Goal: Task Accomplishment & Management: Manage account settings

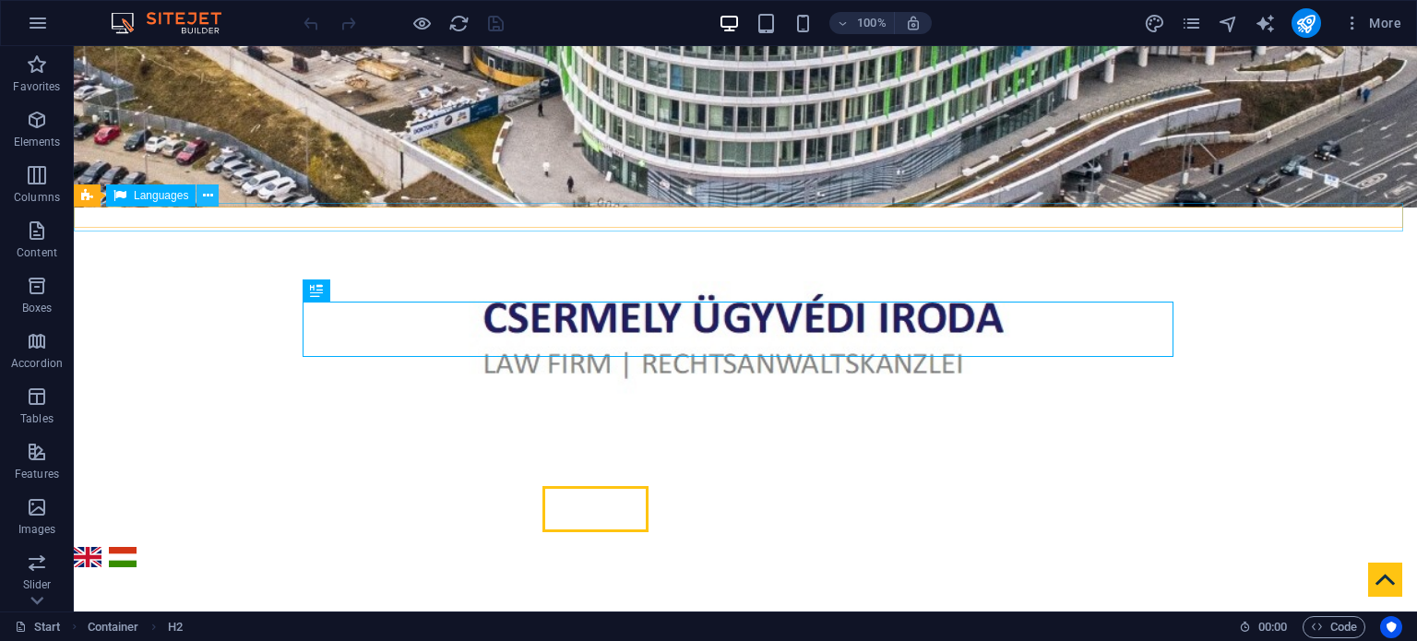
click at [208, 196] on icon at bounding box center [208, 195] width 10 height 19
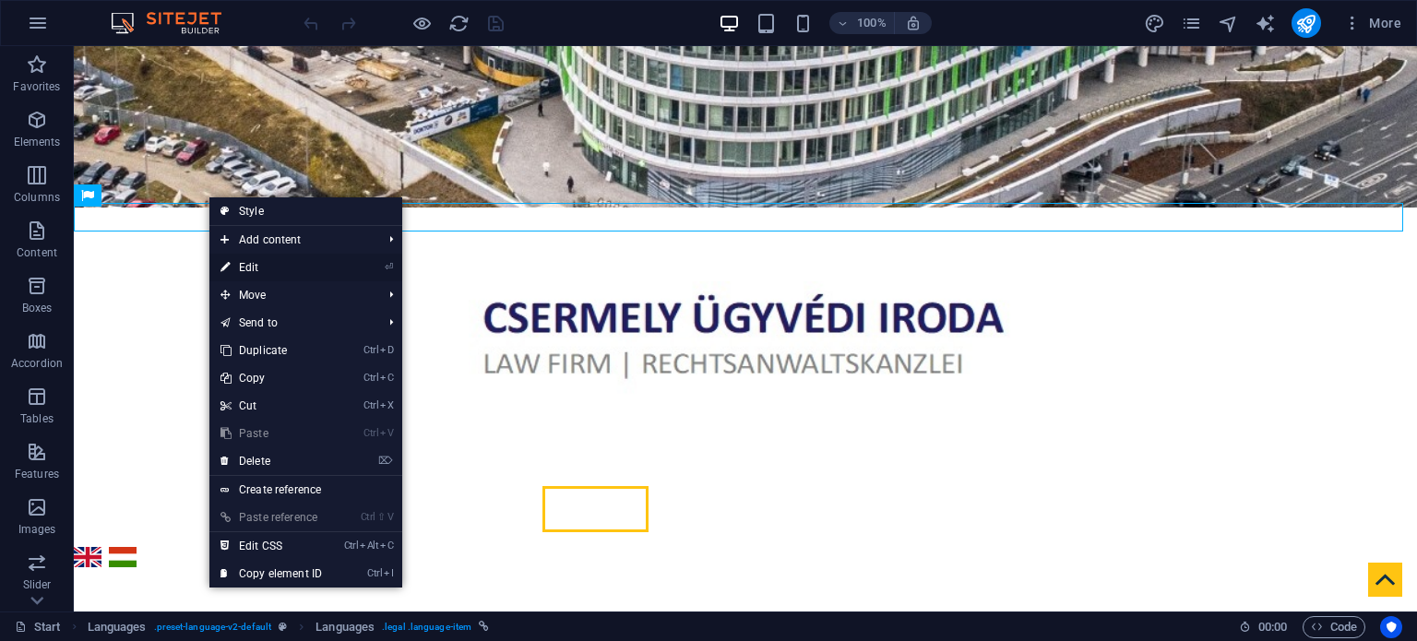
click at [272, 270] on link "⏎ Edit" at bounding box center [271, 268] width 124 height 28
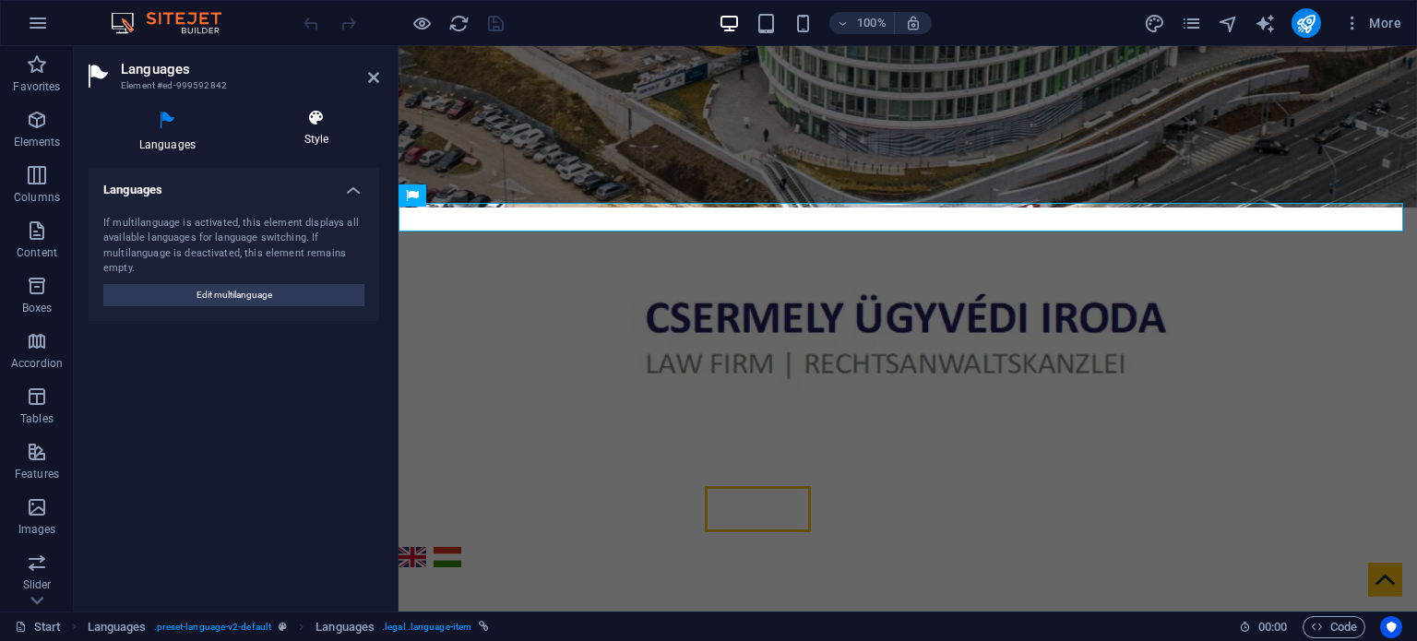
click at [304, 134] on h4 "Style" at bounding box center [316, 128] width 125 height 39
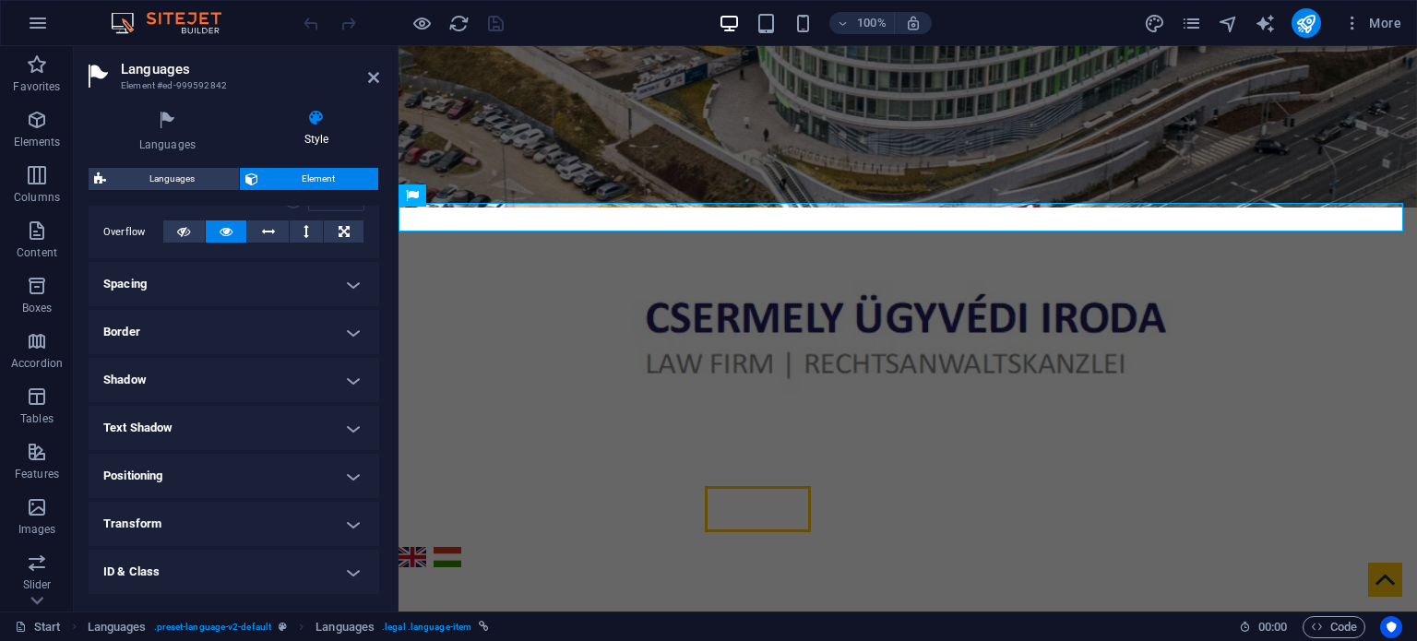
scroll to position [387, 0]
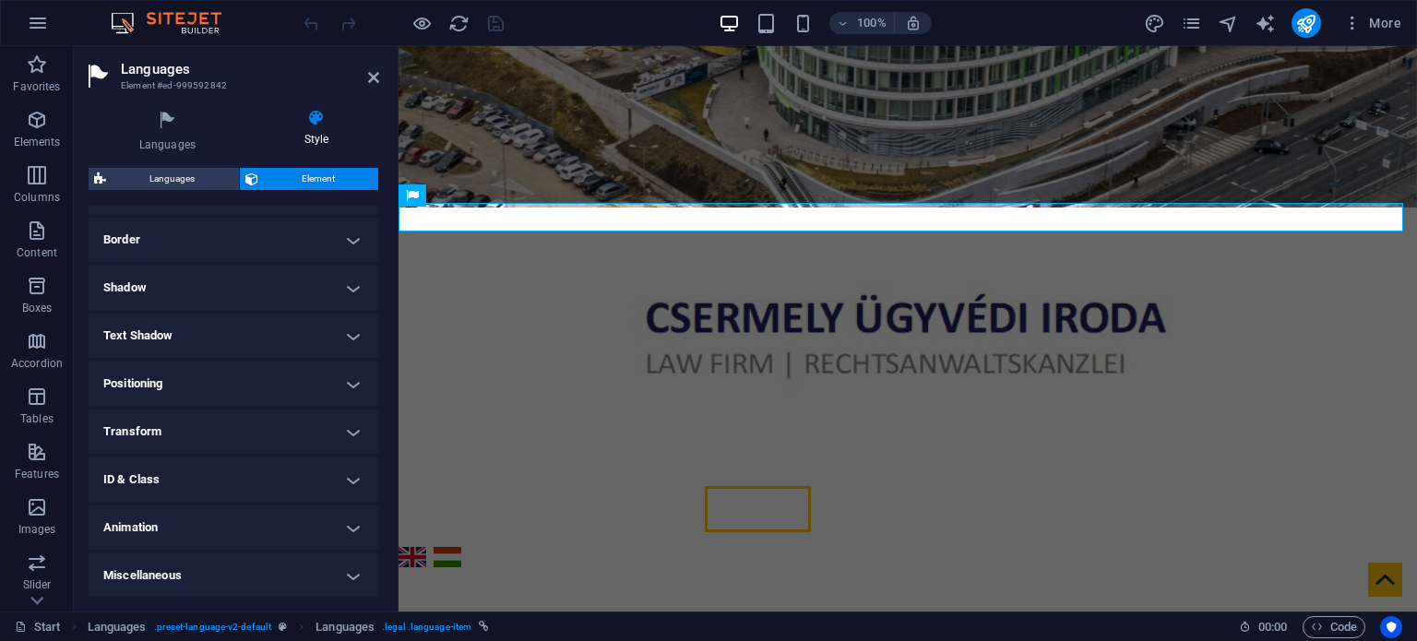
click at [295, 478] on h4 "ID & Class" at bounding box center [234, 479] width 291 height 44
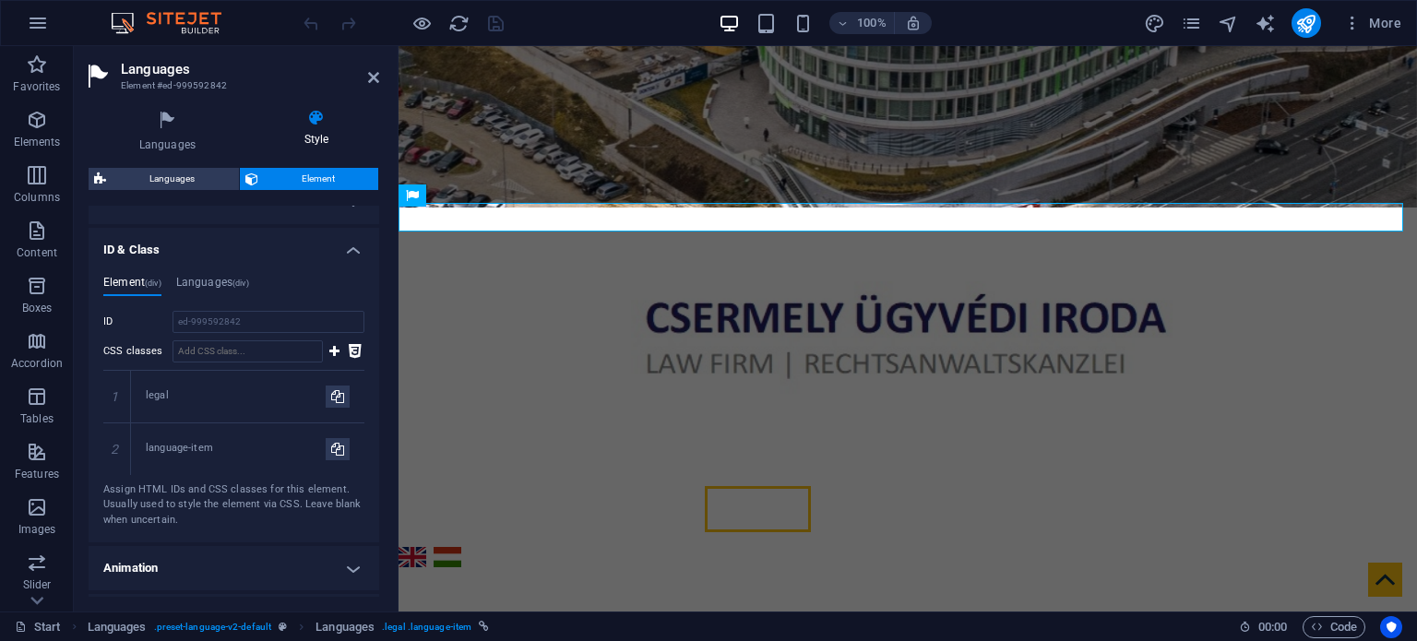
scroll to position [657, 0]
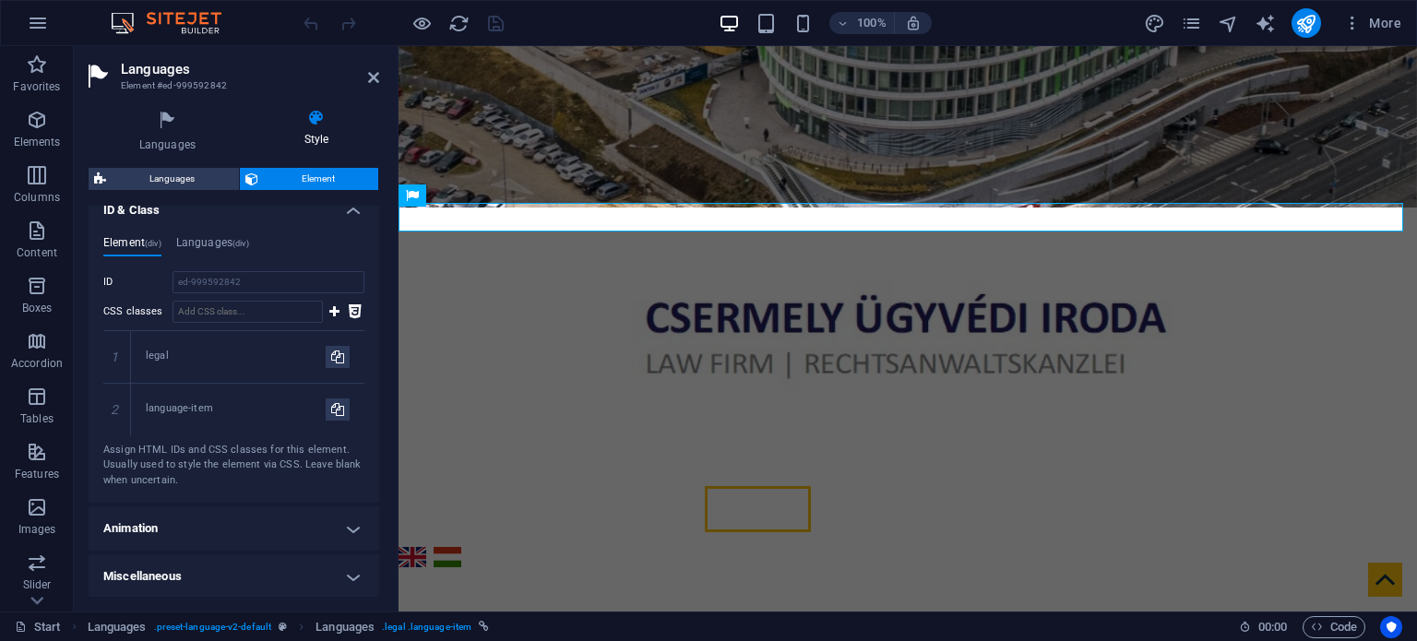
click at [308, 567] on h4 "Miscellaneous" at bounding box center [234, 576] width 291 height 44
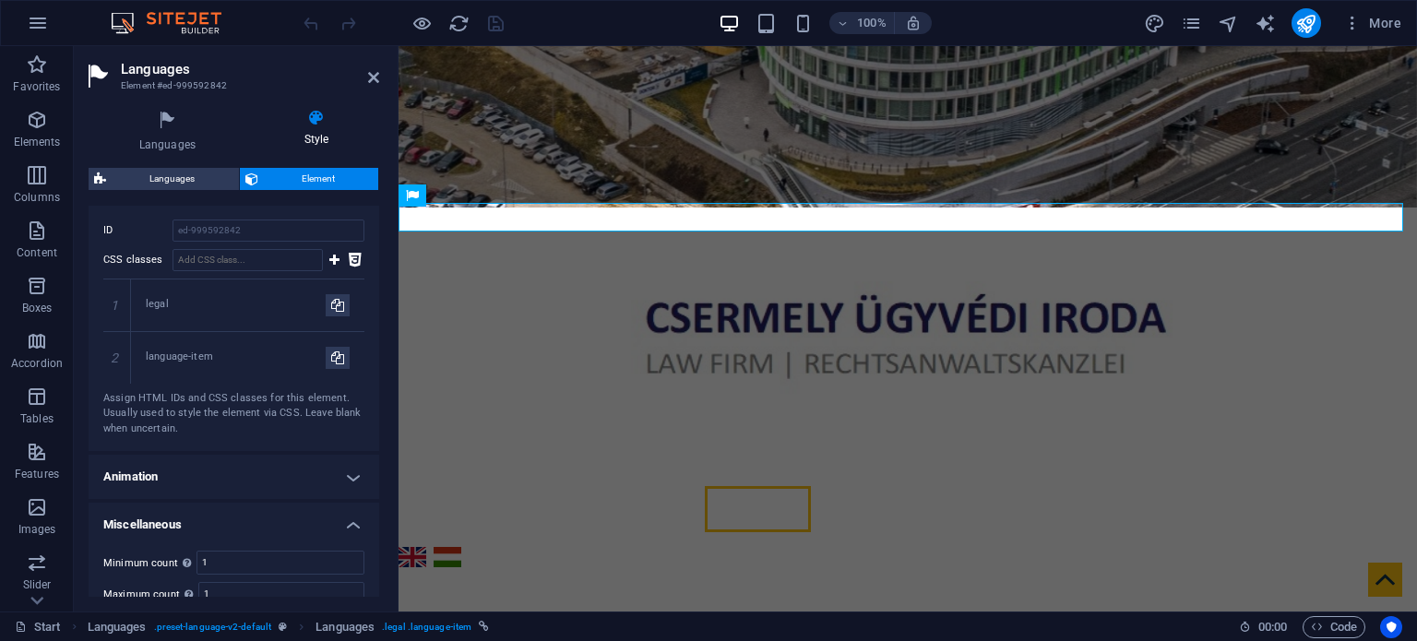
scroll to position [771, 0]
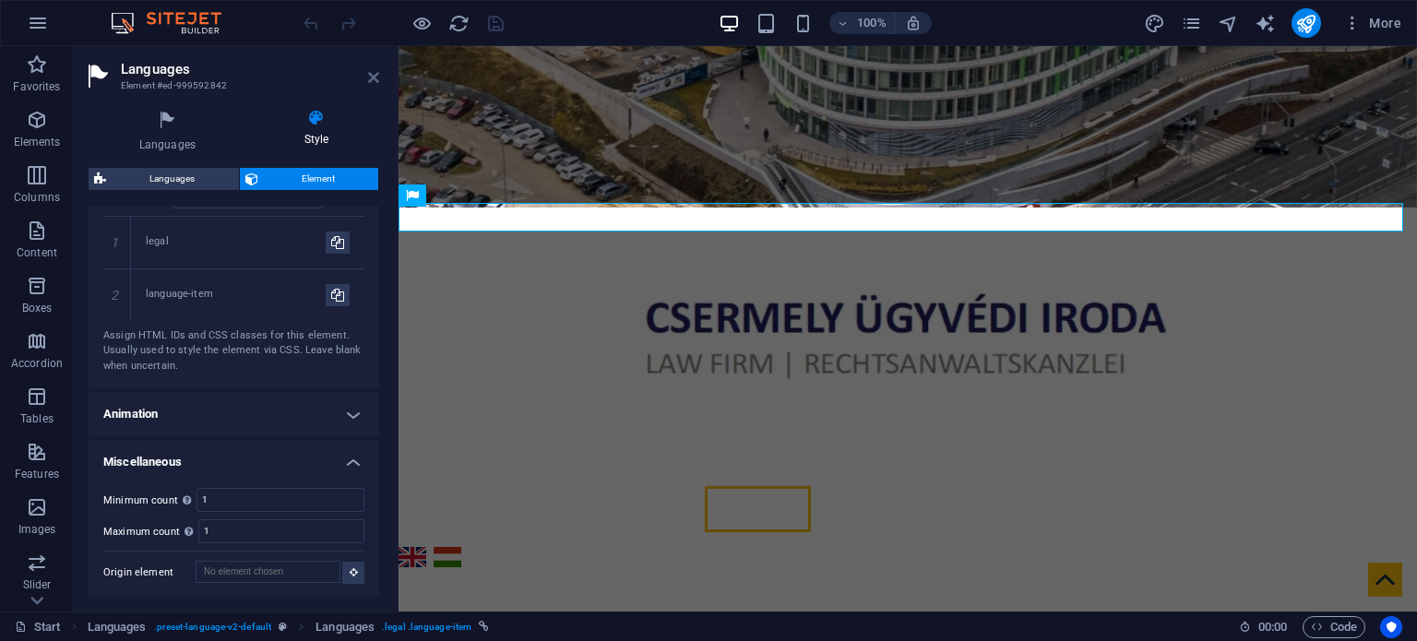
click at [371, 74] on icon at bounding box center [373, 77] width 11 height 15
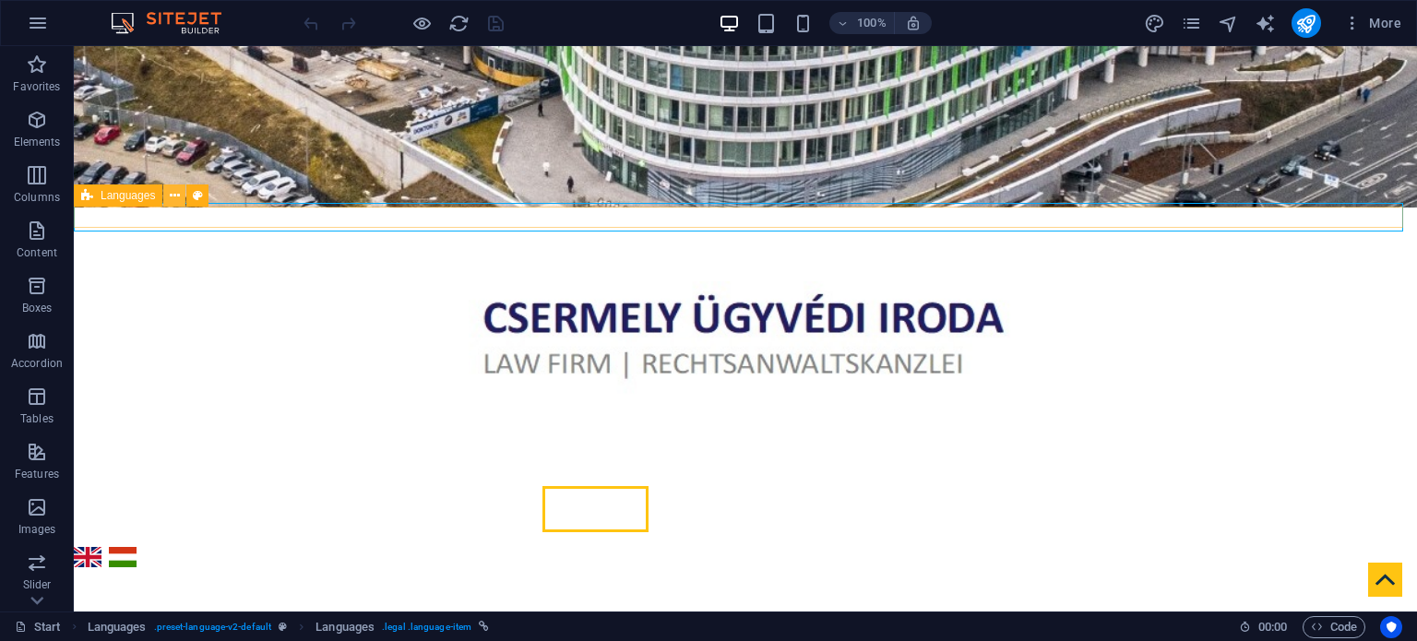
click at [176, 199] on icon at bounding box center [175, 195] width 10 height 19
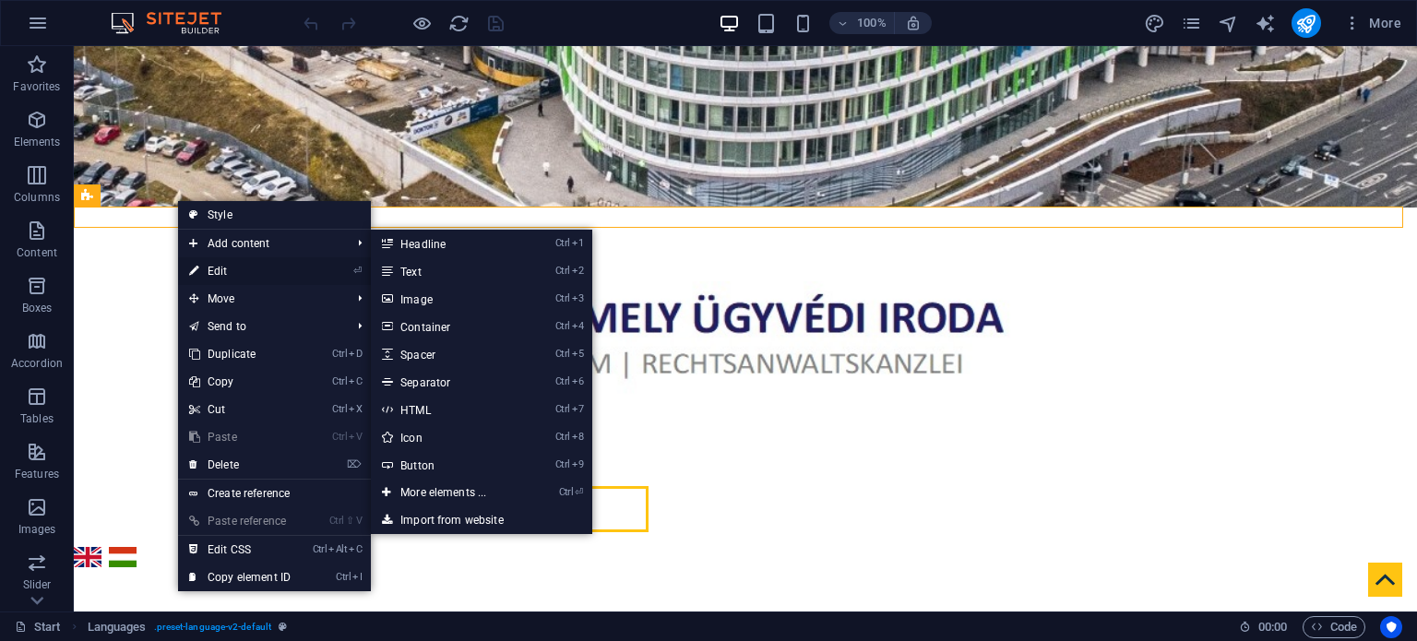
click at [255, 267] on link "⏎ Edit" at bounding box center [240, 271] width 124 height 28
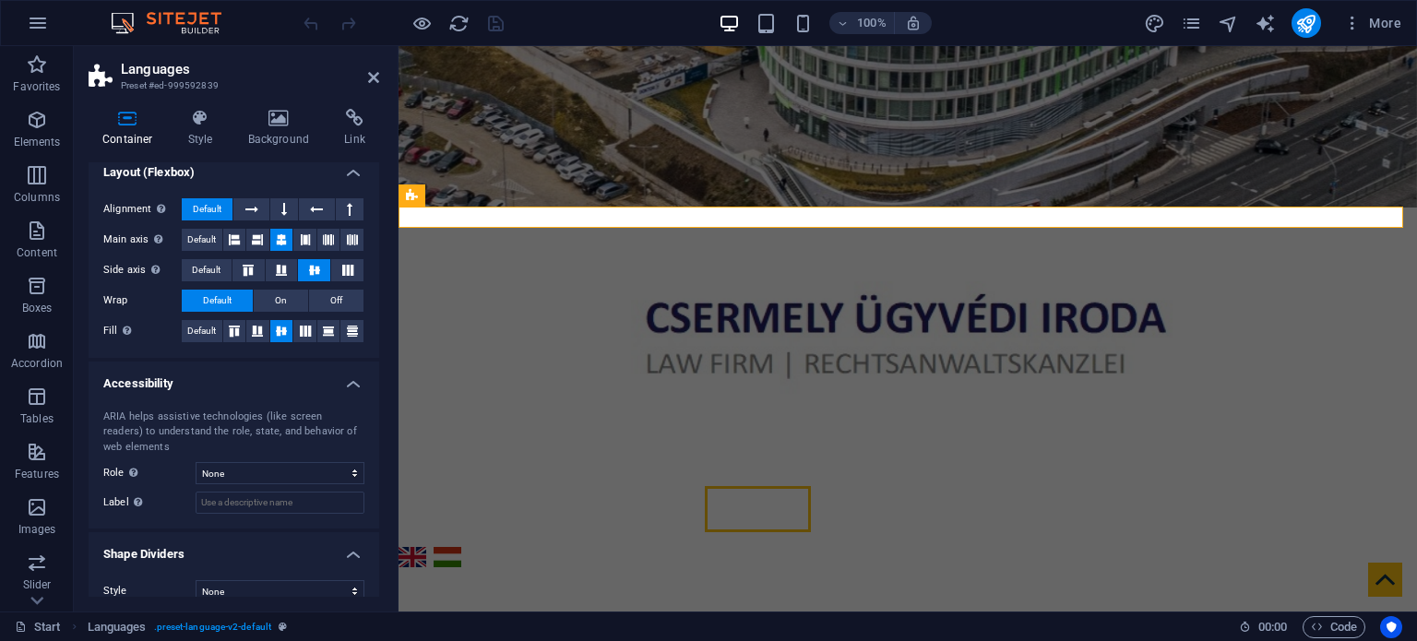
scroll to position [310, 0]
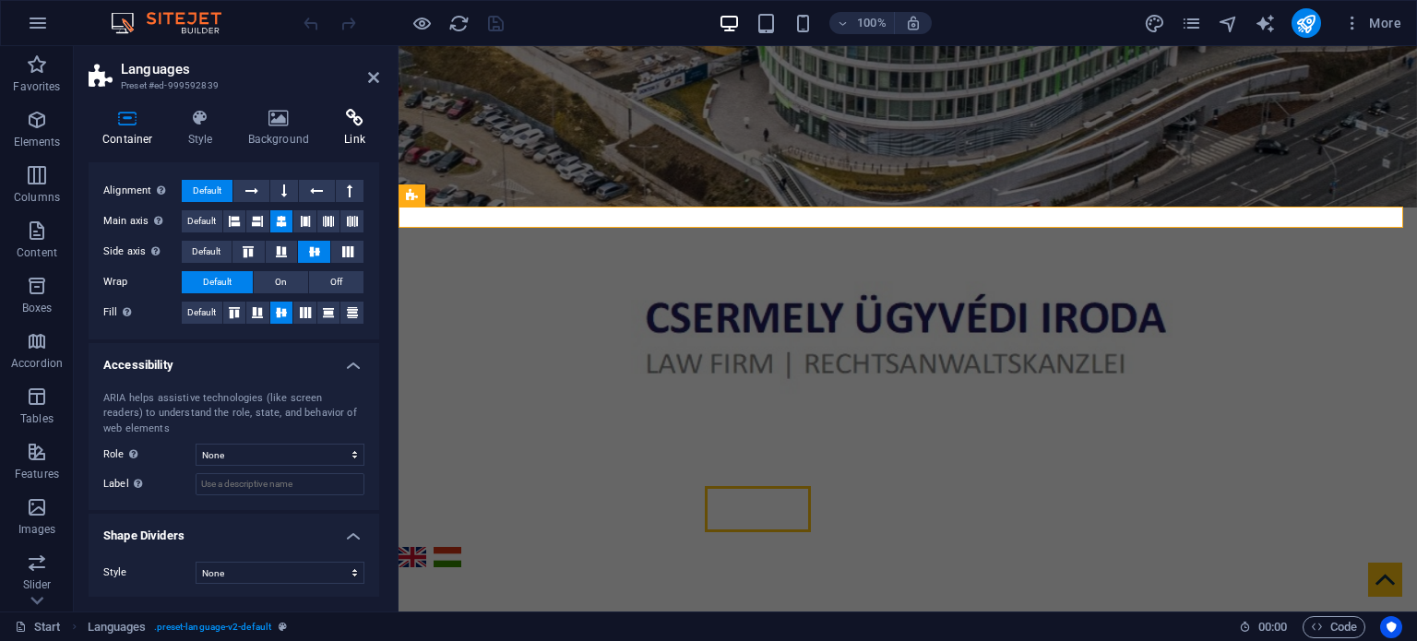
click at [355, 121] on icon at bounding box center [354, 118] width 49 height 18
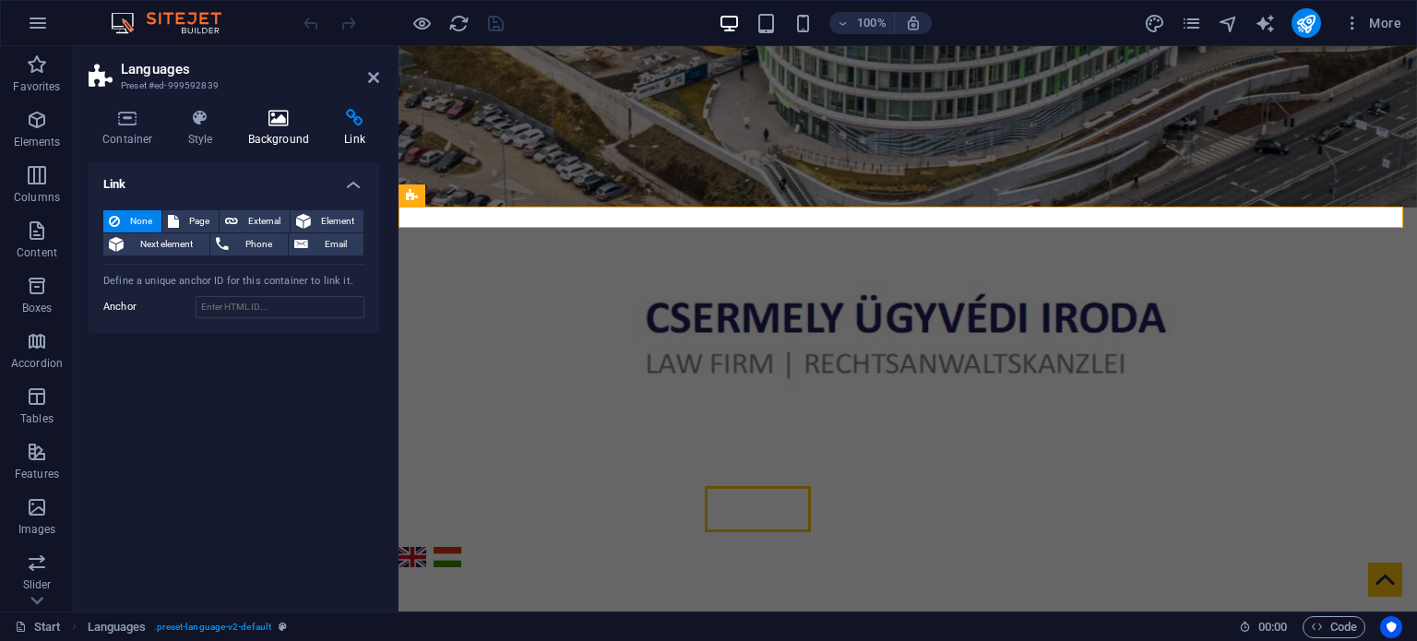
click at [276, 131] on h4 "Background" at bounding box center [282, 128] width 97 height 39
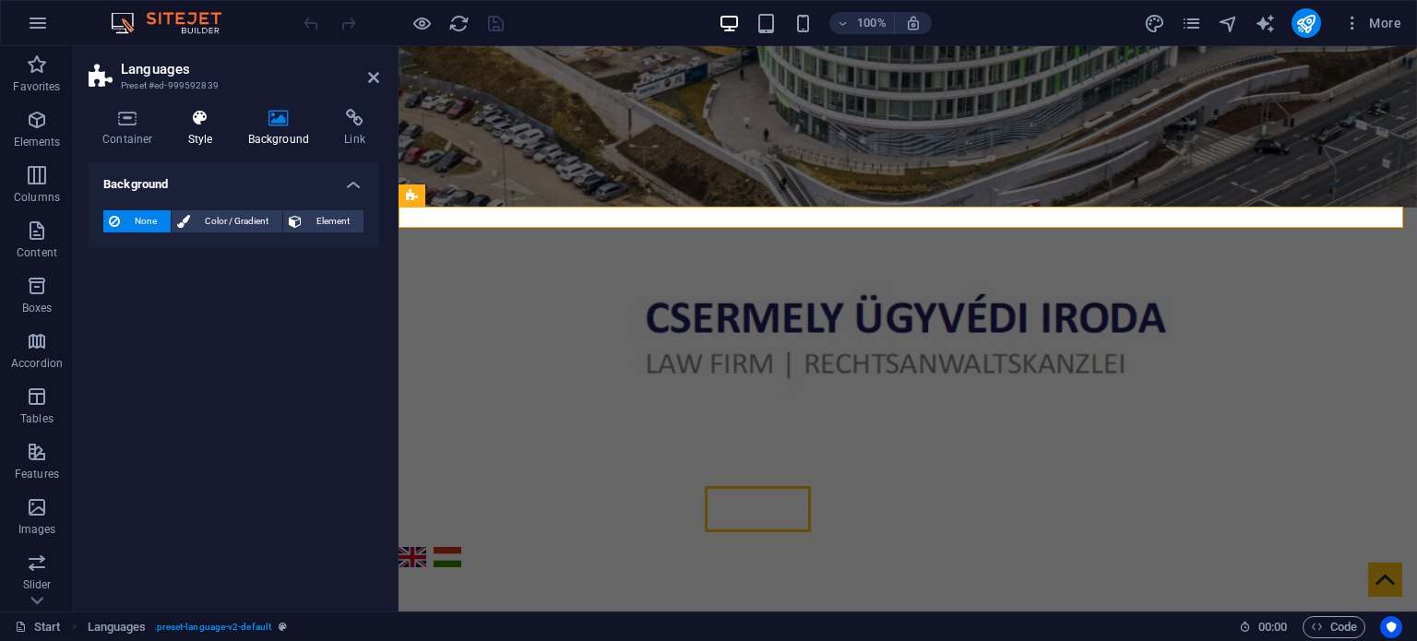
click at [205, 131] on h4 "Style" at bounding box center [204, 128] width 60 height 39
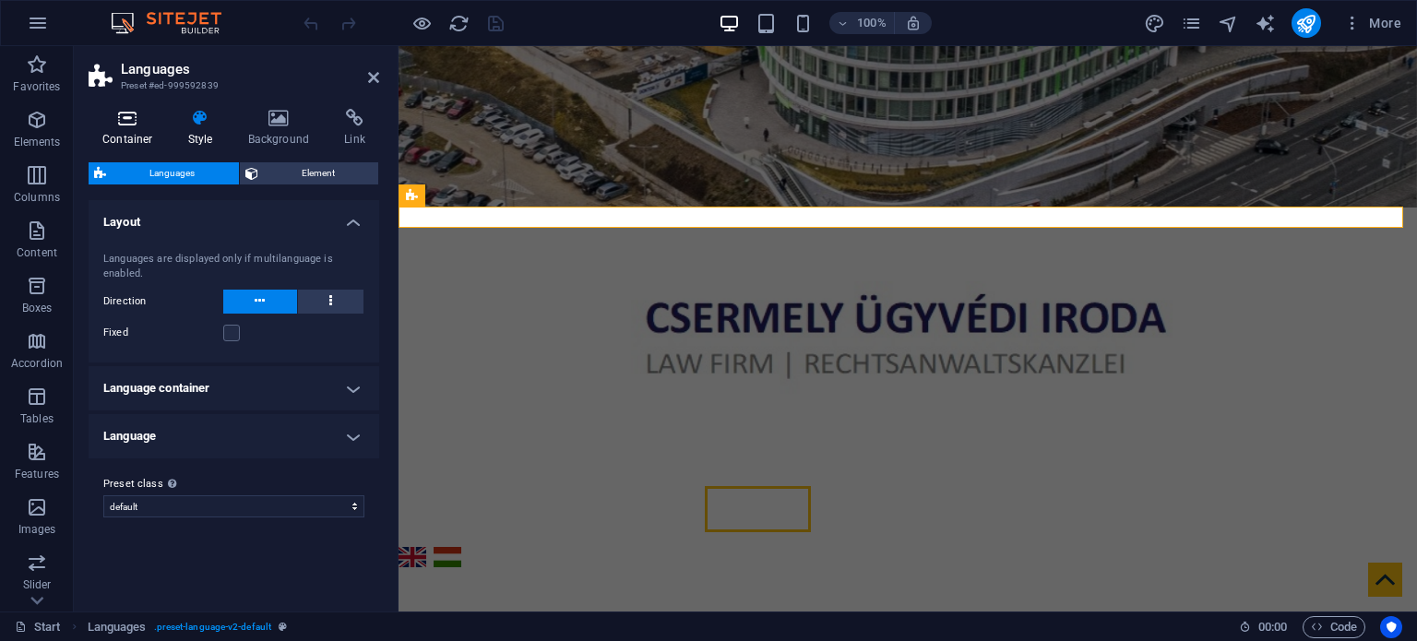
click at [140, 121] on icon at bounding box center [128, 118] width 78 height 18
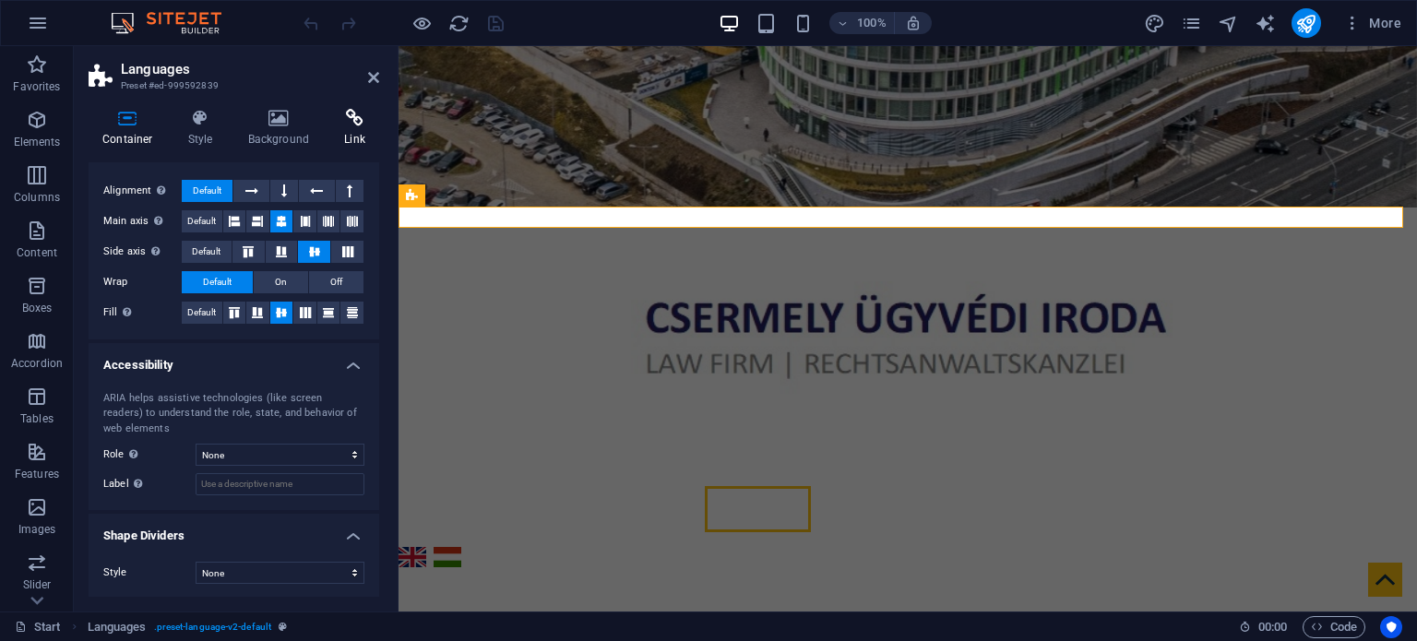
click at [350, 117] on icon at bounding box center [354, 118] width 49 height 18
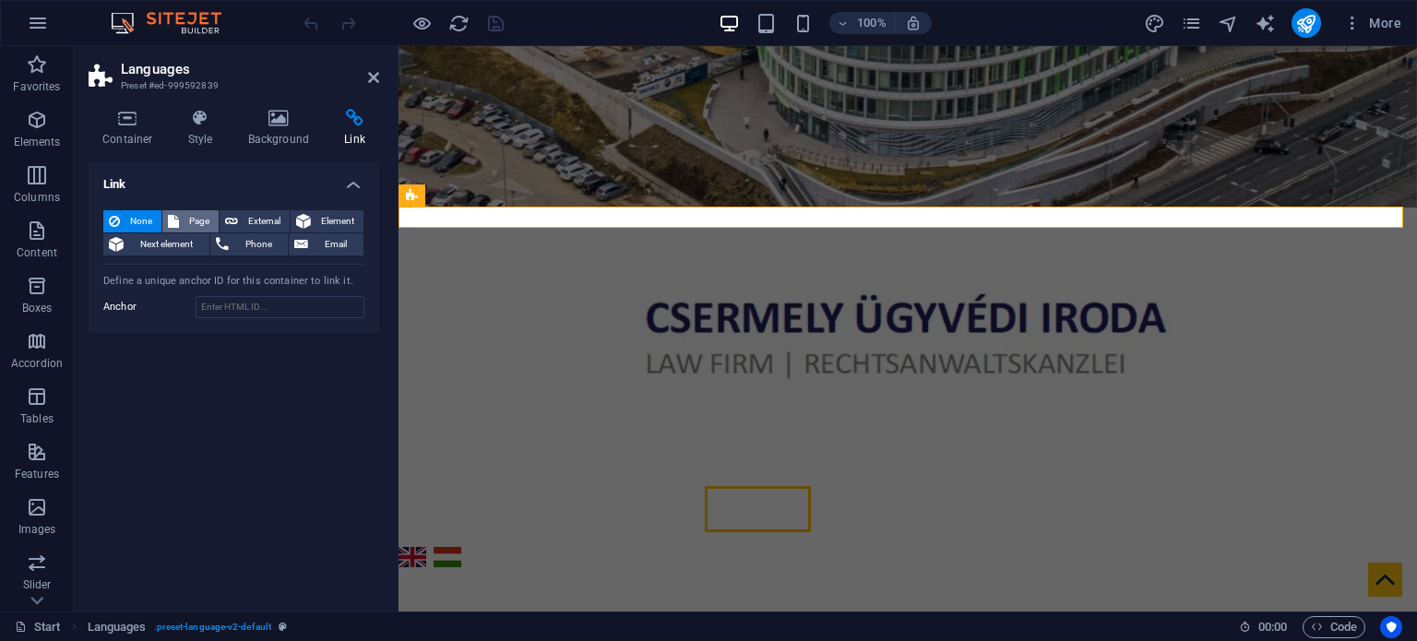
click at [173, 219] on icon at bounding box center [173, 221] width 11 height 22
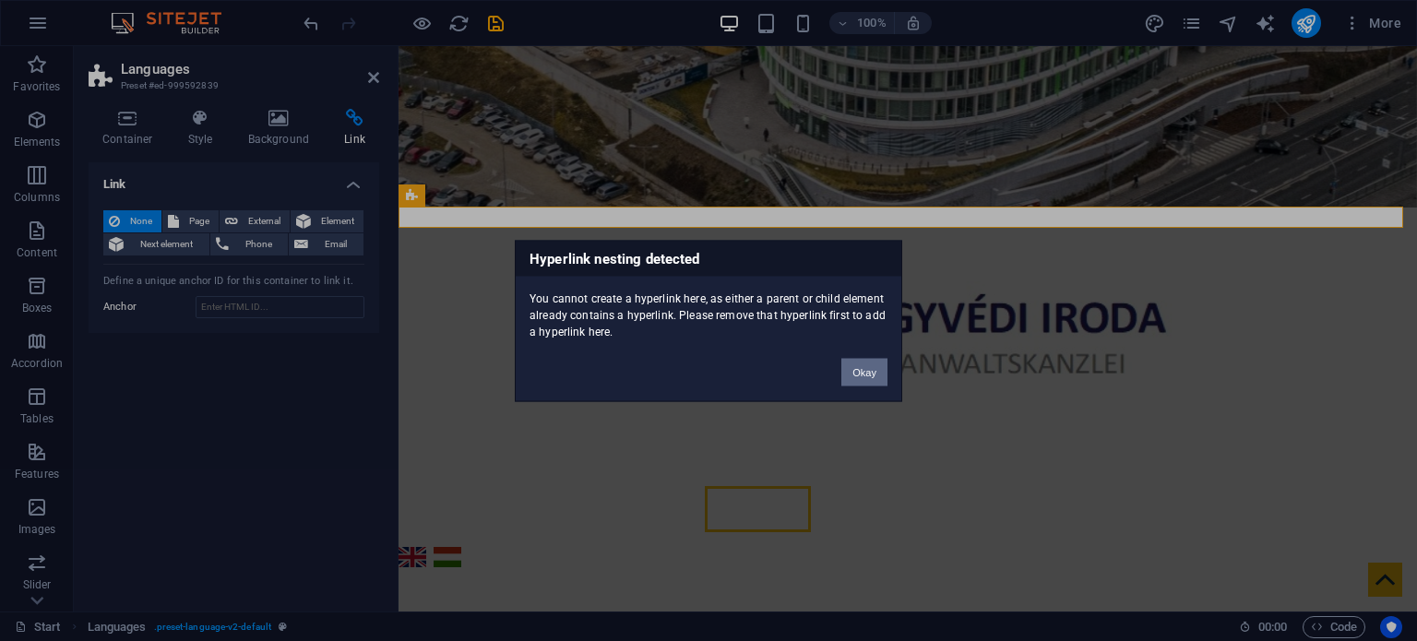
click at [860, 374] on button "Okay" at bounding box center [864, 372] width 46 height 28
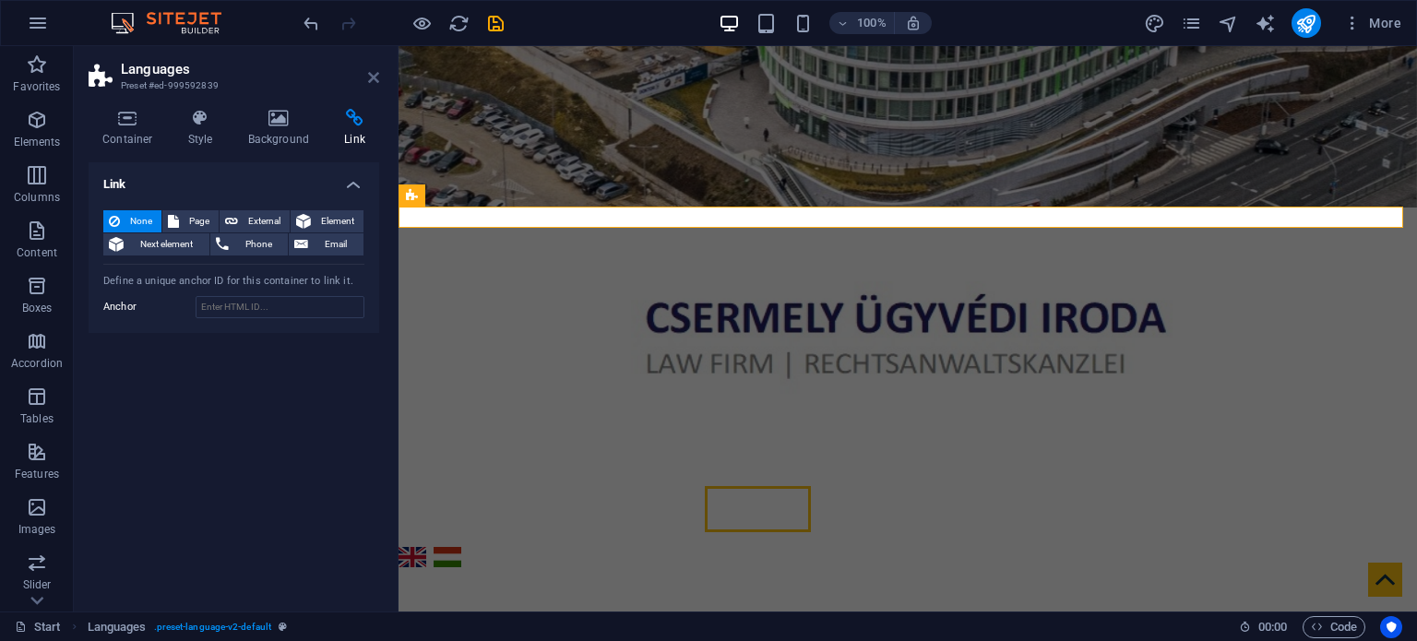
click at [370, 74] on icon at bounding box center [373, 77] width 11 height 15
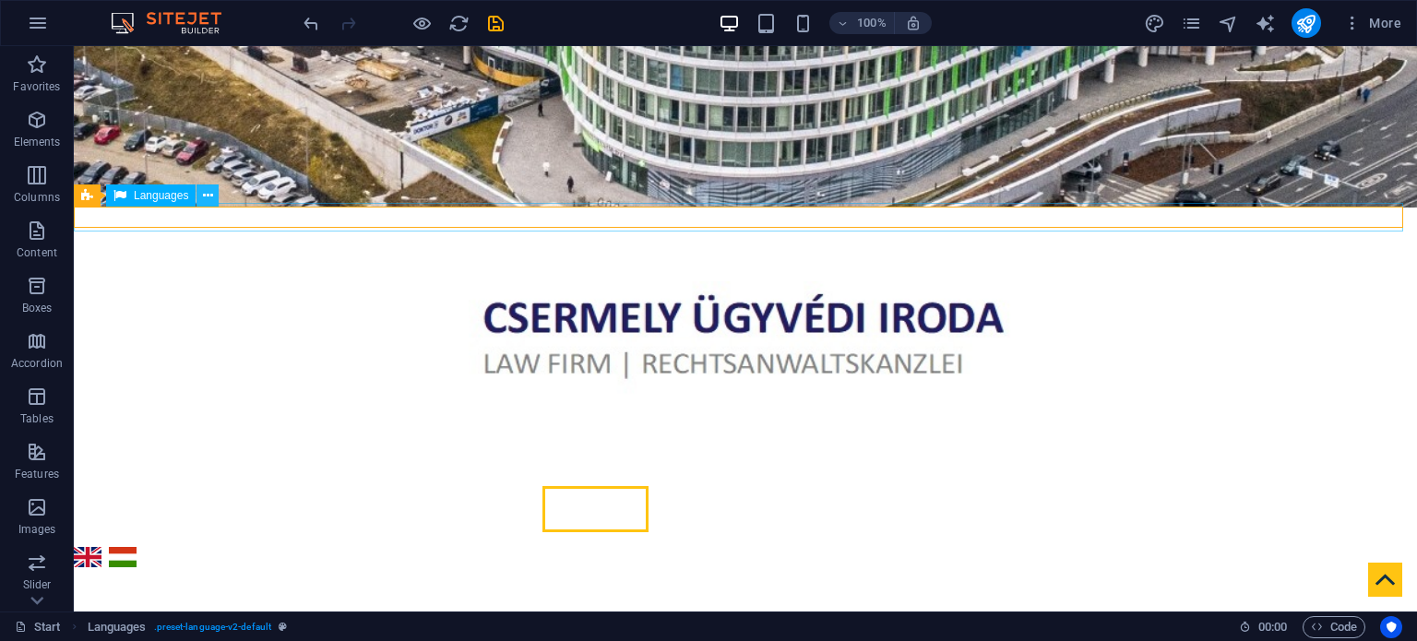
click at [203, 196] on icon at bounding box center [208, 195] width 10 height 19
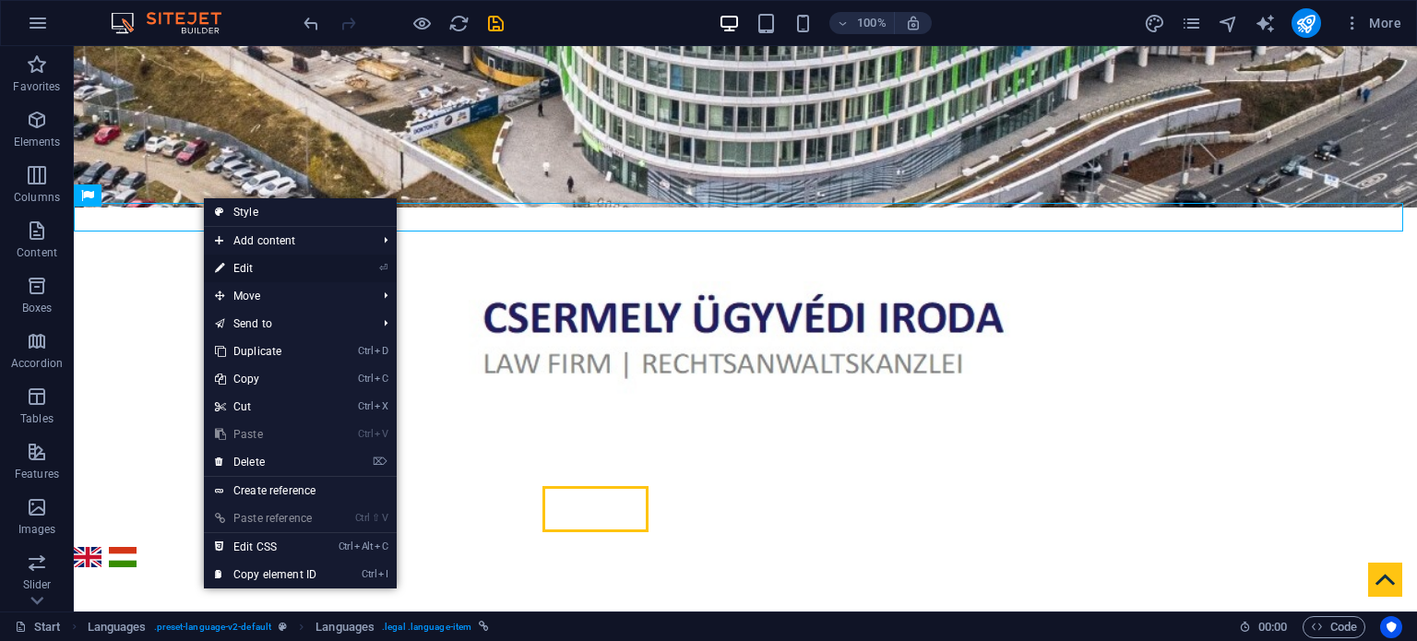
click at [266, 267] on link "⏎ Edit" at bounding box center [266, 269] width 124 height 28
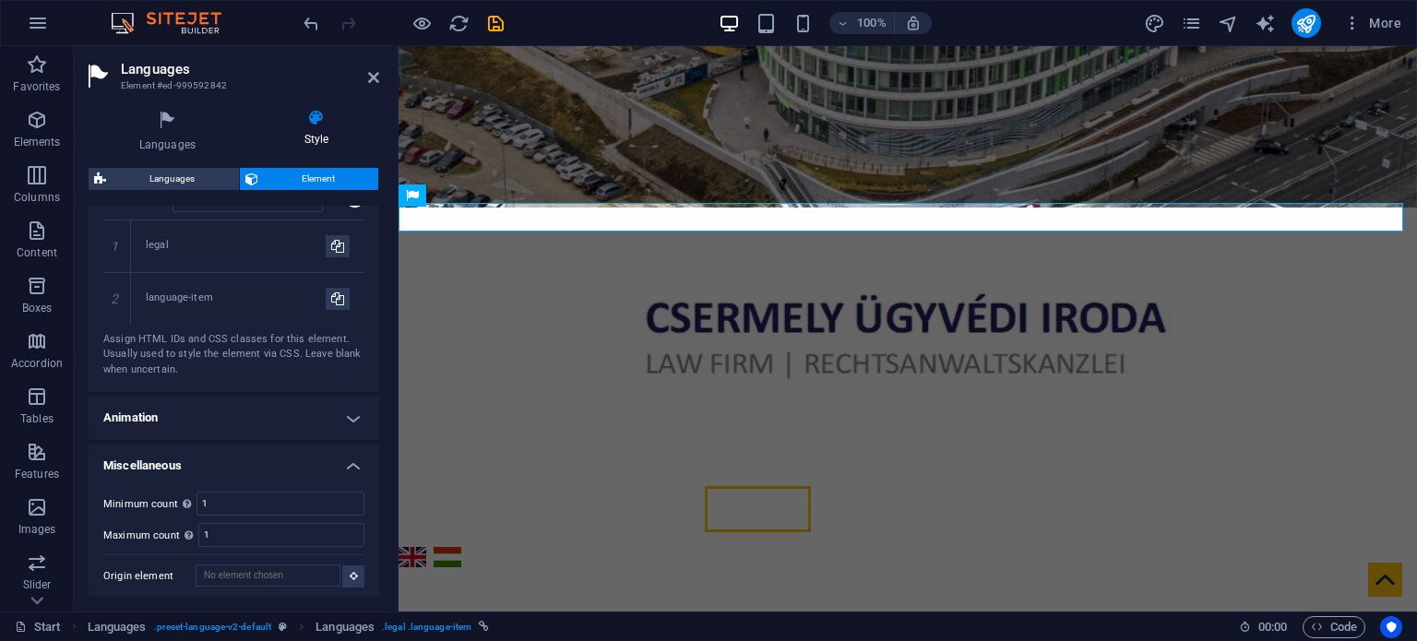
scroll to position [771, 0]
click at [370, 77] on icon at bounding box center [373, 77] width 11 height 15
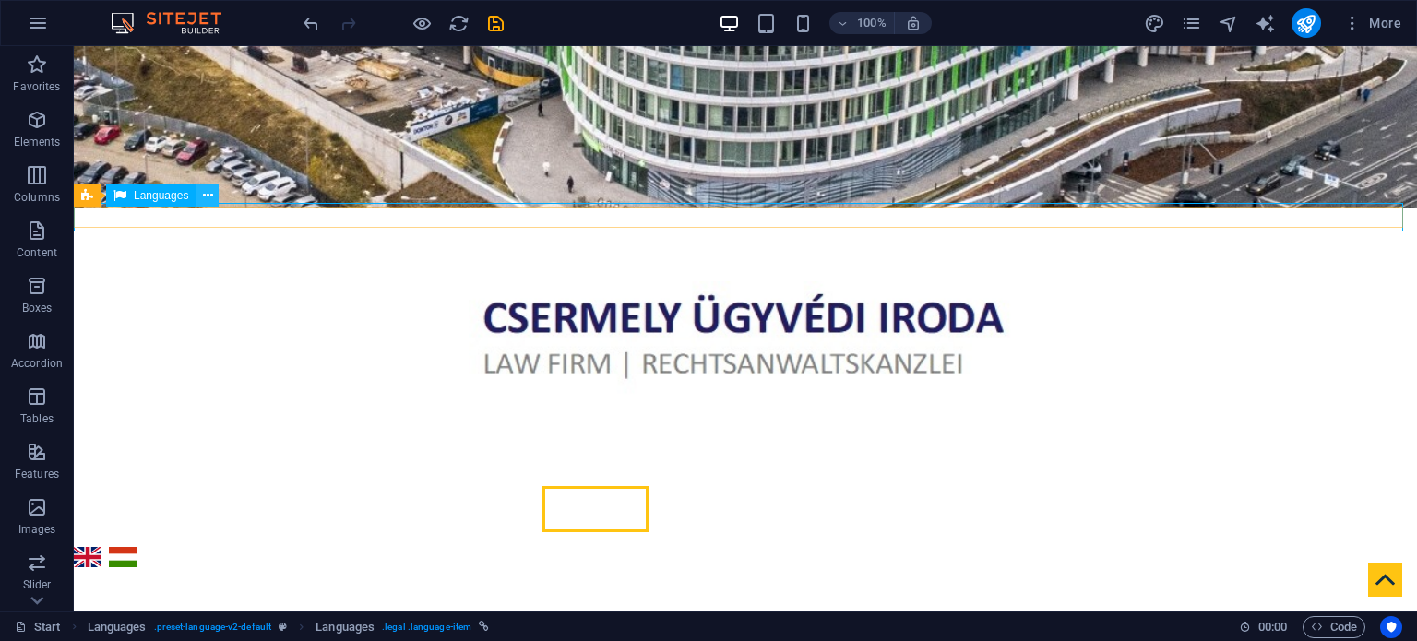
click at [209, 199] on icon at bounding box center [208, 195] width 10 height 19
click at [206, 196] on icon at bounding box center [208, 195] width 10 height 19
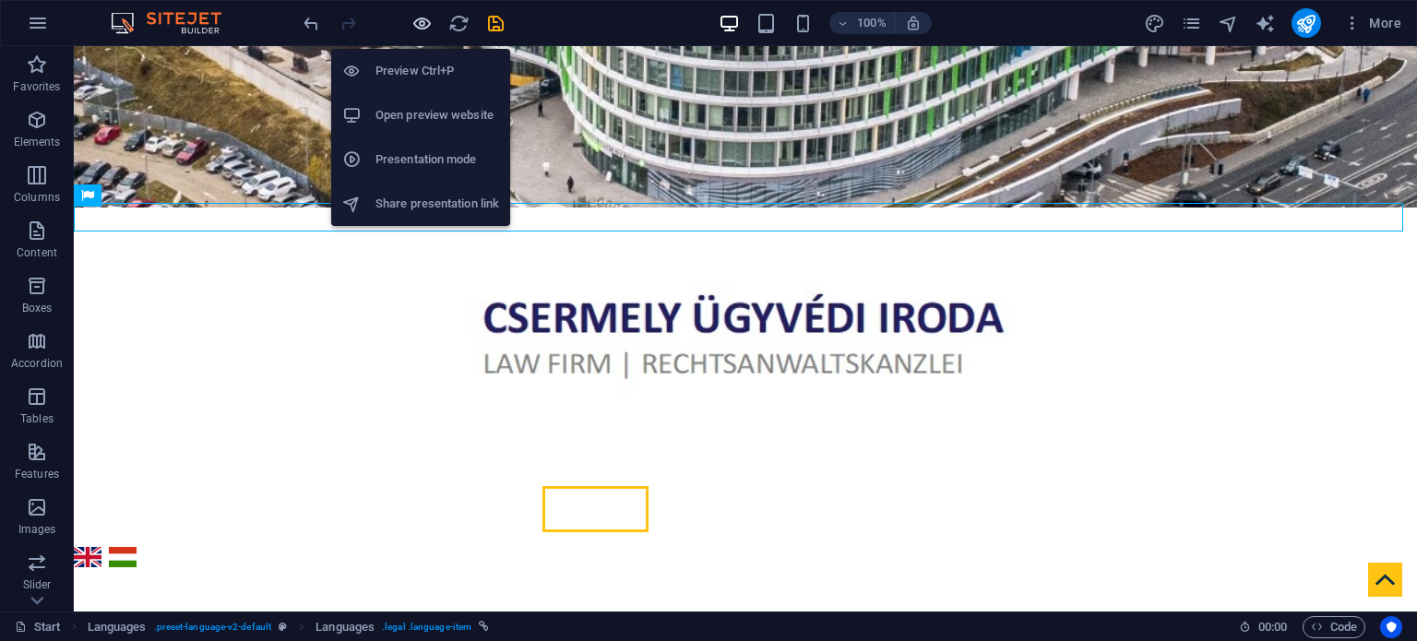
click at [425, 27] on icon "button" at bounding box center [421, 23] width 21 height 21
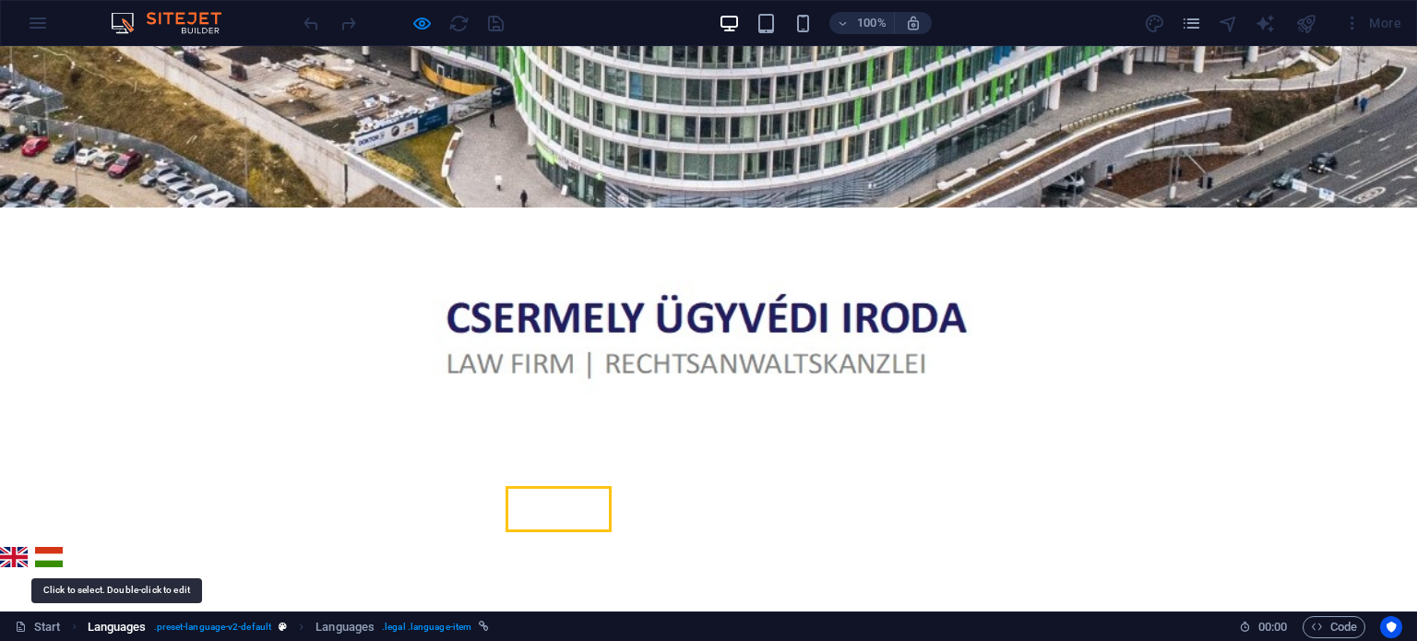
click at [126, 622] on span "Languages" at bounding box center [117, 627] width 59 height 22
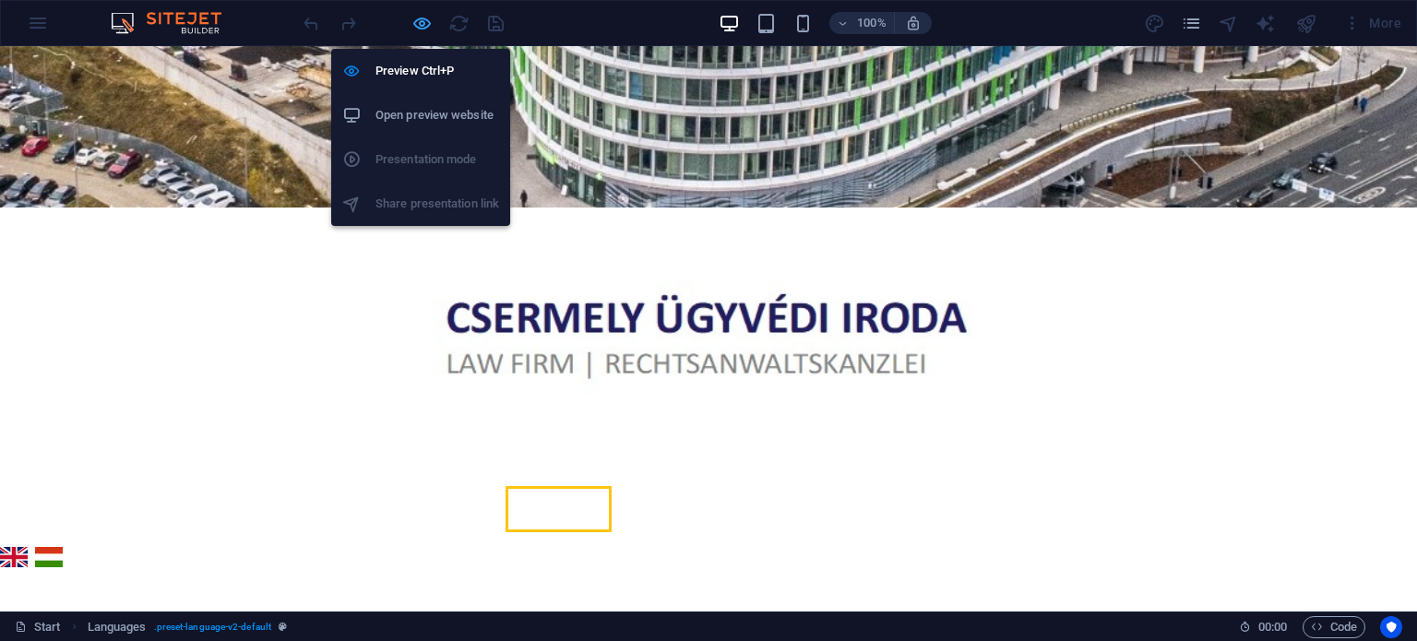
click at [428, 21] on icon "button" at bounding box center [421, 23] width 21 height 21
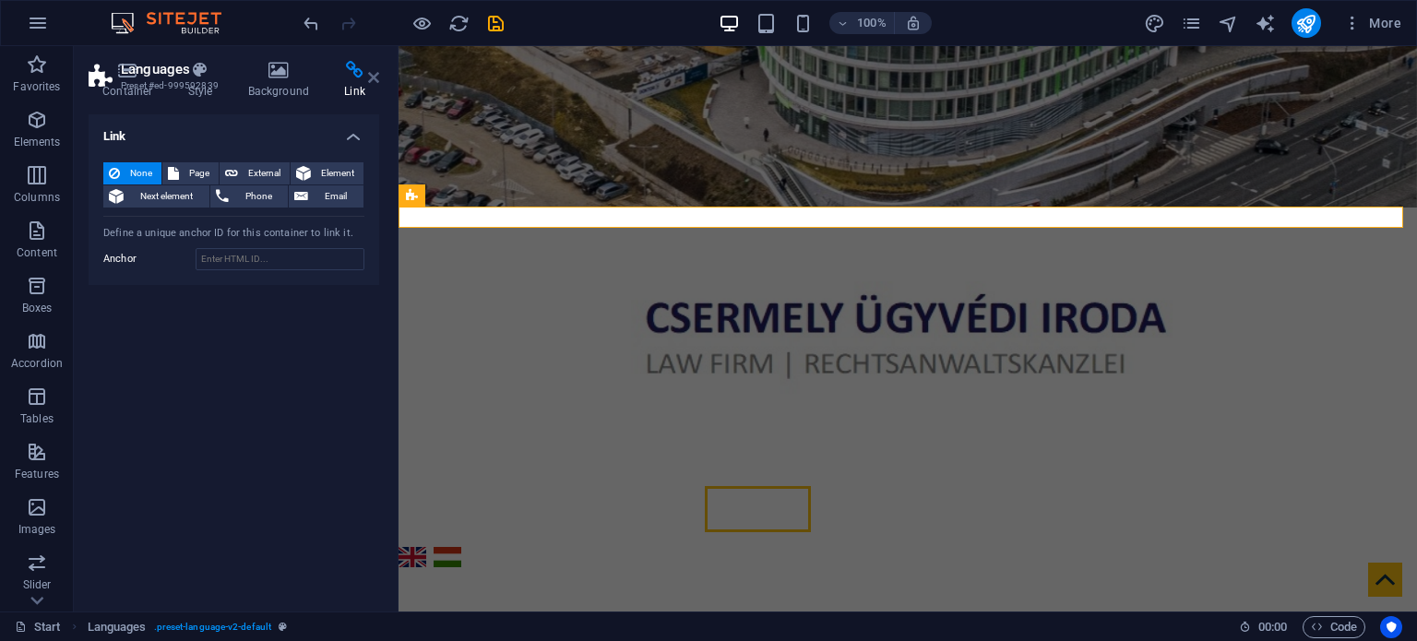
click at [372, 77] on icon at bounding box center [373, 77] width 11 height 15
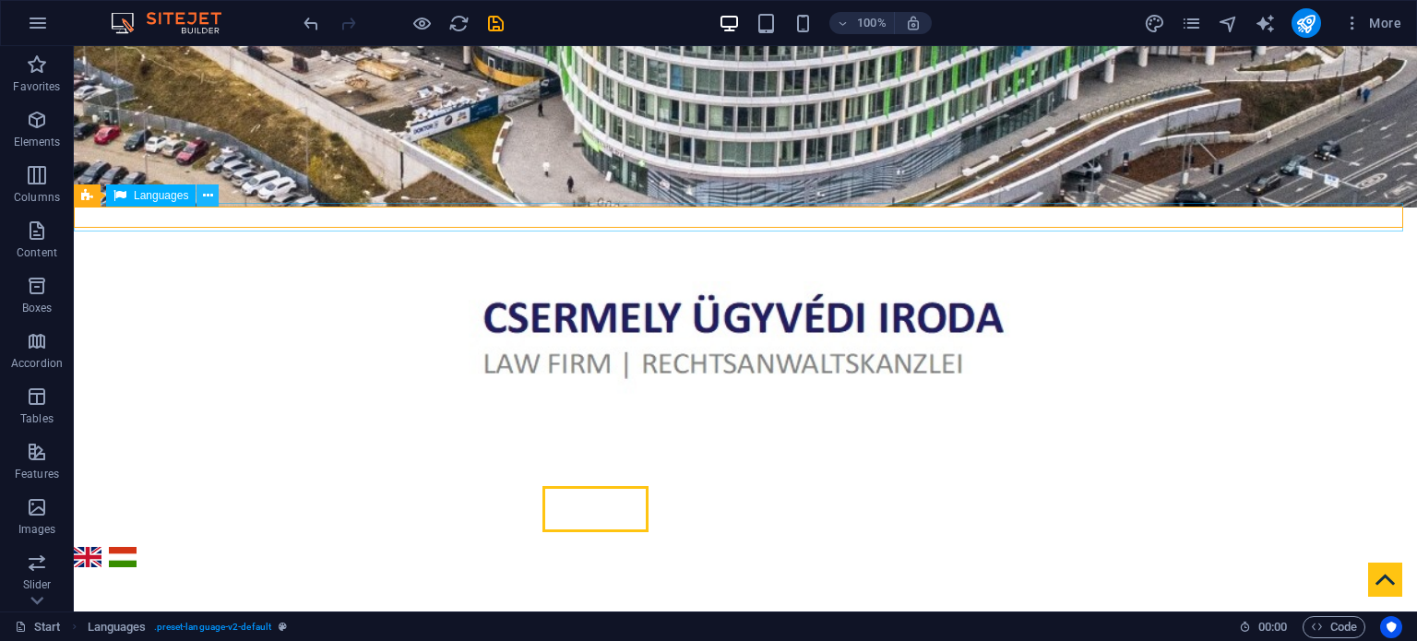
click at [210, 195] on icon at bounding box center [208, 195] width 10 height 19
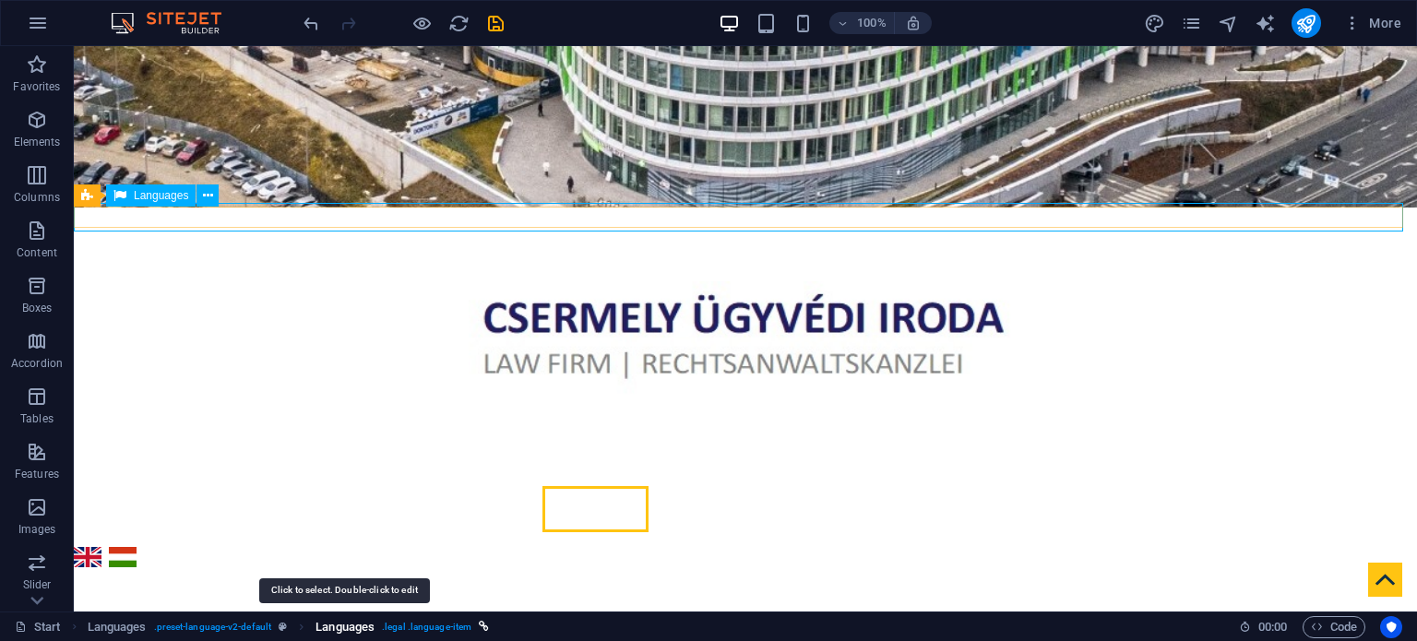
click at [347, 624] on span "Languages" at bounding box center [344, 627] width 59 height 22
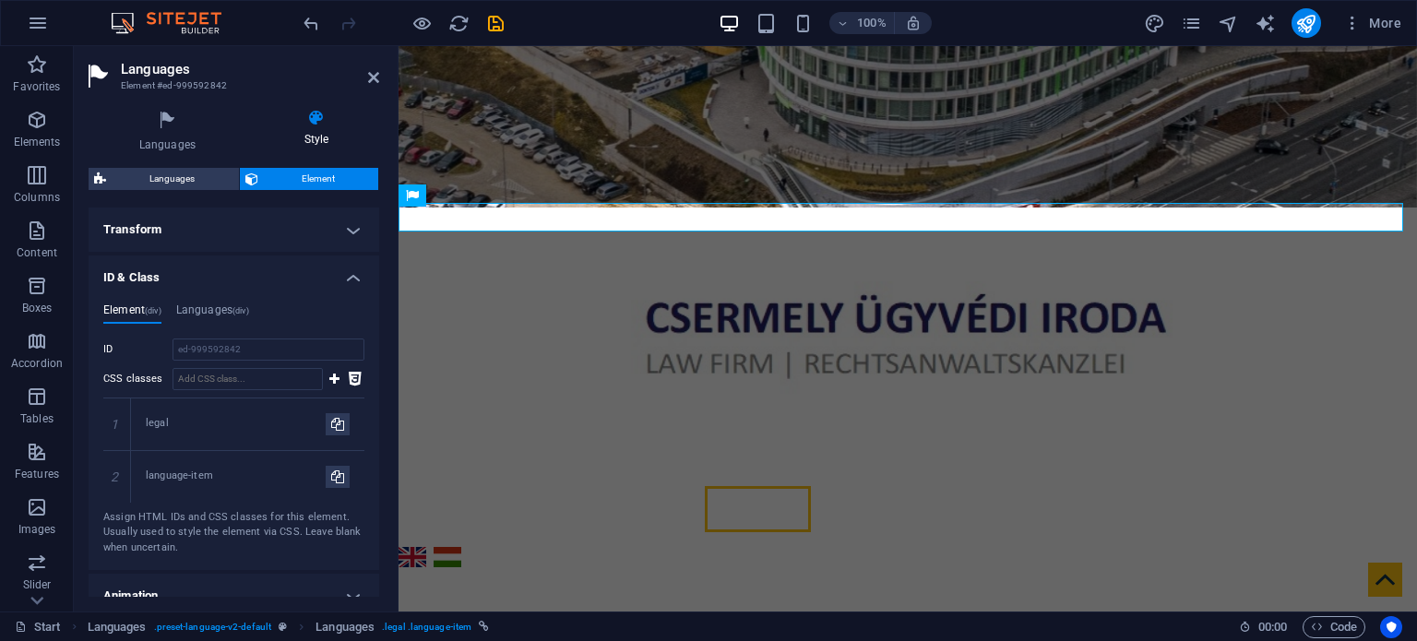
scroll to position [587, 0]
click at [214, 310] on h4 "Languages (div)" at bounding box center [212, 316] width 73 height 20
click at [140, 309] on h4 "Element (div)" at bounding box center [132, 316] width 58 height 20
click at [199, 309] on h4 "Languages (div)" at bounding box center [212, 316] width 73 height 20
click at [133, 309] on h4 "Element (div)" at bounding box center [132, 316] width 58 height 20
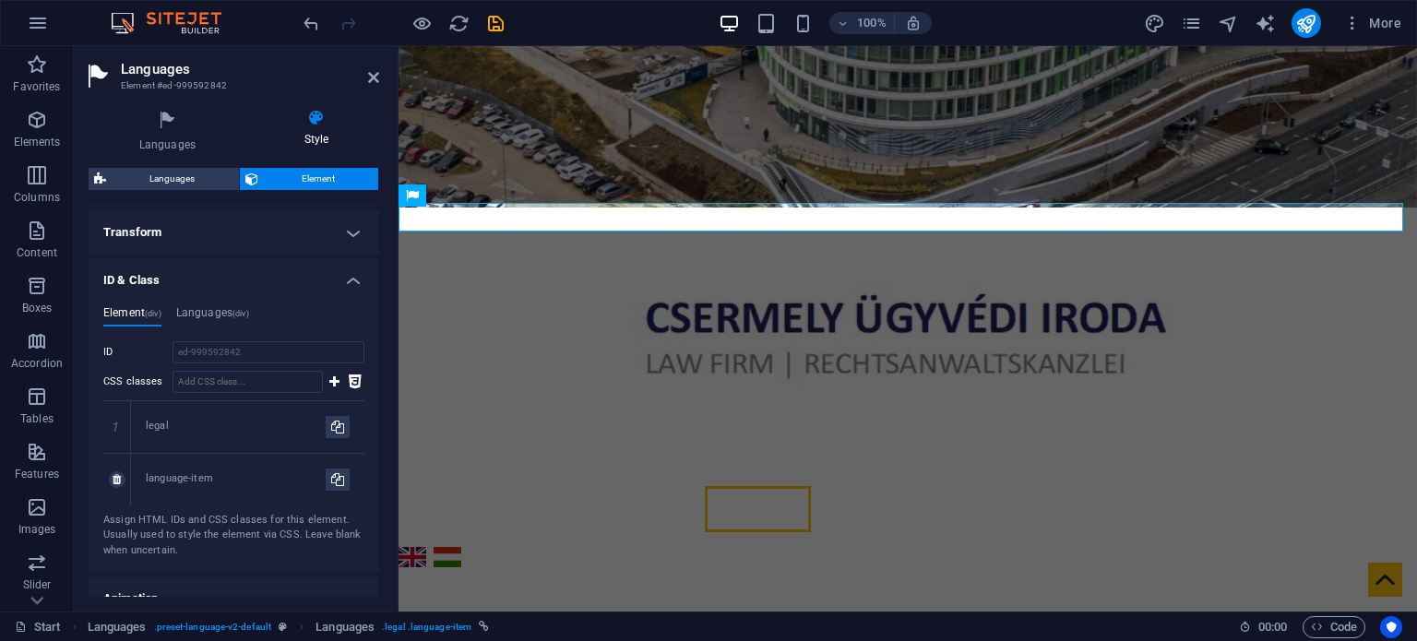
scroll to position [771, 0]
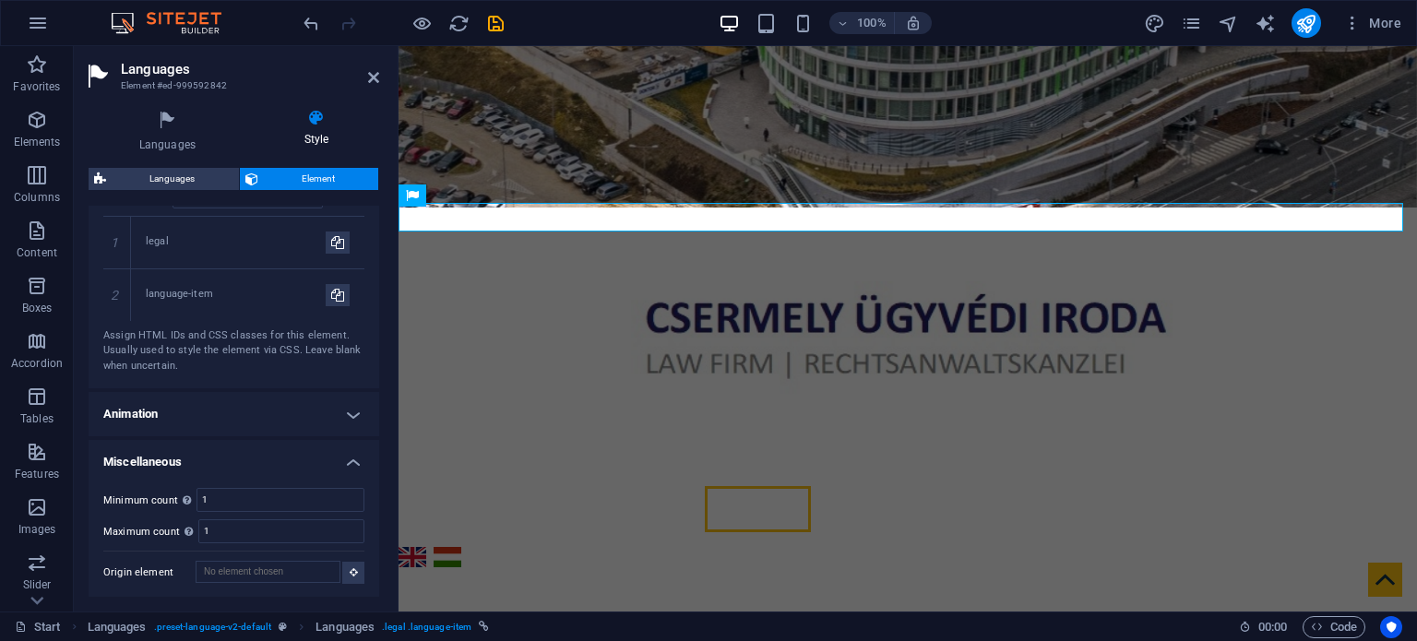
click at [371, 67] on h2 "Languages" at bounding box center [250, 69] width 258 height 17
click at [371, 77] on icon at bounding box center [373, 77] width 11 height 15
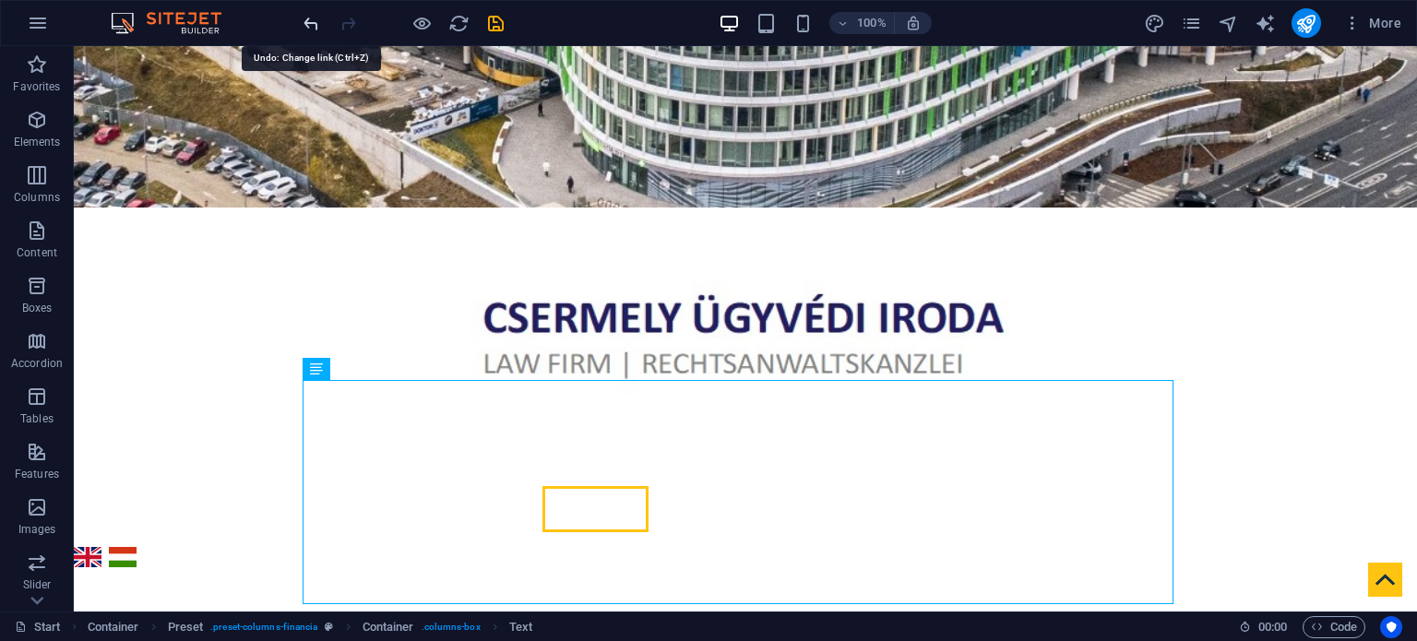
click at [311, 22] on icon "undo" at bounding box center [311, 23] width 21 height 21
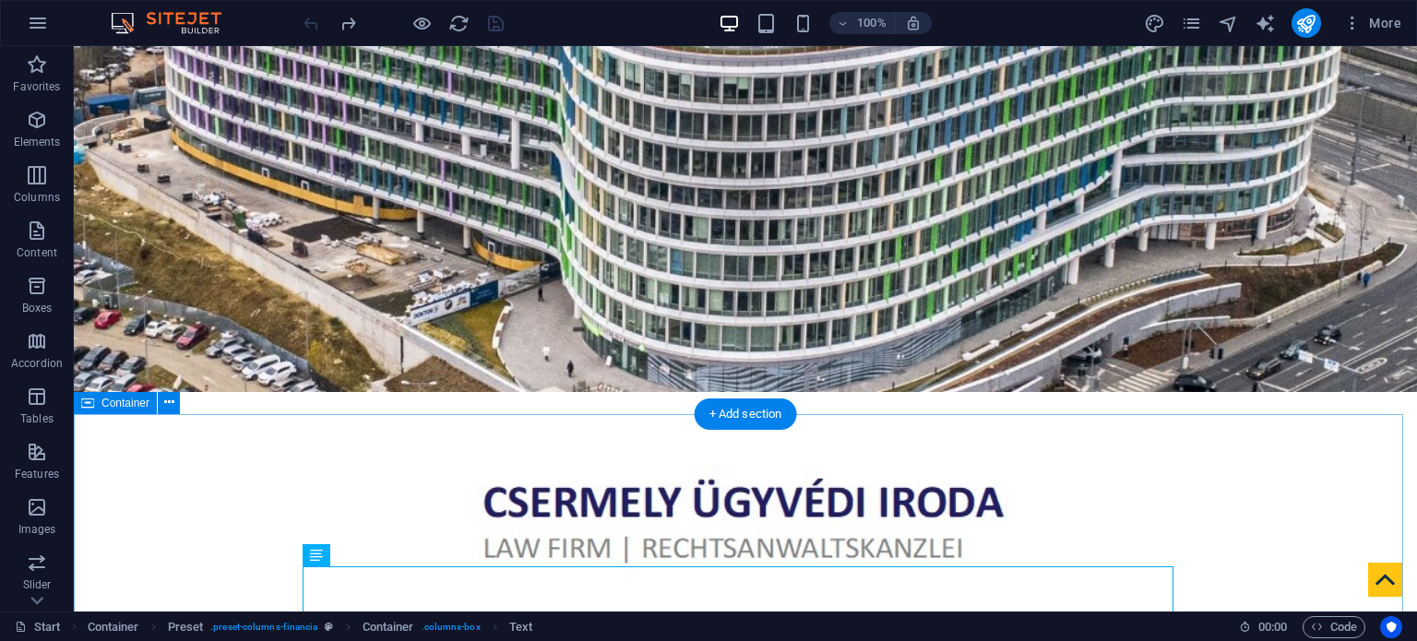
scroll to position [0, 0]
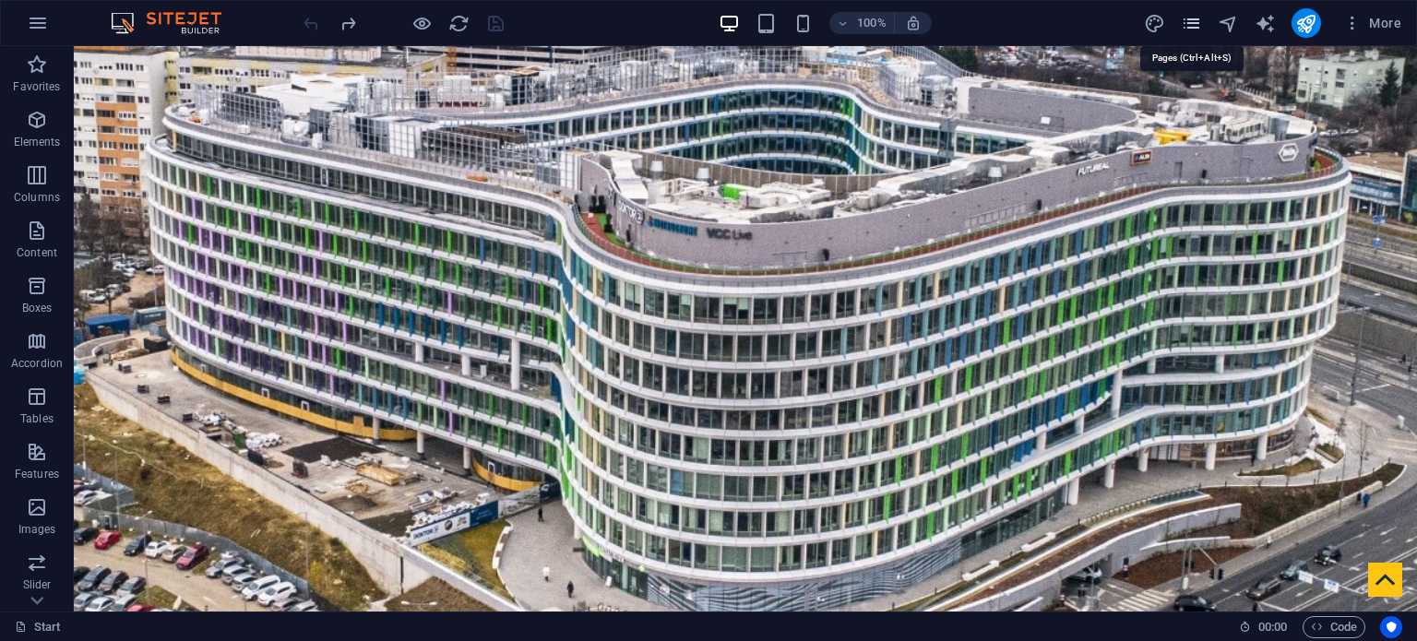
click at [1197, 29] on icon "pages" at bounding box center [1191, 23] width 21 height 21
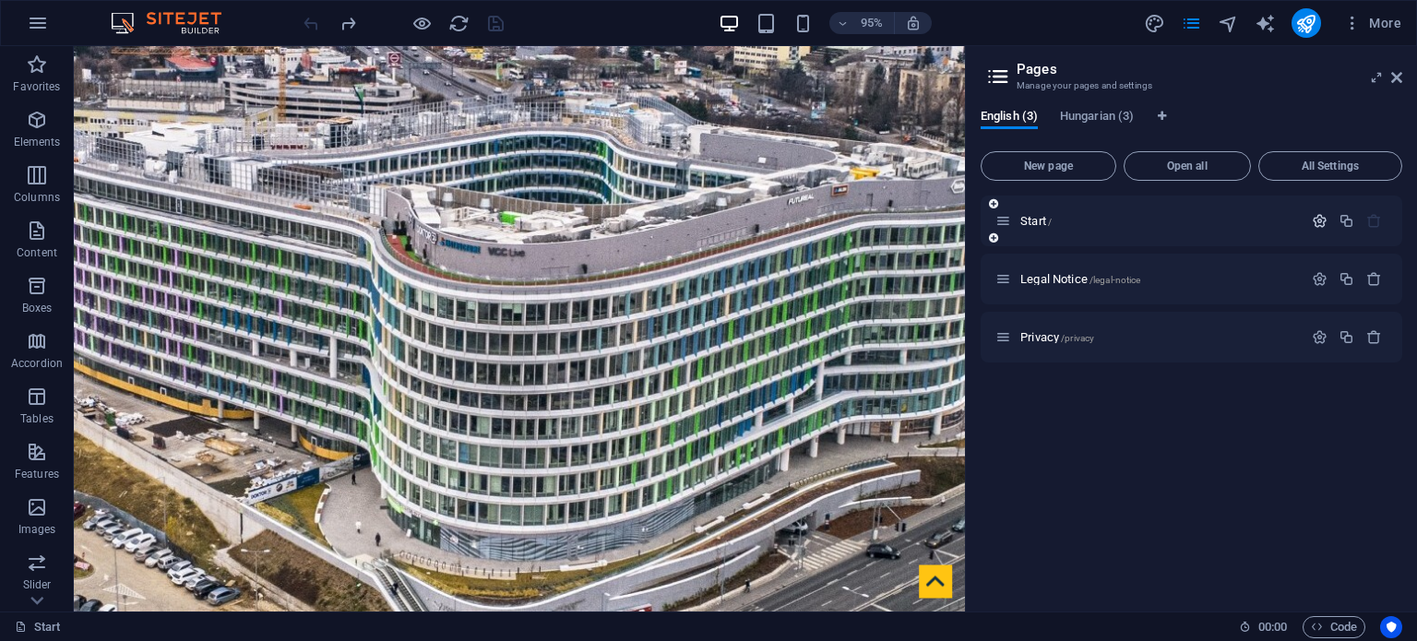
click at [1320, 217] on icon "button" at bounding box center [1320, 221] width 16 height 16
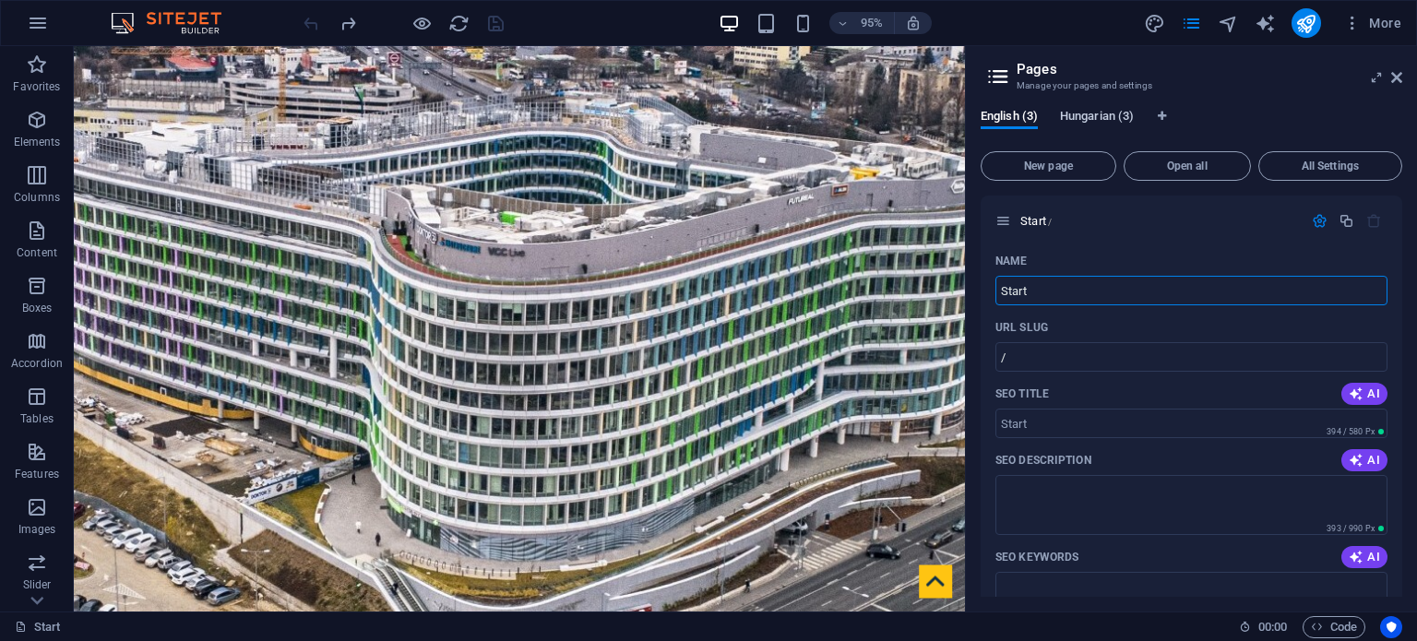
click at [1103, 115] on span "Hungarian (3)" at bounding box center [1097, 118] width 74 height 26
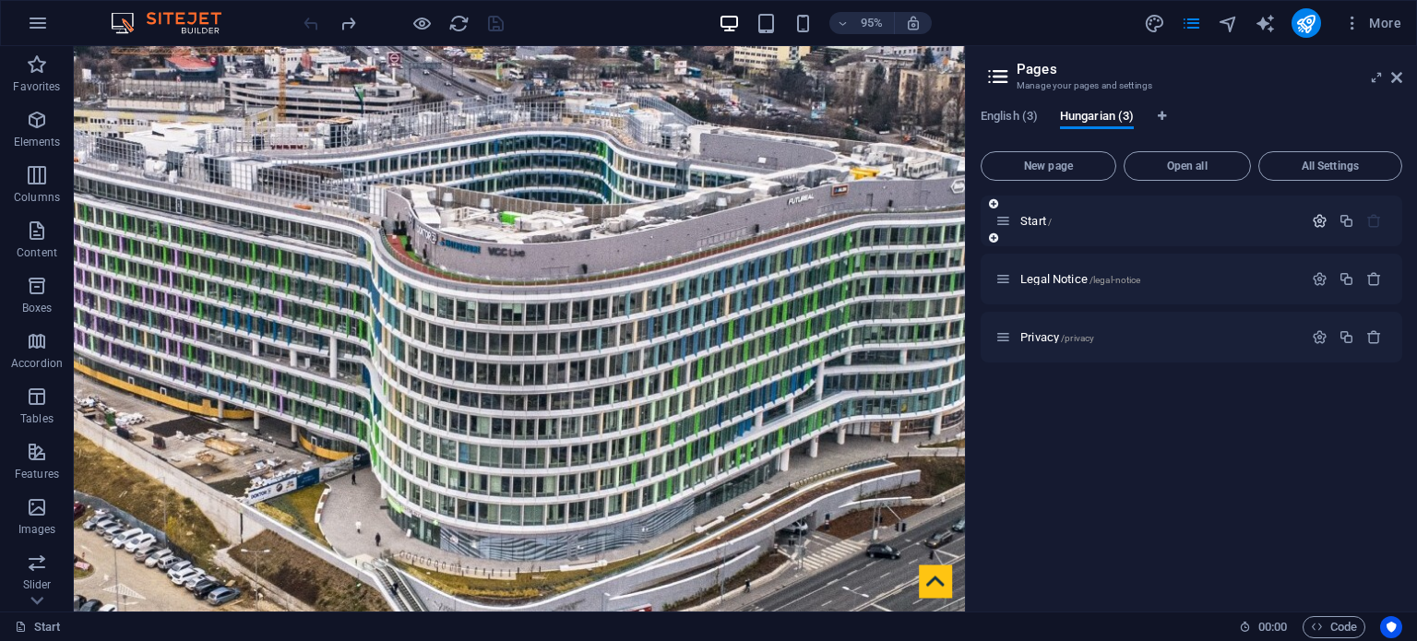
click at [1314, 220] on icon "button" at bounding box center [1320, 221] width 16 height 16
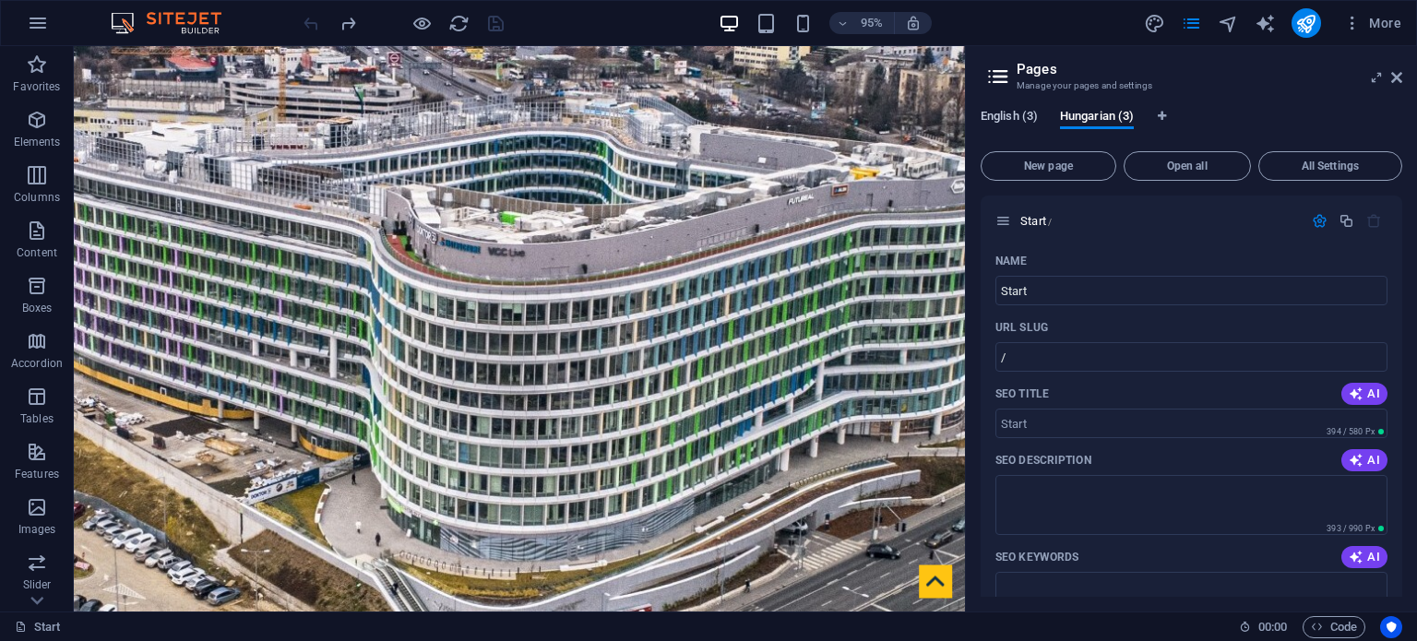
click at [1003, 117] on span "English (3)" at bounding box center [1008, 118] width 57 height 26
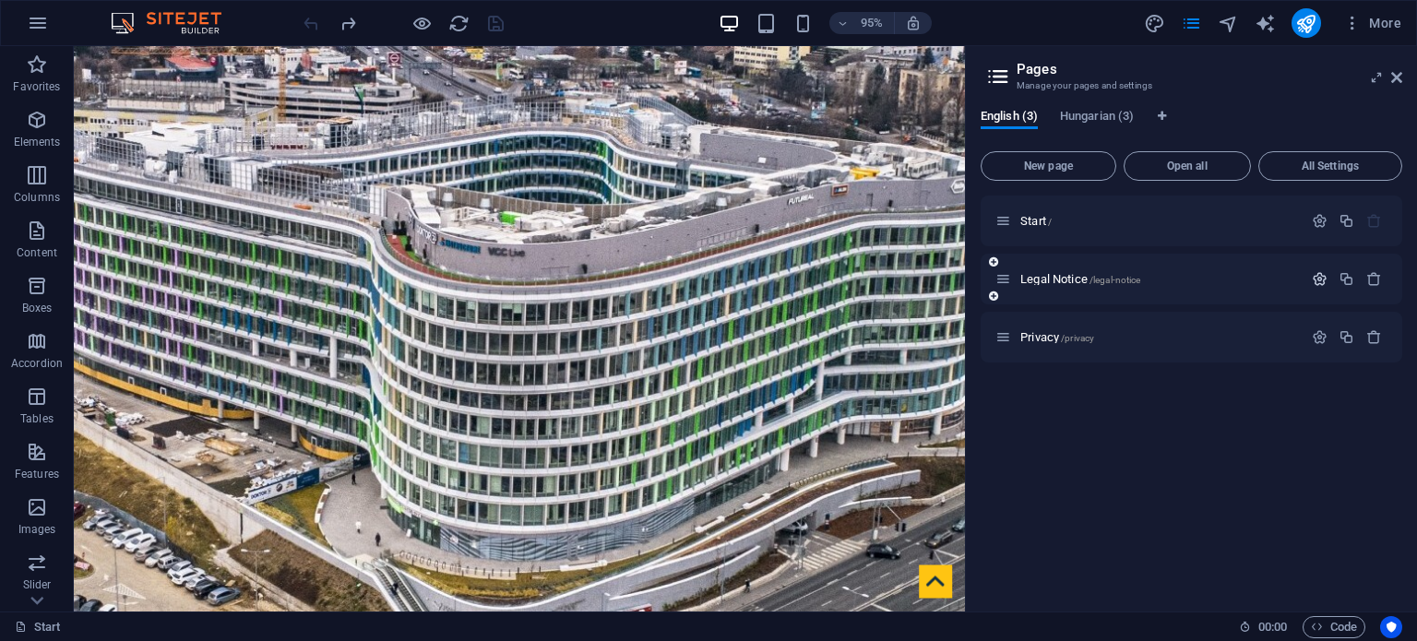
click at [1317, 277] on icon "button" at bounding box center [1320, 279] width 16 height 16
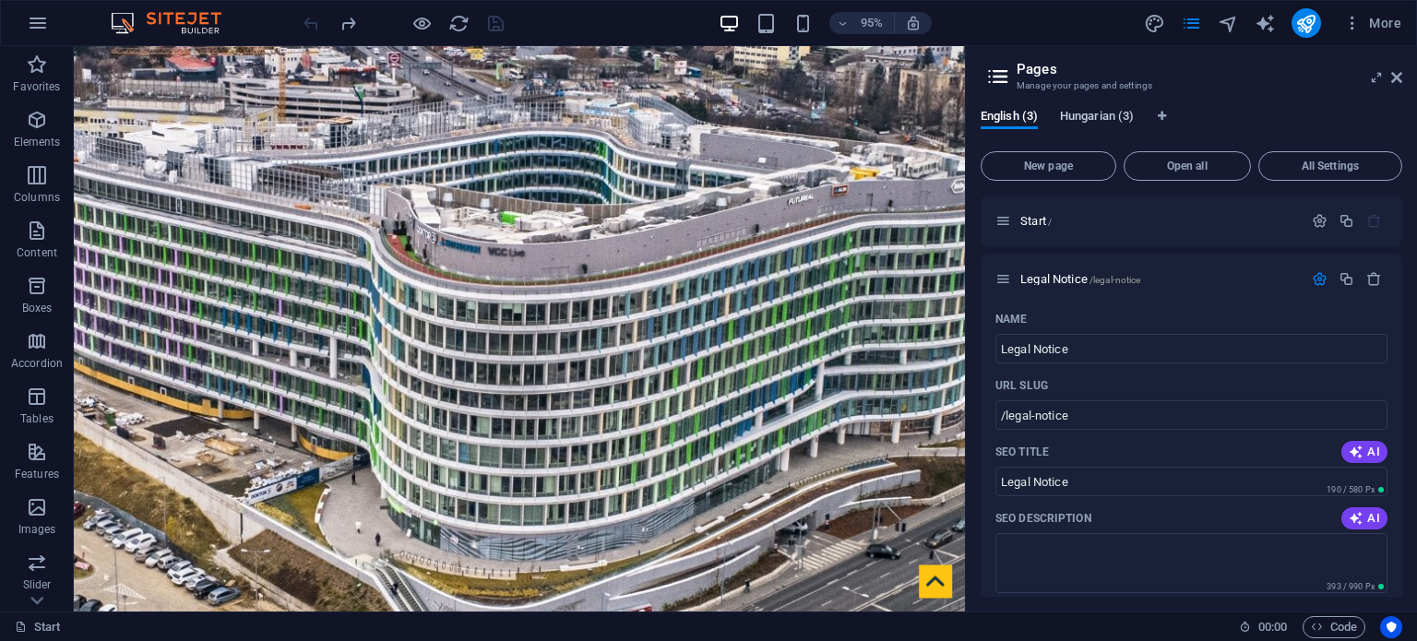
click at [1083, 121] on span "Hungarian (3)" at bounding box center [1097, 118] width 74 height 26
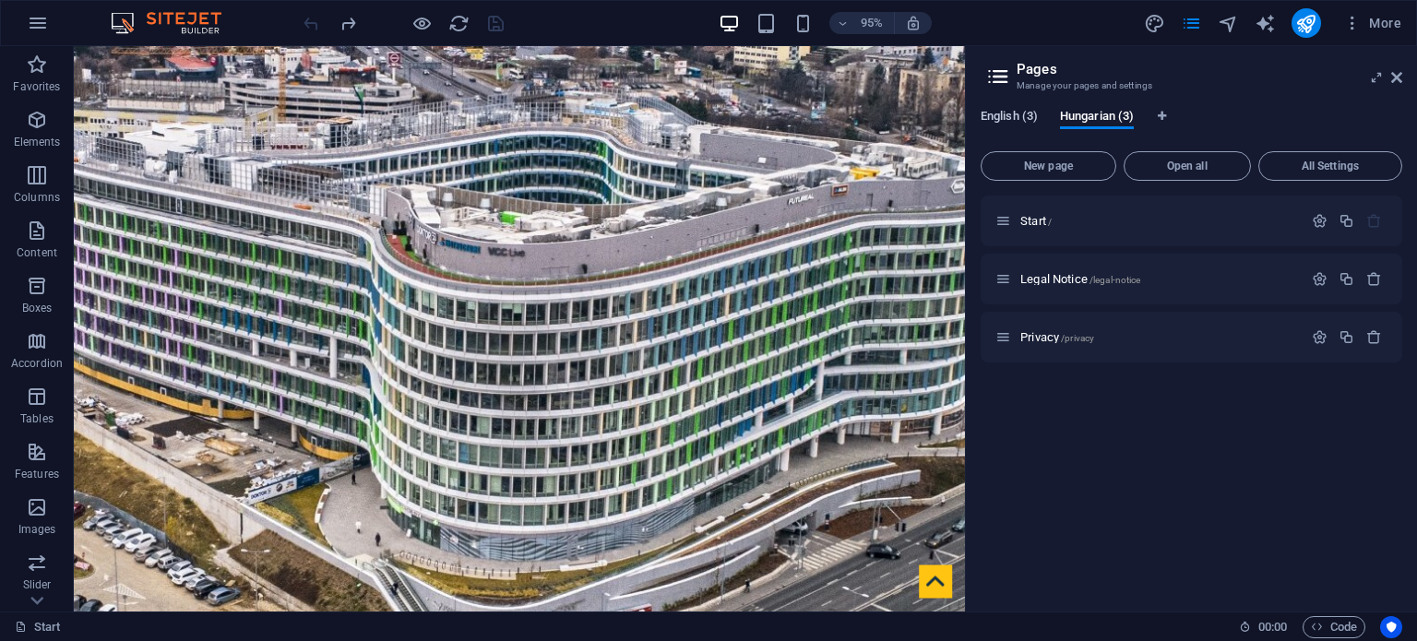
click at [1004, 118] on span "English (3)" at bounding box center [1008, 118] width 57 height 26
click at [1393, 77] on icon at bounding box center [1396, 77] width 11 height 15
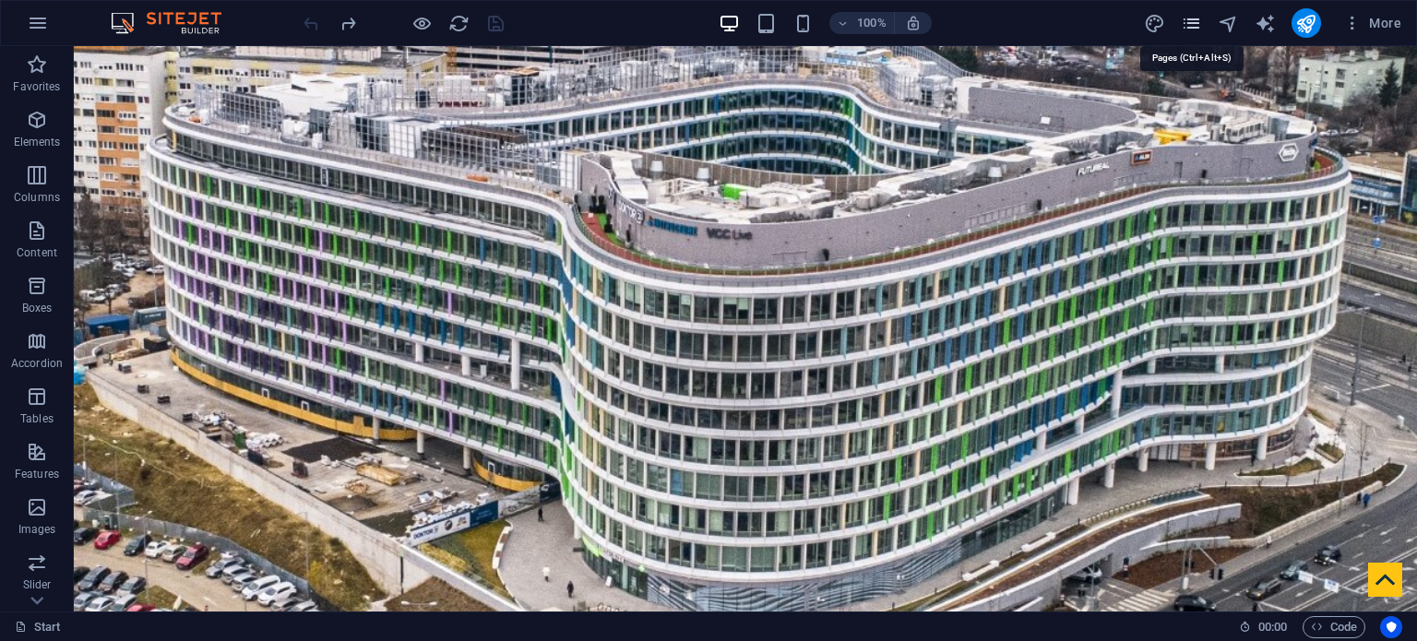
click at [1199, 20] on icon "pages" at bounding box center [1191, 23] width 21 height 21
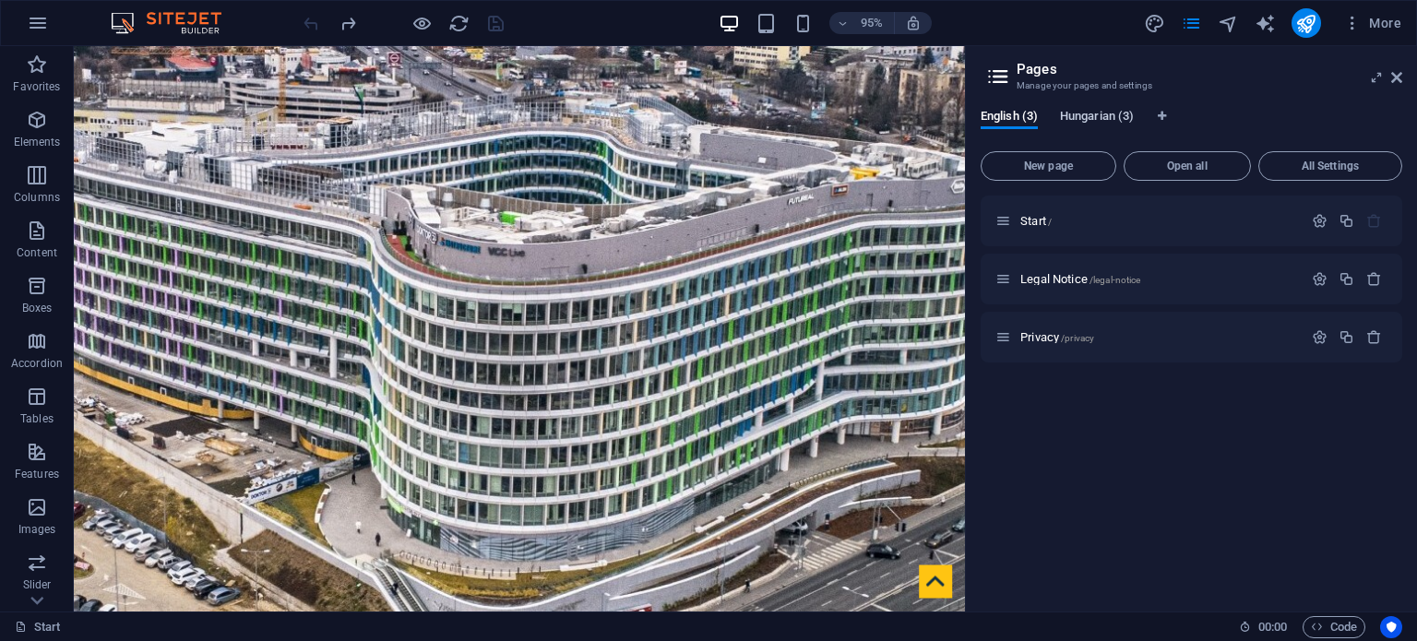
click at [1111, 115] on span "Hungarian (3)" at bounding box center [1097, 118] width 74 height 26
click at [1022, 110] on span "English (3)" at bounding box center [1008, 118] width 57 height 26
click at [1096, 112] on span "Hungarian (3)" at bounding box center [1097, 118] width 74 height 26
click at [1323, 220] on icon "button" at bounding box center [1320, 221] width 16 height 16
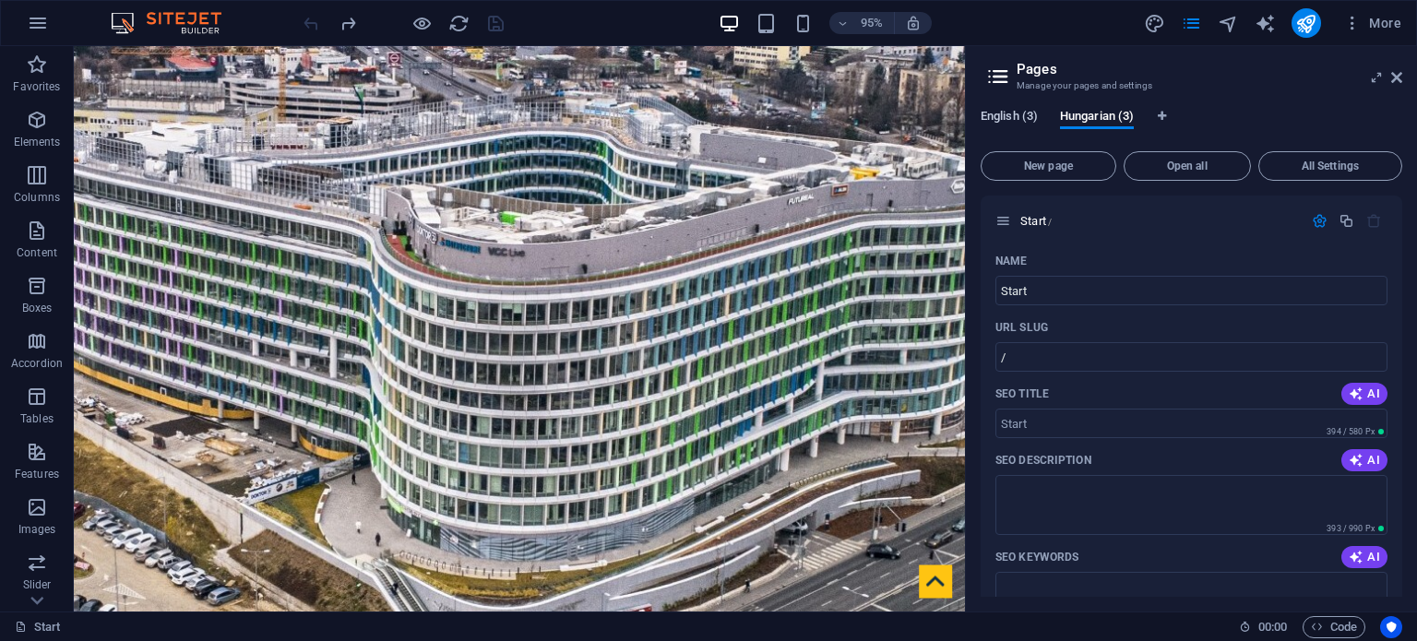
click at [1010, 117] on span "English (3)" at bounding box center [1008, 118] width 57 height 26
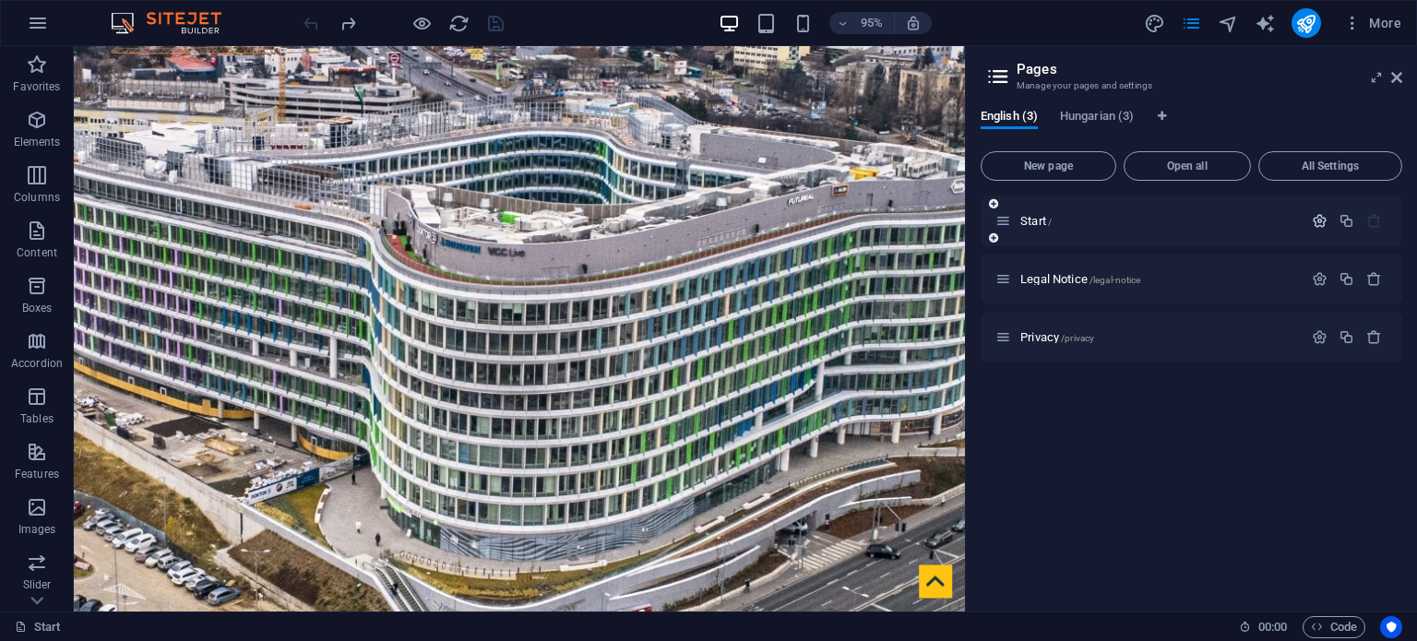
click at [1313, 217] on icon "button" at bounding box center [1320, 221] width 16 height 16
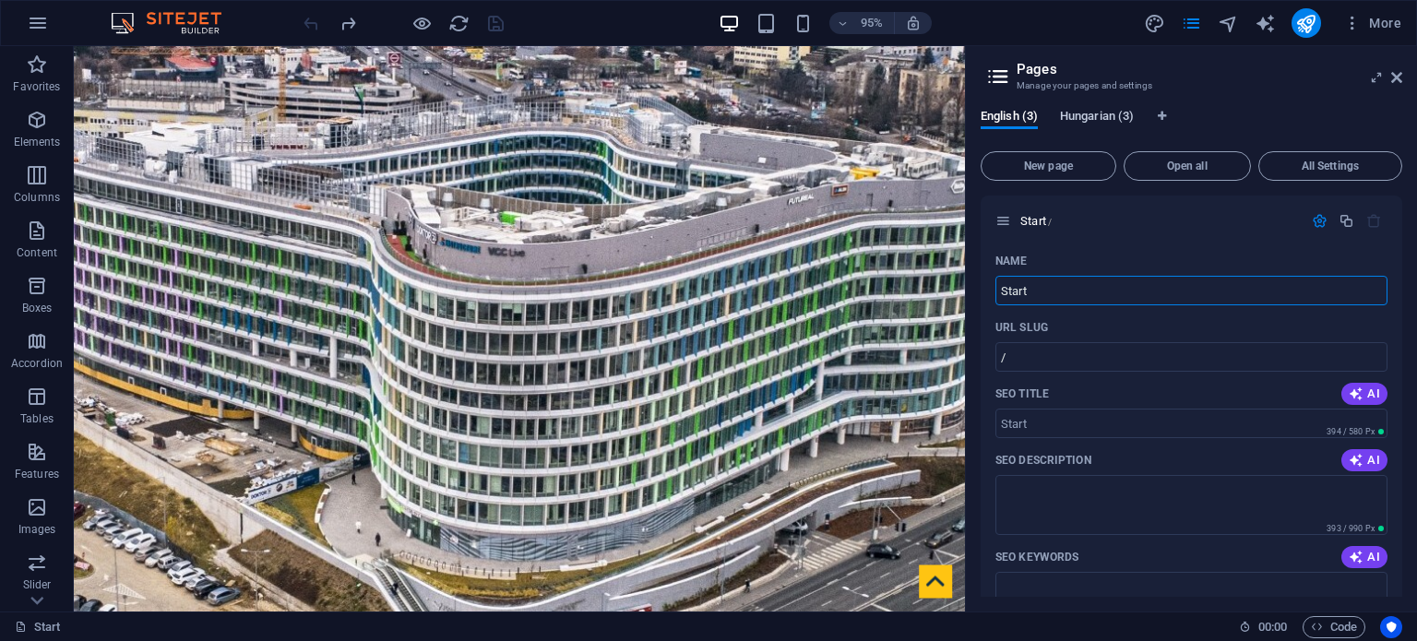
click at [1086, 113] on span "Hungarian (3)" at bounding box center [1097, 118] width 74 height 26
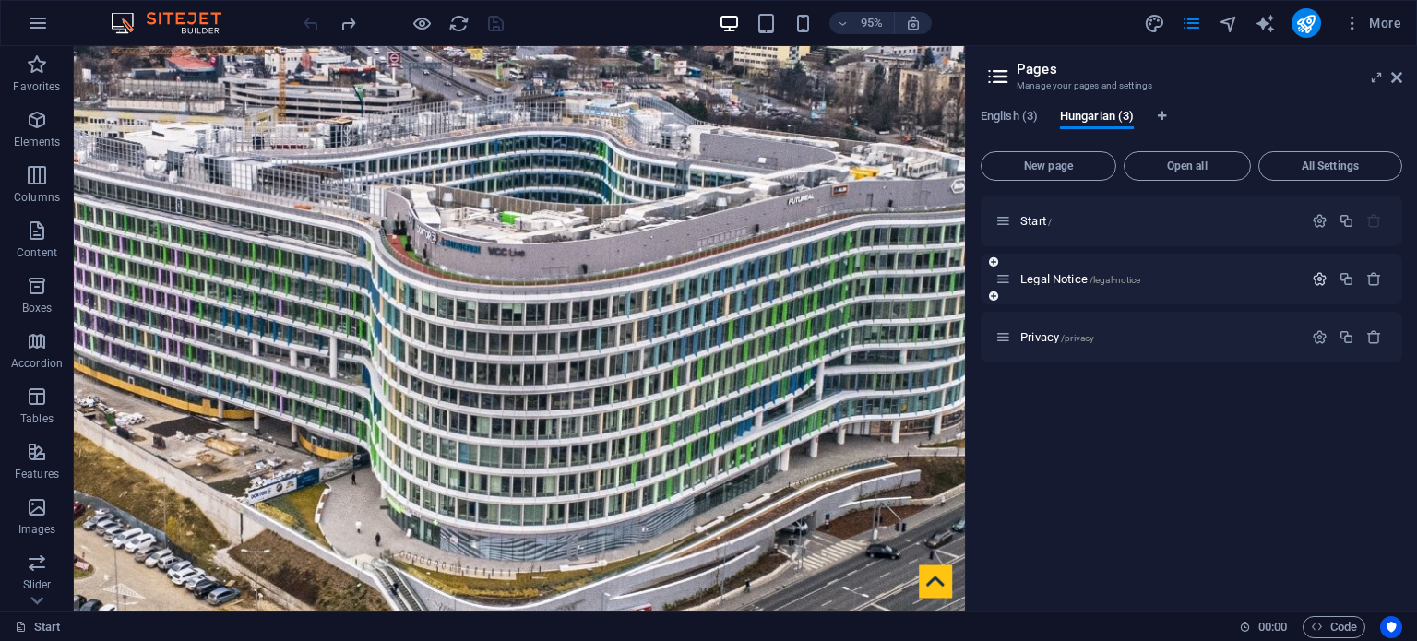
click at [1317, 279] on icon "button" at bounding box center [1320, 279] width 16 height 16
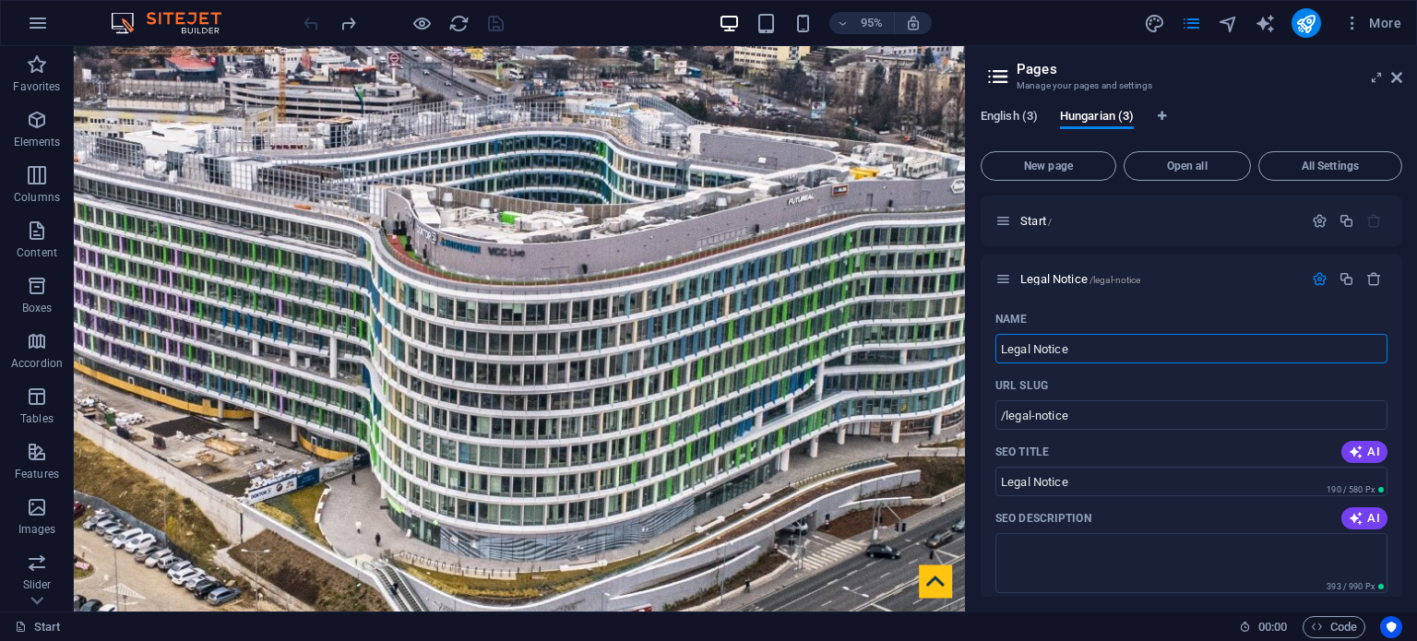
click at [1017, 118] on span "English (3)" at bounding box center [1008, 118] width 57 height 26
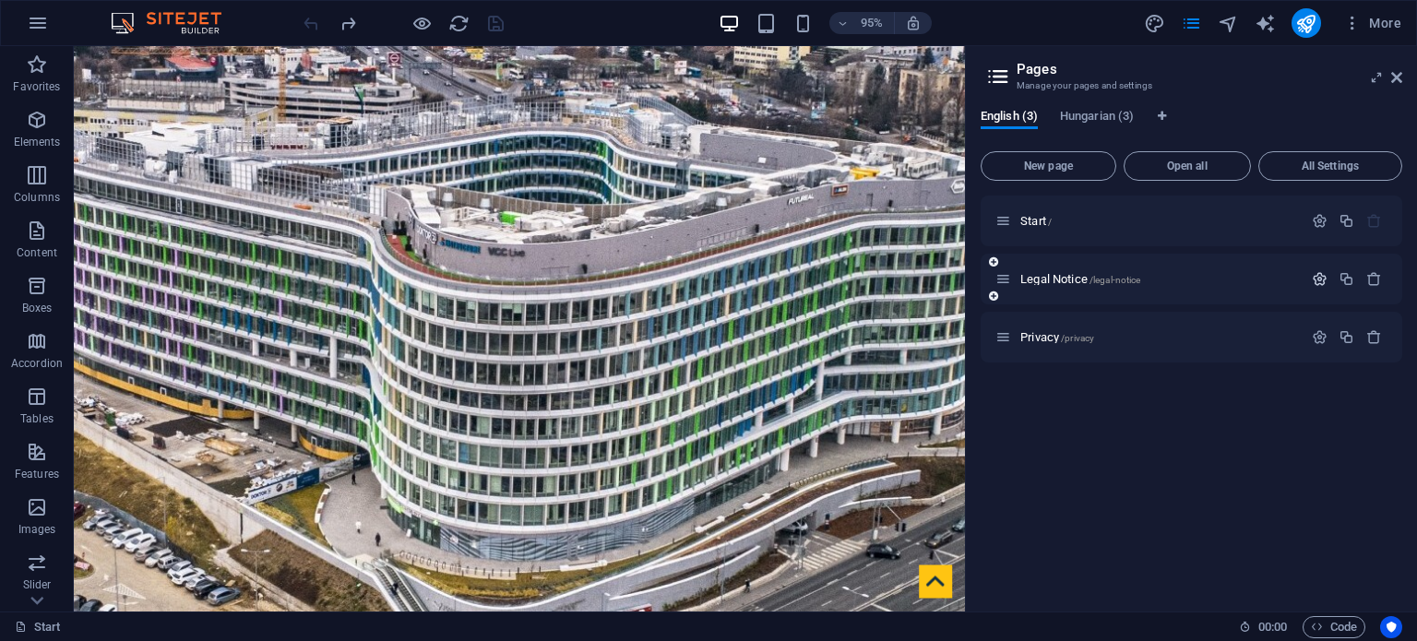
click at [1323, 279] on icon "button" at bounding box center [1320, 279] width 16 height 16
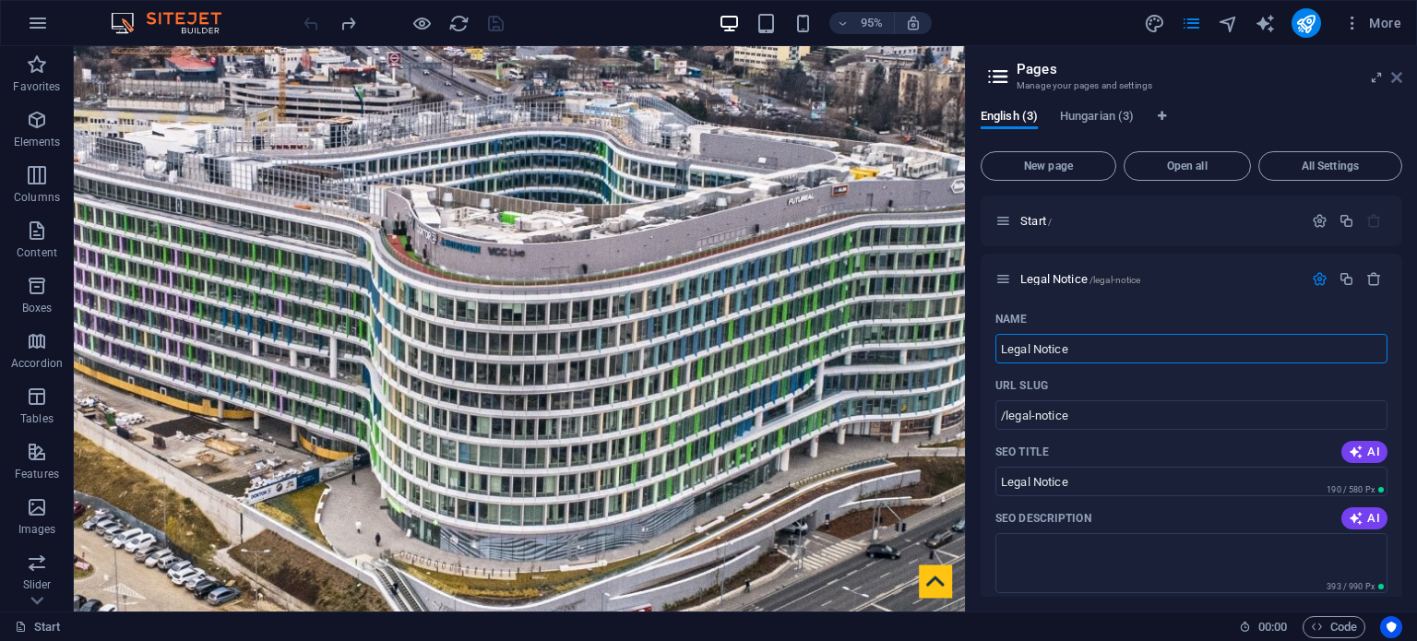
click at [1400, 75] on icon at bounding box center [1396, 77] width 11 height 15
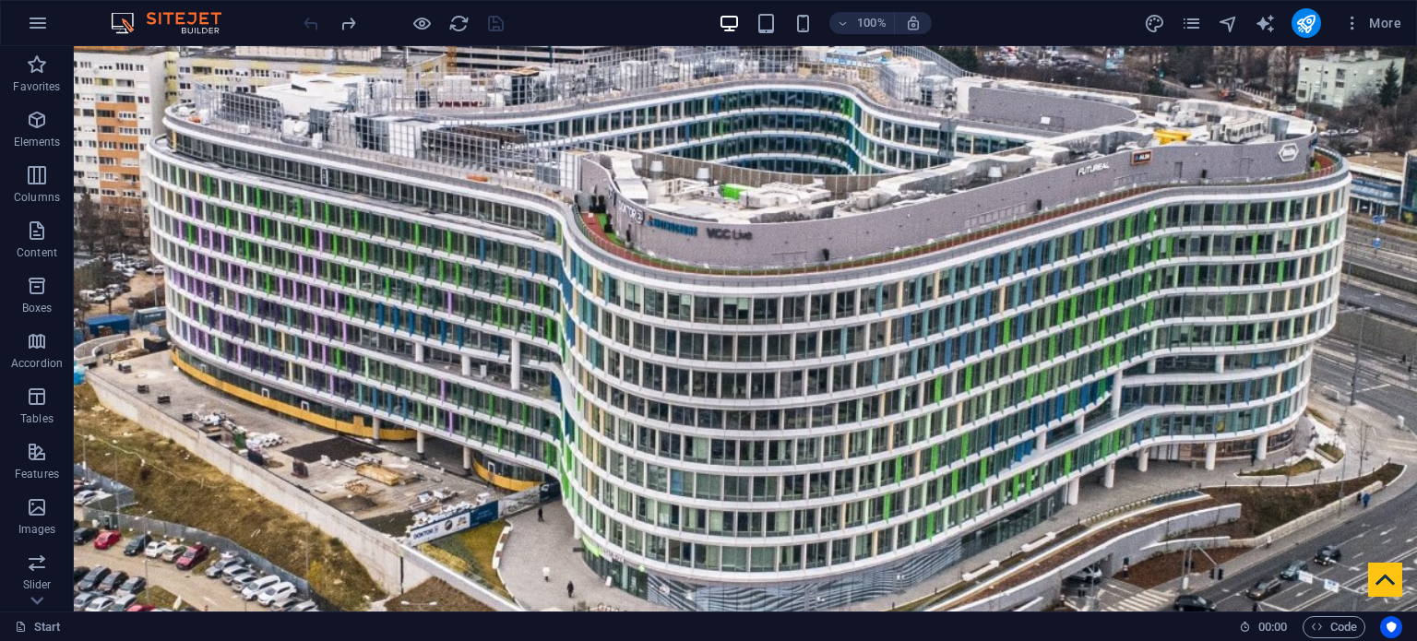
click at [307, 21] on div at bounding box center [403, 23] width 207 height 30
click at [1197, 21] on icon "pages" at bounding box center [1191, 23] width 21 height 21
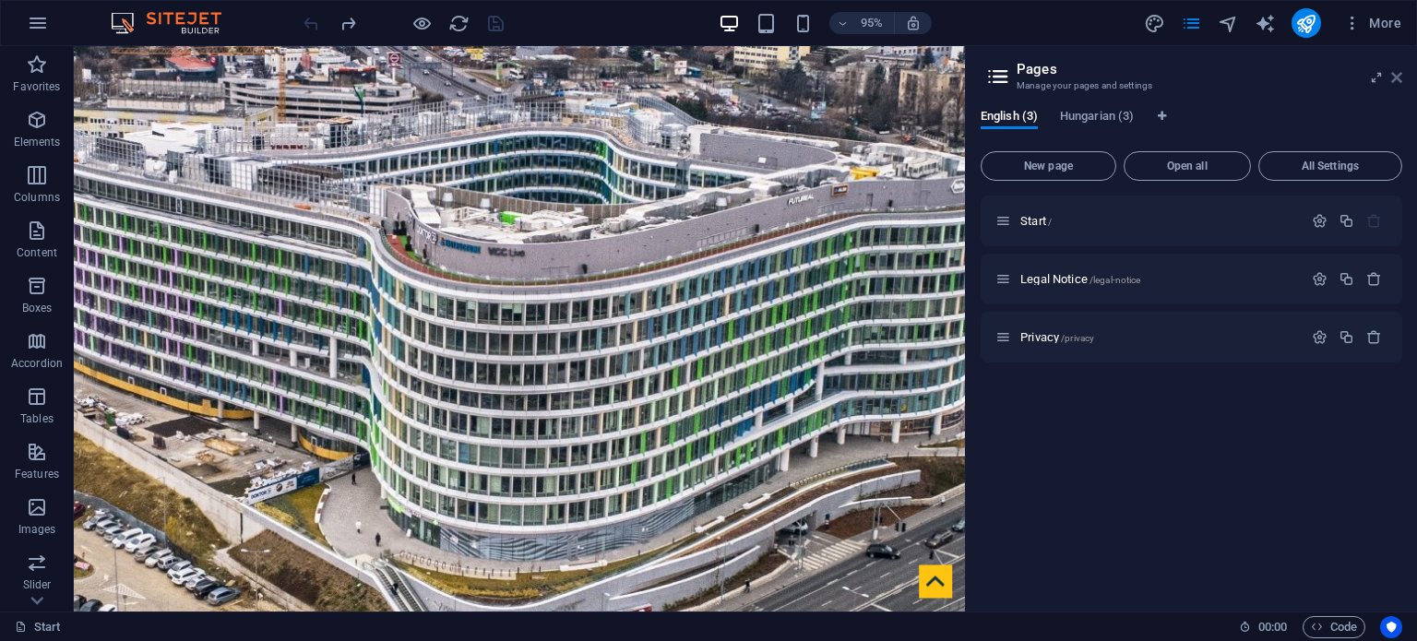
click at [1396, 73] on icon at bounding box center [1396, 77] width 11 height 15
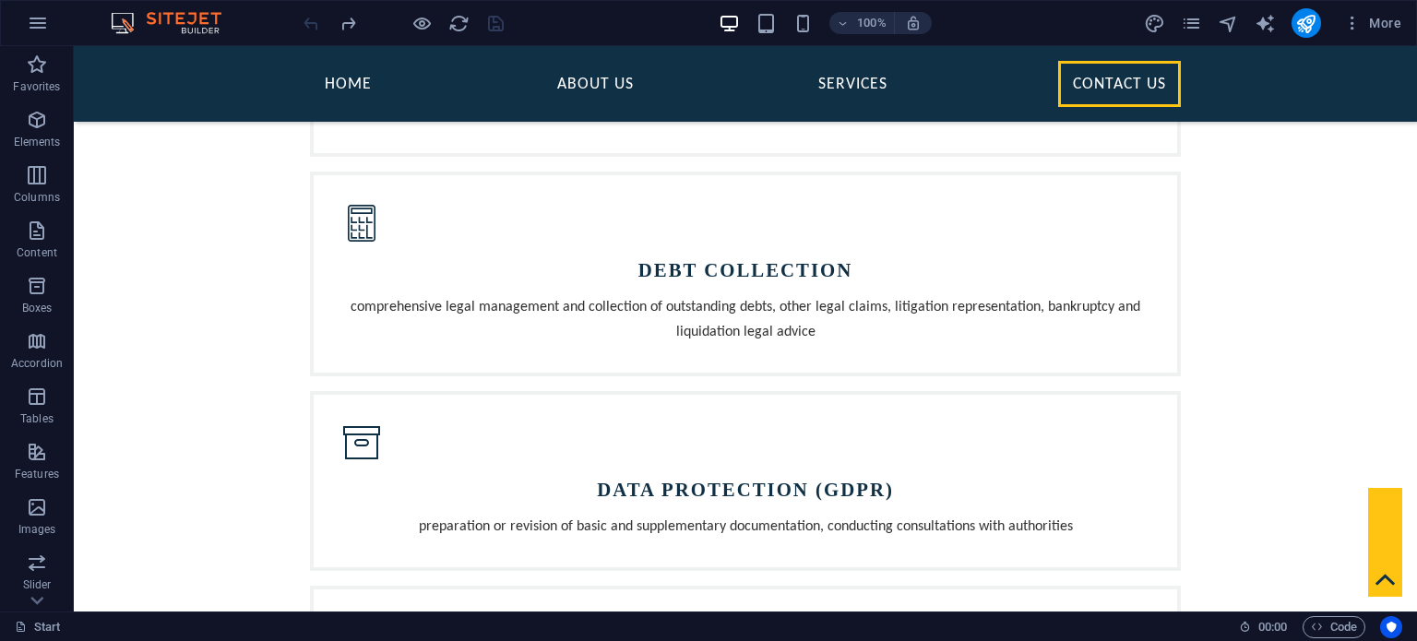
scroll to position [1752, 0]
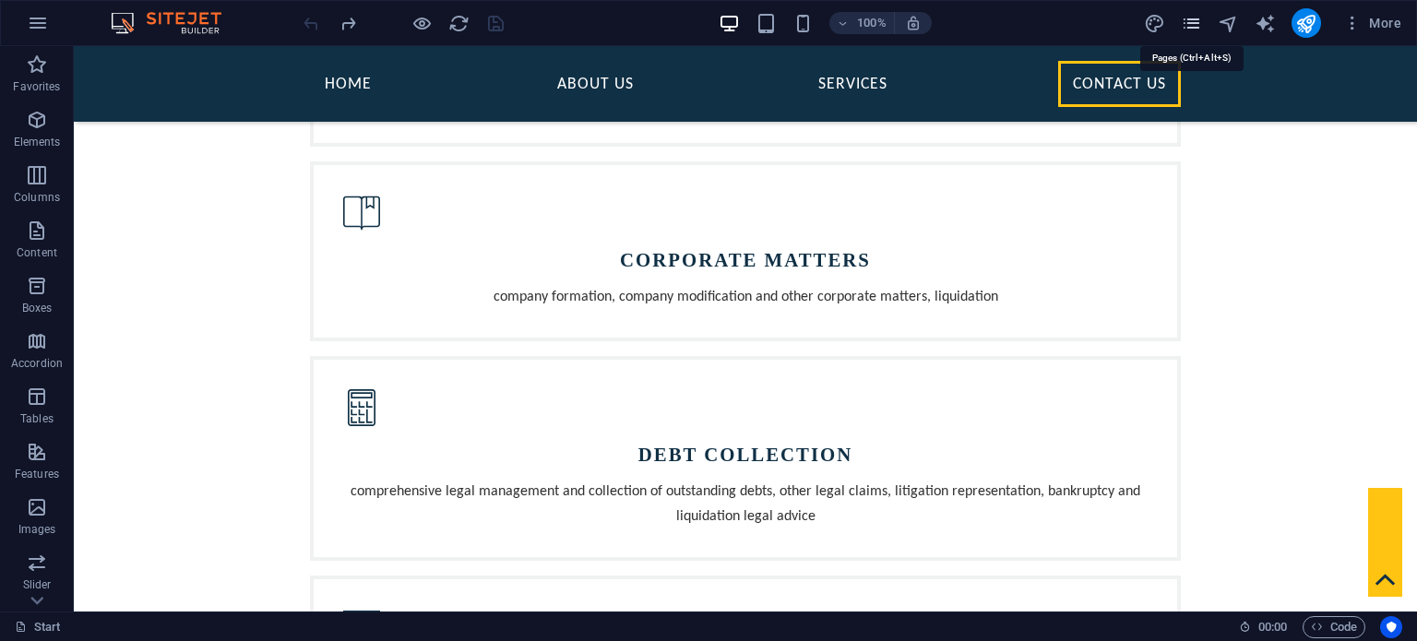
click at [1192, 22] on icon "pages" at bounding box center [1191, 23] width 21 height 21
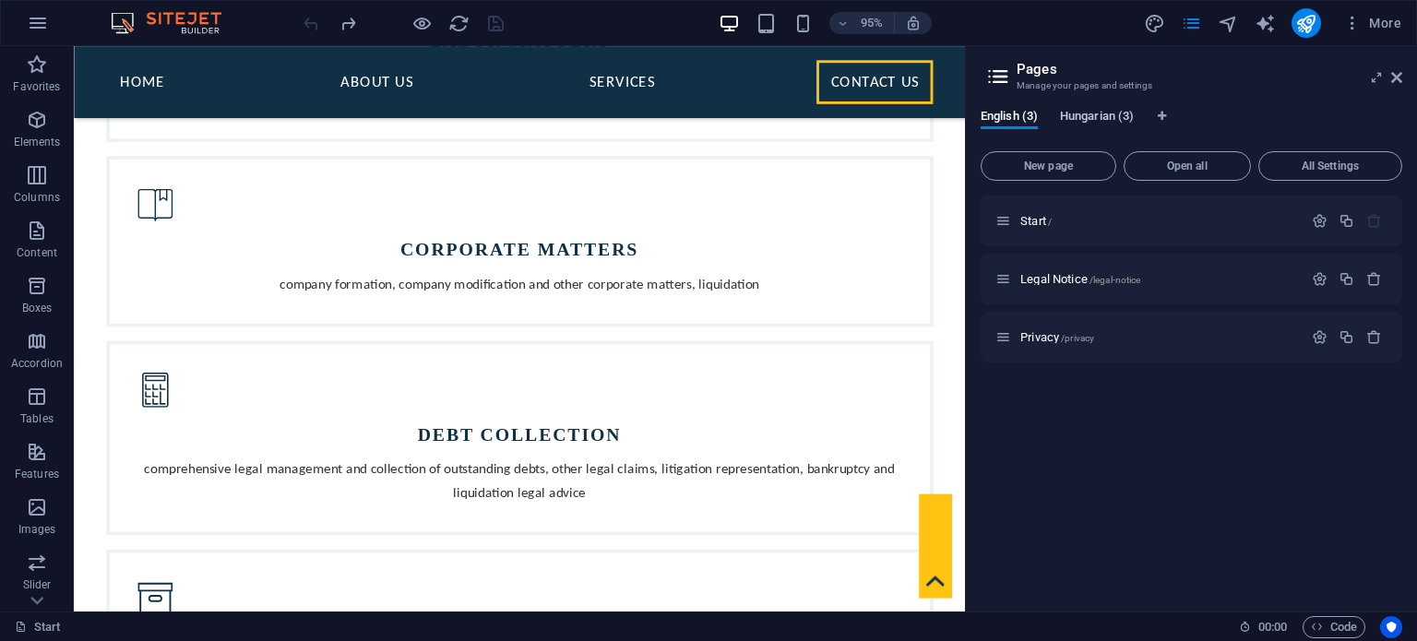
click at [1105, 125] on span "Hungarian (3)" at bounding box center [1097, 118] width 74 height 26
click at [1002, 120] on span "English (3)" at bounding box center [1008, 118] width 57 height 26
click at [1113, 113] on span "Hungarian (3)" at bounding box center [1097, 118] width 74 height 26
click at [1006, 117] on span "English (3)" at bounding box center [1008, 118] width 57 height 26
click at [1096, 114] on span "Hungarian (3)" at bounding box center [1097, 118] width 74 height 26
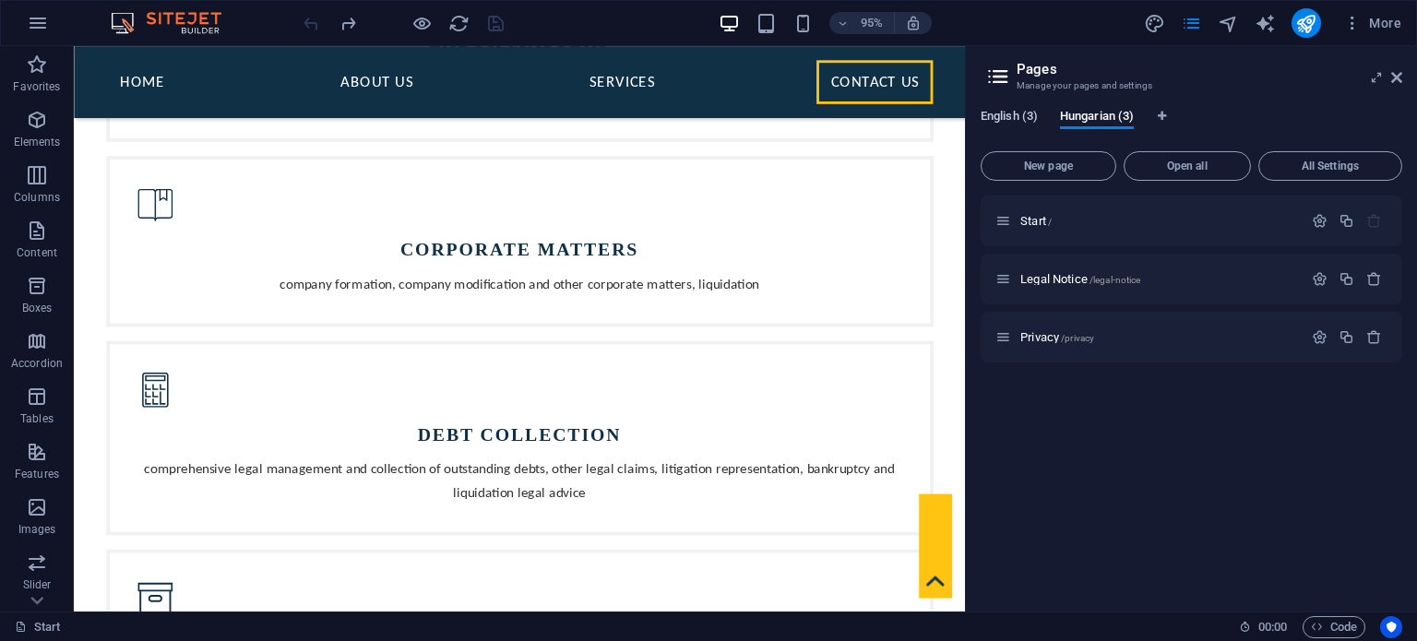
click at [1004, 115] on span "English (3)" at bounding box center [1008, 118] width 57 height 26
click at [1107, 121] on span "Hungarian (3)" at bounding box center [1097, 118] width 74 height 26
click at [1027, 118] on span "English (3)" at bounding box center [1008, 118] width 57 height 26
click at [1107, 113] on span "Hungarian (3)" at bounding box center [1097, 118] width 74 height 26
click at [1015, 115] on span "English (3)" at bounding box center [1008, 118] width 57 height 26
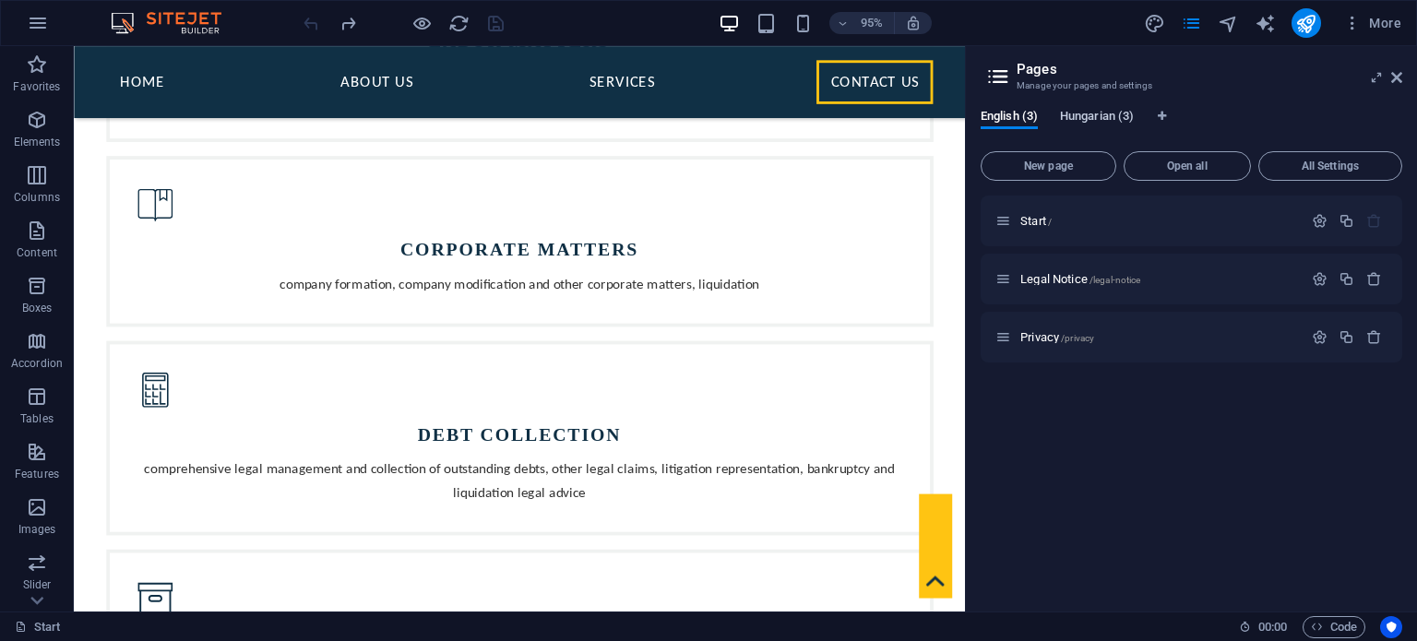
click at [1097, 113] on span "Hungarian (3)" at bounding box center [1097, 118] width 74 height 26
click at [1319, 277] on icon "button" at bounding box center [1320, 279] width 16 height 16
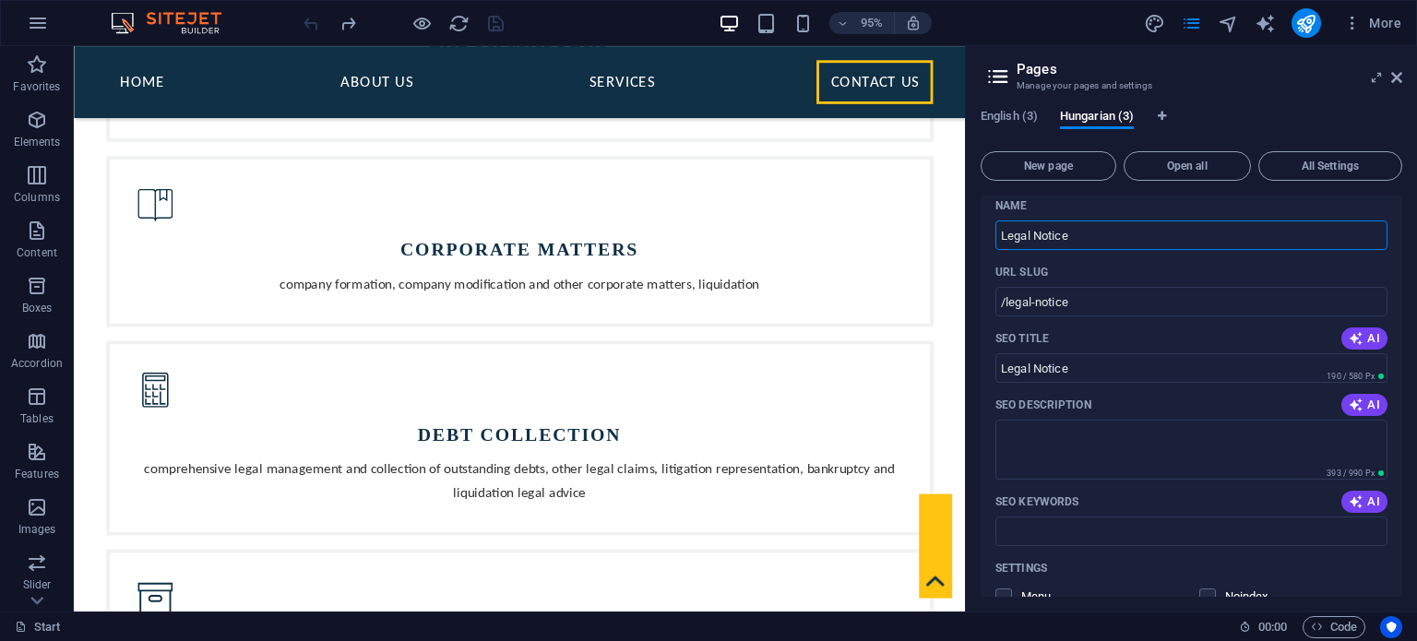
scroll to position [110, 0]
click at [1011, 108] on span "English (3)" at bounding box center [1008, 118] width 57 height 26
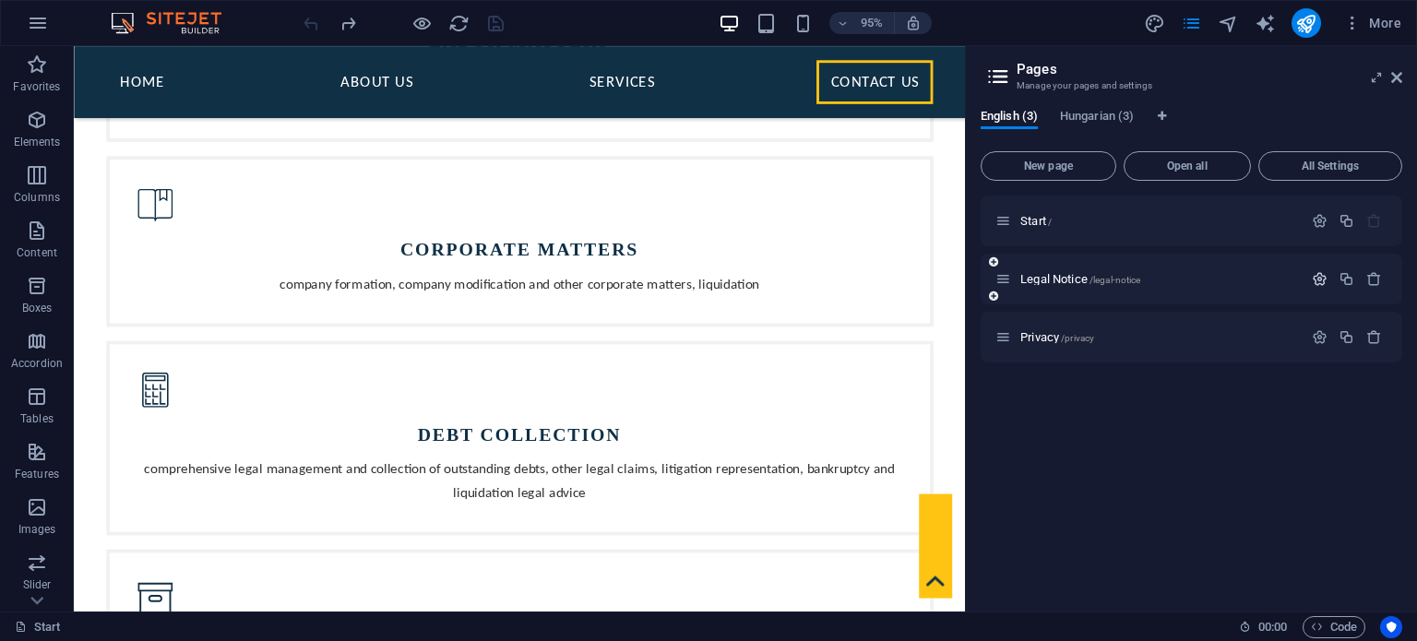
click at [1321, 282] on icon "button" at bounding box center [1320, 279] width 16 height 16
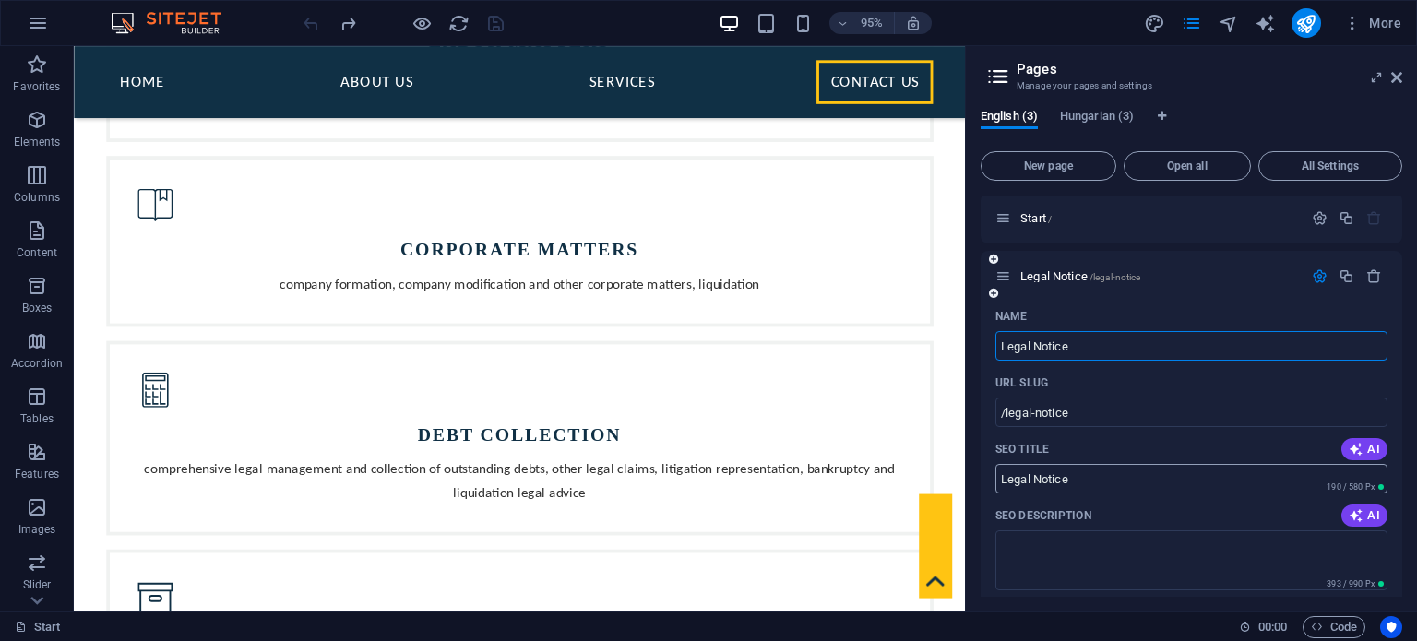
scroll to position [0, 0]
click at [1086, 118] on span "Hungarian (3)" at bounding box center [1097, 118] width 74 height 26
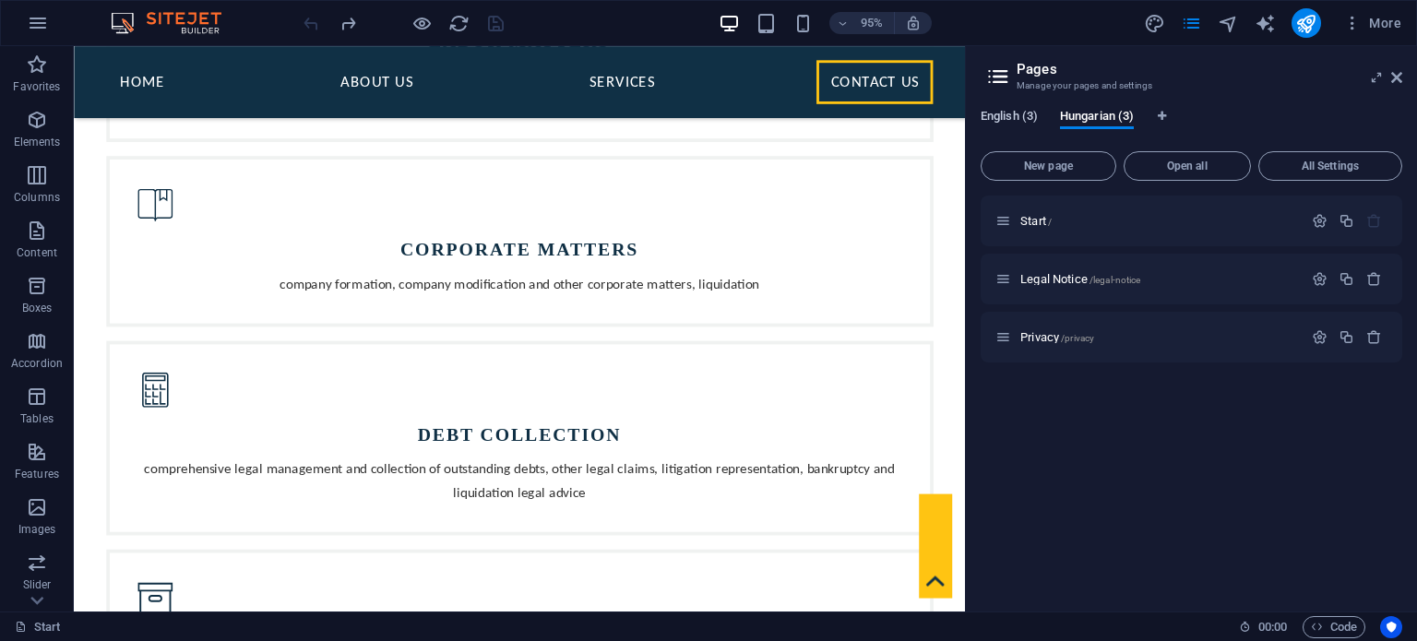
click at [1018, 117] on span "English (3)" at bounding box center [1008, 118] width 57 height 26
click at [1108, 117] on span "Hungarian (3)" at bounding box center [1097, 118] width 74 height 26
click at [1015, 117] on span "English (3)" at bounding box center [1008, 118] width 57 height 26
click at [1033, 220] on span "Start /" at bounding box center [1035, 221] width 31 height 14
click at [1089, 117] on span "Hungarian (3)" at bounding box center [1097, 118] width 74 height 26
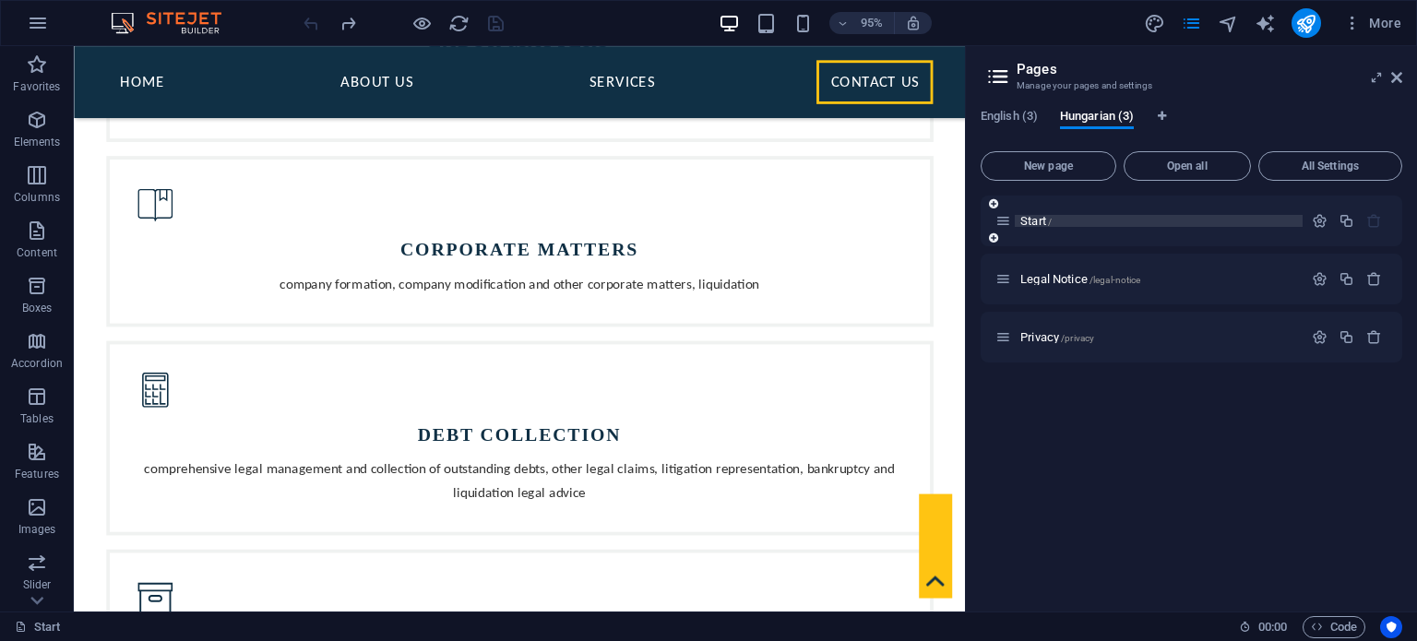
click at [1044, 218] on span "Start /" at bounding box center [1035, 221] width 31 height 14
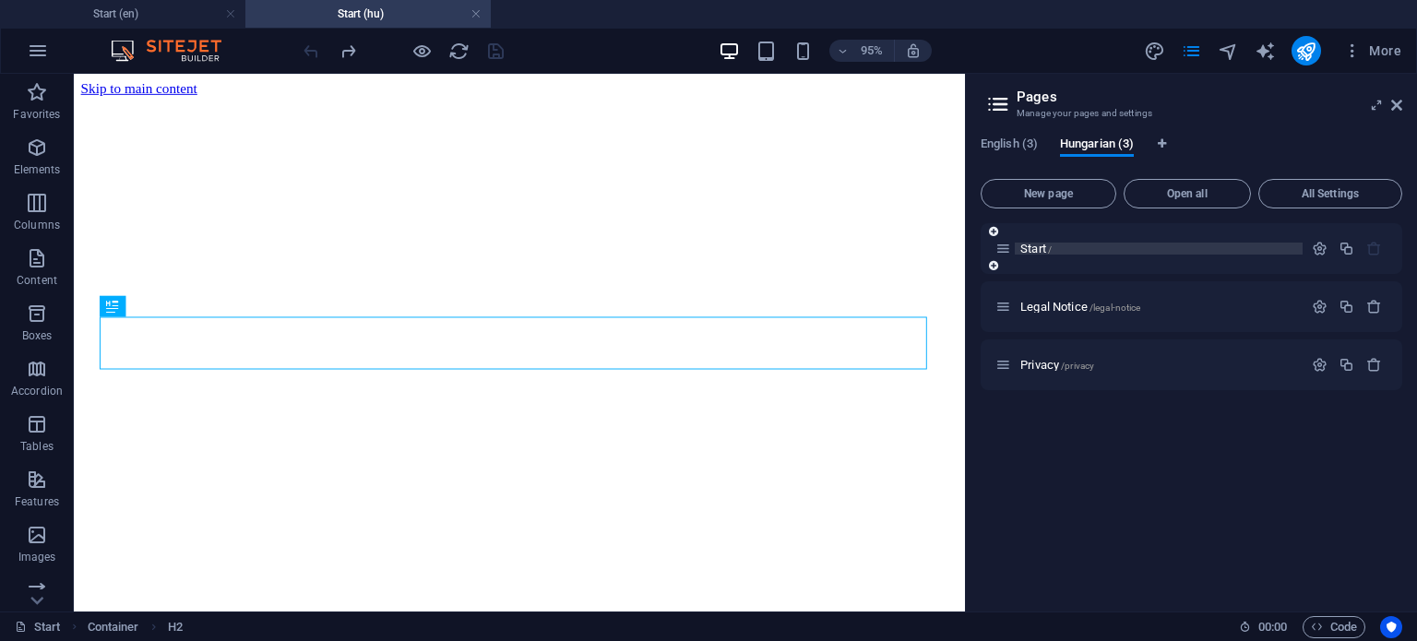
scroll to position [405, 0]
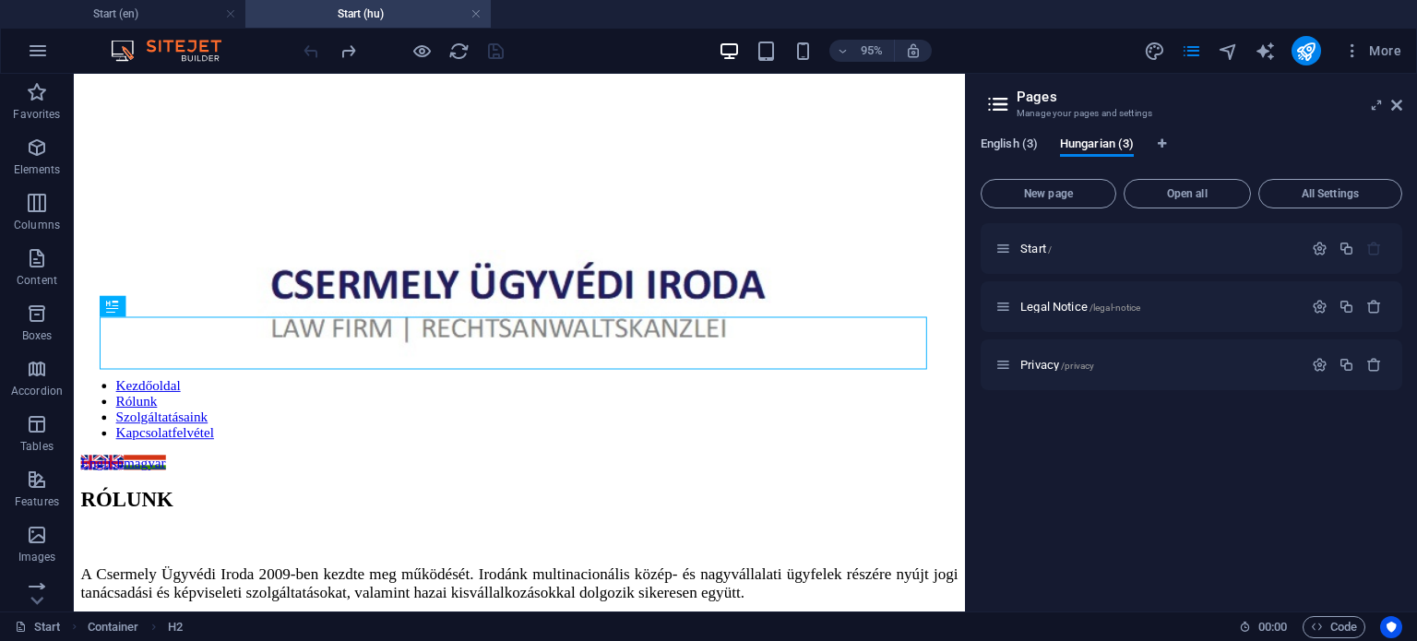
click at [1007, 148] on span "English (3)" at bounding box center [1008, 146] width 57 height 26
click at [1047, 305] on span "Legal Notice /legal-notice" at bounding box center [1080, 307] width 120 height 14
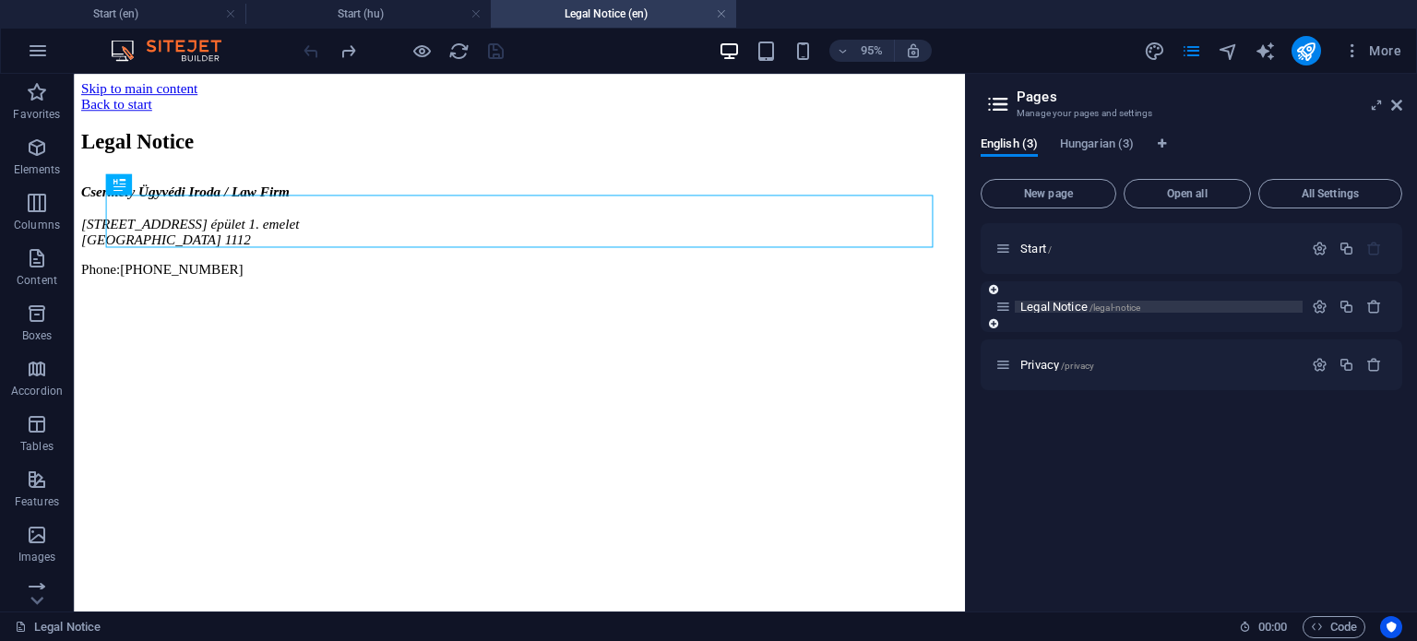
scroll to position [0, 0]
click at [1095, 143] on span "Hungarian (3)" at bounding box center [1097, 146] width 74 height 26
click at [1091, 308] on span "/legal-notice" at bounding box center [1115, 308] width 52 height 10
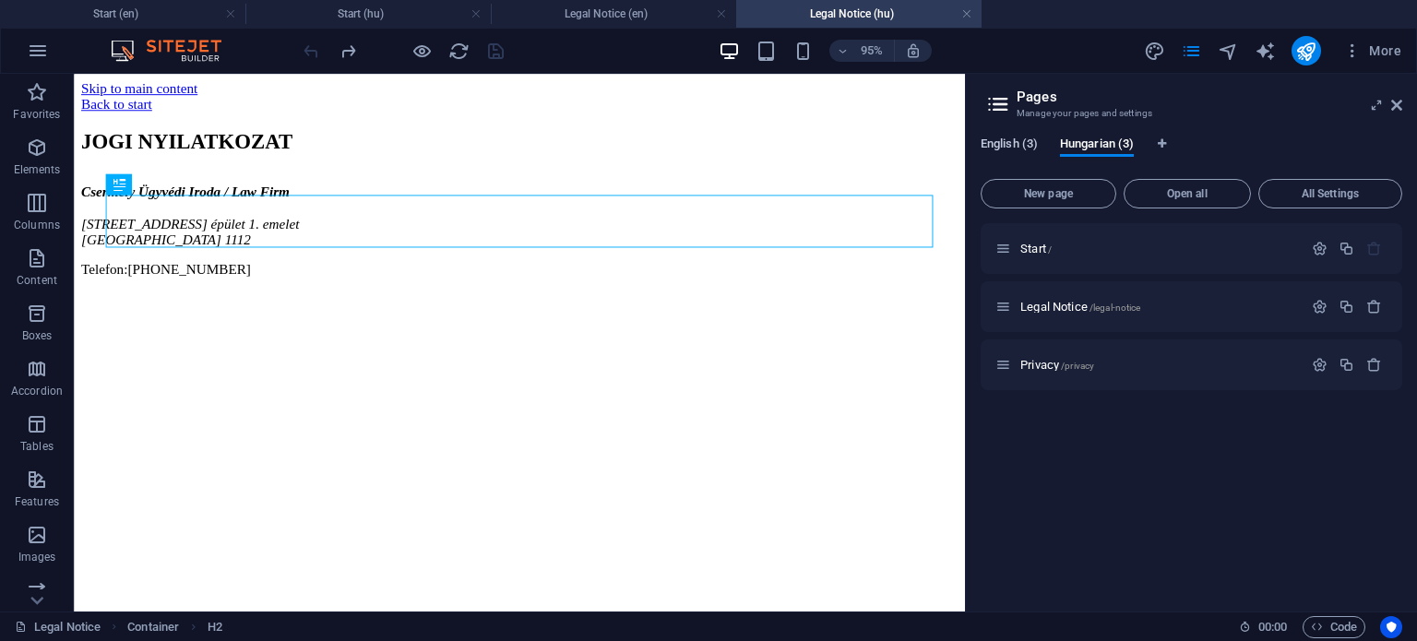
click at [1013, 147] on span "English (3)" at bounding box center [1008, 146] width 57 height 26
click at [1067, 362] on span "/privacy" at bounding box center [1077, 366] width 33 height 10
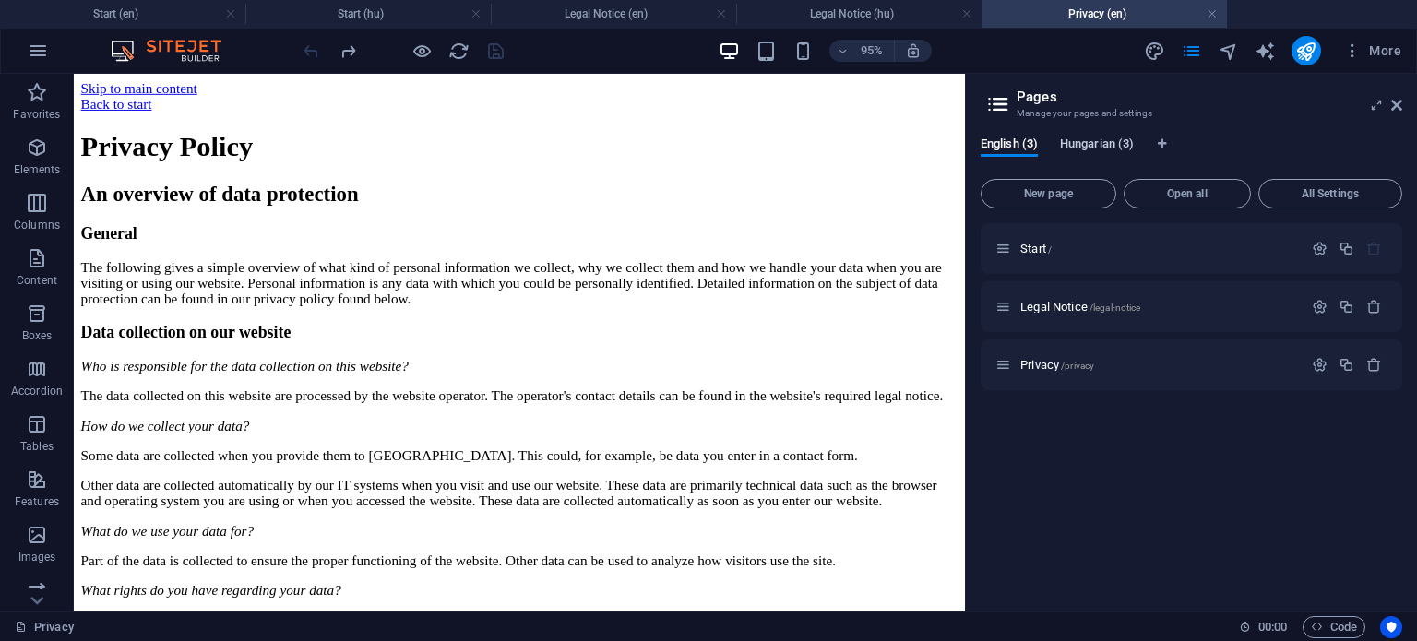
click at [1101, 147] on span "Hungarian (3)" at bounding box center [1097, 146] width 74 height 26
click at [1064, 365] on span "/privacy" at bounding box center [1077, 366] width 33 height 10
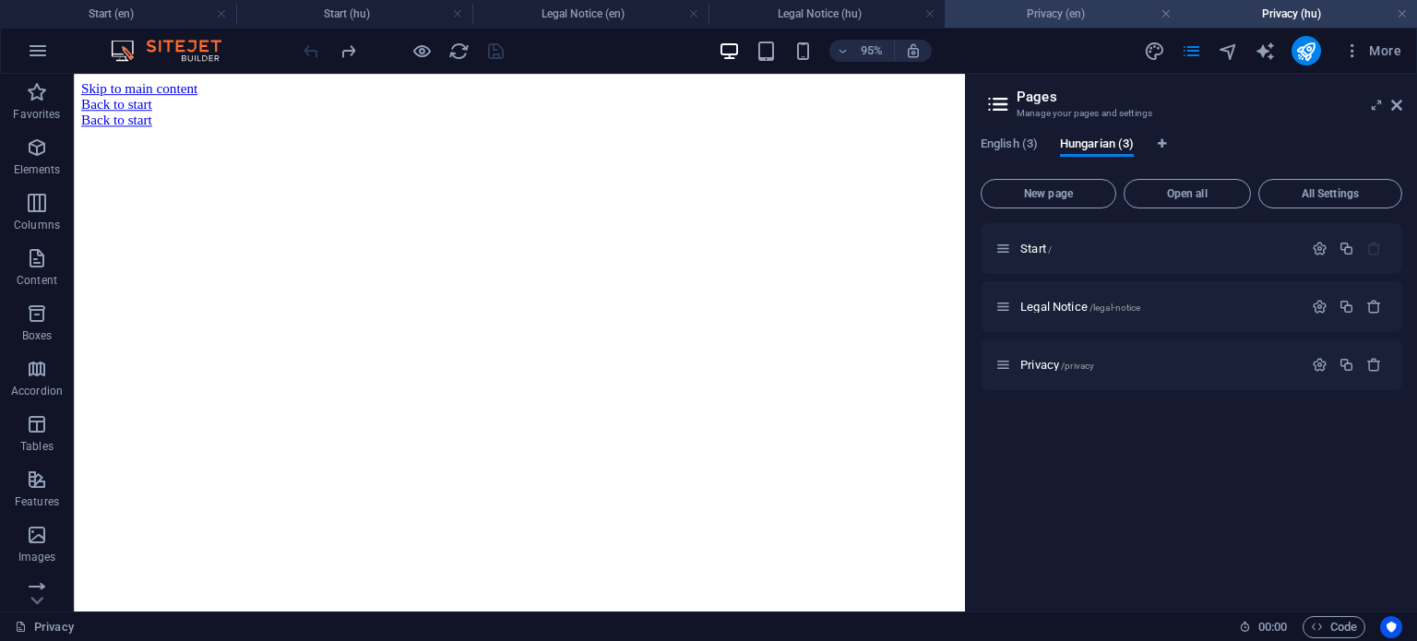
click at [1060, 16] on h4 "Privacy (en)" at bounding box center [1062, 14] width 236 height 20
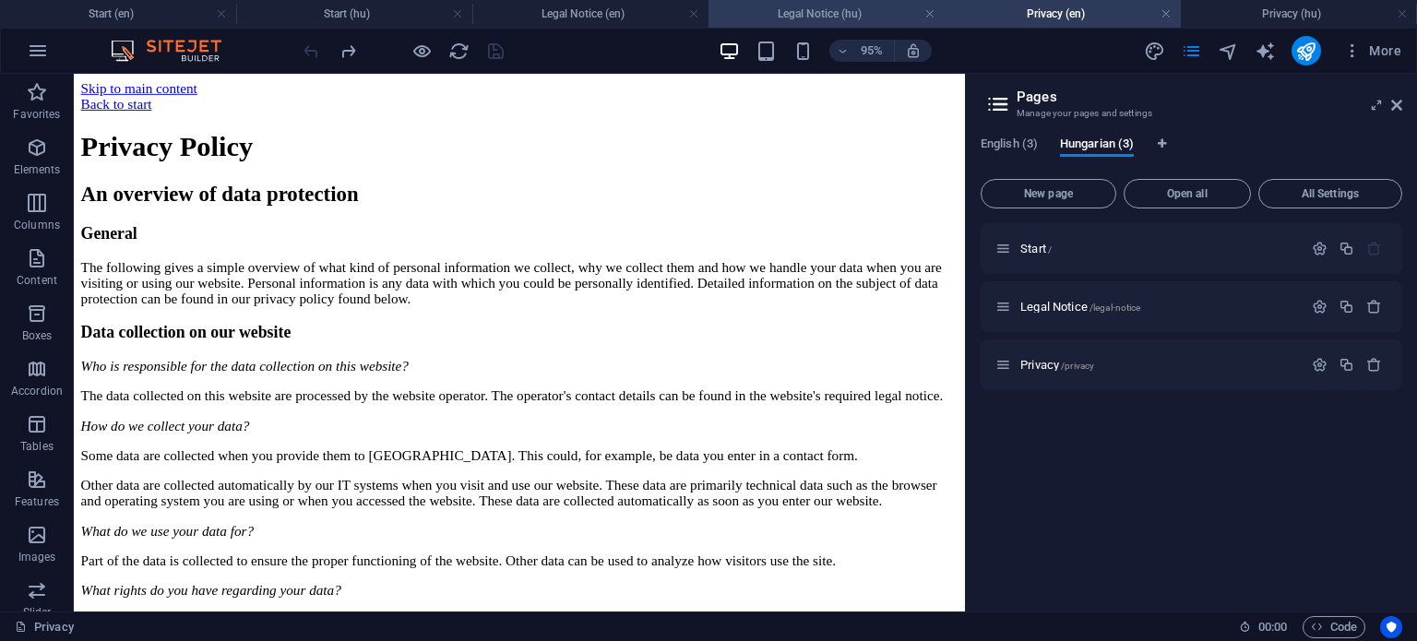
click at [843, 18] on h4 "Legal Notice (hu)" at bounding box center [826, 14] width 236 height 20
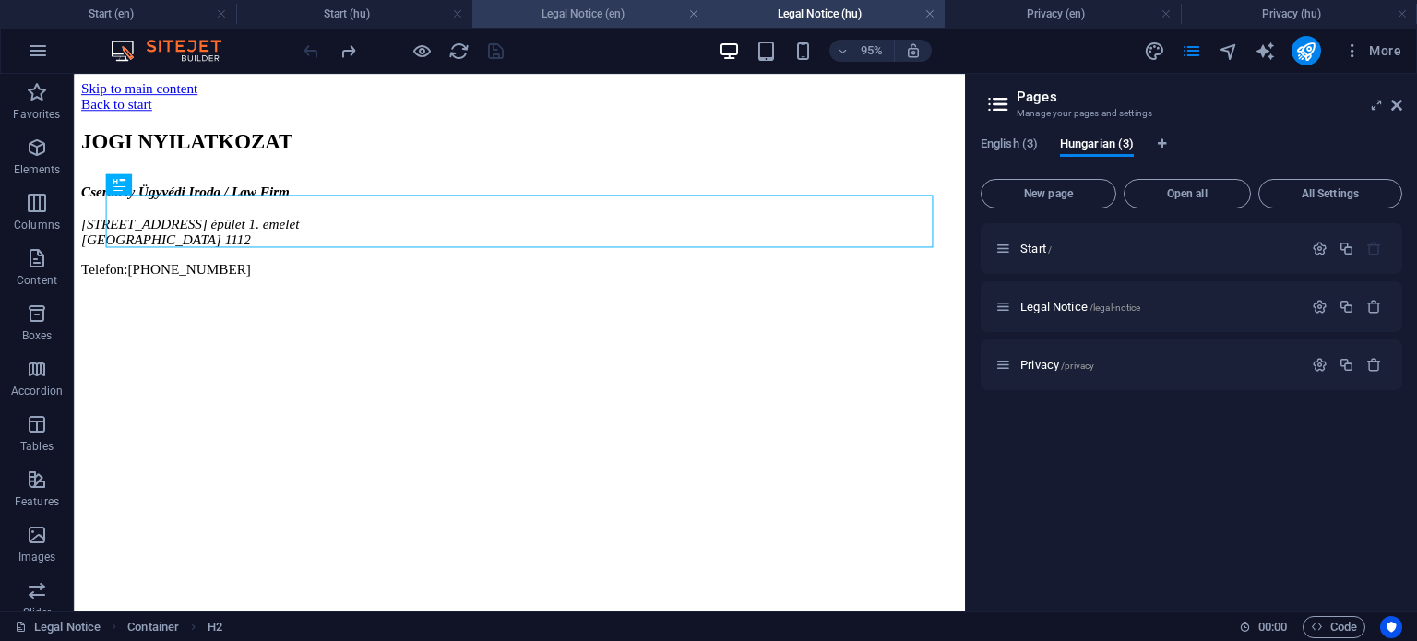
click at [620, 21] on h4 "Legal Notice (en)" at bounding box center [590, 14] width 236 height 20
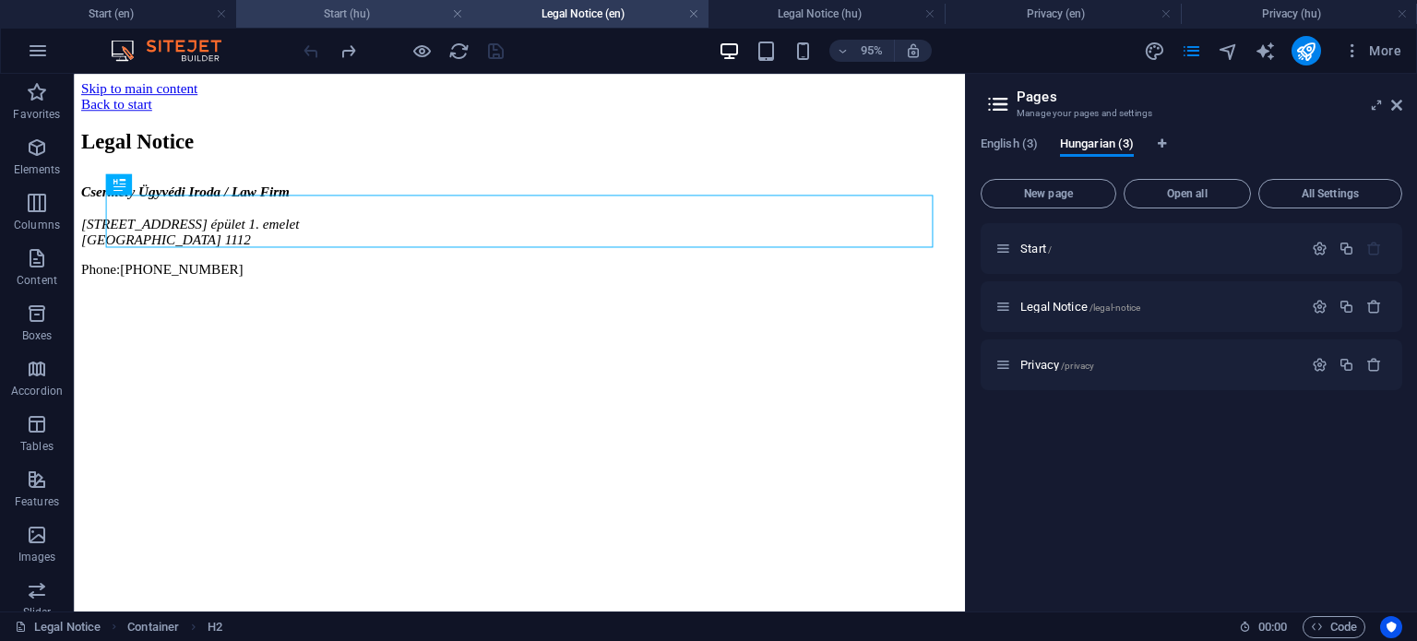
click at [384, 15] on h4 "Start (hu)" at bounding box center [354, 14] width 236 height 20
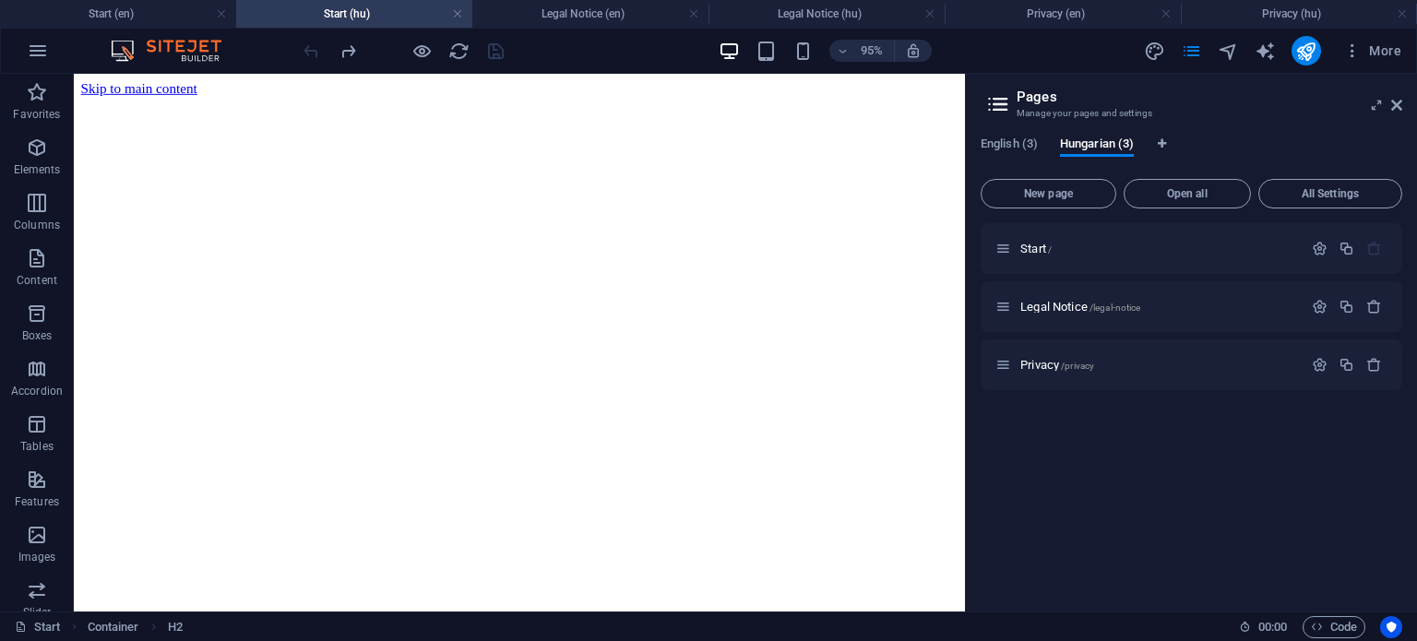
scroll to position [405, 0]
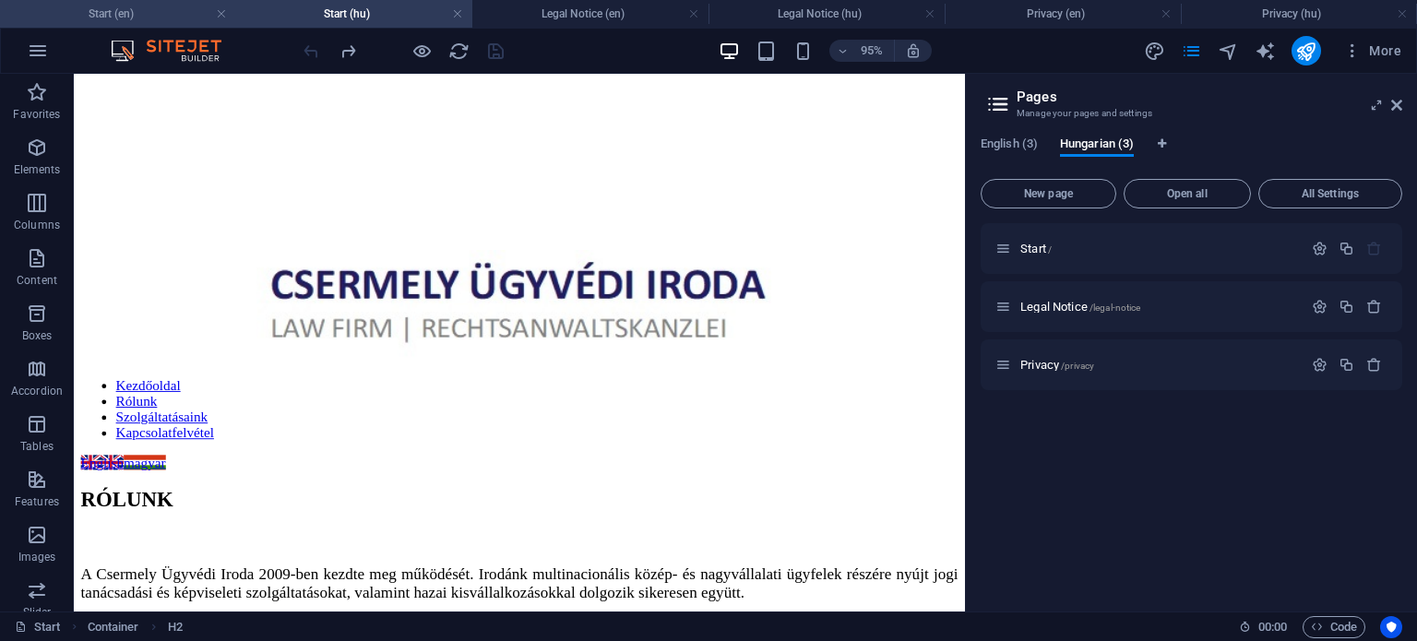
click at [130, 7] on h4 "Start (en)" at bounding box center [118, 14] width 236 height 20
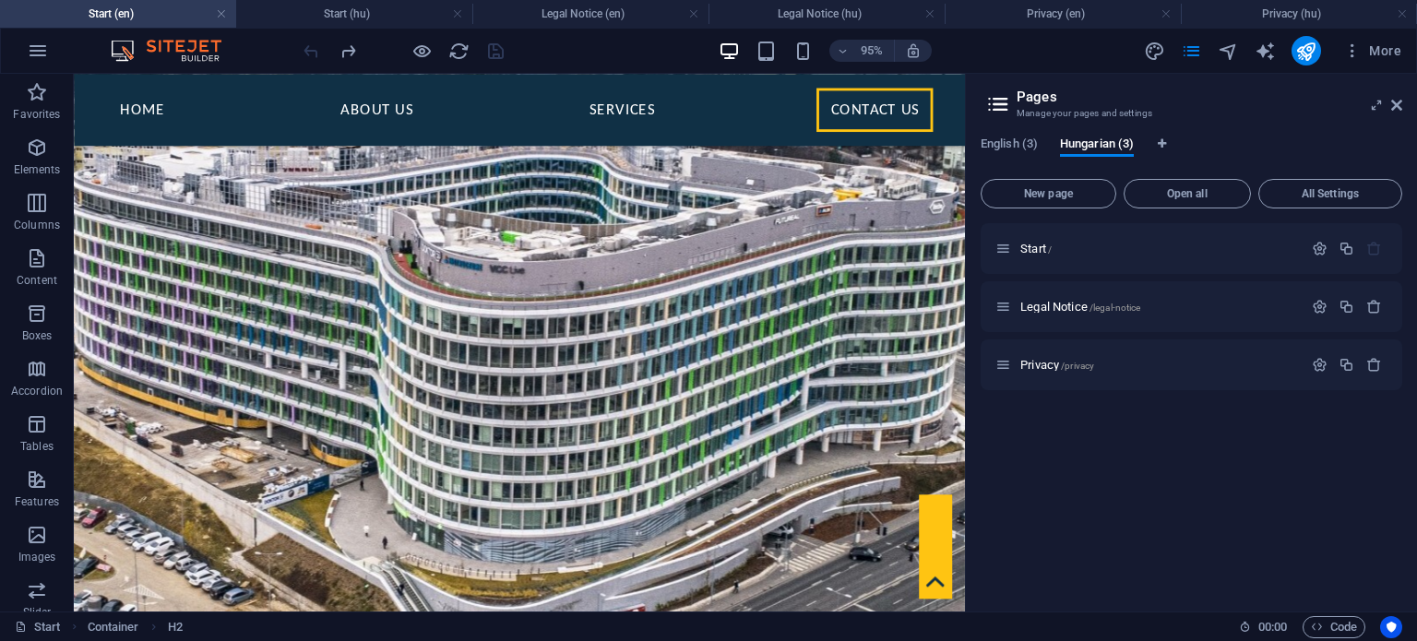
scroll to position [1831, 0]
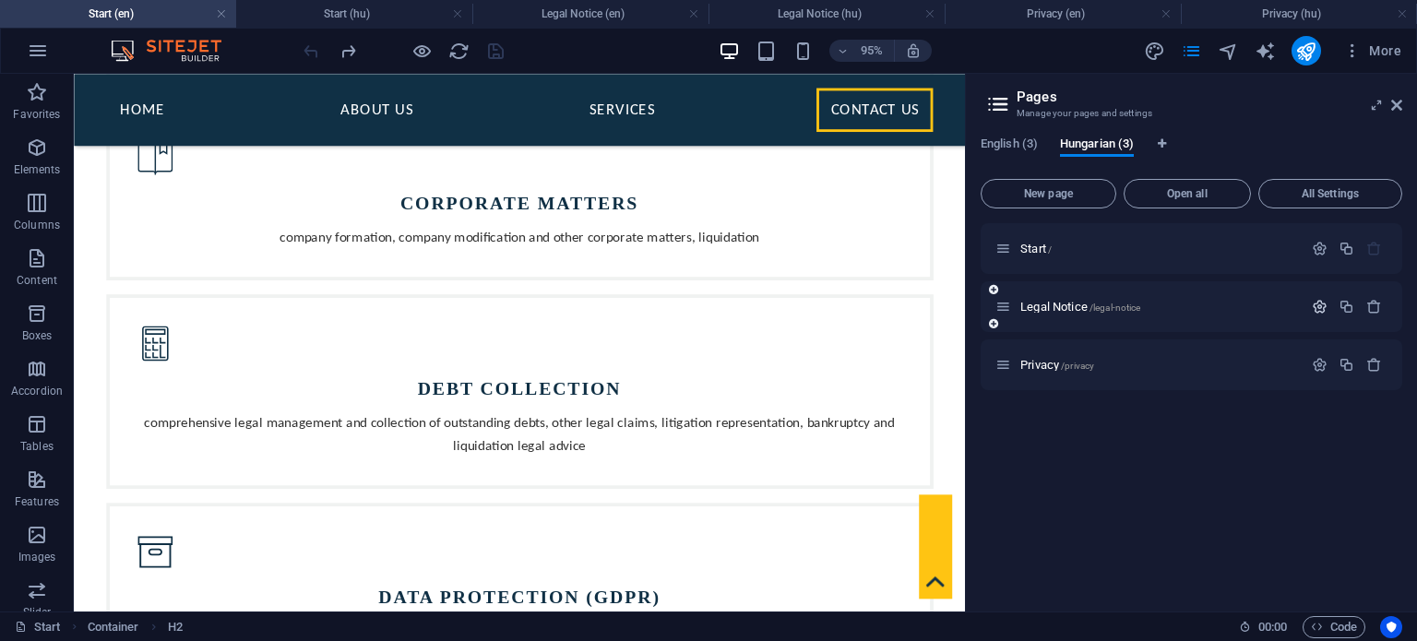
click at [1322, 303] on icon "button" at bounding box center [1320, 307] width 16 height 16
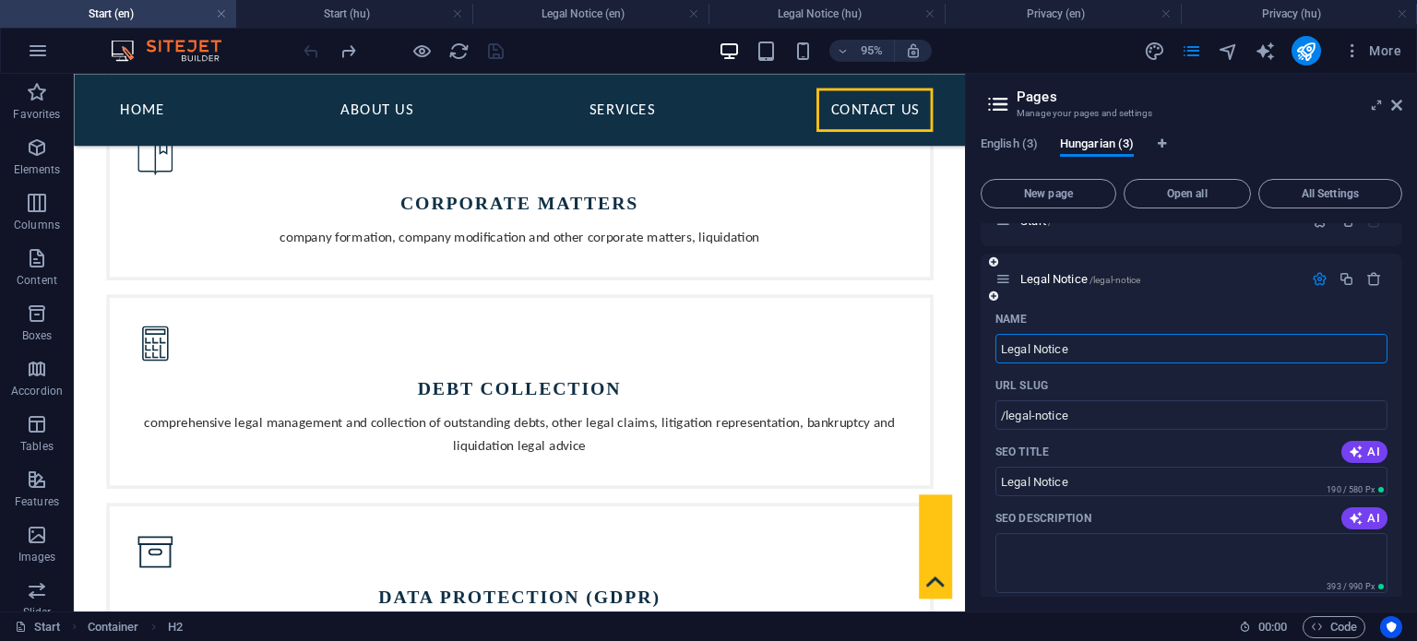
scroll to position [0, 0]
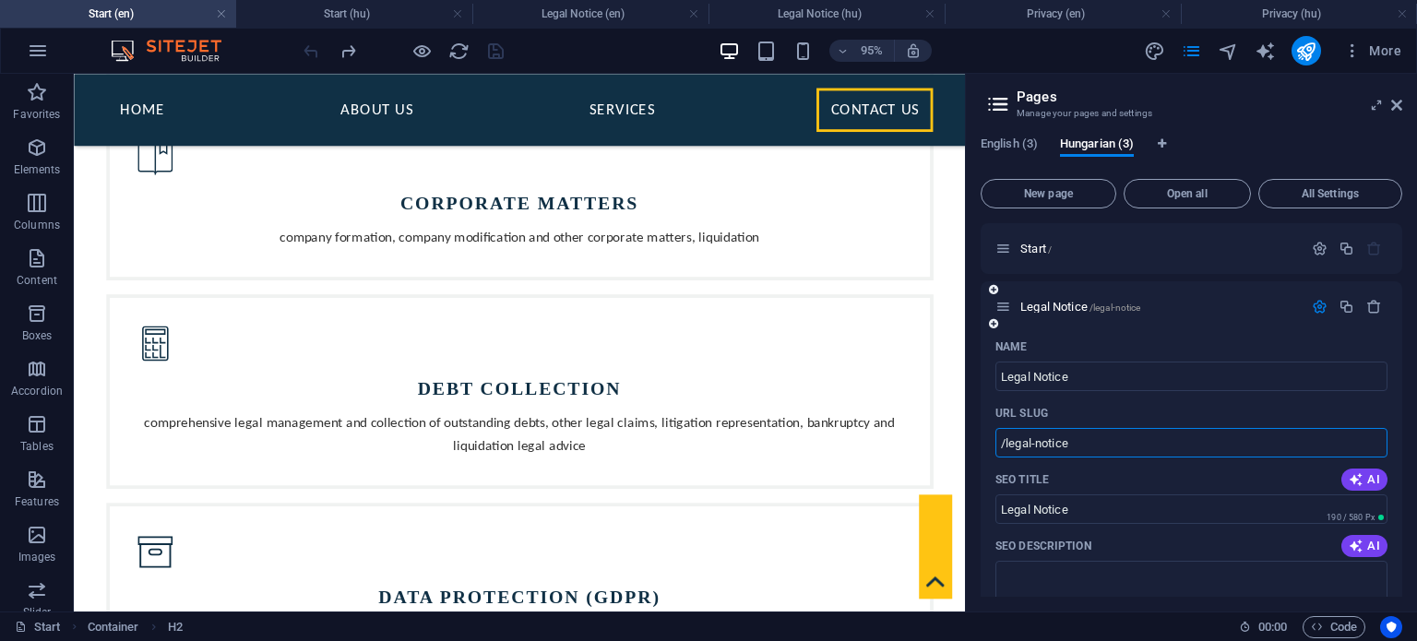
drag, startPoint x: 1124, startPoint y: 442, endPoint x: 984, endPoint y: 449, distance: 140.4
click at [376, 14] on h4 "Start (hu)" at bounding box center [354, 14] width 236 height 20
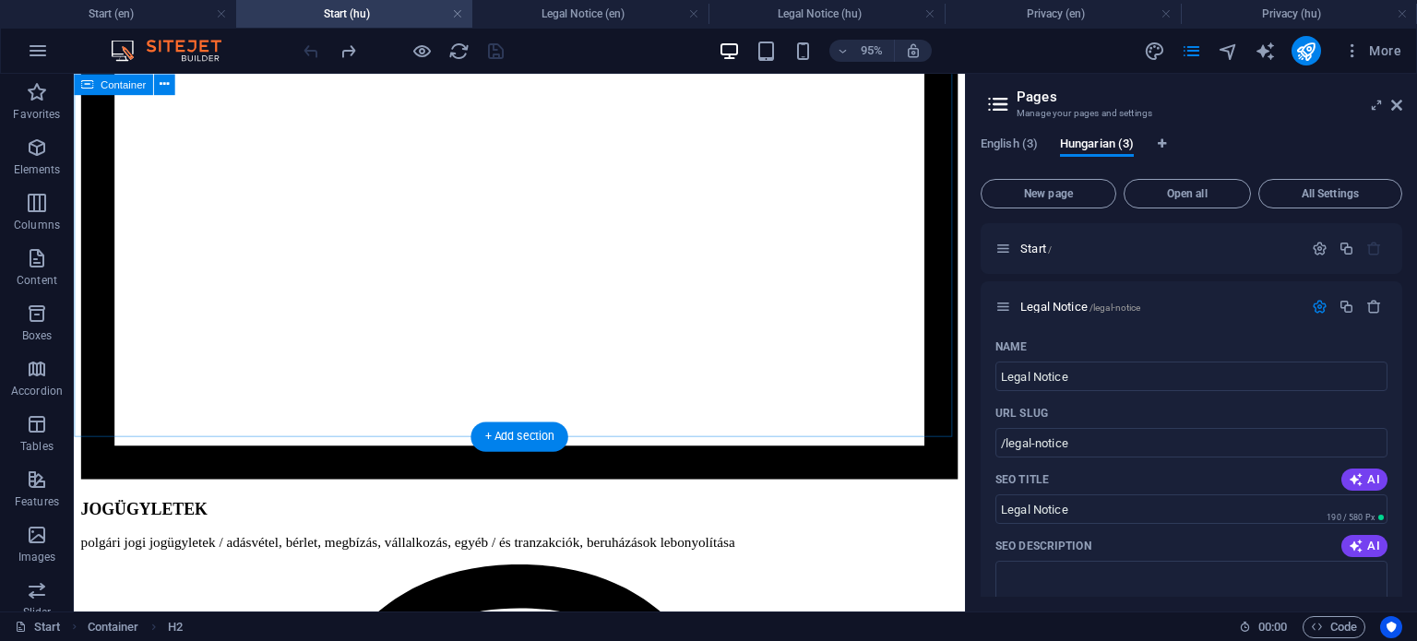
scroll to position [1788, 0]
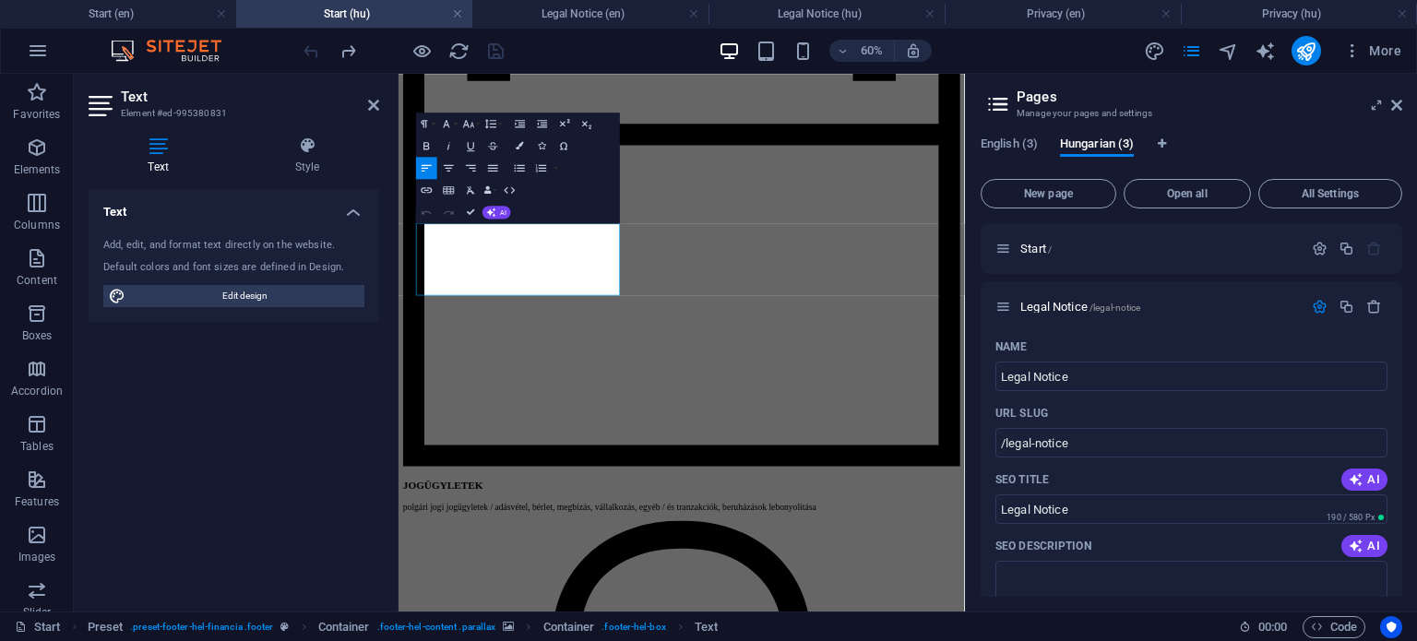
scroll to position [2119, 0]
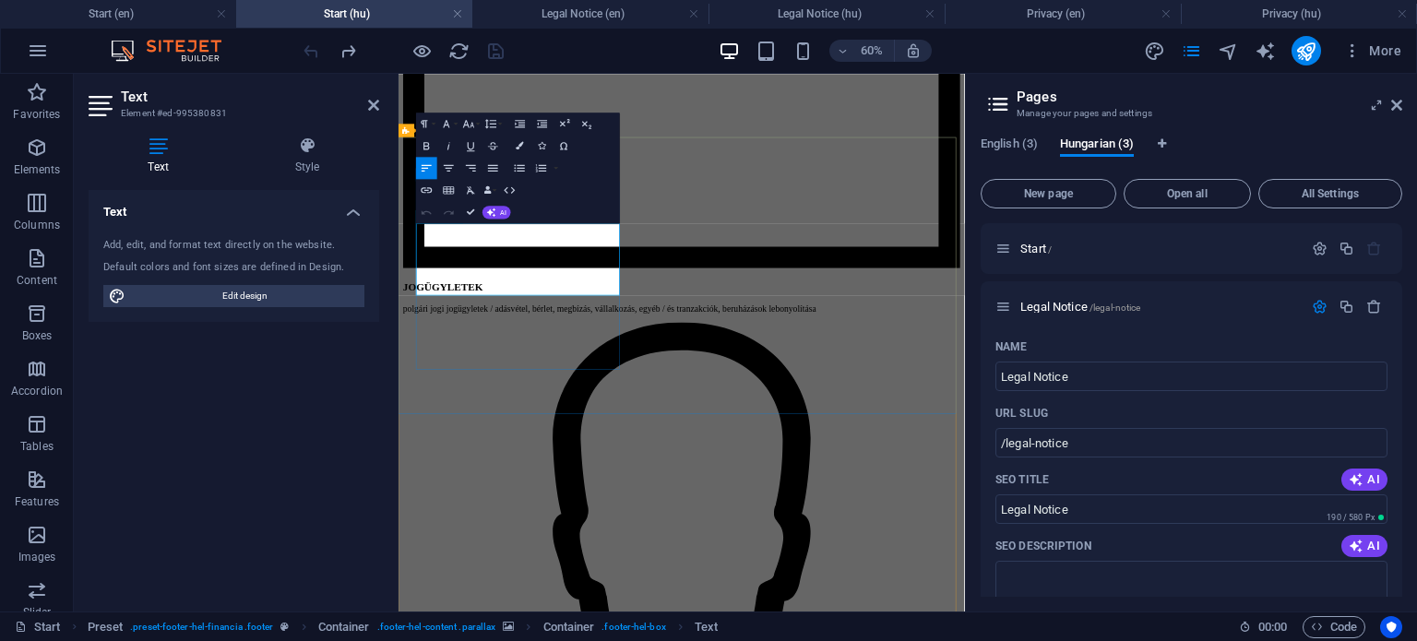
click at [465, 269] on icon "button" at bounding box center [464, 269] width 13 height 13
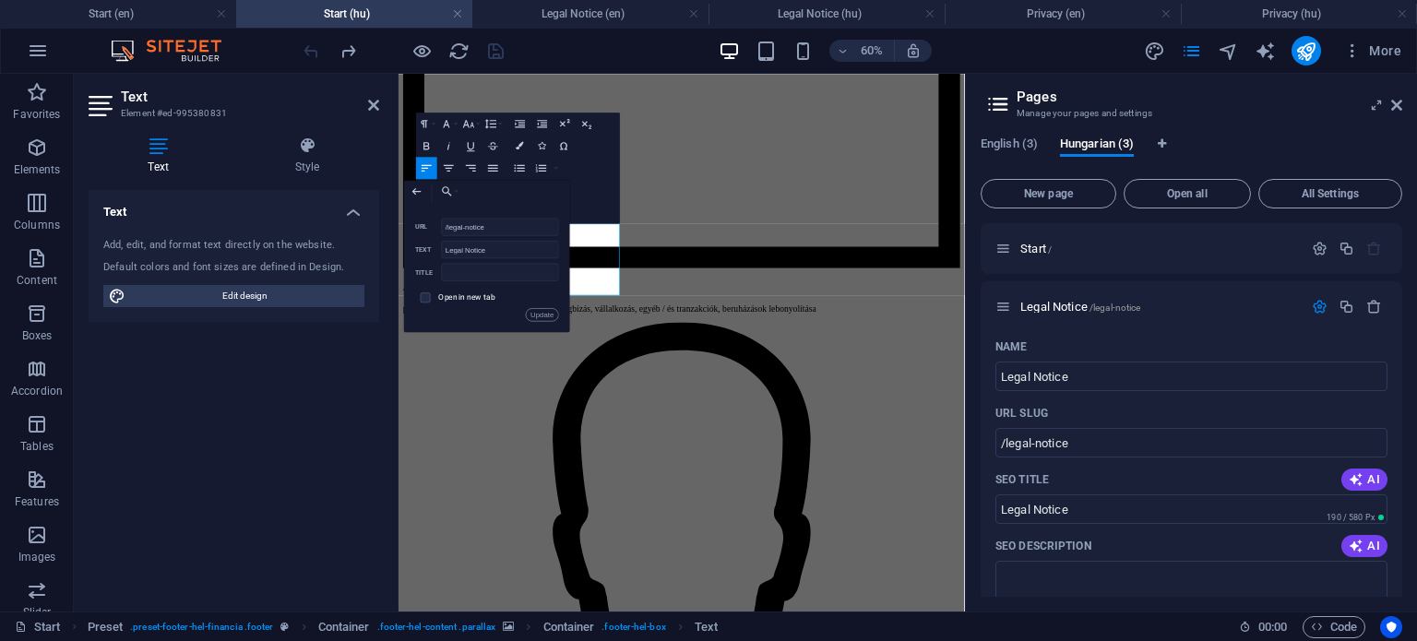
drag, startPoint x: 494, startPoint y: 224, endPoint x: 421, endPoint y: 225, distance: 73.8
click at [421, 225] on div "/legal-notice URL" at bounding box center [487, 227] width 144 height 18
click at [549, 314] on button "Update" at bounding box center [542, 314] width 33 height 13
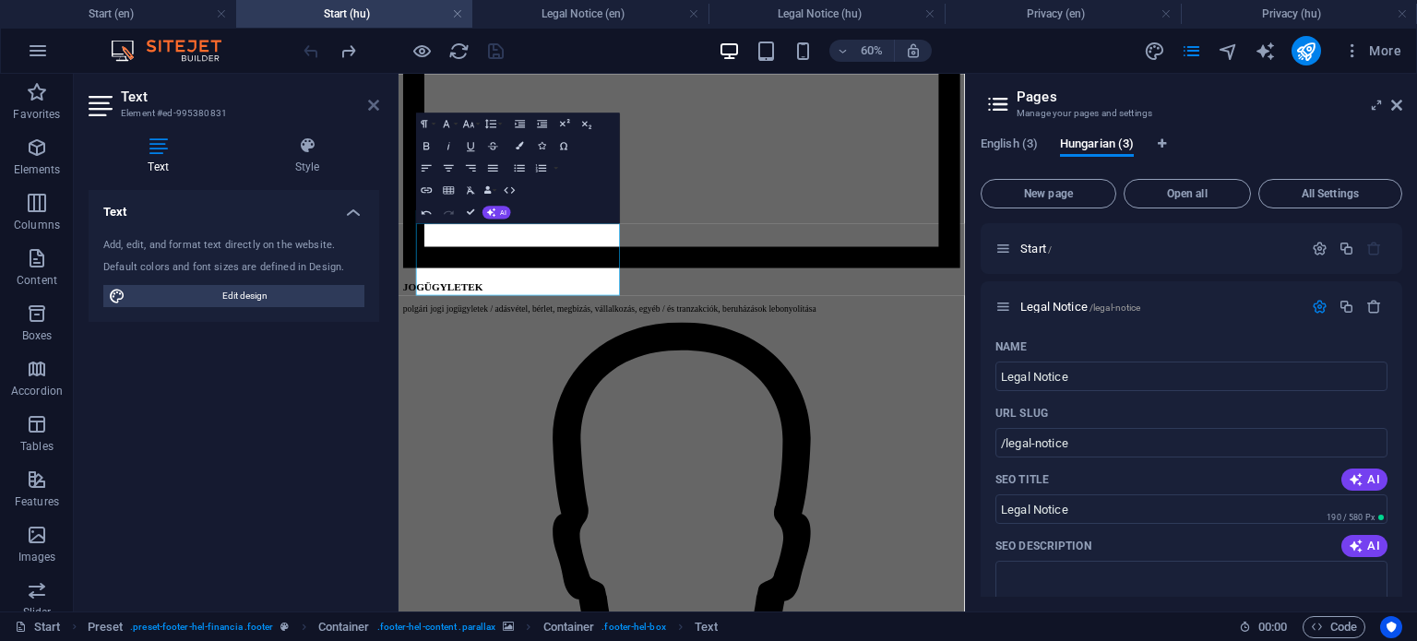
click at [375, 102] on icon at bounding box center [373, 105] width 11 height 15
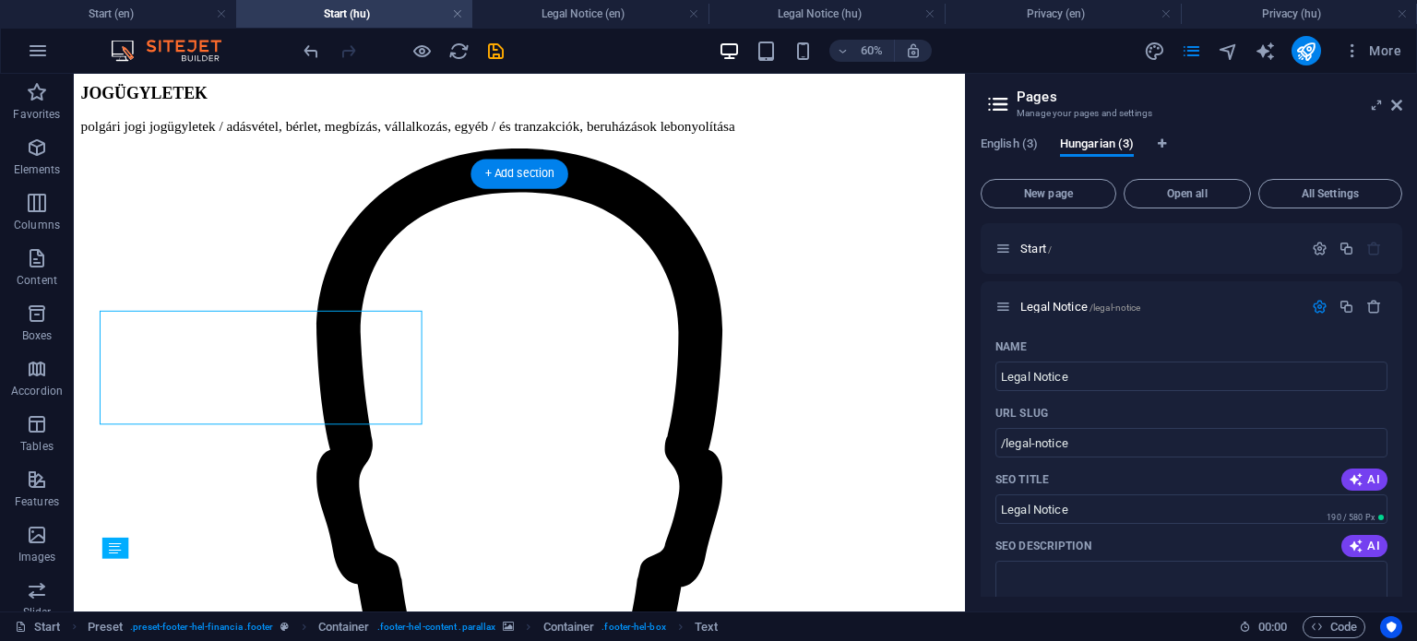
scroll to position [1788, 0]
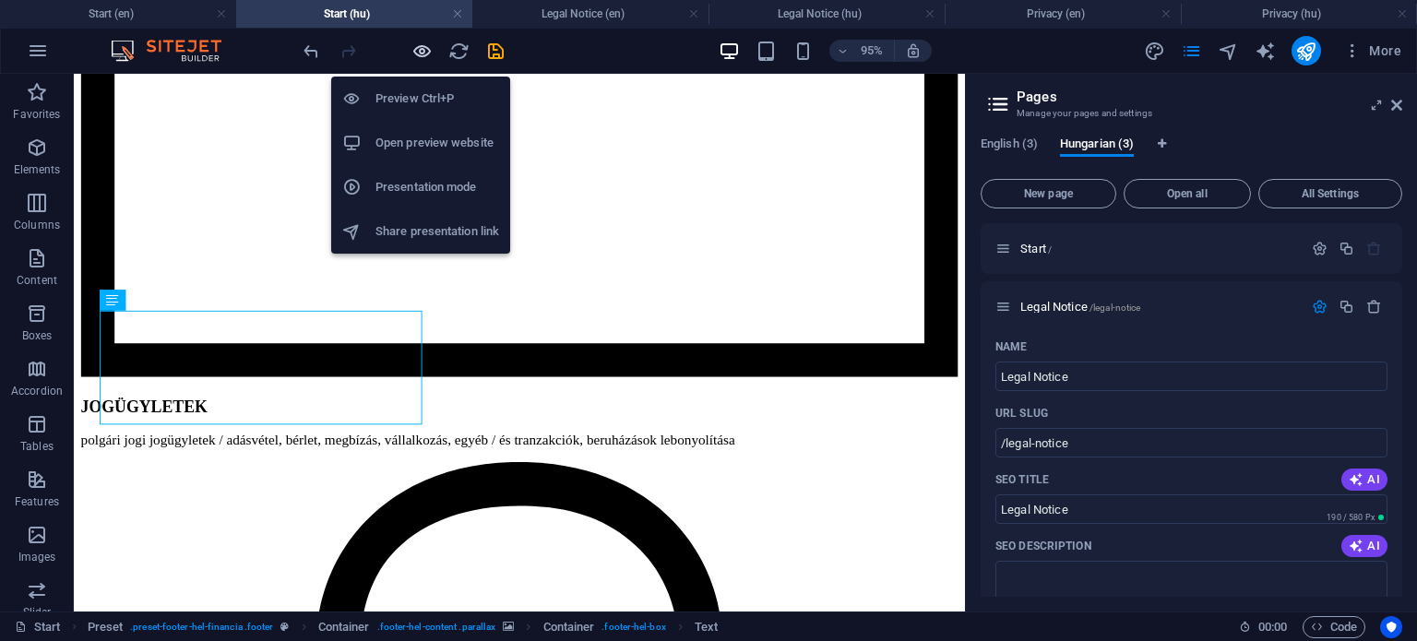
click at [417, 43] on icon "button" at bounding box center [421, 51] width 21 height 21
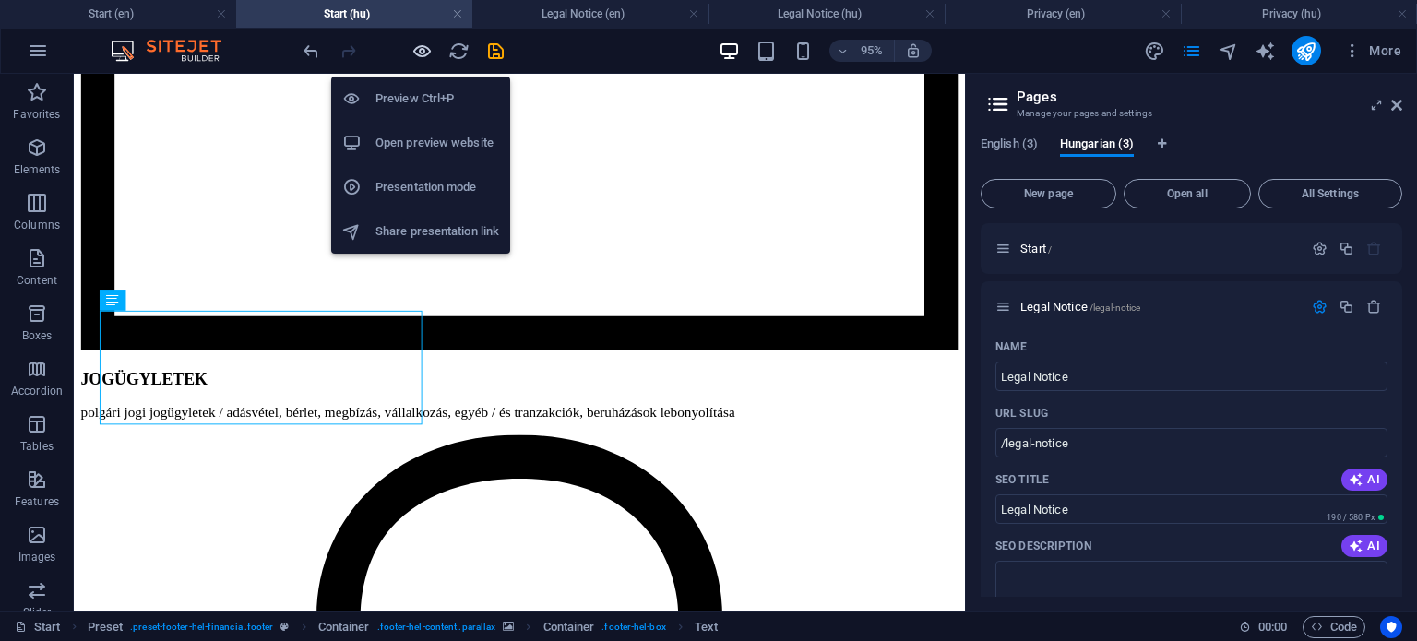
scroll to position [1760, 0]
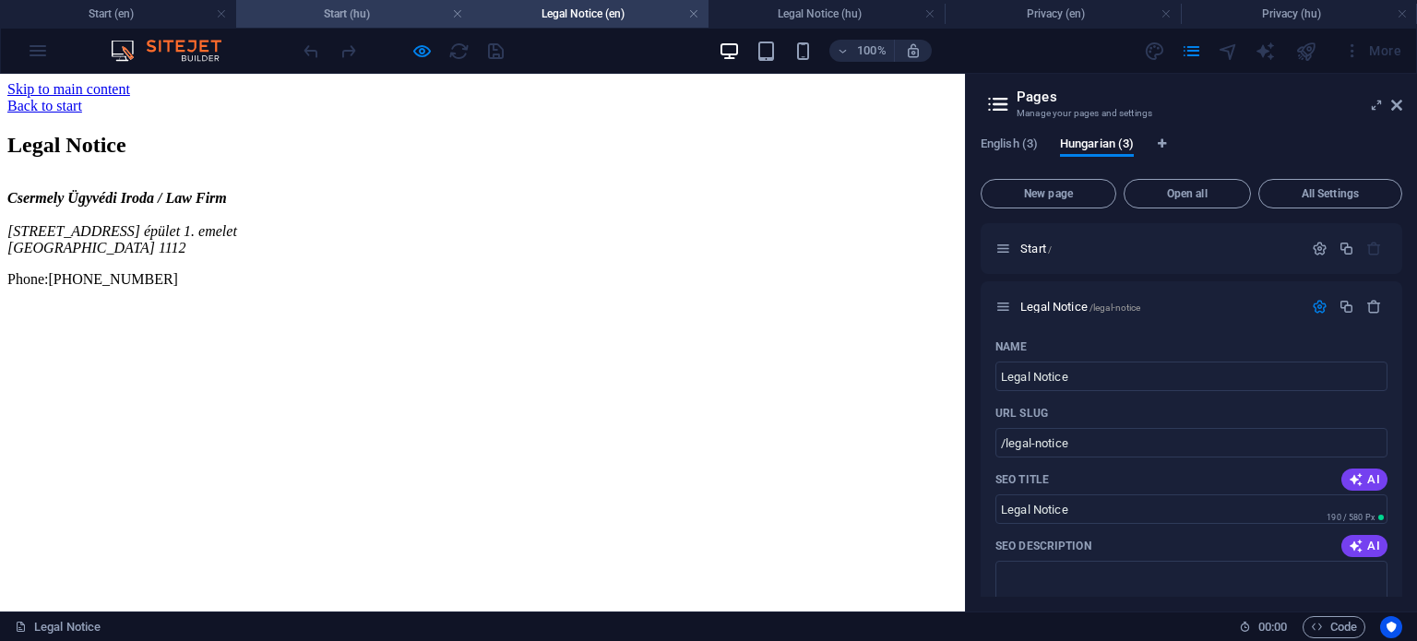
click at [350, 14] on h4 "Start (hu)" at bounding box center [354, 14] width 236 height 20
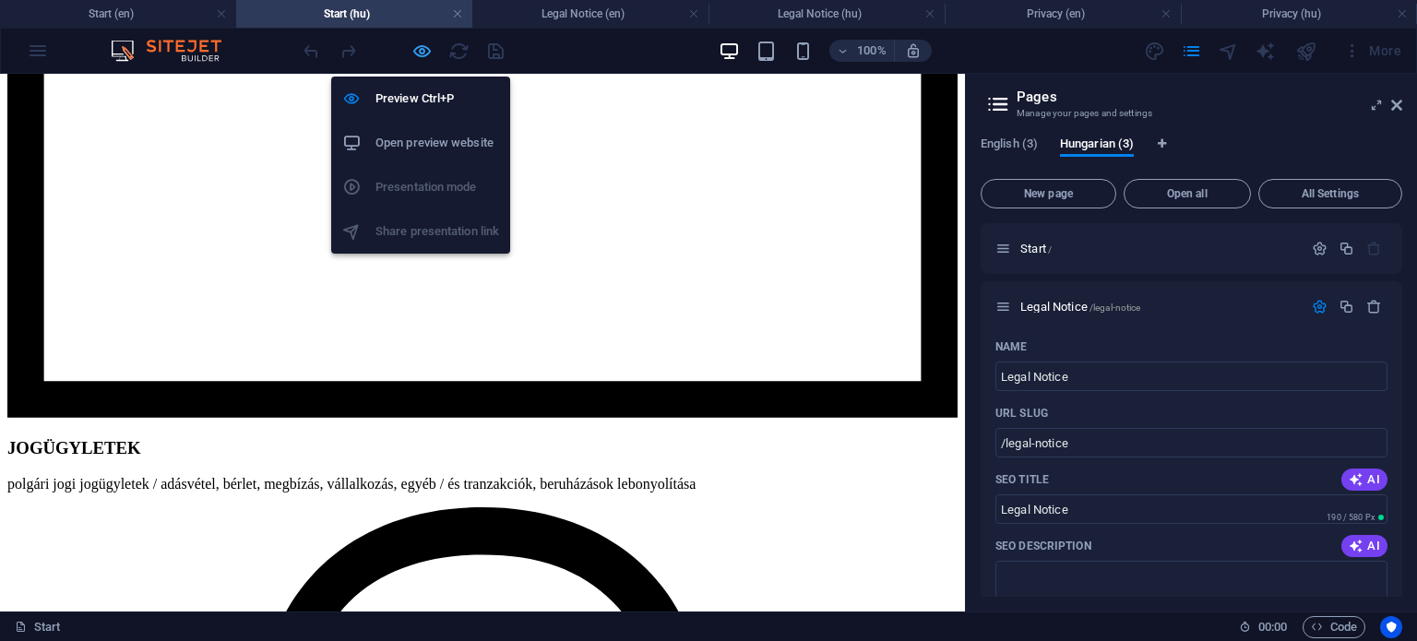
click at [424, 48] on icon "button" at bounding box center [421, 51] width 21 height 21
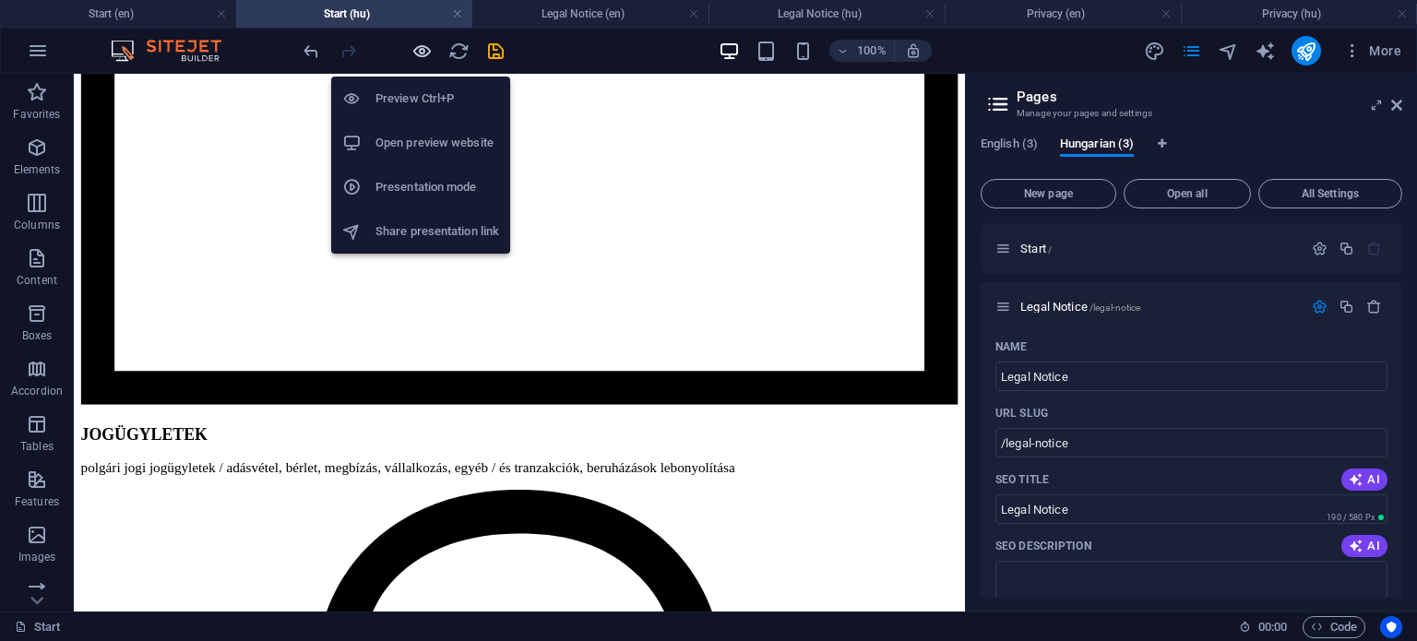
scroll to position [1788, 0]
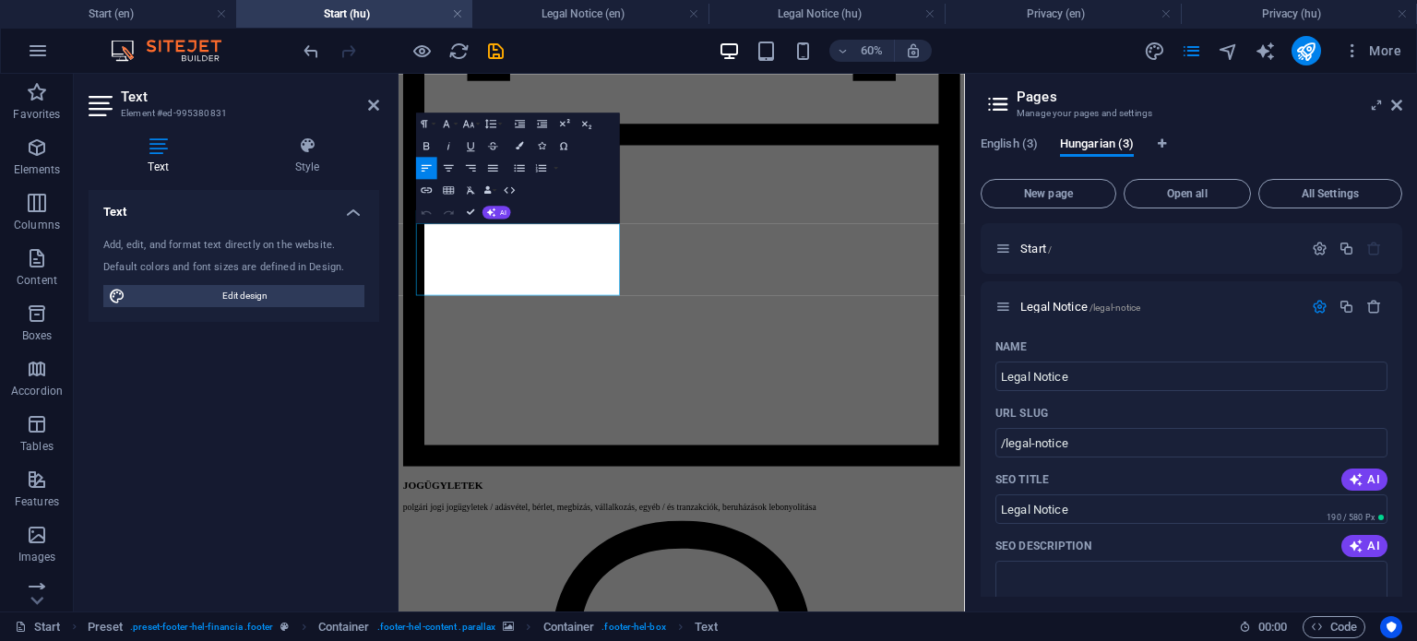
scroll to position [2119, 0]
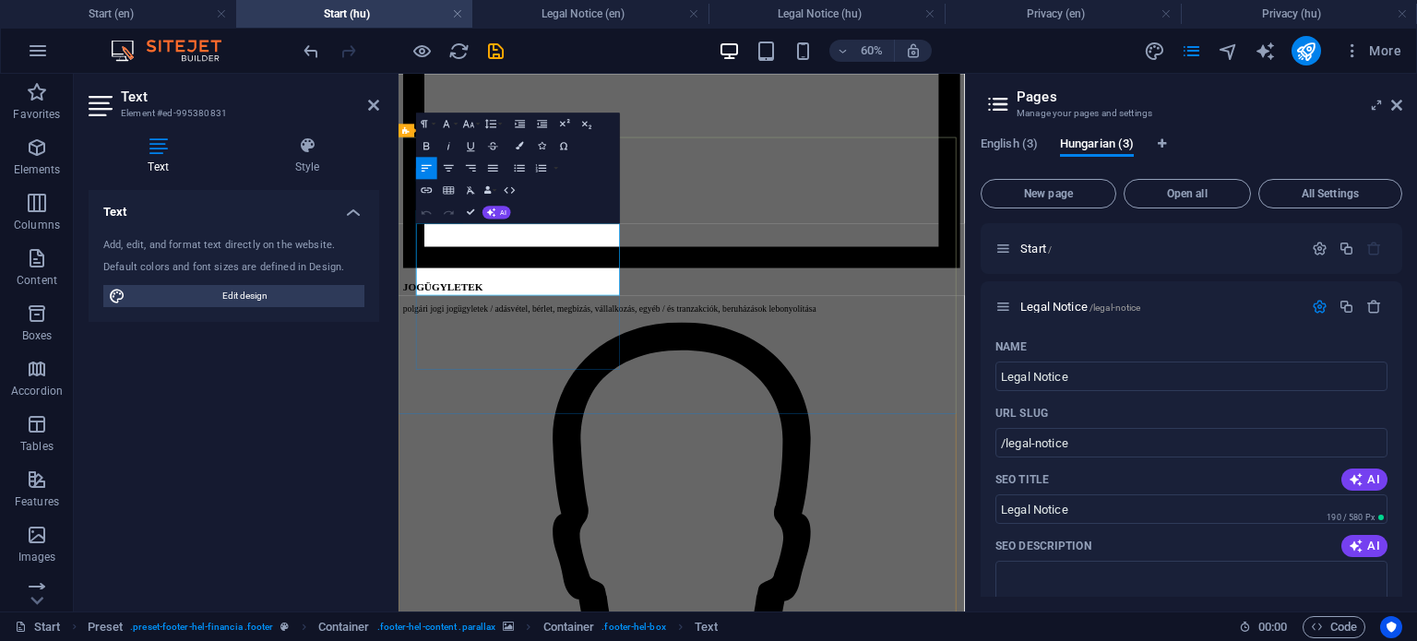
click at [468, 272] on icon "button" at bounding box center [464, 269] width 13 height 13
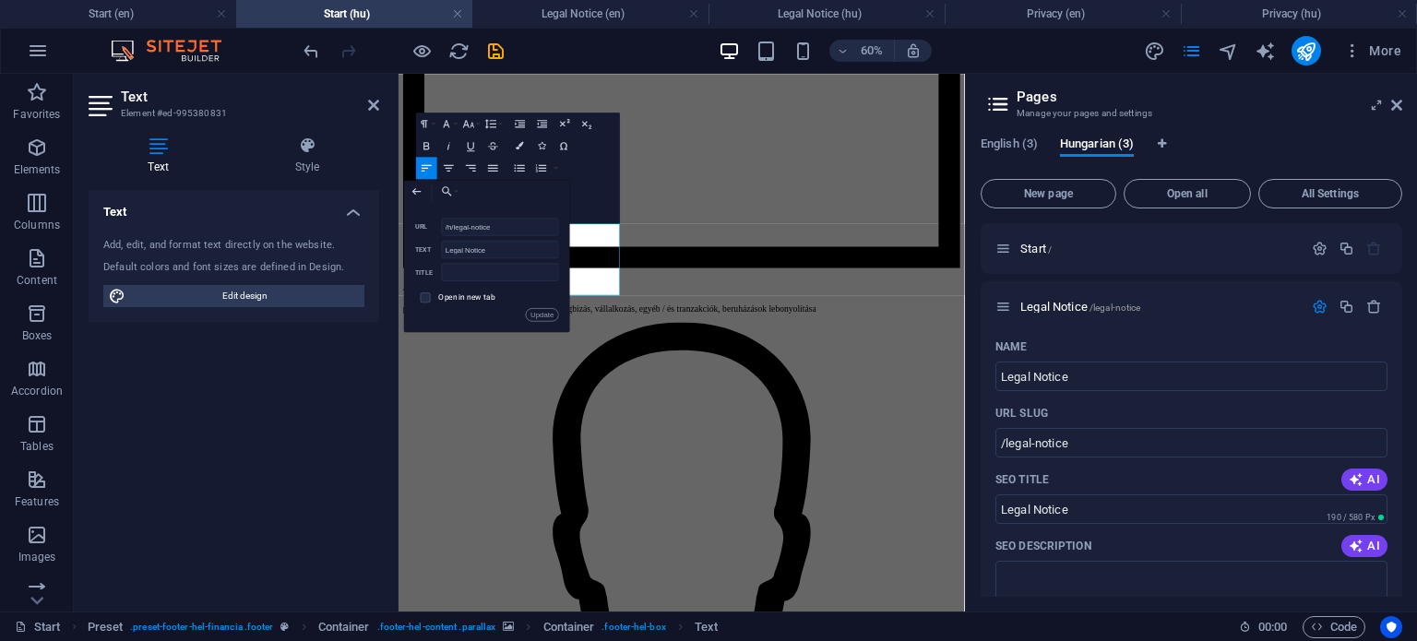
type input "/hu/legal-notice"
click at [546, 313] on button "Update" at bounding box center [542, 314] width 33 height 13
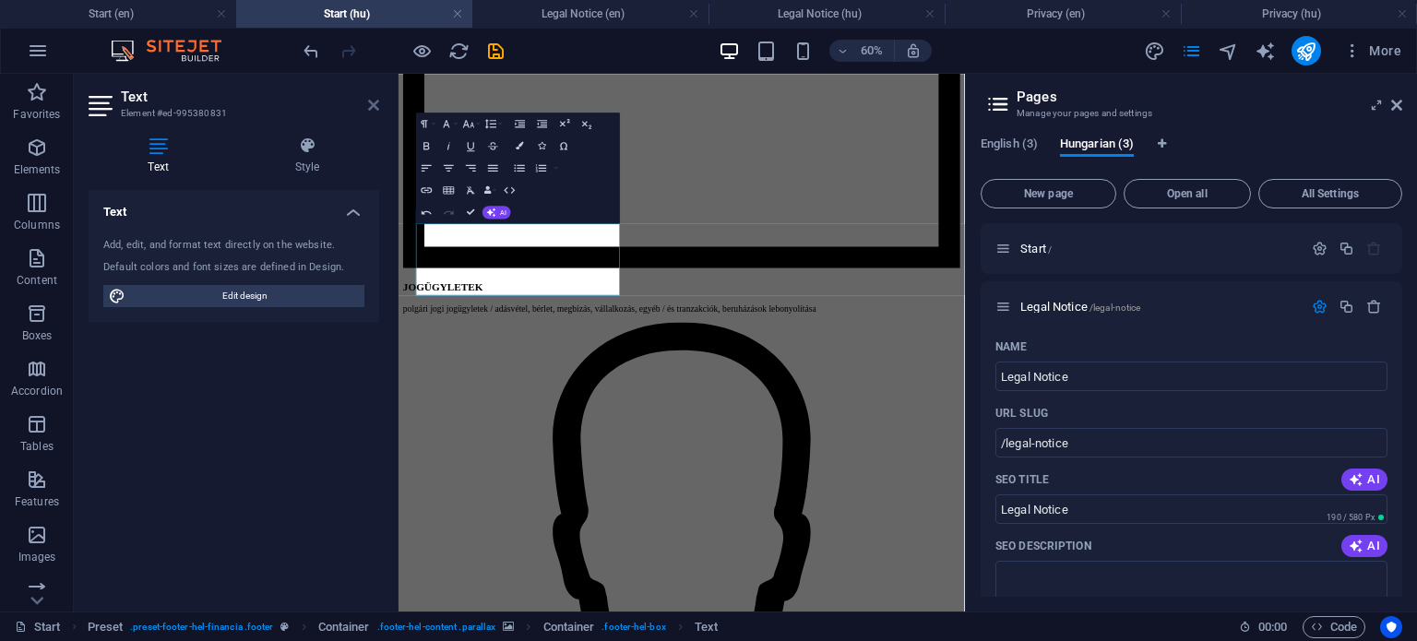
click at [375, 110] on icon at bounding box center [373, 105] width 11 height 15
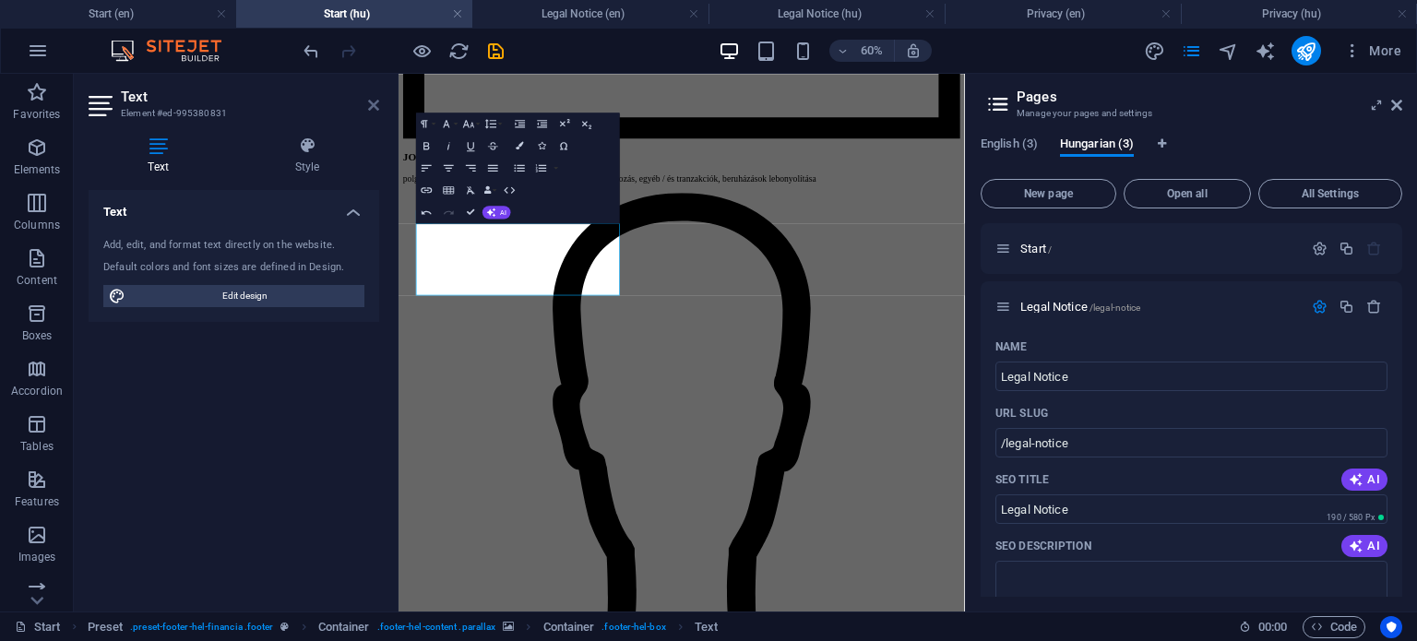
scroll to position [1788, 0]
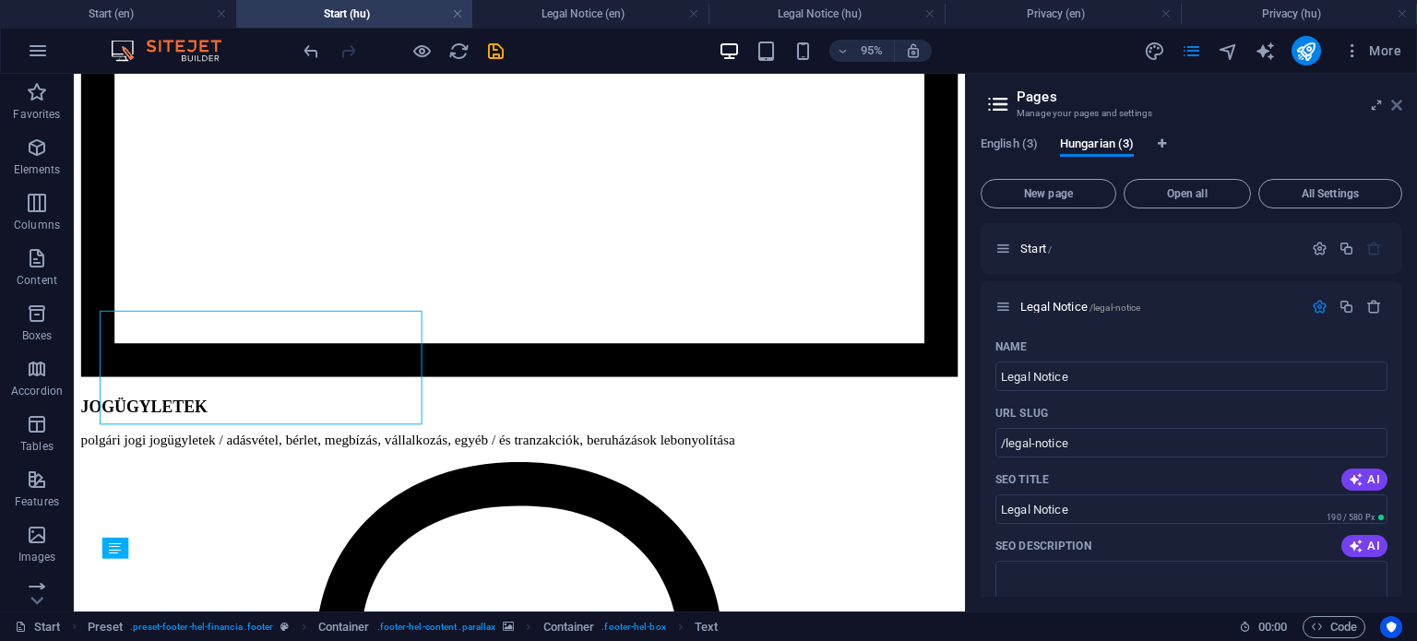
click at [1396, 102] on icon at bounding box center [1396, 105] width 11 height 15
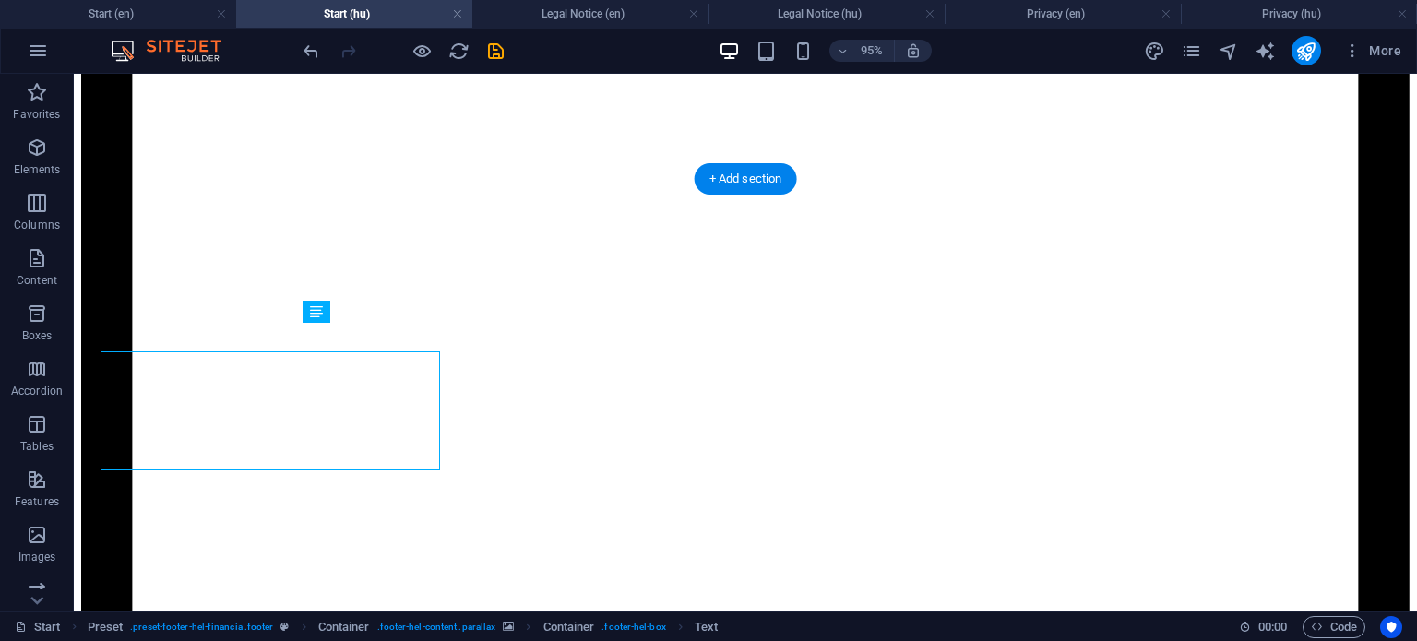
scroll to position [1760, 0]
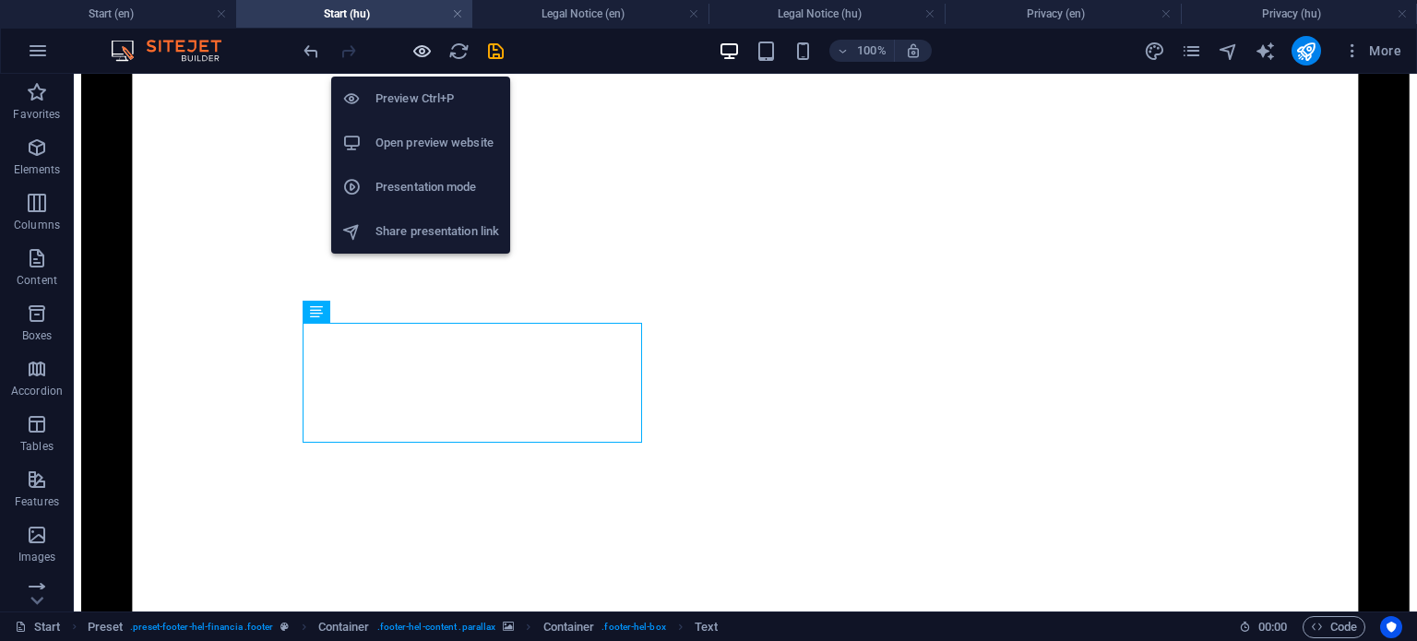
click at [425, 50] on icon "button" at bounding box center [421, 51] width 21 height 21
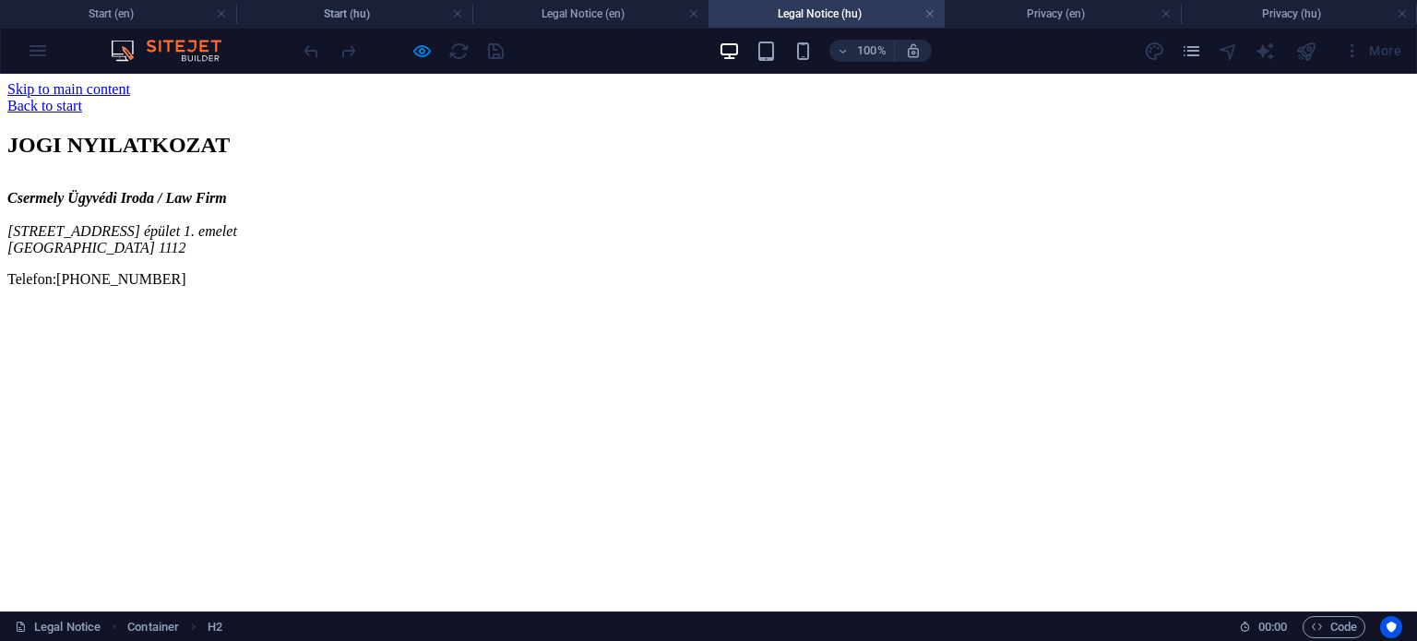
scroll to position [0, 0]
click at [619, 20] on h4 "Legal Notice (en)" at bounding box center [590, 14] width 236 height 20
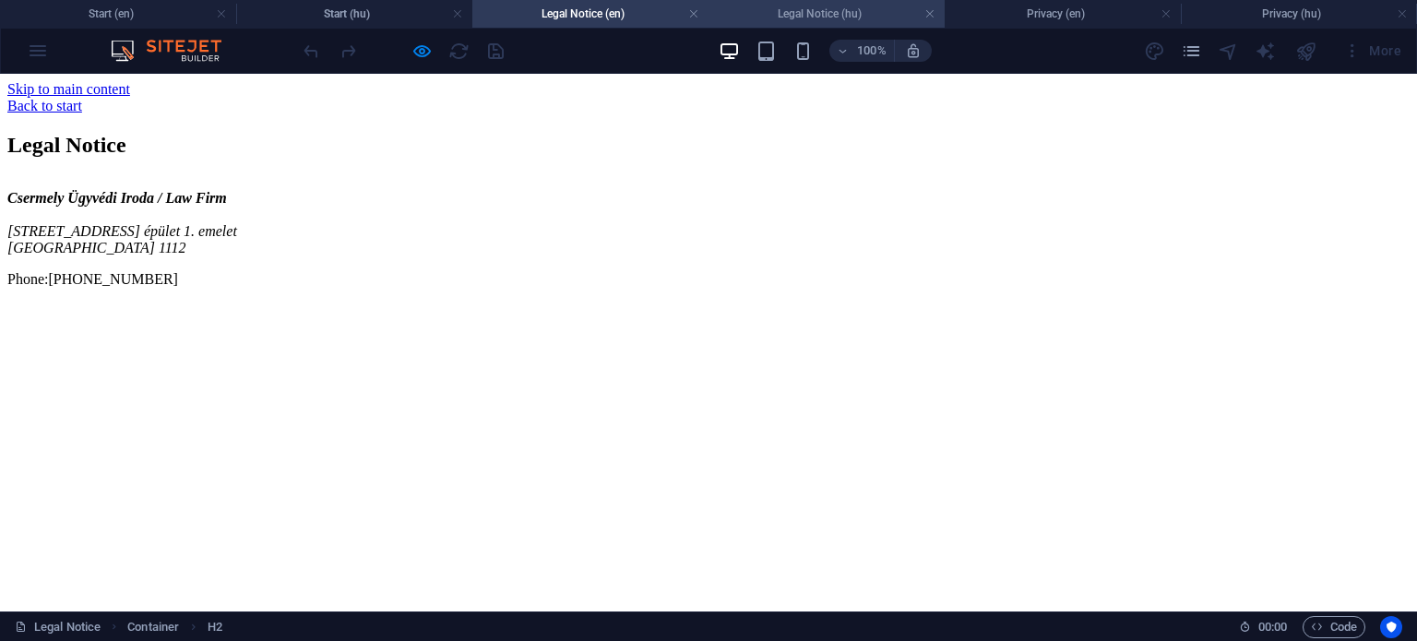
click at [867, 14] on h4 "Legal Notice (hu)" at bounding box center [826, 14] width 236 height 20
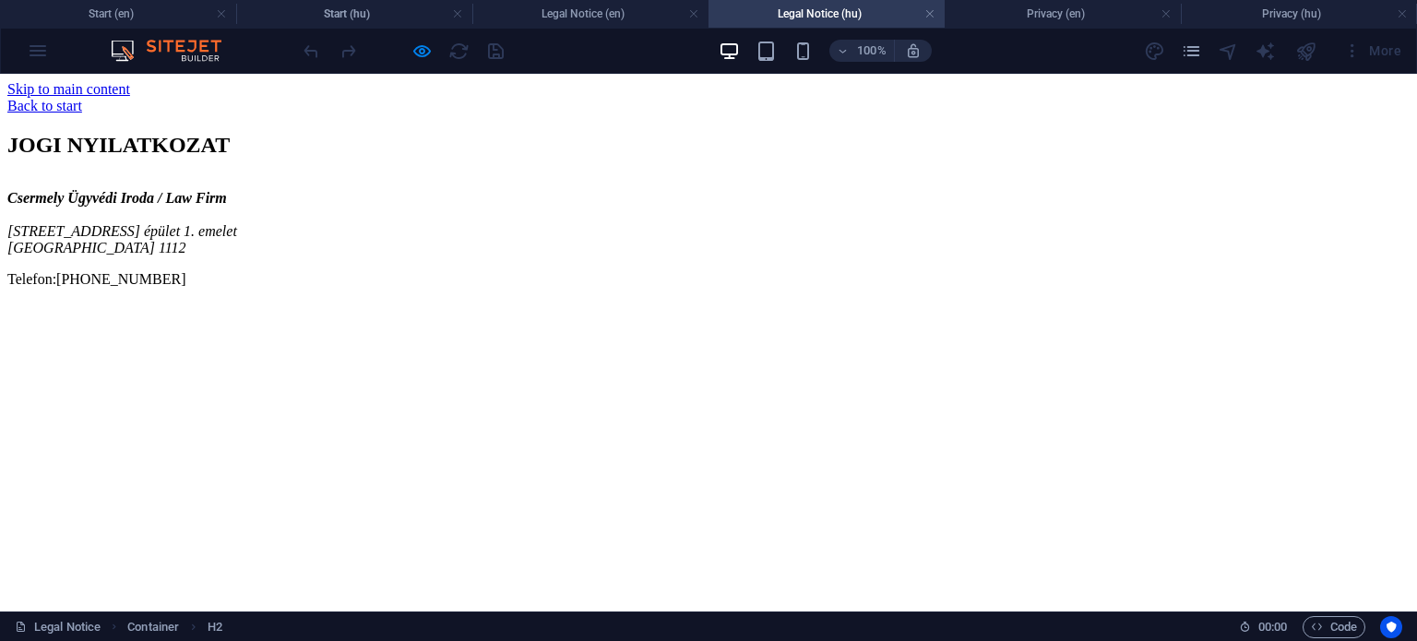
click at [857, 18] on h4 "Legal Notice (hu)" at bounding box center [826, 14] width 236 height 20
click at [1004, 14] on h4 "Privacy (en)" at bounding box center [1062, 14] width 236 height 20
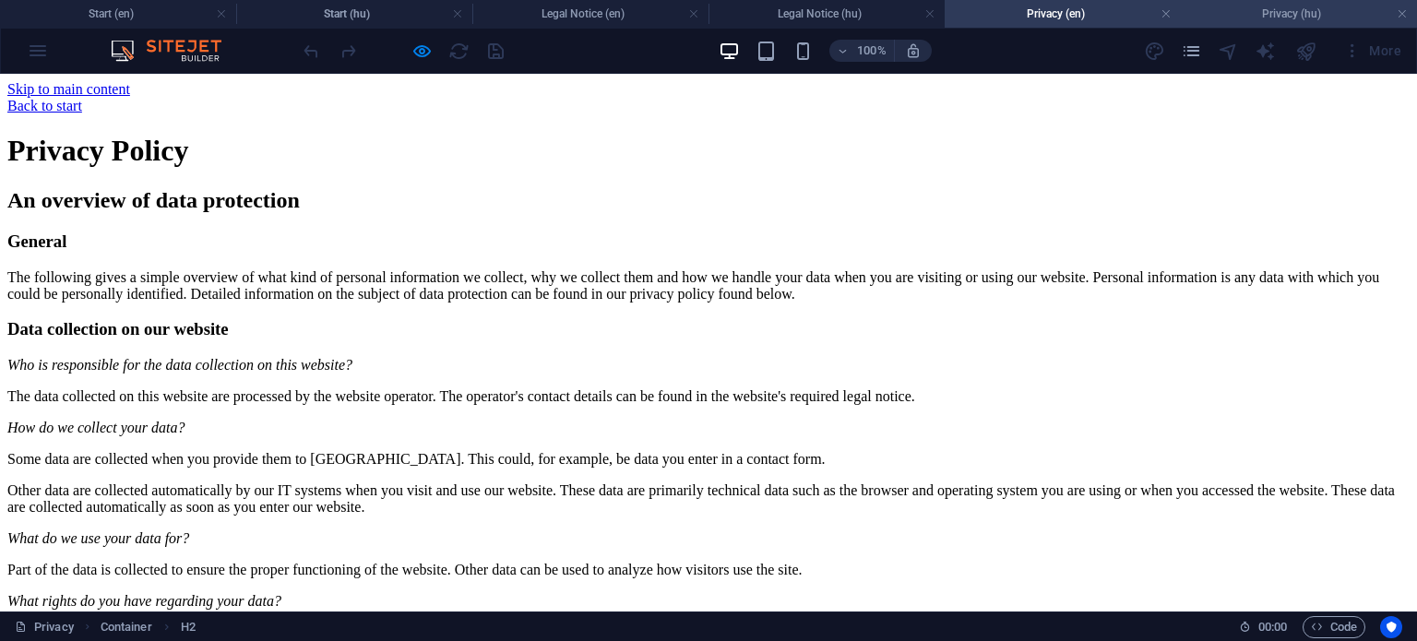
click at [1241, 10] on h4 "Privacy (hu)" at bounding box center [1299, 14] width 236 height 20
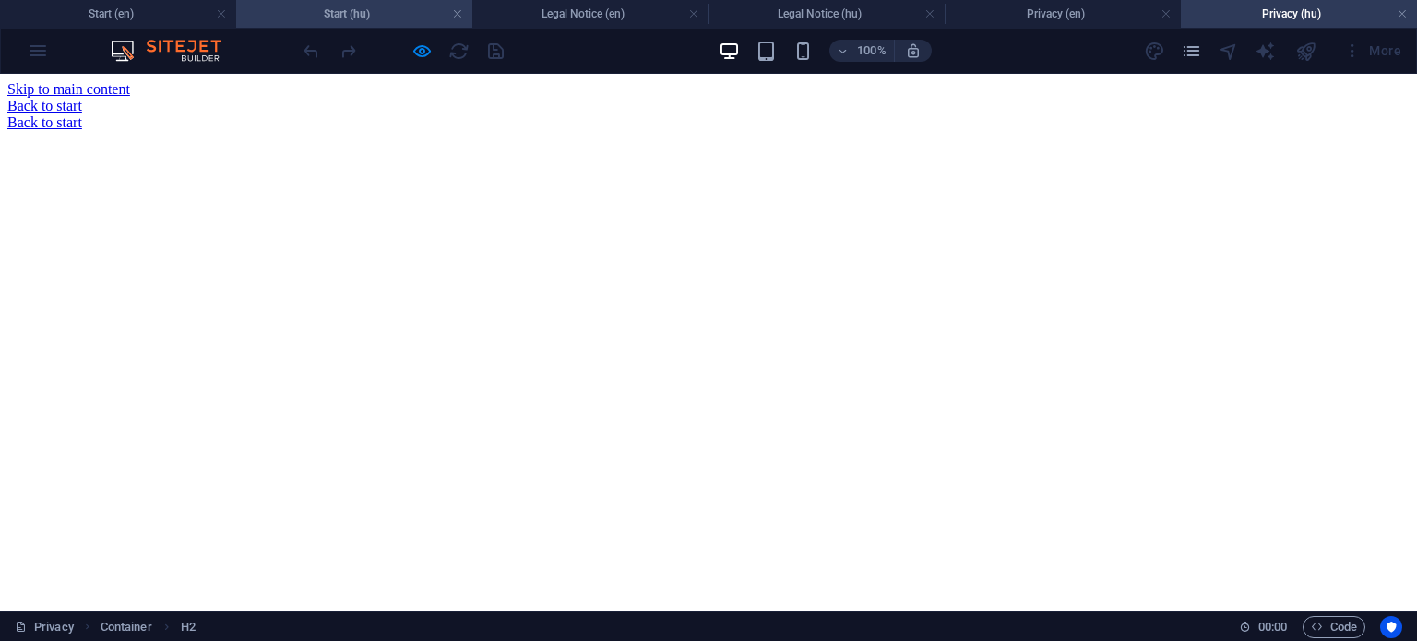
click at [419, 10] on h4 "Start (hu)" at bounding box center [354, 14] width 236 height 20
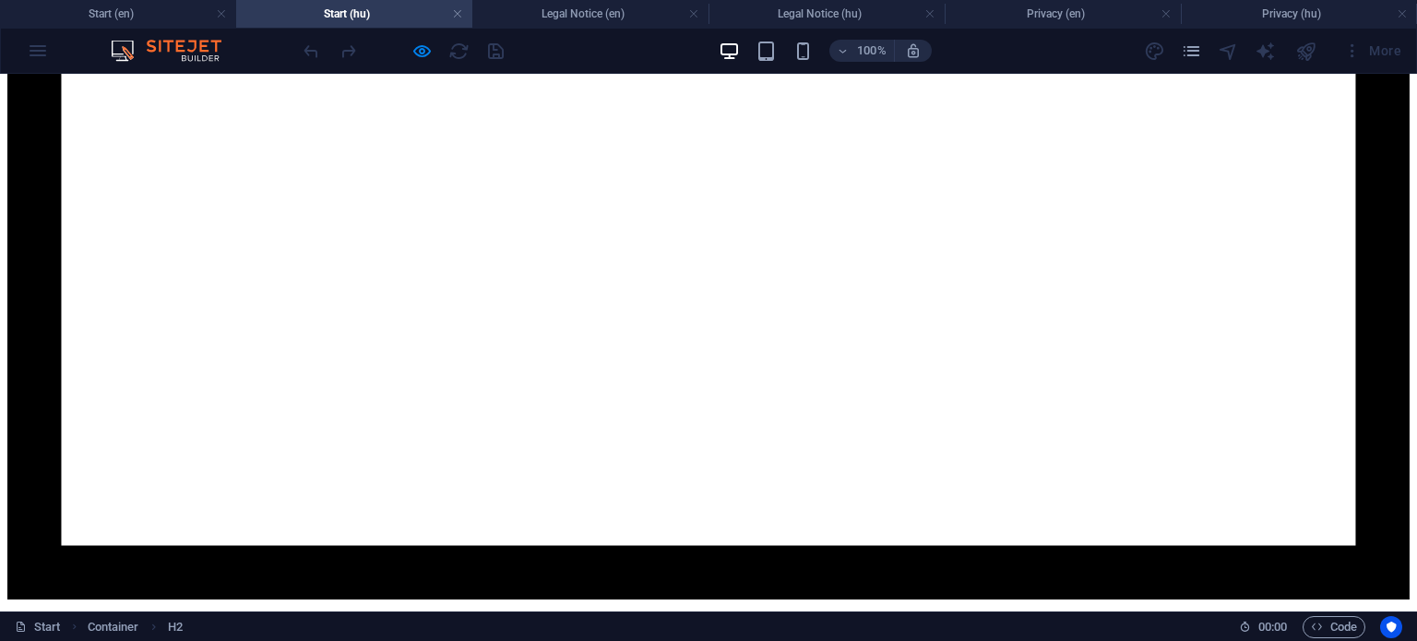
scroll to position [0, 0]
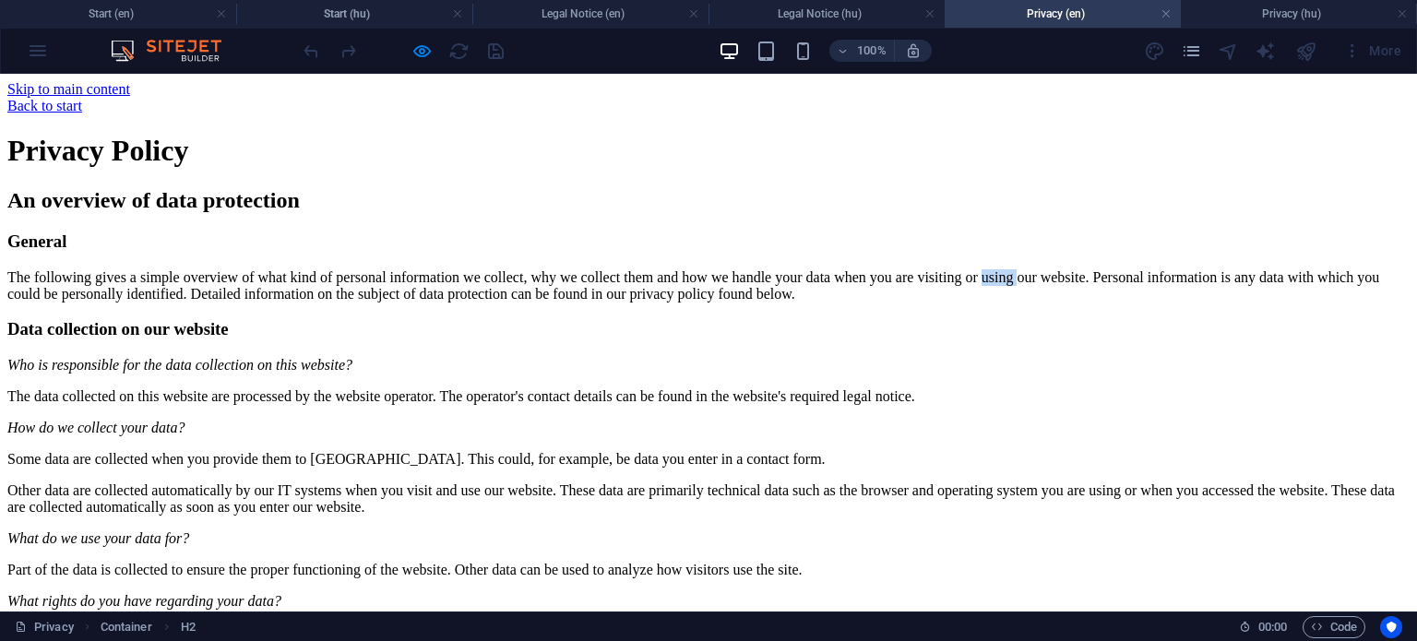
click at [398, 303] on p "The following gives a simple overview of what kind of personal information we c…" at bounding box center [708, 285] width 1402 height 33
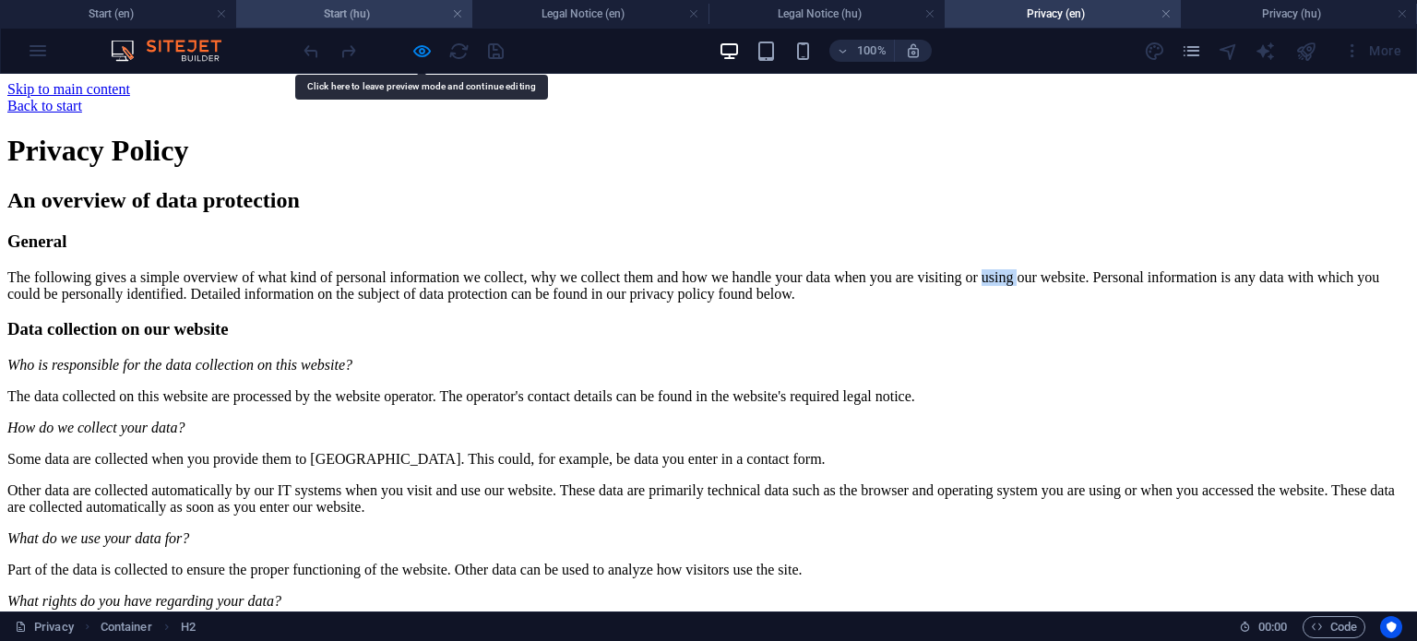
click at [369, 10] on h4 "Start (hu)" at bounding box center [354, 14] width 236 height 20
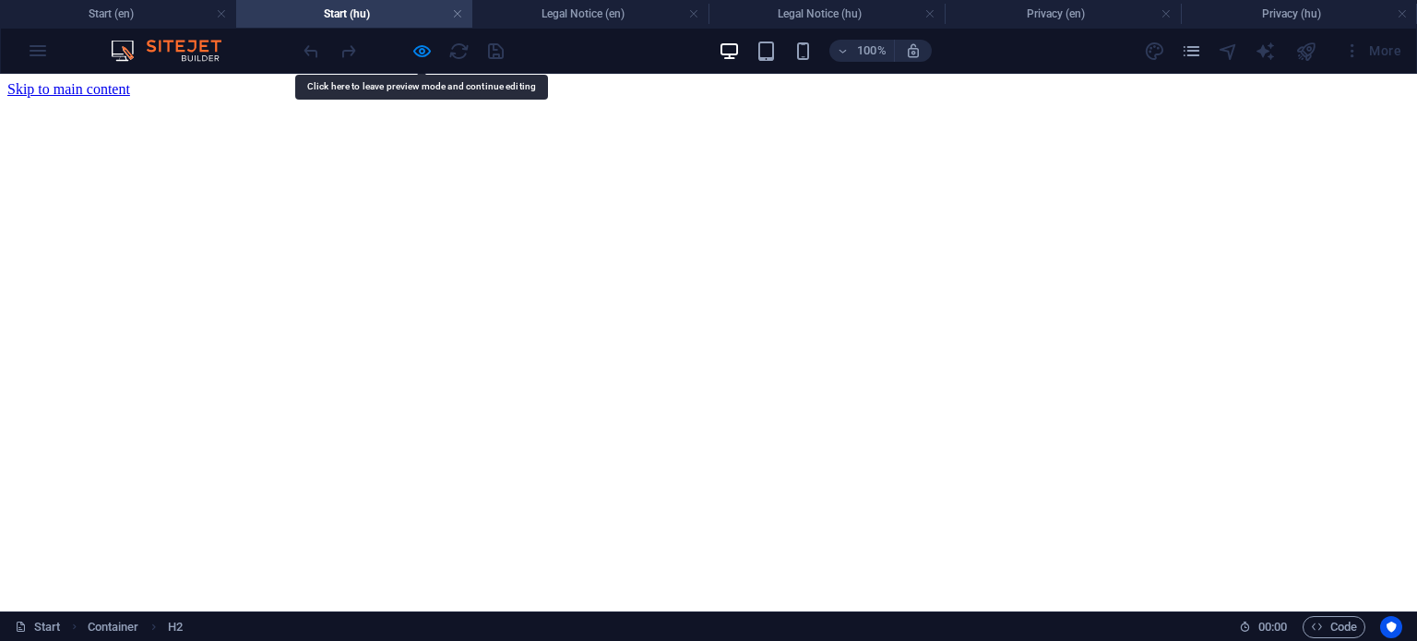
scroll to position [1760, 0]
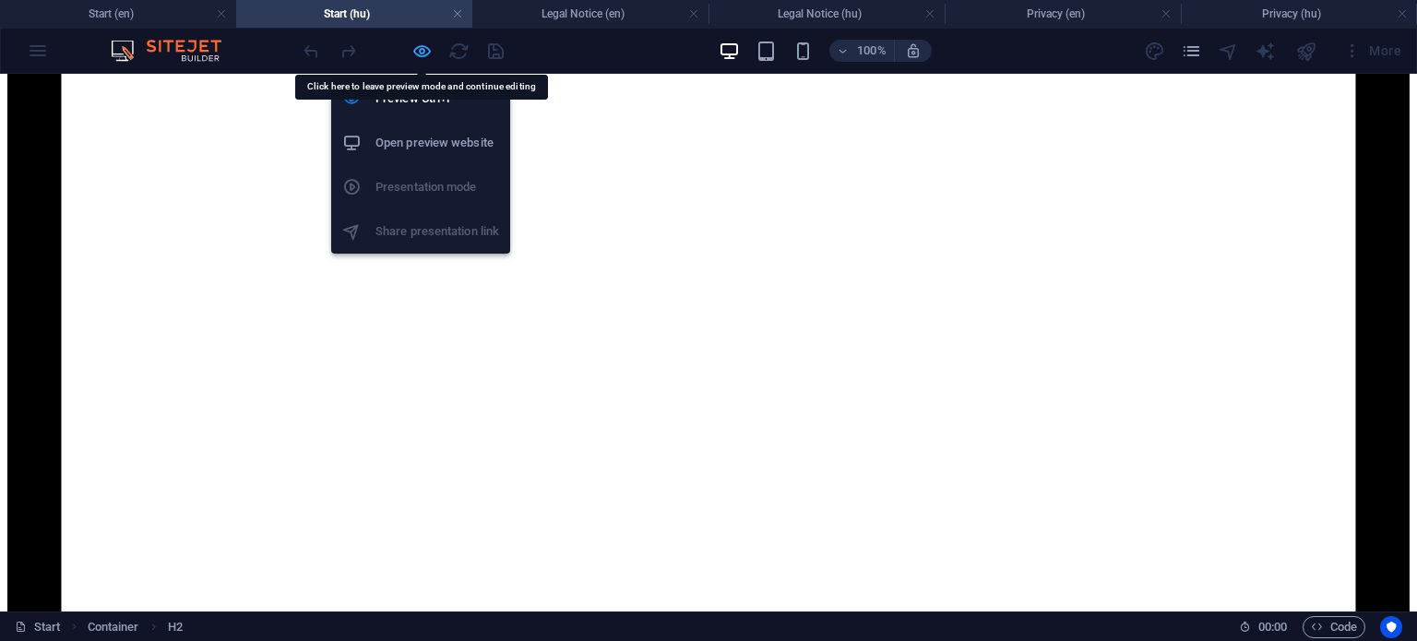
click at [428, 56] on icon "button" at bounding box center [421, 51] width 21 height 21
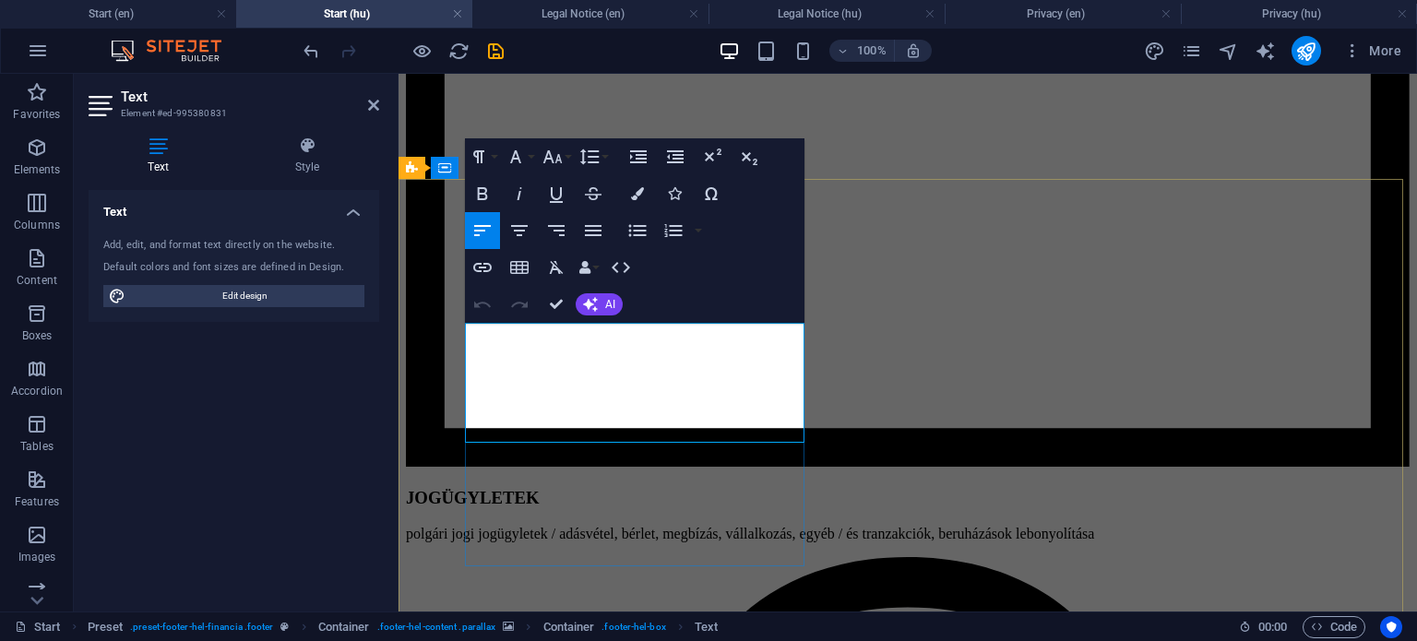
click at [594, 386] on icon "button" at bounding box center [597, 385] width 22 height 22
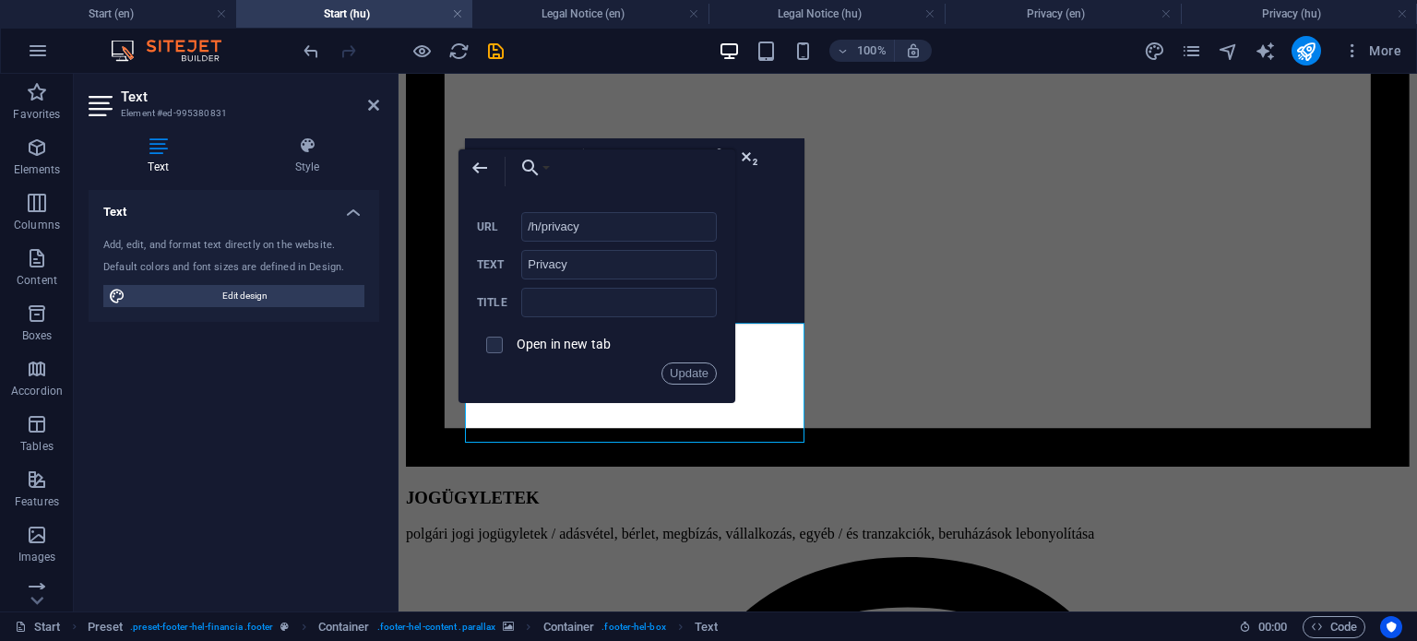
type input "/hu/privacy"
click at [700, 372] on button "Update" at bounding box center [688, 373] width 55 height 22
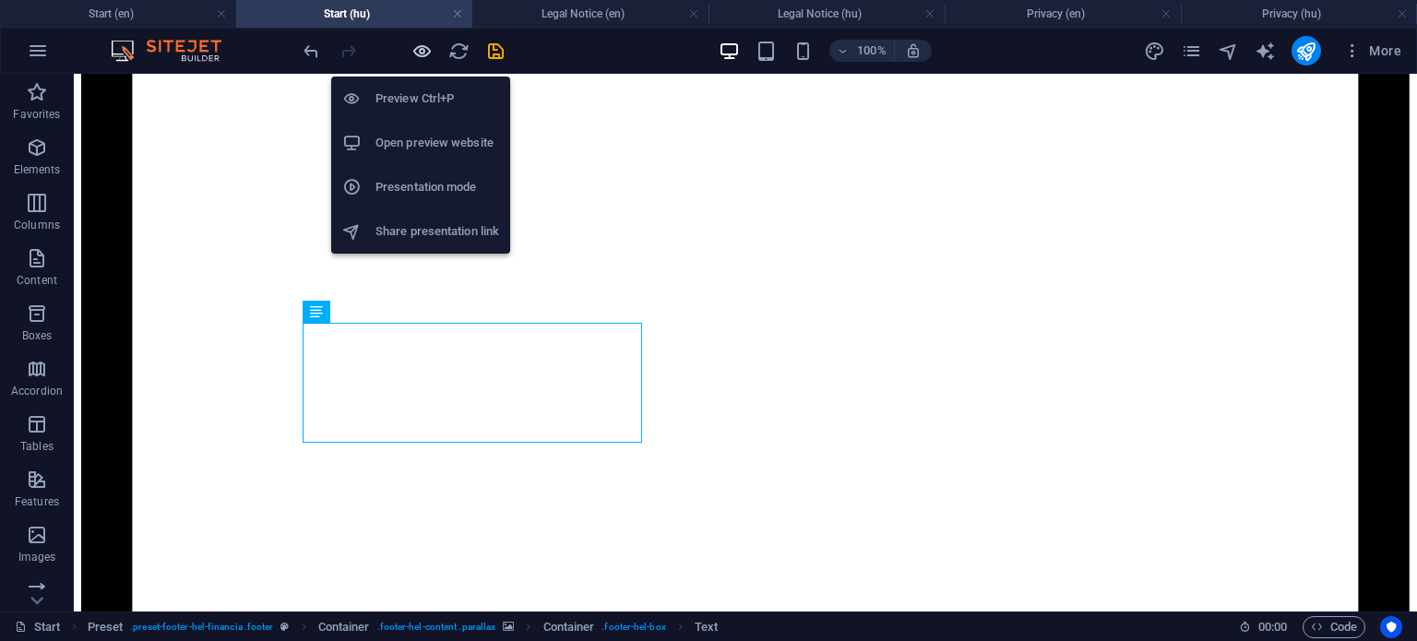
click at [420, 51] on icon "button" at bounding box center [421, 51] width 21 height 21
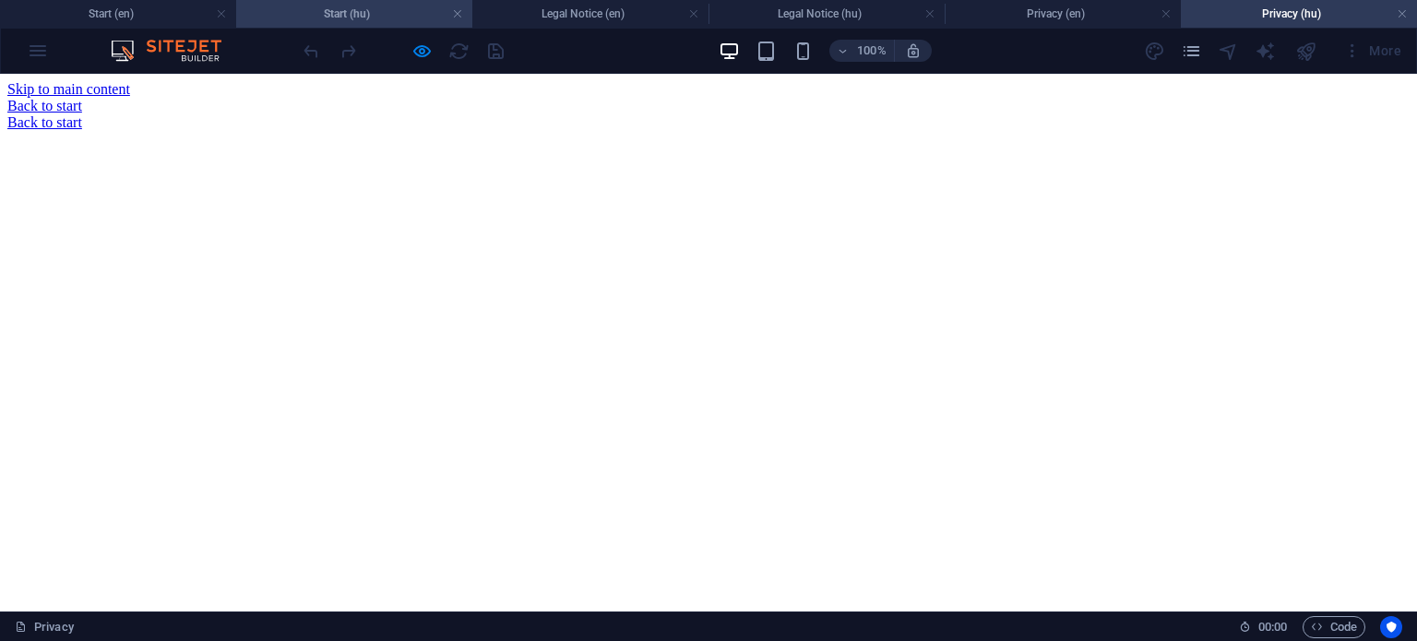
click at [389, 12] on h4 "Start (hu)" at bounding box center [354, 14] width 236 height 20
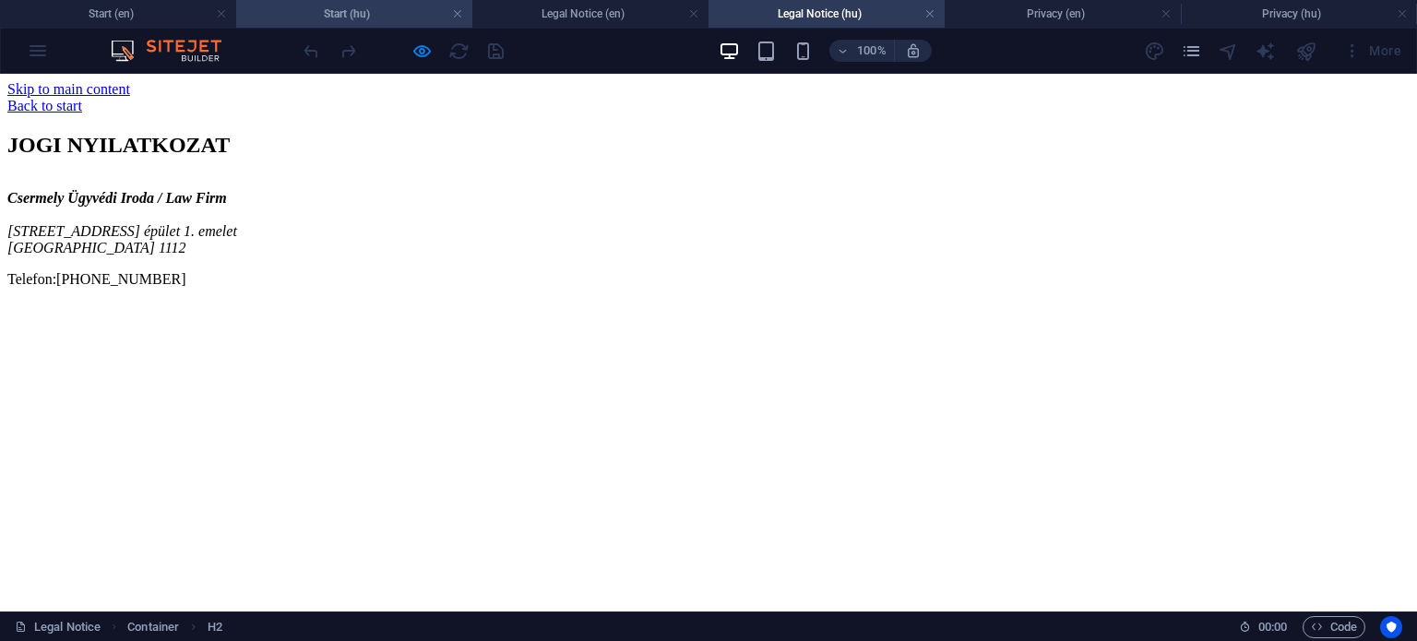
click at [365, 15] on h4 "Start (hu)" at bounding box center [354, 14] width 236 height 20
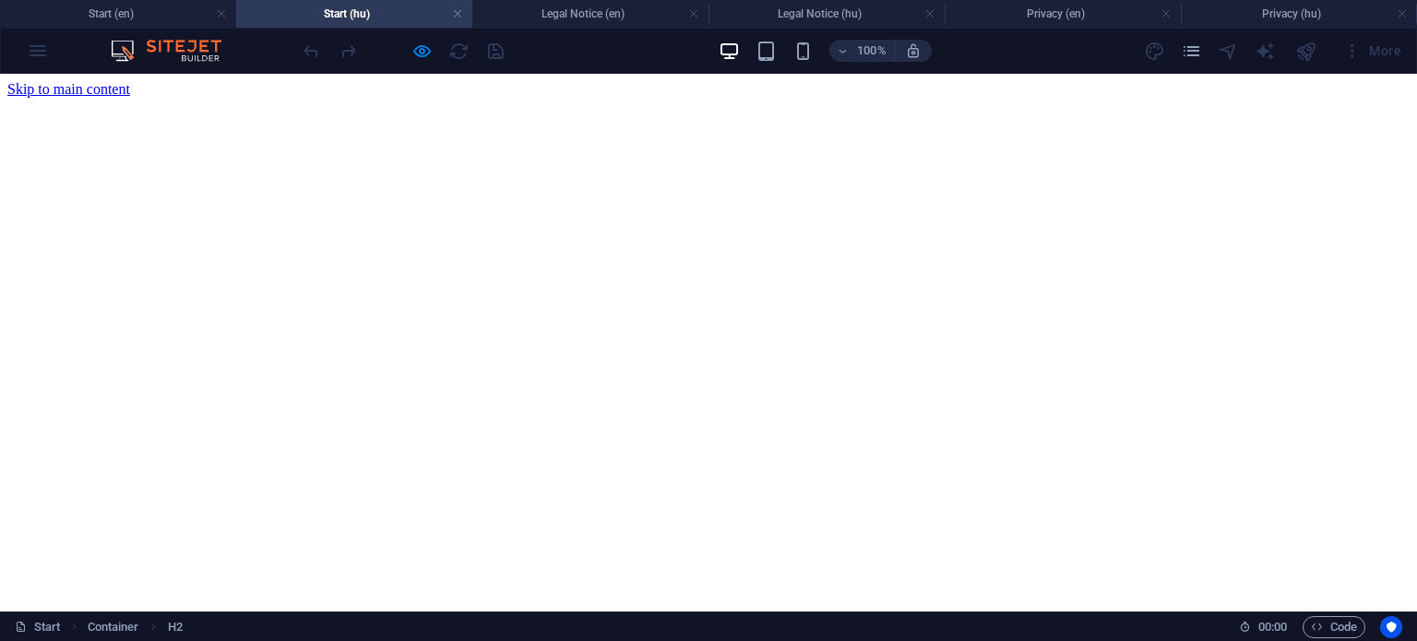
scroll to position [1760, 0]
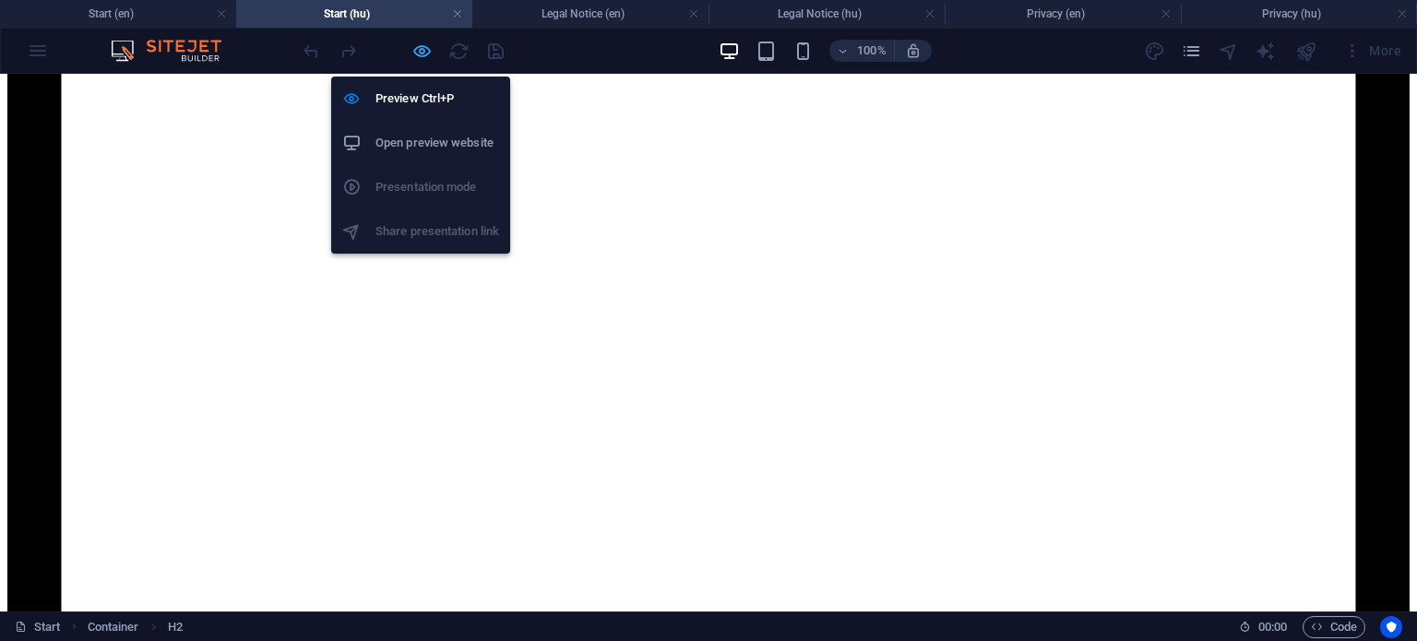
click at [422, 47] on icon "button" at bounding box center [421, 51] width 21 height 21
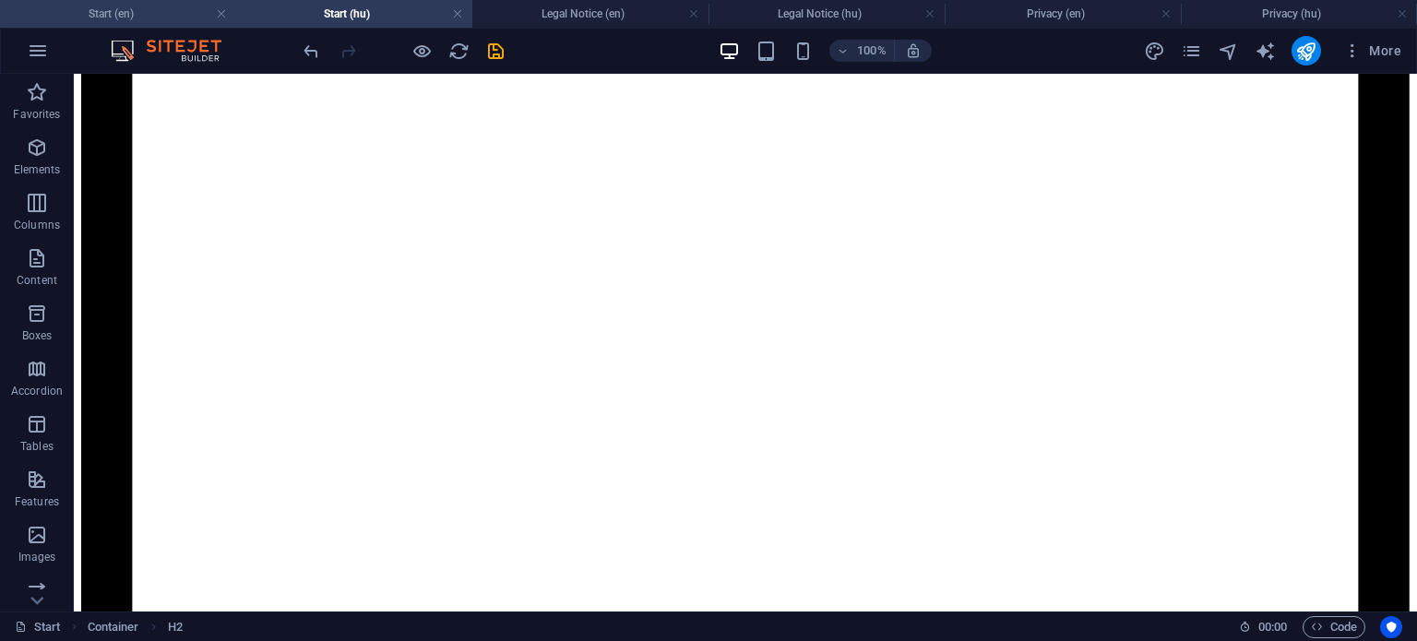
click at [143, 17] on h4 "Start (en)" at bounding box center [118, 14] width 236 height 20
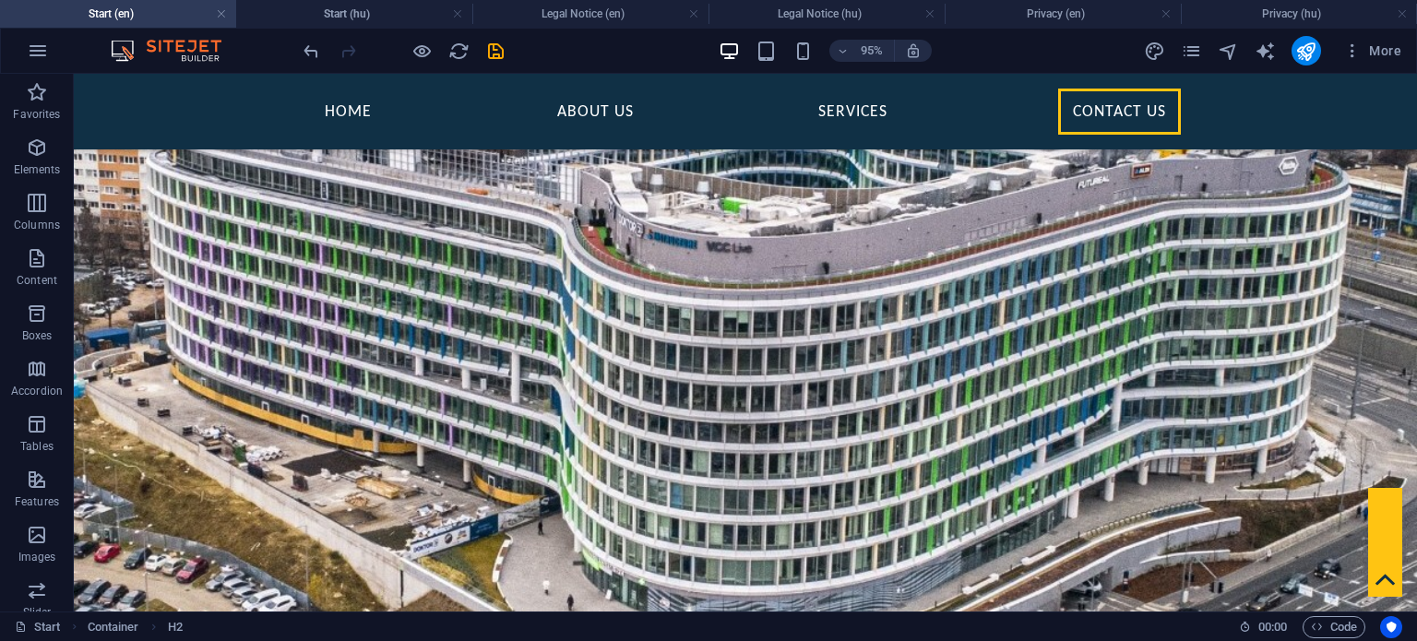
scroll to position [1831, 0]
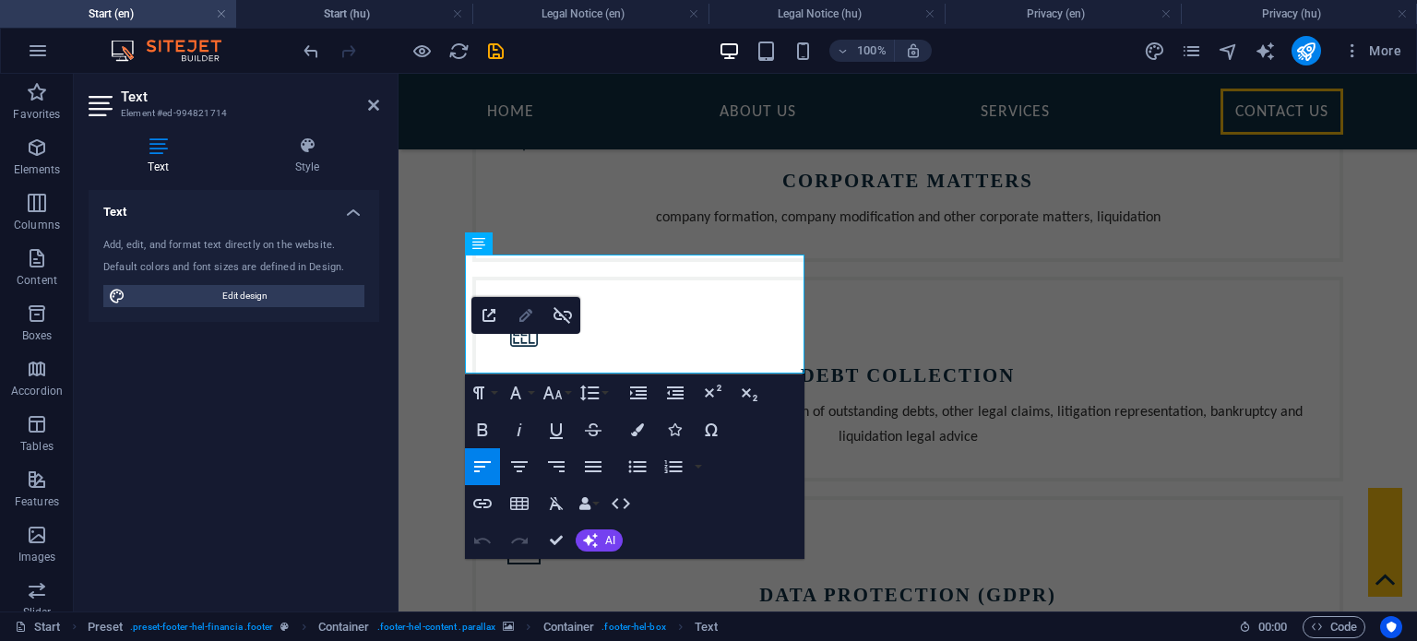
click at [530, 314] on icon "button" at bounding box center [525, 315] width 13 height 13
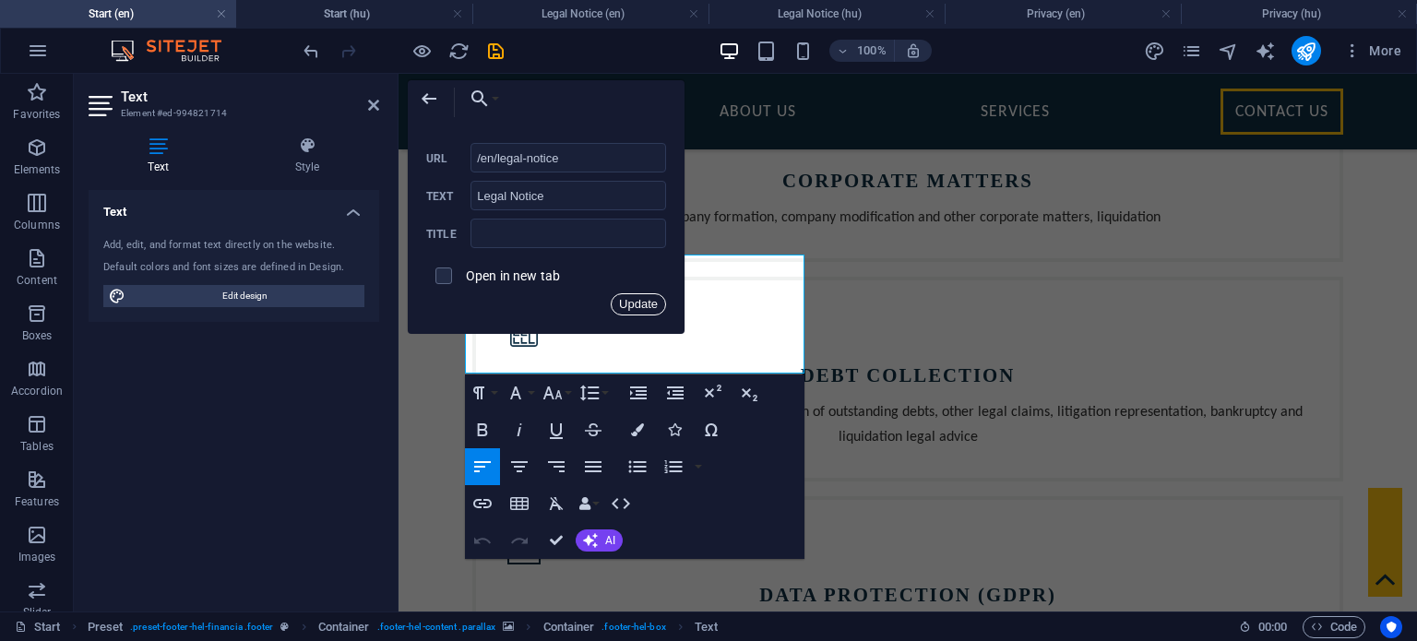
click at [649, 304] on button "Update" at bounding box center [638, 304] width 55 height 22
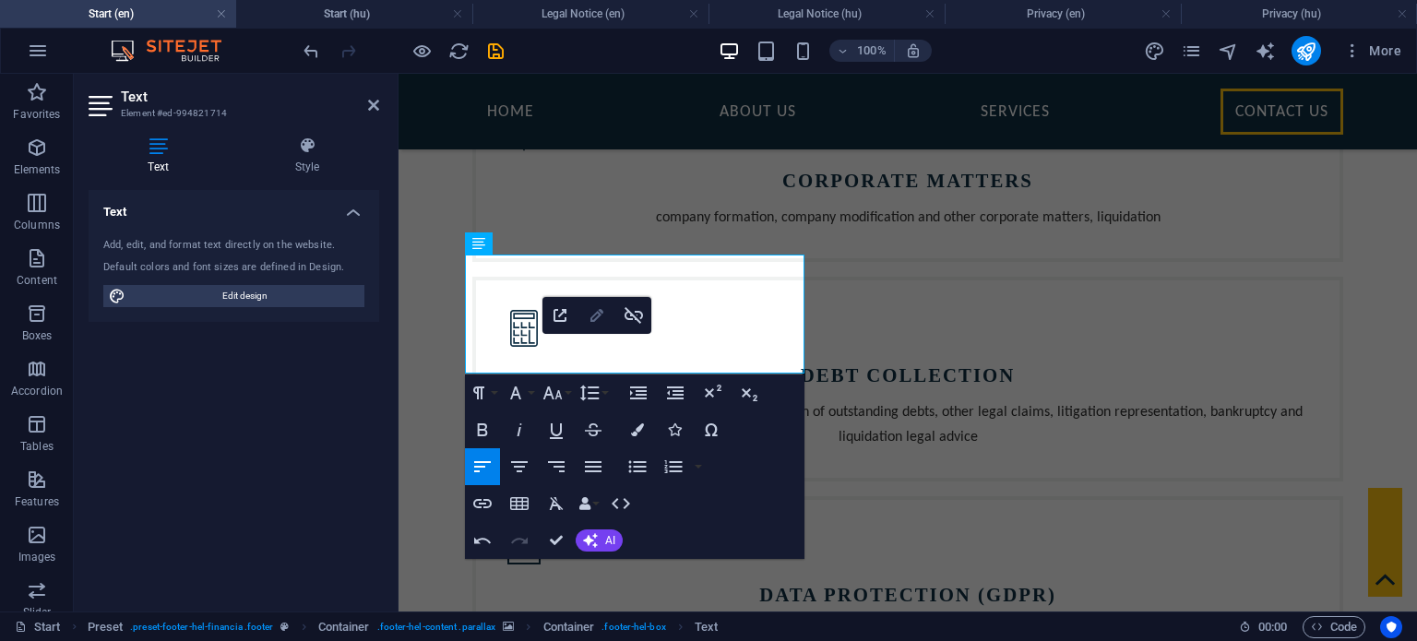
type input "/privacy"
type input "Privacy"
click at [595, 309] on icon "button" at bounding box center [597, 315] width 22 height 22
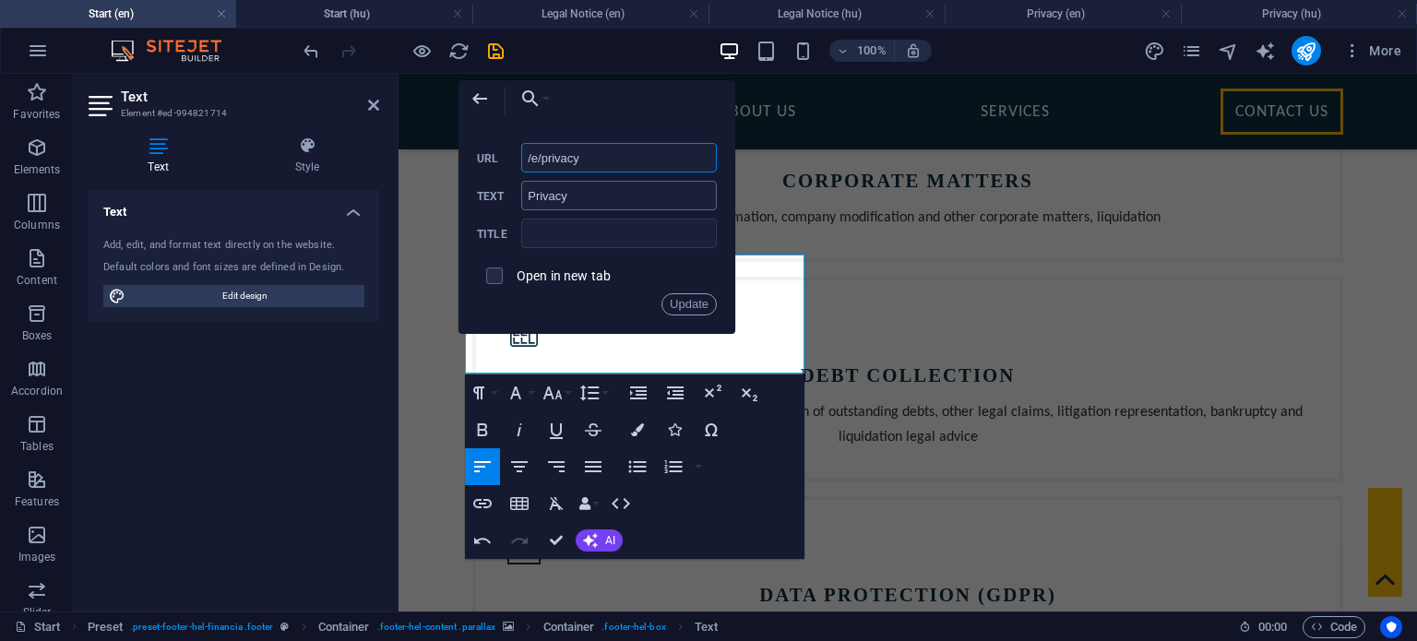
type input "/en/privacy"
click at [689, 297] on button "Update" at bounding box center [688, 304] width 55 height 22
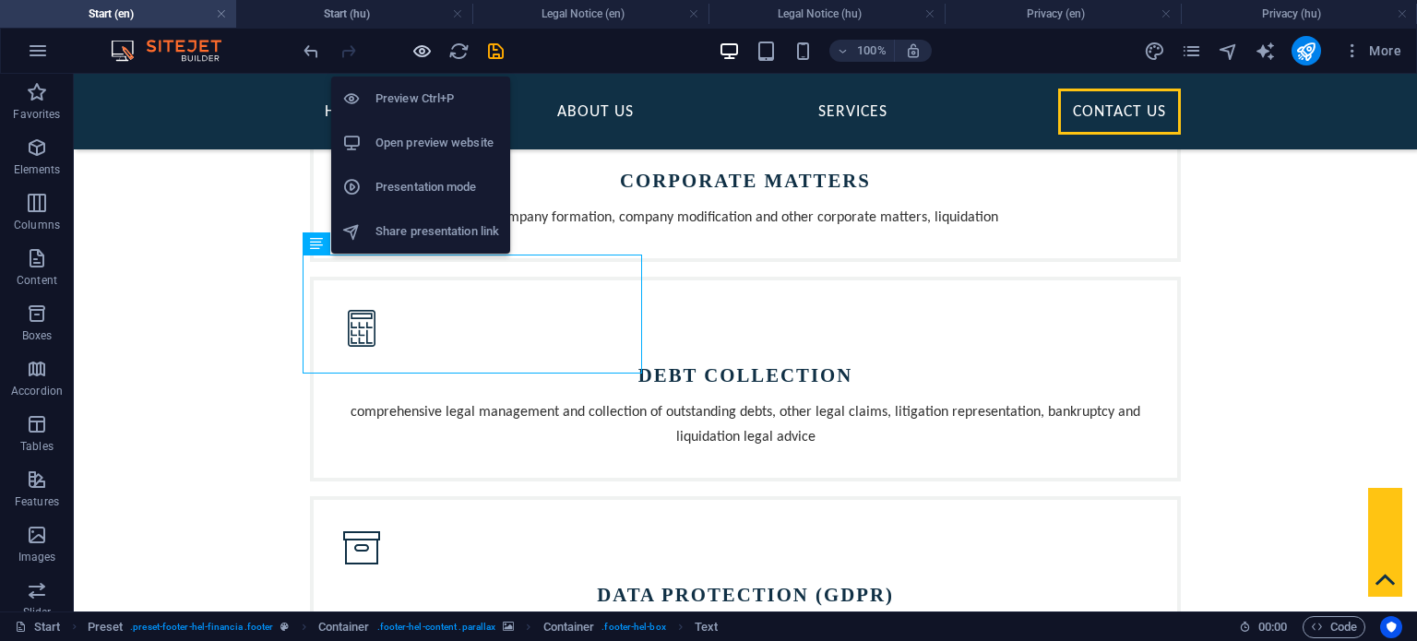
click at [420, 49] on icon "button" at bounding box center [421, 51] width 21 height 21
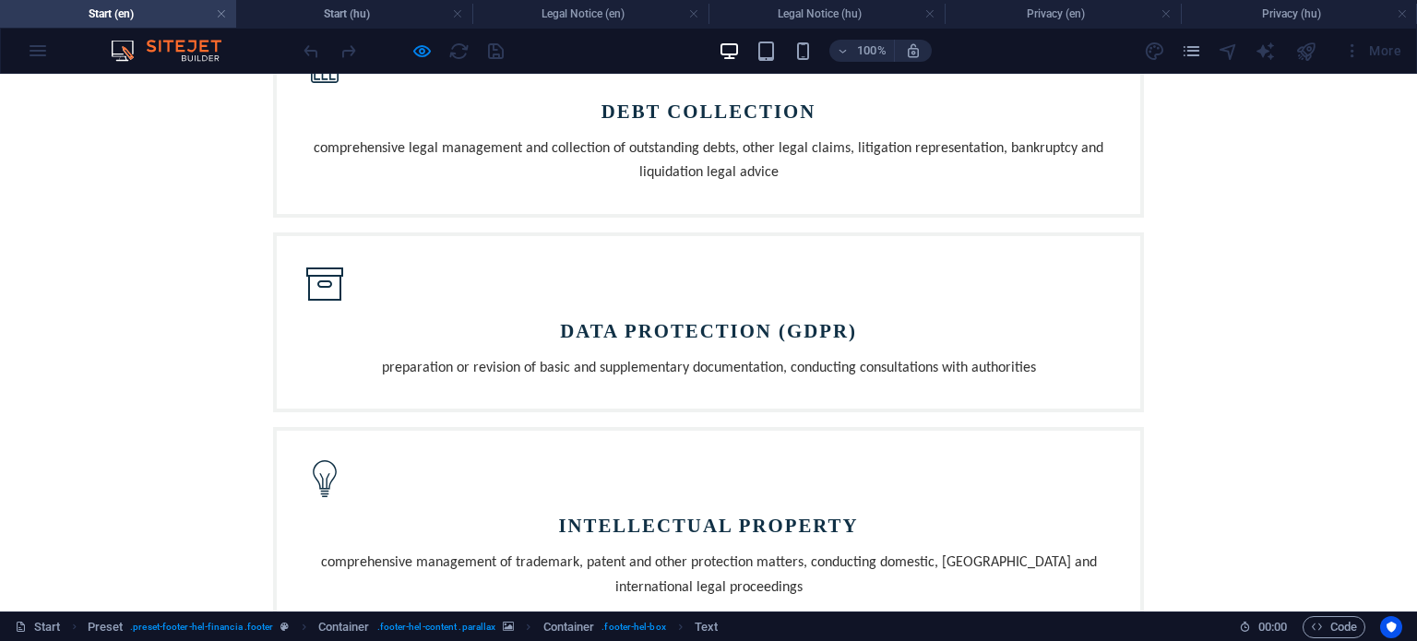
scroll to position [0, 0]
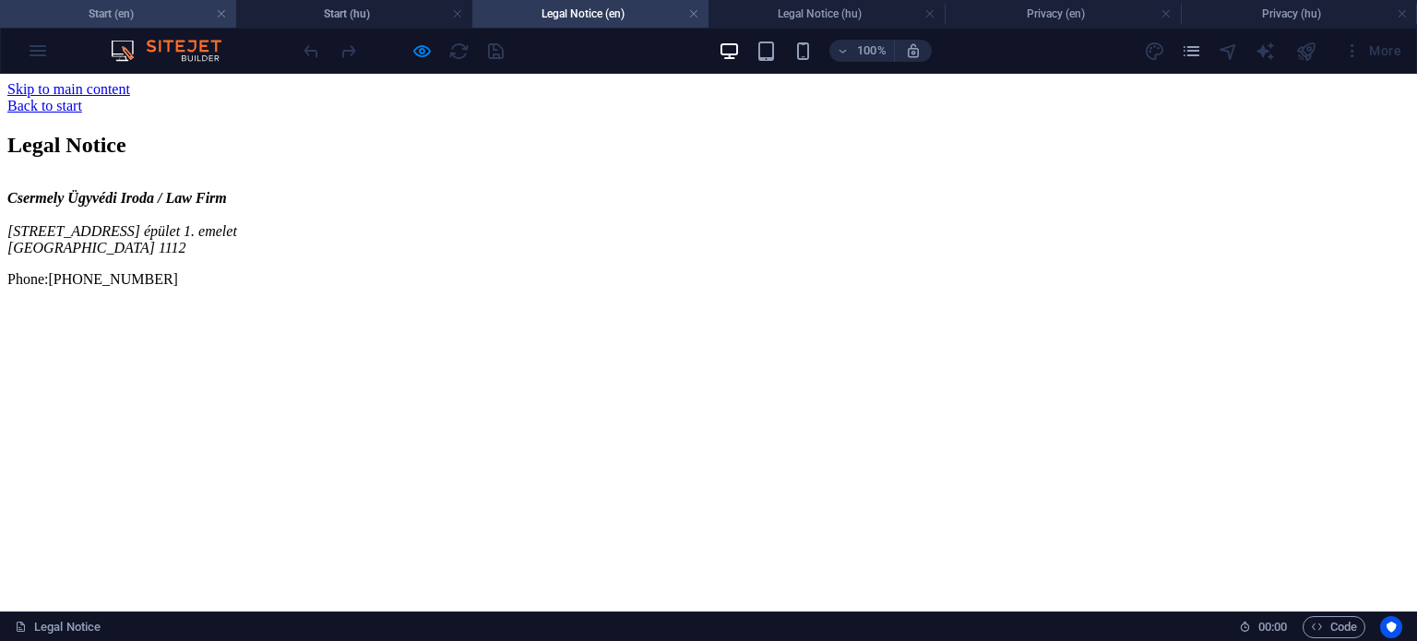
click at [155, 11] on h4 "Start (en)" at bounding box center [118, 14] width 236 height 20
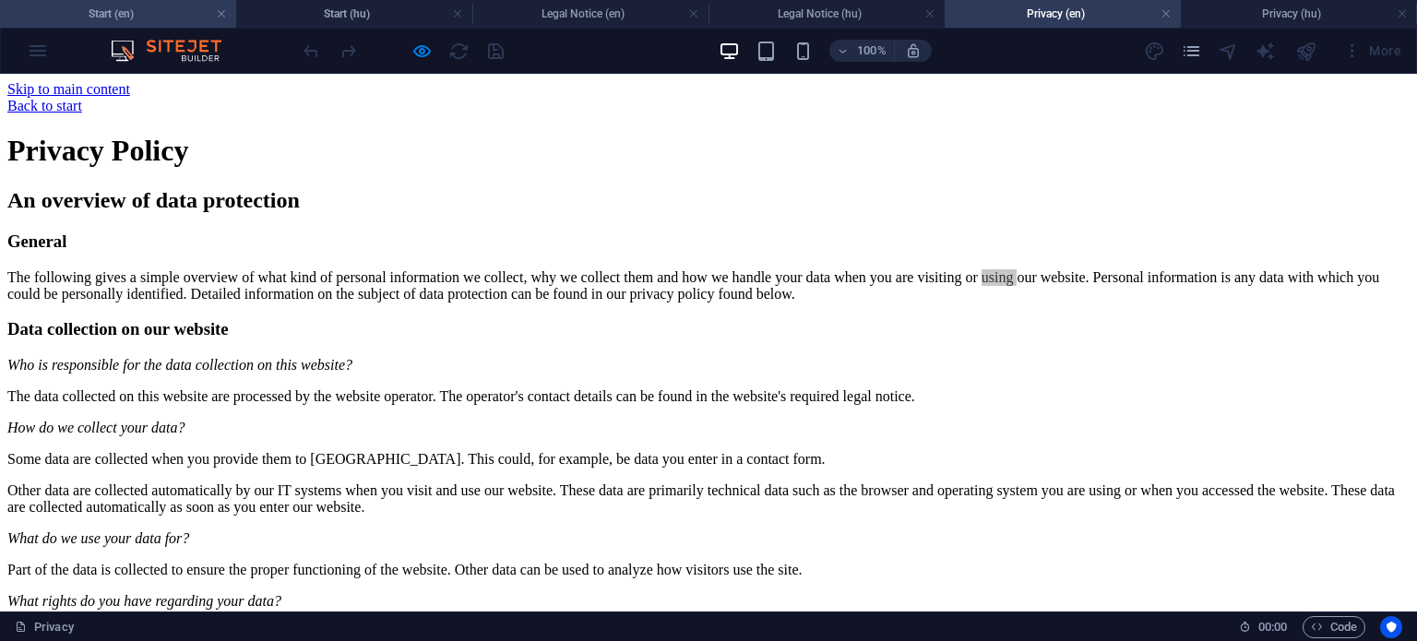
click at [162, 17] on h4 "Start (en)" at bounding box center [118, 14] width 236 height 20
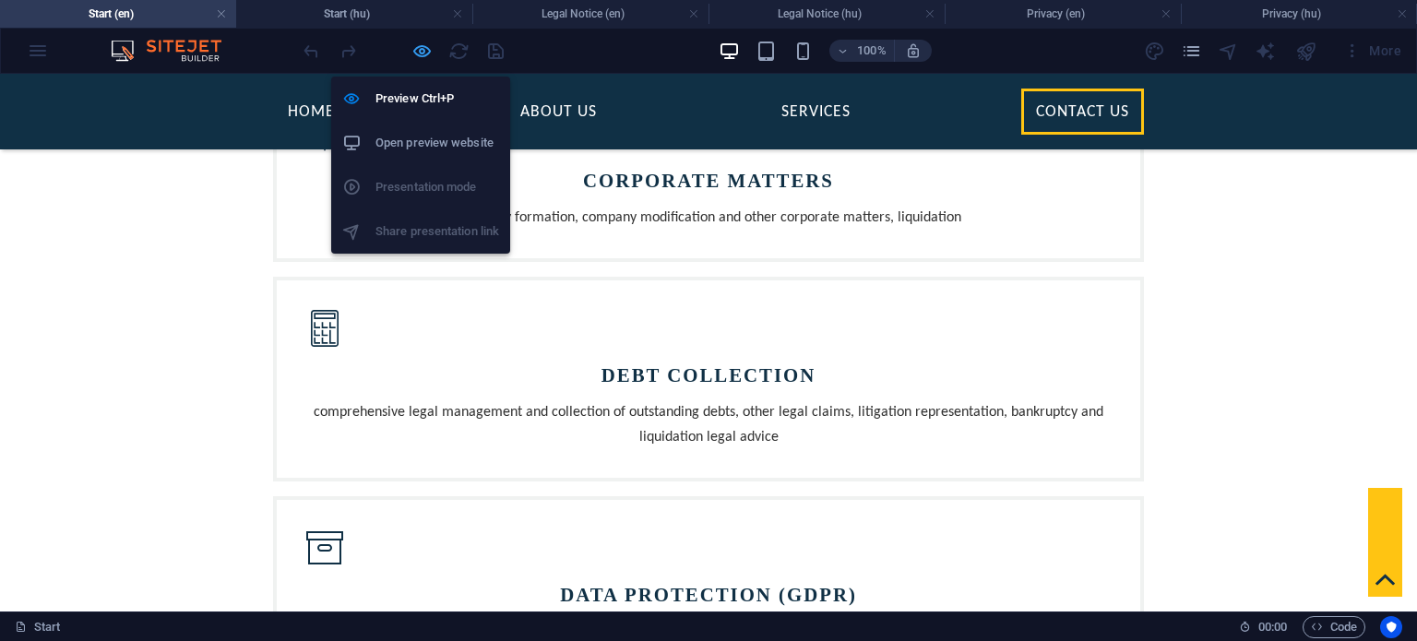
click at [424, 46] on icon "button" at bounding box center [421, 51] width 21 height 21
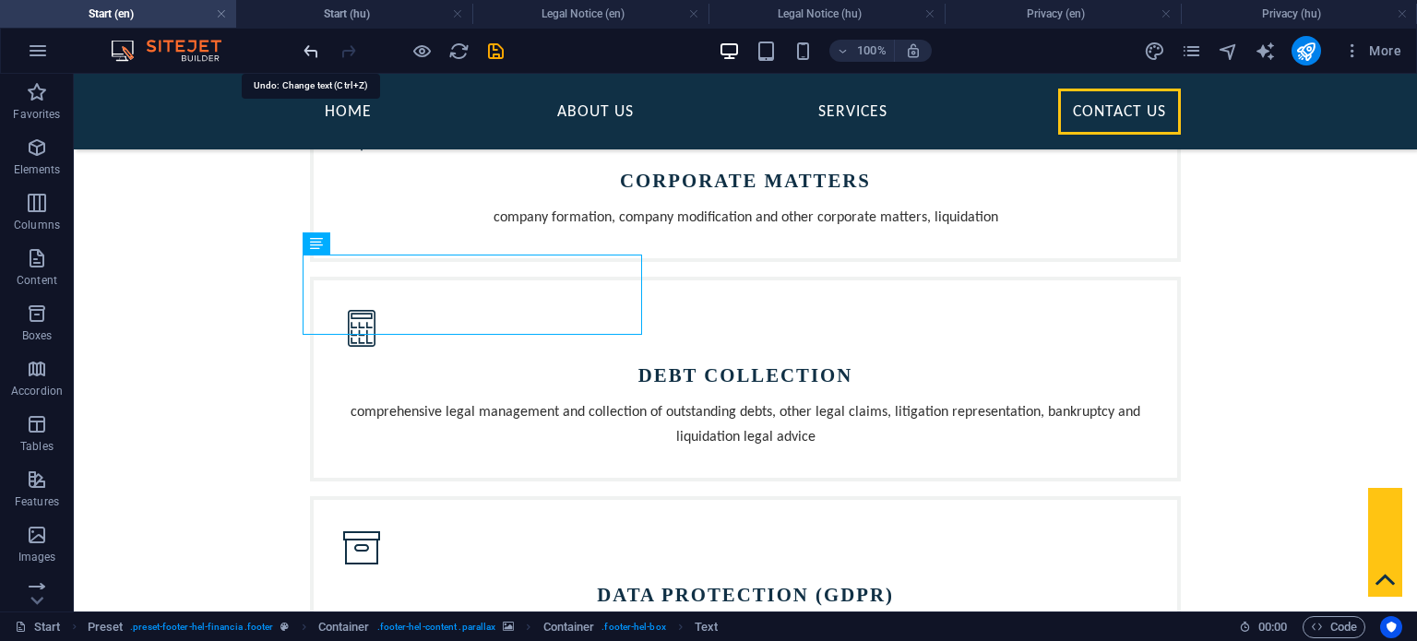
click at [314, 52] on icon "undo" at bounding box center [311, 51] width 21 height 21
click at [311, 47] on icon "undo" at bounding box center [311, 51] width 21 height 21
click at [308, 43] on div at bounding box center [403, 51] width 207 height 30
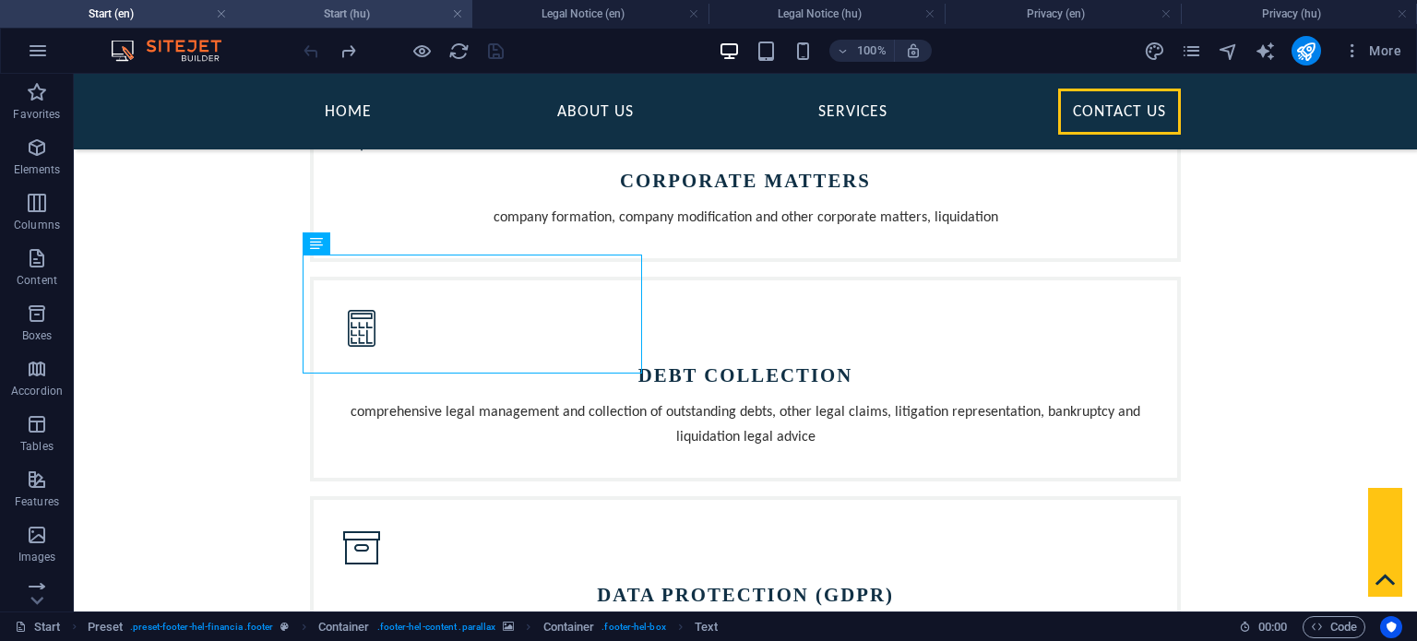
click at [398, 18] on h4 "Start (hu)" at bounding box center [354, 14] width 236 height 20
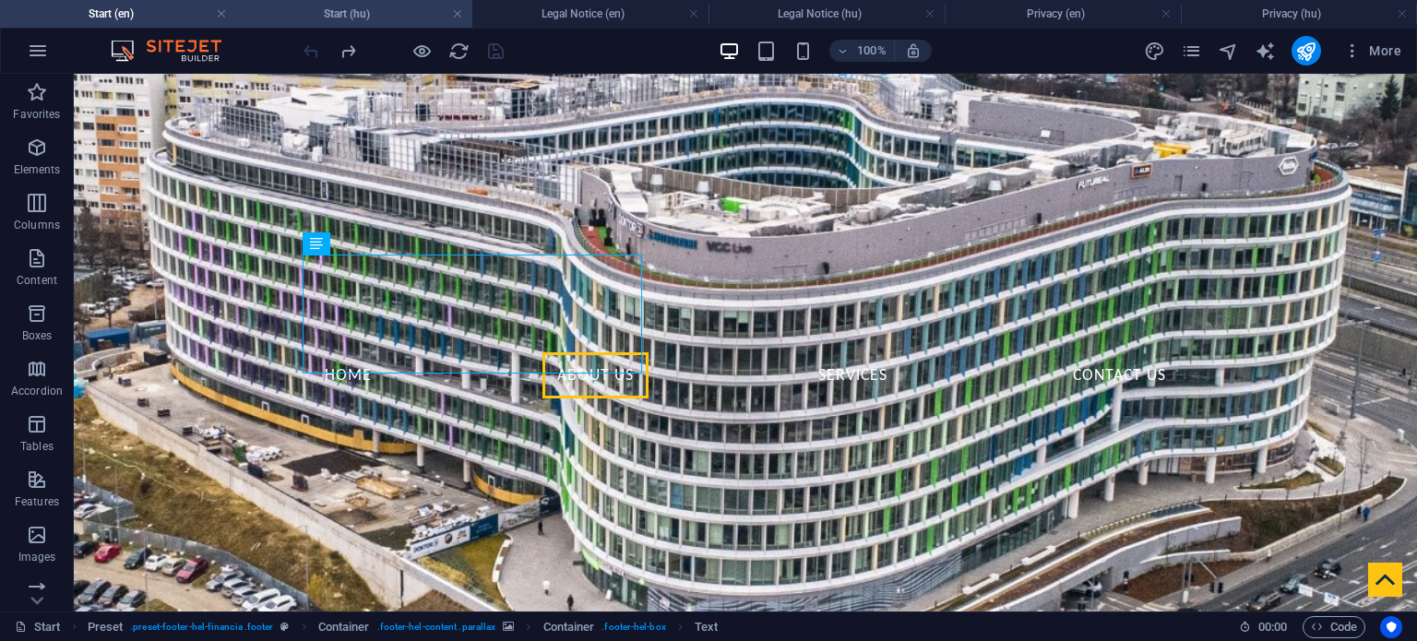
scroll to position [1760, 0]
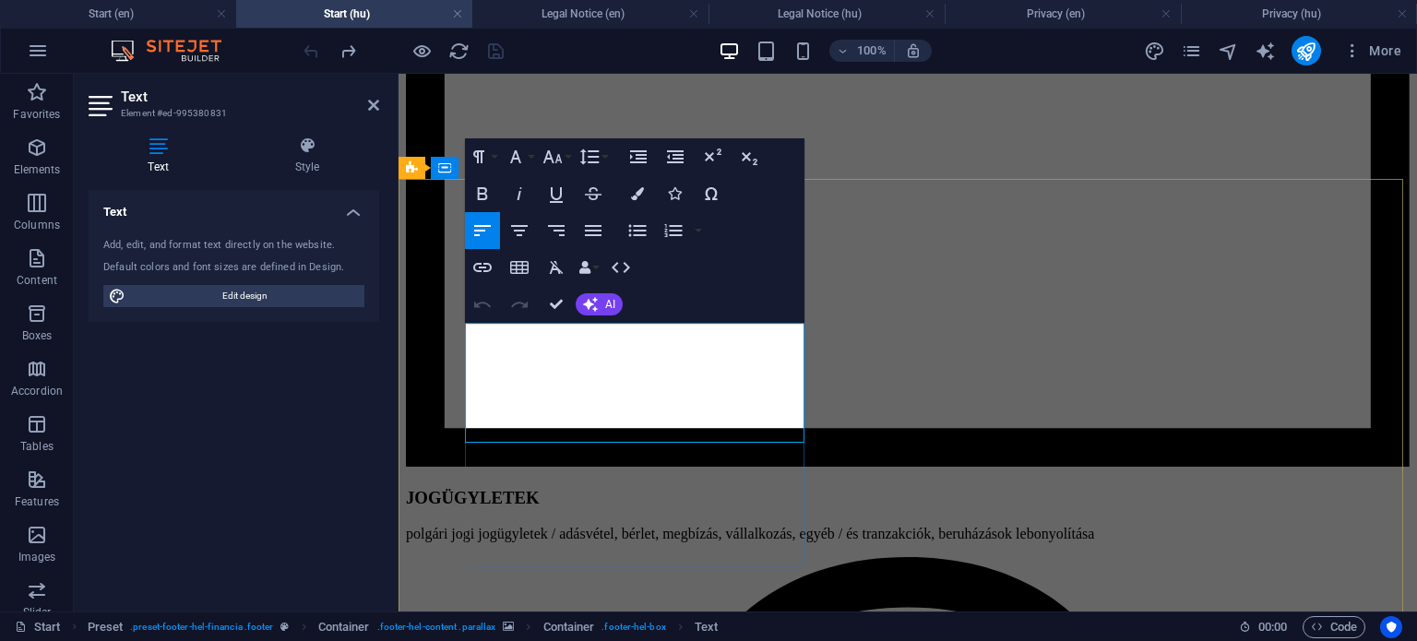
click at [521, 385] on icon "button" at bounding box center [525, 384] width 13 height 13
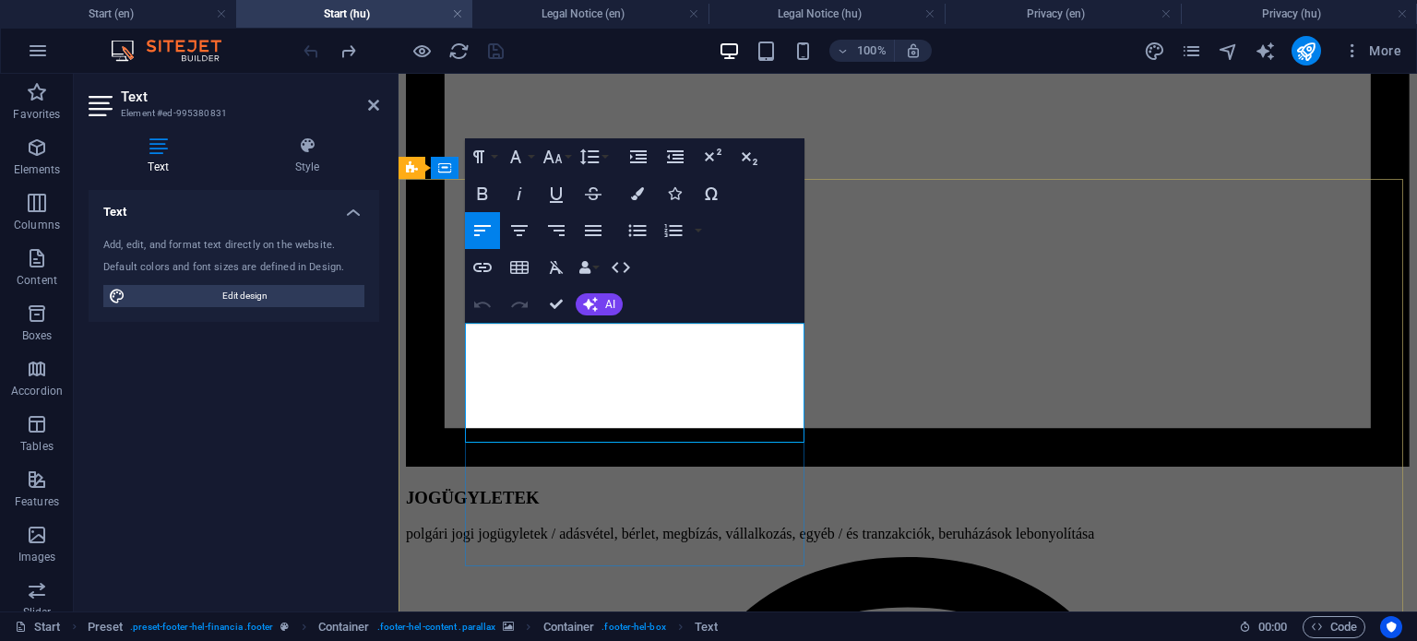
click at [600, 379] on icon "button" at bounding box center [596, 384] width 13 height 13
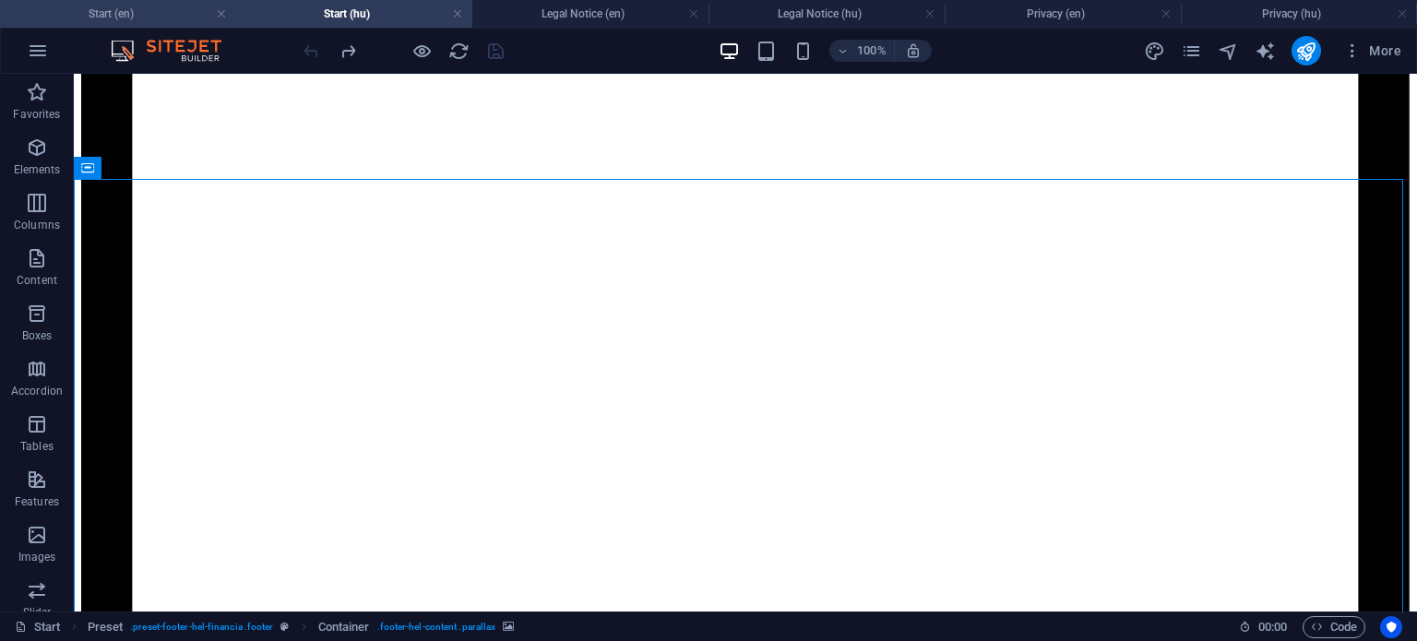
click at [137, 17] on h4 "Start (en)" at bounding box center [118, 14] width 236 height 20
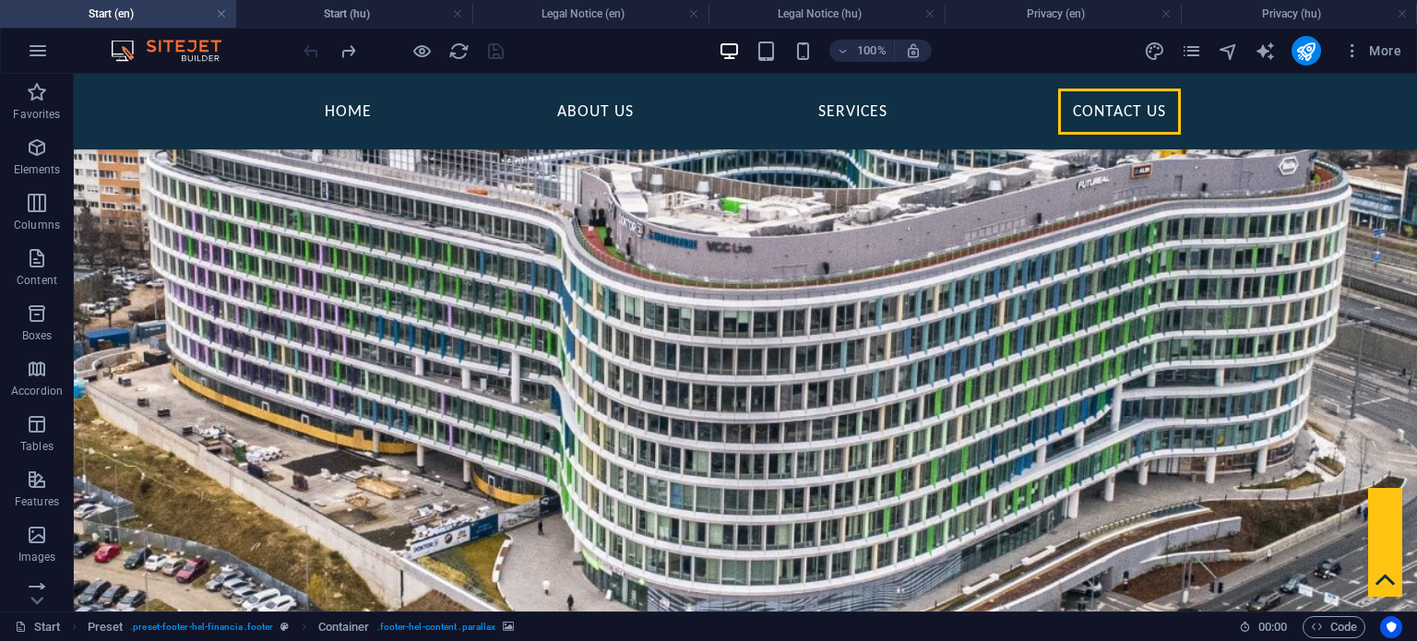
scroll to position [1831, 0]
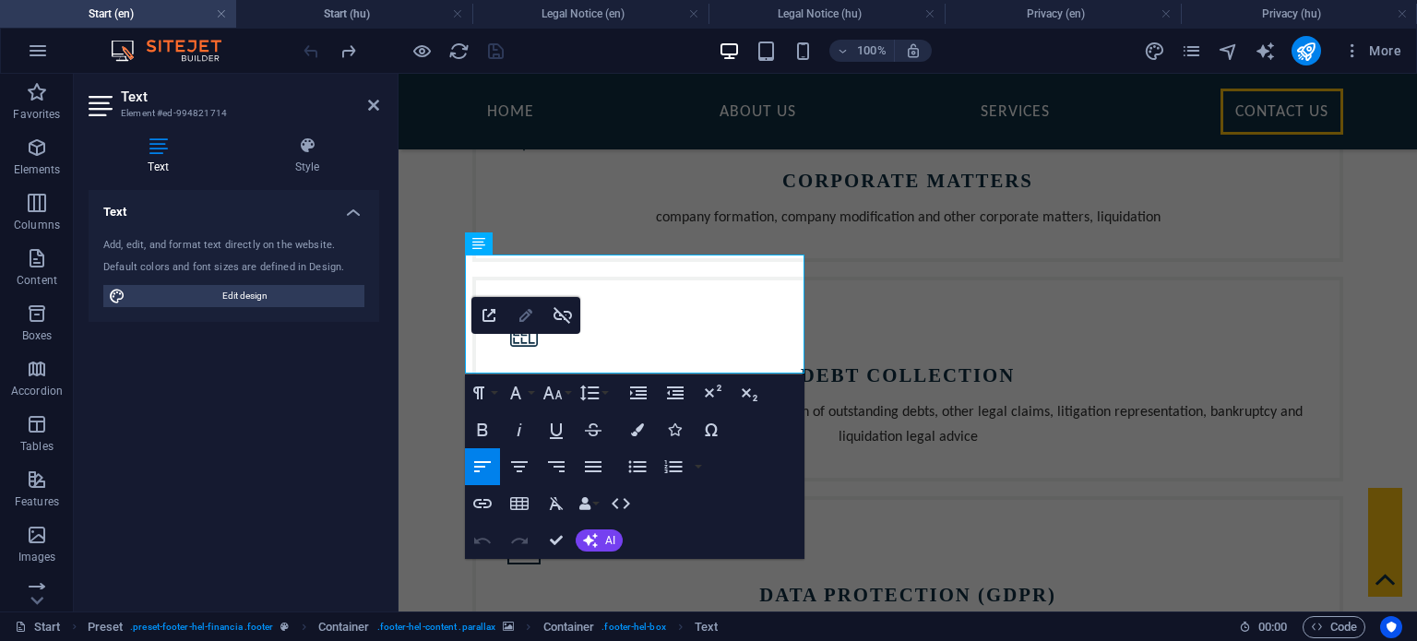
click at [526, 311] on icon "button" at bounding box center [525, 315] width 13 height 13
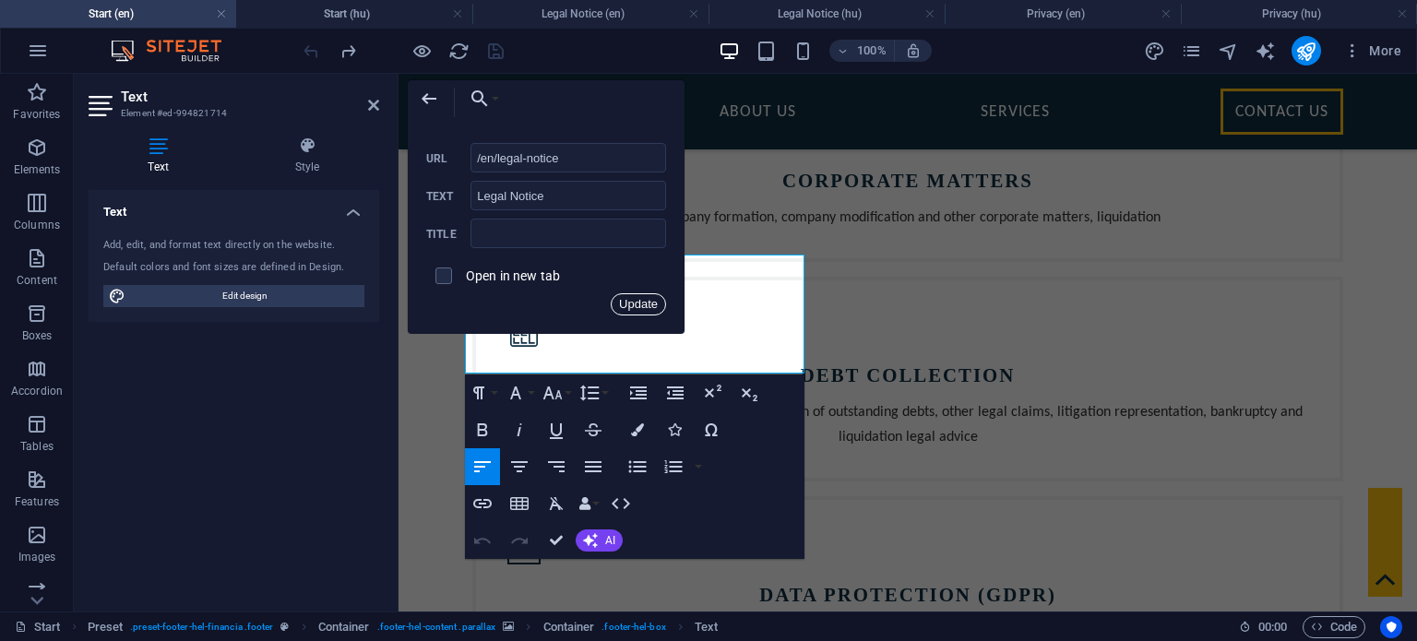
click at [622, 306] on button "Update" at bounding box center [638, 304] width 55 height 22
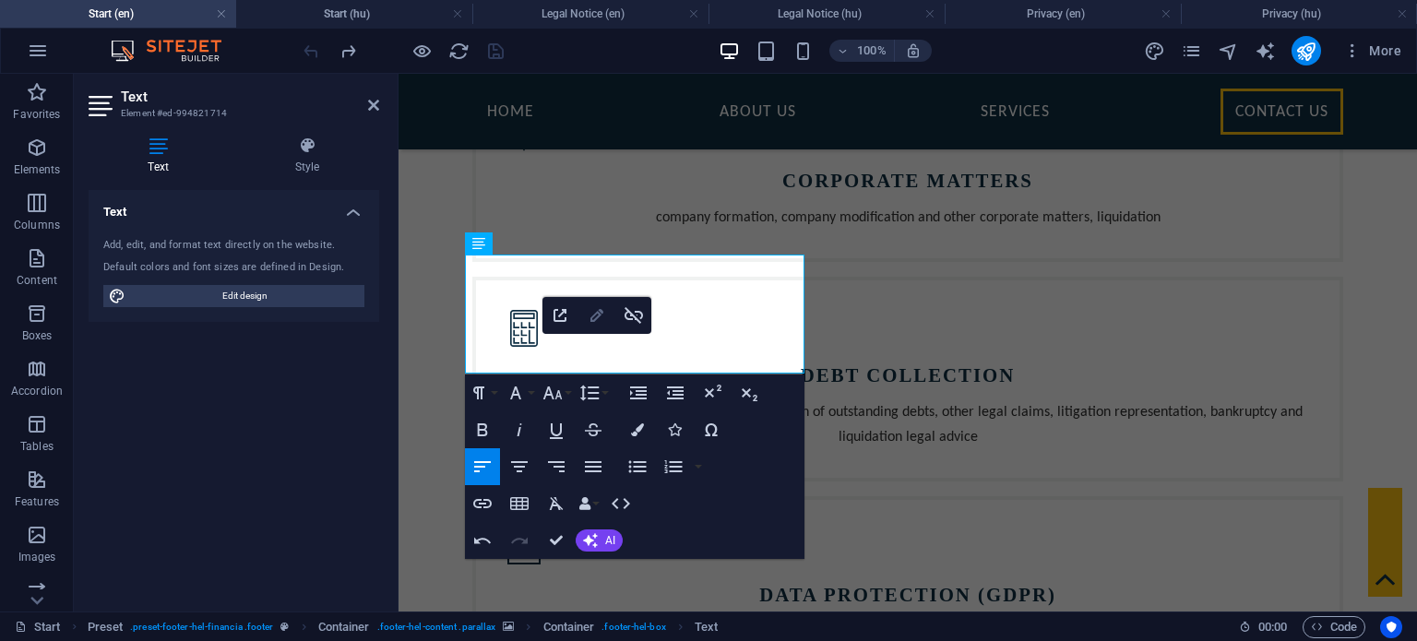
type input "/privacy"
type input "Privacy"
click at [601, 315] on icon "button" at bounding box center [597, 315] width 22 height 22
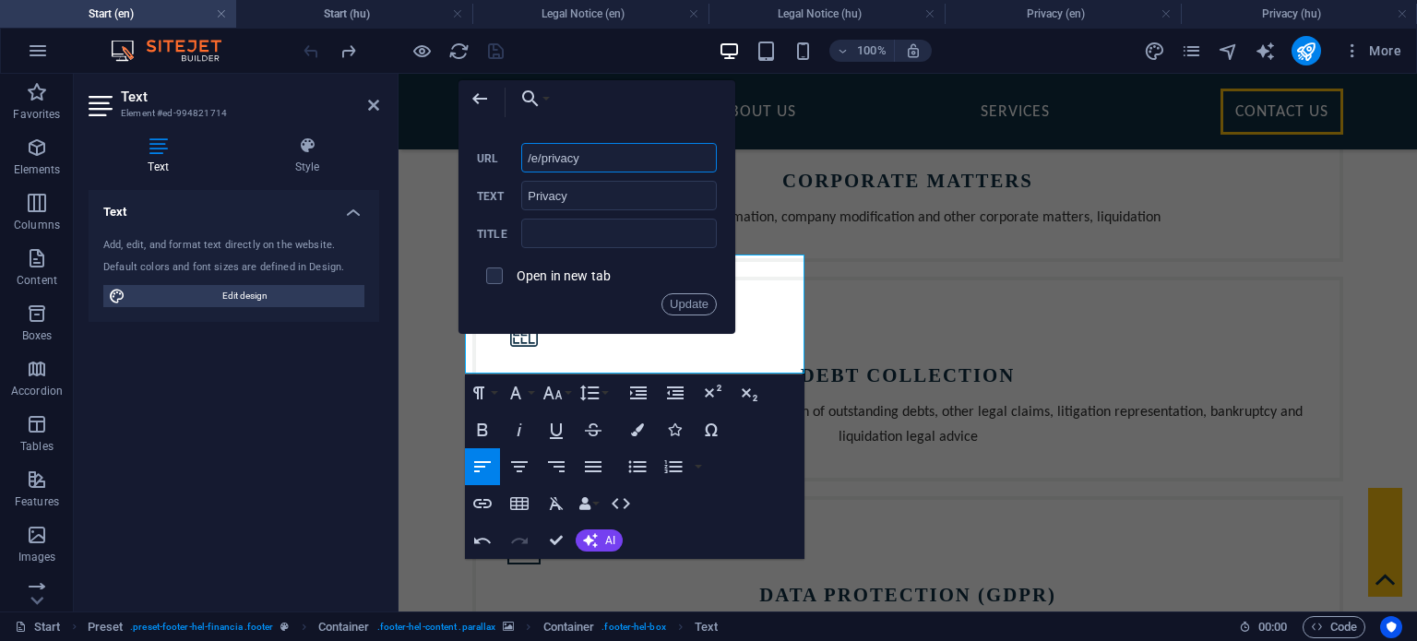
type input "/en/privacy"
click at [686, 303] on button "Update" at bounding box center [688, 304] width 55 height 22
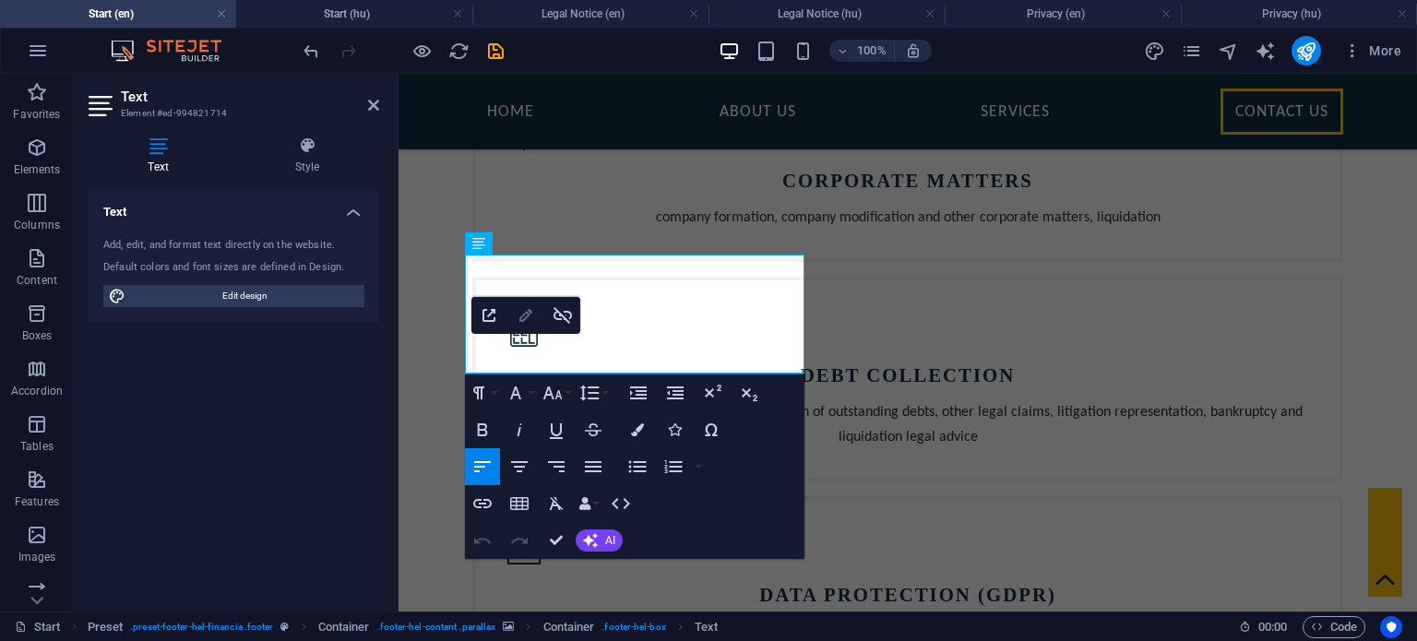
click at [518, 313] on icon "button" at bounding box center [526, 315] width 22 height 22
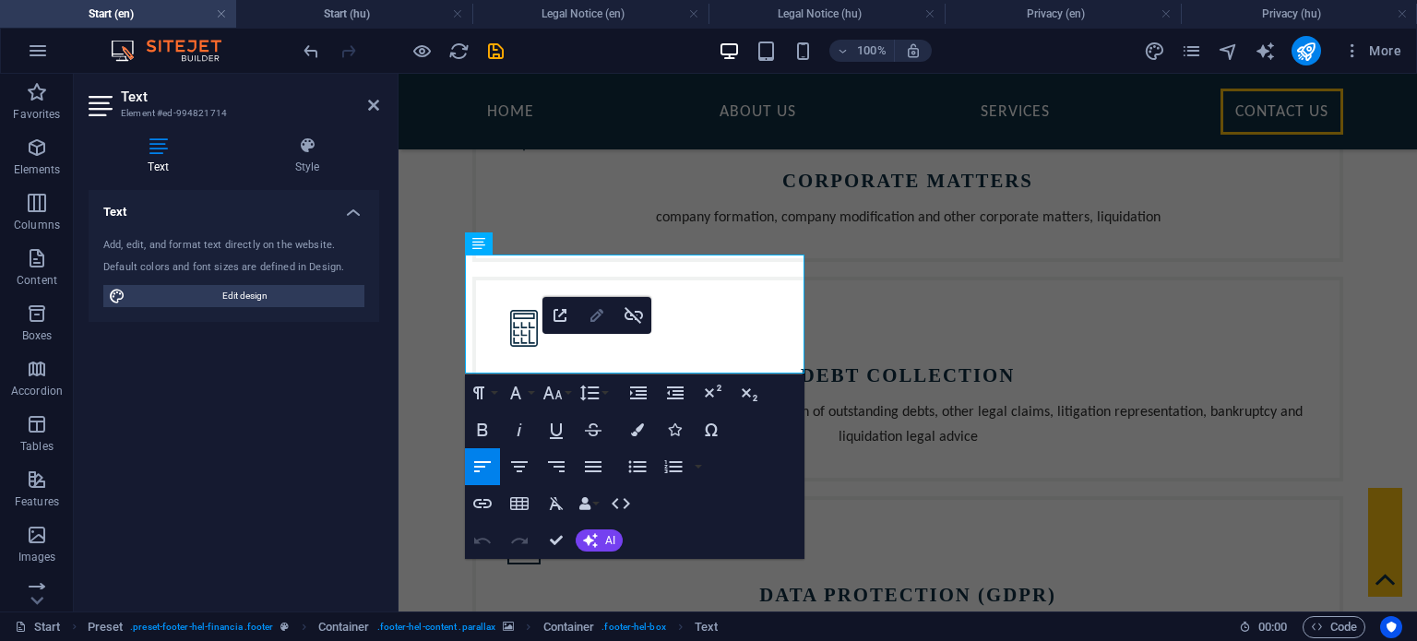
click at [601, 314] on icon "button" at bounding box center [596, 315] width 13 height 13
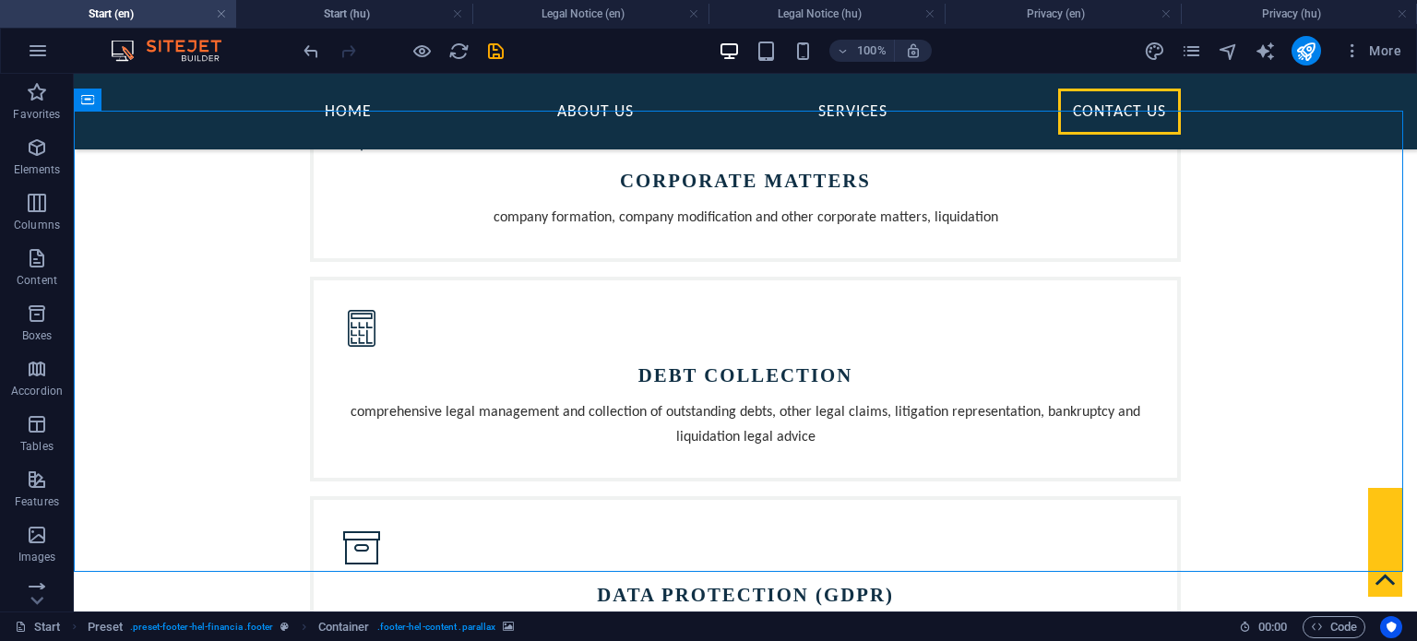
click at [122, 14] on h4 "Start (en)" at bounding box center [118, 14] width 236 height 20
click at [1379, 47] on span "More" at bounding box center [1372, 51] width 58 height 18
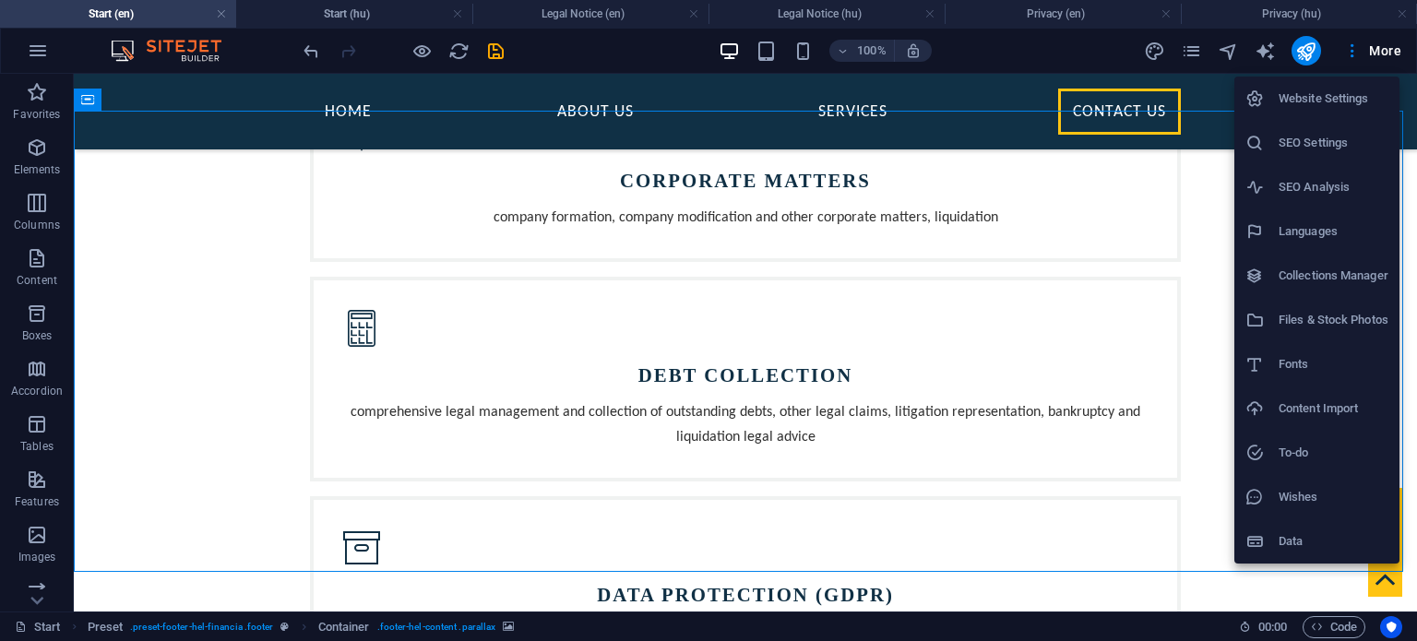
click at [1323, 95] on h6 "Website Settings" at bounding box center [1333, 99] width 110 height 22
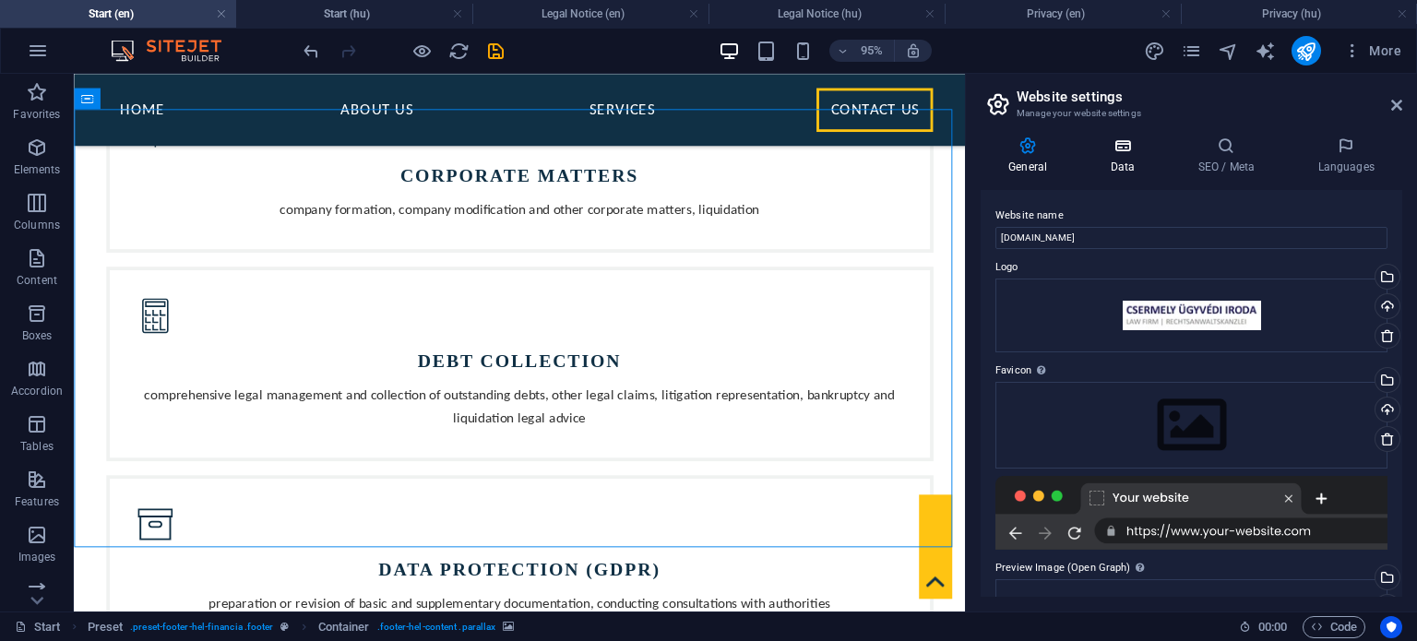
click at [1121, 149] on icon at bounding box center [1122, 146] width 80 height 18
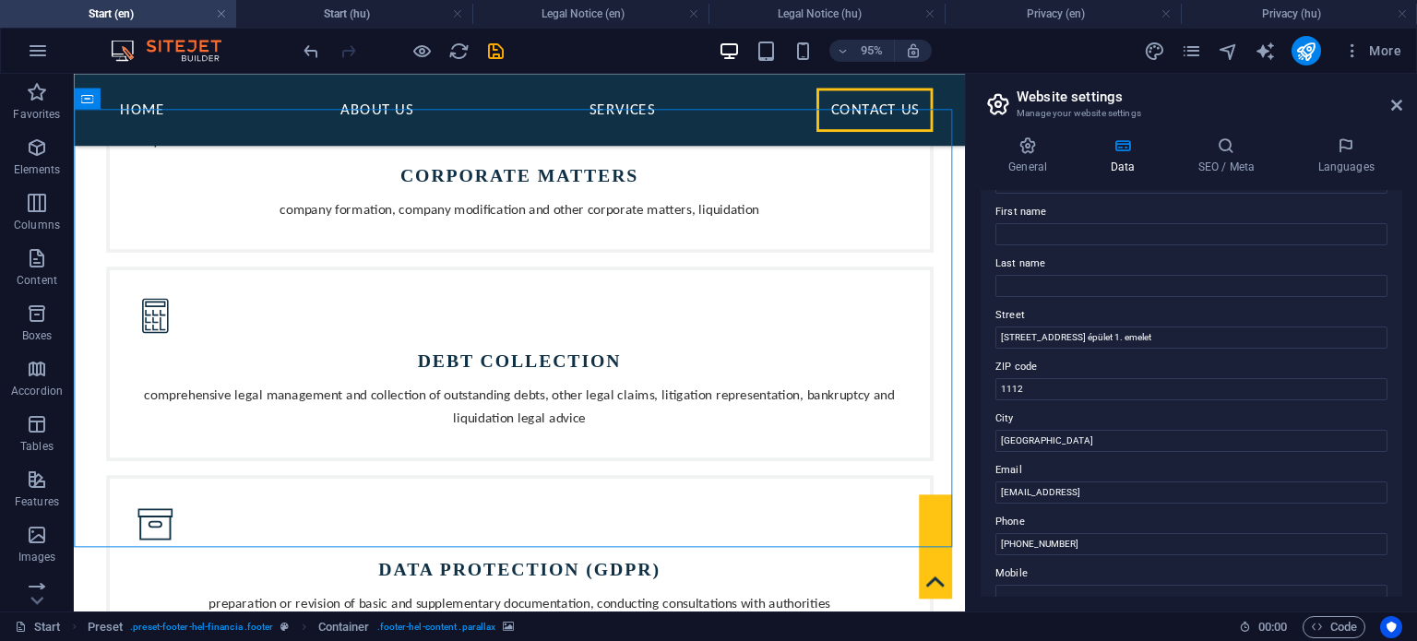
scroll to position [184, 0]
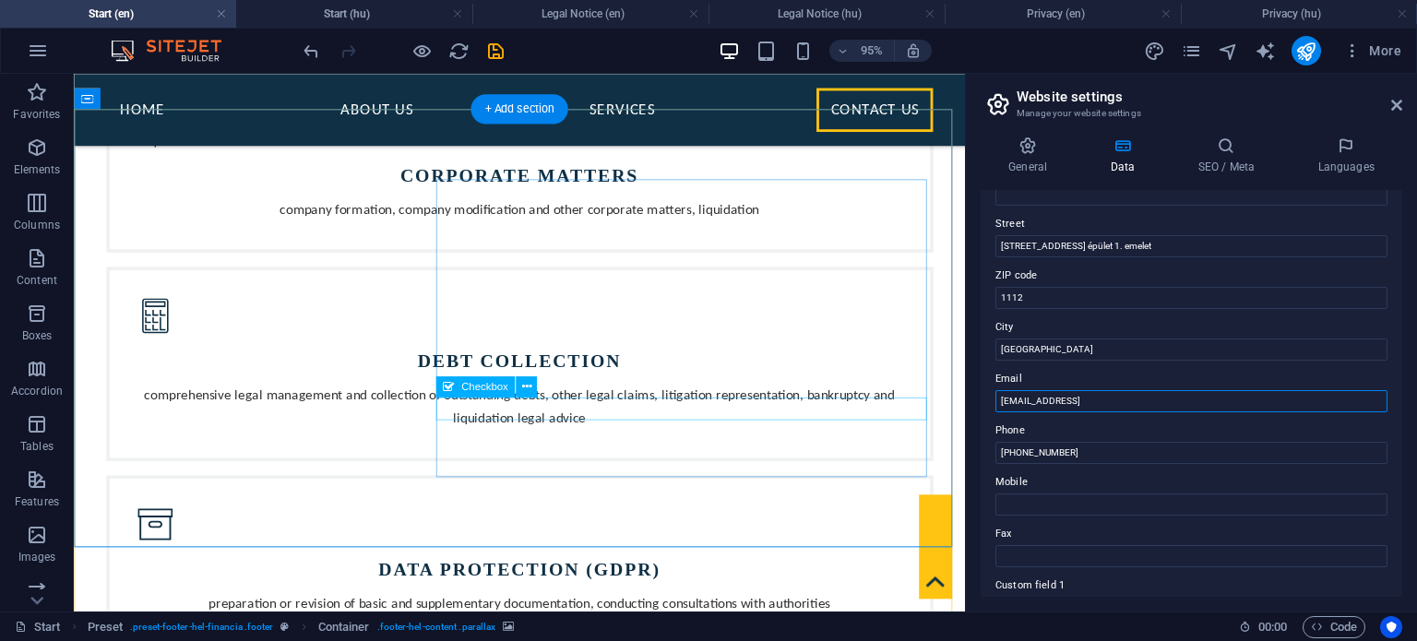
drag, startPoint x: 1321, startPoint y: 472, endPoint x: 959, endPoint y: 427, distance: 364.4
click at [1224, 398] on input "[EMAIL_ADDRESS]" at bounding box center [1191, 401] width 392 height 22
drag, startPoint x: 1225, startPoint y: 398, endPoint x: 986, endPoint y: 401, distance: 238.9
click at [986, 401] on div "Contact data for this website. This can be used everywhere on the website and w…" at bounding box center [1191, 393] width 422 height 407
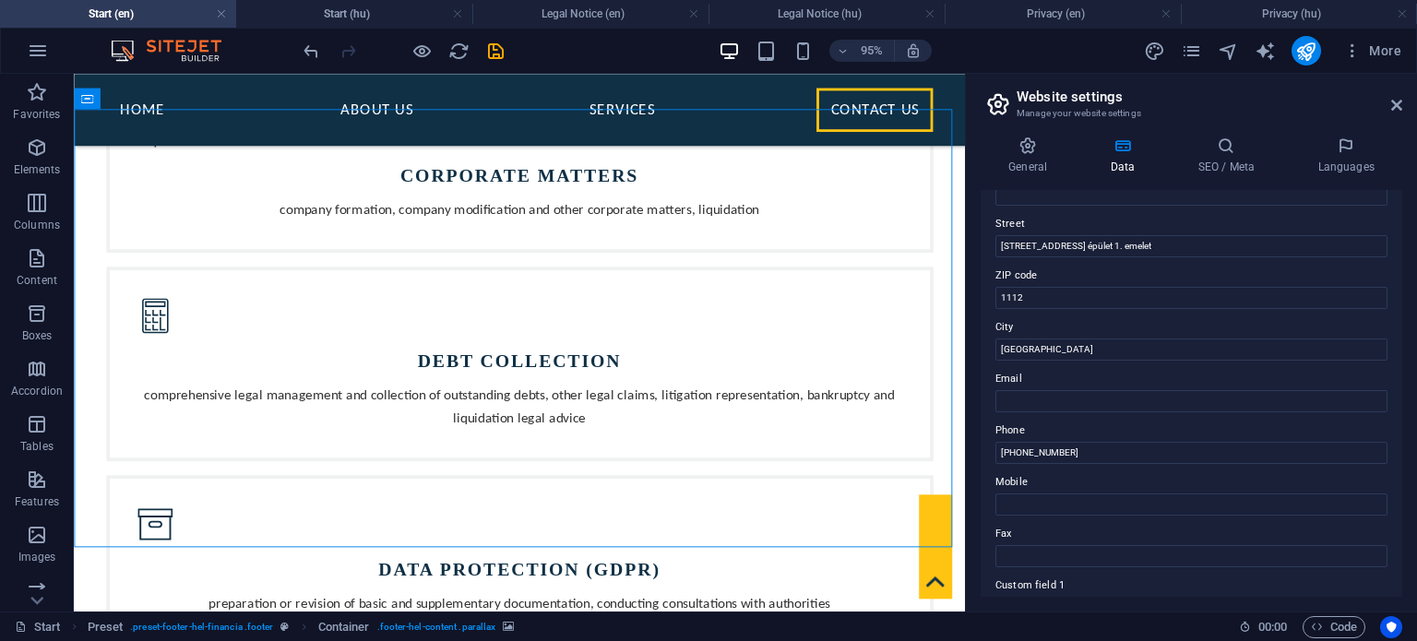
click at [1120, 423] on label "Phone" at bounding box center [1191, 431] width 392 height 22
click at [1120, 442] on input "+36 1 480 1170" at bounding box center [1191, 453] width 392 height 22
drag, startPoint x: 1088, startPoint y: 446, endPoint x: 994, endPoint y: 453, distance: 94.3
click at [995, 453] on input "+36 1 480 1170" at bounding box center [1191, 453] width 392 height 22
click at [1089, 422] on label "Phone" at bounding box center [1191, 431] width 392 height 22
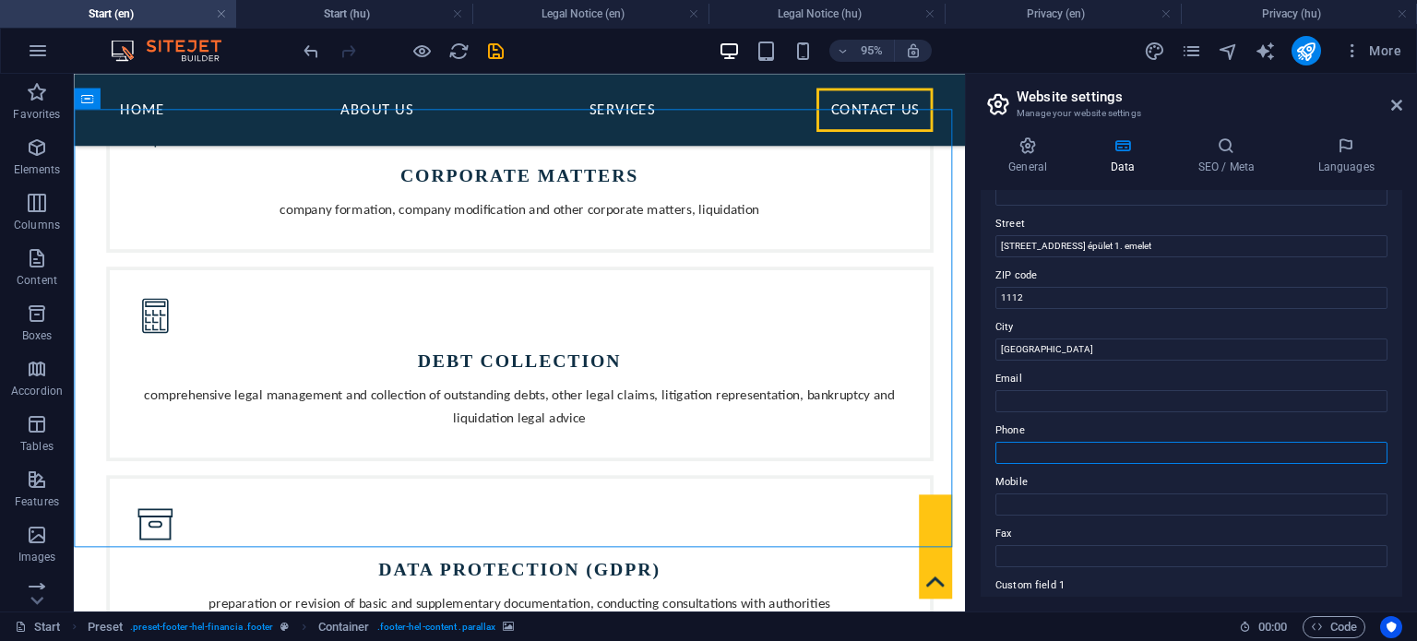
click at [1089, 442] on input "Phone" at bounding box center [1191, 453] width 392 height 22
click at [1128, 475] on label "Mobile" at bounding box center [1191, 482] width 392 height 22
click at [1128, 493] on input "Mobile" at bounding box center [1191, 504] width 392 height 22
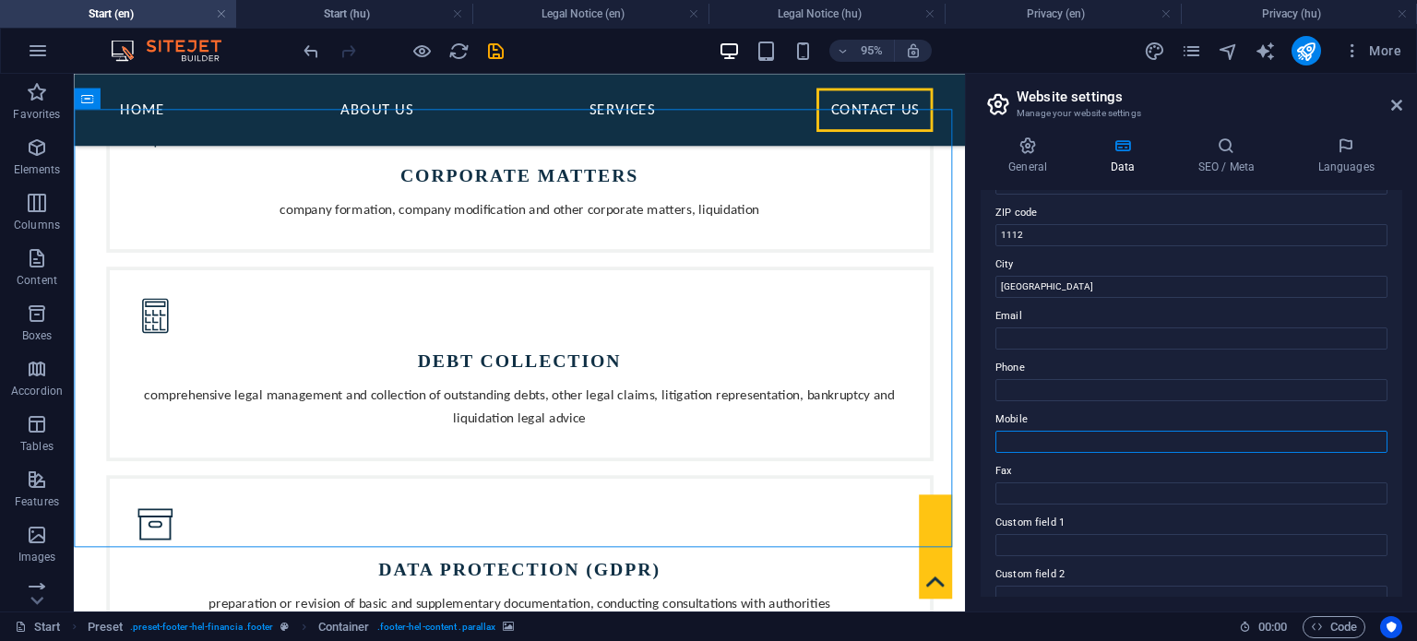
scroll to position [0, 0]
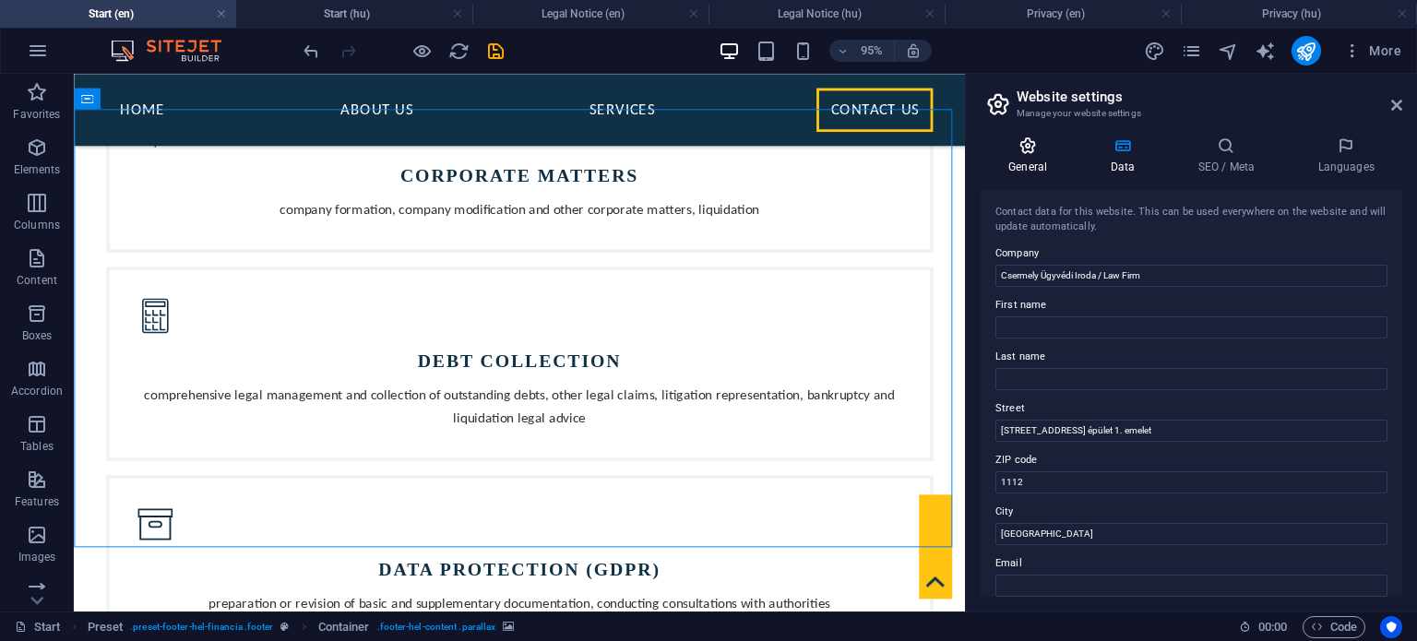
click at [1033, 156] on h4 "General" at bounding box center [1030, 156] width 101 height 39
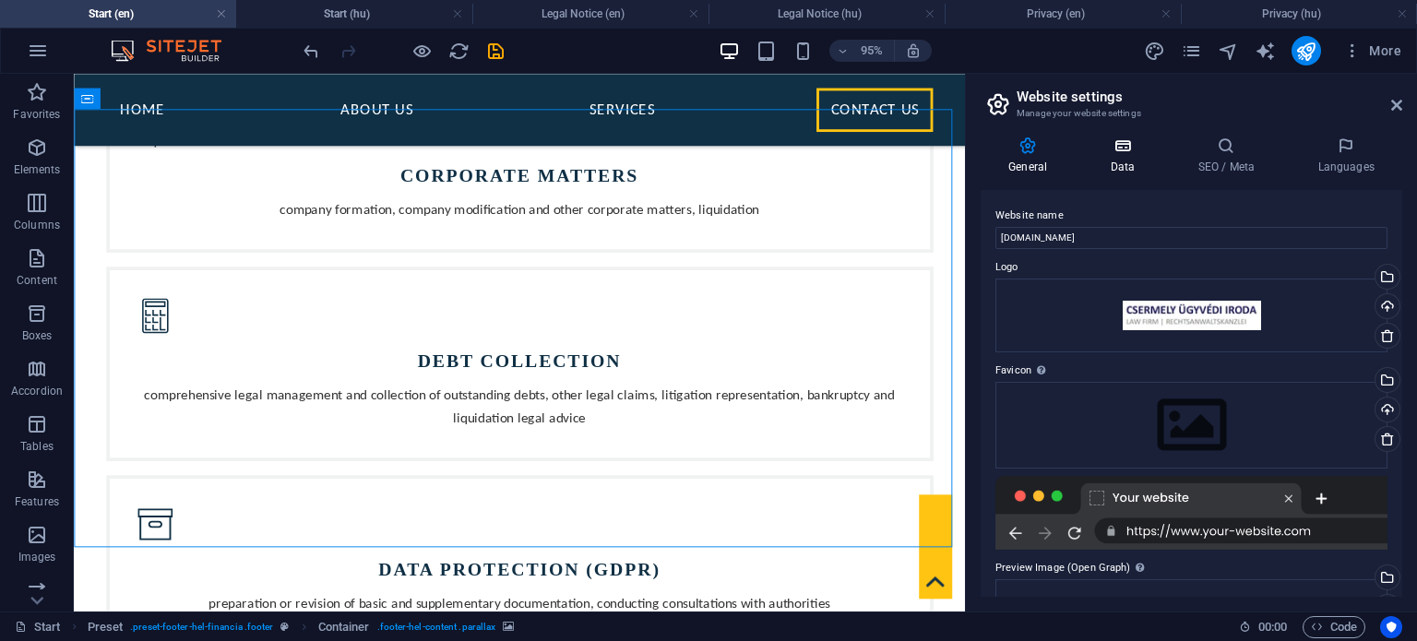
click at [1122, 147] on icon at bounding box center [1122, 146] width 80 height 18
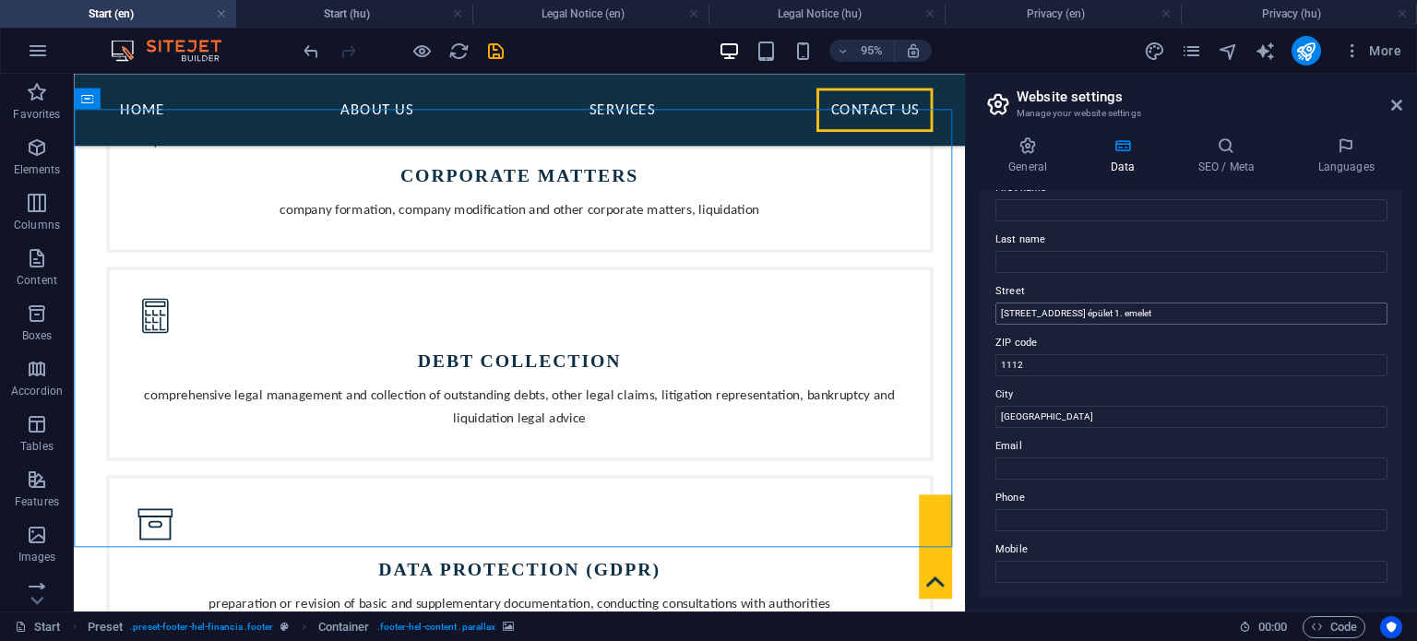
scroll to position [277, 0]
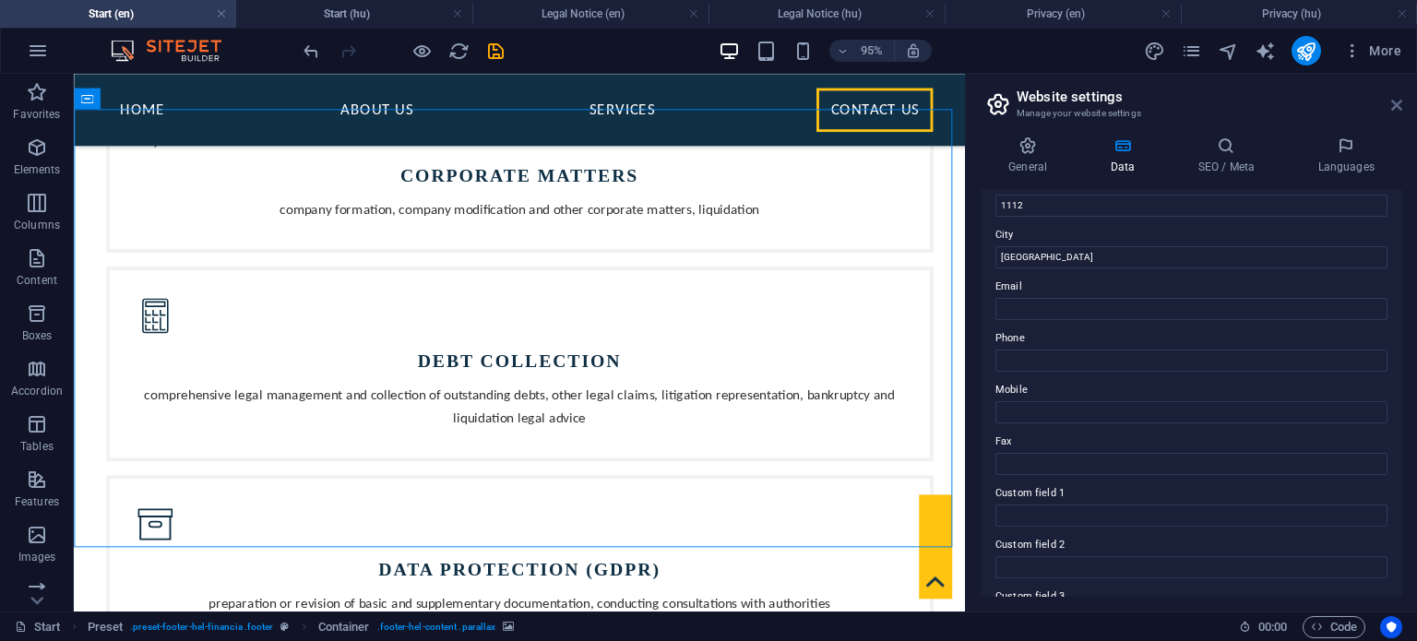
click at [1391, 106] on icon at bounding box center [1396, 105] width 11 height 15
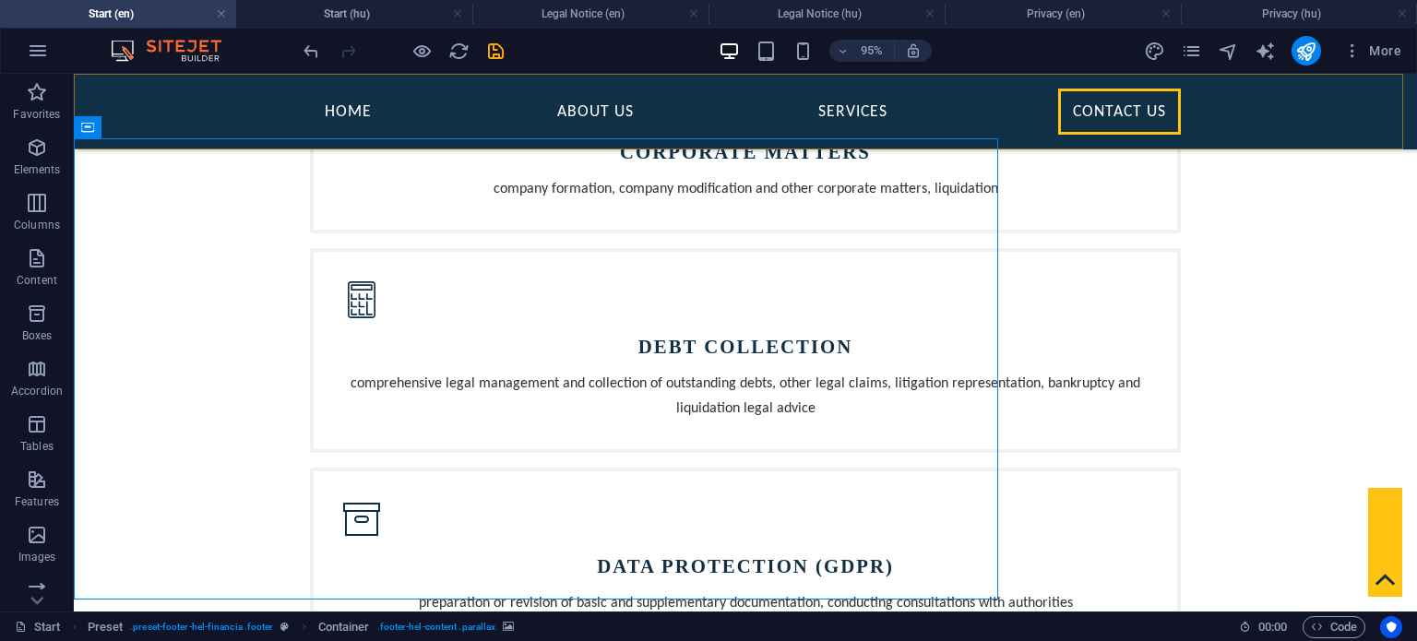
scroll to position [1831, 0]
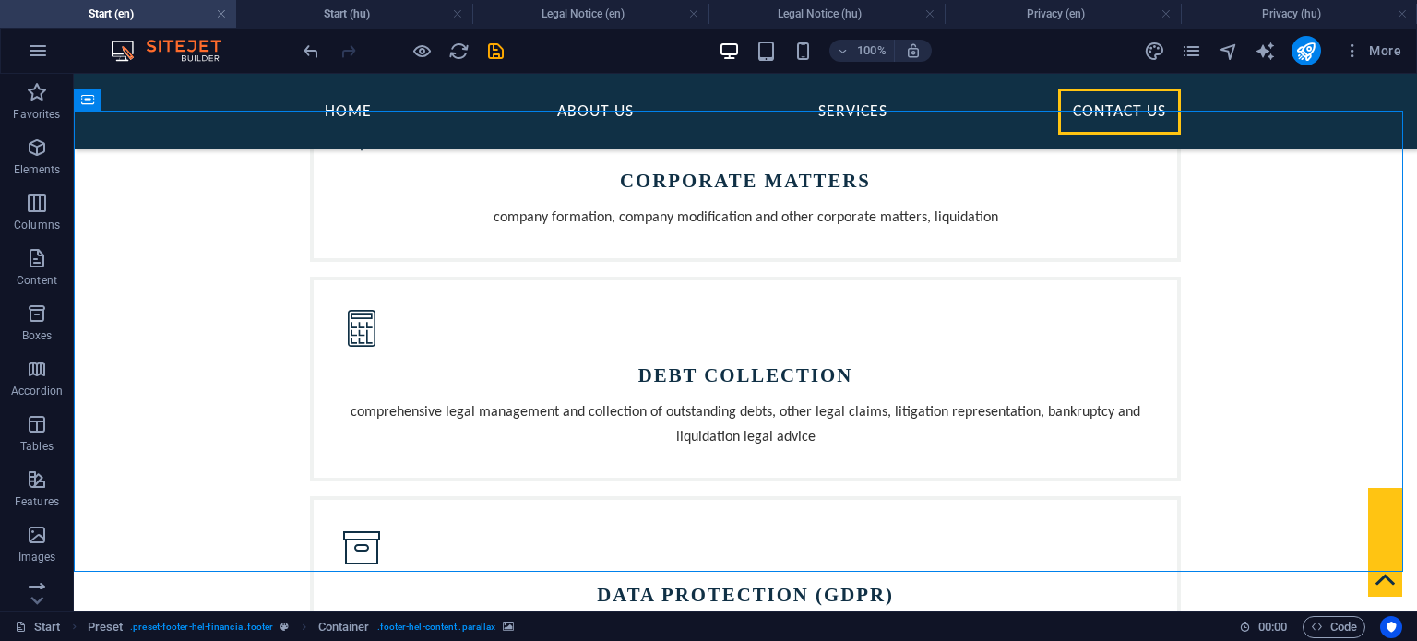
click at [151, 17] on h4 "Start (en)" at bounding box center [118, 14] width 236 height 20
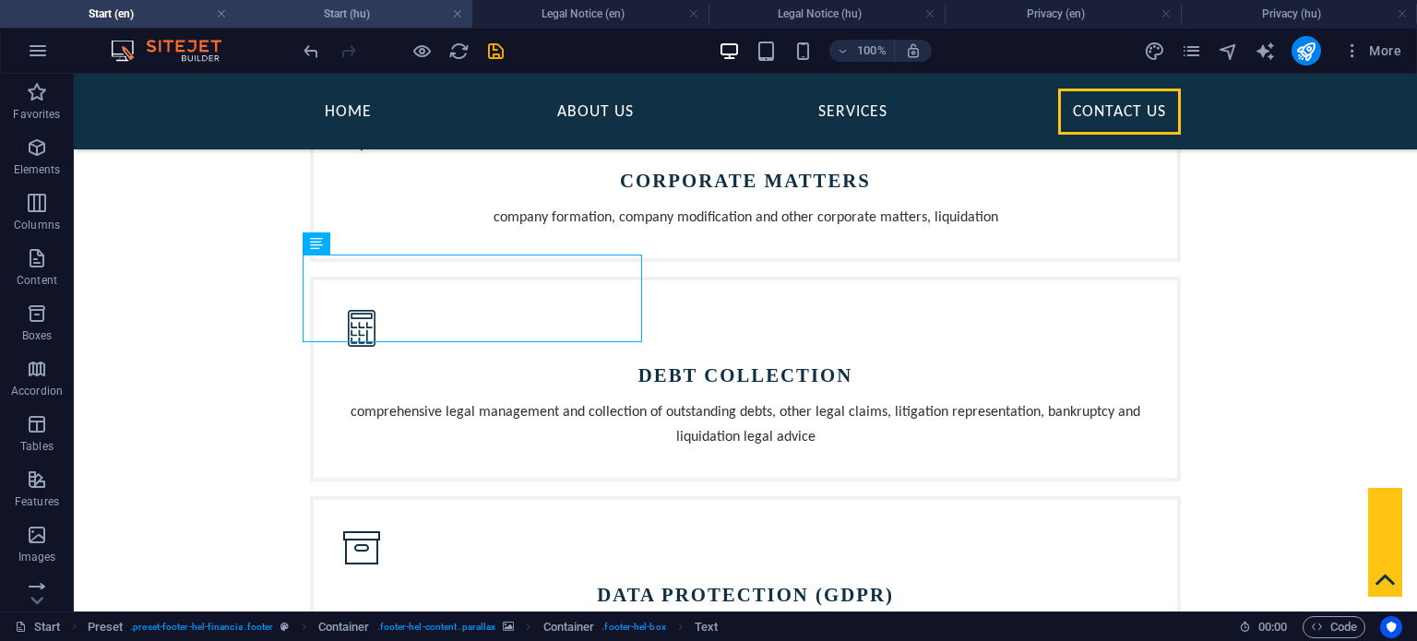
click at [361, 19] on h4 "Start (hu)" at bounding box center [354, 14] width 236 height 20
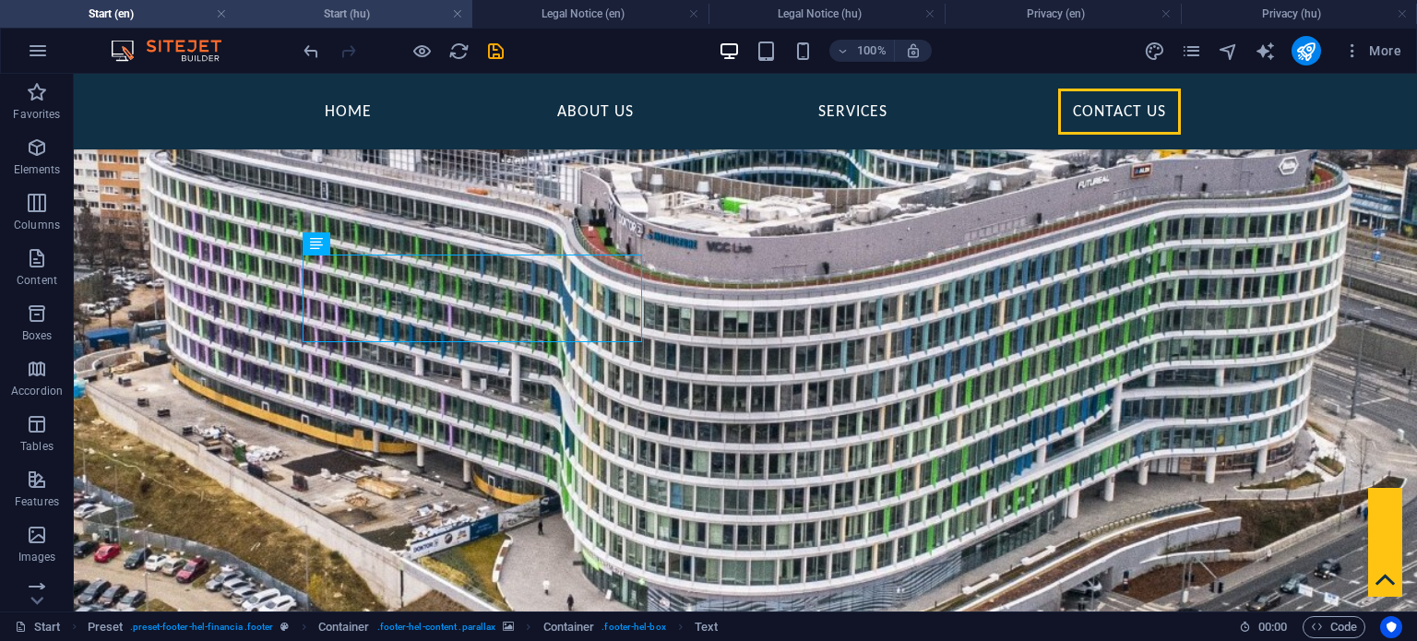
scroll to position [1760, 0]
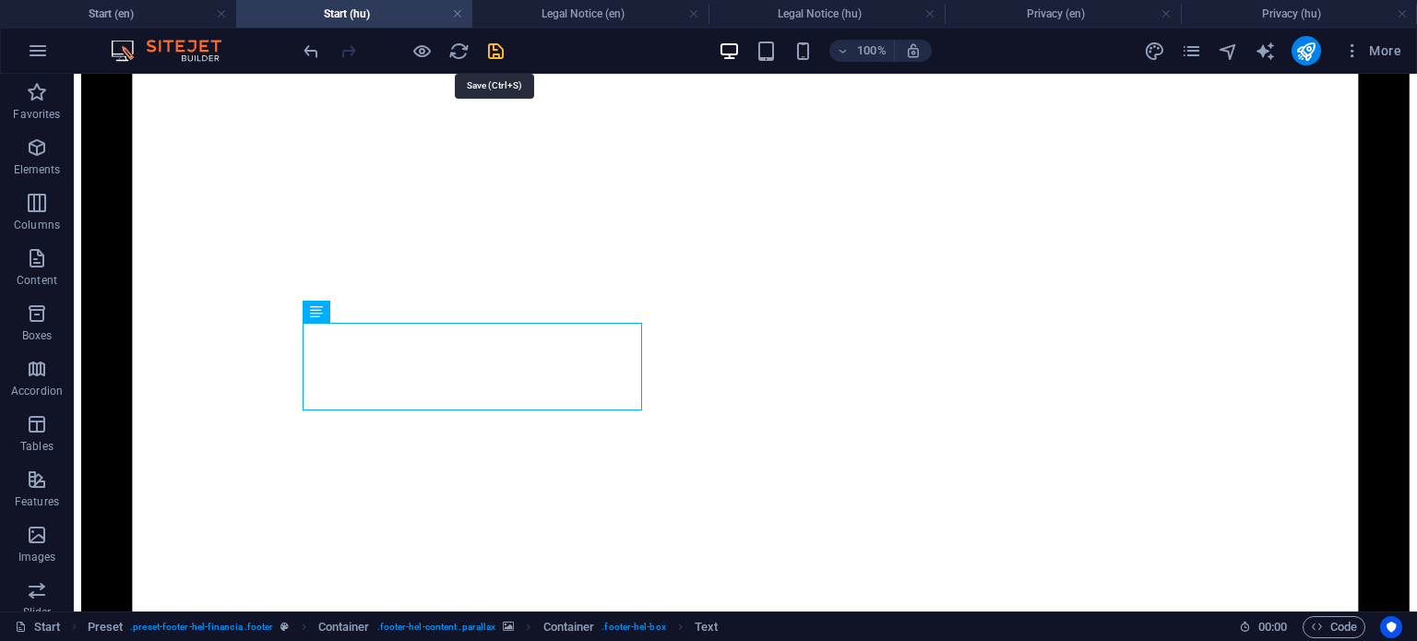
click at [501, 51] on icon "save" at bounding box center [495, 51] width 21 height 21
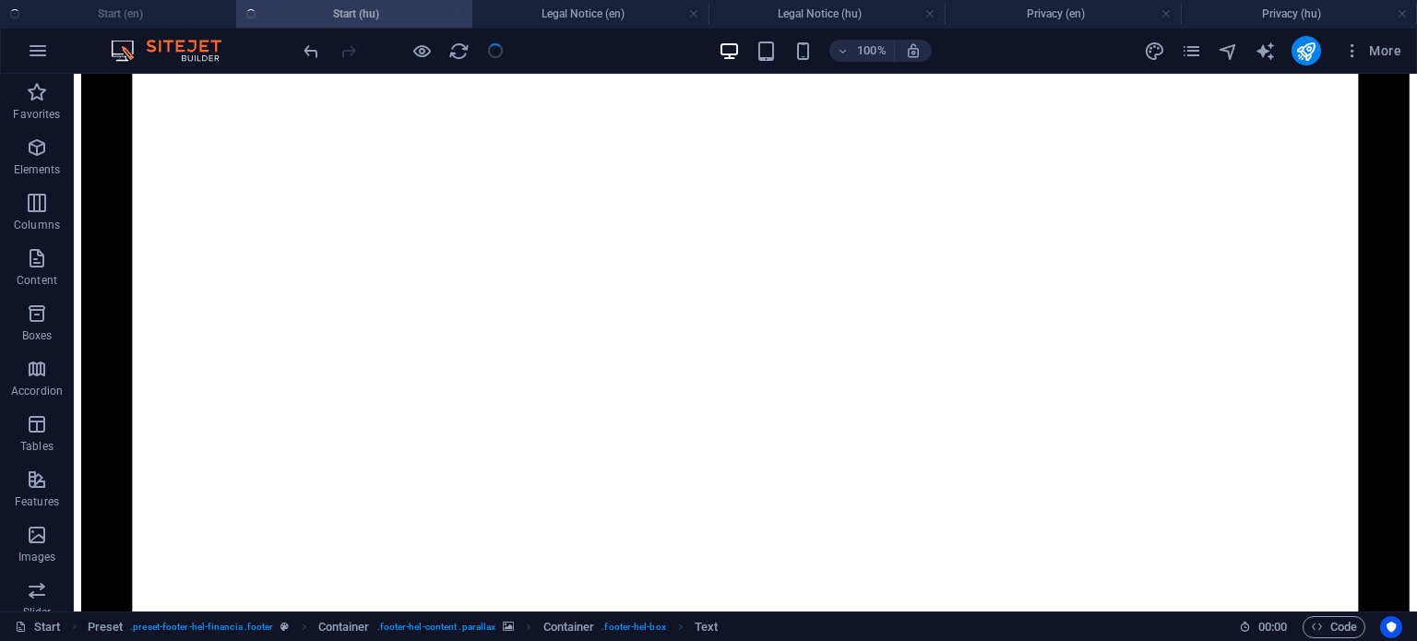
checkbox input "false"
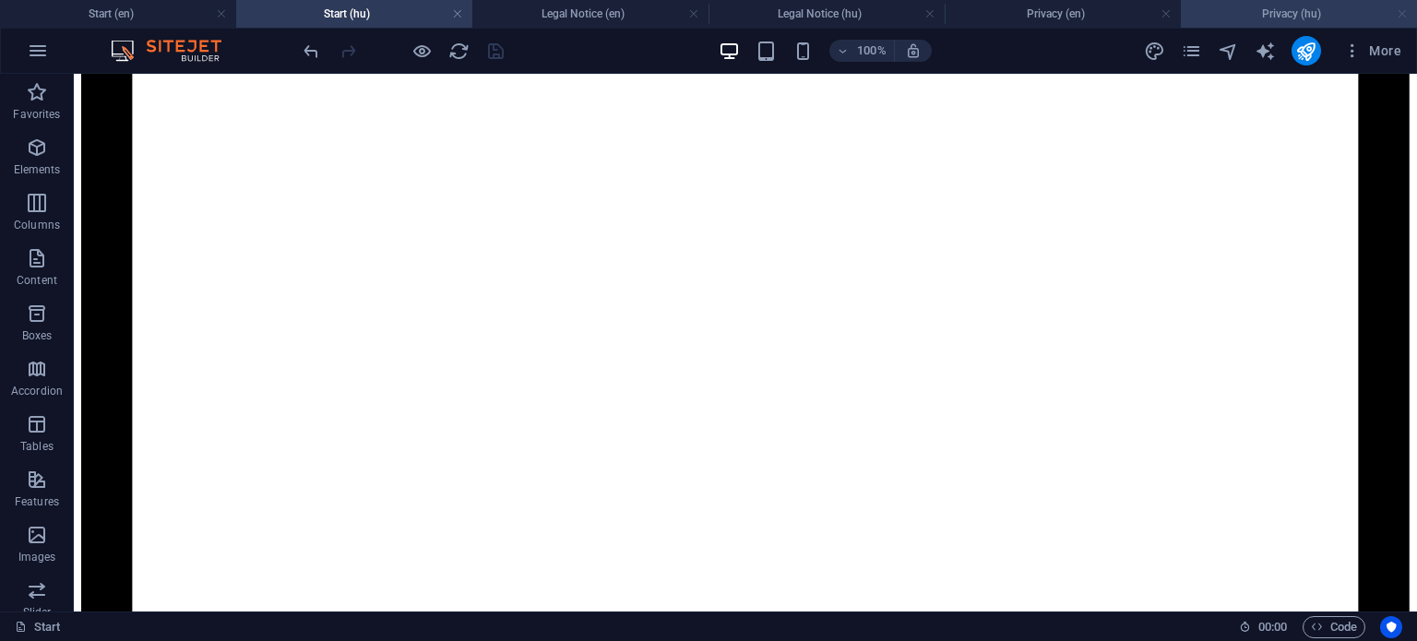
click at [1399, 15] on link at bounding box center [1401, 15] width 11 height 18
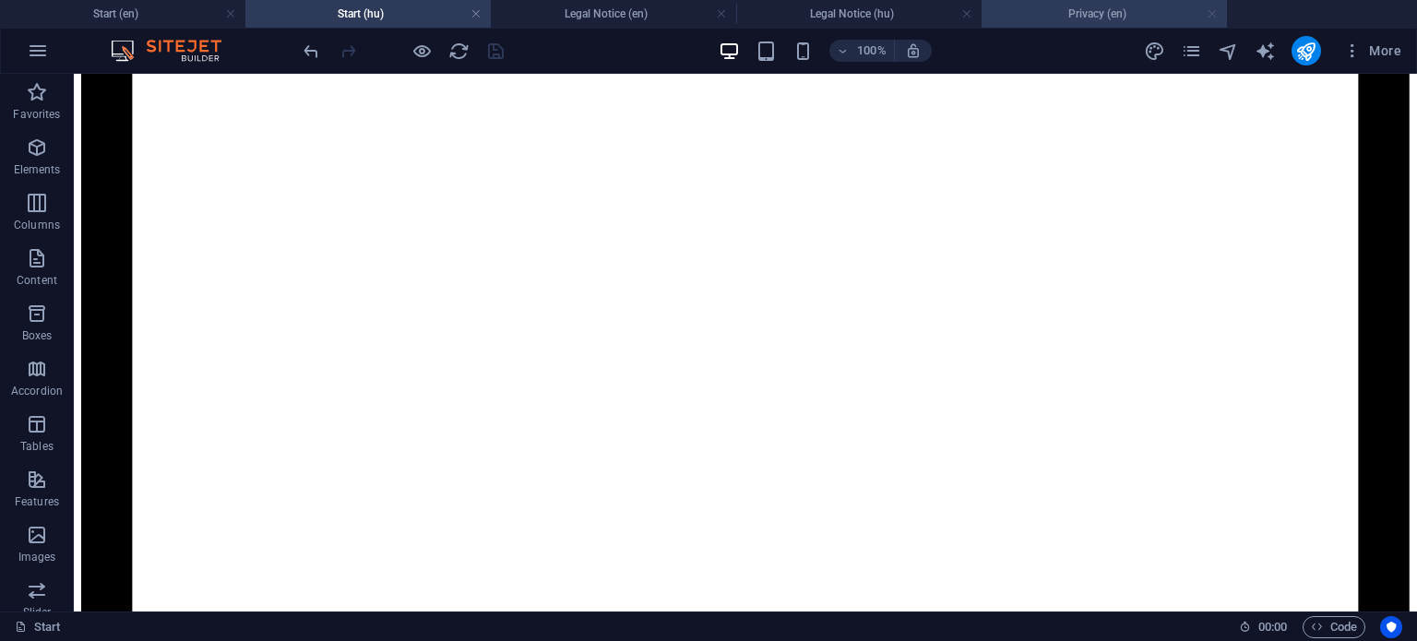
click at [1214, 15] on link at bounding box center [1211, 15] width 11 height 18
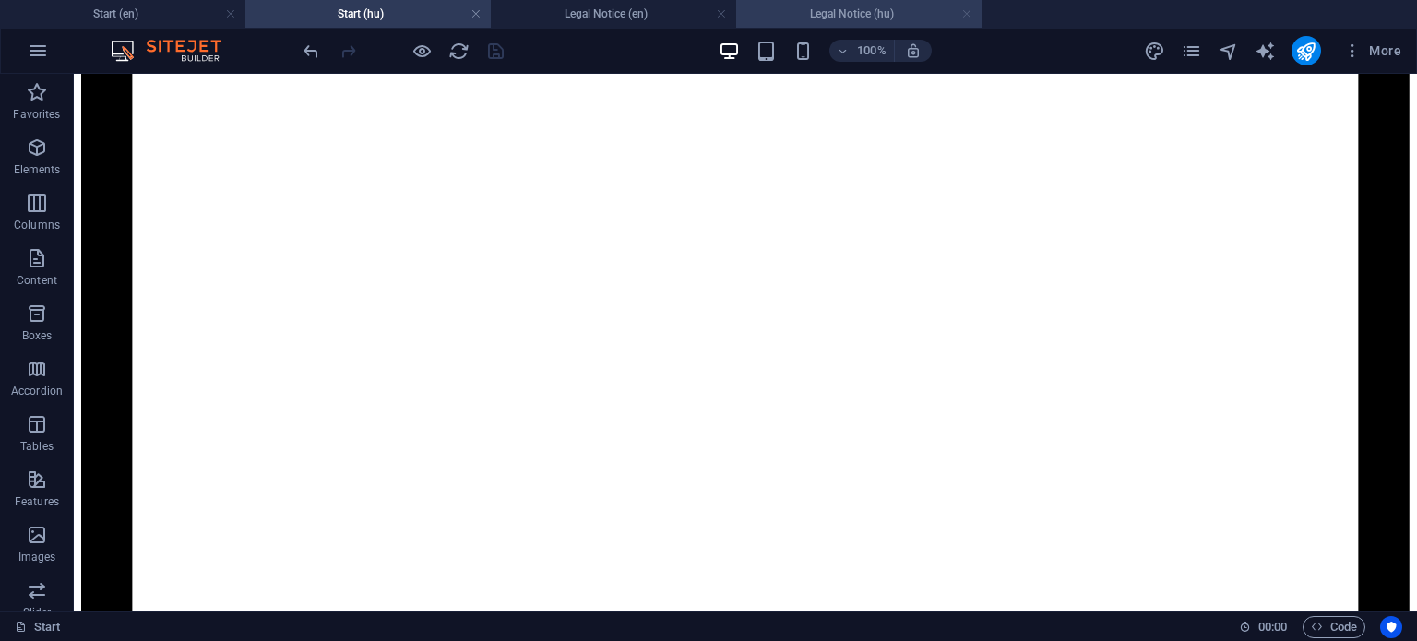
click at [967, 14] on link at bounding box center [966, 15] width 11 height 18
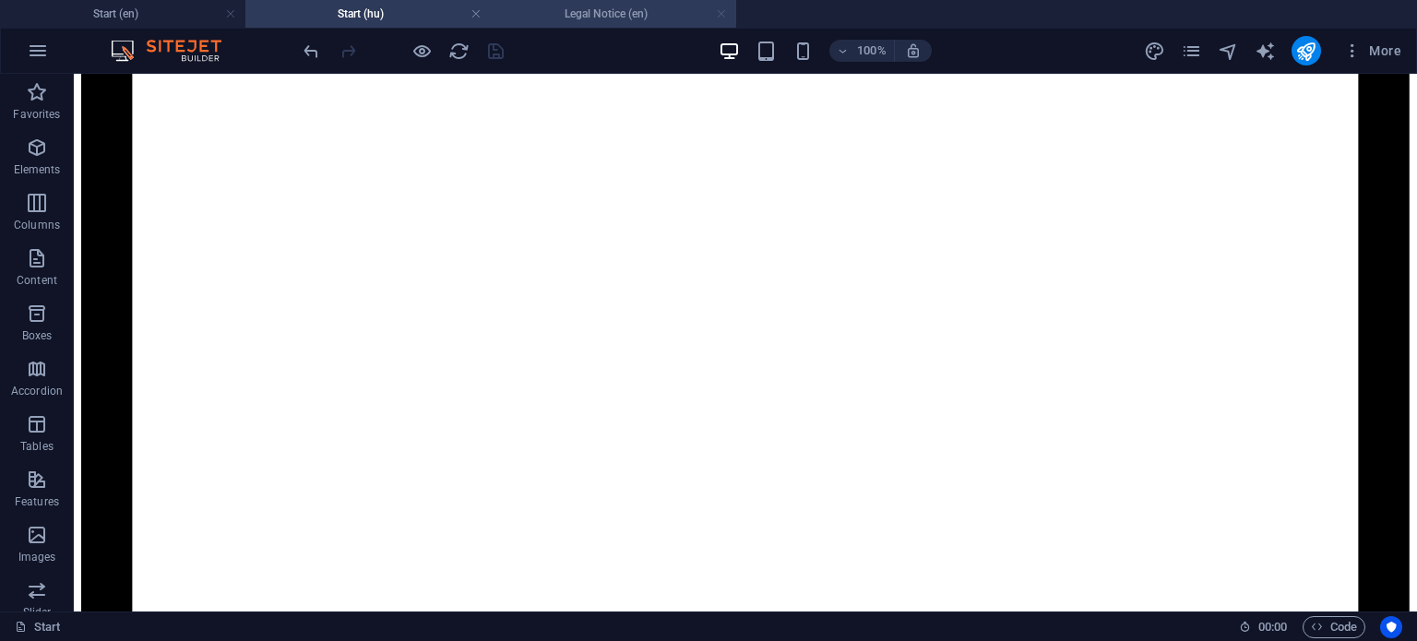
click at [719, 14] on link at bounding box center [721, 15] width 11 height 18
click at [478, 14] on link at bounding box center [475, 15] width 11 height 18
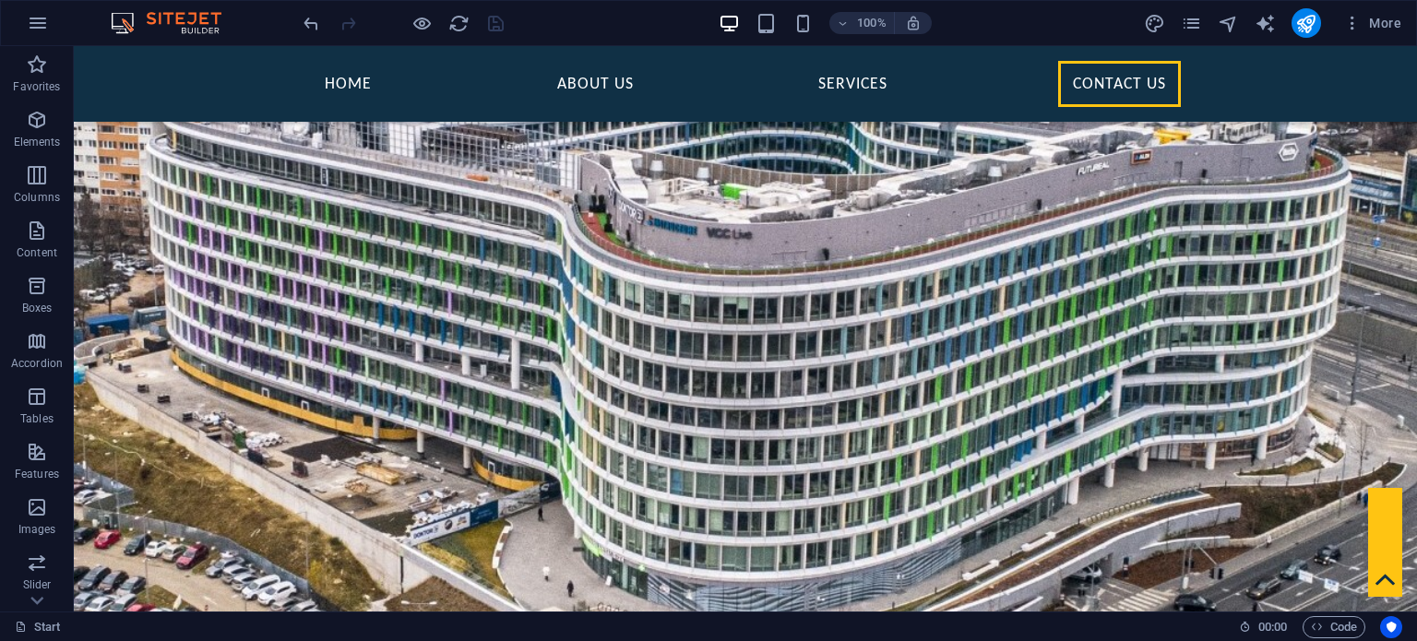
scroll to position [1831, 0]
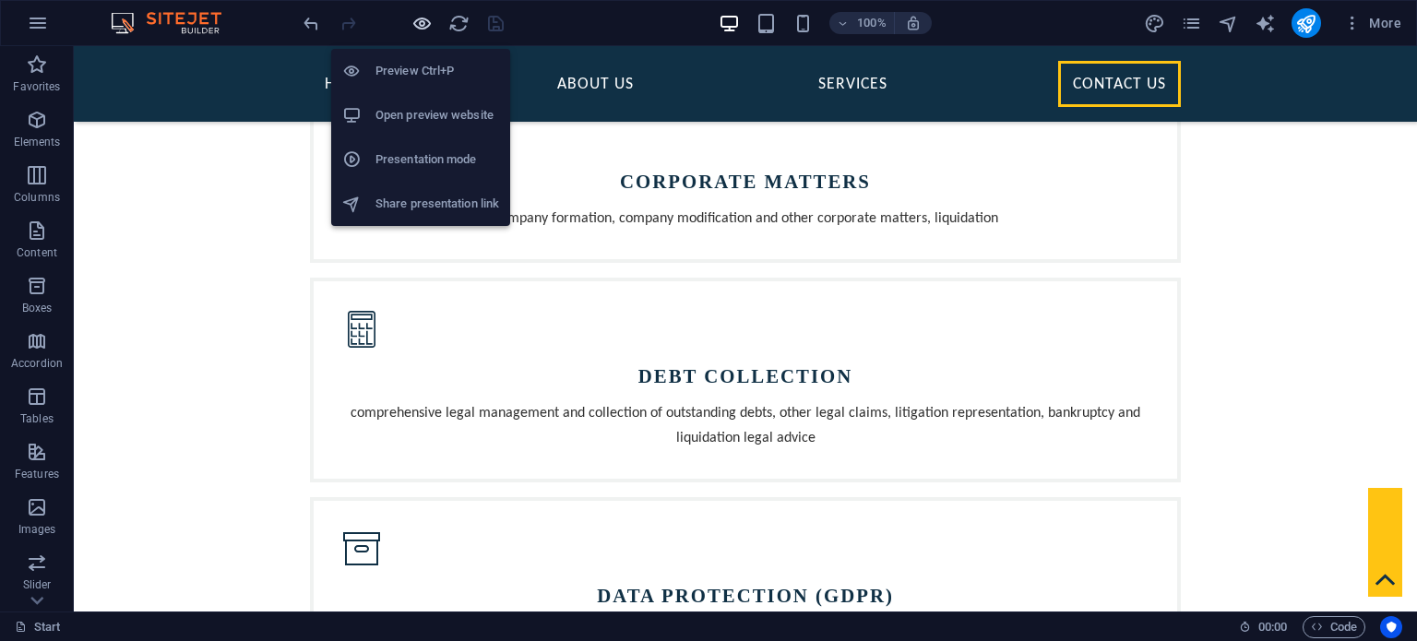
click at [426, 24] on icon "button" at bounding box center [421, 23] width 21 height 21
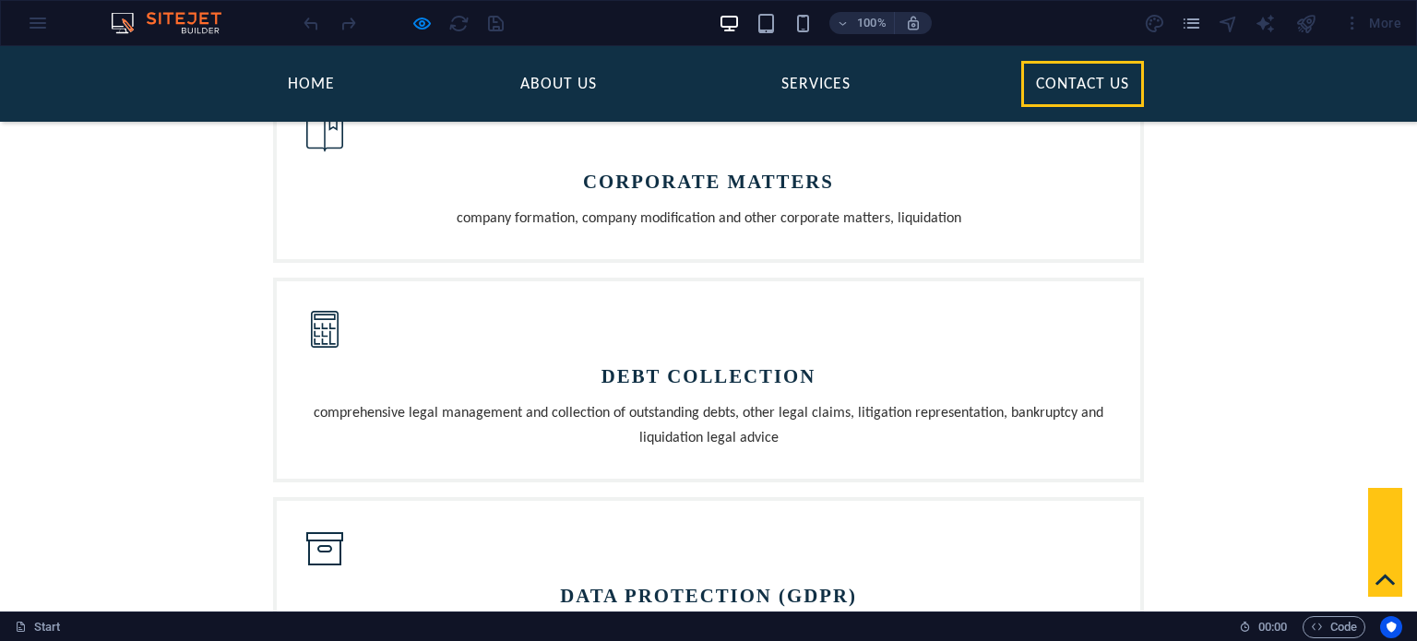
click at [1375, 581] on icon at bounding box center [1384, 579] width 19 height 19
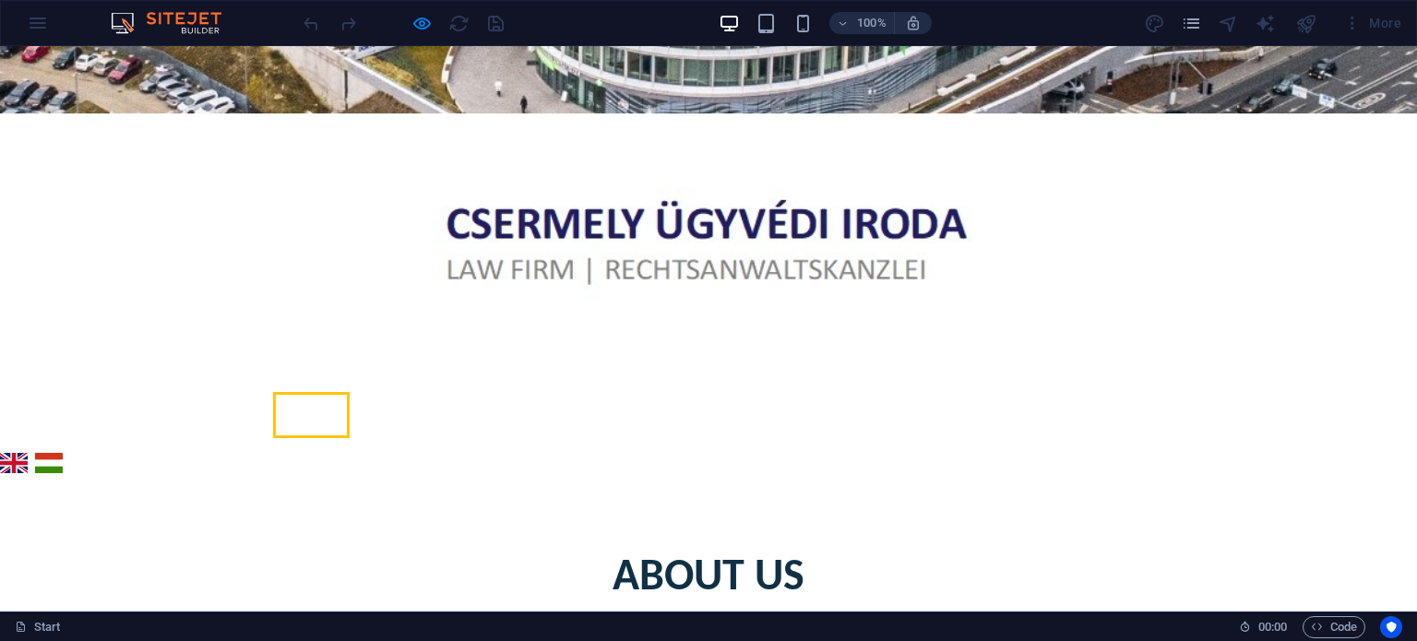
scroll to position [0, 0]
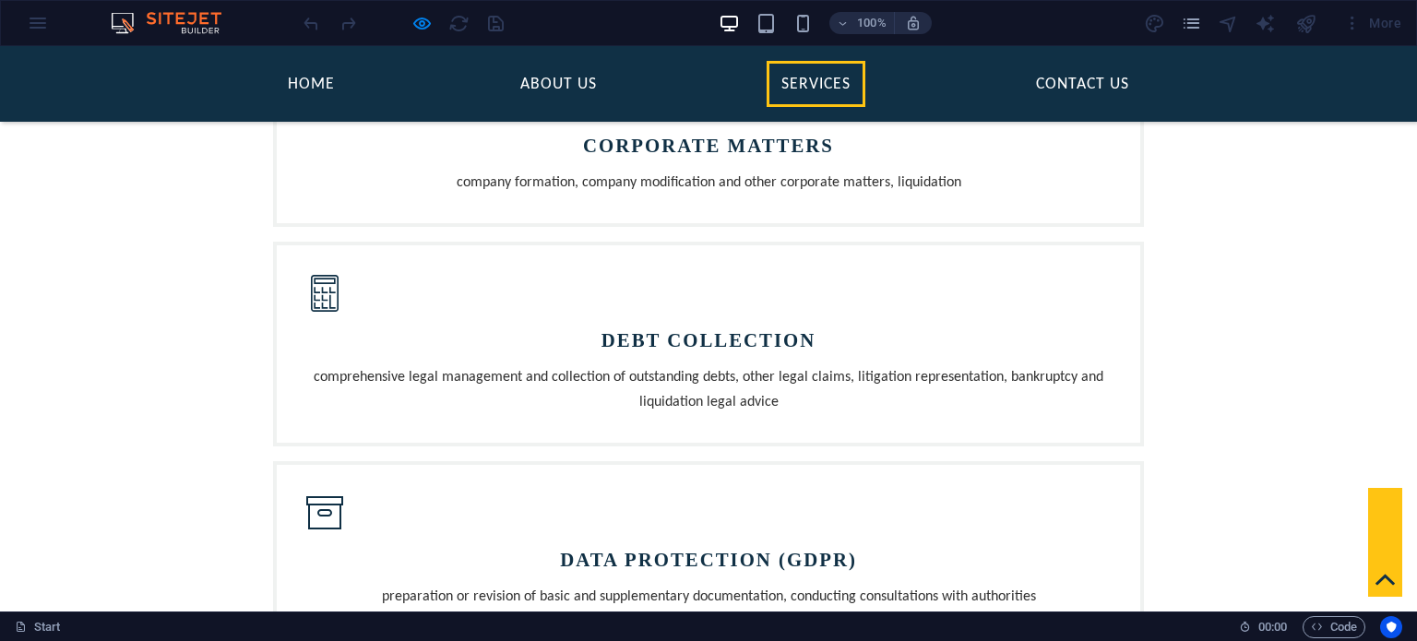
scroll to position [1820, 0]
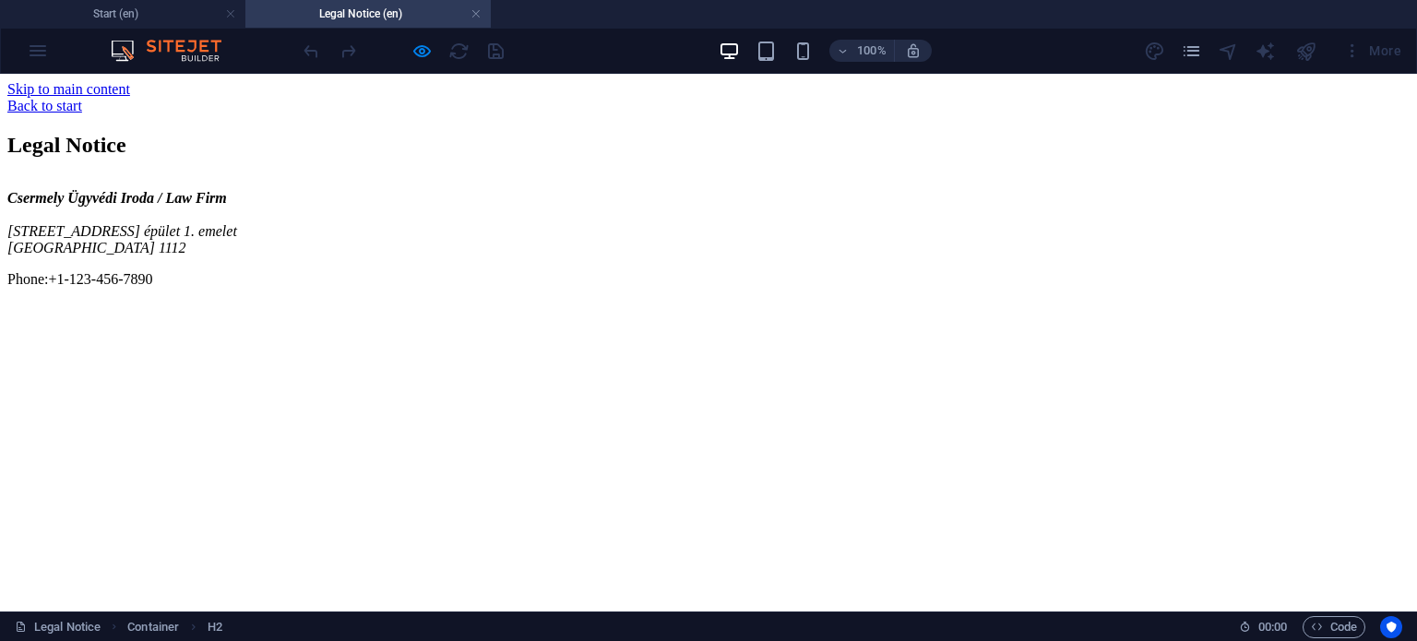
scroll to position [0, 0]
click at [122, 10] on h4 "Start (en)" at bounding box center [122, 14] width 245 height 20
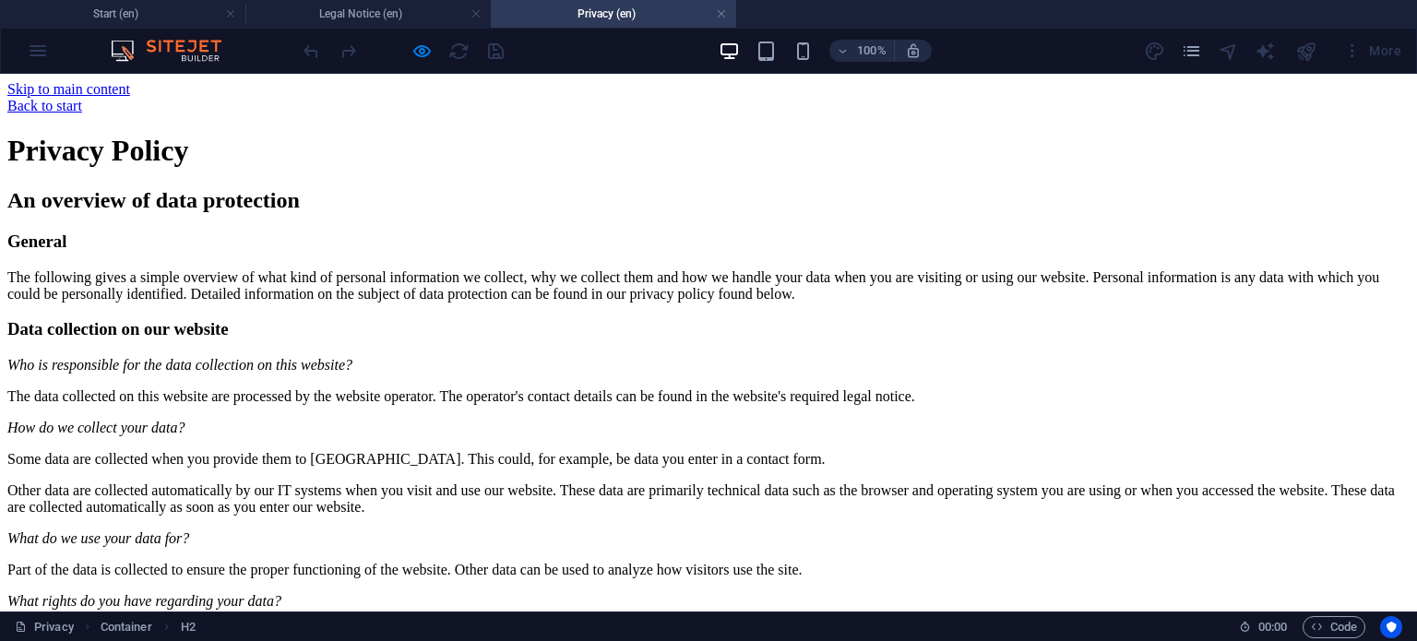
scroll to position [0, 0]
click at [177, 11] on h4 "Start (en)" at bounding box center [122, 14] width 245 height 20
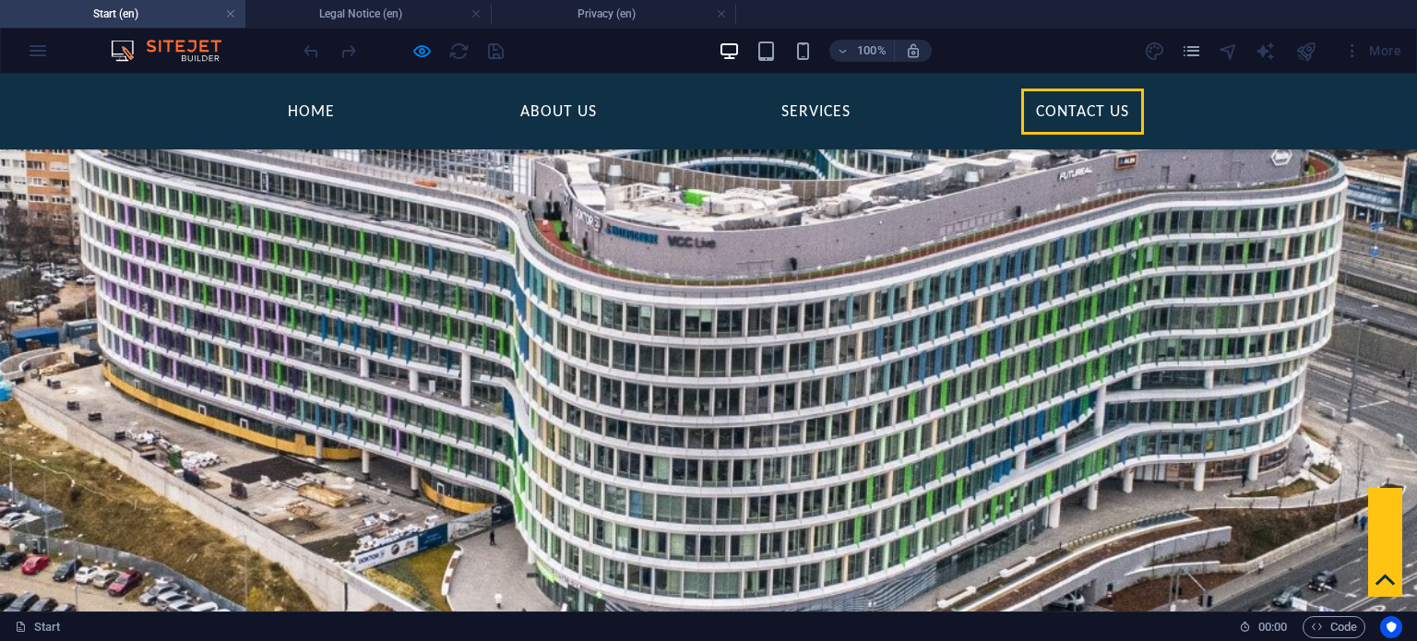
scroll to position [1942, 0]
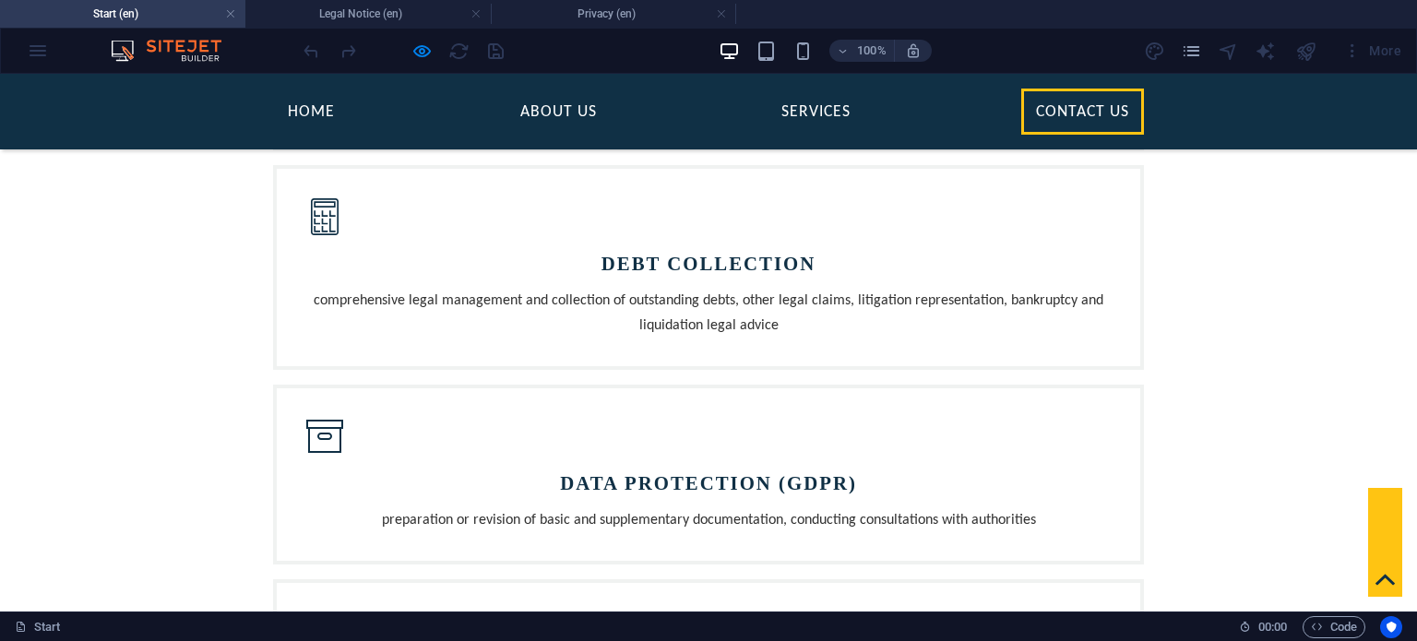
click at [1375, 580] on icon at bounding box center [1384, 579] width 19 height 19
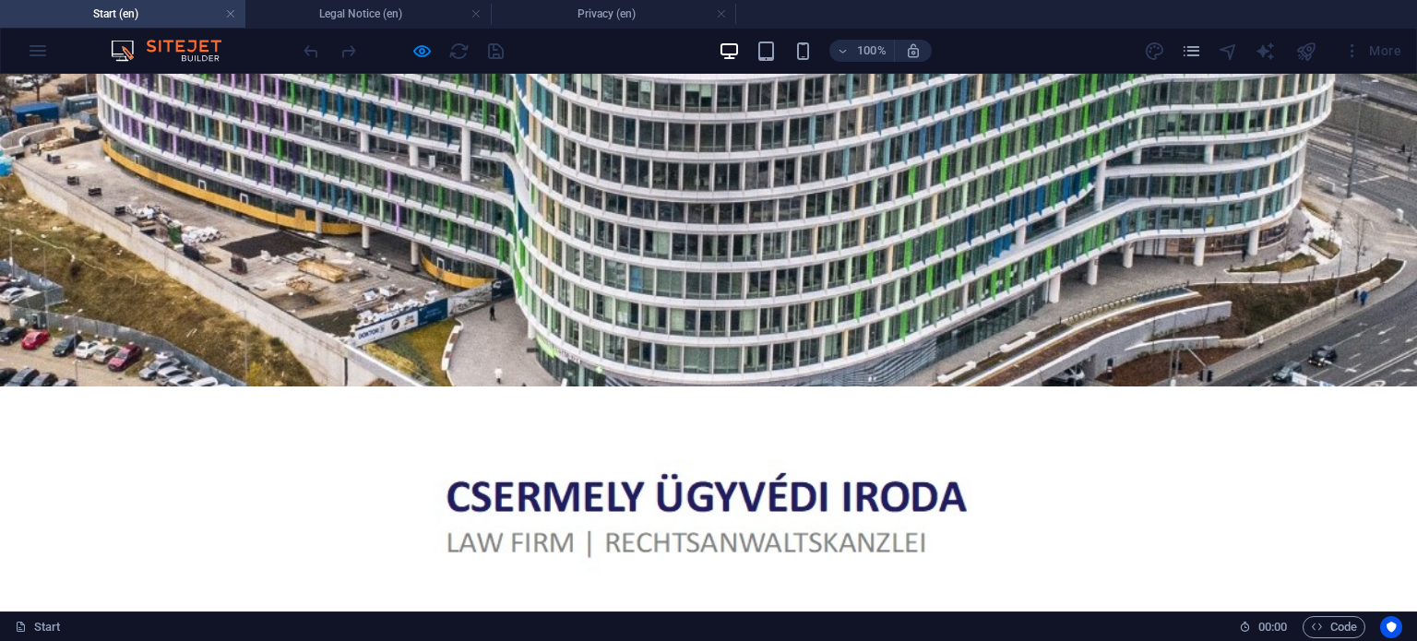
scroll to position [461, 0]
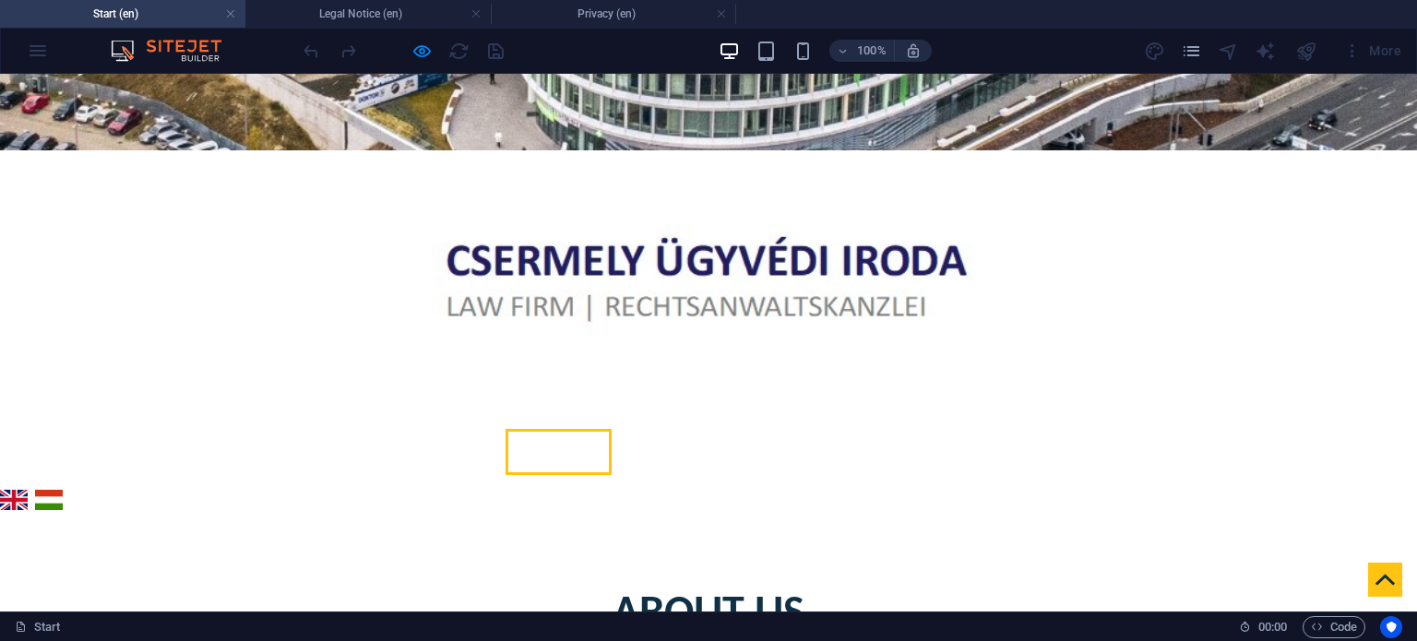
click at [52, 490] on link "magyar" at bounding box center [49, 500] width 28 height 21
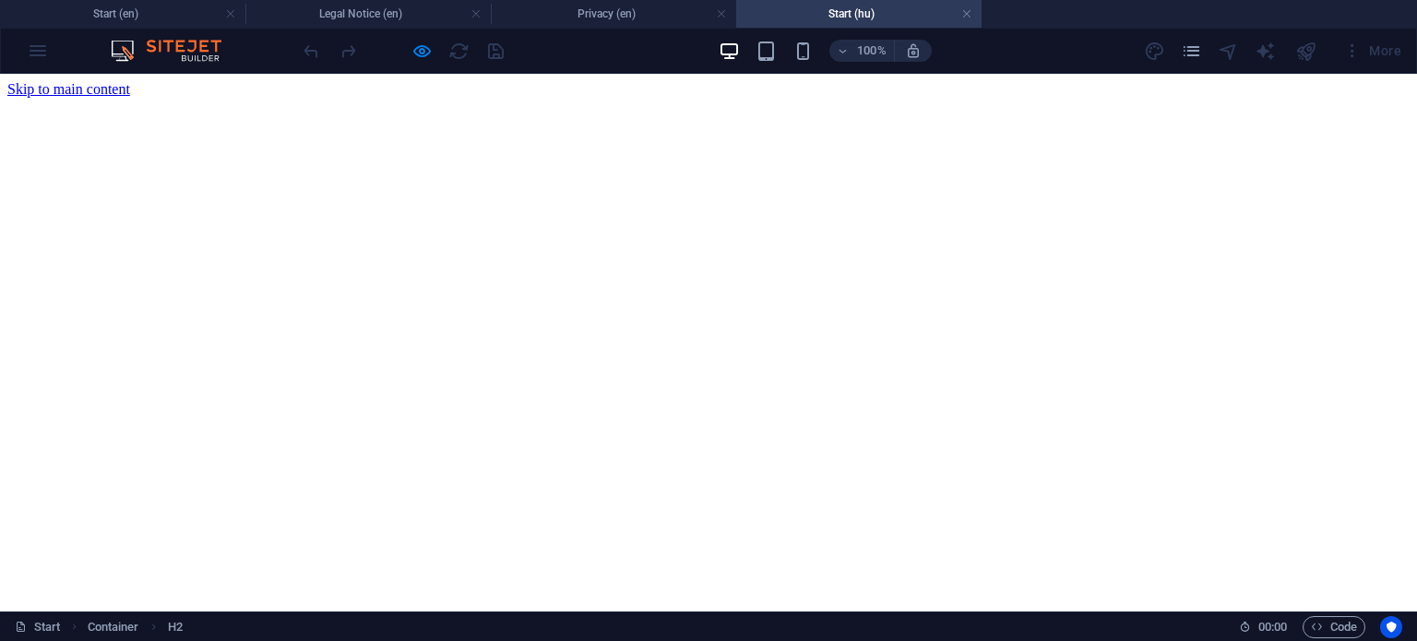
scroll to position [391, 0]
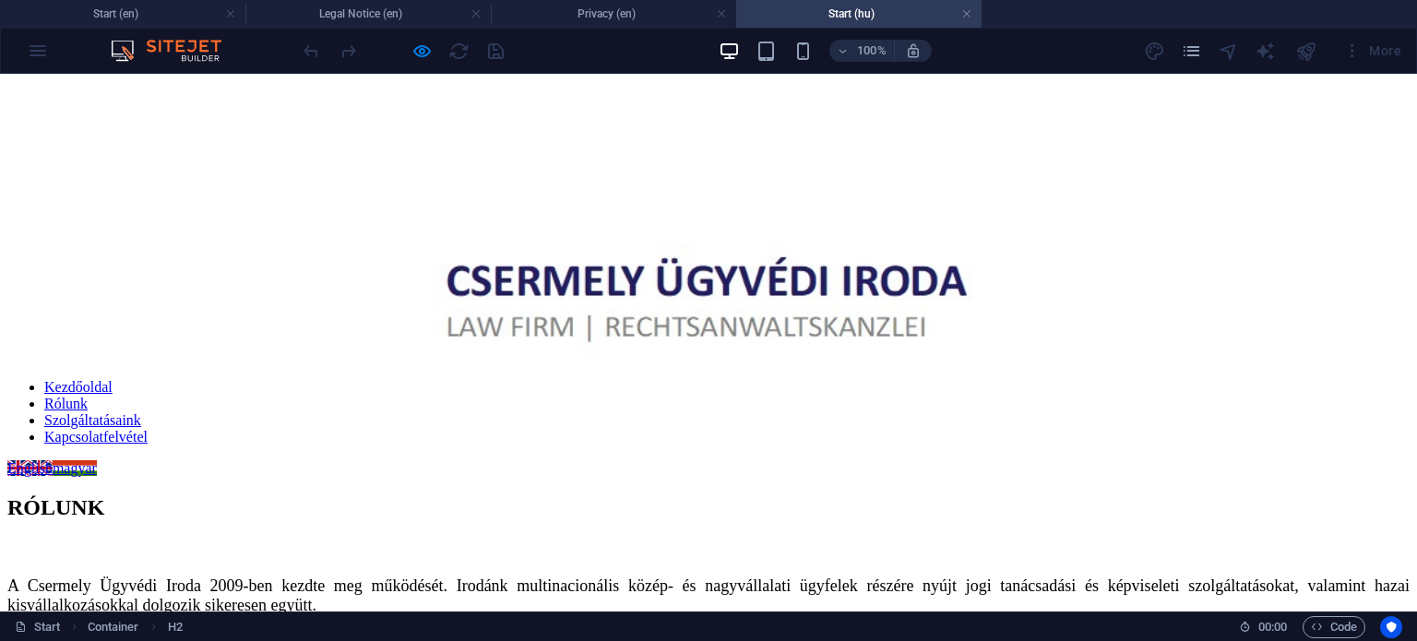
click at [1044, 379] on nav "Kezdőoldal Rólunk Szolgáltatásaink Kapcsolatfelvétel" at bounding box center [708, 412] width 1402 height 66
click at [1060, 379] on nav "Kezdőoldal Rólunk Szolgáltatásaink Kapcsolatfelvétel" at bounding box center [708, 412] width 1402 height 66
click at [755, 379] on nav "Kezdőoldal Rólunk Szolgáltatásaink Kapcsolatfelvétel" at bounding box center [708, 412] width 1402 height 66
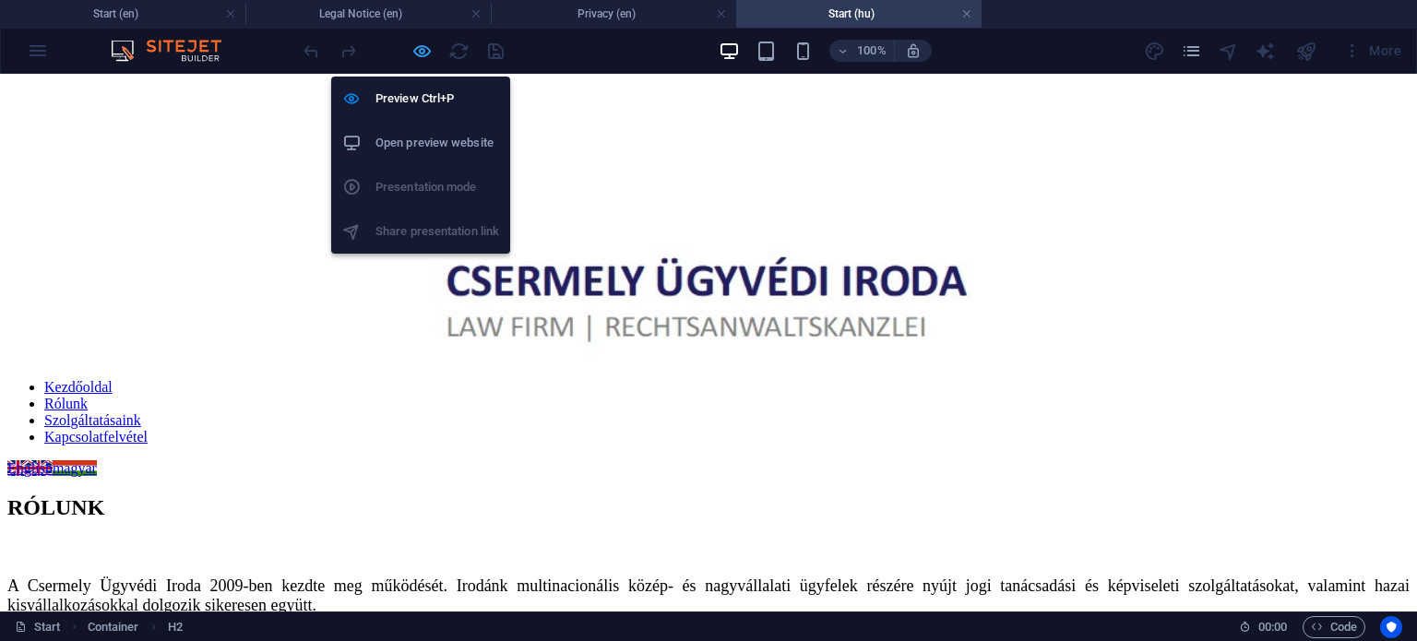
click at [424, 53] on icon "button" at bounding box center [421, 51] width 21 height 21
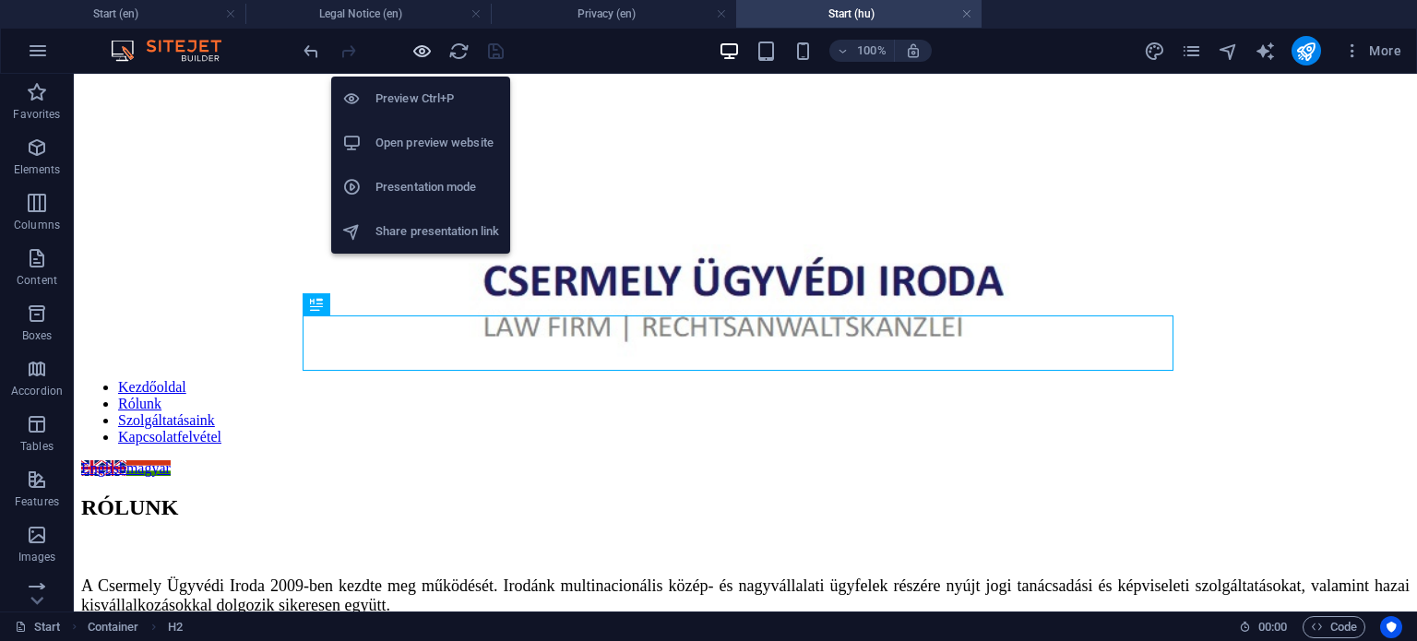
click at [424, 53] on icon "button" at bounding box center [421, 51] width 21 height 21
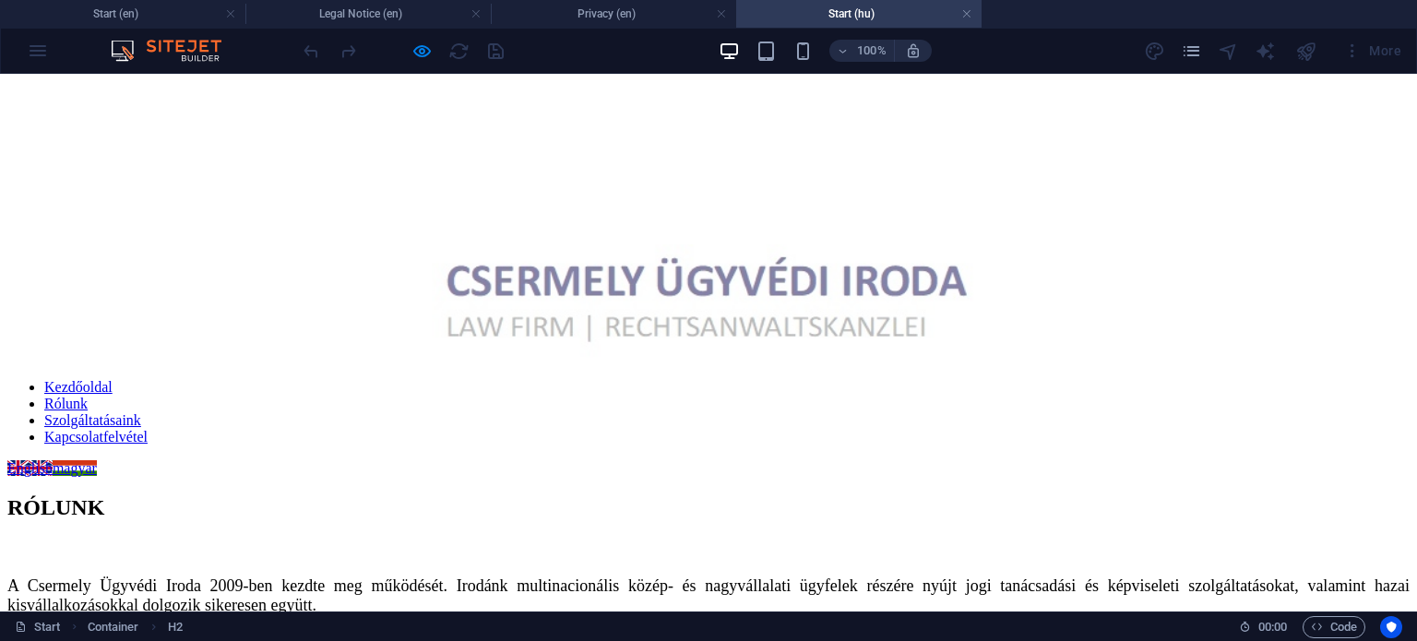
click at [148, 429] on link "Kapcsolatfelvétel" at bounding box center [95, 437] width 103 height 16
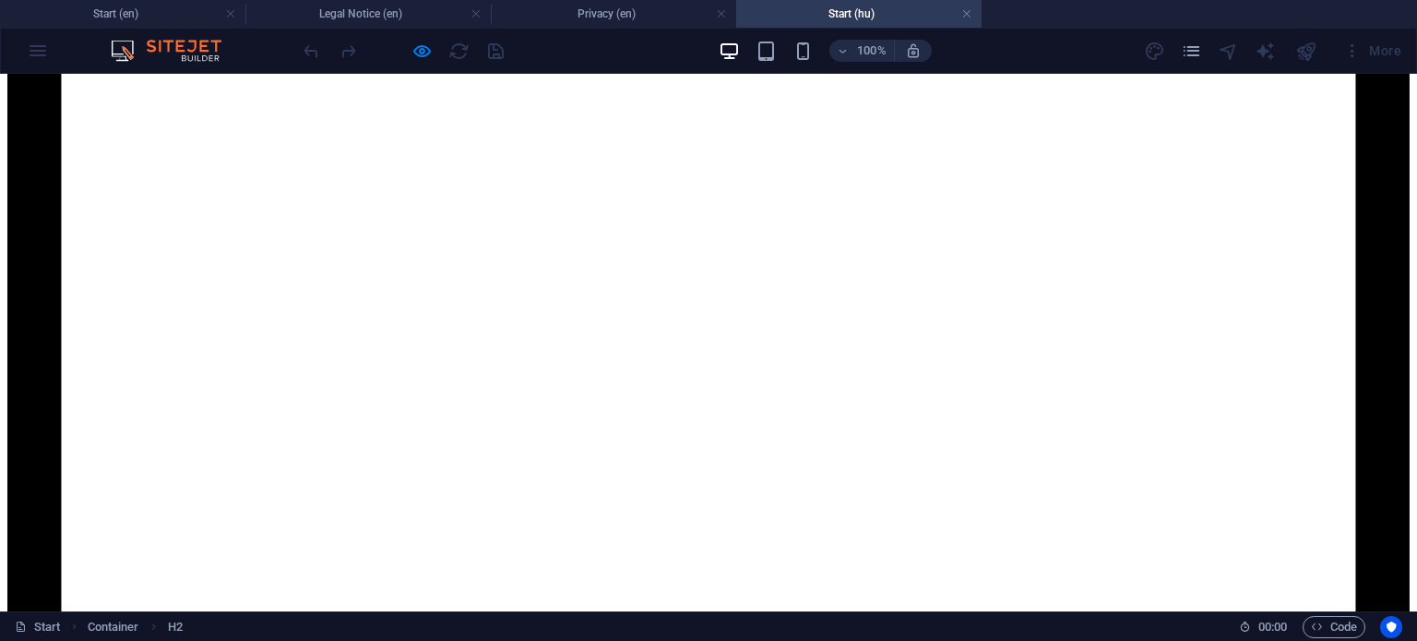
scroll to position [1789, 0]
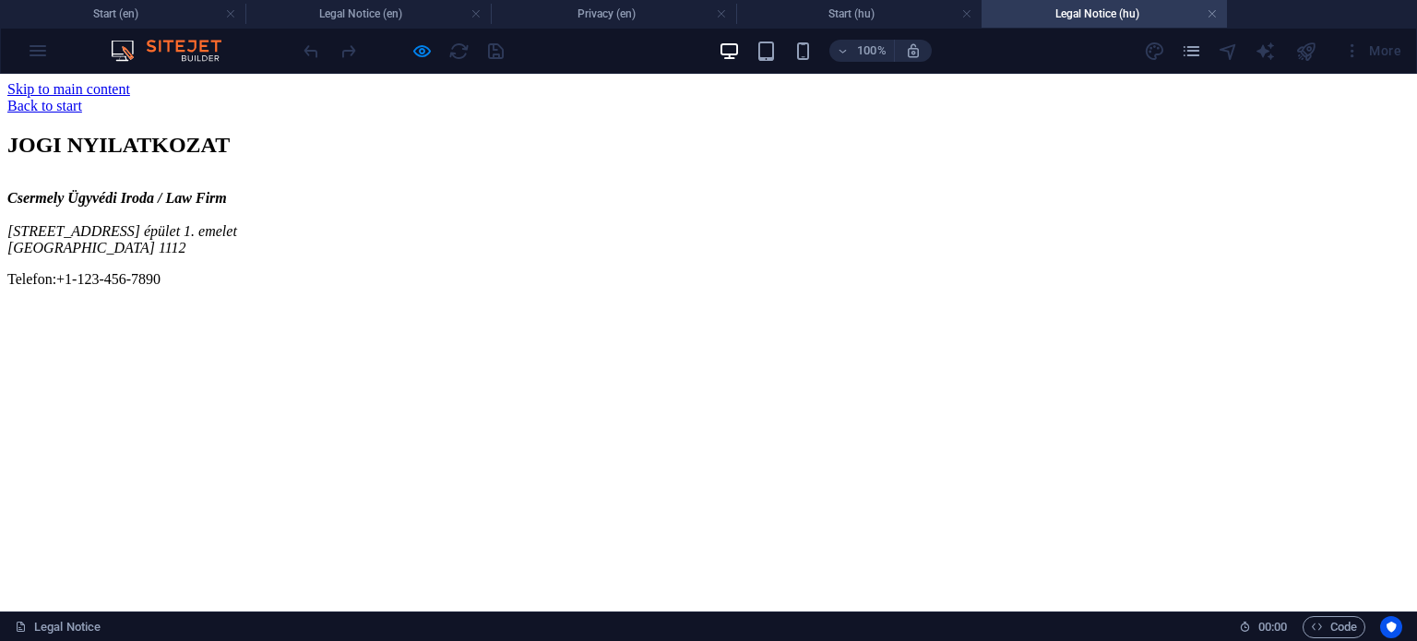
scroll to position [0, 0]
click at [837, 10] on h4 "Start (hu)" at bounding box center [858, 14] width 245 height 20
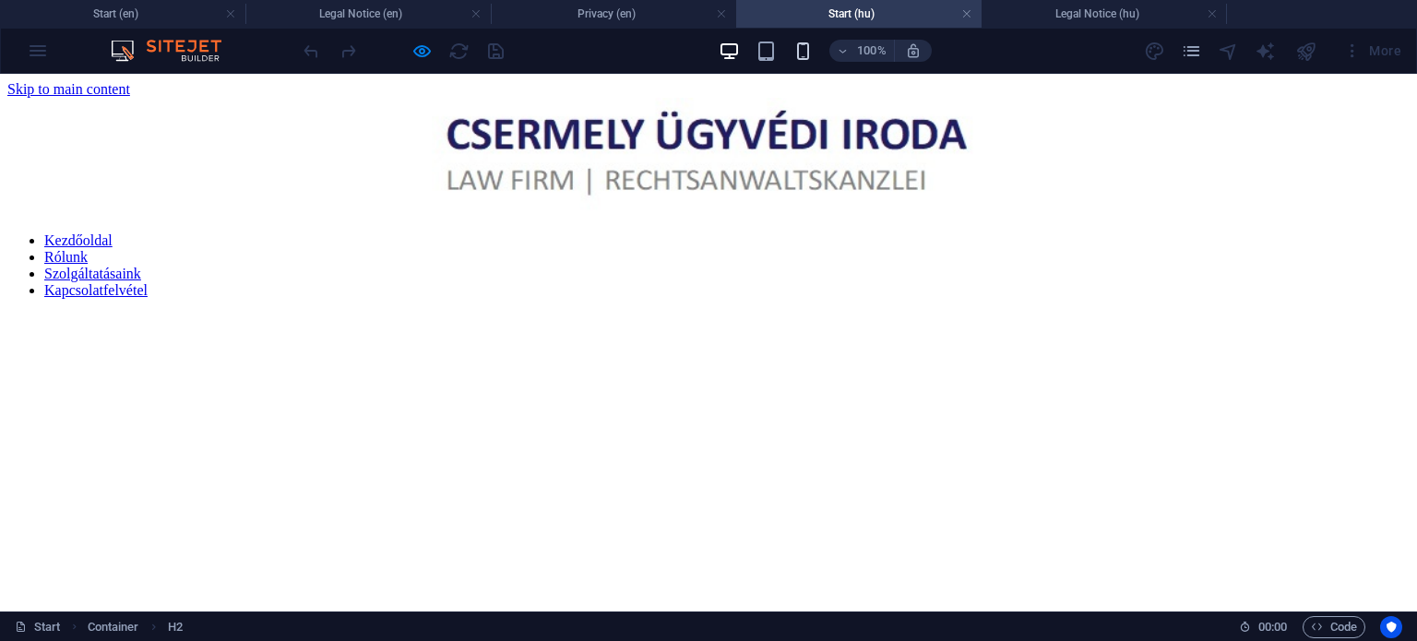
scroll to position [1865, 0]
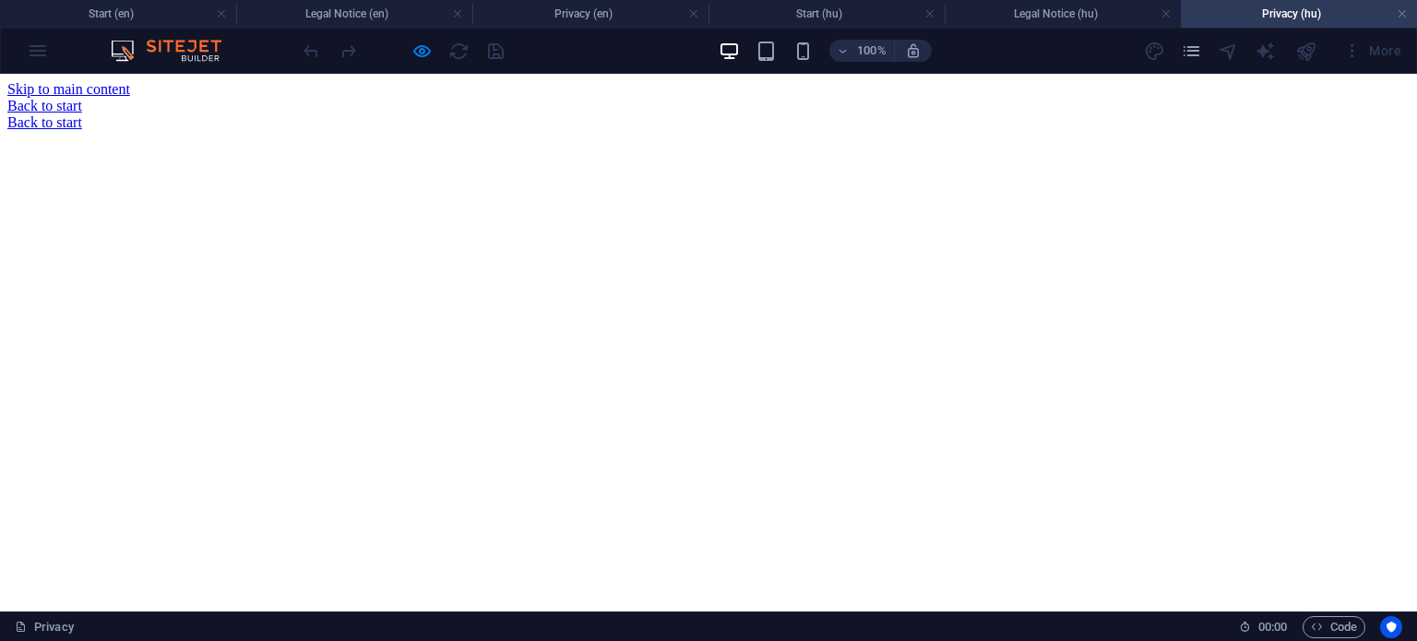
scroll to position [0, 0]
click at [1058, 16] on h4 "Legal Notice (hu)" at bounding box center [1062, 14] width 236 height 20
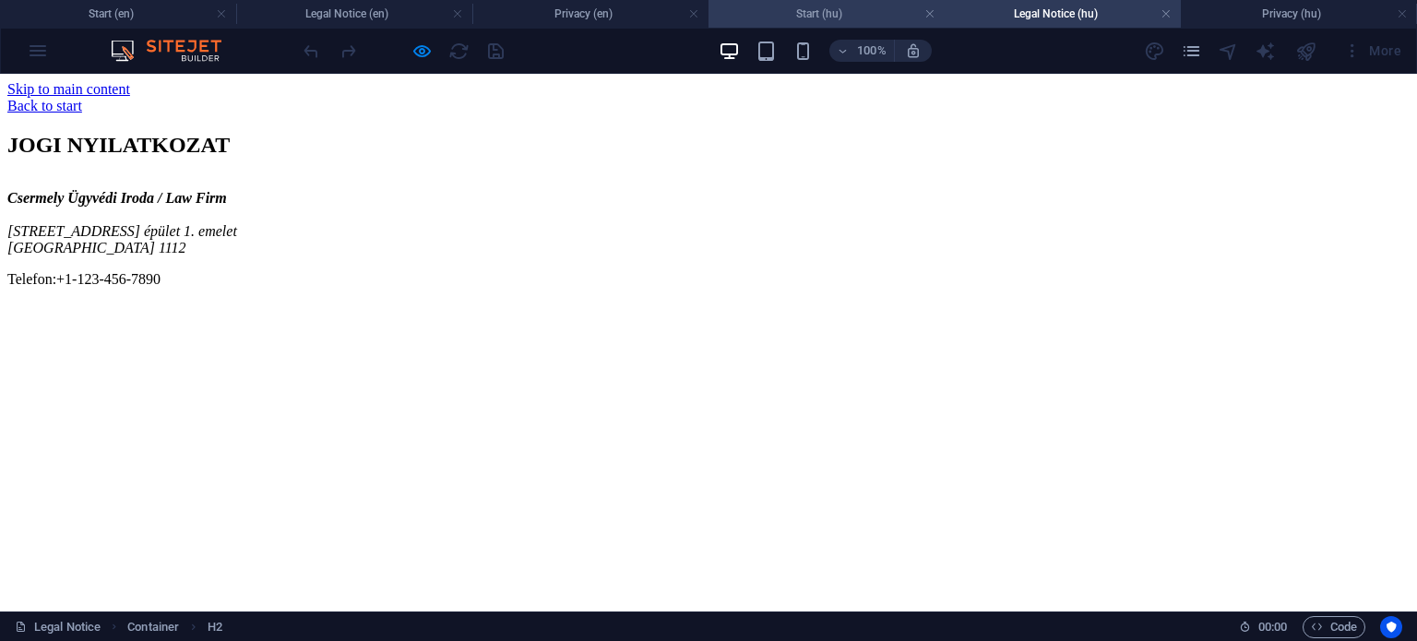
click at [863, 18] on h4 "Start (hu)" at bounding box center [826, 14] width 236 height 20
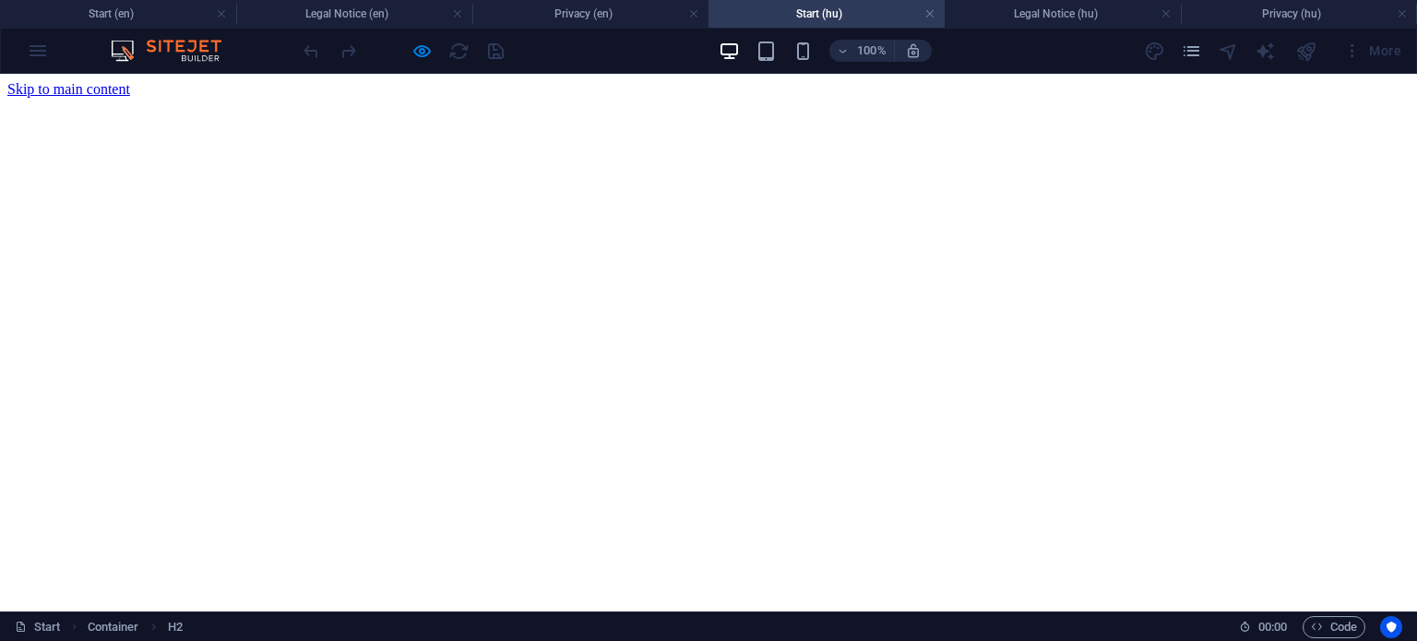
scroll to position [1941, 0]
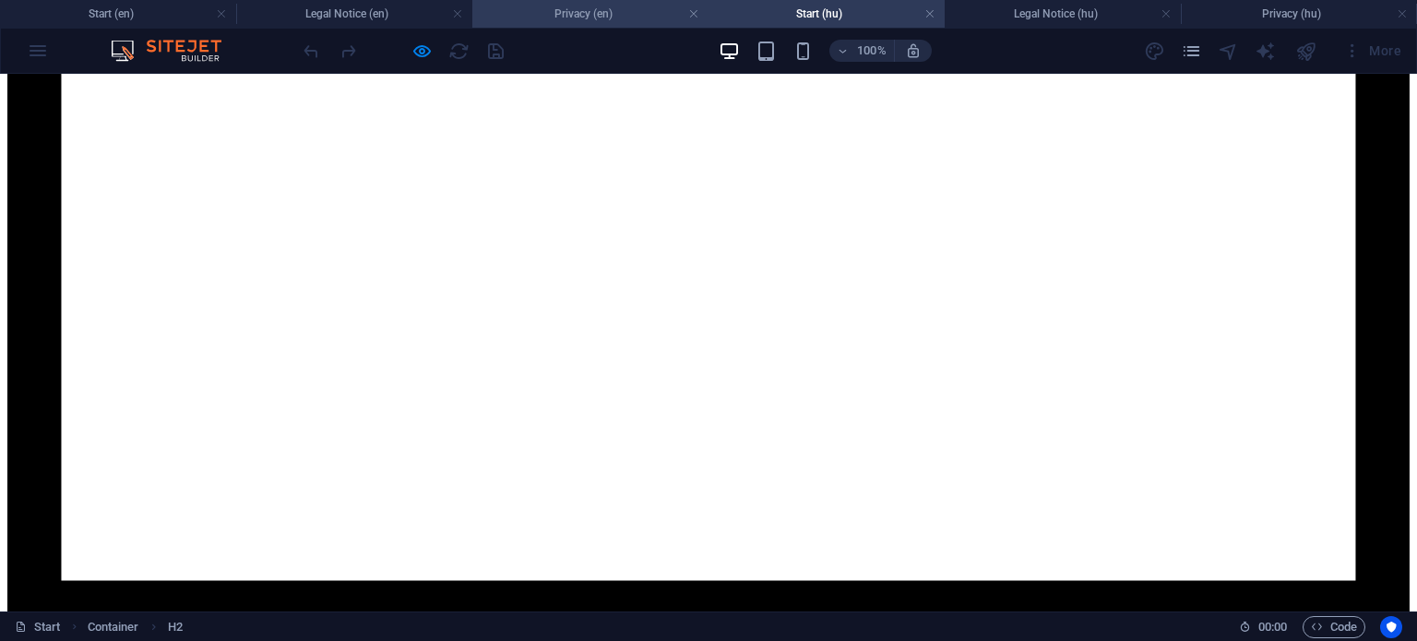
click at [620, 18] on h4 "Privacy (en)" at bounding box center [590, 14] width 236 height 20
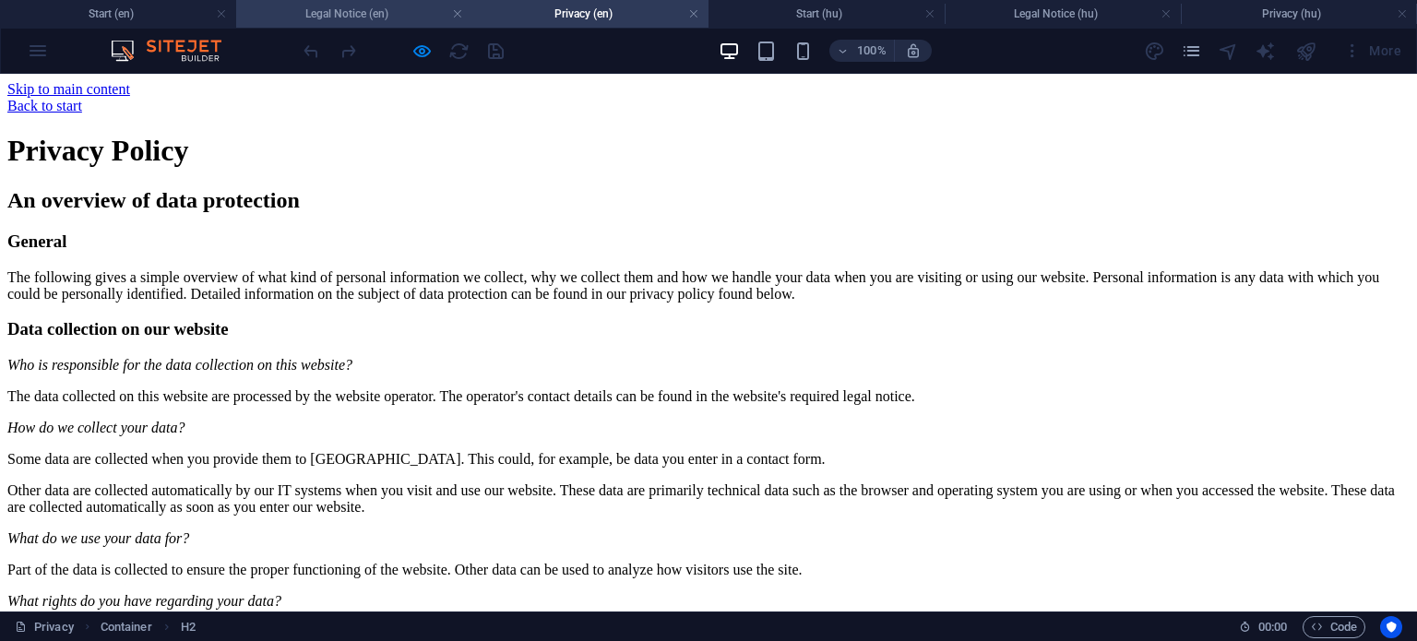
click at [378, 20] on h4 "Legal Notice (en)" at bounding box center [354, 14] width 236 height 20
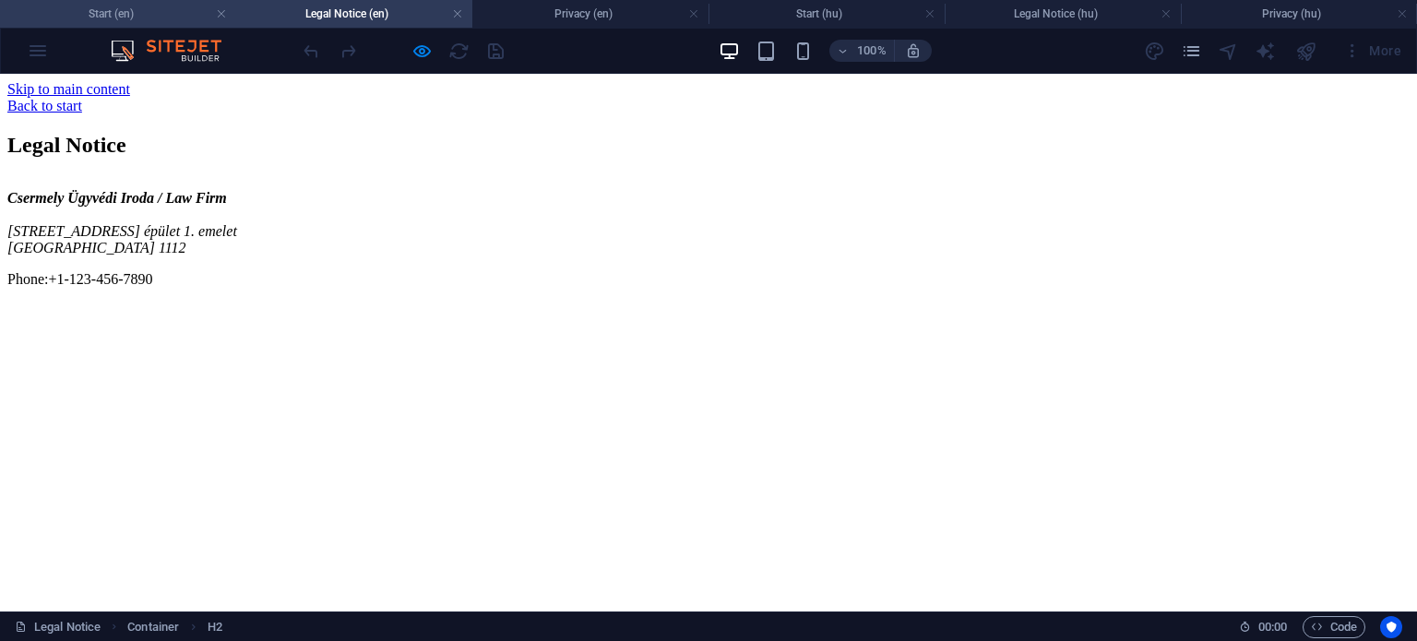
click at [165, 16] on h4 "Start (en)" at bounding box center [118, 14] width 236 height 20
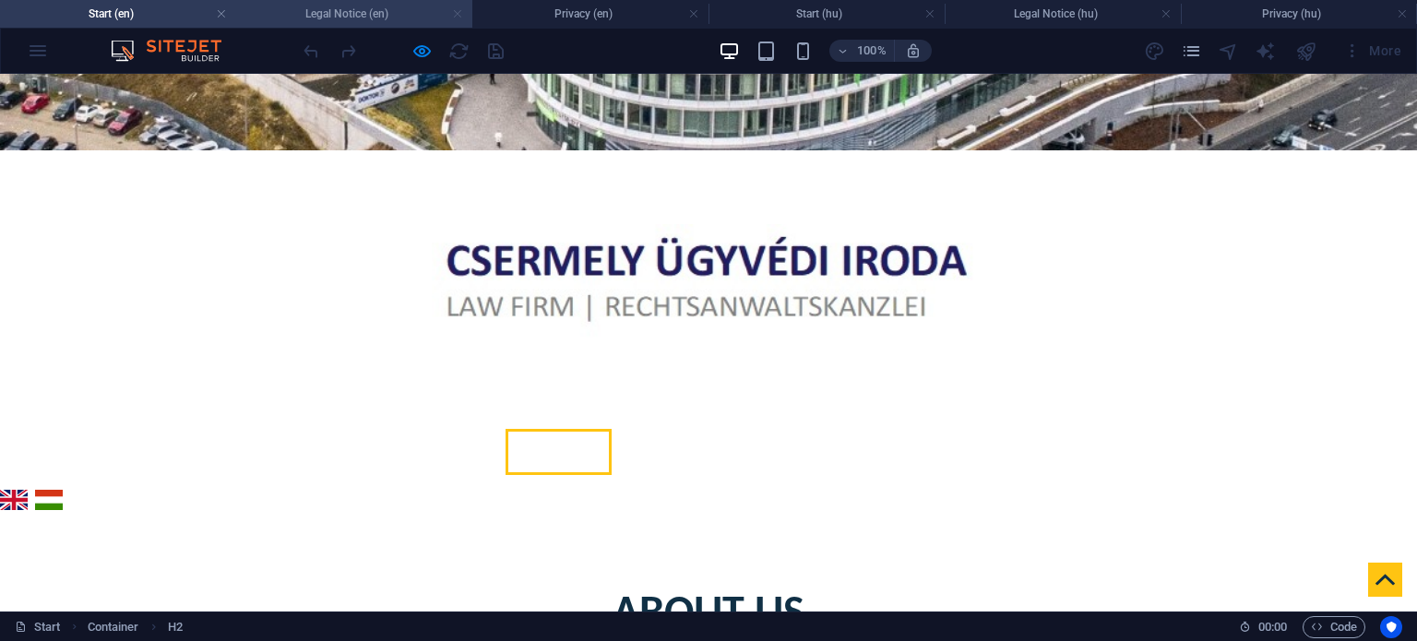
click at [459, 15] on link at bounding box center [457, 15] width 11 height 18
click at [481, 13] on h4 "Privacy (en)" at bounding box center [367, 14] width 245 height 20
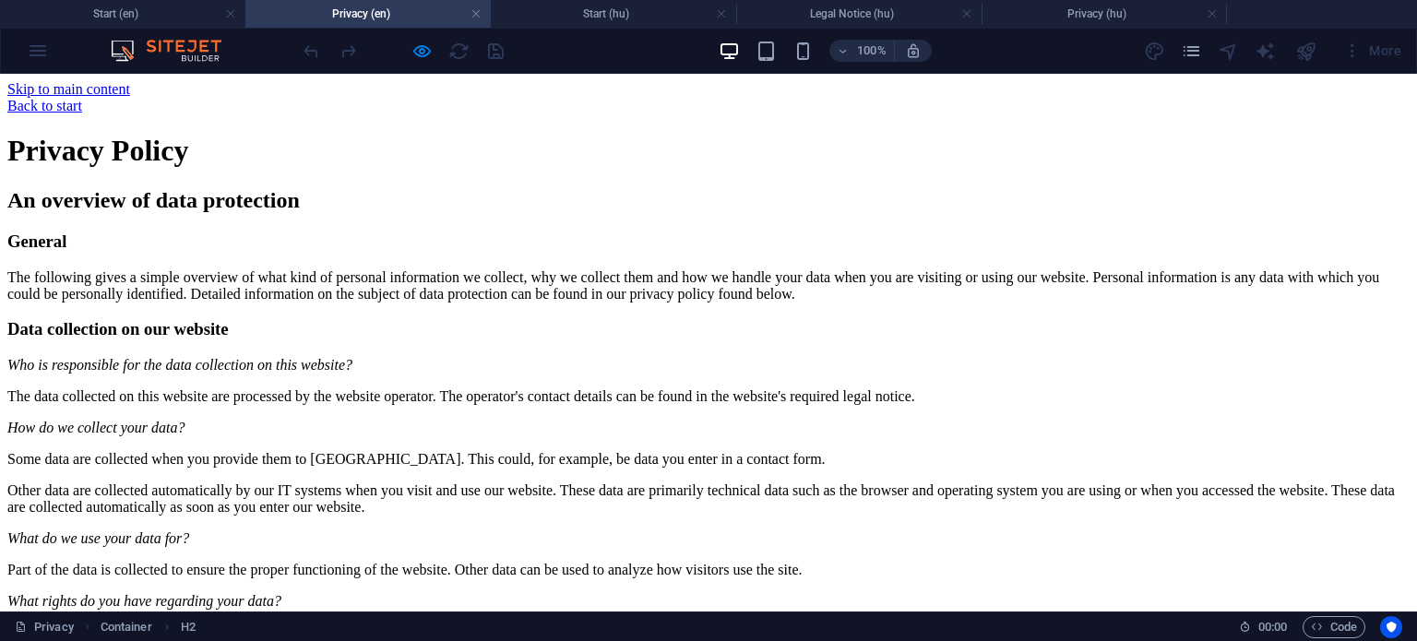
scroll to position [0, 0]
click at [481, 13] on h4 "Privacy (en)" at bounding box center [367, 14] width 245 height 20
click at [479, 13] on link at bounding box center [475, 15] width 11 height 18
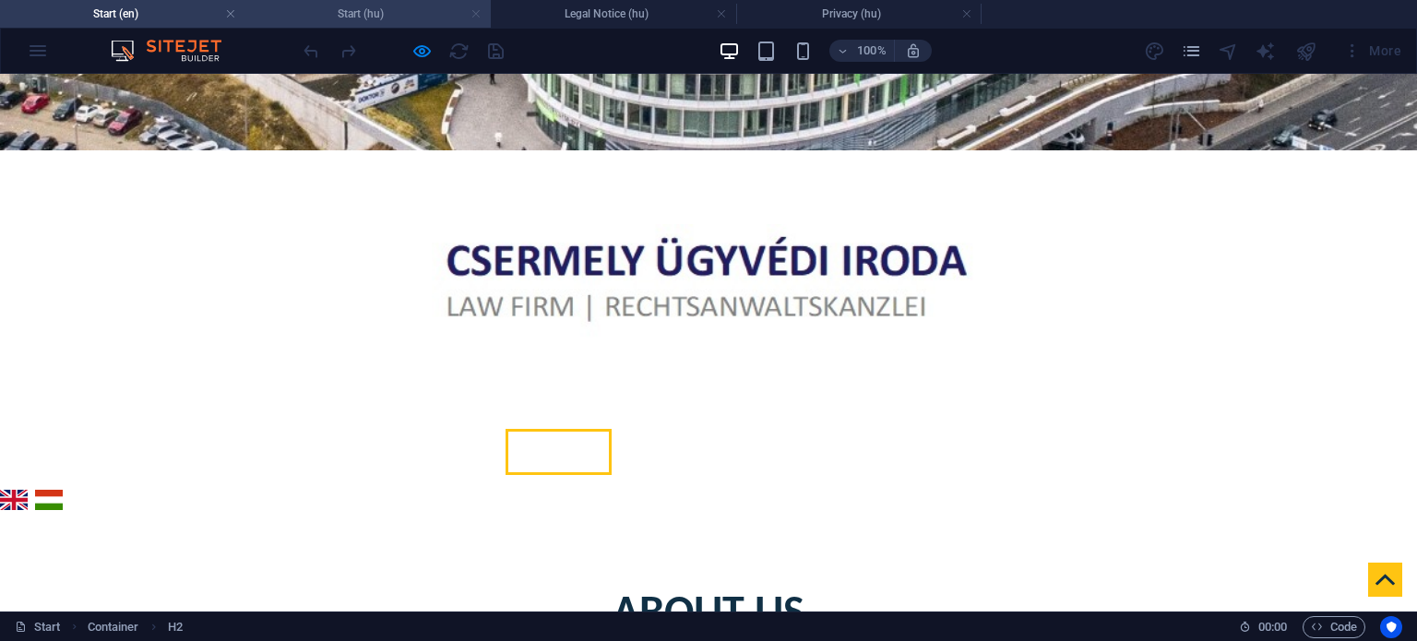
click at [481, 12] on link at bounding box center [475, 15] width 11 height 18
click at [480, 12] on link at bounding box center [475, 15] width 11 height 18
click at [476, 15] on link at bounding box center [475, 15] width 11 height 18
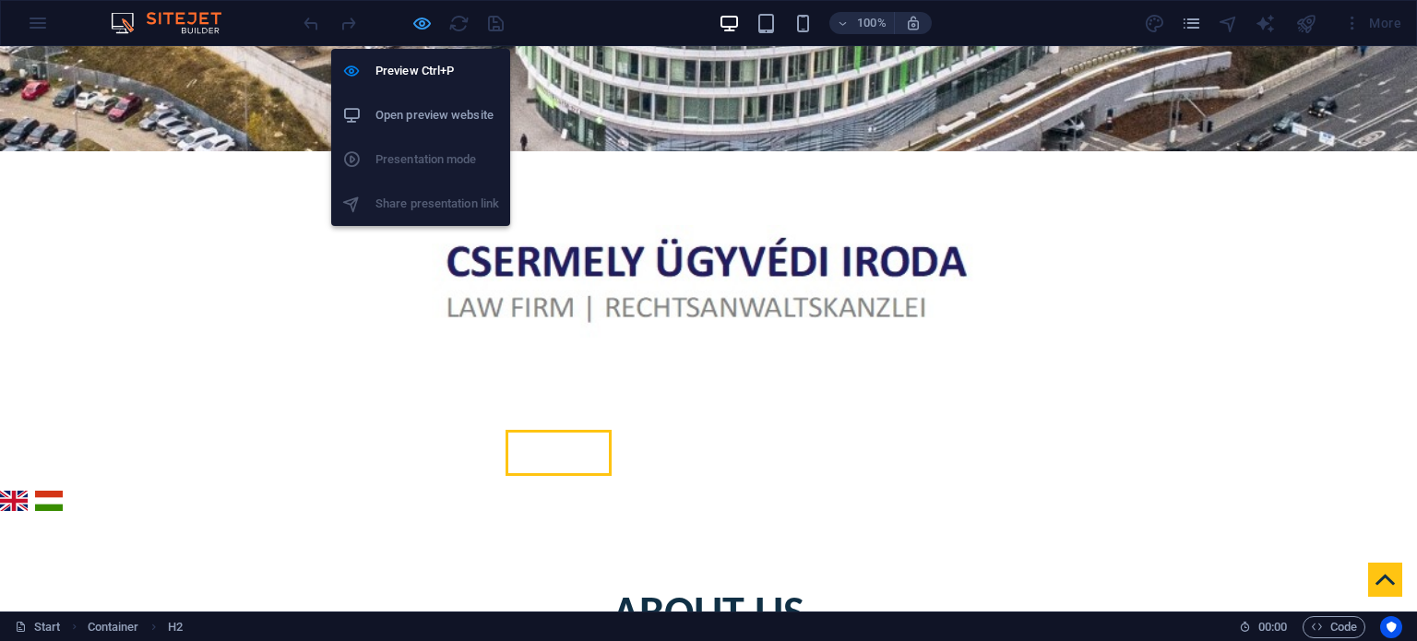
click at [427, 19] on icon "button" at bounding box center [421, 23] width 21 height 21
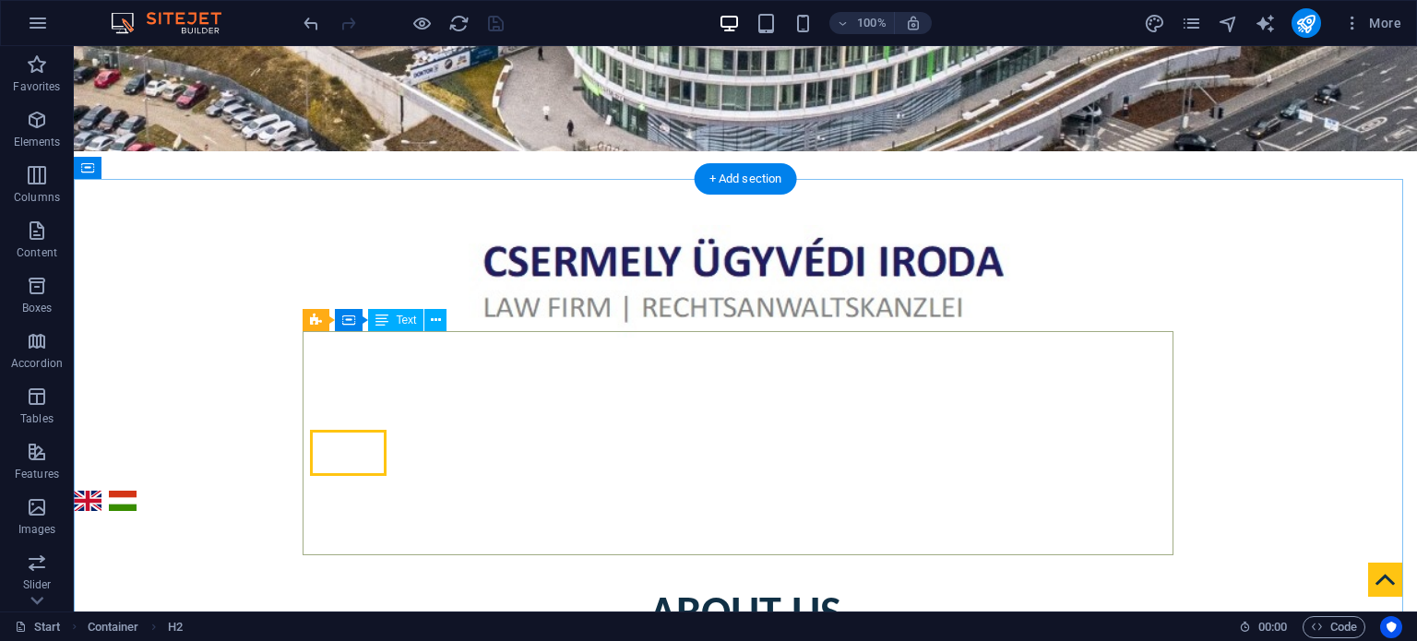
scroll to position [0, 0]
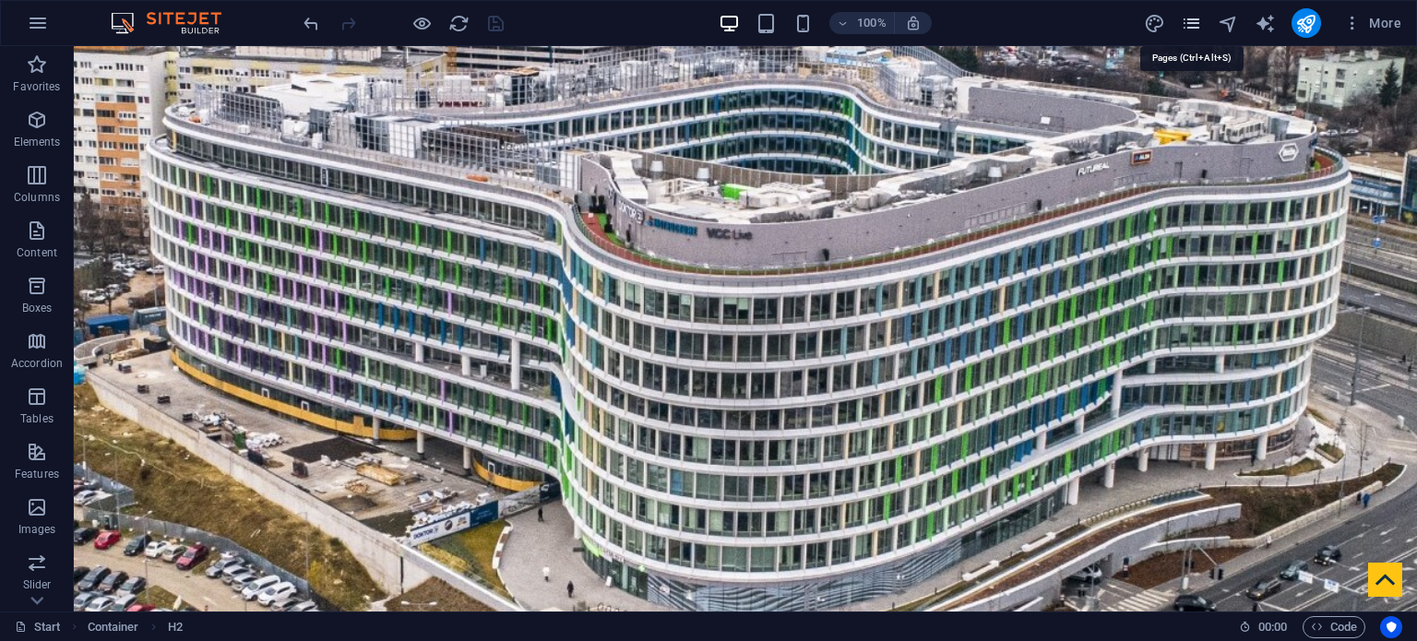
click at [1194, 19] on icon "pages" at bounding box center [1191, 23] width 21 height 21
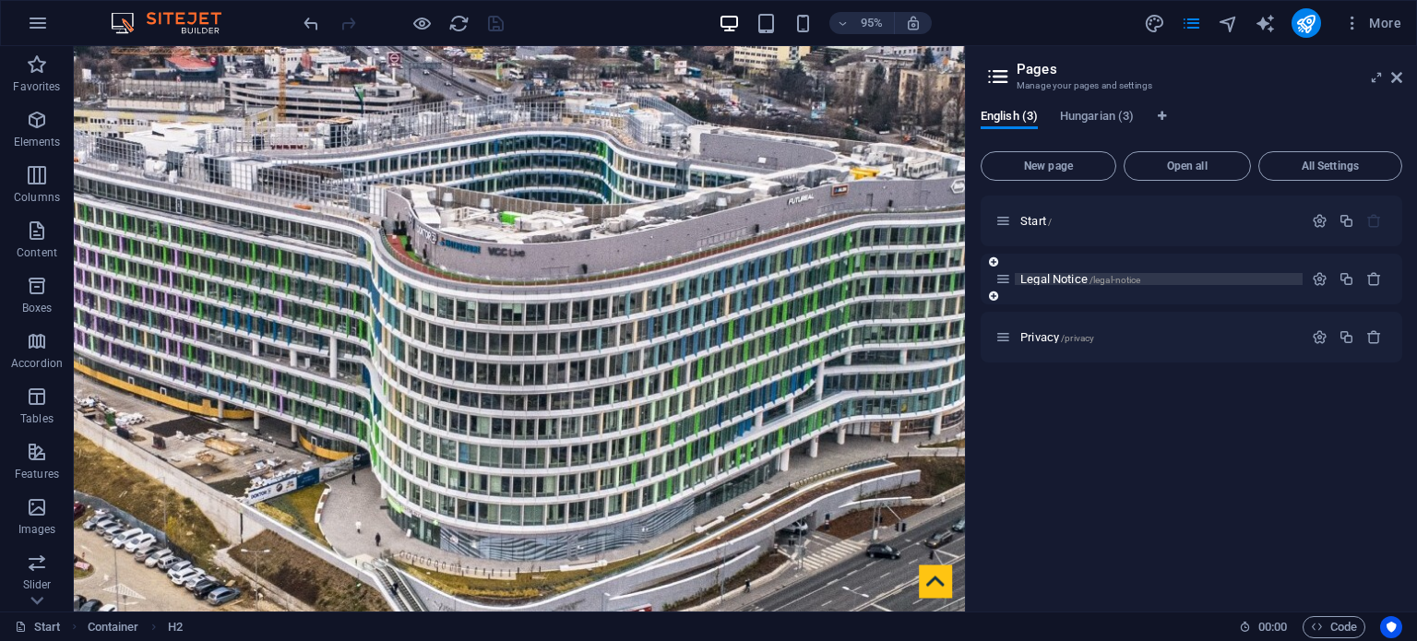
click at [1072, 279] on span "Legal Notice /legal-notice" at bounding box center [1080, 279] width 120 height 14
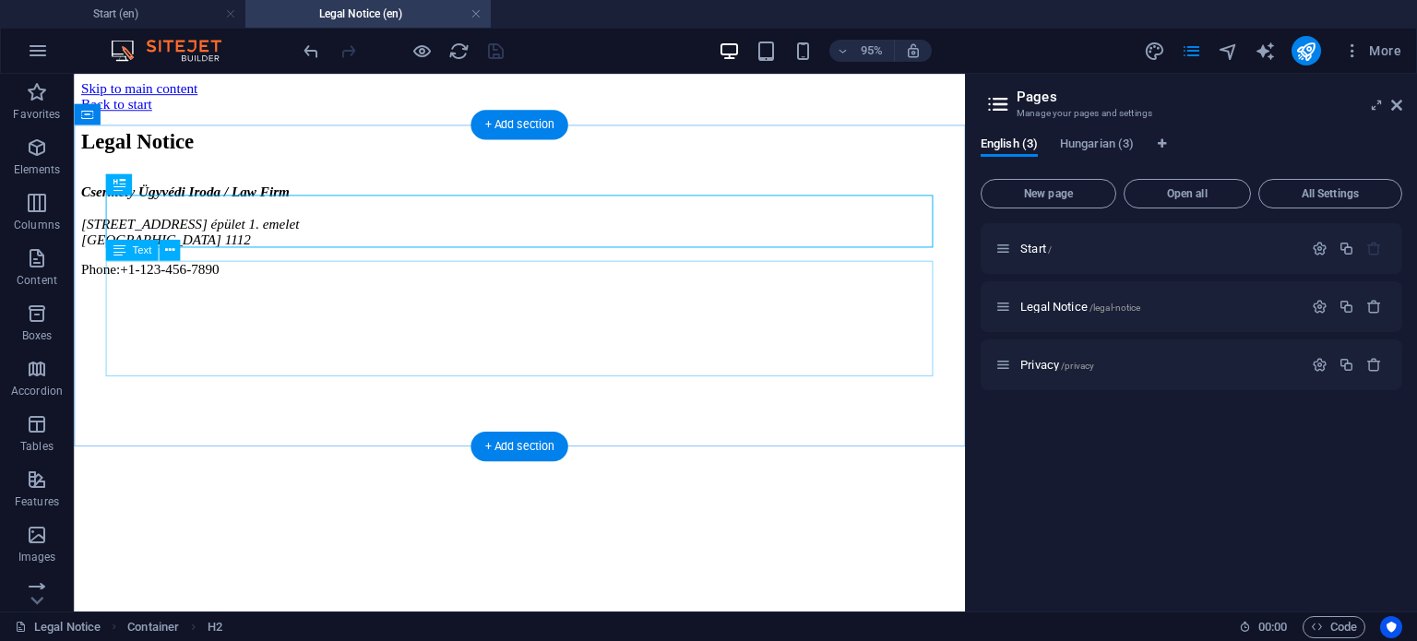
click at [318, 288] on div "[PERSON_NAME] Ügyvédi Iroda / Law Firm [STREET_ADDRESS] épület 1. emelet [GEOGR…" at bounding box center [542, 239] width 923 height 98
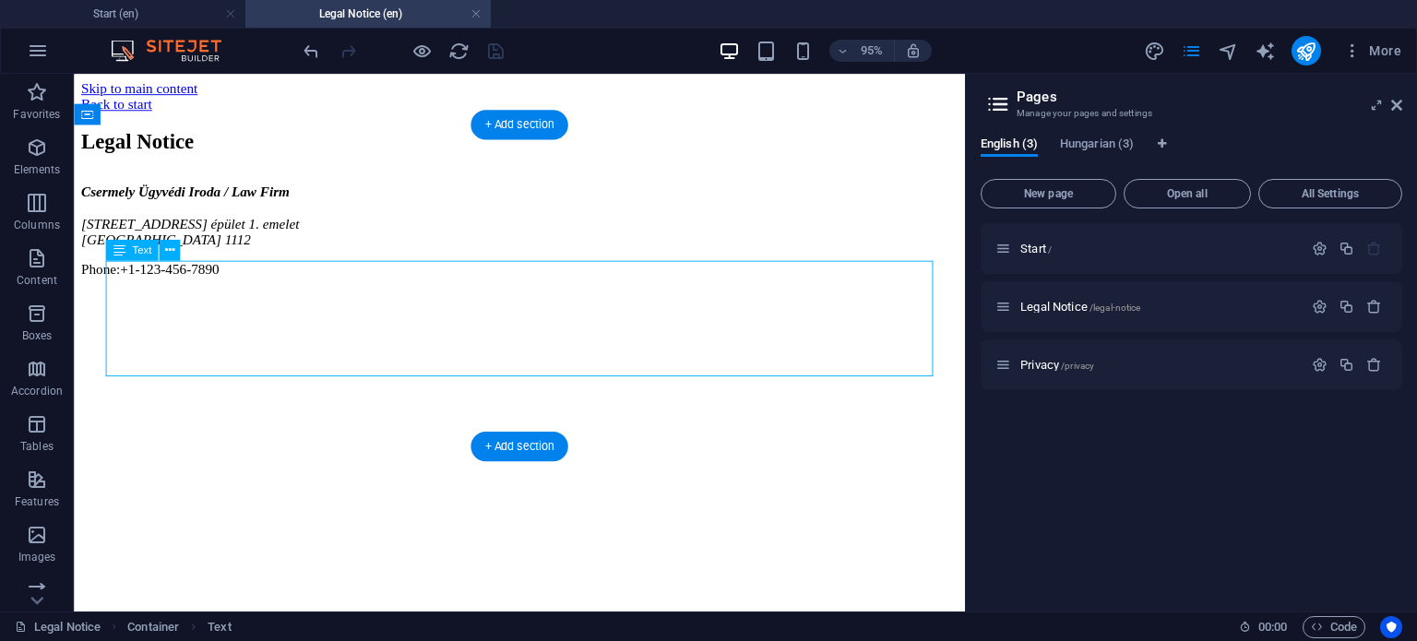
click at [318, 288] on div "[PERSON_NAME] Ügyvédi Iroda / Law Firm [STREET_ADDRESS] épület 1. emelet [GEOGR…" at bounding box center [542, 239] width 923 height 98
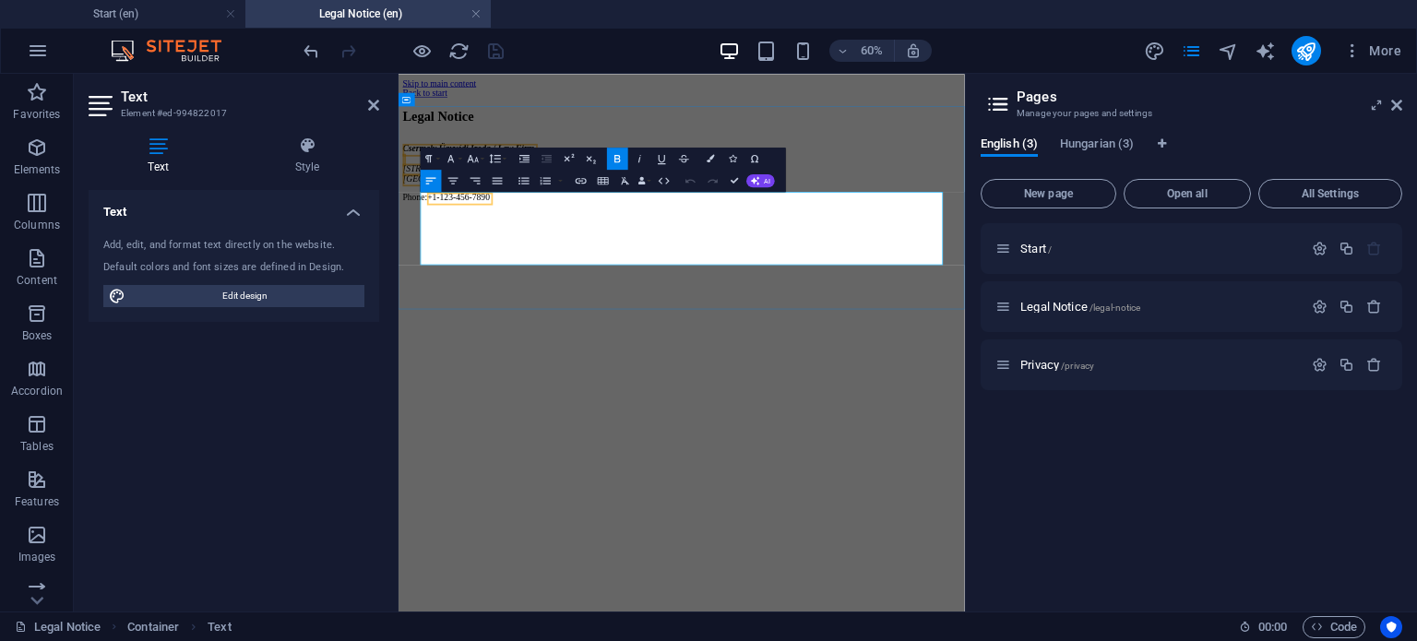
click at [563, 256] on address "[PERSON_NAME] Ügyvédi Iroda / Law Firm [STREET_ADDRESS] épület 1. emelet [GEOGR…" at bounding box center [870, 223] width 929 height 66
click at [1395, 107] on icon at bounding box center [1396, 105] width 11 height 15
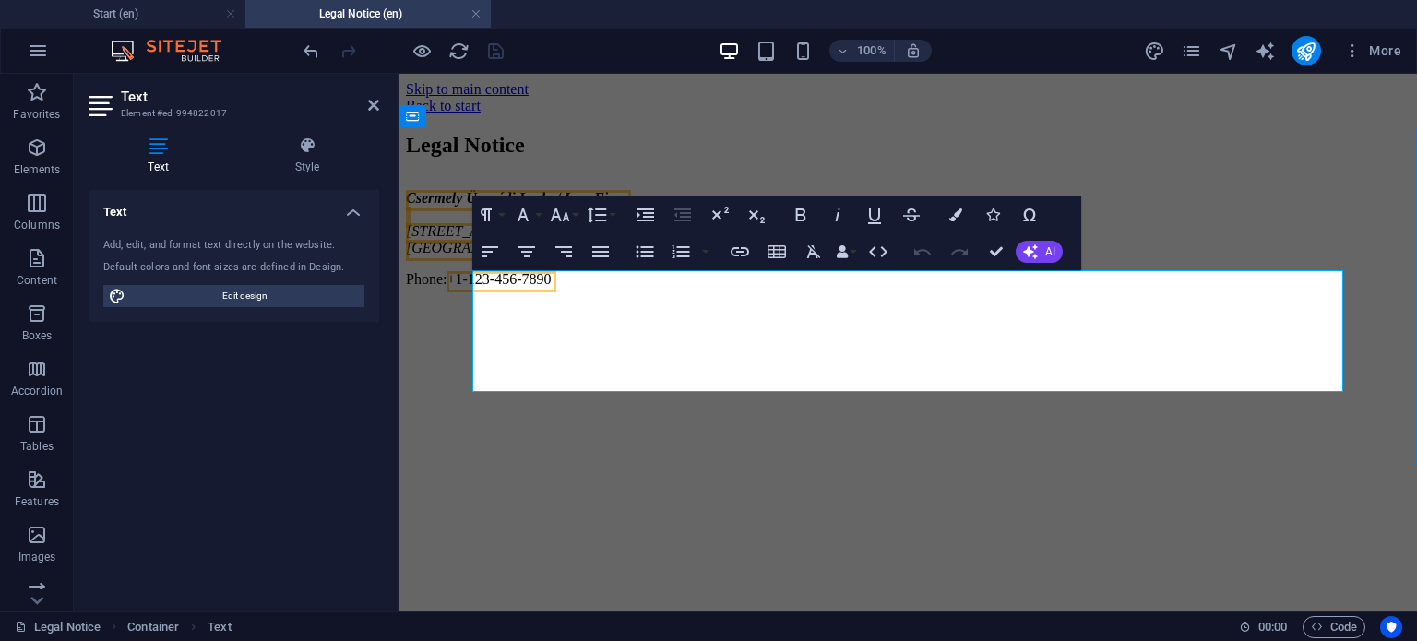
click at [629, 256] on address "[PERSON_NAME] Ügyvédi Iroda / Law Firm [STREET_ADDRESS] épület 1. emelet [GEOGR…" at bounding box center [908, 223] width 1004 height 66
click at [919, 251] on icon "button" at bounding box center [922, 252] width 17 height 6
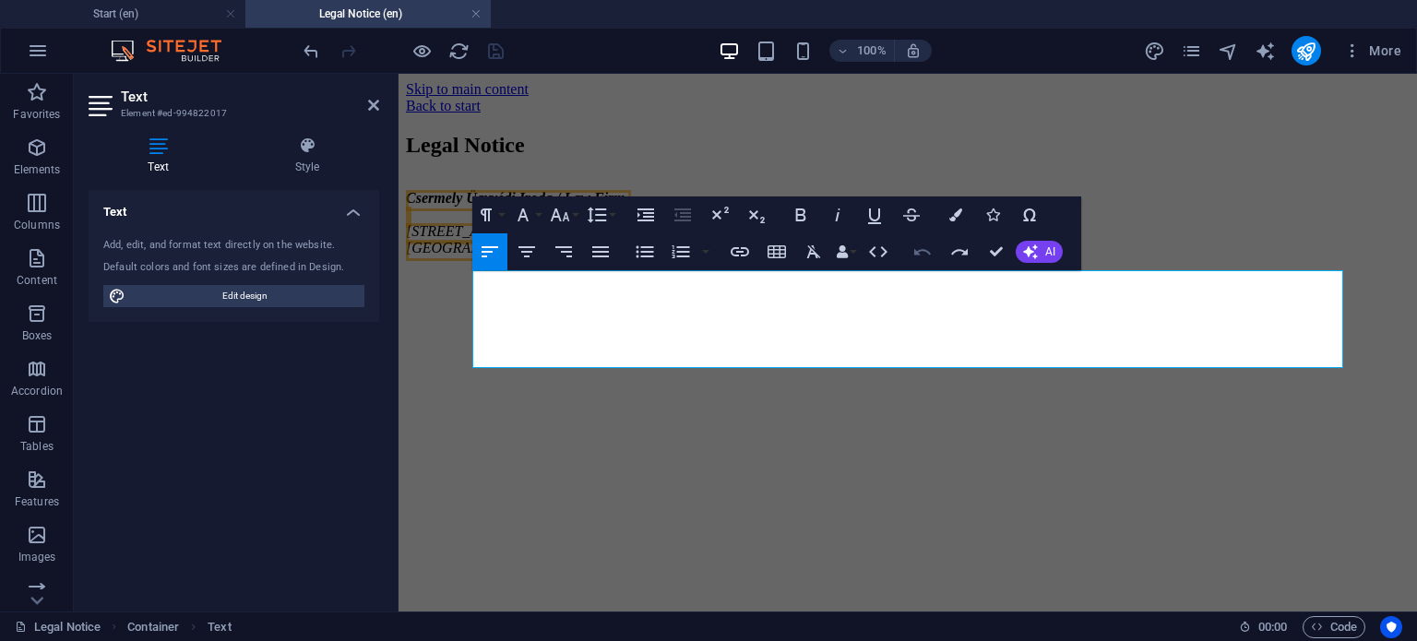
click at [919, 251] on icon "button" at bounding box center [922, 252] width 17 height 6
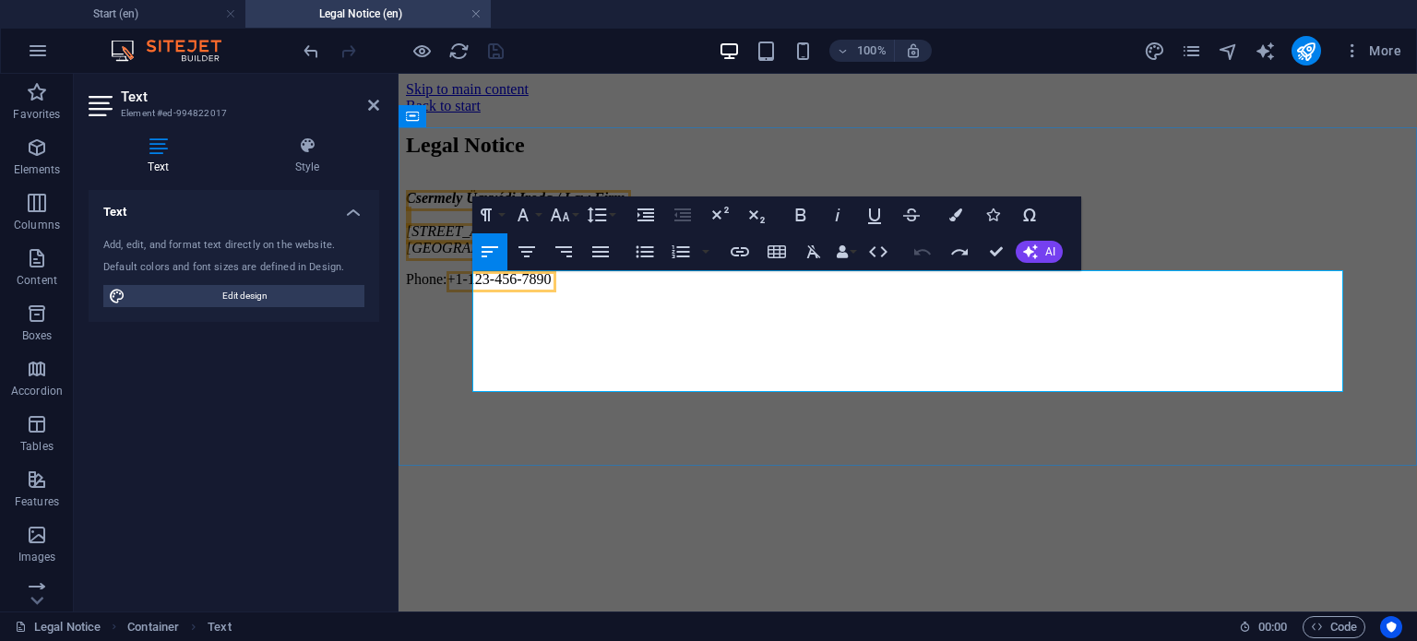
click at [661, 288] on p "Phone: [PHONE_NUMBER]" at bounding box center [908, 279] width 1004 height 17
click at [472, 256] on address "[PERSON_NAME] Ügyvédi Iroda / Law Firm [STREET_ADDRESS] épület 1. emelet [GEOGR…" at bounding box center [908, 223] width 1004 height 66
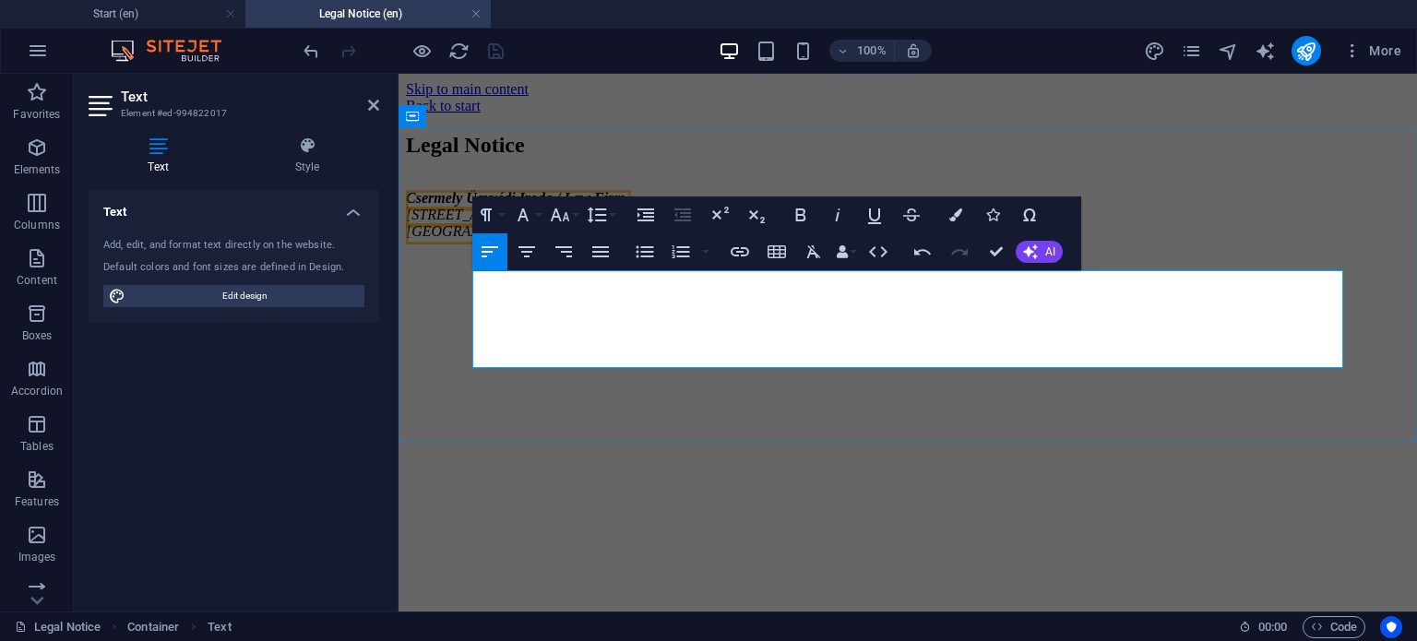
click at [621, 271] on p "​" at bounding box center [908, 263] width 1004 height 17
click at [505, 271] on p "​" at bounding box center [908, 263] width 1004 height 17
click at [502, 271] on p "​" at bounding box center [908, 263] width 1004 height 17
click at [475, 271] on p "​" at bounding box center [908, 263] width 1004 height 17
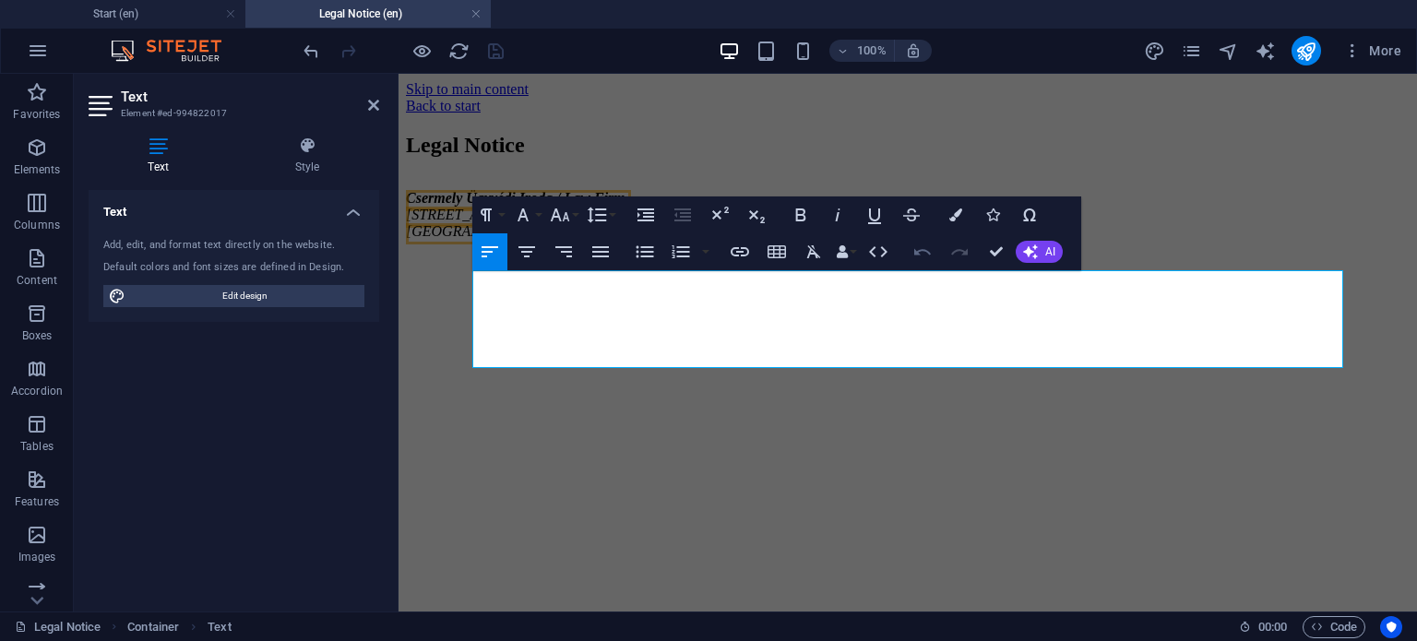
click at [925, 253] on icon "button" at bounding box center [922, 252] width 22 height 22
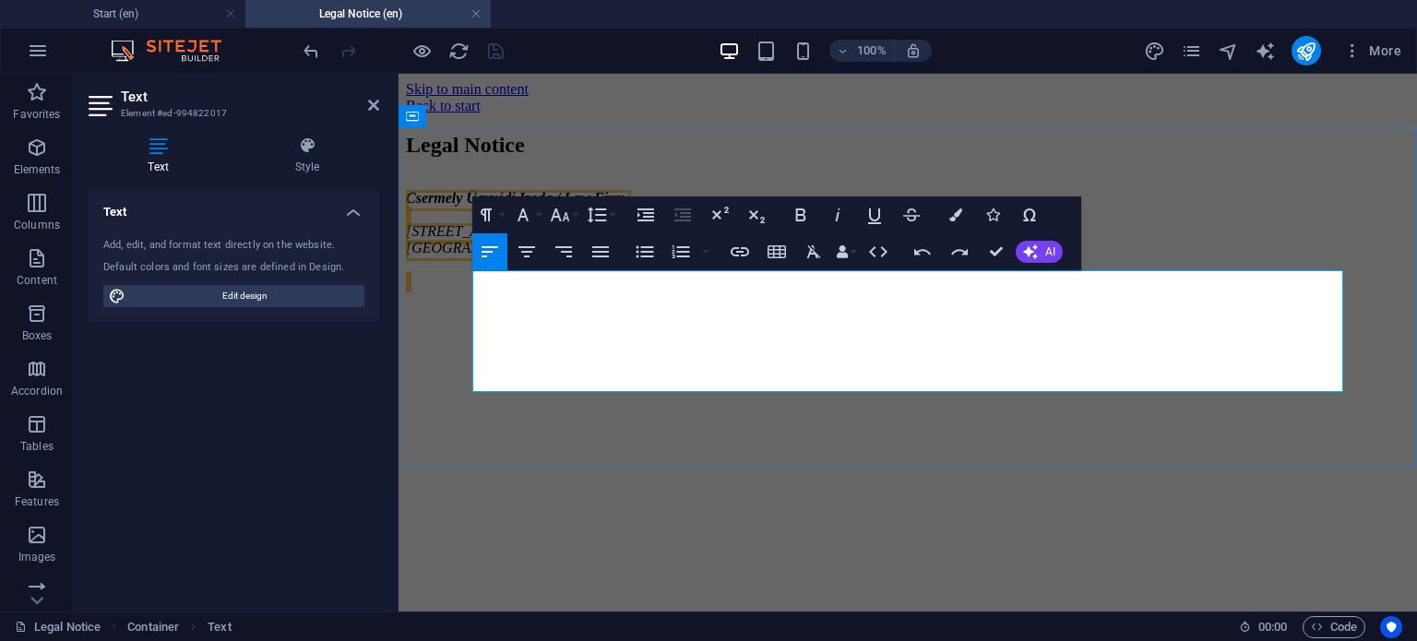
click at [510, 288] on p "​" at bounding box center [908, 279] width 1004 height 17
click at [469, 288] on div "Legal Notice Csermely Ügyvédi Iroda / Law Firm Balatoni út 2/A. B. épület 1. em…" at bounding box center [908, 210] width 1004 height 155
click at [474, 288] on p "​" at bounding box center [908, 279] width 1004 height 17
click at [473, 288] on p "​" at bounding box center [908, 279] width 1004 height 17
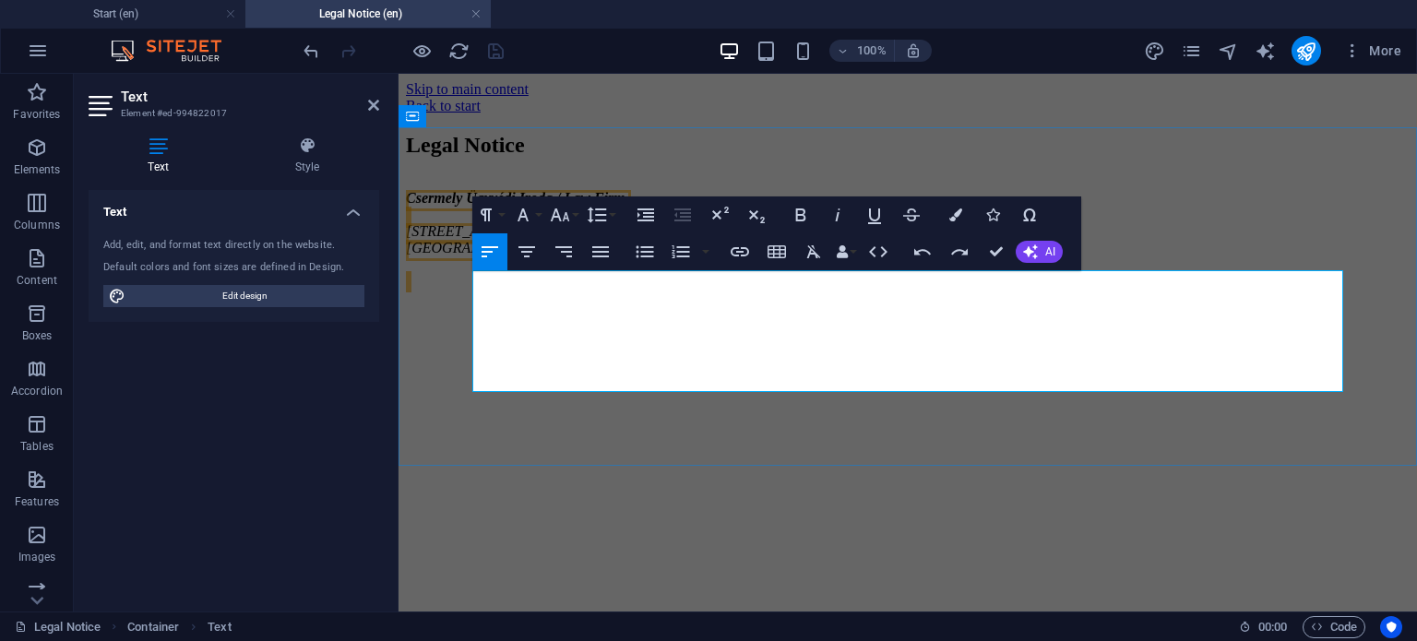
click at [473, 288] on p "​" at bounding box center [908, 279] width 1004 height 17
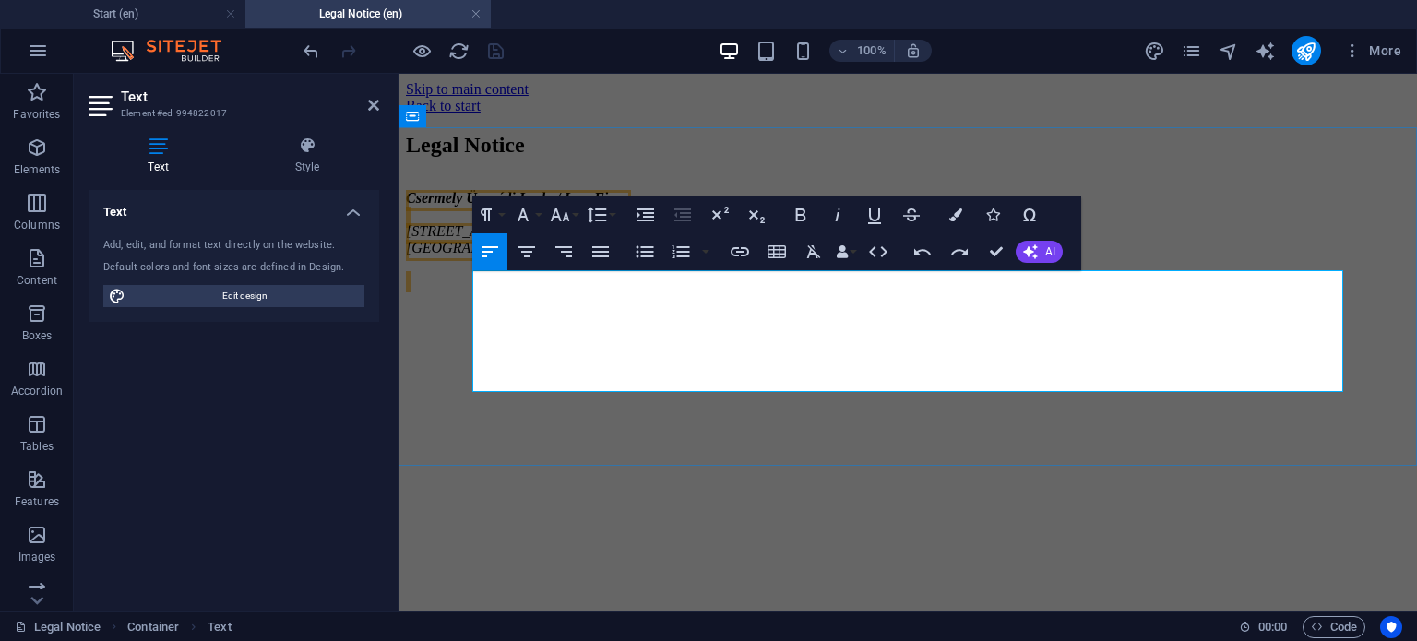
click at [473, 288] on p "​" at bounding box center [908, 279] width 1004 height 17
click at [472, 256] on address "[PERSON_NAME] Ügyvédi Iroda / Law Firm [STREET_ADDRESS] épület 1. emelet [GEOGR…" at bounding box center [908, 223] width 1004 height 66
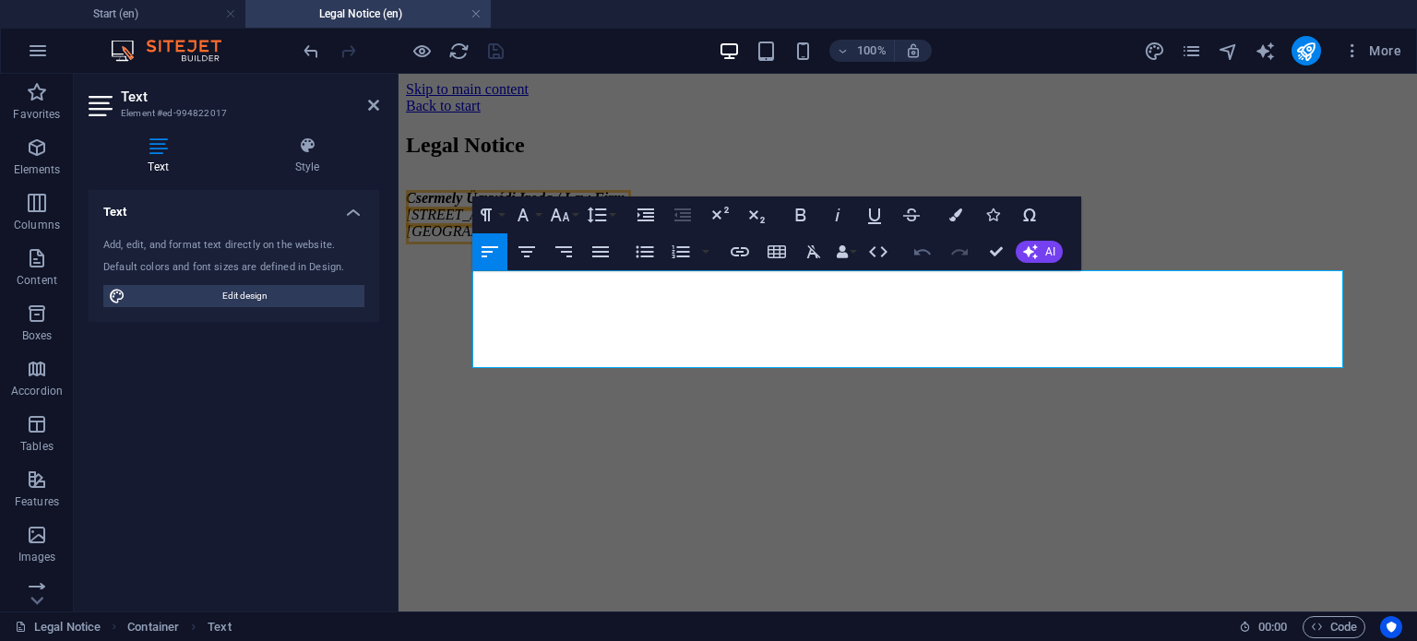
click at [919, 255] on icon "button" at bounding box center [922, 252] width 17 height 6
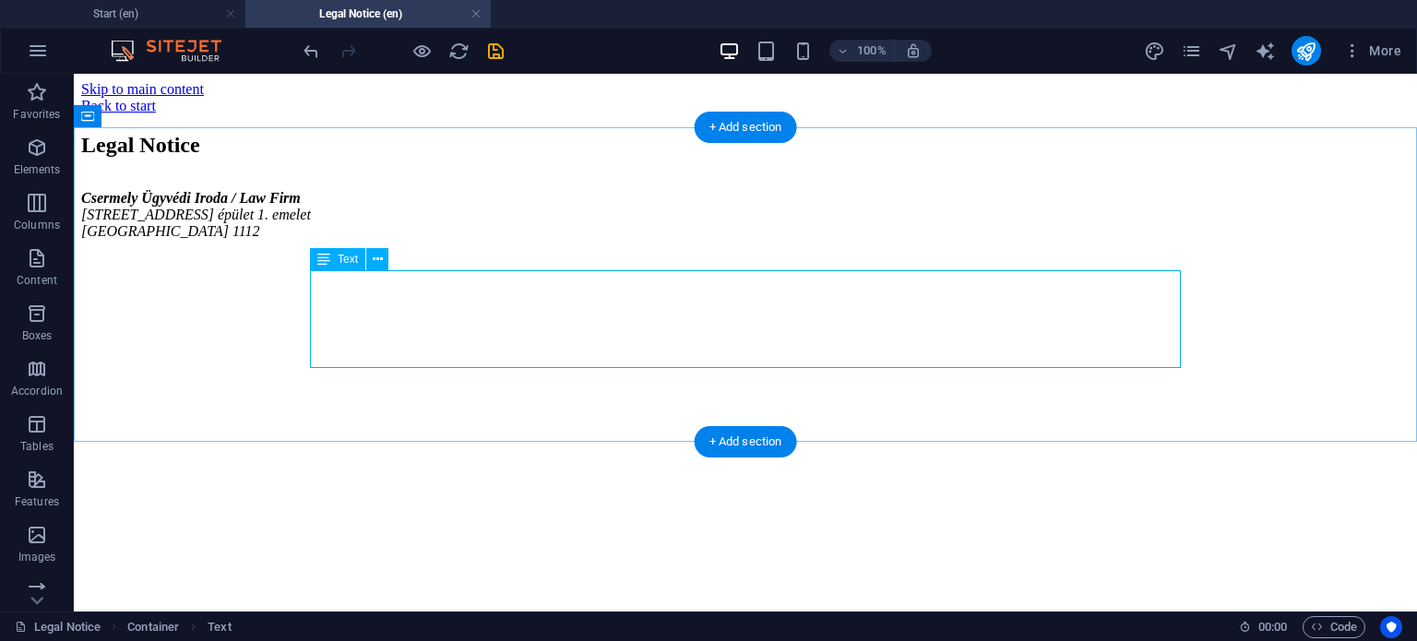
click at [539, 271] on div "[PERSON_NAME] Ügyvédi Iroda / Law Firm [STREET_ADDRESS] épület 1. emelet [GEOGR…" at bounding box center [745, 230] width 1328 height 81
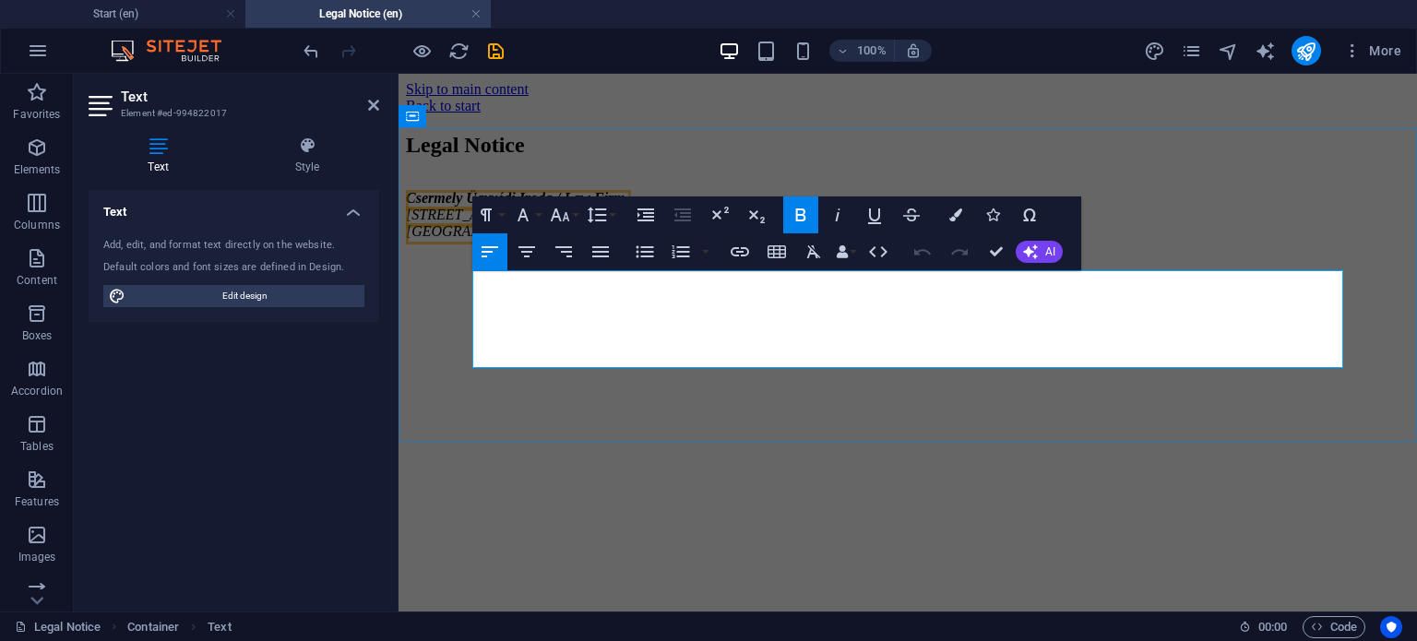
click at [626, 271] on p at bounding box center [908, 263] width 1004 height 17
drag, startPoint x: 1002, startPoint y: 252, endPoint x: 919, endPoint y: 303, distance: 97.8
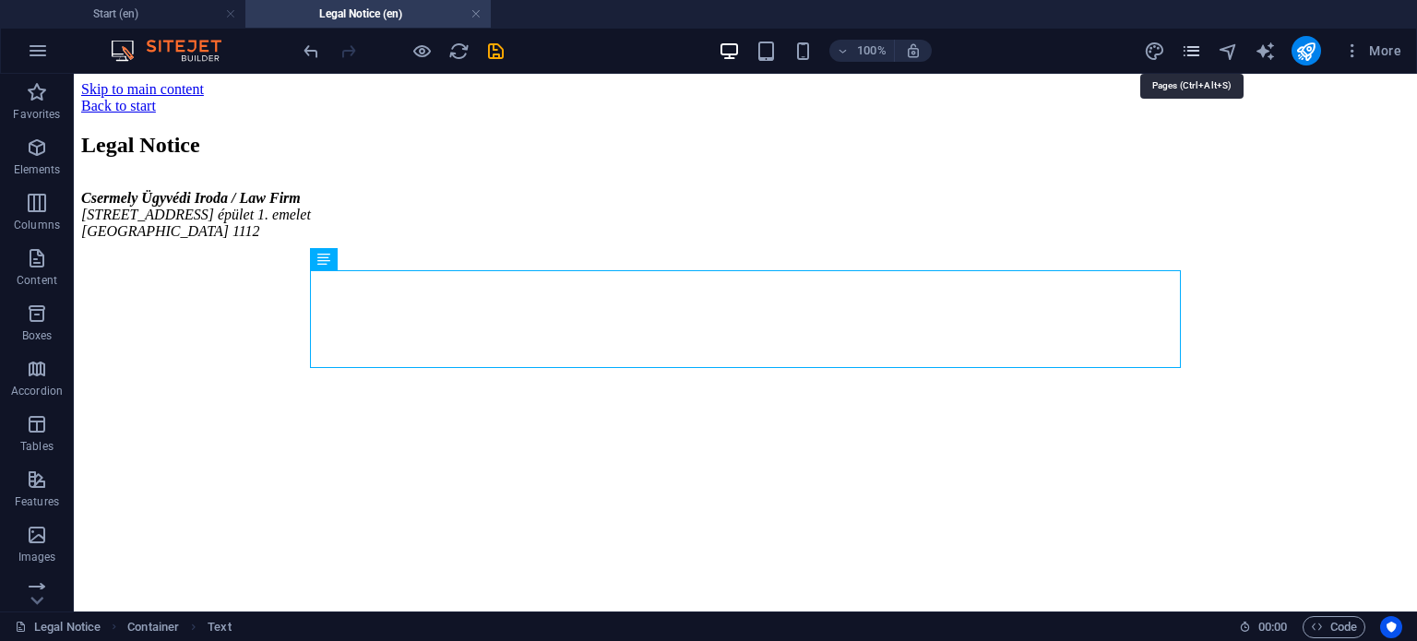
click at [1195, 47] on icon "pages" at bounding box center [1191, 51] width 21 height 21
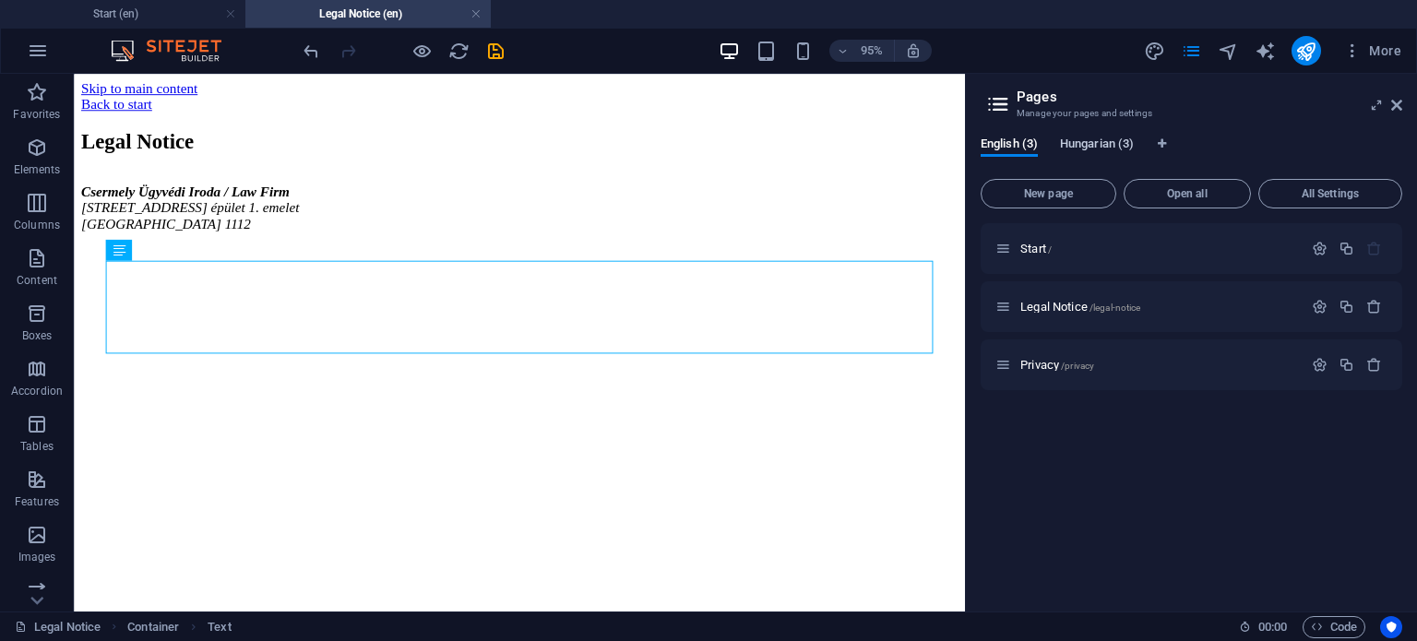
click at [1100, 140] on span "Hungarian (3)" at bounding box center [1097, 146] width 74 height 26
click at [1074, 304] on span "Legal Notice /legal-notice" at bounding box center [1080, 307] width 120 height 14
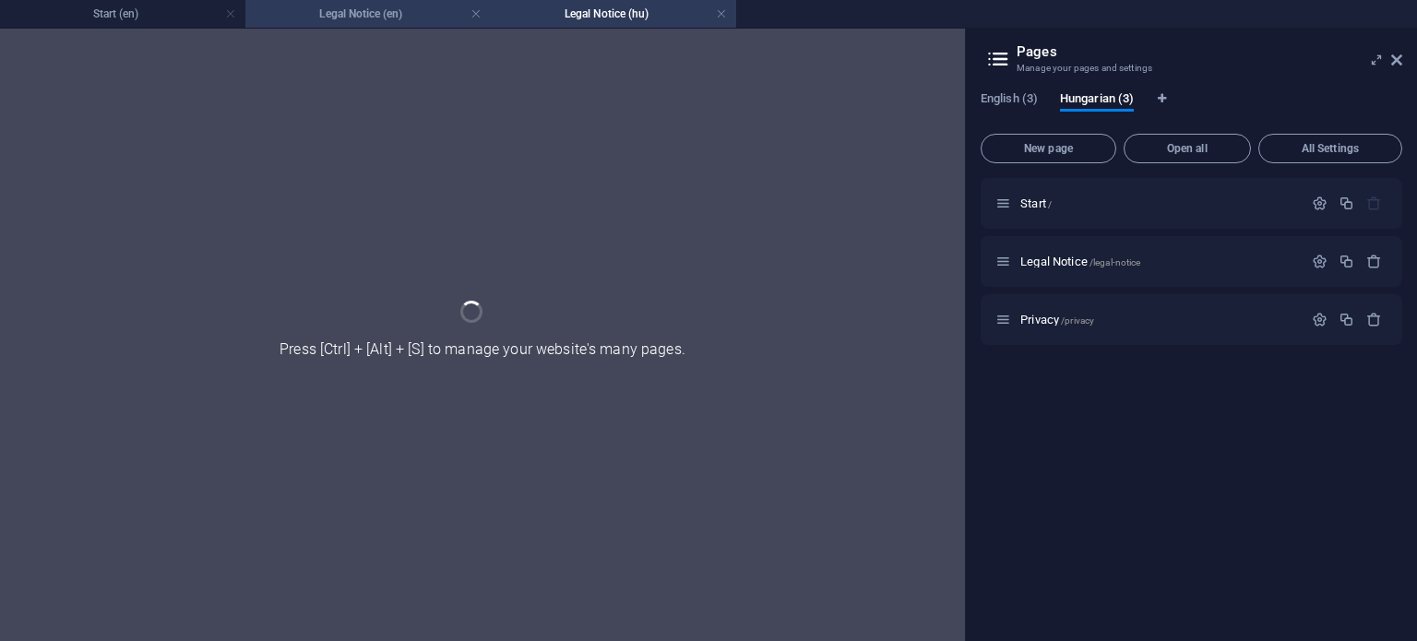
click at [373, 15] on h4 "Legal Notice (en)" at bounding box center [367, 14] width 245 height 20
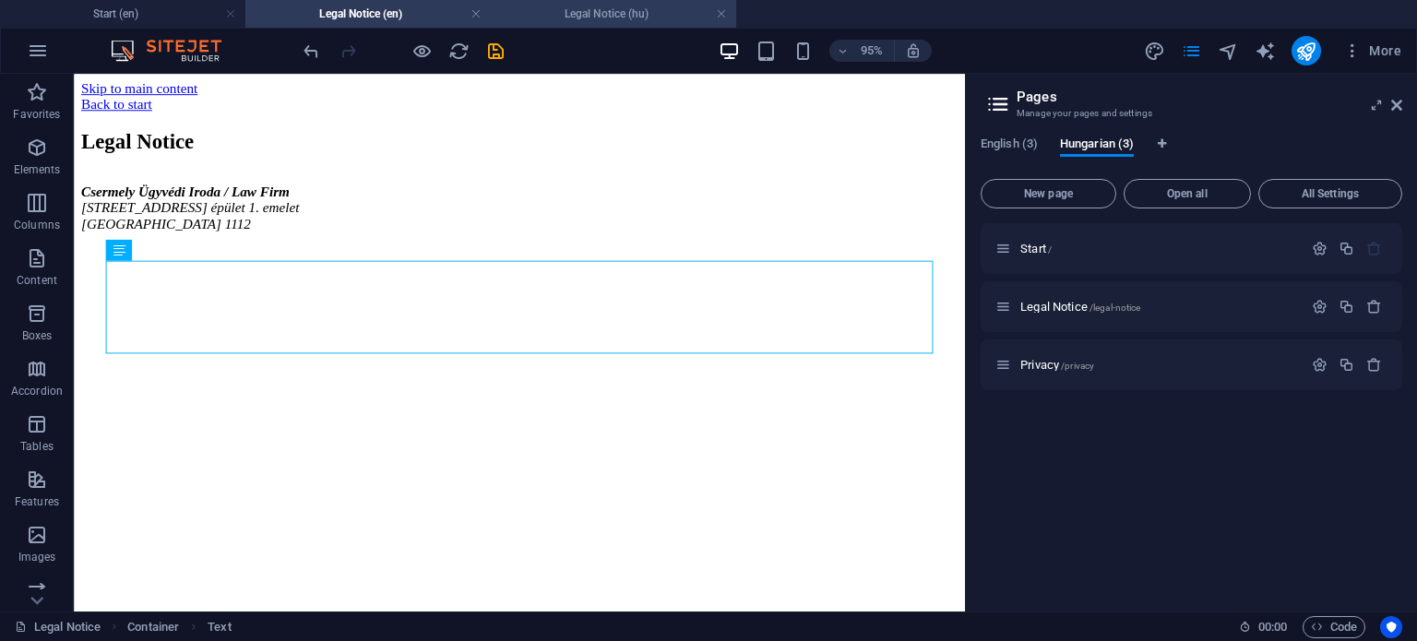
click at [590, 14] on h4 "Legal Notice (hu)" at bounding box center [613, 14] width 245 height 20
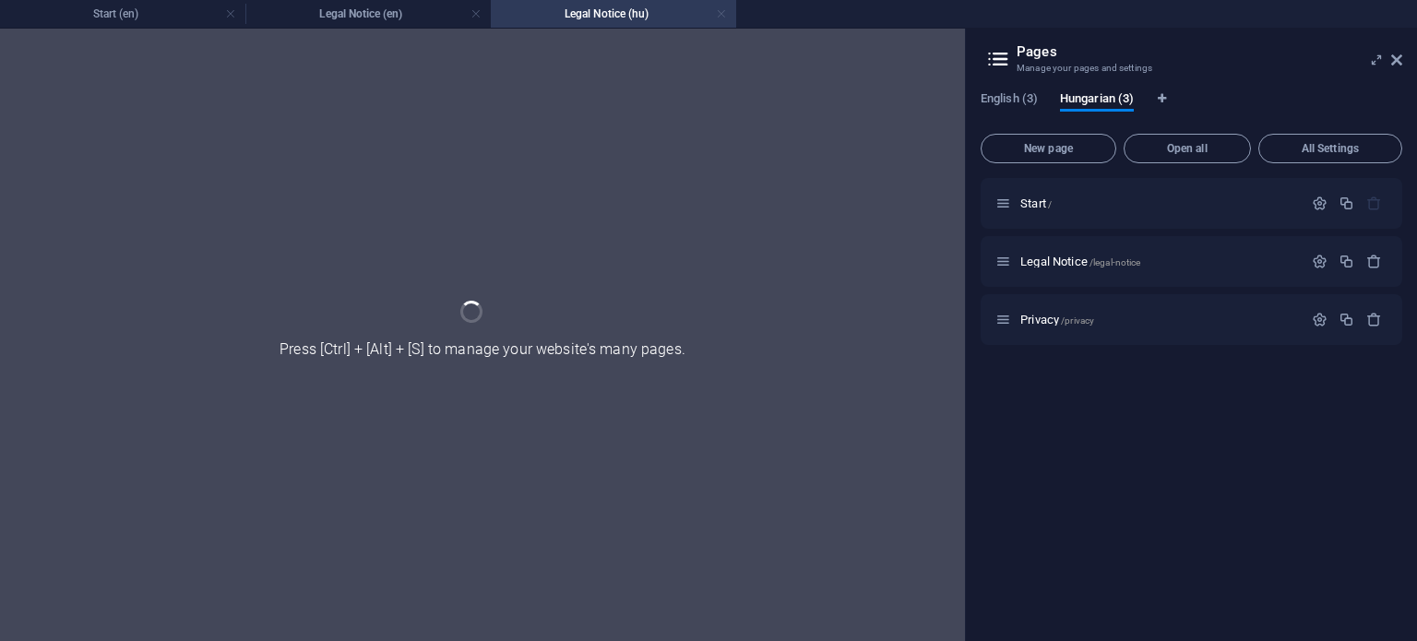
click at [722, 14] on link at bounding box center [721, 15] width 11 height 18
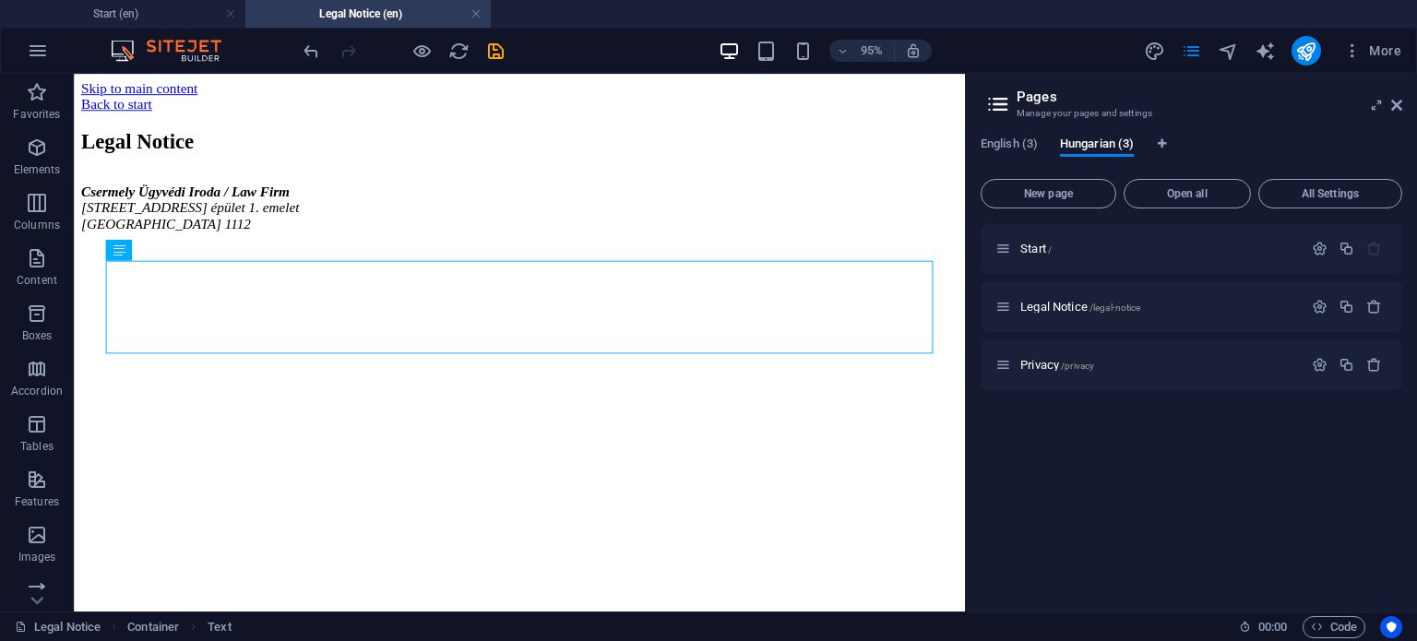
click at [353, 18] on h4 "Legal Notice (en)" at bounding box center [367, 14] width 245 height 20
click at [472, 16] on link at bounding box center [475, 15] width 11 height 18
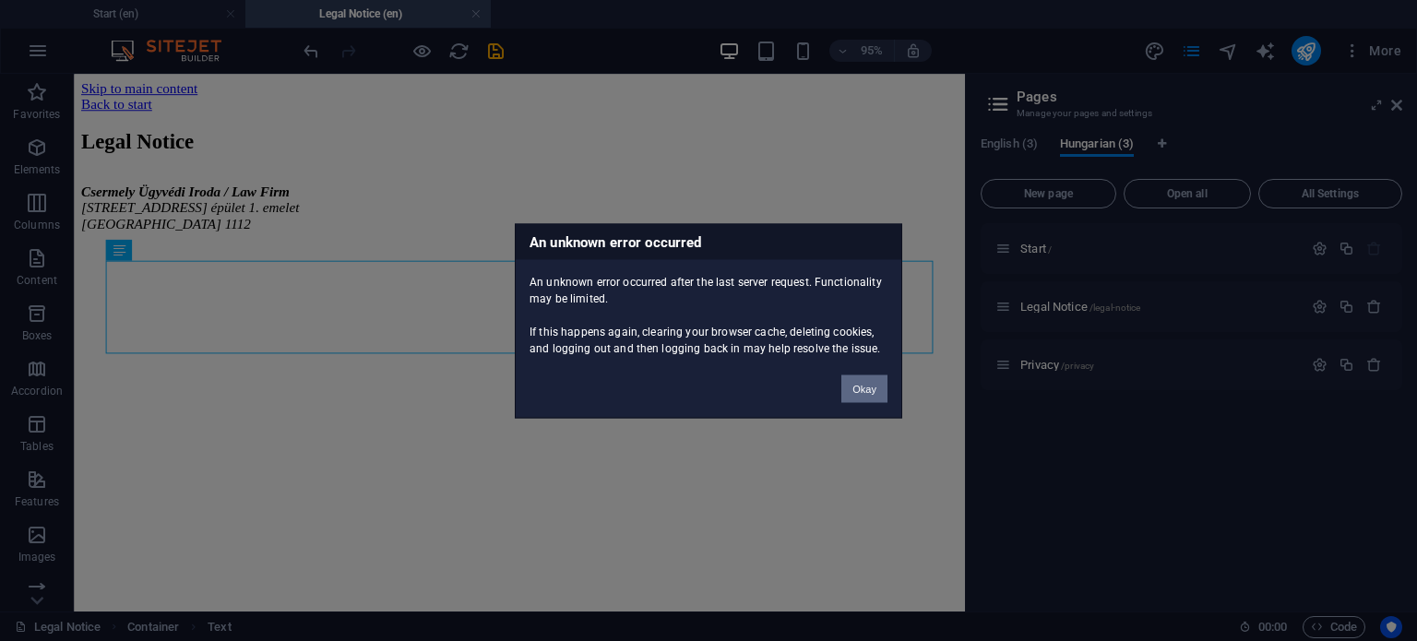
click at [861, 394] on button "Okay" at bounding box center [864, 388] width 46 height 28
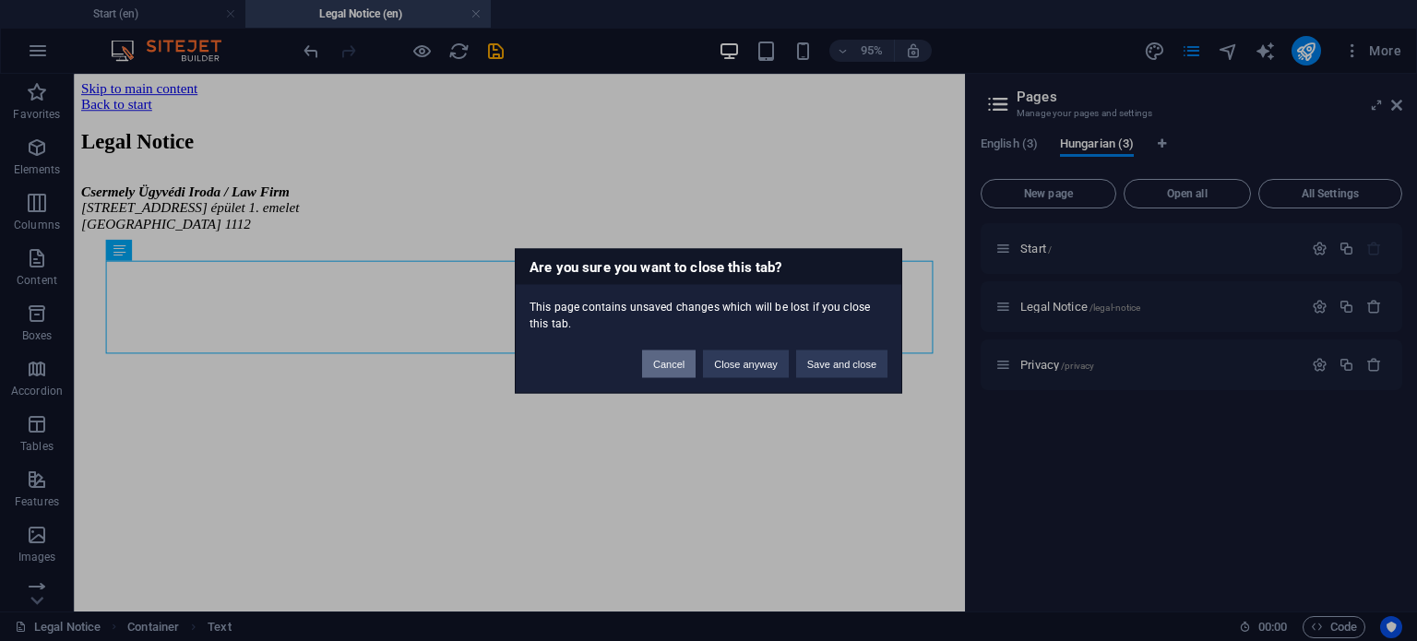
click at [666, 362] on button "Cancel" at bounding box center [668, 364] width 53 height 28
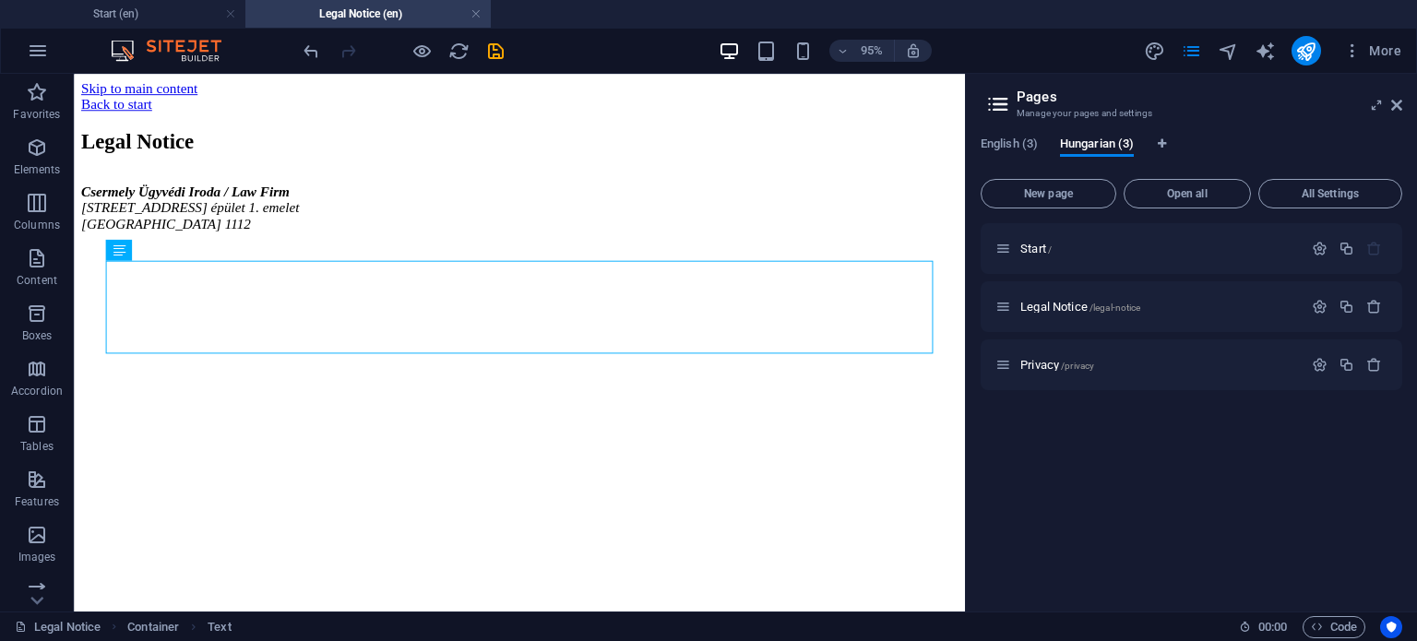
click at [410, 16] on h4 "Legal Notice (en)" at bounding box center [367, 14] width 245 height 20
click at [493, 46] on icon "save" at bounding box center [495, 51] width 21 height 21
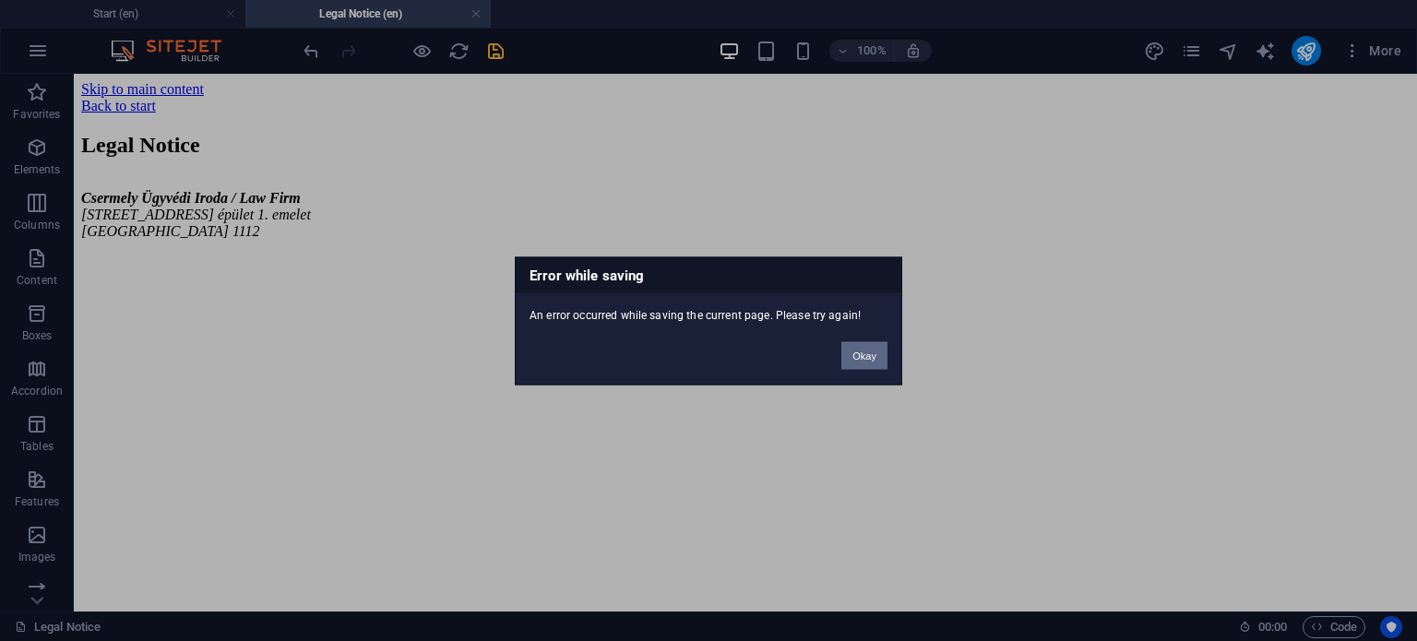
click at [867, 353] on button "Okay" at bounding box center [864, 355] width 46 height 28
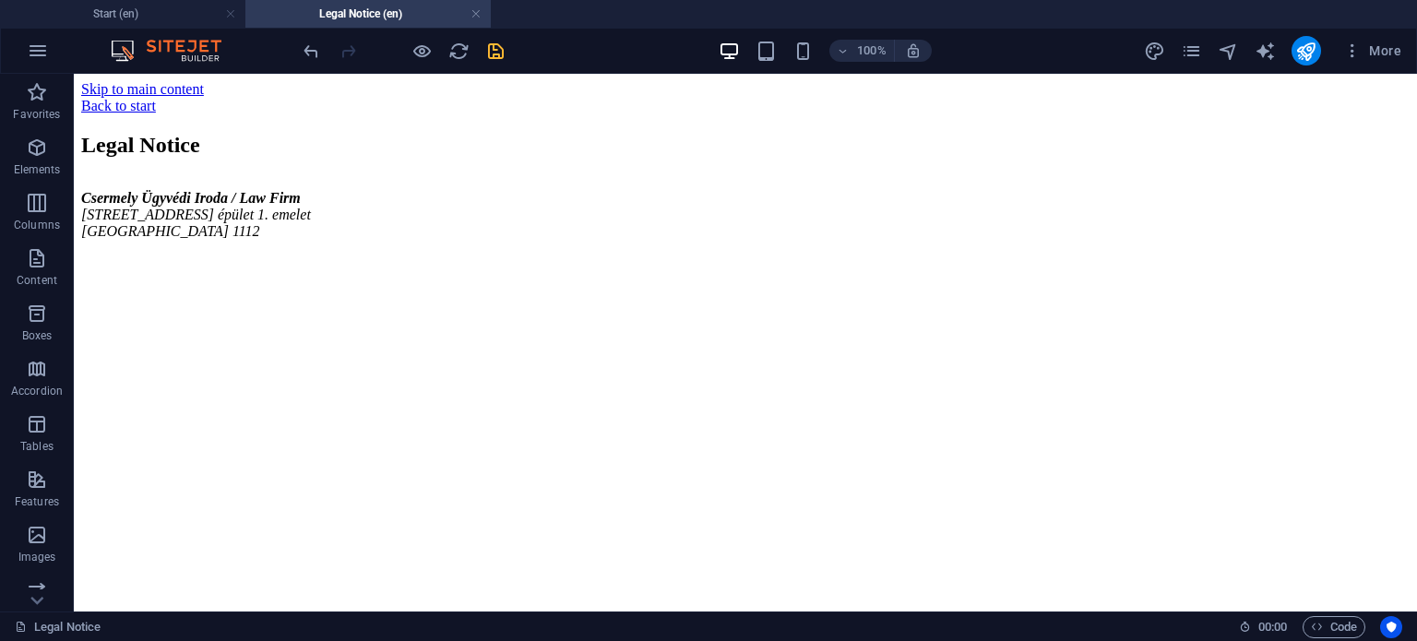
click at [391, 12] on h4 "Legal Notice (en)" at bounding box center [367, 14] width 245 height 20
click at [163, 20] on h4 "Start (en)" at bounding box center [122, 14] width 245 height 20
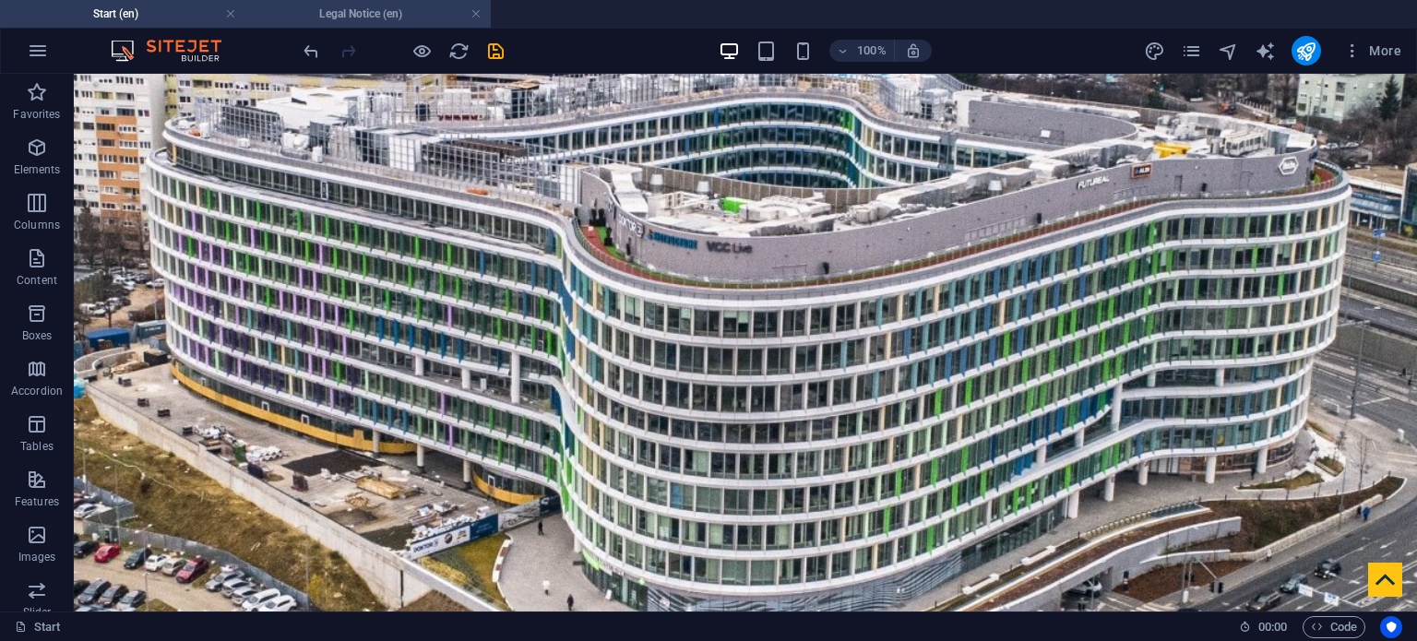
click at [385, 17] on h4 "Legal Notice (en)" at bounding box center [367, 14] width 245 height 20
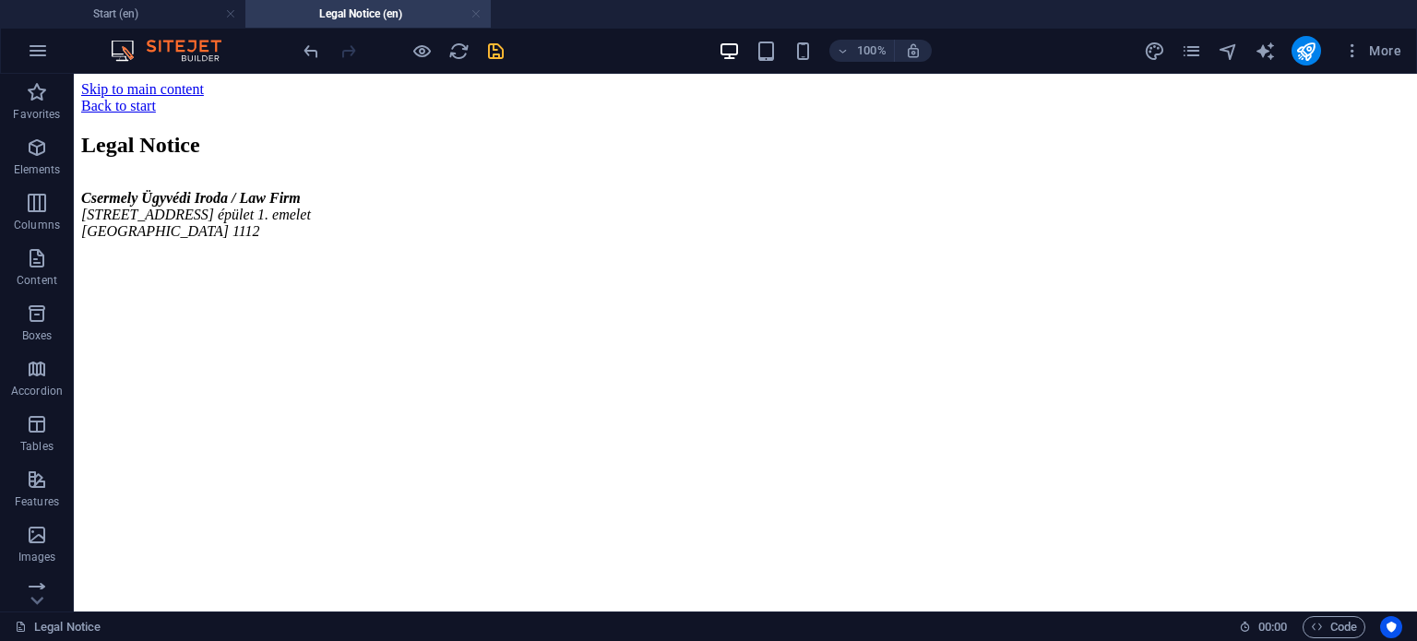
click at [480, 10] on link at bounding box center [475, 15] width 11 height 18
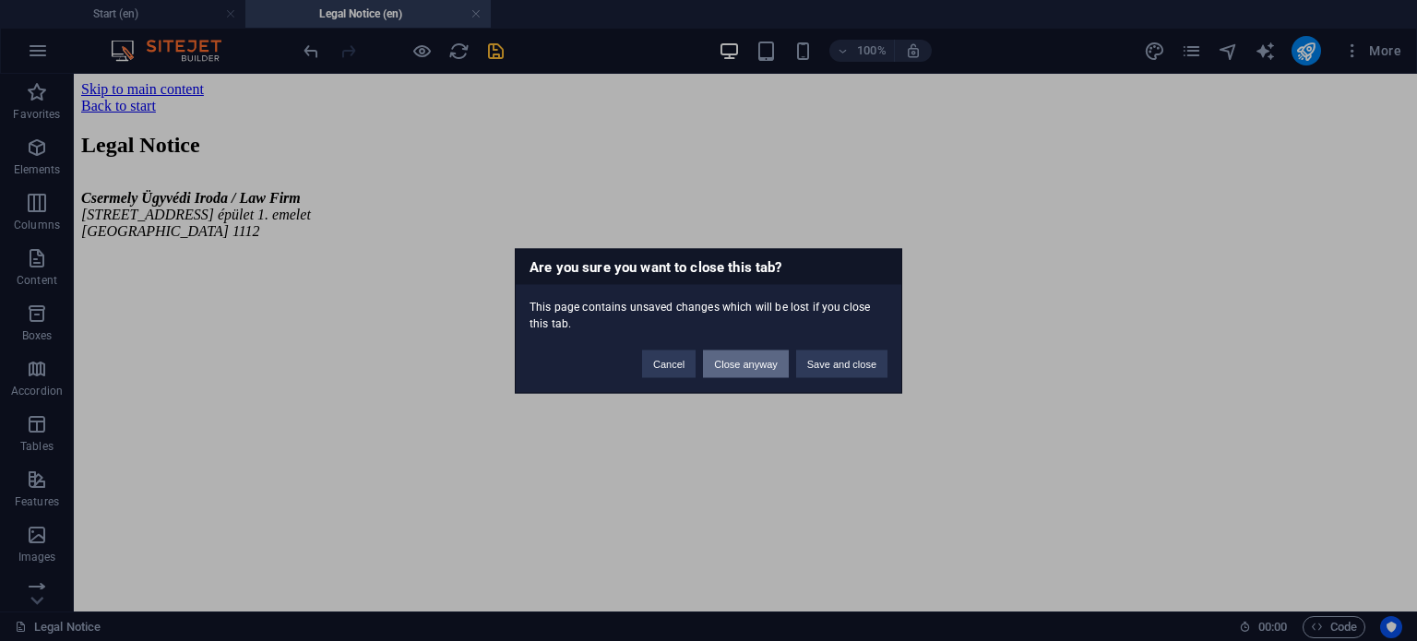
click at [750, 367] on button "Close anyway" at bounding box center [745, 364] width 85 height 28
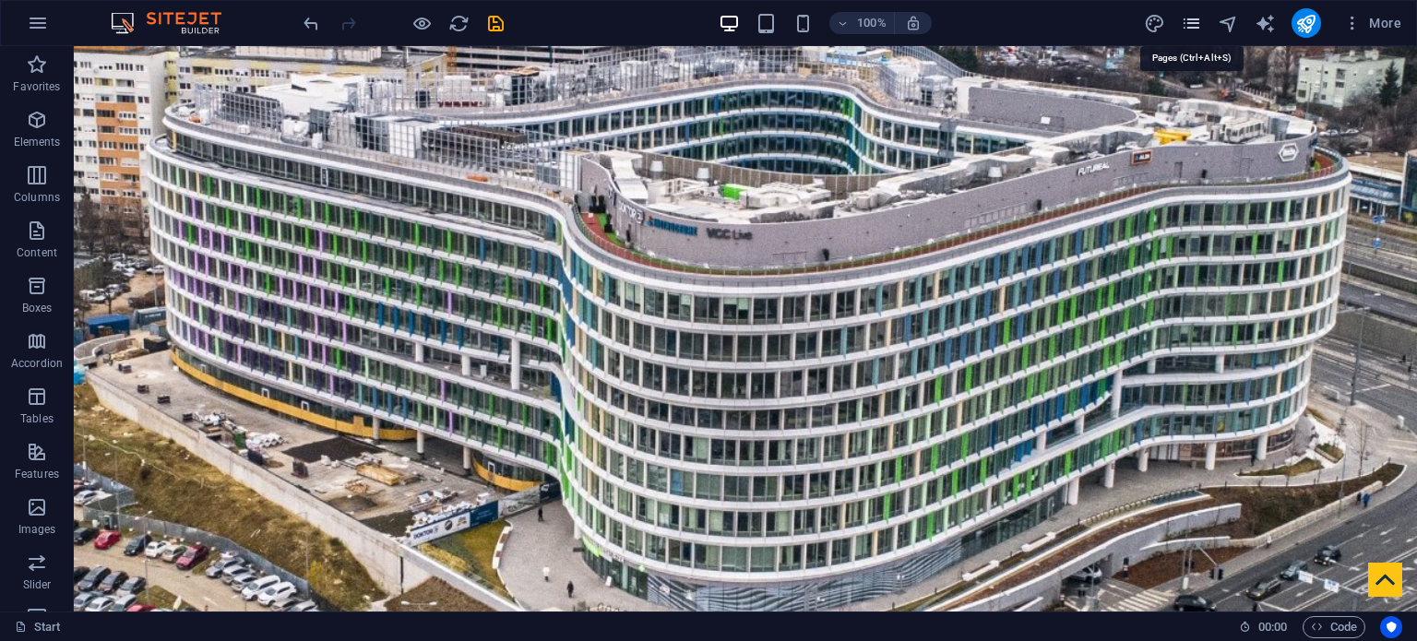
click at [1192, 21] on icon "pages" at bounding box center [1191, 23] width 21 height 21
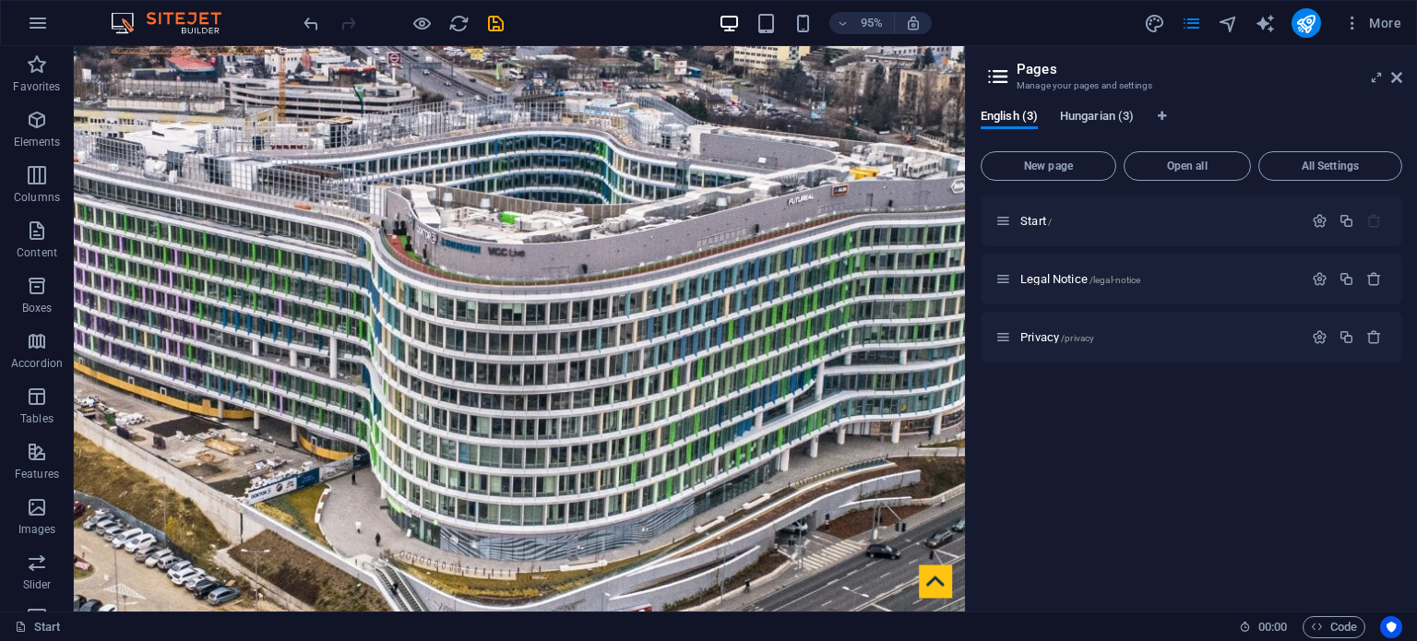
click at [1104, 113] on span "Hungarian (3)" at bounding box center [1097, 118] width 74 height 26
click at [1044, 335] on span "Privacy /privacy" at bounding box center [1057, 337] width 74 height 14
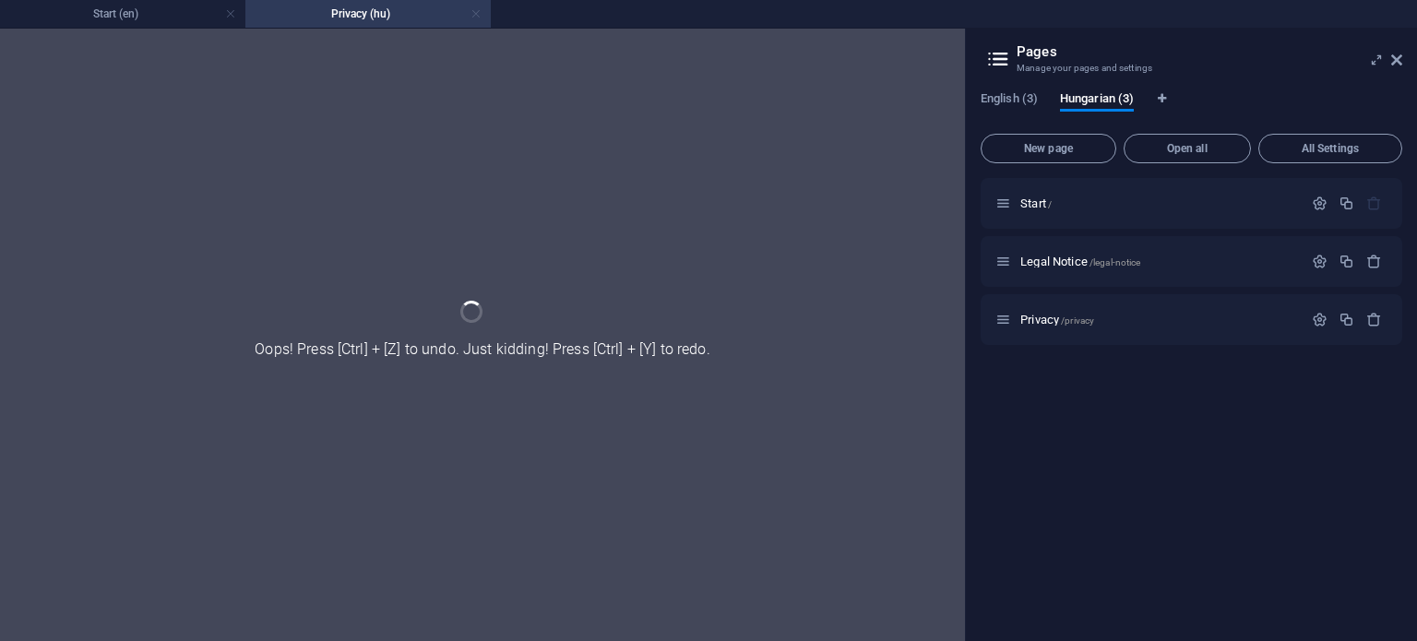
click at [479, 14] on link at bounding box center [475, 15] width 11 height 18
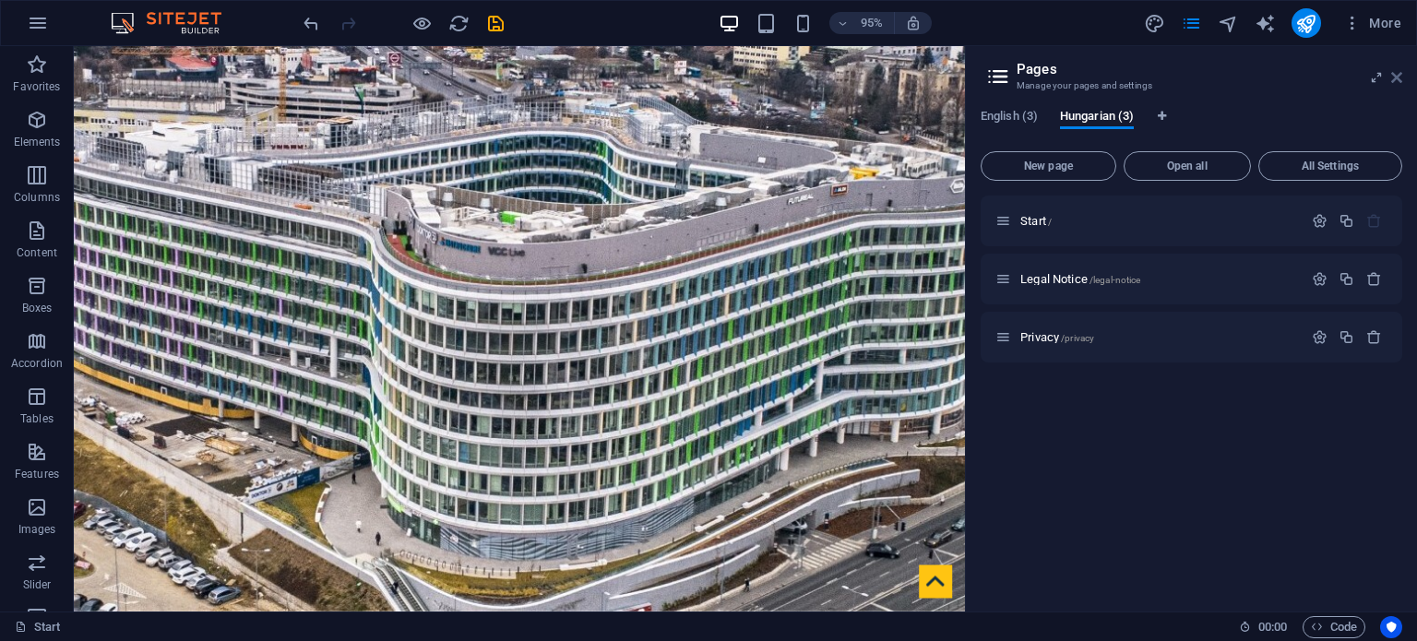
drag, startPoint x: 1399, startPoint y: 77, endPoint x: 851, endPoint y: 138, distance: 551.3
click at [1399, 77] on icon at bounding box center [1396, 77] width 11 height 15
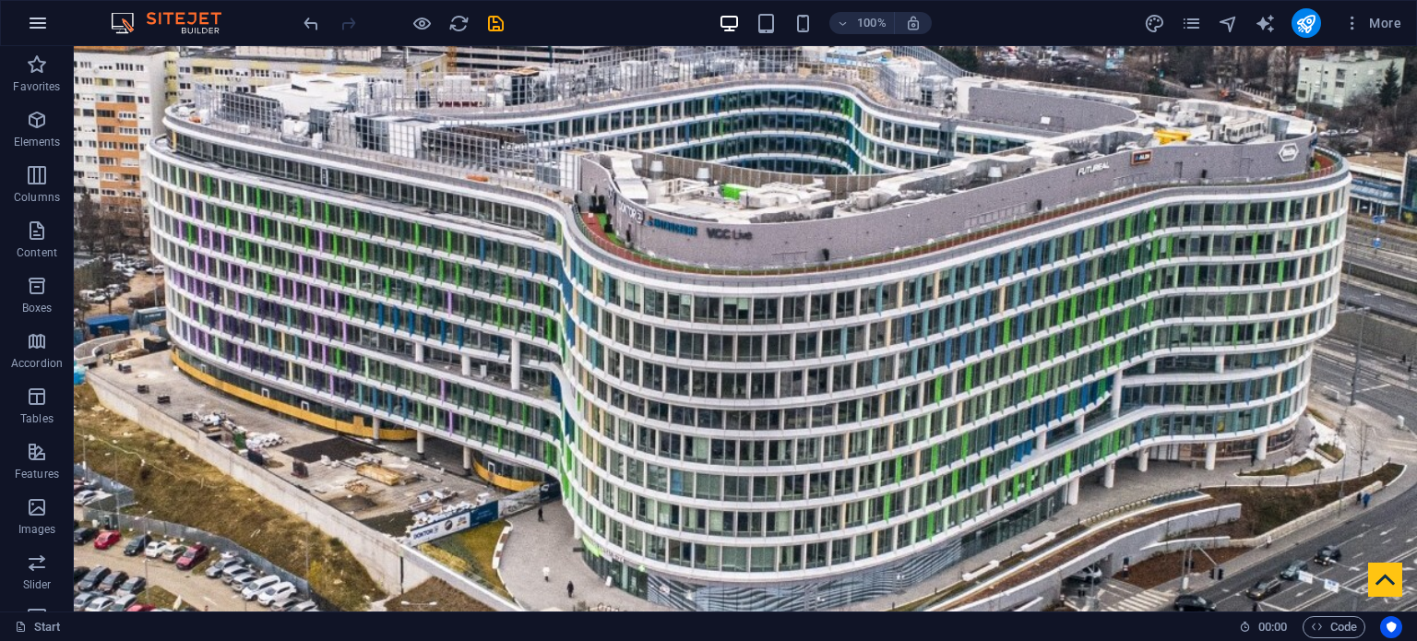
click at [38, 25] on icon "button" at bounding box center [38, 23] width 22 height 22
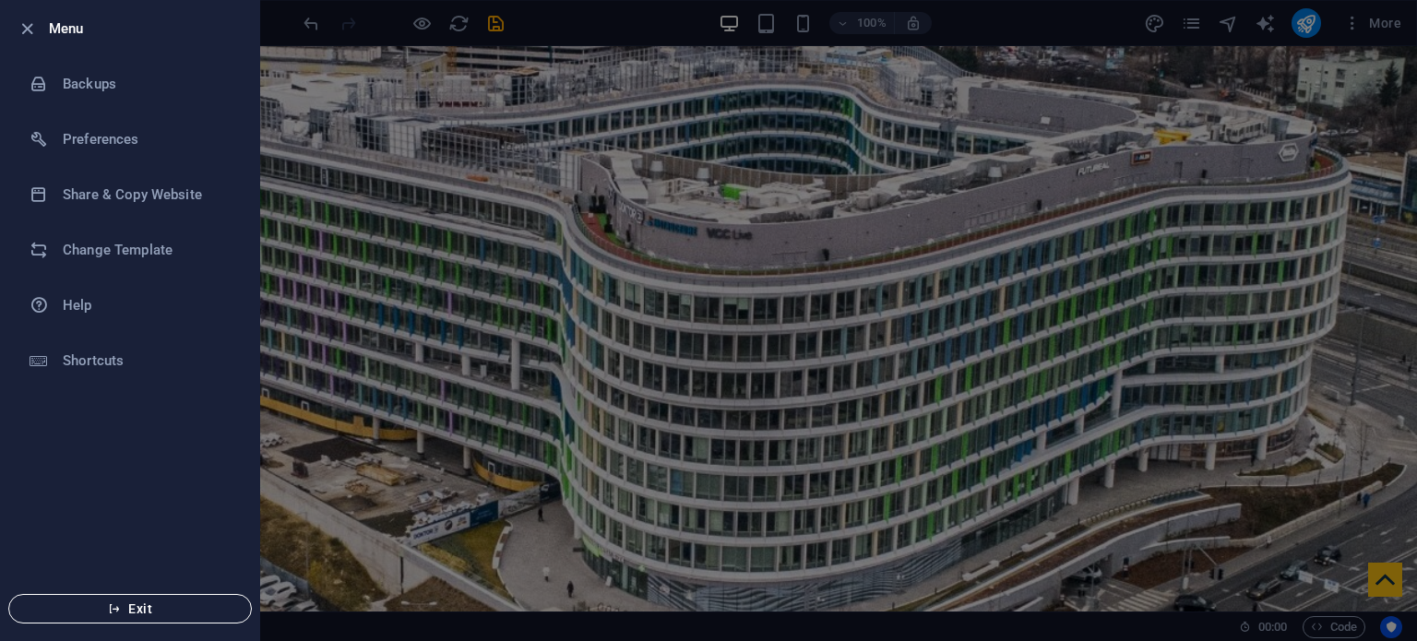
click at [162, 611] on span "Exit" at bounding box center [130, 608] width 212 height 15
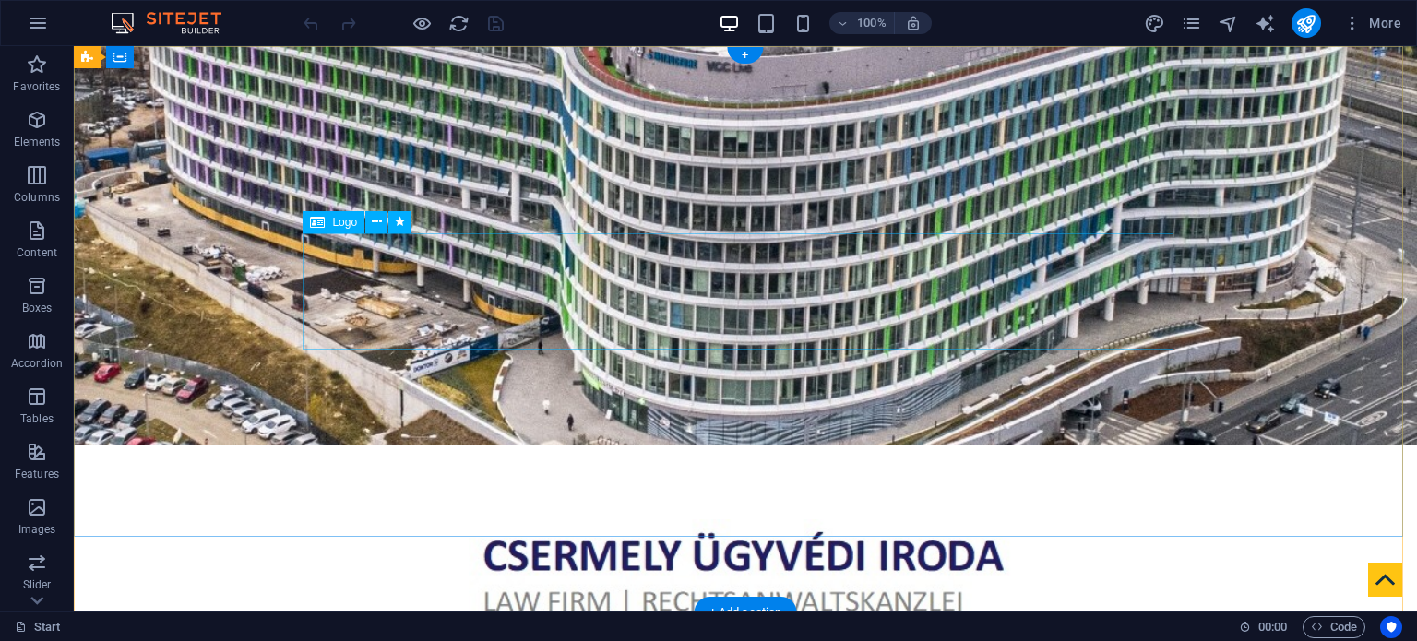
scroll to position [277, 0]
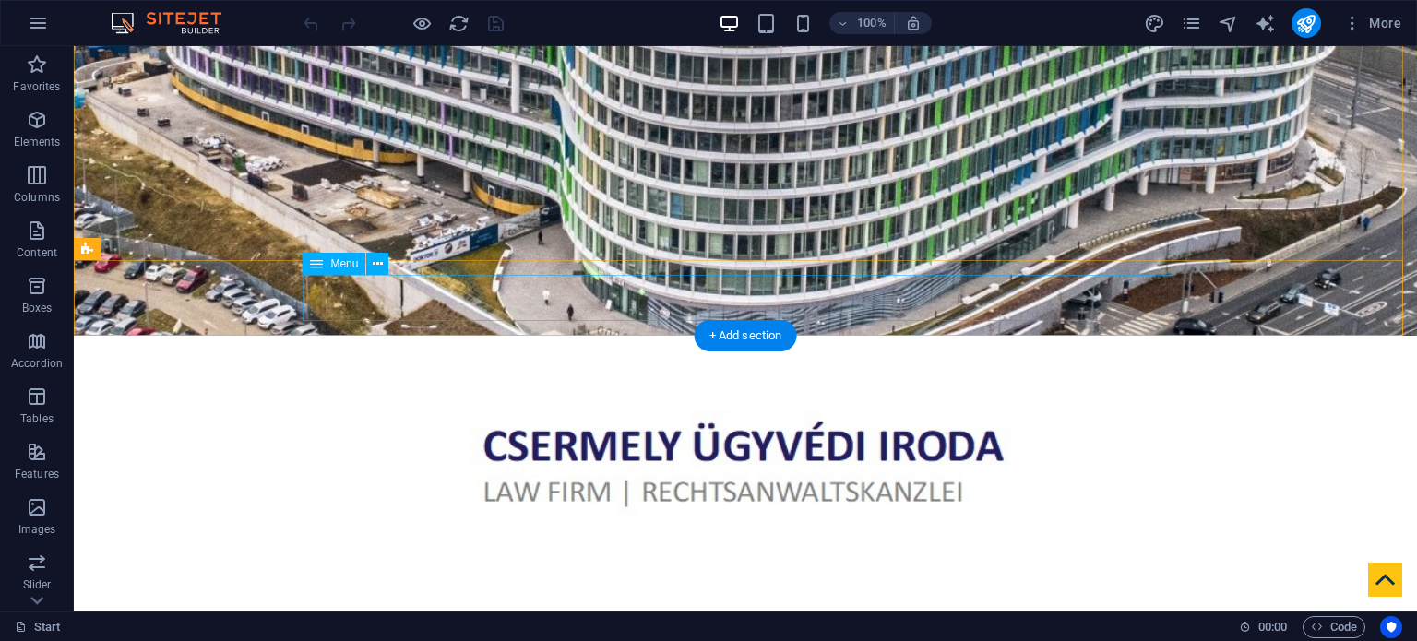
click at [1075, 614] on nav "Home About Us Services Contact Us" at bounding box center [745, 637] width 871 height 46
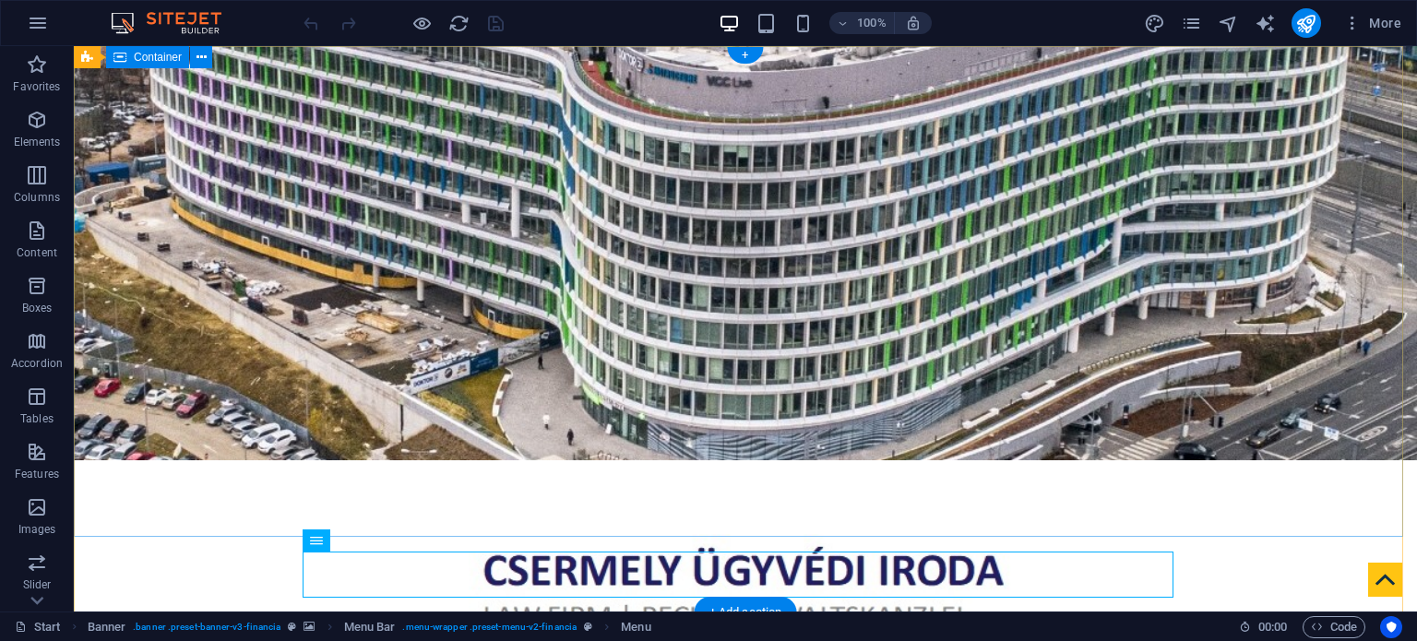
scroll to position [0, 0]
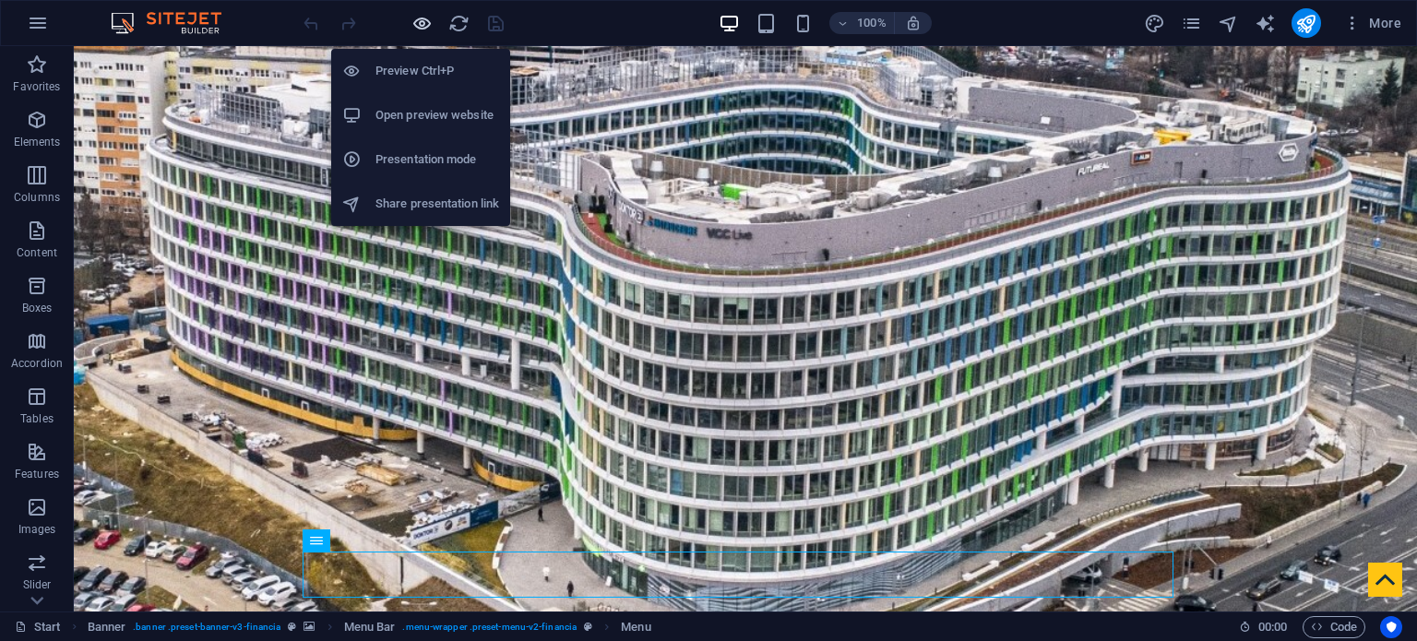
click at [422, 18] on icon "button" at bounding box center [421, 23] width 21 height 21
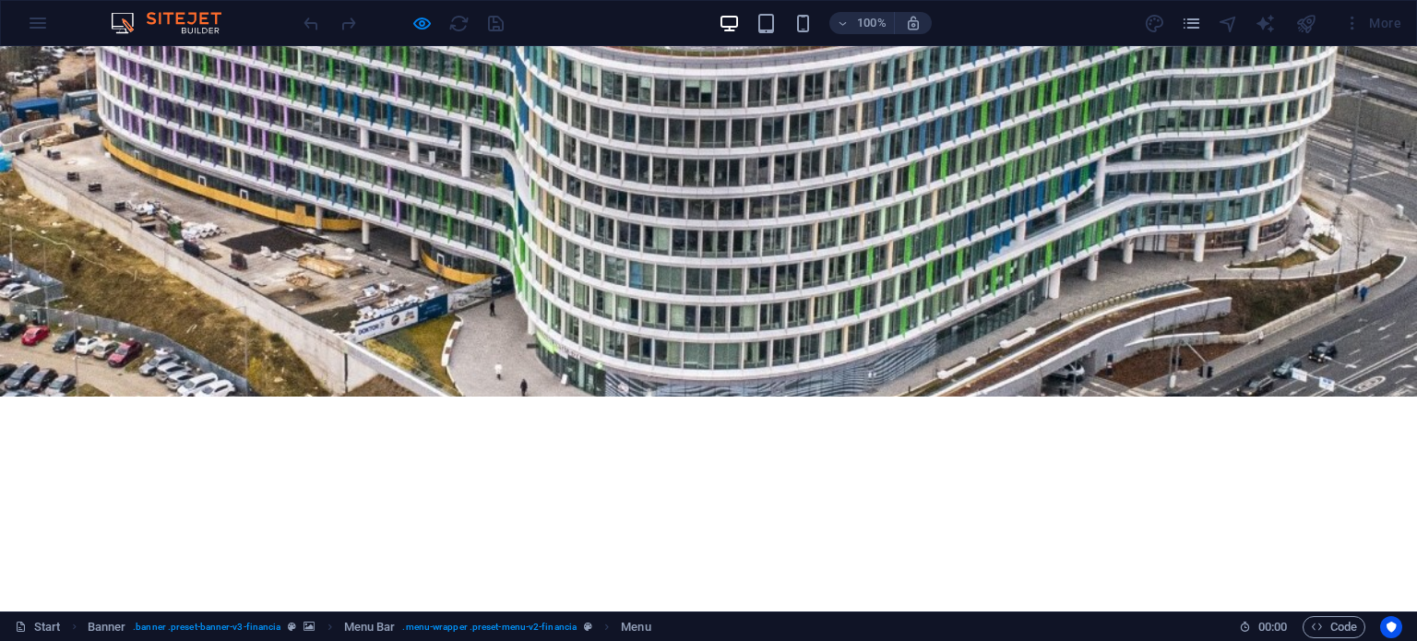
scroll to position [461, 0]
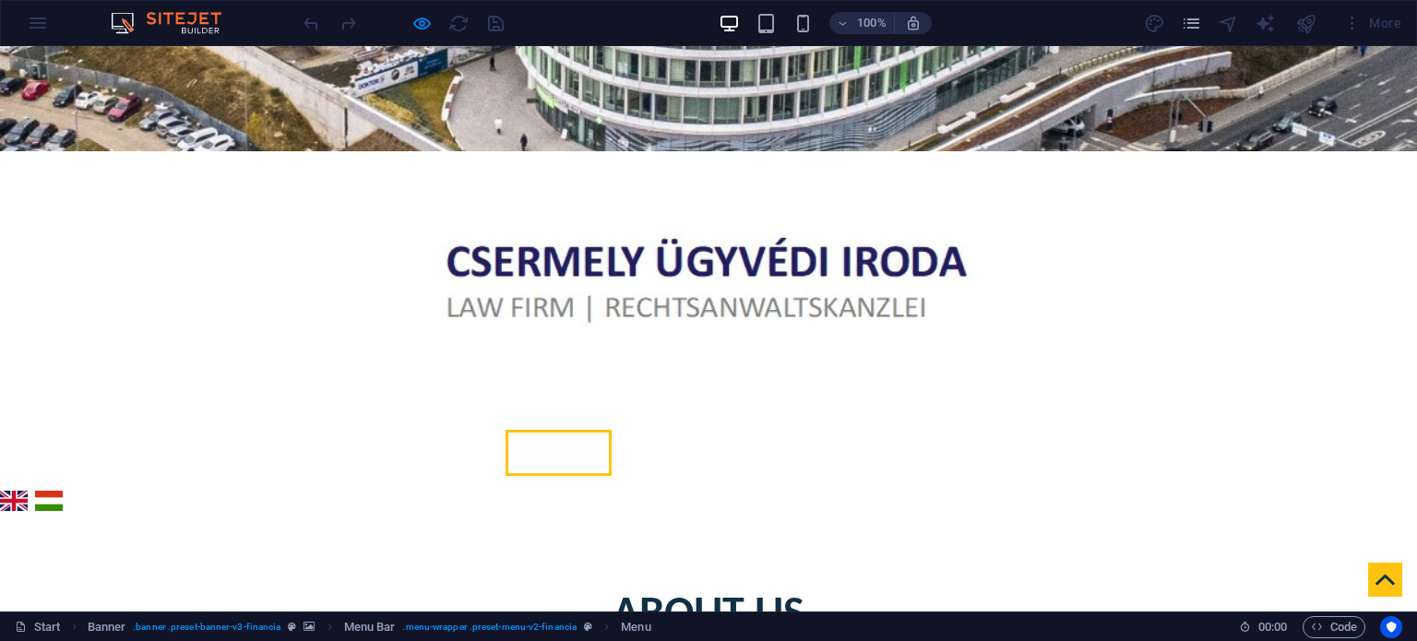
click at [53, 491] on link "magyar" at bounding box center [49, 501] width 28 height 21
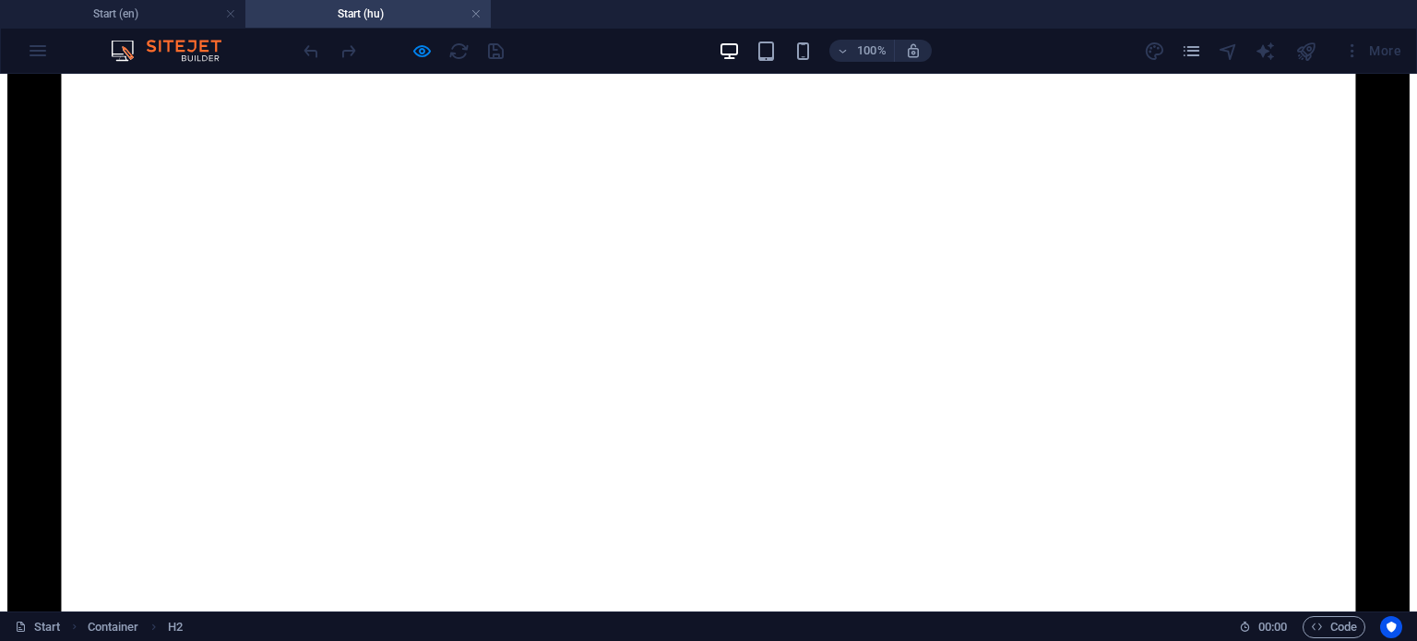
scroll to position [1867, 0]
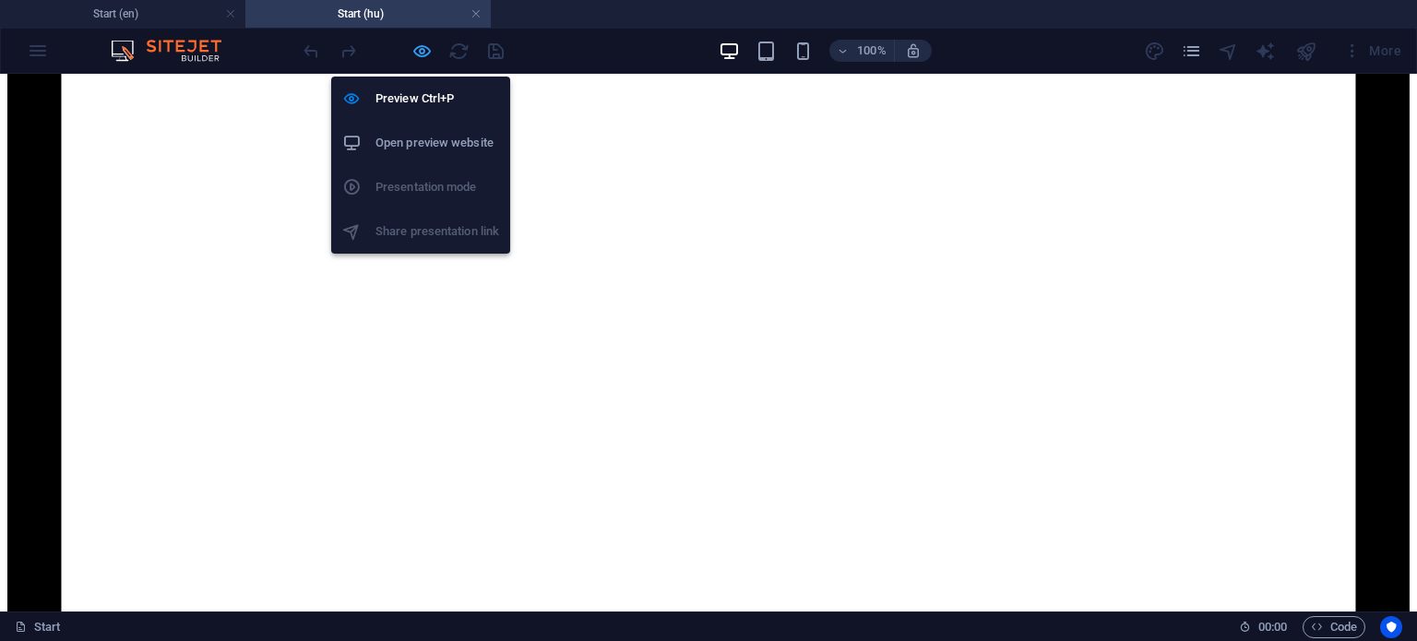
click at [425, 53] on icon "button" at bounding box center [421, 51] width 21 height 21
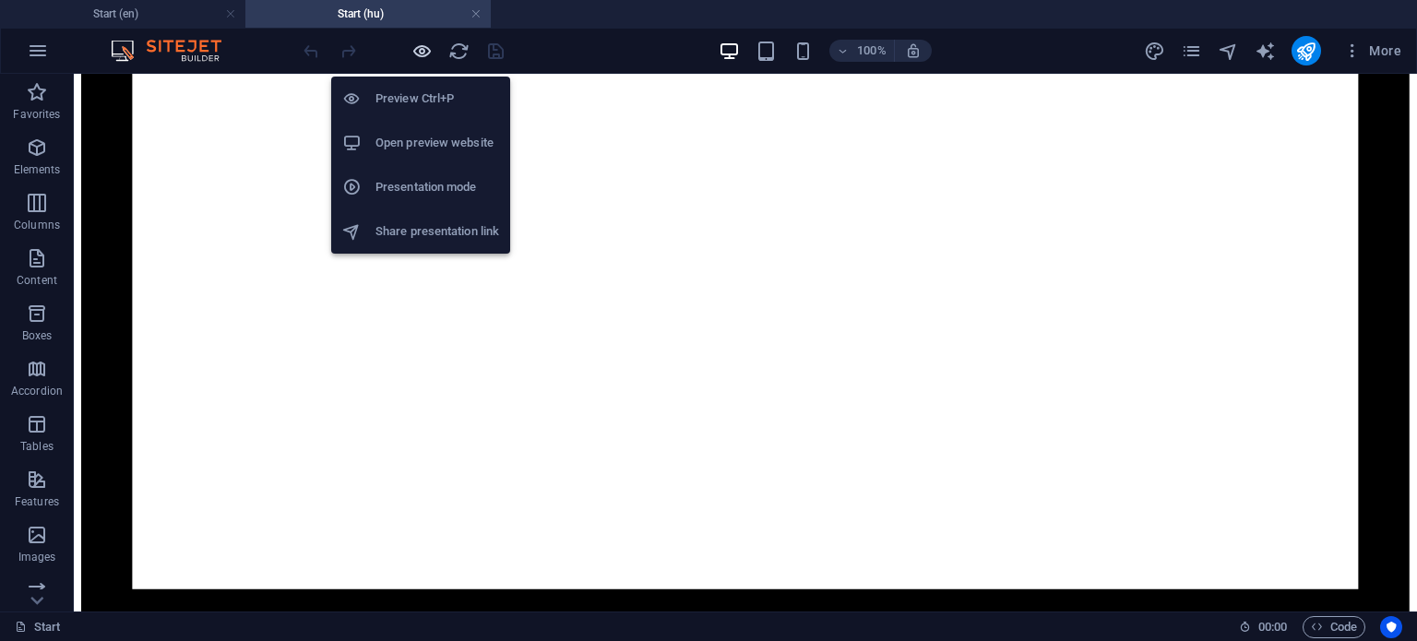
click at [425, 53] on icon "button" at bounding box center [421, 51] width 21 height 21
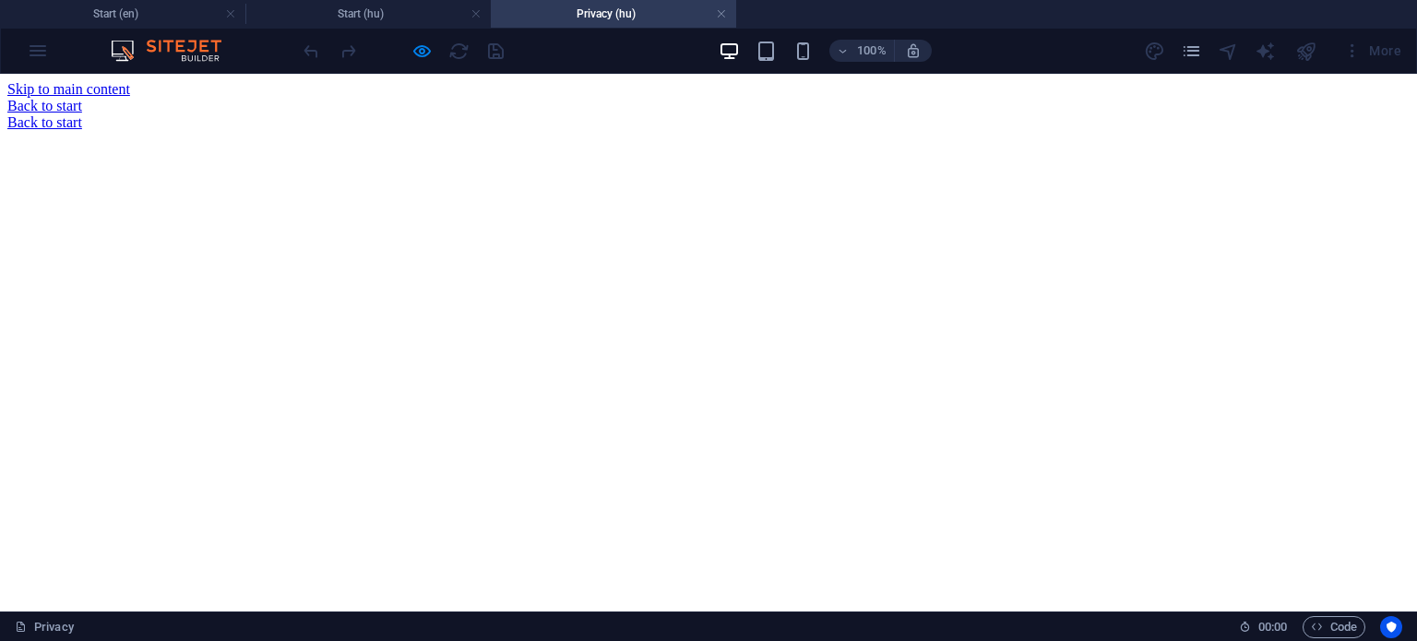
scroll to position [0, 0]
click at [723, 16] on link at bounding box center [721, 15] width 11 height 18
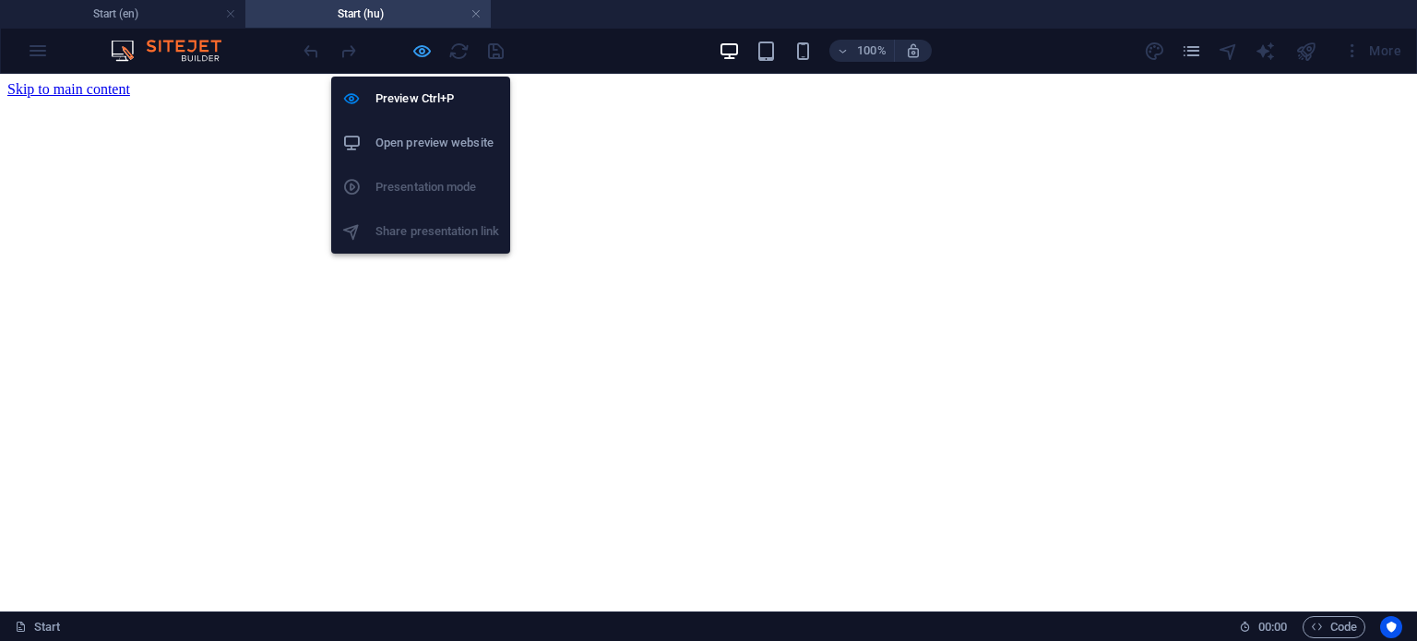
click at [417, 51] on icon "button" at bounding box center [421, 51] width 21 height 21
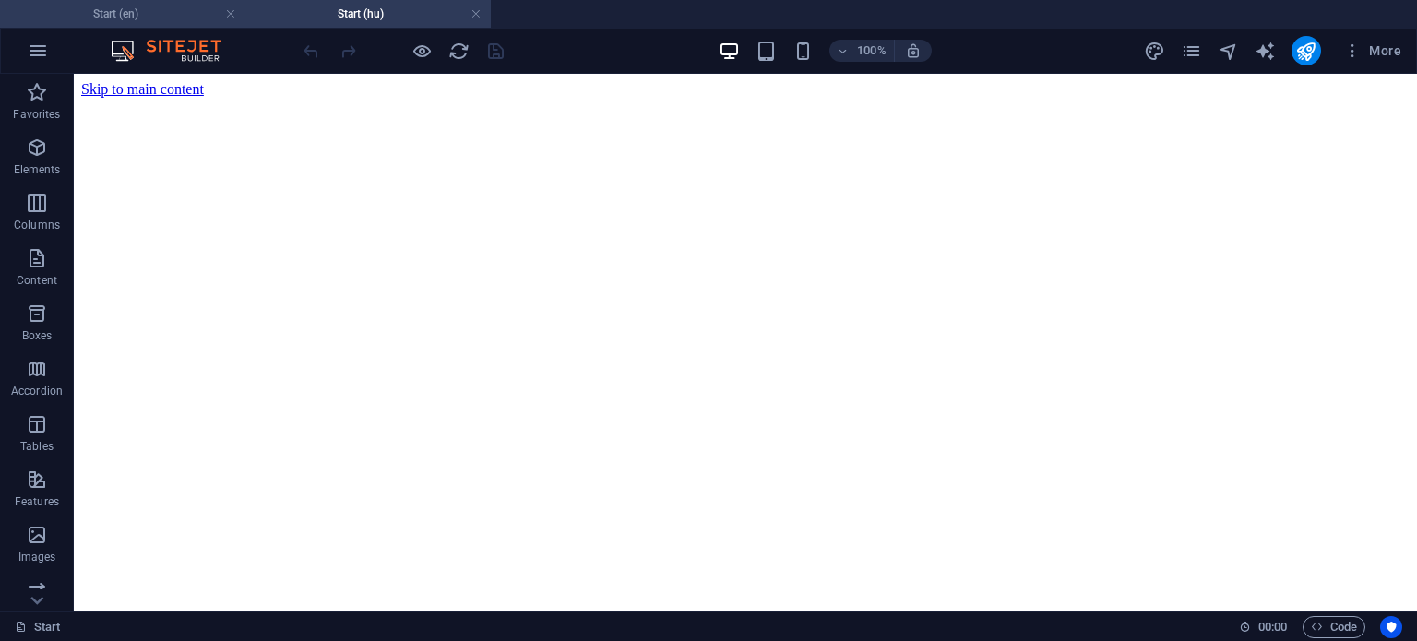
click at [173, 12] on h4 "Start (en)" at bounding box center [122, 14] width 245 height 20
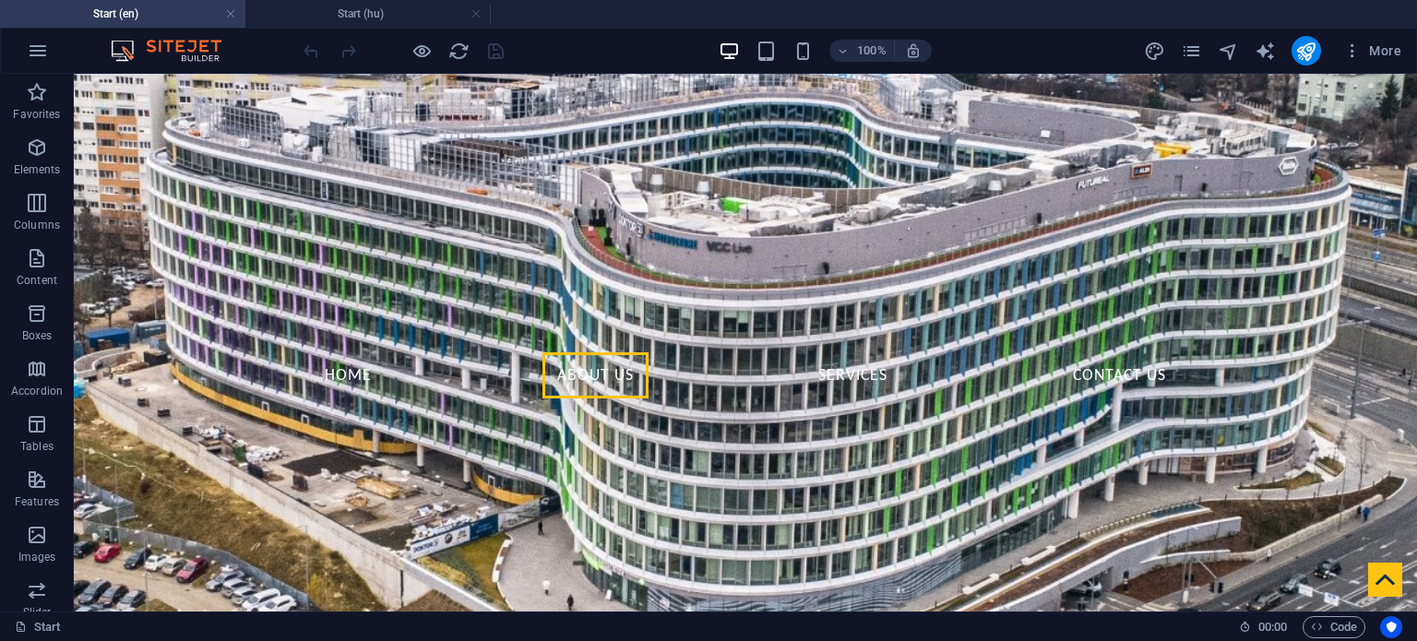
scroll to position [461, 0]
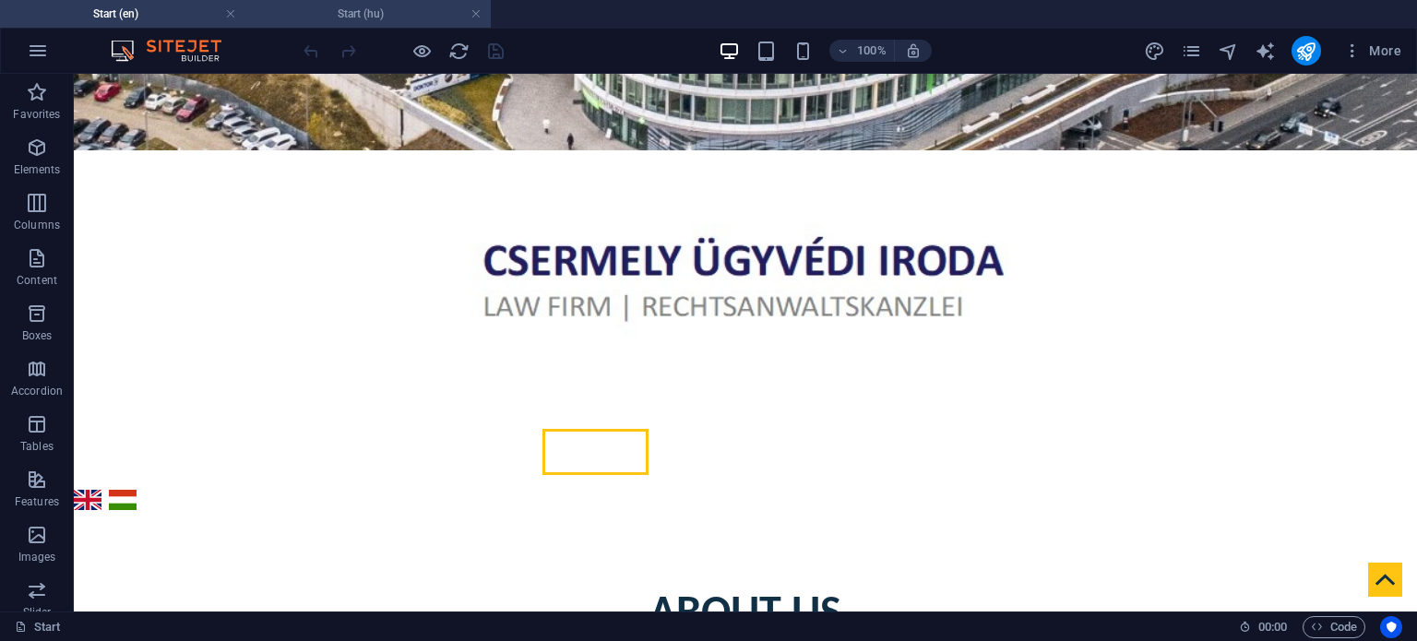
click at [352, 14] on h4 "Start (hu)" at bounding box center [367, 14] width 245 height 20
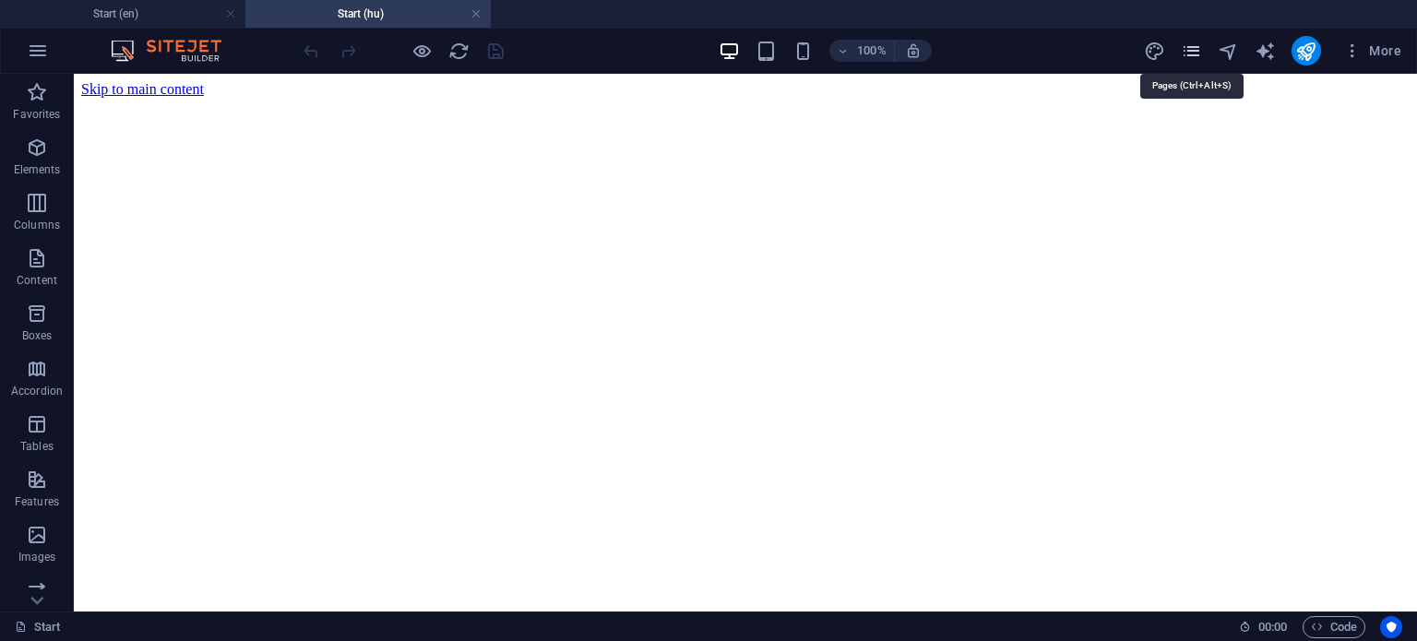
click at [1189, 43] on icon "pages" at bounding box center [1191, 51] width 21 height 21
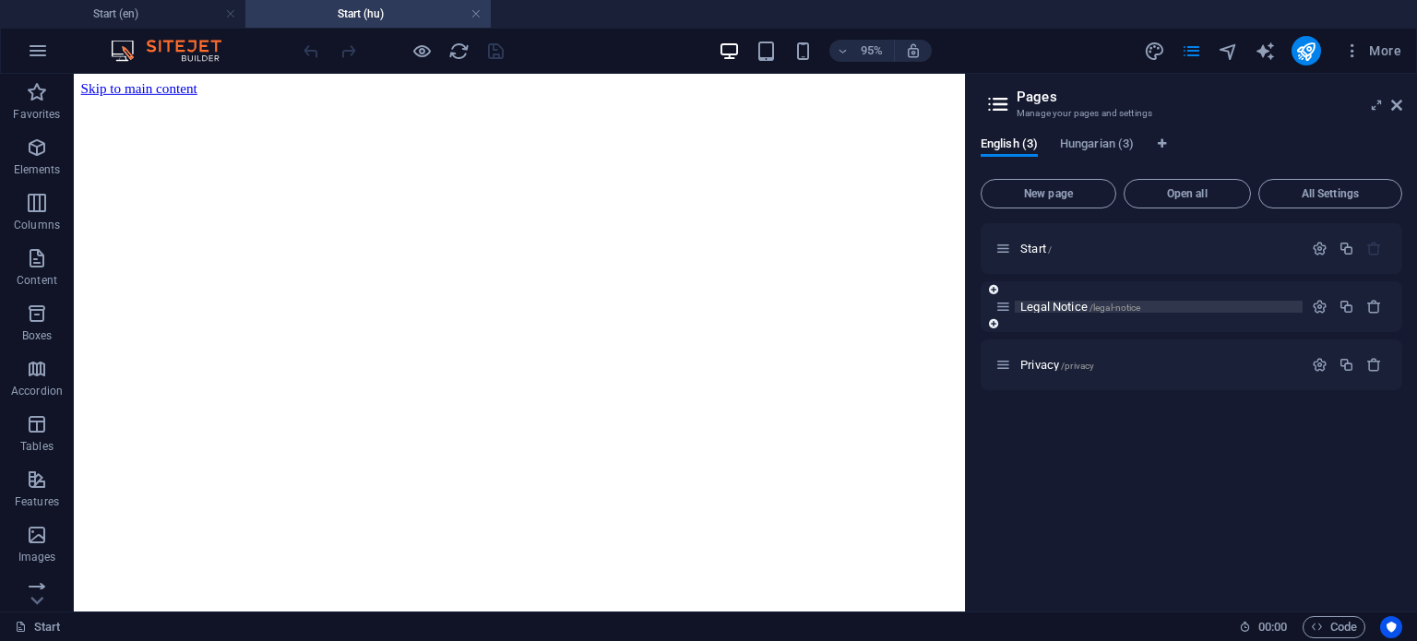
click at [1059, 311] on span "Legal Notice /legal-notice" at bounding box center [1080, 307] width 120 height 14
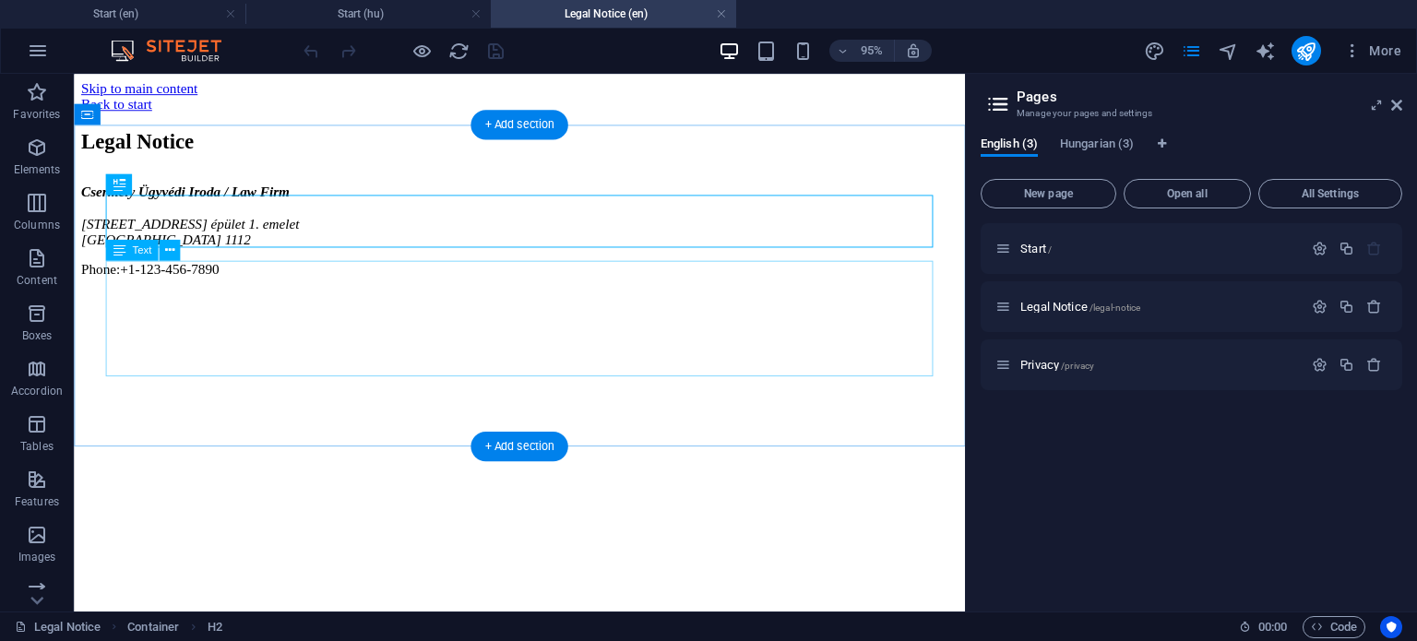
click at [334, 288] on div "[PERSON_NAME] Ügyvédi Iroda / Law Firm [STREET_ADDRESS] épület 1. emelet [GEOGR…" at bounding box center [542, 239] width 923 height 98
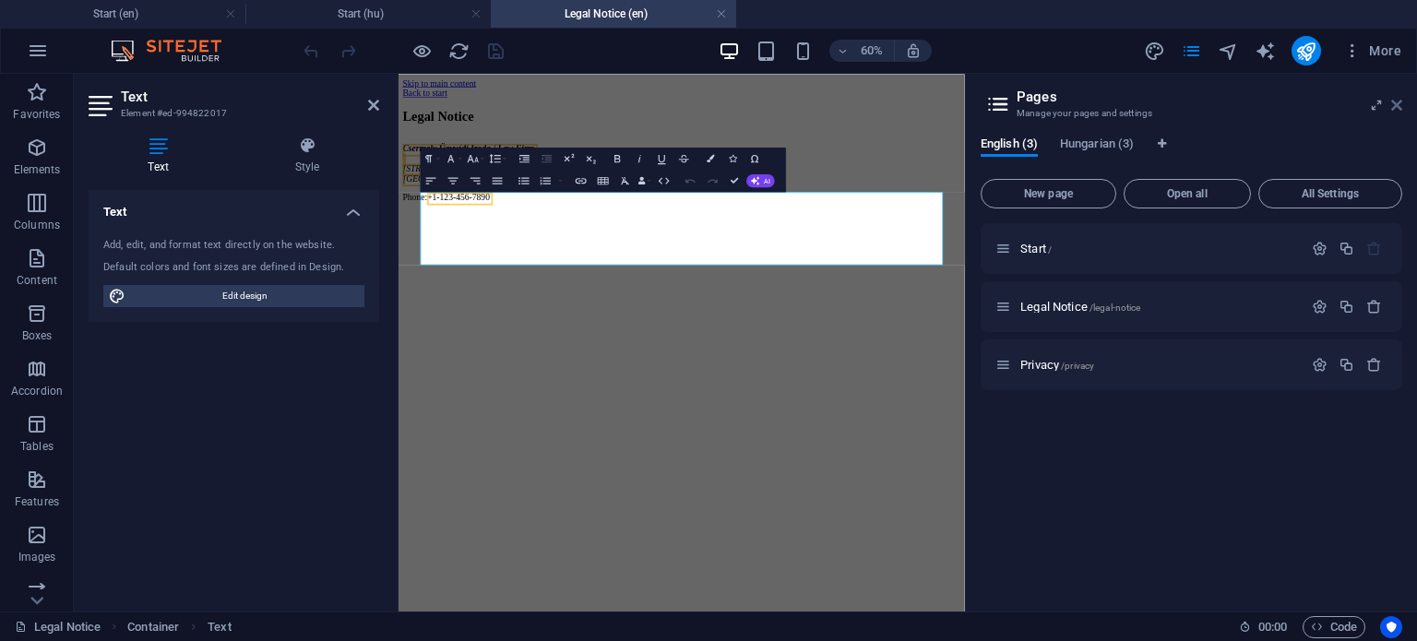
drag, startPoint x: 1394, startPoint y: 104, endPoint x: 766, endPoint y: 108, distance: 628.1
click at [1394, 104] on icon at bounding box center [1396, 105] width 11 height 15
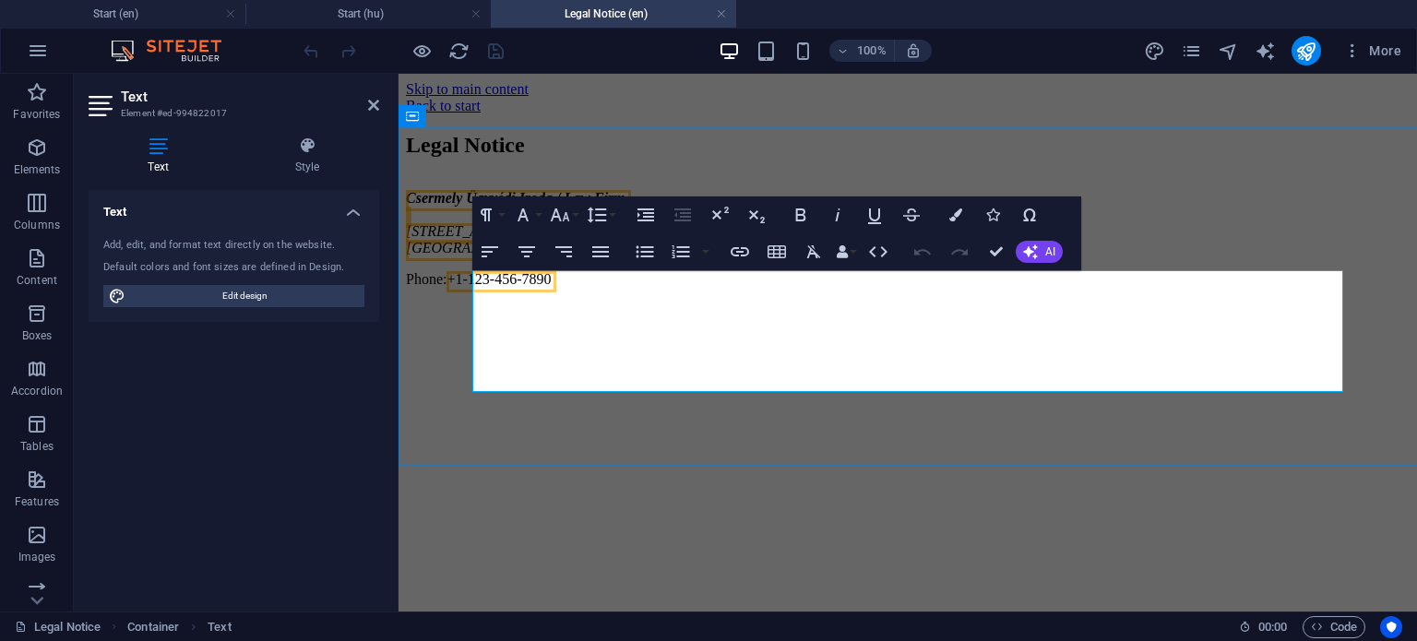
click at [644, 288] on p "Phone: [PHONE_NUMBER]" at bounding box center [908, 279] width 1004 height 17
click at [657, 256] on address "[PERSON_NAME] Ügyvédi Iroda / Law Firm [STREET_ADDRESS] épület 1. emelet [GEOGR…" at bounding box center [908, 223] width 1004 height 66
click at [474, 256] on address "[PERSON_NAME] Ügyvédi Iroda / Law Firm [STREET_ADDRESS] épület 1. emelet [GEOGR…" at bounding box center [908, 223] width 1004 height 66
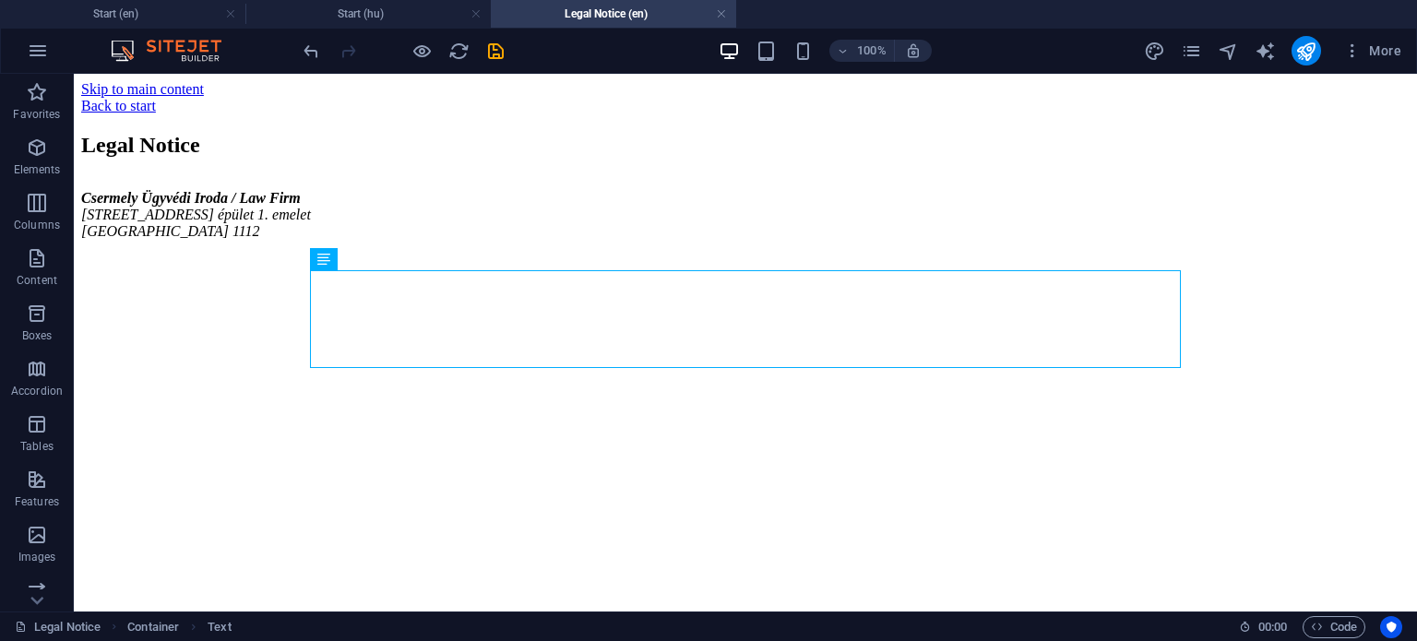
click at [637, 20] on h4 "Legal Notice (en)" at bounding box center [613, 14] width 245 height 20
click at [1198, 47] on icon "pages" at bounding box center [1191, 51] width 21 height 21
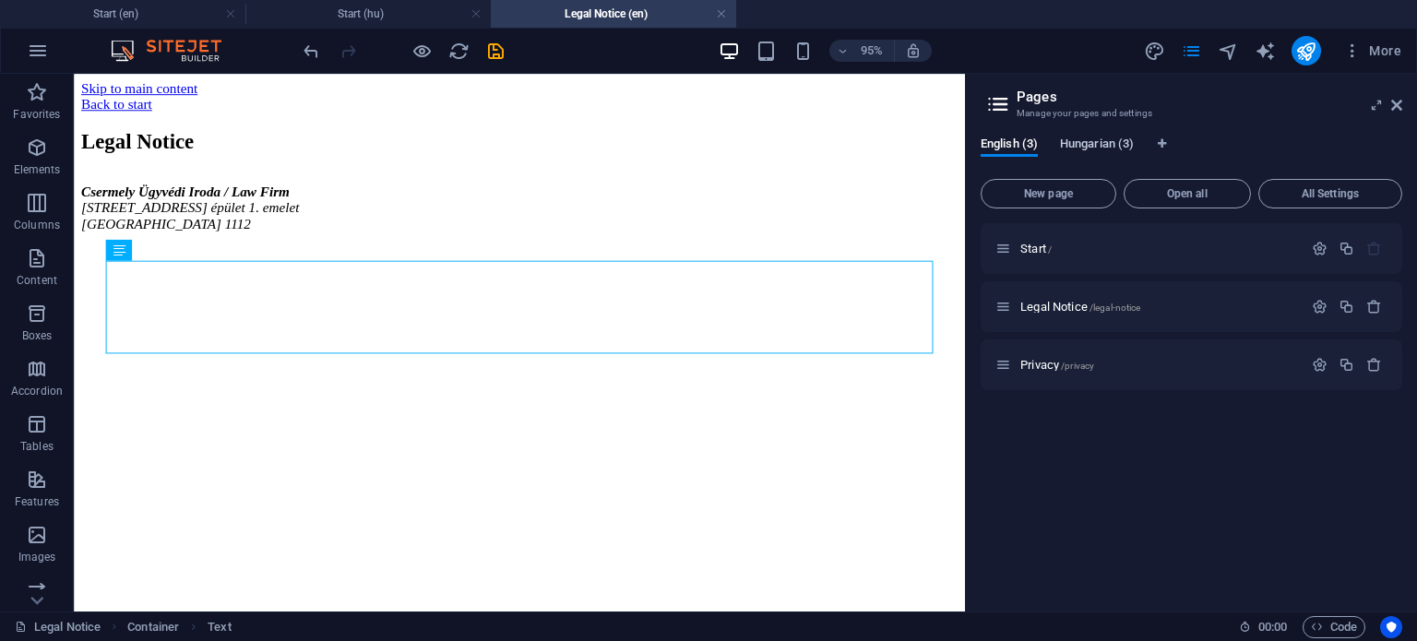
click at [1107, 143] on span "Hungarian (3)" at bounding box center [1097, 146] width 74 height 26
click at [1090, 303] on span "/legal-notice" at bounding box center [1115, 308] width 52 height 10
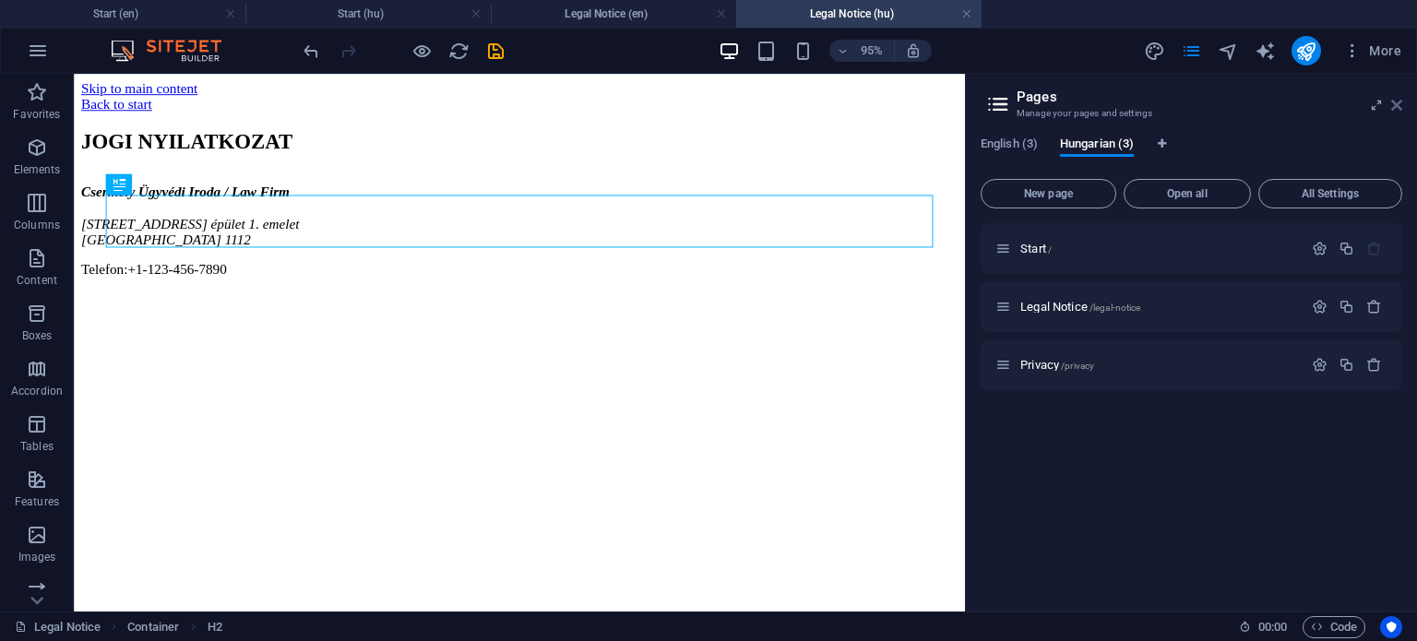
click at [1397, 101] on icon at bounding box center [1396, 105] width 11 height 15
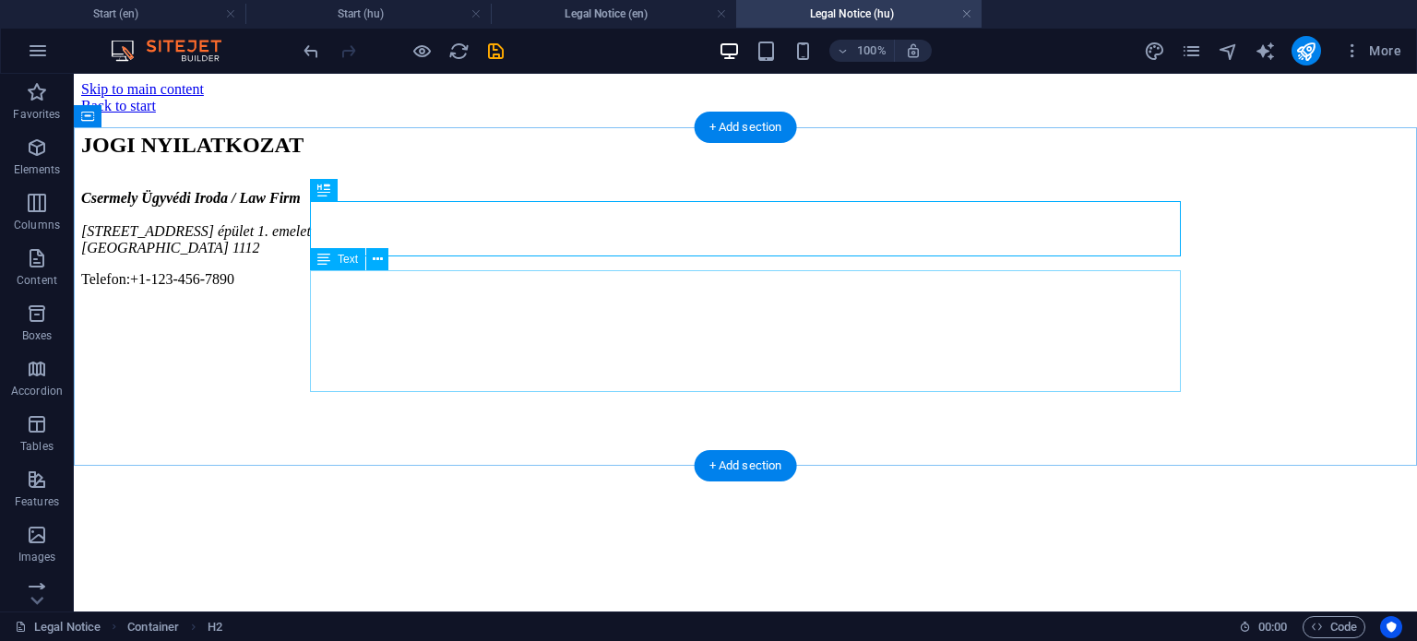
click at [505, 288] on div "[PERSON_NAME] Ügyvédi Iroda / Law Firm [STREET_ADDRESS] épület 1. emelet [GEOGR…" at bounding box center [745, 239] width 1328 height 98
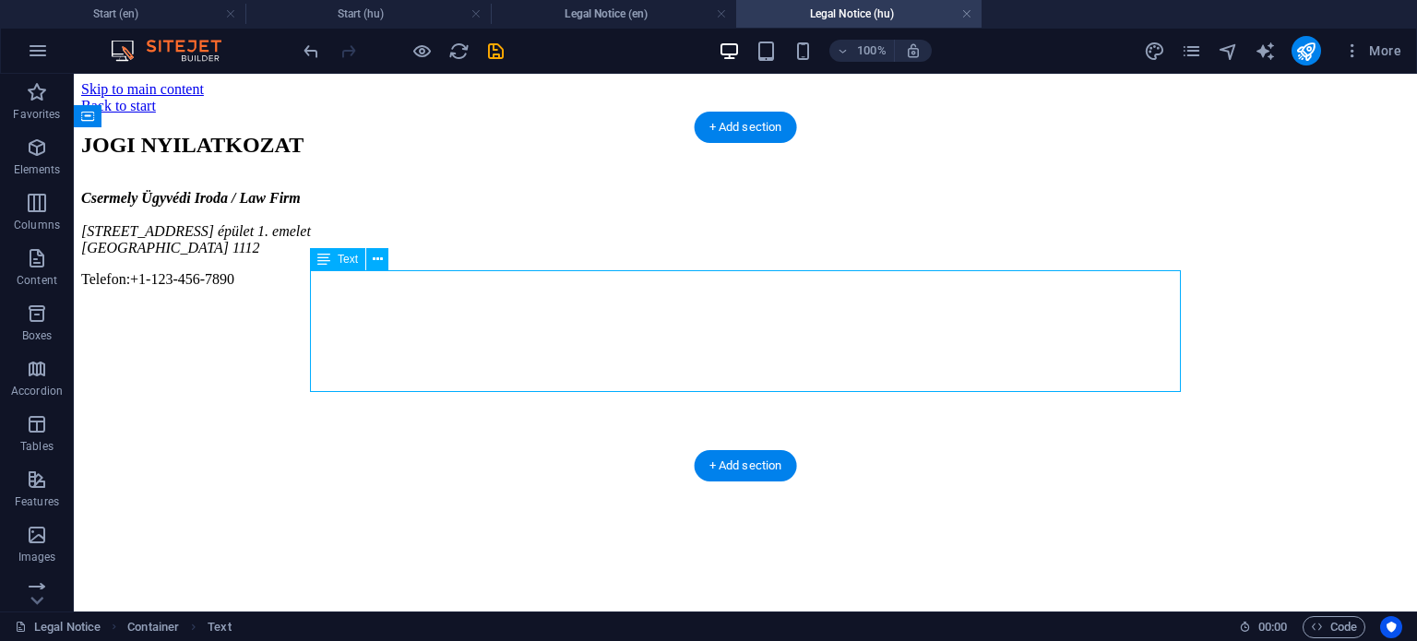
click at [505, 288] on div "[PERSON_NAME] Ügyvédi Iroda / Law Firm [STREET_ADDRESS] épület 1. emelet [GEOGR…" at bounding box center [745, 239] width 1328 height 98
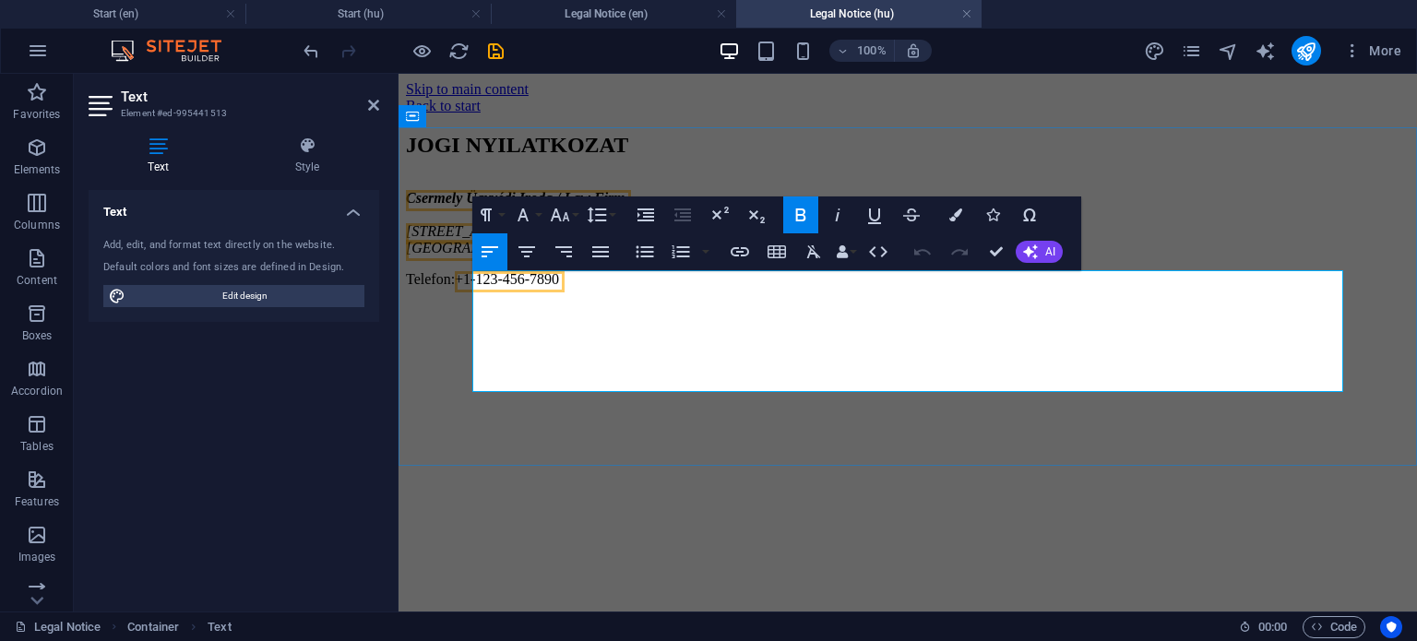
click at [638, 288] on p "Telefon: [PHONE_NUMBER]" at bounding box center [908, 279] width 1004 height 17
click at [609, 256] on address "[PERSON_NAME] Ügyvédi Iroda / Law Firm [STREET_ADDRESS] épület 1. emelet [GEOGR…" at bounding box center [908, 223] width 1004 height 66
click at [588, 256] on address "[PERSON_NAME] Ügyvédi Iroda / Law Firm [STREET_ADDRESS] épület 1. emelet [GEOGR…" at bounding box center [908, 223] width 1004 height 66
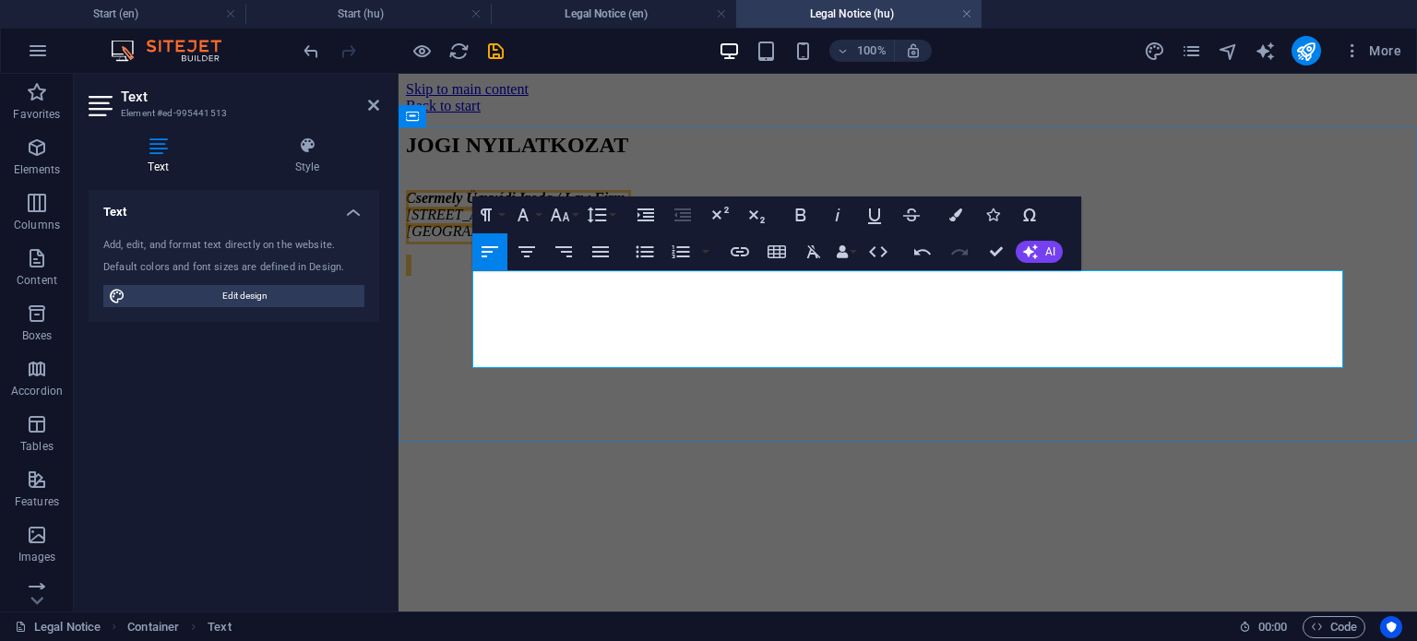
click at [475, 271] on p "​" at bounding box center [908, 263] width 1004 height 17
click at [472, 271] on p "​" at bounding box center [908, 263] width 1004 height 17
click at [474, 271] on p "​" at bounding box center [908, 263] width 1004 height 17
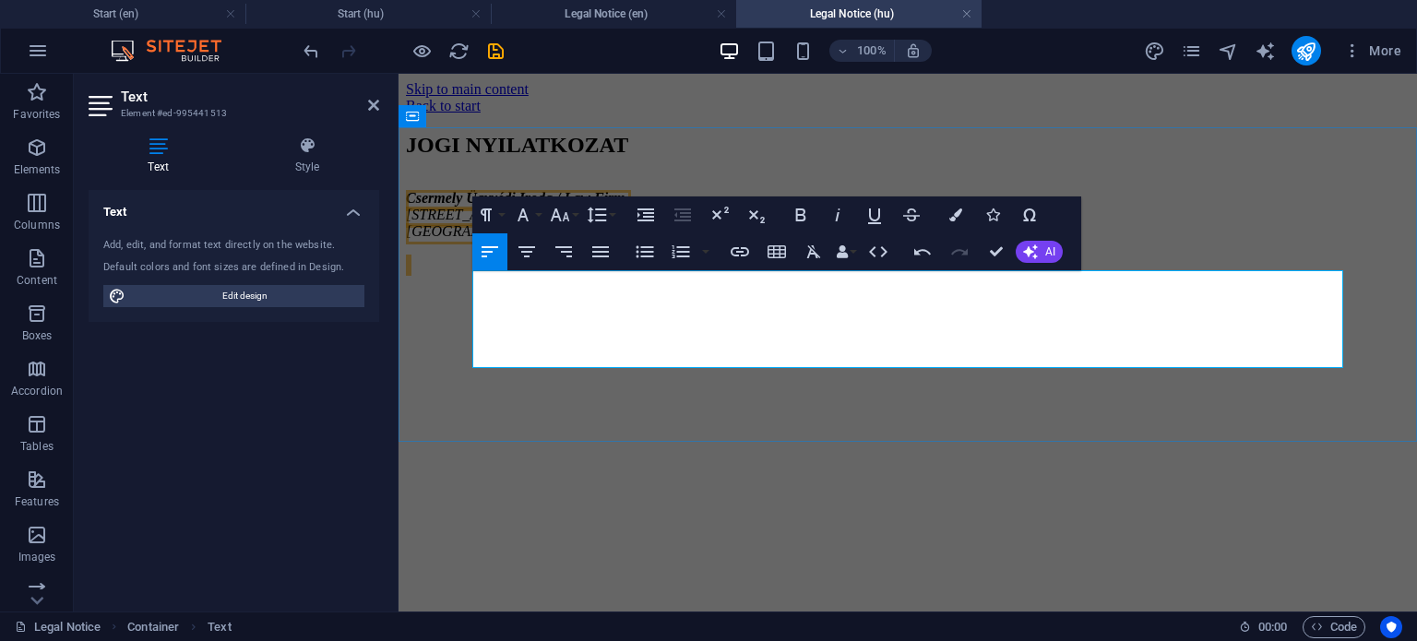
click at [474, 271] on p "​" at bounding box center [908, 263] width 1004 height 17
click at [484, 271] on p "​" at bounding box center [908, 263] width 1004 height 17
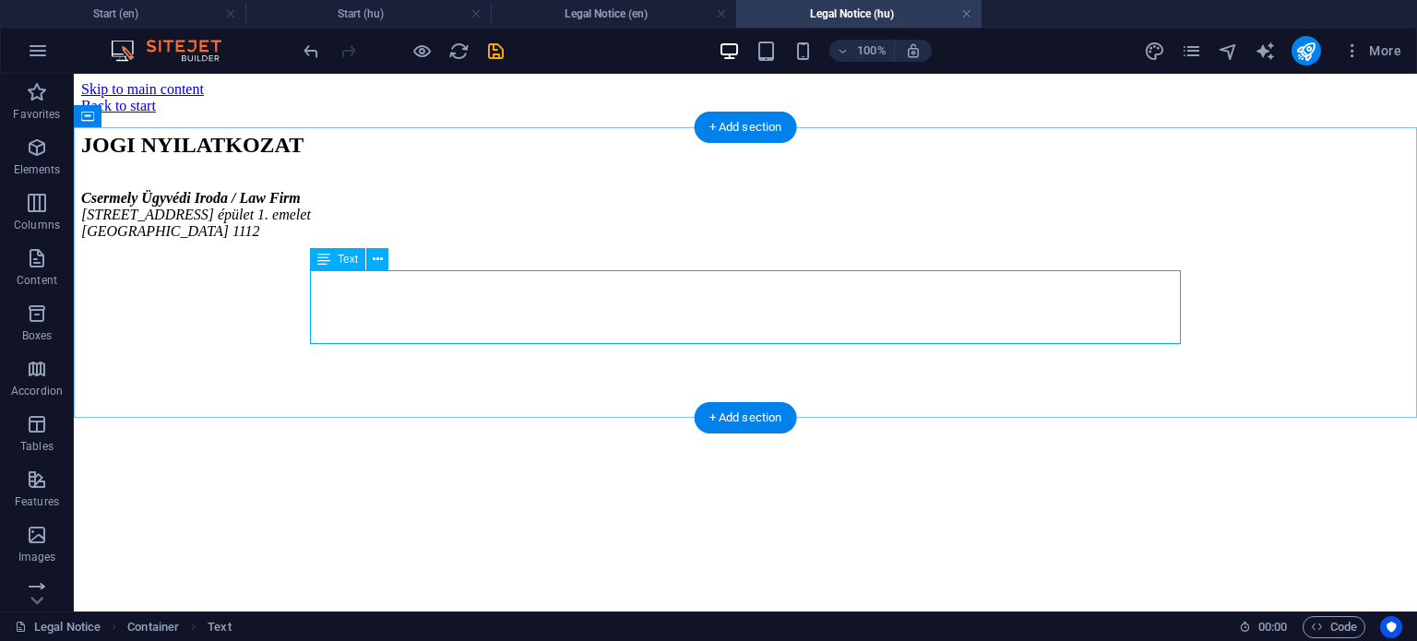
click at [633, 240] on div "[PERSON_NAME] Ügyvédi Iroda / Law Firm [STREET_ADDRESS] épület 1. emelet [GEOGR…" at bounding box center [745, 215] width 1328 height 50
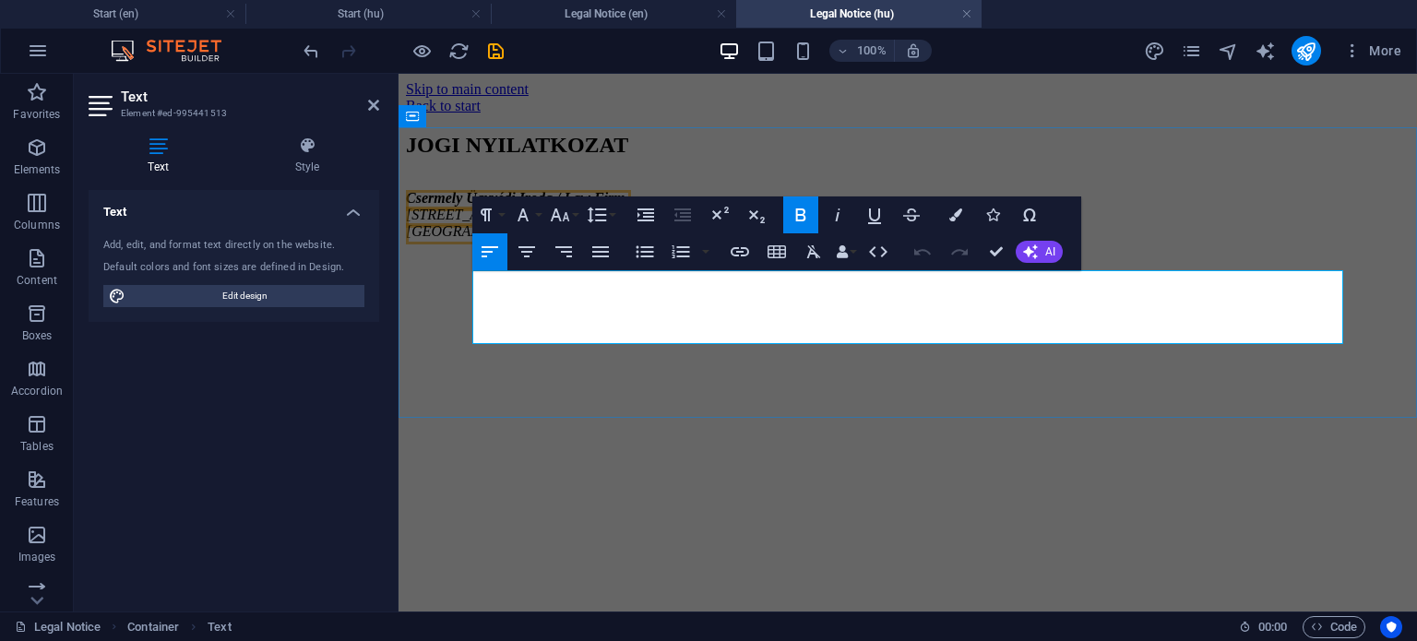
click at [650, 240] on address "[PERSON_NAME] Ügyvédi Iroda / Law Firm [STREET_ADDRESS] épület 1. emelet [GEOGR…" at bounding box center [908, 215] width 1004 height 50
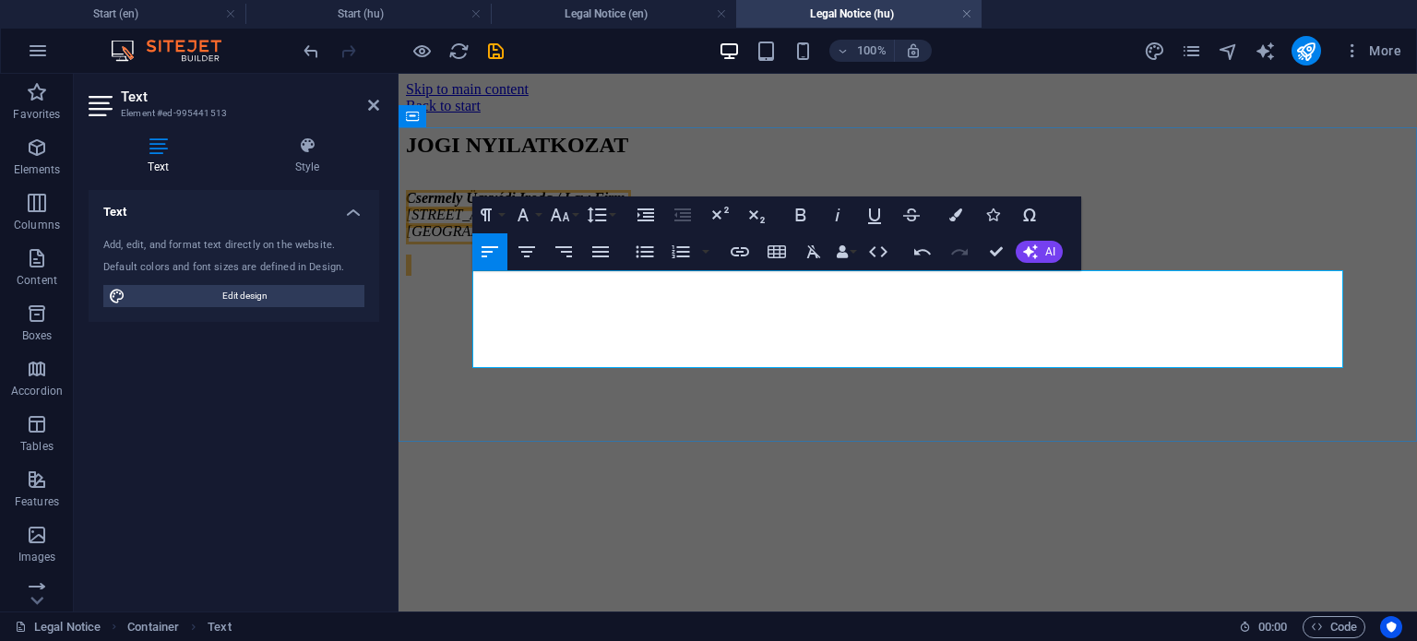
click at [691, 240] on address "[PERSON_NAME] Ügyvédi Iroda / Law Firm [STREET_ADDRESS] épület 1. emelet [GEOGR…" at bounding box center [908, 215] width 1004 height 50
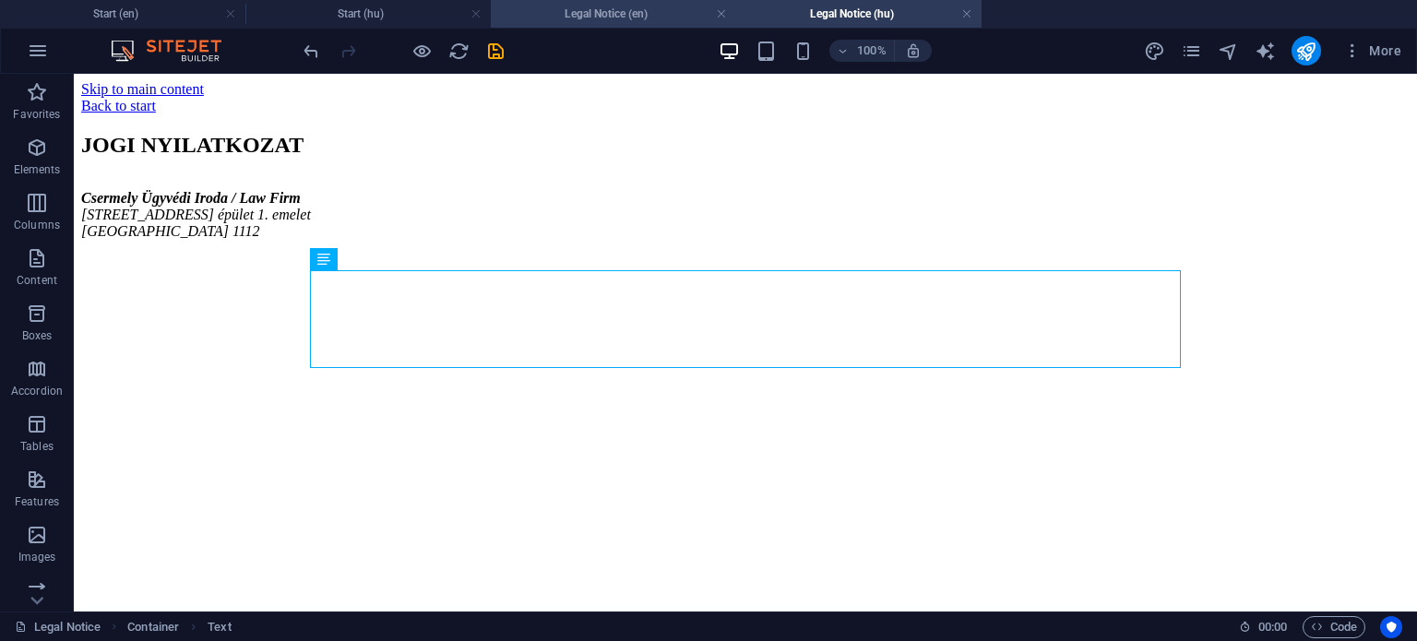
click at [594, 12] on h4 "Legal Notice (en)" at bounding box center [613, 14] width 245 height 20
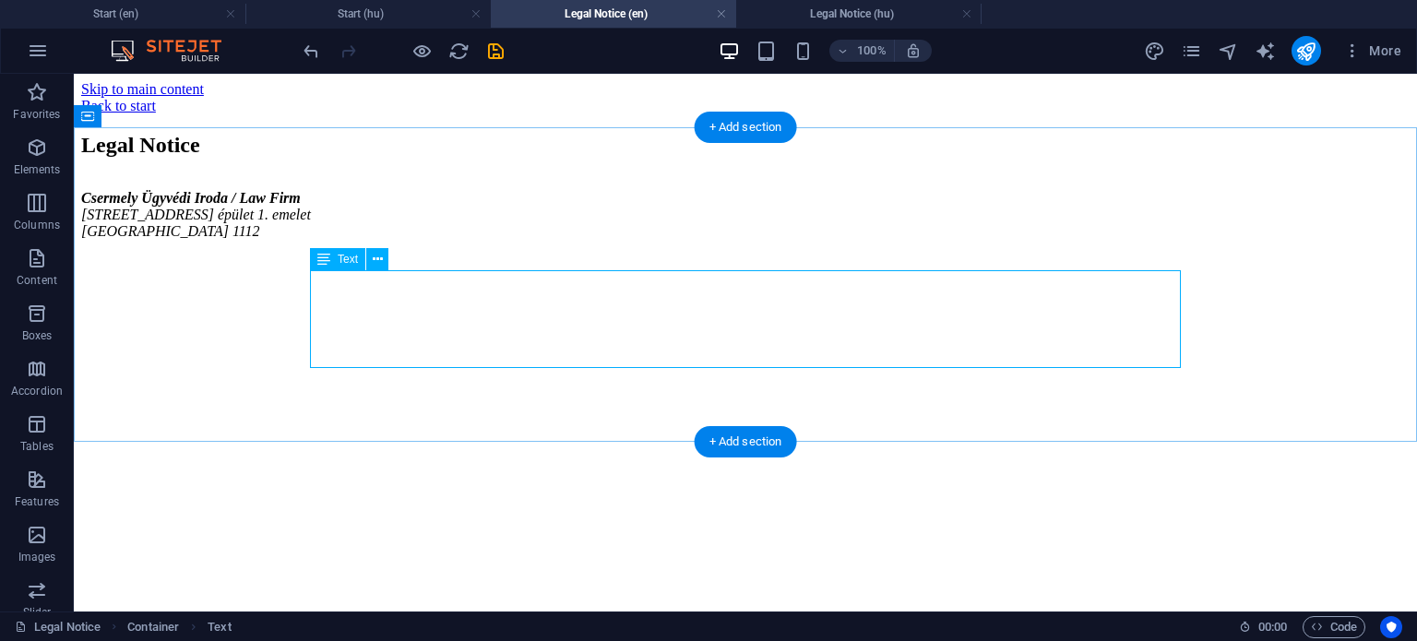
click at [571, 271] on div "[PERSON_NAME] Ügyvédi Iroda / Law Firm [STREET_ADDRESS] épület 1. emelet [GEOGR…" at bounding box center [745, 230] width 1328 height 81
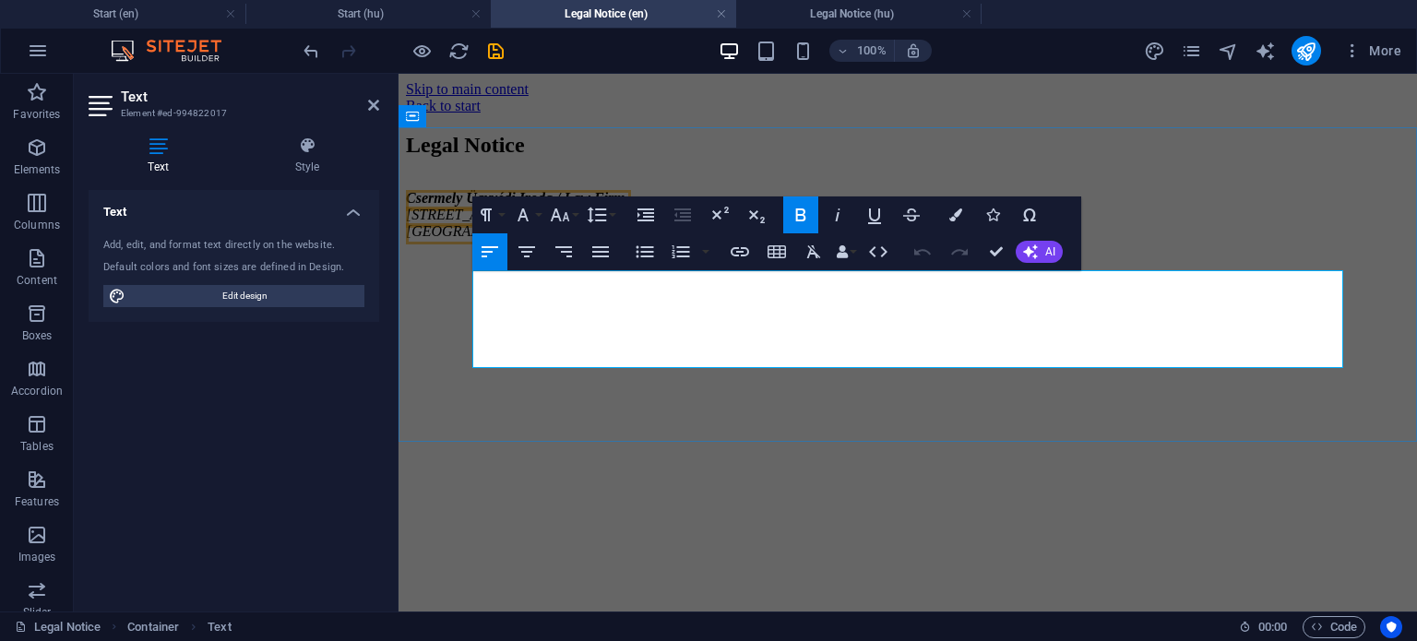
click at [575, 240] on address "[PERSON_NAME] Ügyvédi Iroda / Law Firm [STREET_ADDRESS] épület 1. emelet [GEOGR…" at bounding box center [908, 215] width 1004 height 50
click at [685, 271] on p at bounding box center [908, 263] width 1004 height 17
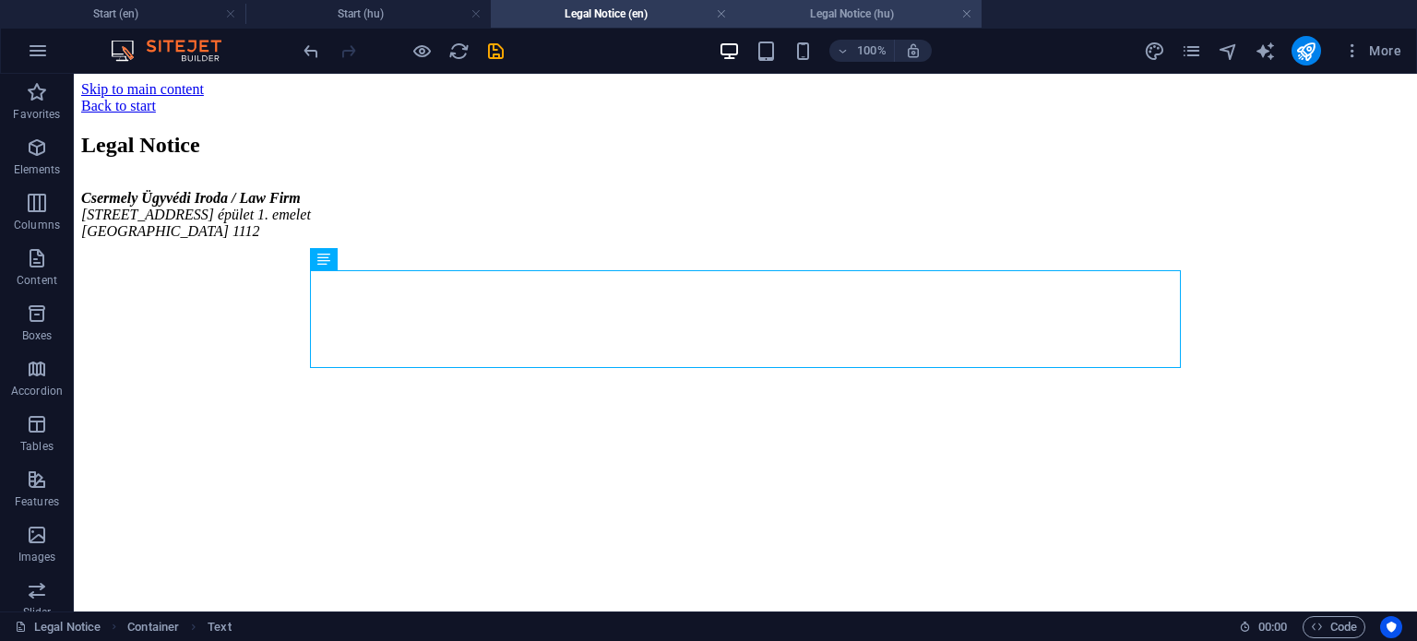
click at [846, 10] on h4 "Legal Notice (hu)" at bounding box center [858, 14] width 245 height 20
click at [615, 14] on h4 "Legal Notice (en)" at bounding box center [613, 14] width 245 height 20
click at [881, 13] on h4 "Legal Notice (hu)" at bounding box center [858, 14] width 245 height 20
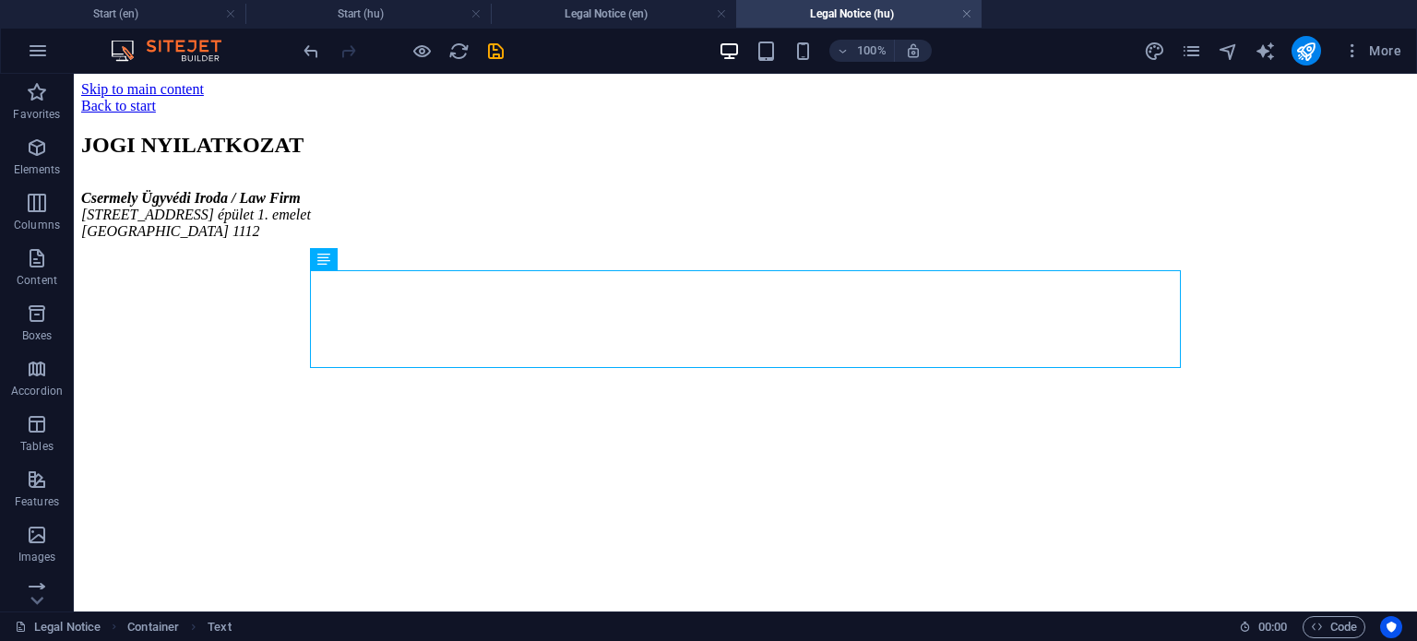
click at [849, 15] on h4 "Legal Notice (hu)" at bounding box center [858, 14] width 245 height 20
click at [395, 22] on h4 "Start (hu)" at bounding box center [367, 14] width 245 height 20
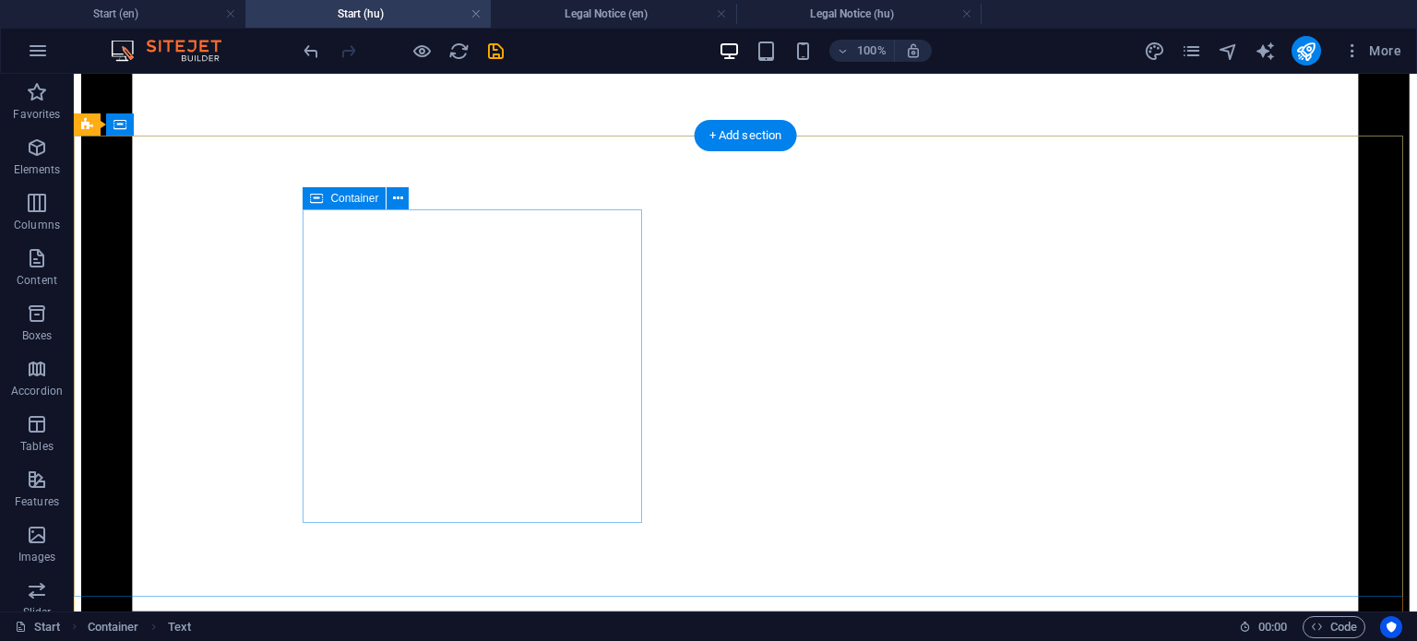
scroll to position [1752, 0]
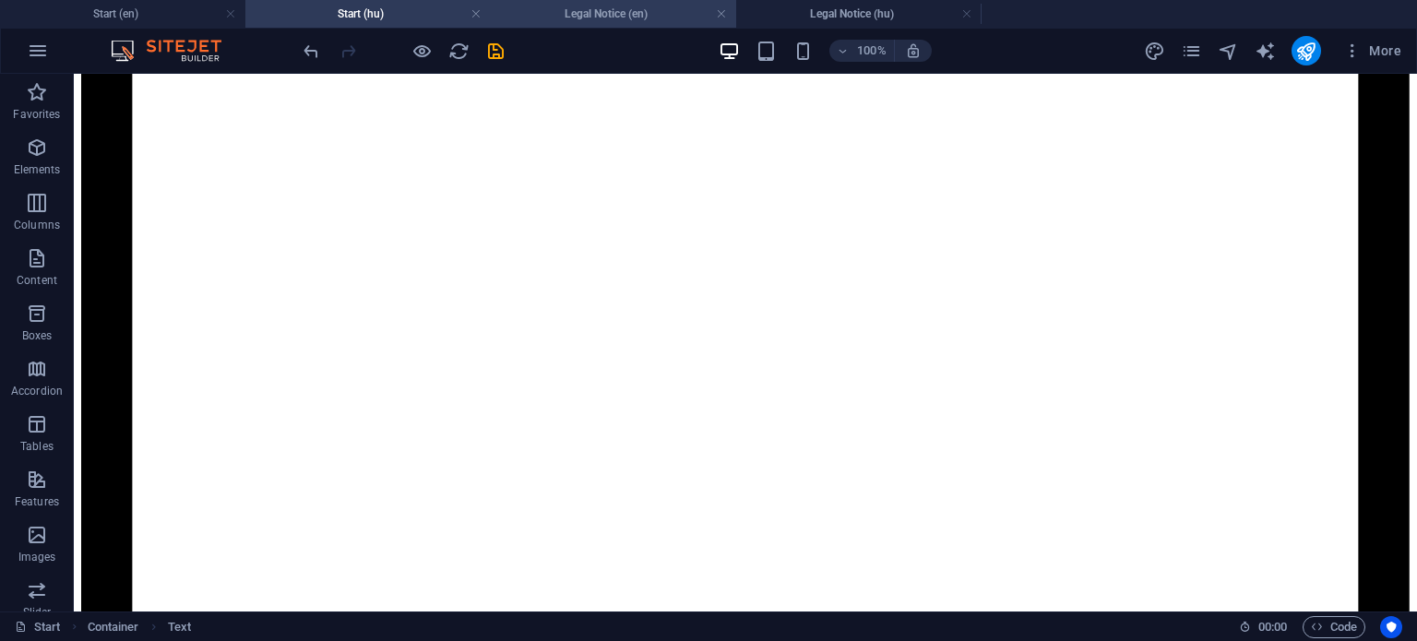
click at [616, 14] on h4 "Legal Notice (en)" at bounding box center [613, 14] width 245 height 20
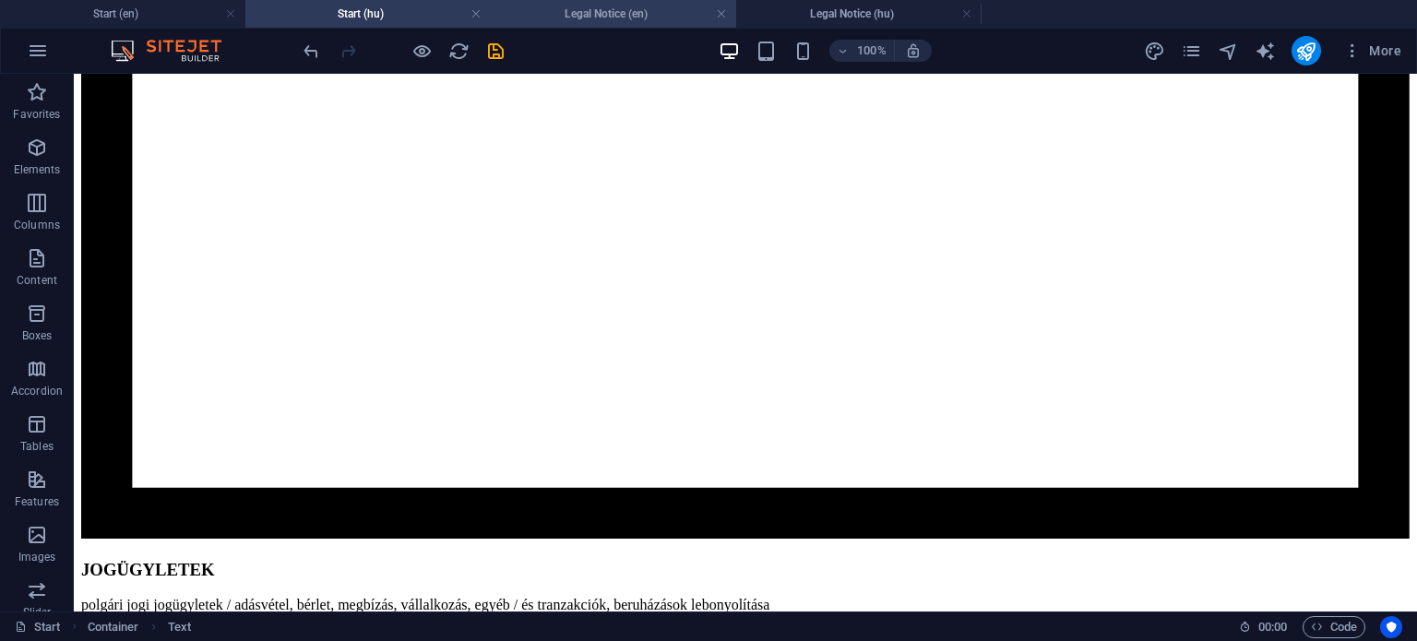
scroll to position [0, 0]
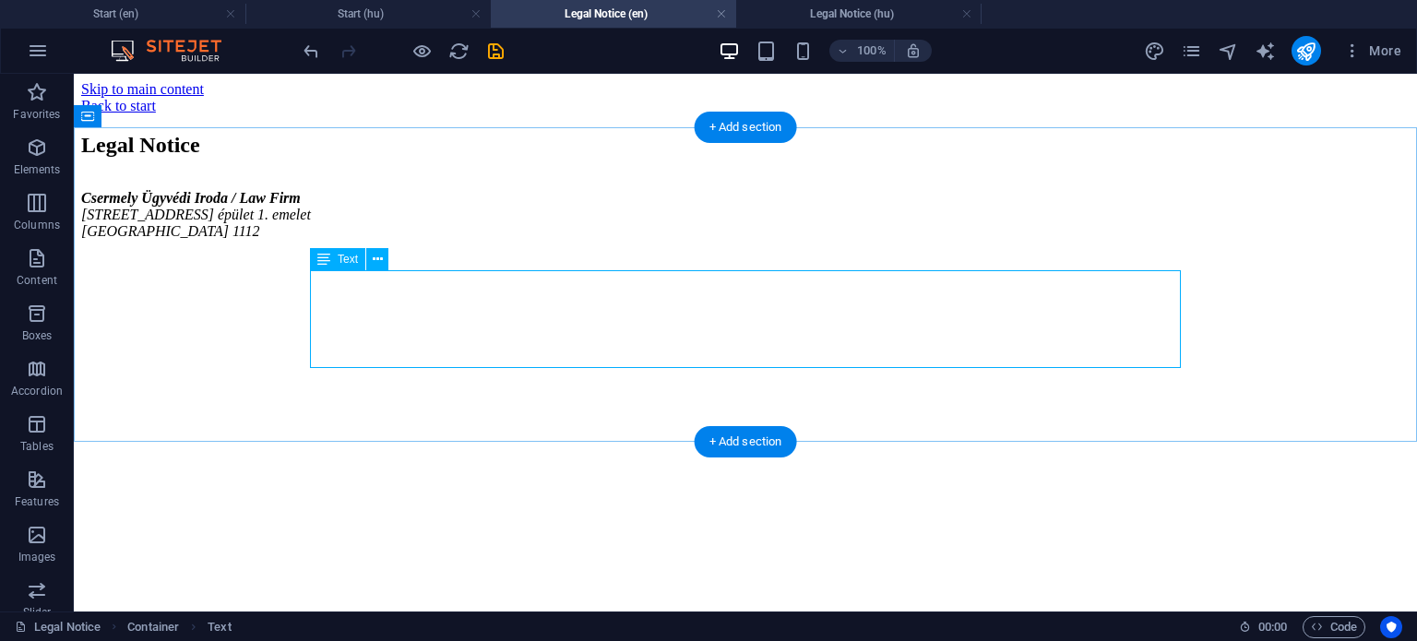
click at [482, 271] on div "[PERSON_NAME] Ügyvédi Iroda / Law Firm [STREET_ADDRESS] épület 1. emelet [GEOGR…" at bounding box center [745, 230] width 1328 height 81
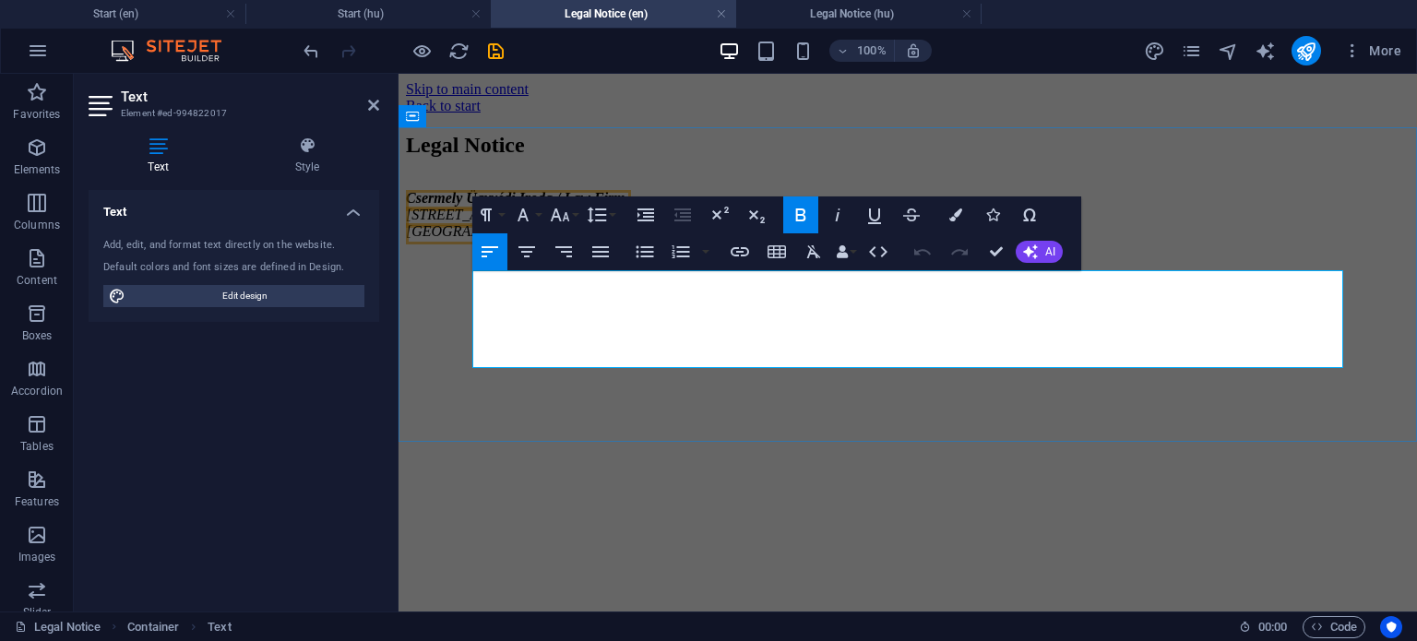
click at [625, 206] on span "Csermely Ügyvédi Iroda / Law Firm" at bounding box center [516, 198] width 220 height 16
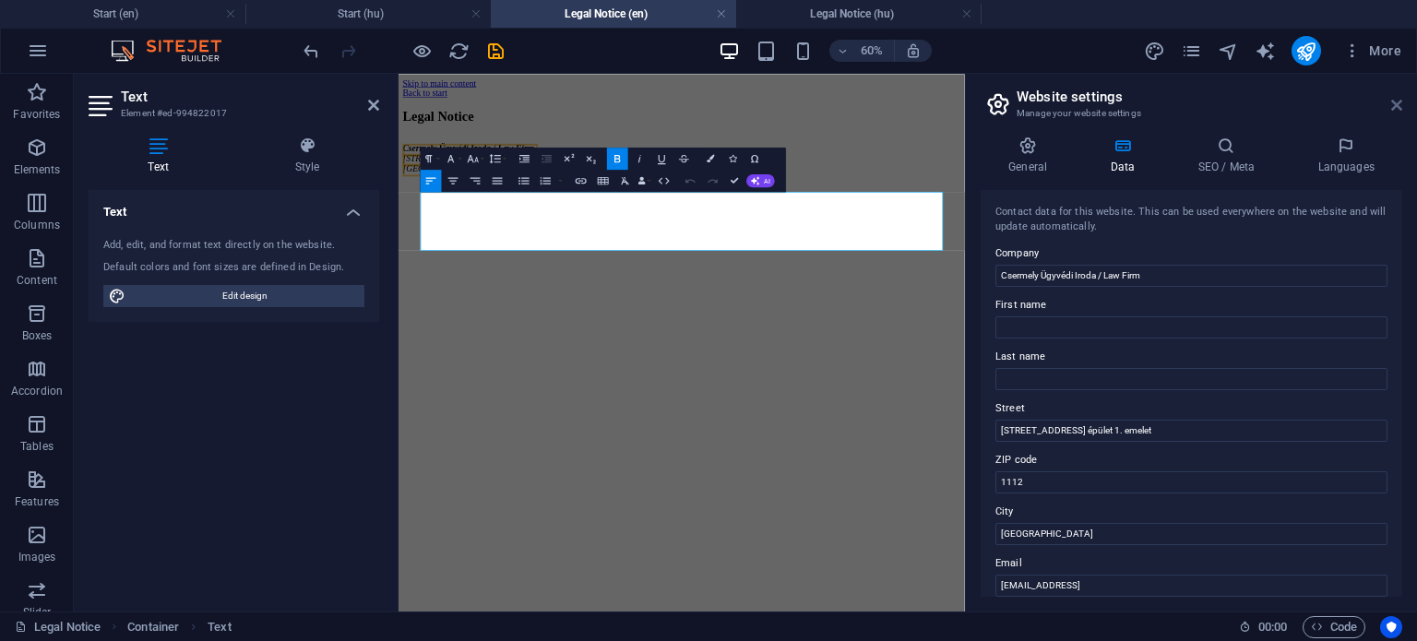
click at [1397, 100] on icon at bounding box center [1396, 105] width 11 height 15
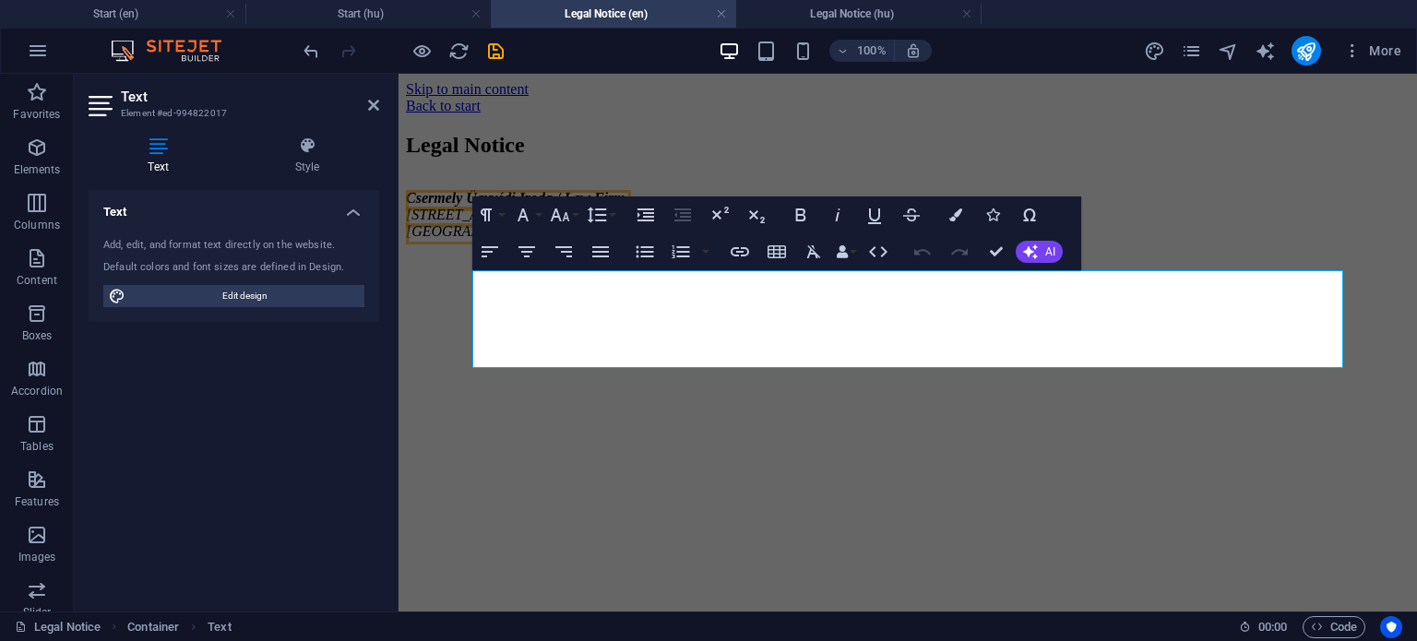
click at [968, 286] on html "Skip to main content Back to start Legal Notice [PERSON_NAME] Ügyvédi Iroda / L…" at bounding box center [907, 180] width 1018 height 212
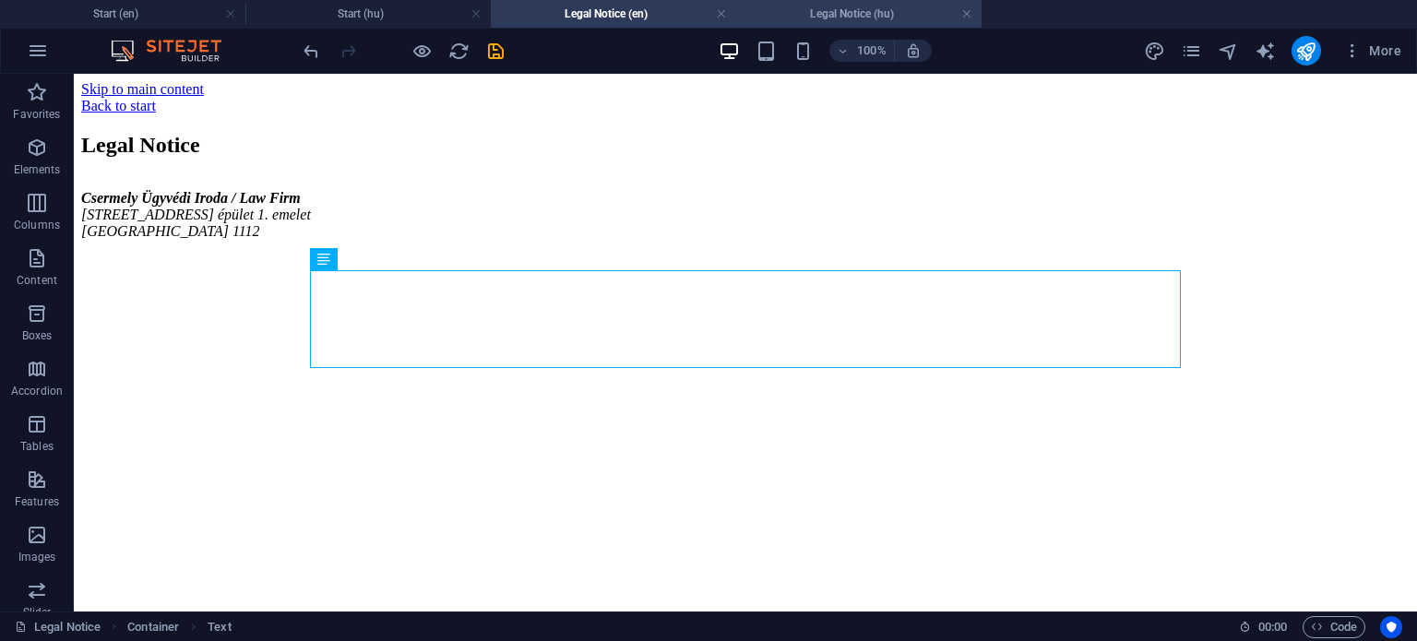
click at [827, 18] on h4 "Legal Notice (hu)" at bounding box center [858, 14] width 245 height 20
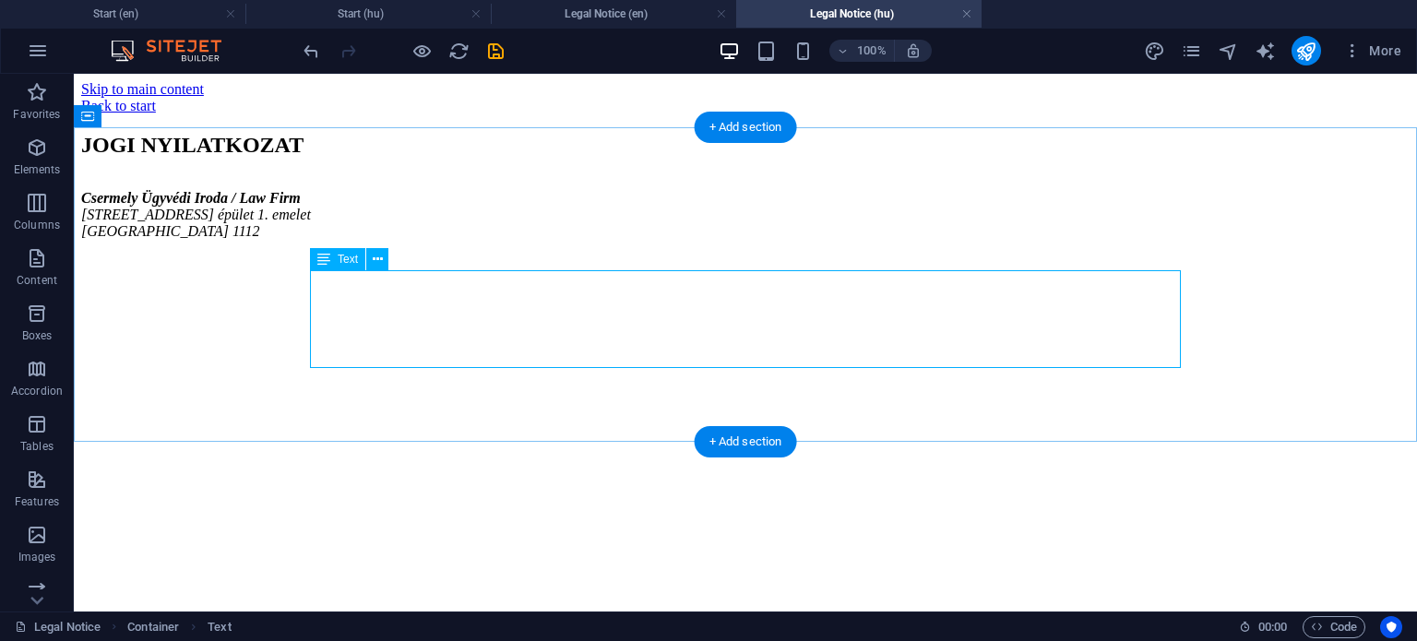
click at [529, 271] on div "[PERSON_NAME] Ügyvédi Iroda / Law Firm [STREET_ADDRESS] épület 1. emelet [GEOGR…" at bounding box center [745, 230] width 1328 height 81
click at [528, 271] on div "[PERSON_NAME] Ügyvédi Iroda / Law Firm [STREET_ADDRESS] épület 1. emelet [GEOGR…" at bounding box center [745, 230] width 1328 height 81
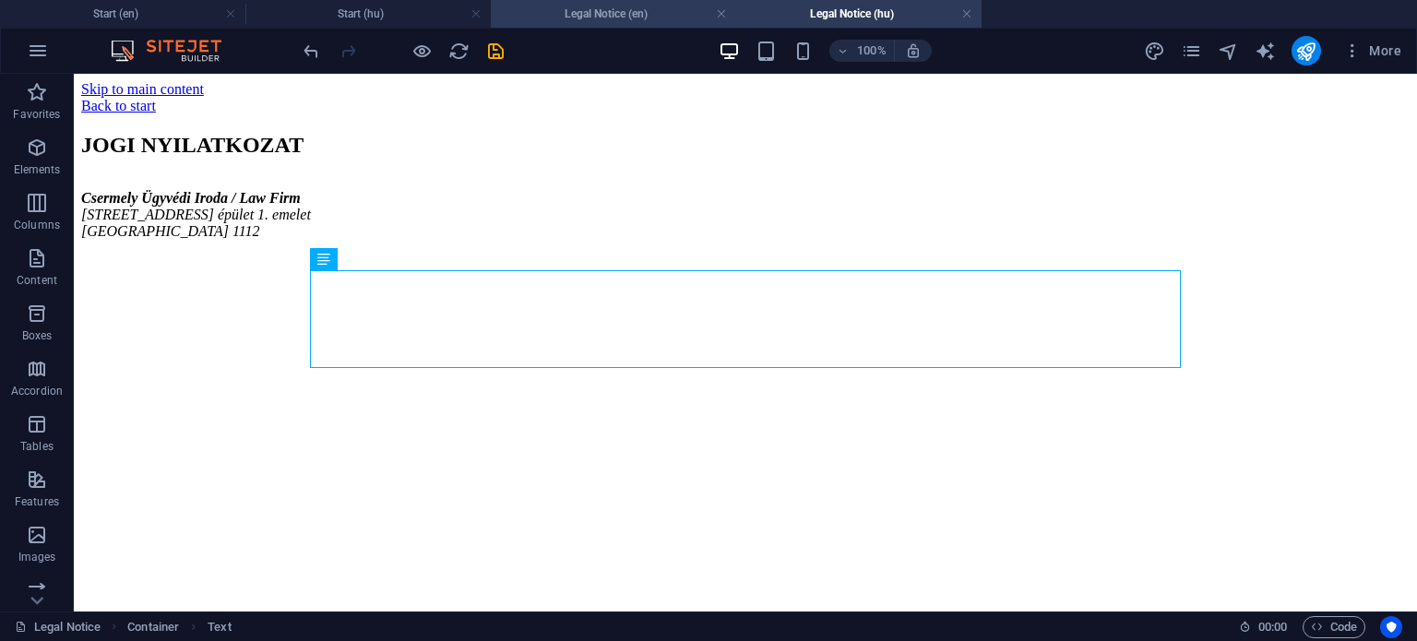
click at [657, 19] on h4 "Legal Notice (en)" at bounding box center [613, 14] width 245 height 20
click at [836, 18] on h4 "Legal Notice (hu)" at bounding box center [858, 14] width 245 height 20
click at [642, 12] on h4 "Legal Notice (en)" at bounding box center [613, 14] width 245 height 20
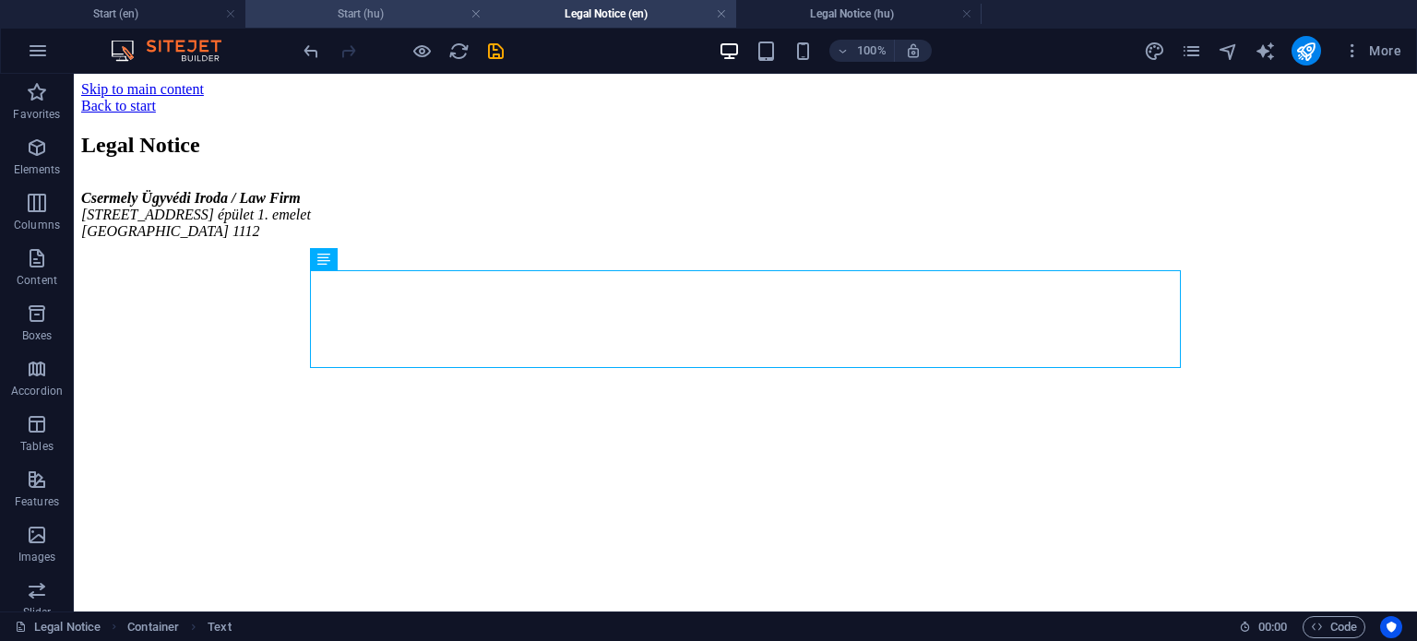
click at [380, 6] on h4 "Start (hu)" at bounding box center [367, 14] width 245 height 20
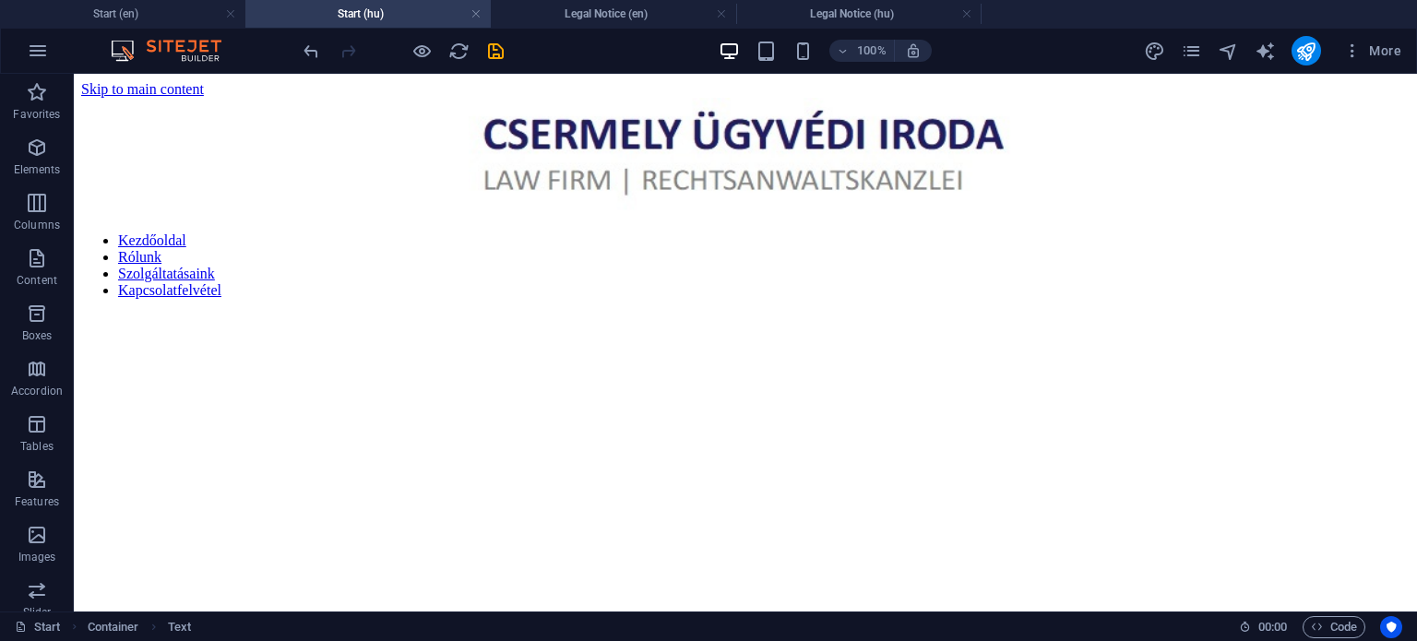
scroll to position [1752, 0]
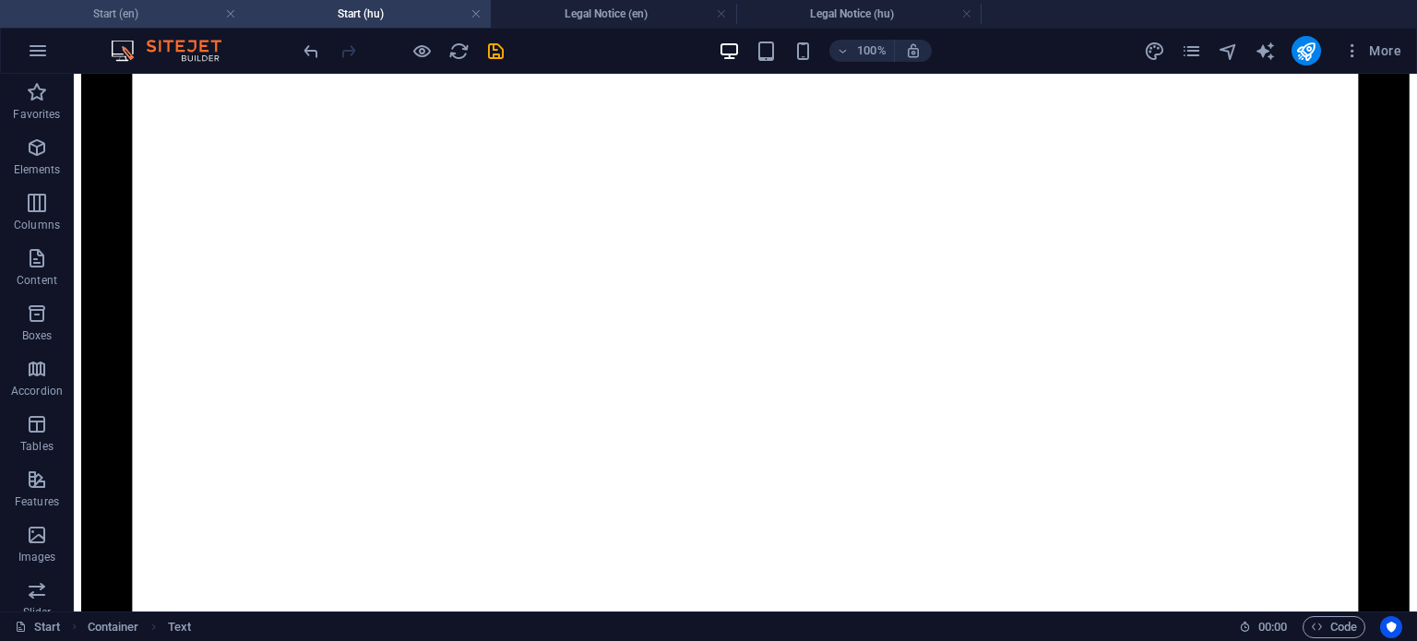
click at [176, 15] on h4 "Start (en)" at bounding box center [122, 14] width 245 height 20
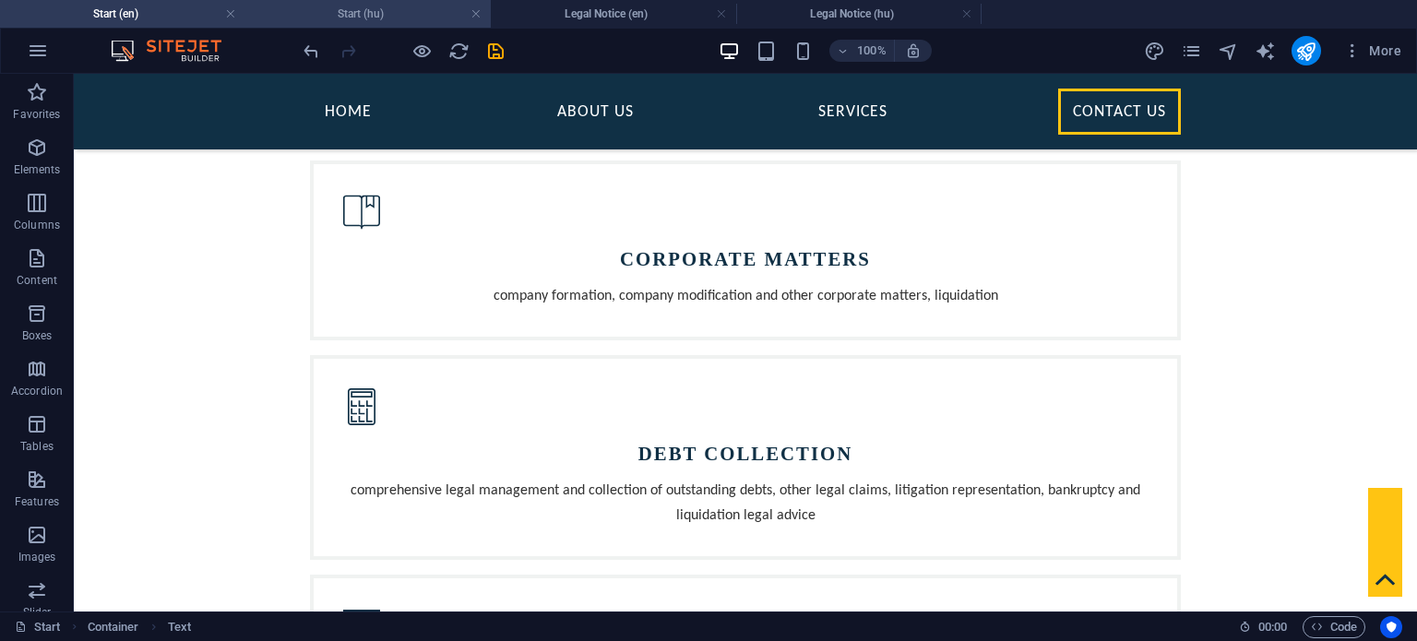
click at [391, 19] on h4 "Start (hu)" at bounding box center [367, 14] width 245 height 20
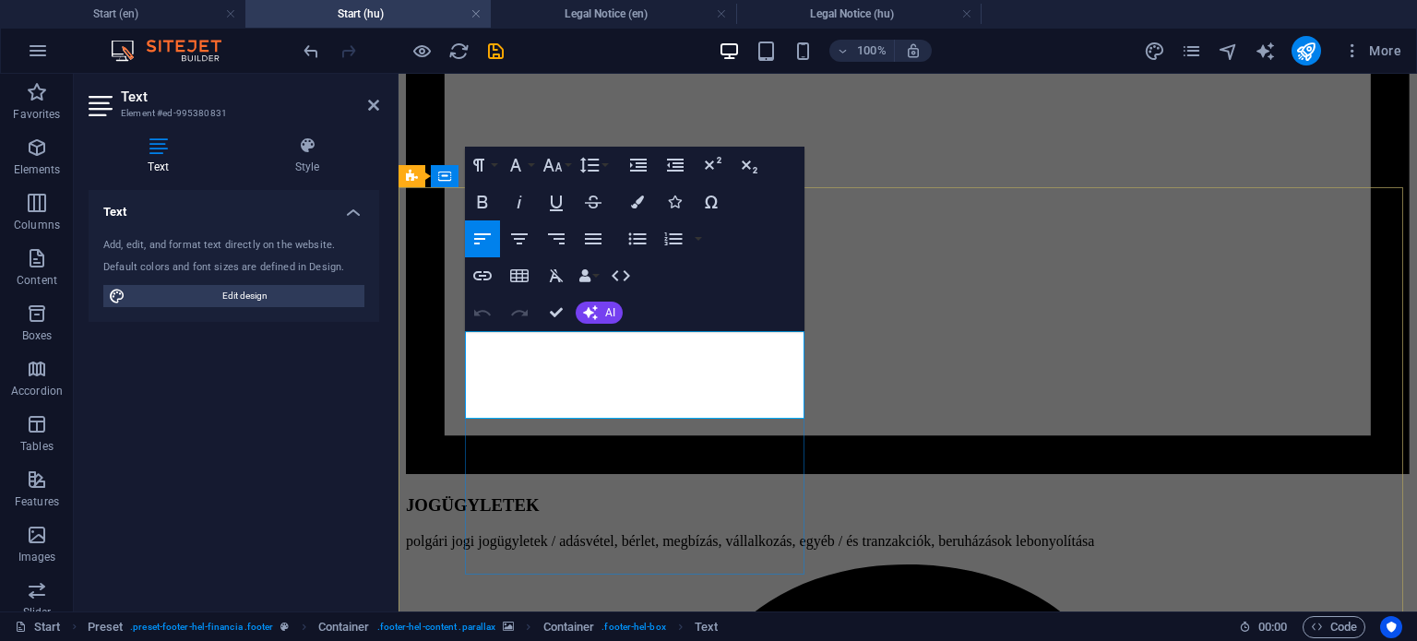
click at [526, 364] on icon "button" at bounding box center [526, 361] width 22 height 22
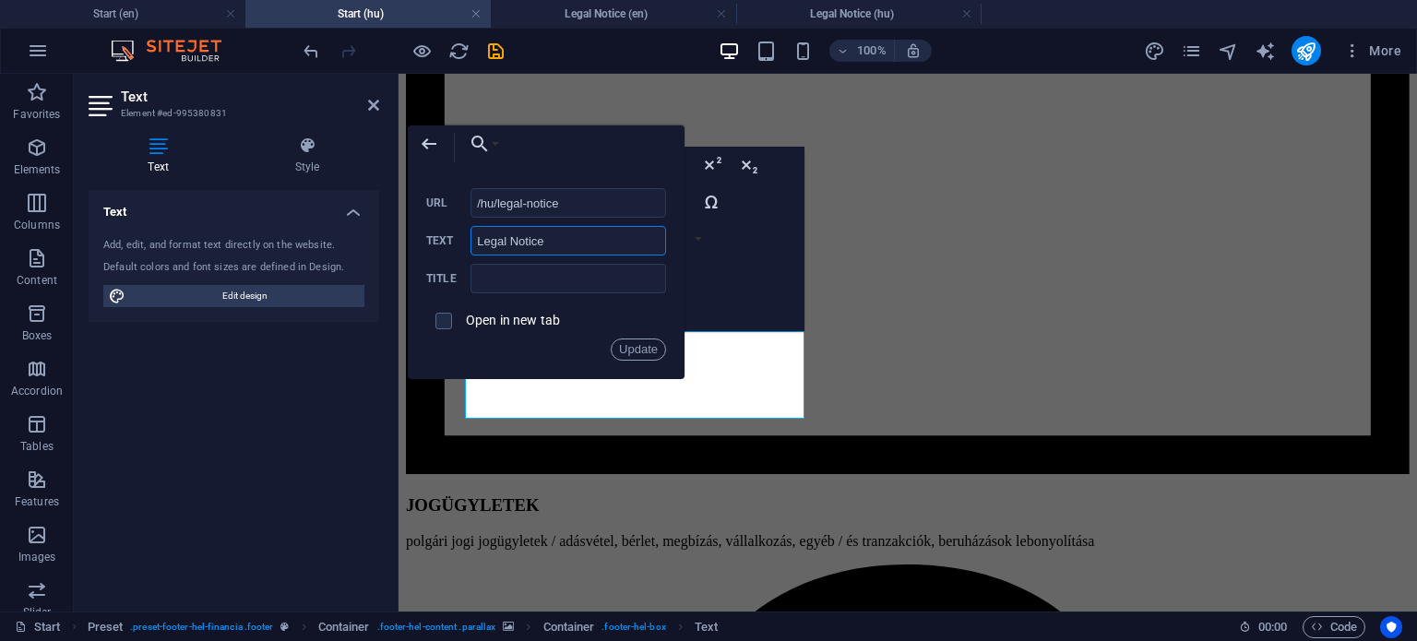
drag, startPoint x: 561, startPoint y: 242, endPoint x: 463, endPoint y: 246, distance: 97.9
click at [463, 246] on div "Legal Notice Text" at bounding box center [546, 241] width 240 height 30
type input "Impresszum"
click at [651, 351] on button "Update" at bounding box center [638, 349] width 55 height 22
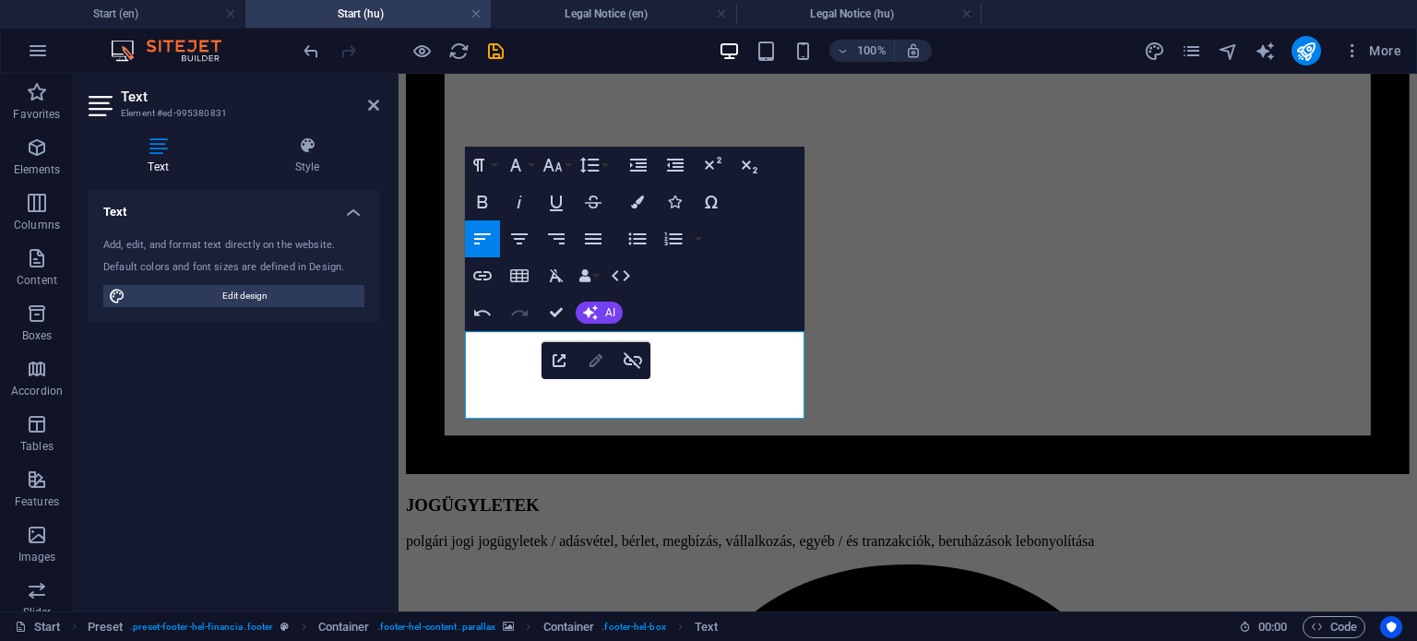
type input "/hu/privacy"
click at [594, 359] on icon "button" at bounding box center [595, 360] width 13 height 13
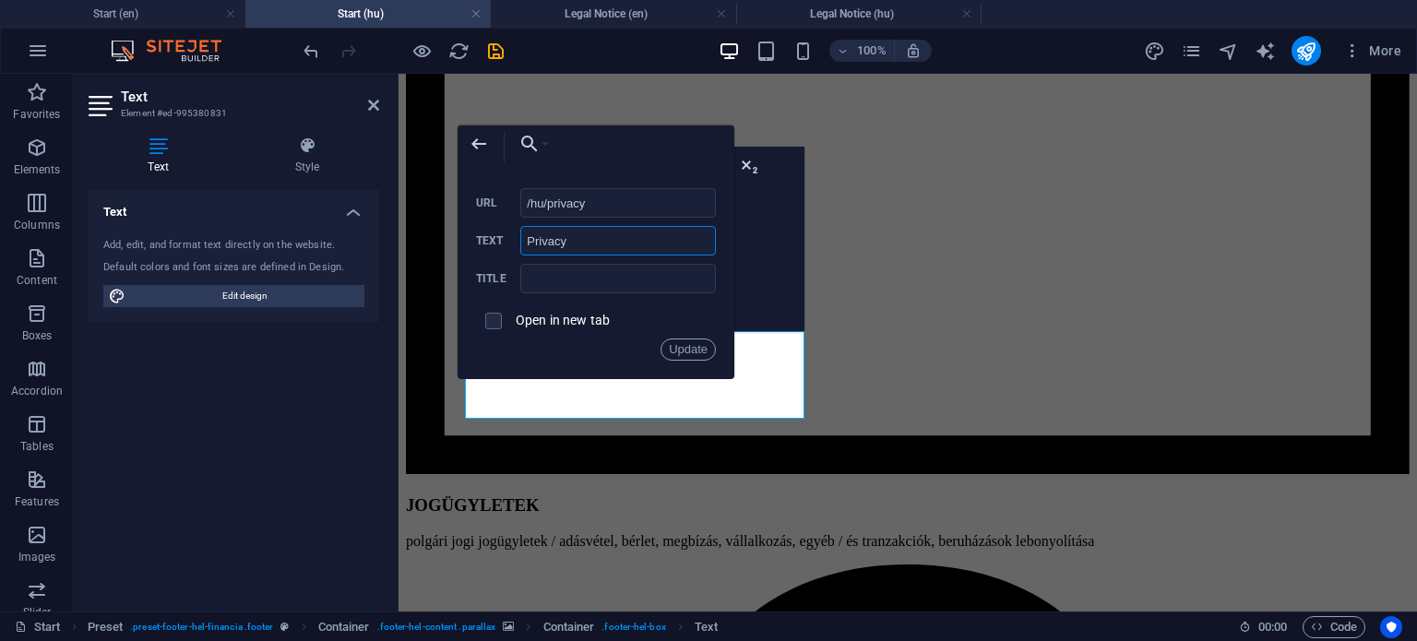
click at [592, 240] on input "Privacy" at bounding box center [618, 241] width 196 height 30
type input "Adatvédelem"
click at [707, 351] on button "Update" at bounding box center [687, 349] width 55 height 22
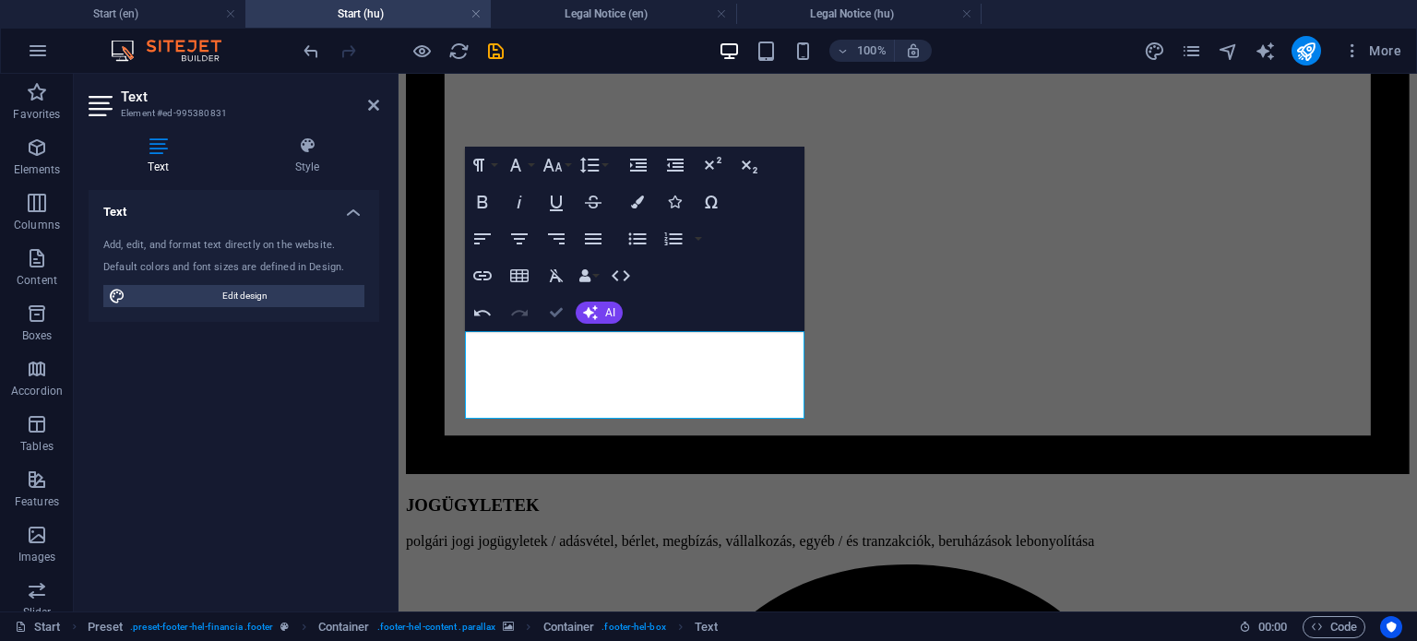
drag, startPoint x: 552, startPoint y: 308, endPoint x: 529, endPoint y: 283, distance: 33.9
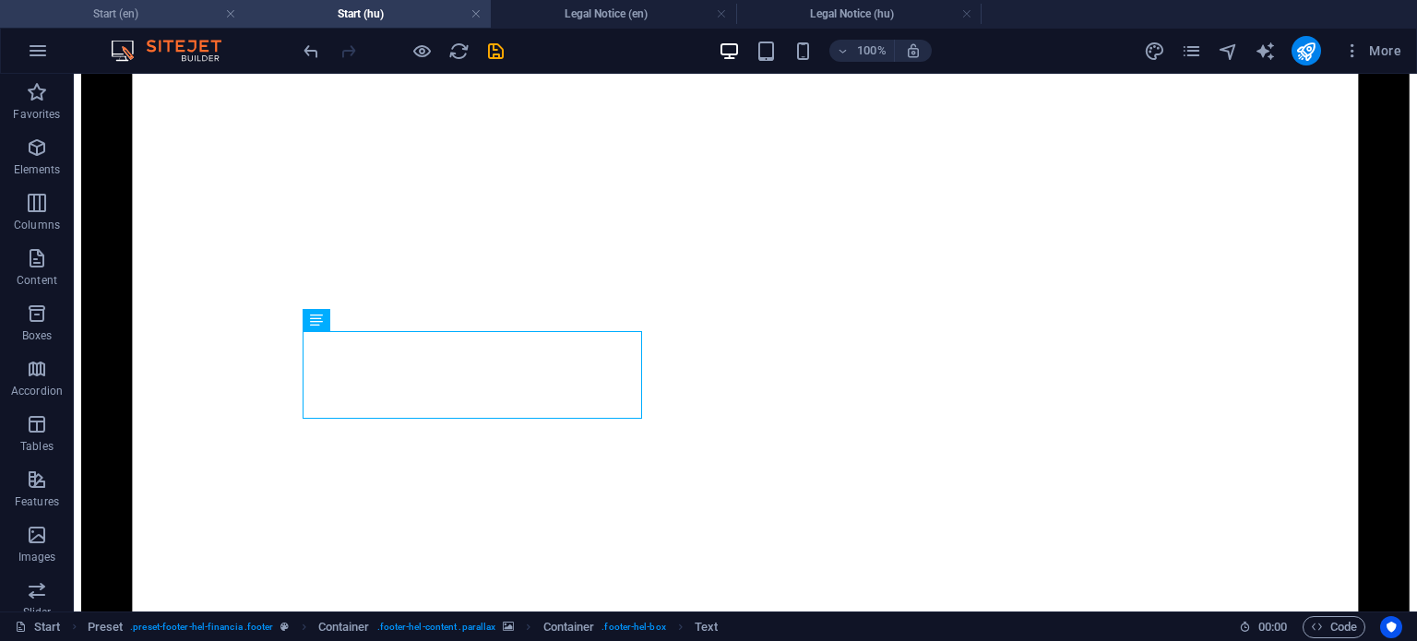
click at [149, 14] on h4 "Start (en)" at bounding box center [122, 14] width 245 height 20
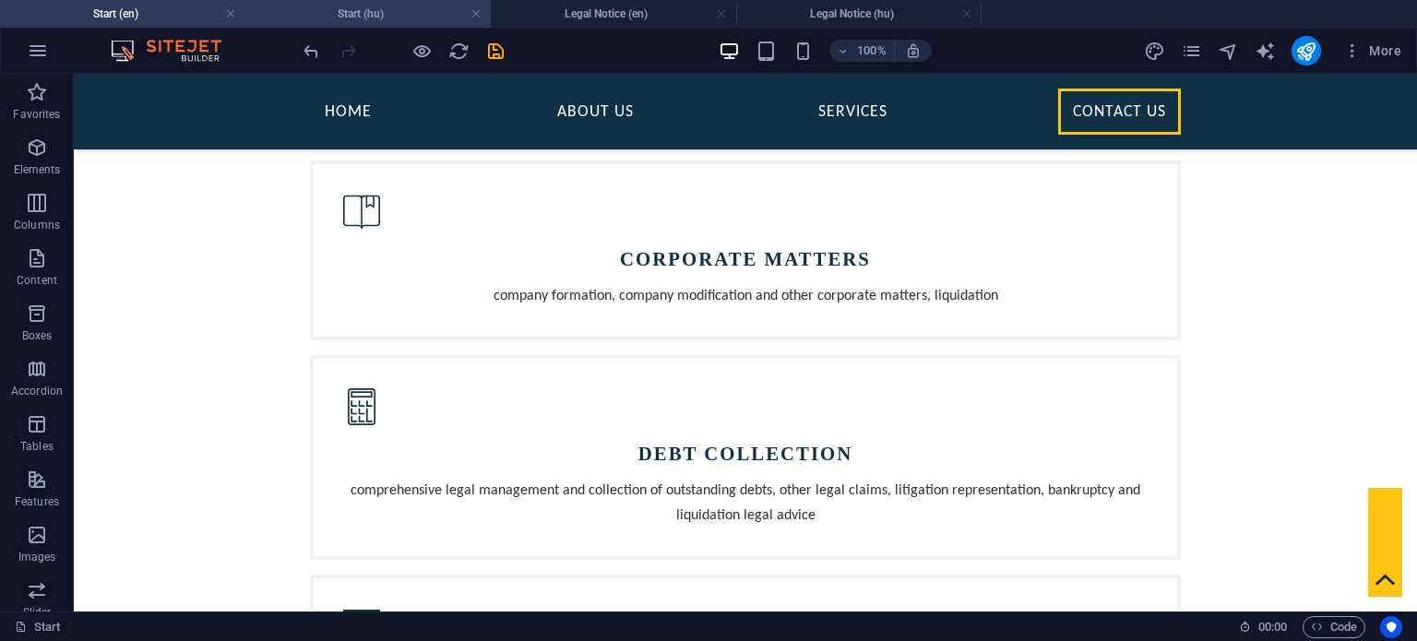
click at [391, 18] on h4 "Start (hu)" at bounding box center [367, 14] width 245 height 20
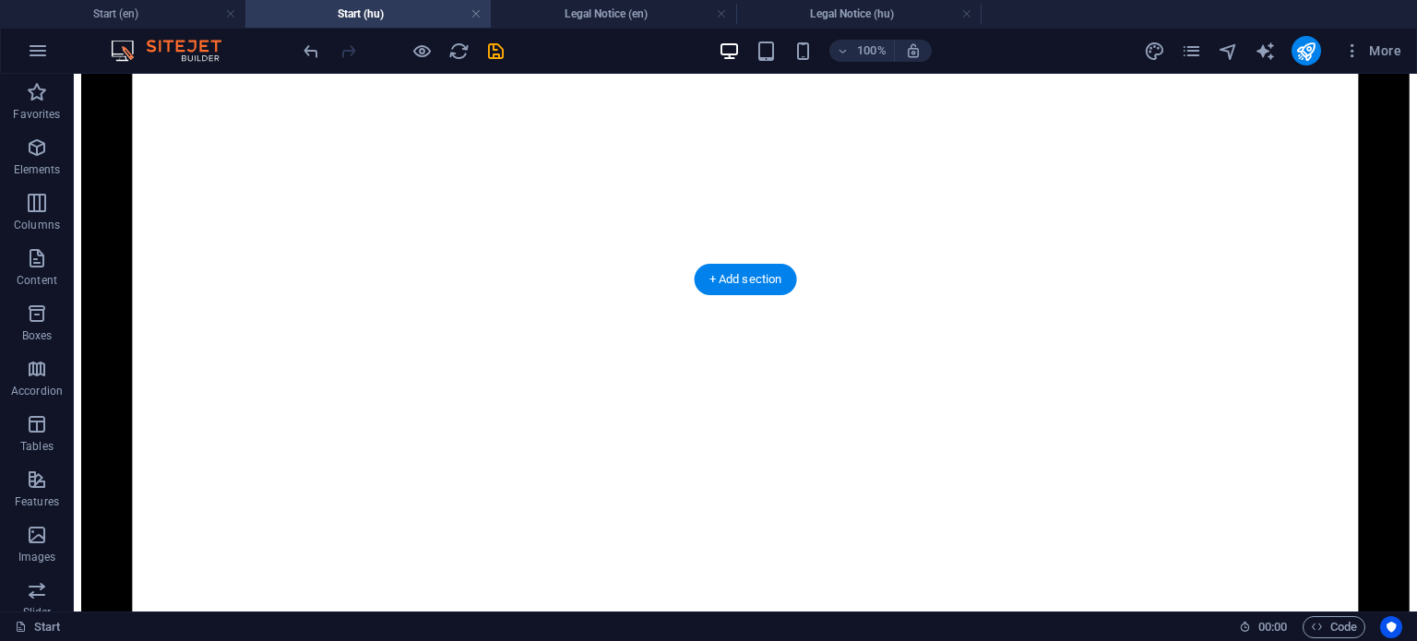
scroll to position [1752, 0]
click at [173, 21] on h4 "Start (en)" at bounding box center [122, 14] width 245 height 20
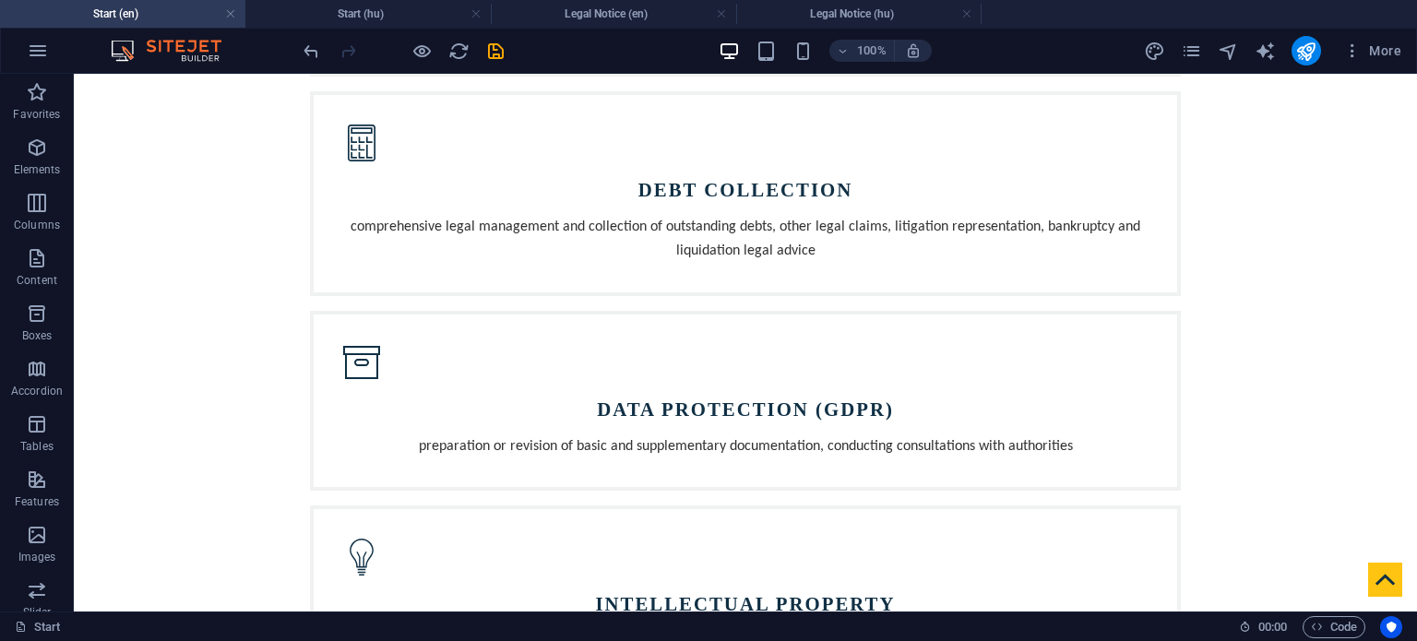
scroll to position [0, 0]
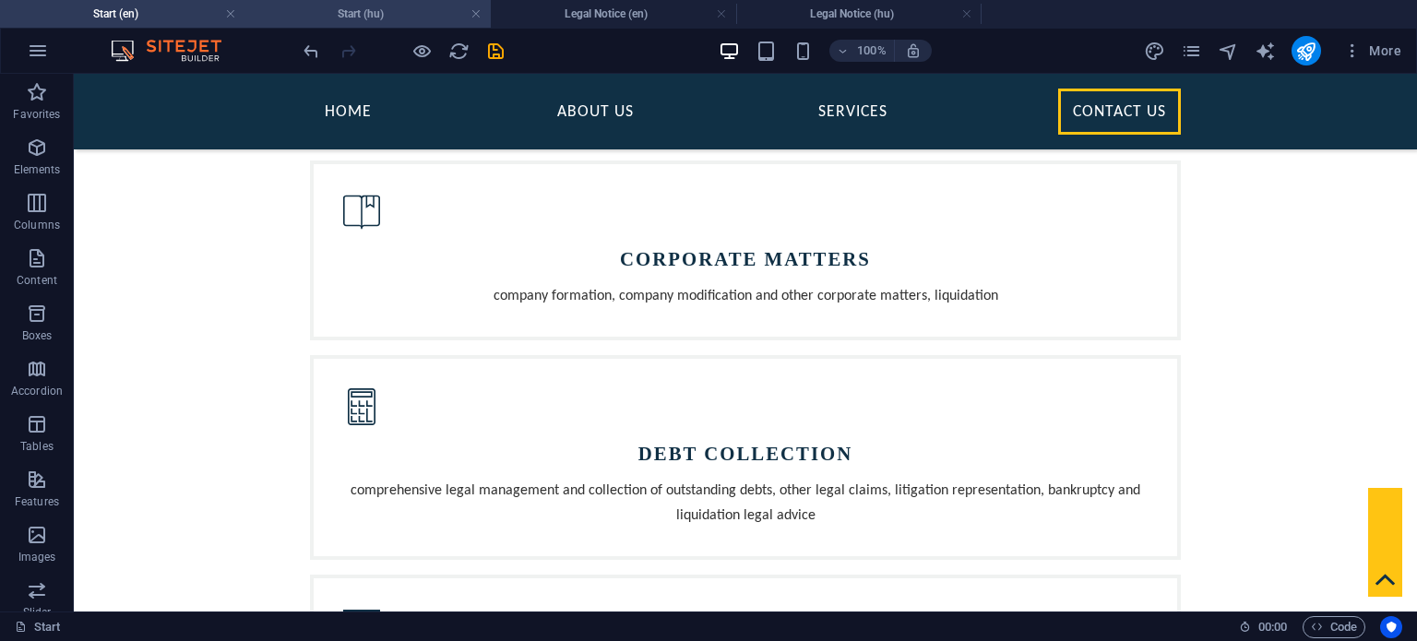
click at [406, 10] on h4 "Start (hu)" at bounding box center [367, 14] width 245 height 20
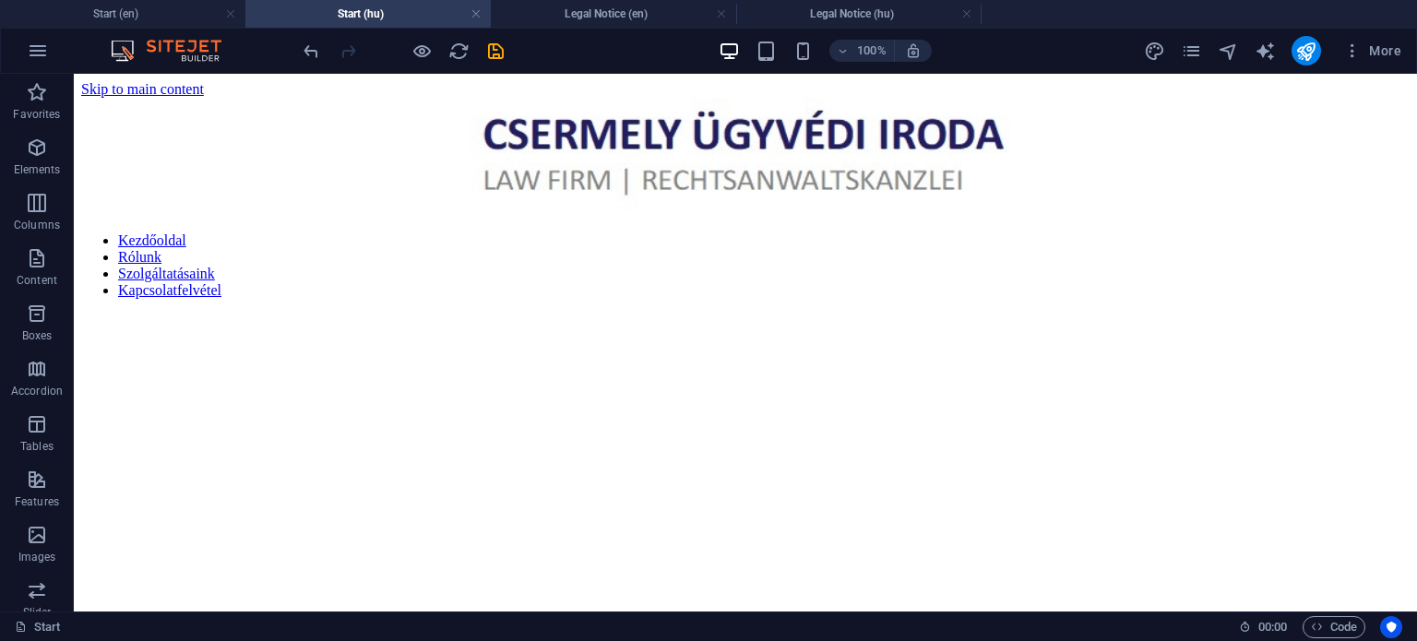
scroll to position [1752, 0]
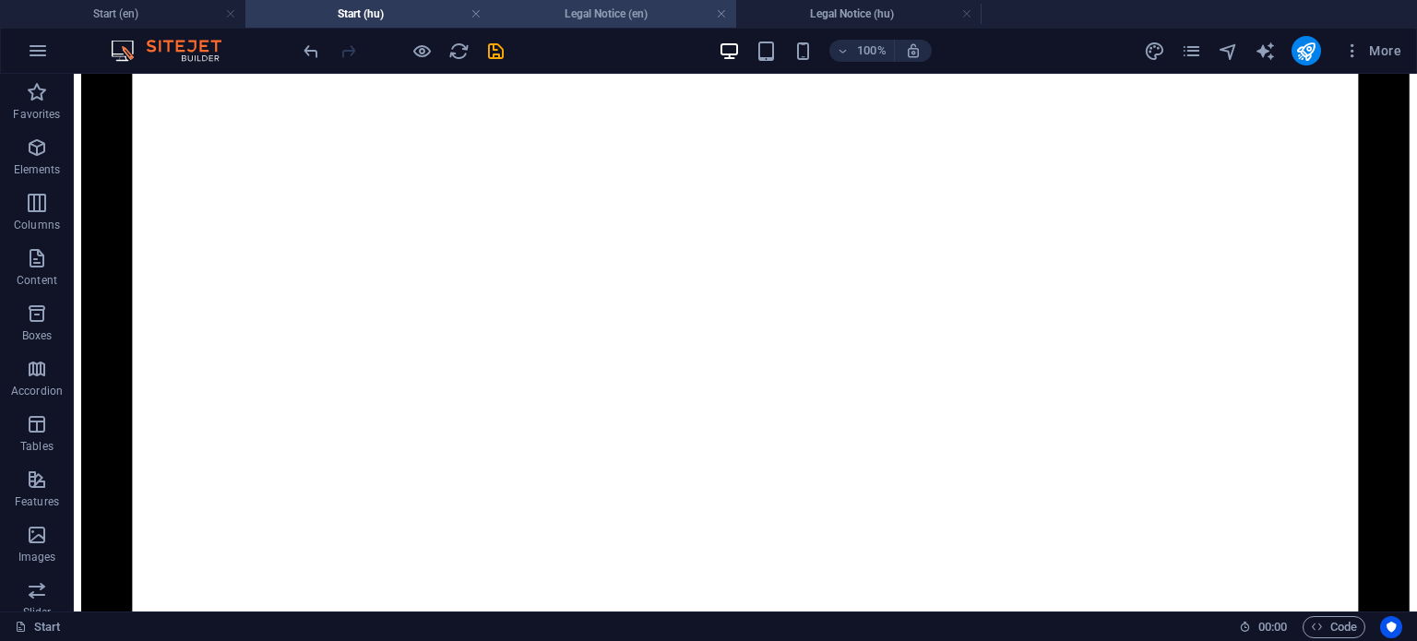
click at [637, 14] on h4 "Legal Notice (en)" at bounding box center [613, 14] width 245 height 20
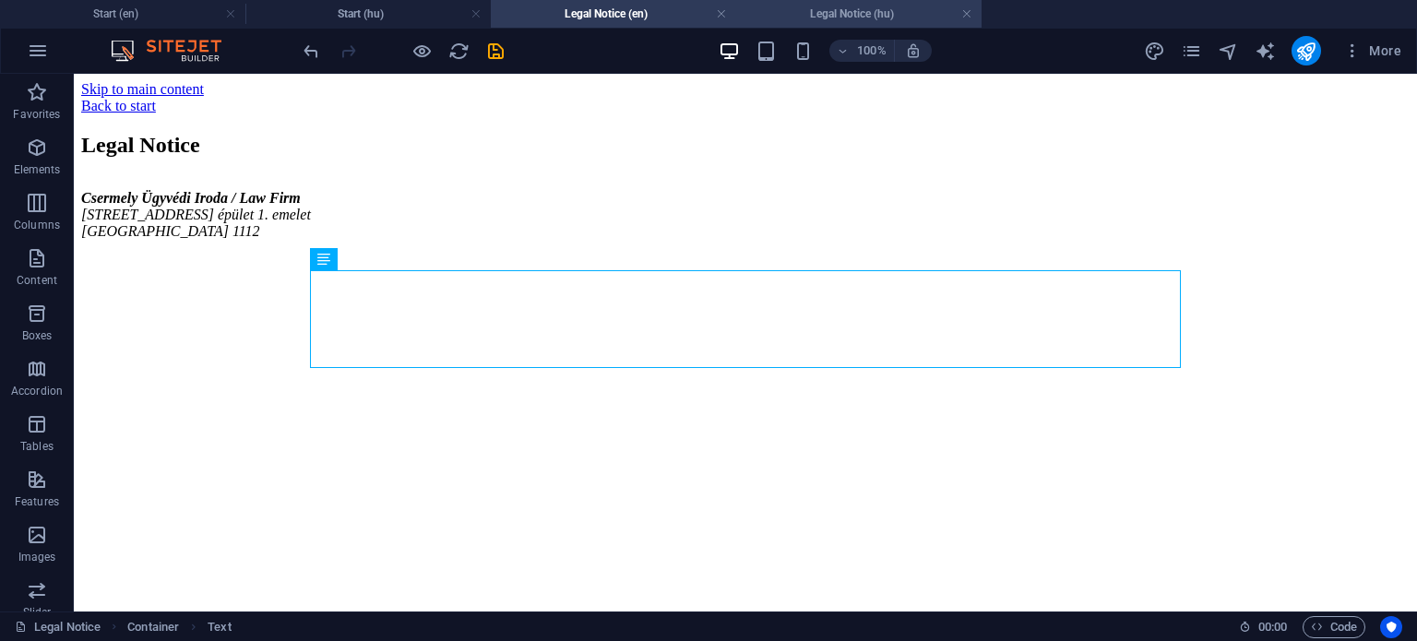
click at [831, 17] on h4 "Legal Notice (hu)" at bounding box center [858, 14] width 245 height 20
click at [627, 16] on h4 "Legal Notice (en)" at bounding box center [613, 14] width 245 height 20
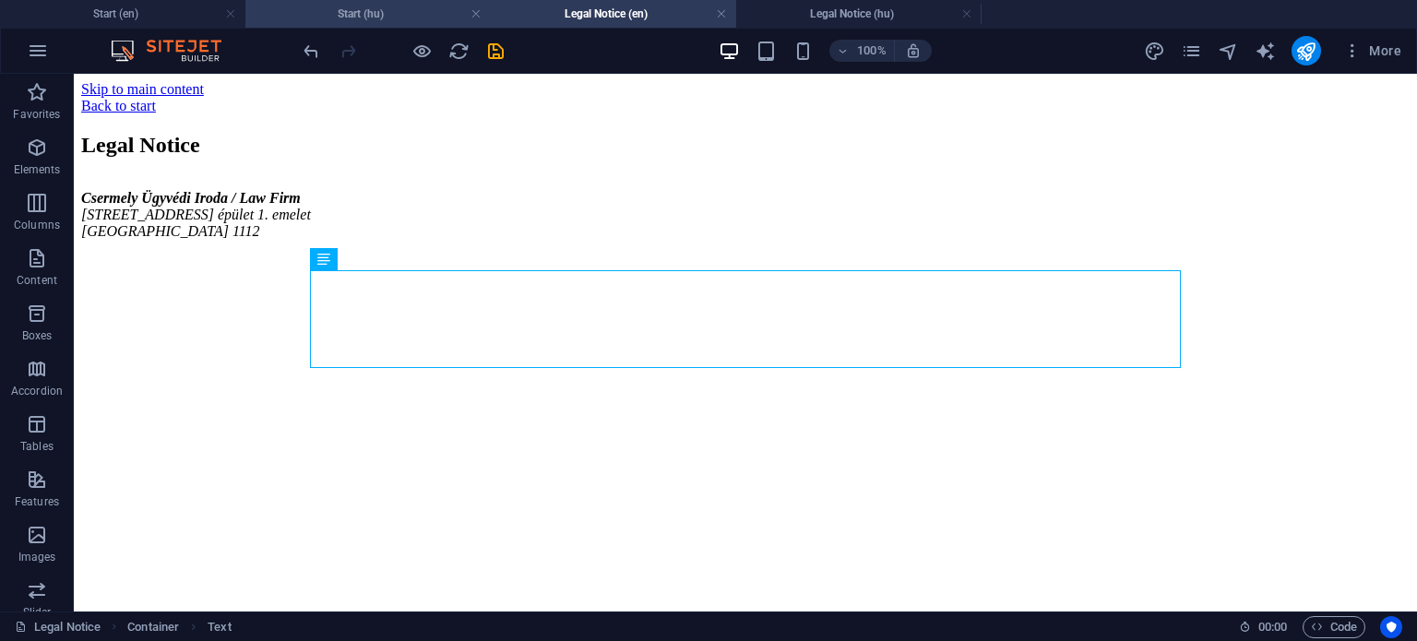
click at [358, 4] on h4 "Start (hu)" at bounding box center [367, 14] width 245 height 20
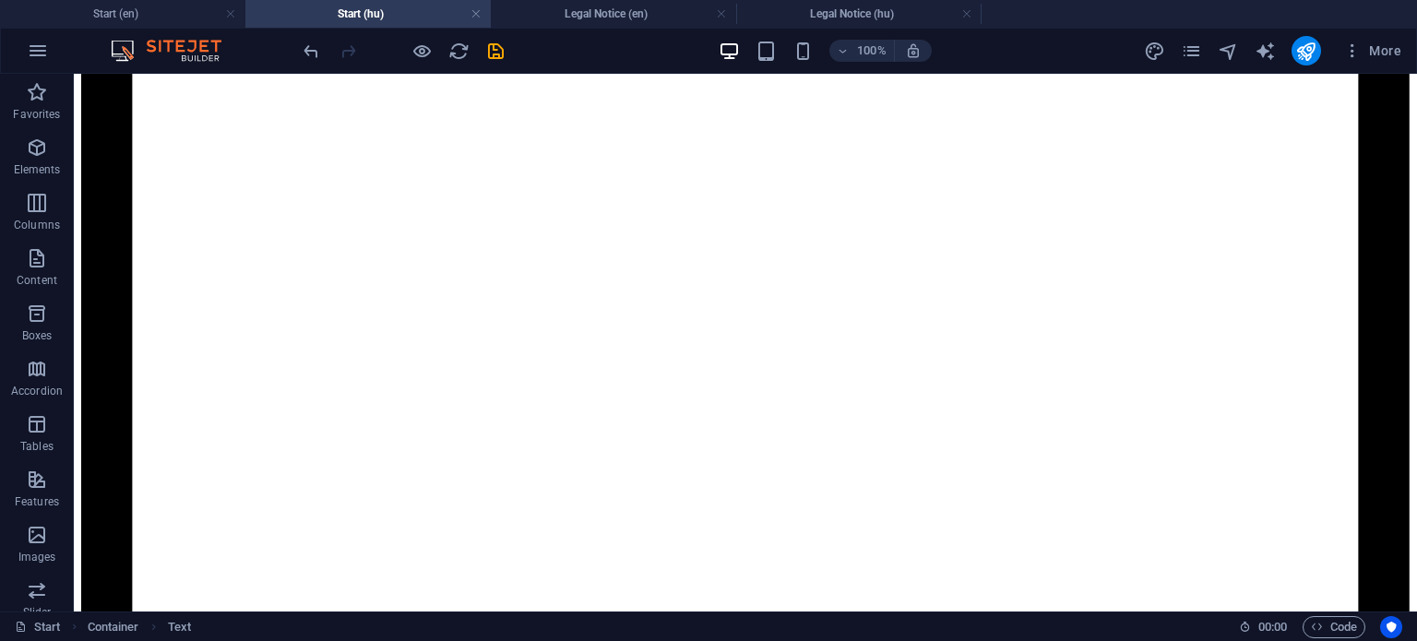
click at [384, 17] on h4 "Start (hu)" at bounding box center [367, 14] width 245 height 20
click at [195, 18] on h4 "Start (en)" at bounding box center [122, 14] width 245 height 20
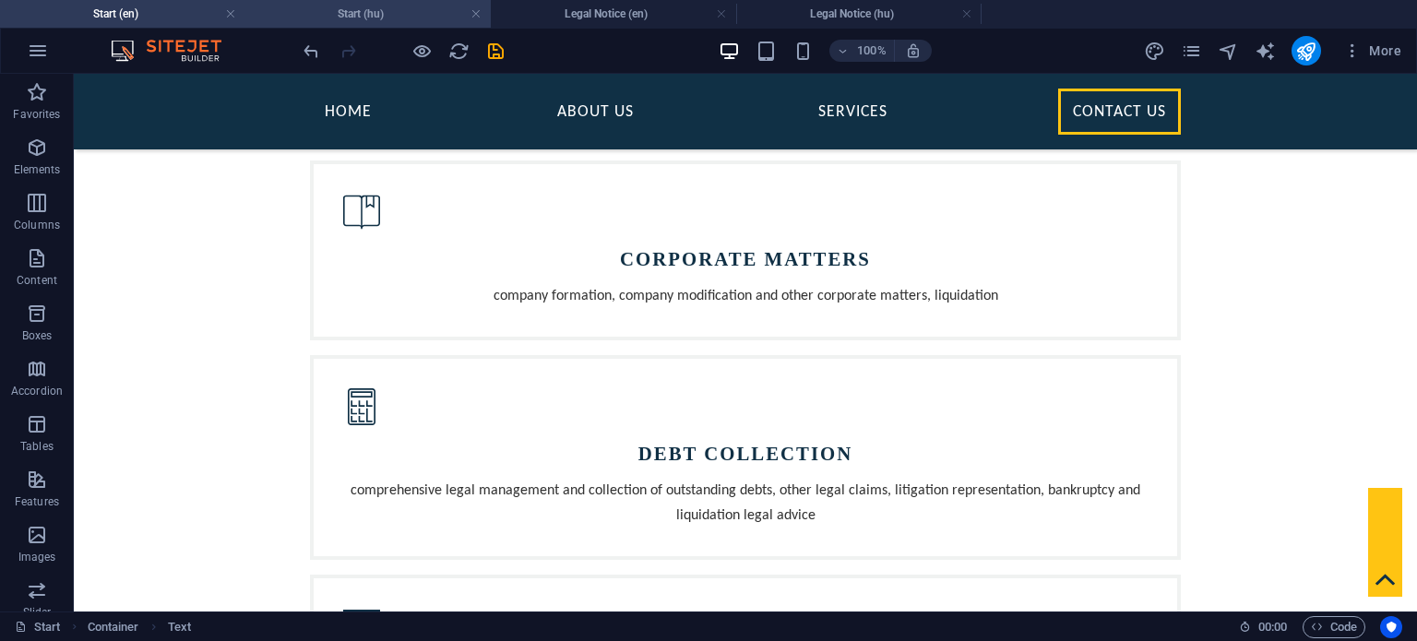
click at [372, 10] on h4 "Start (hu)" at bounding box center [367, 14] width 245 height 20
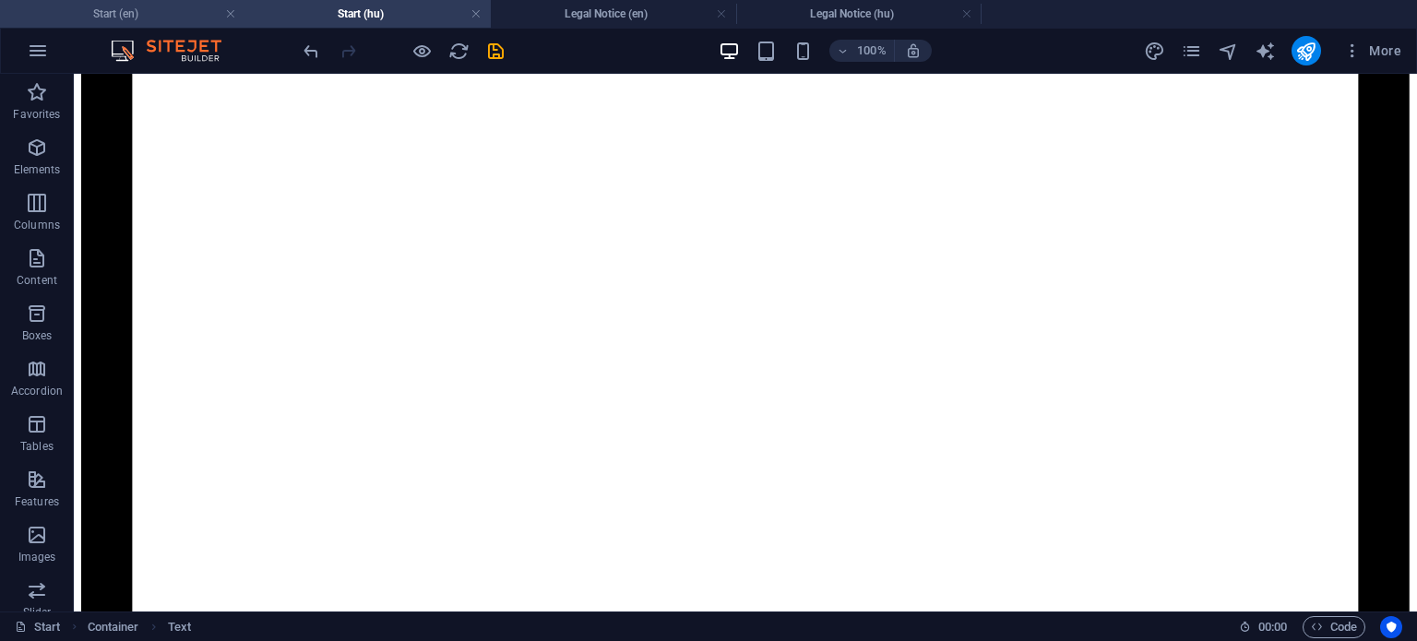
click at [177, 12] on h4 "Start (en)" at bounding box center [122, 14] width 245 height 20
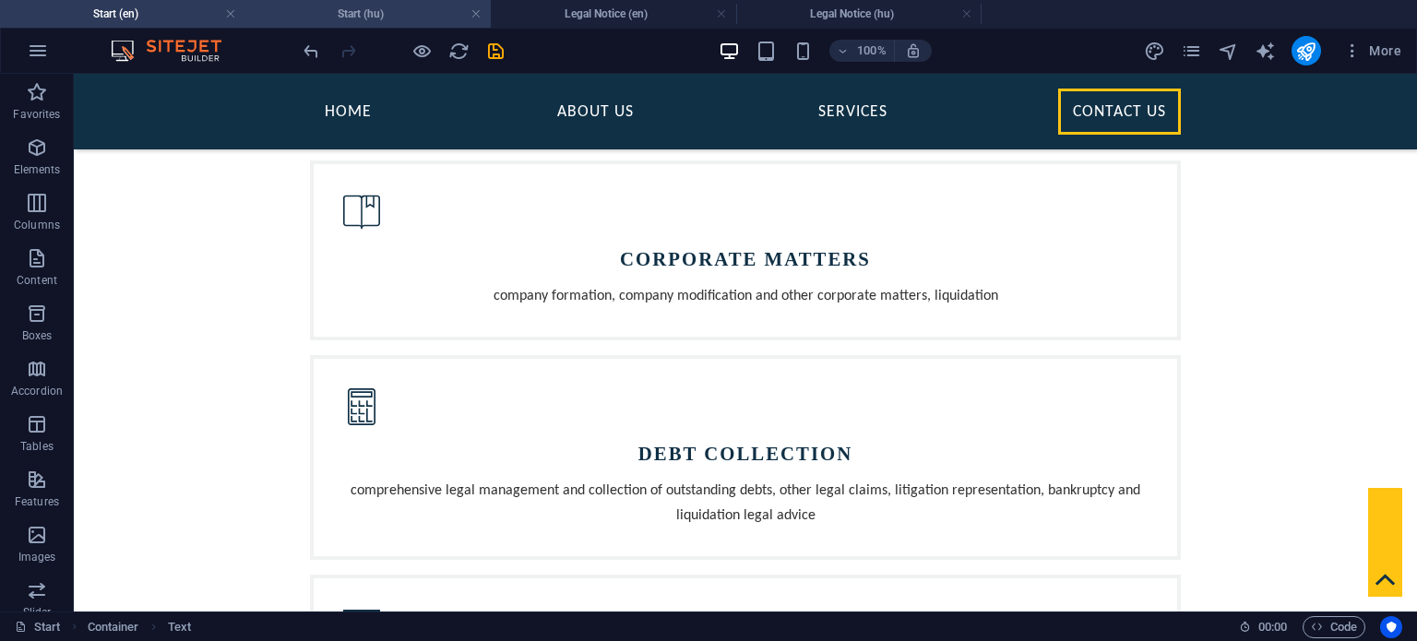
click at [380, 12] on h4 "Start (hu)" at bounding box center [367, 14] width 245 height 20
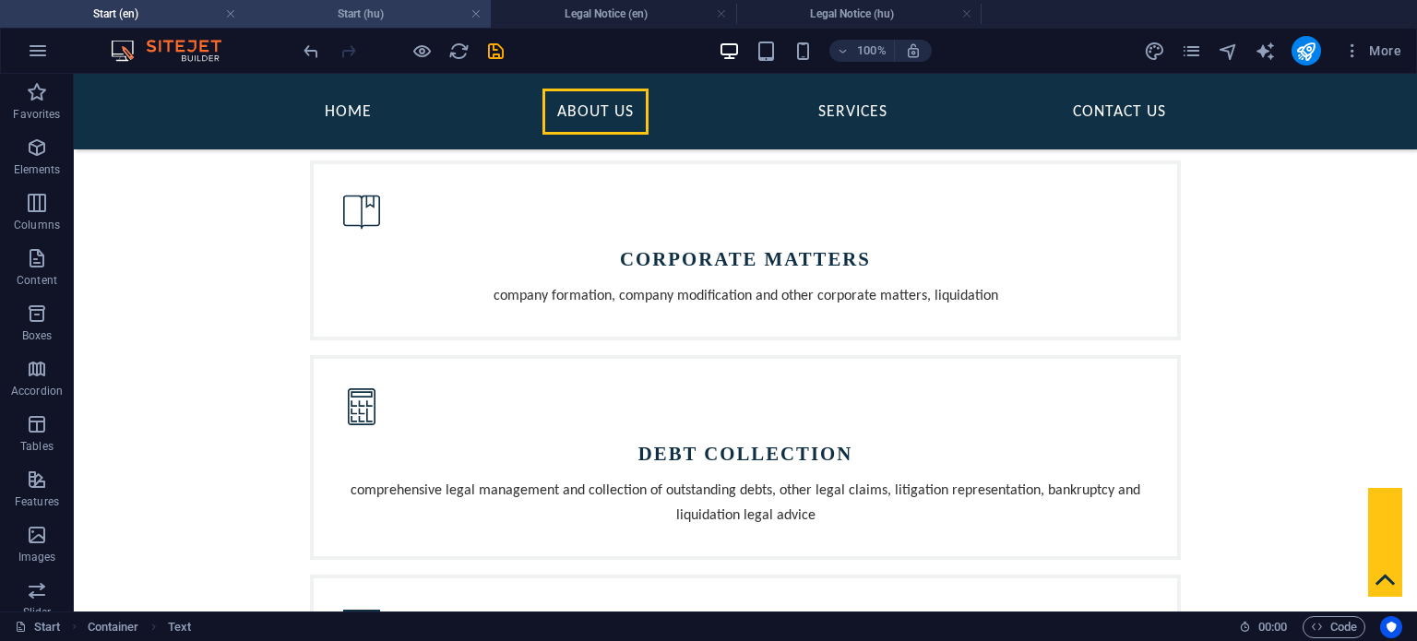
scroll to position [1752, 0]
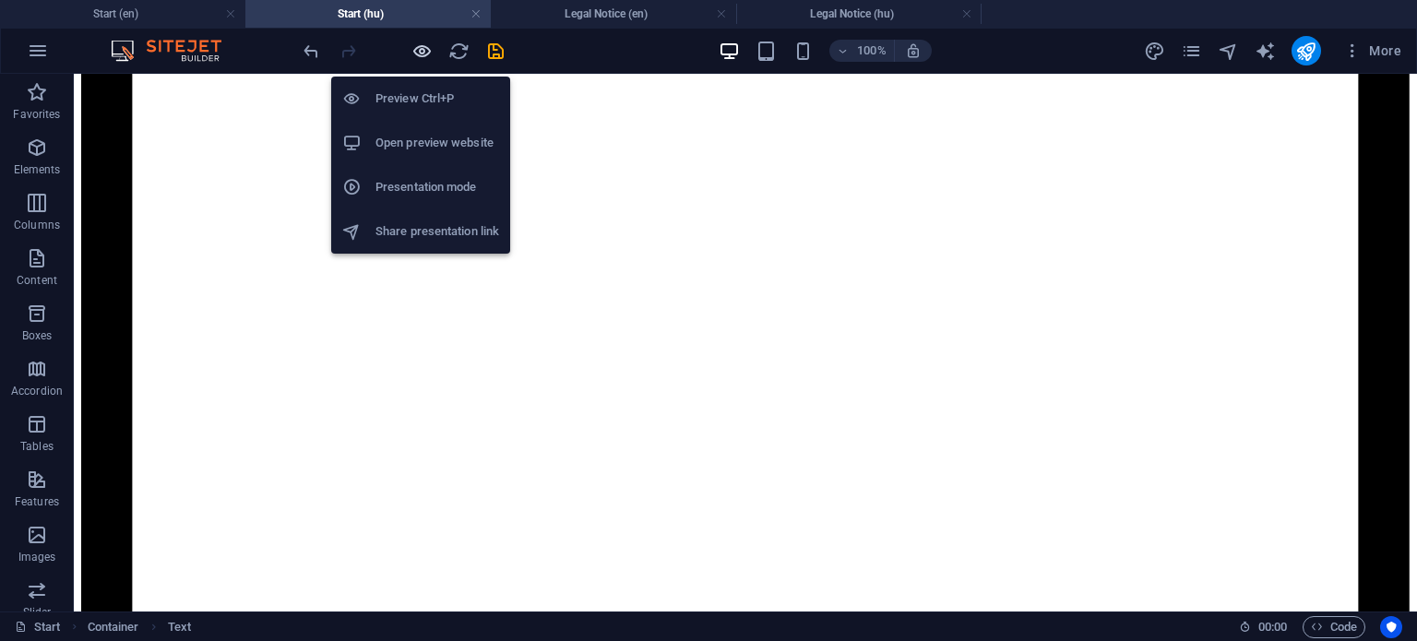
click at [423, 51] on icon "button" at bounding box center [421, 51] width 21 height 21
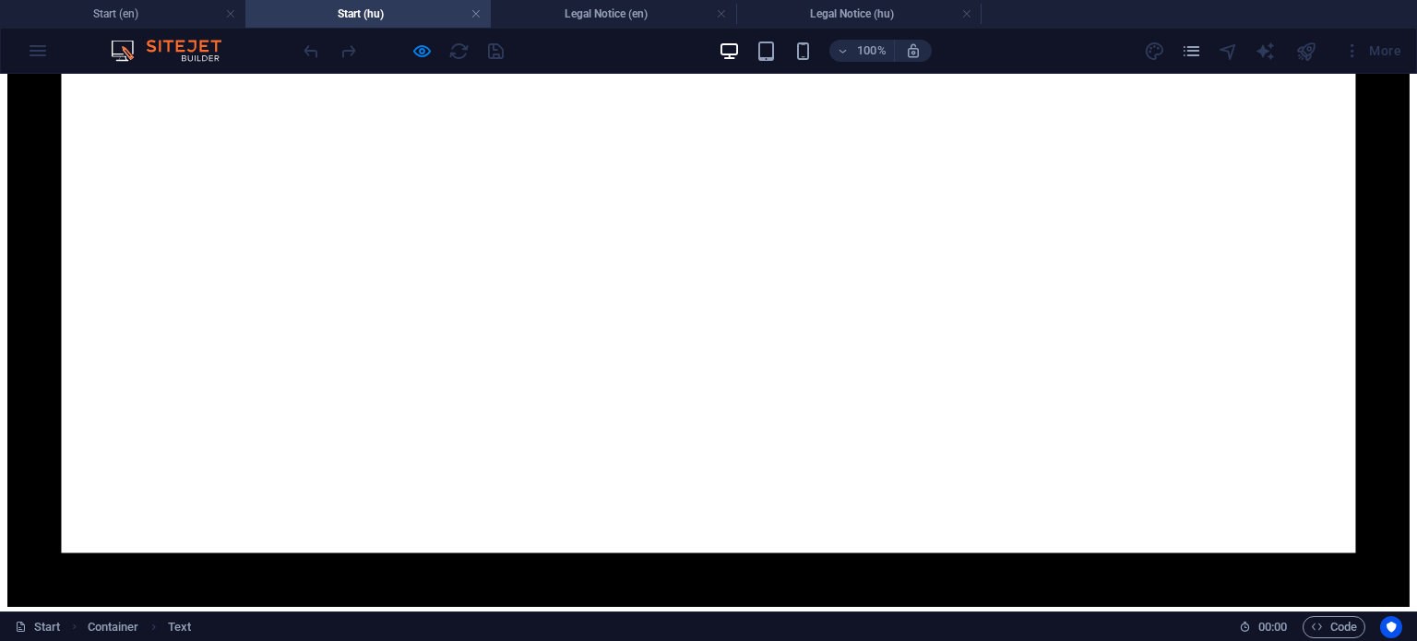
scroll to position [0, 0]
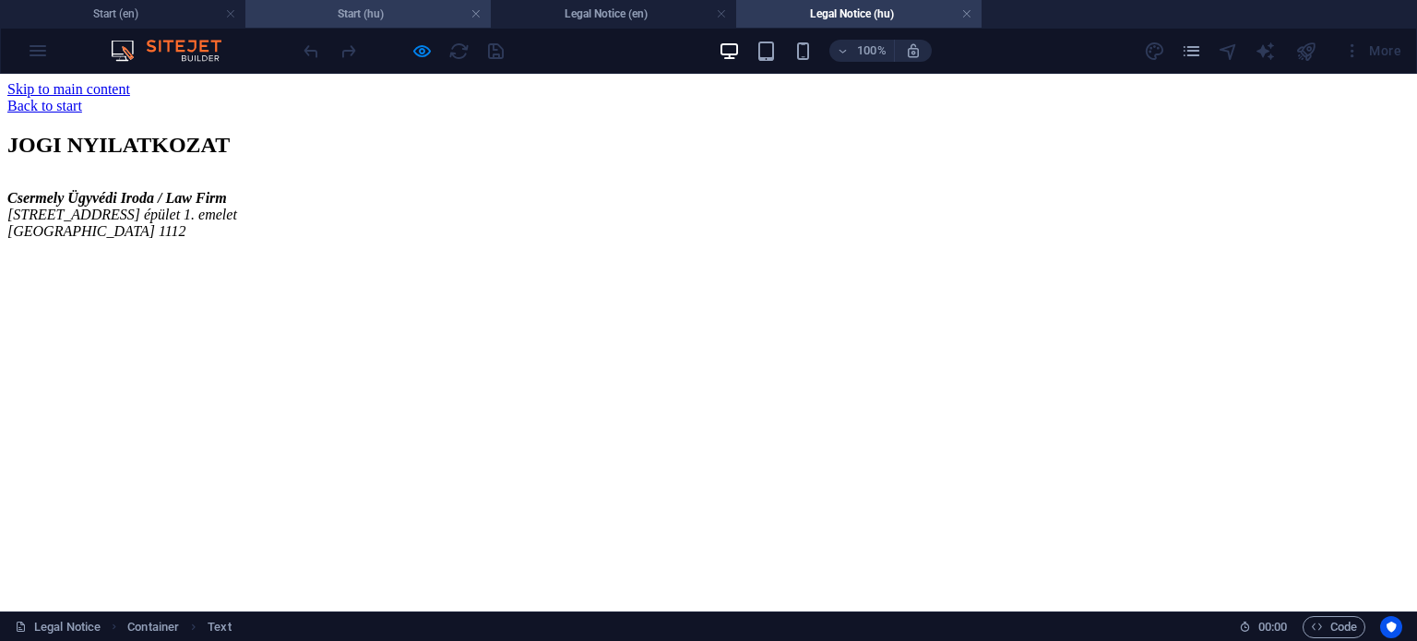
click at [362, 16] on h4 "Start (hu)" at bounding box center [367, 14] width 245 height 20
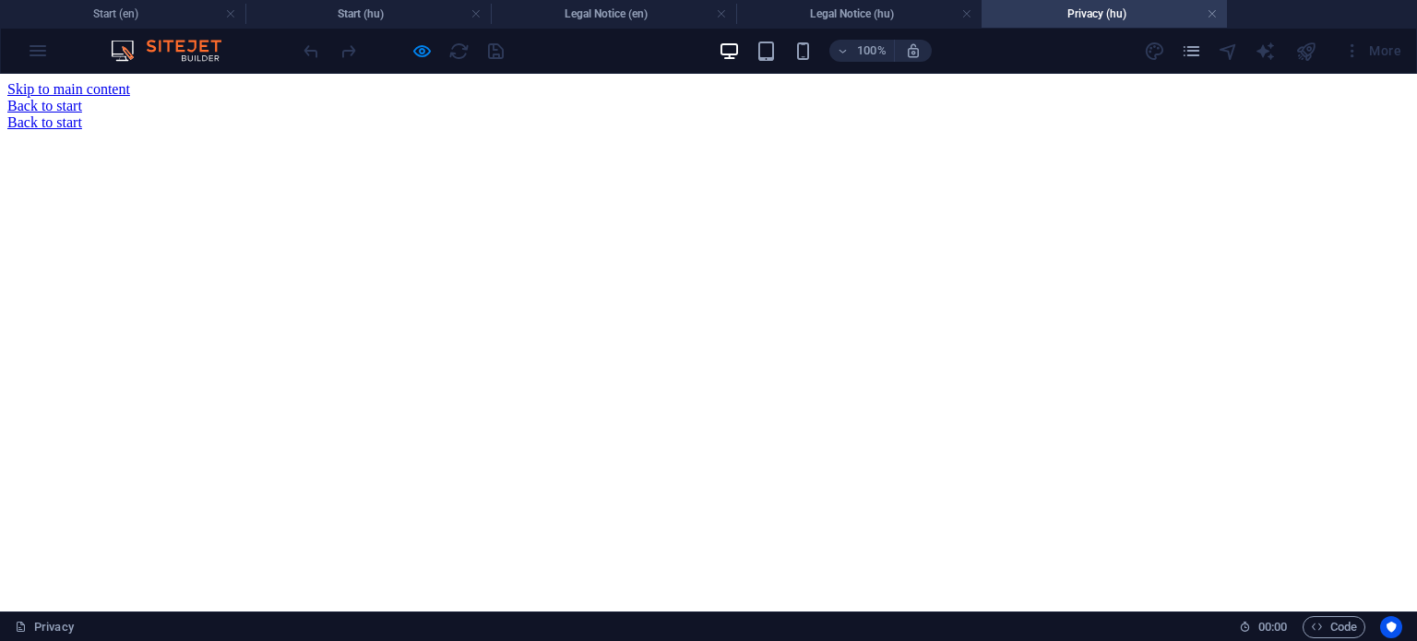
scroll to position [0, 0]
click at [1209, 18] on link at bounding box center [1211, 15] width 11 height 18
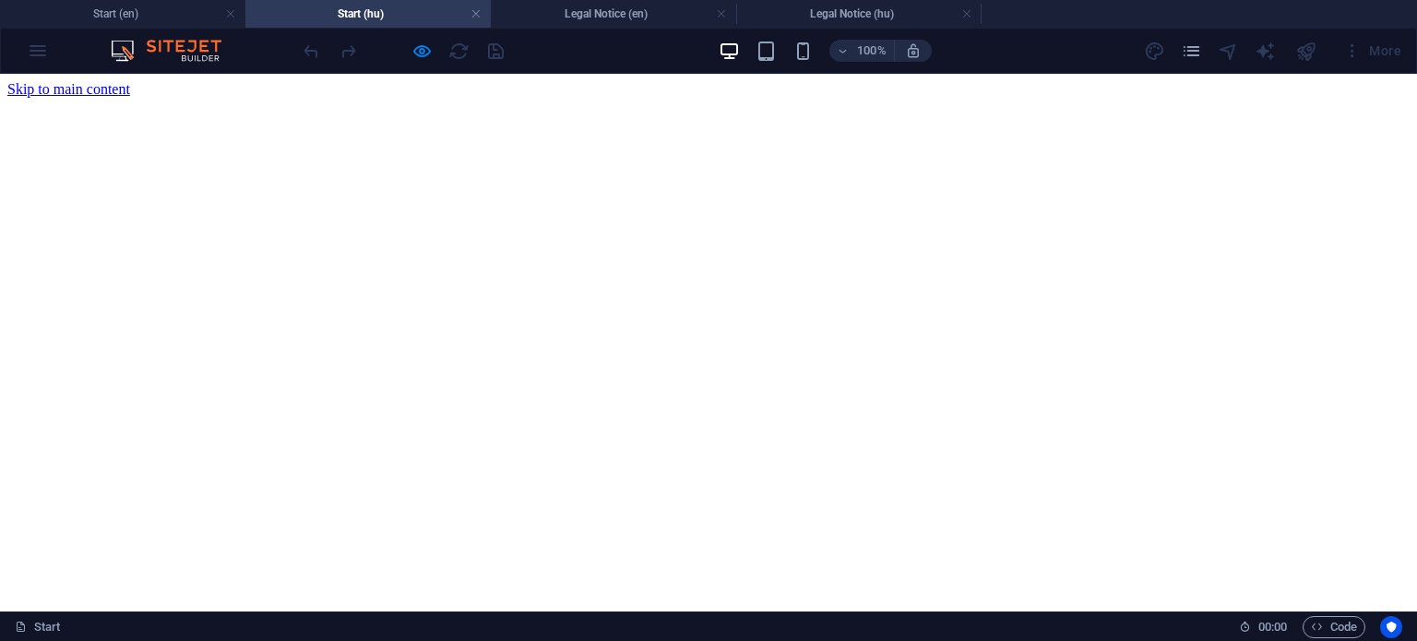
scroll to position [1827, 0]
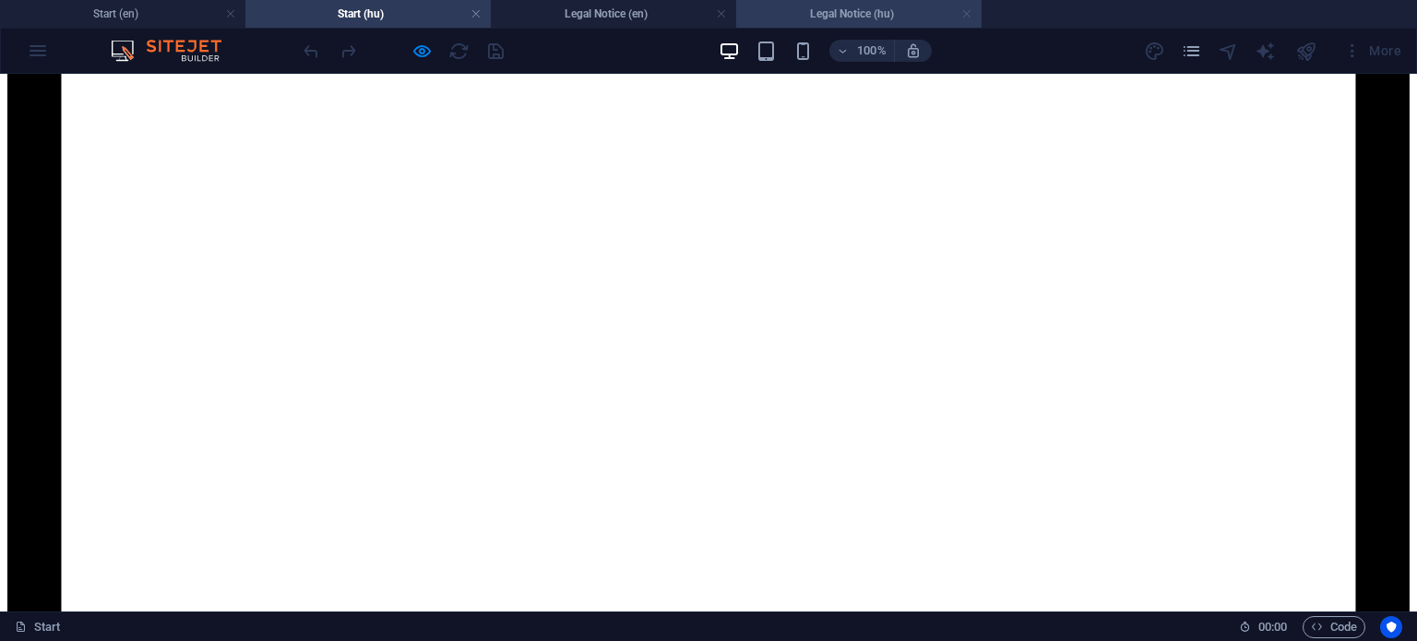
click at [968, 18] on link at bounding box center [966, 15] width 11 height 18
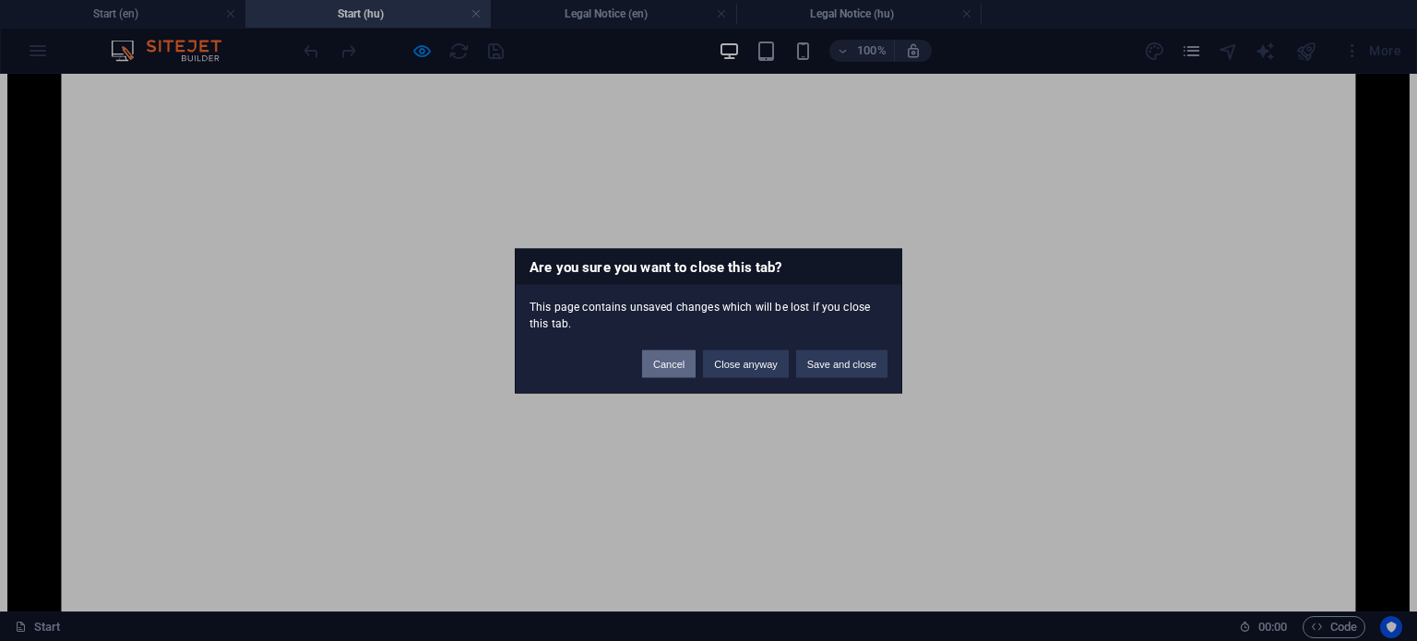
click at [675, 364] on button "Cancel" at bounding box center [668, 364] width 53 height 28
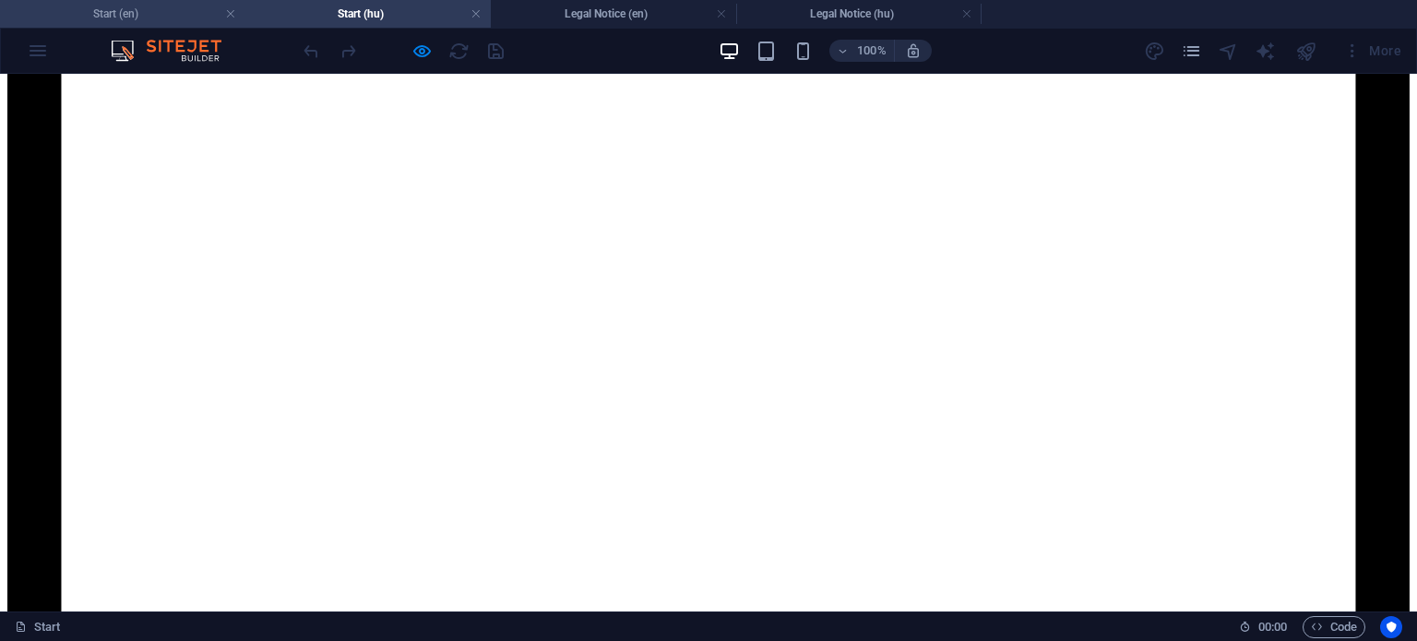
click at [157, 16] on h4 "Start (en)" at bounding box center [122, 14] width 245 height 20
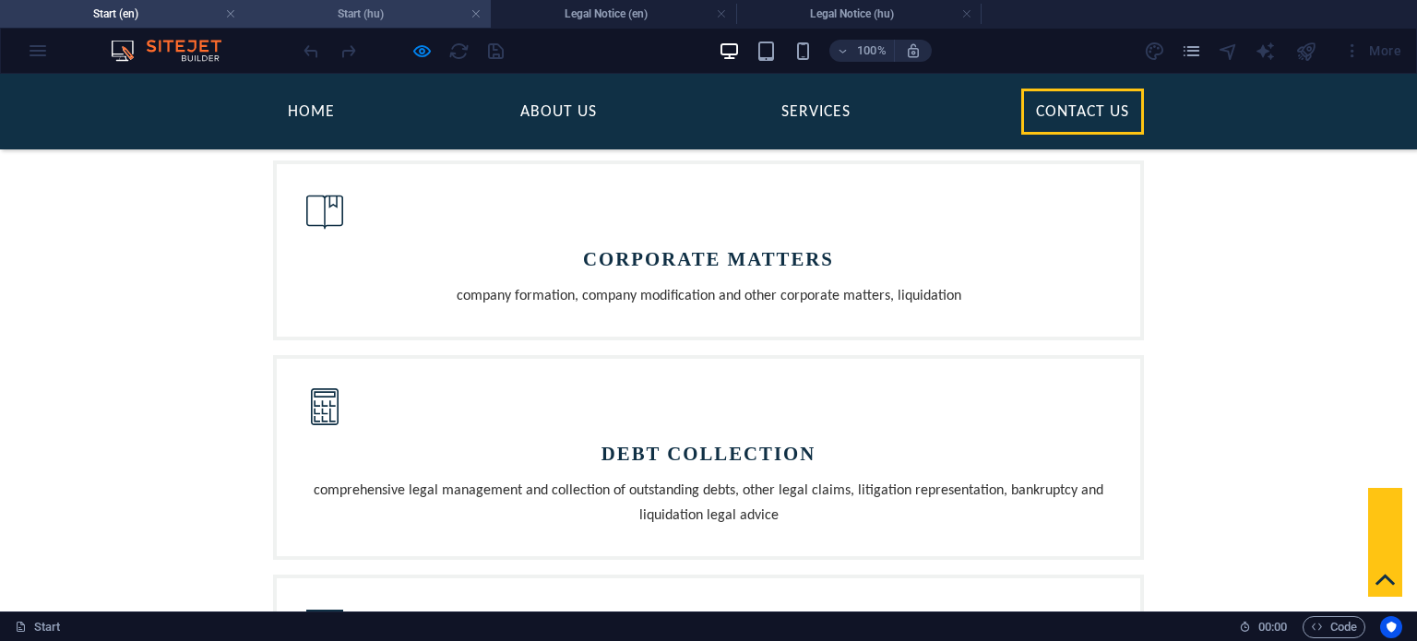
click at [387, 17] on h4 "Start (hu)" at bounding box center [367, 14] width 245 height 20
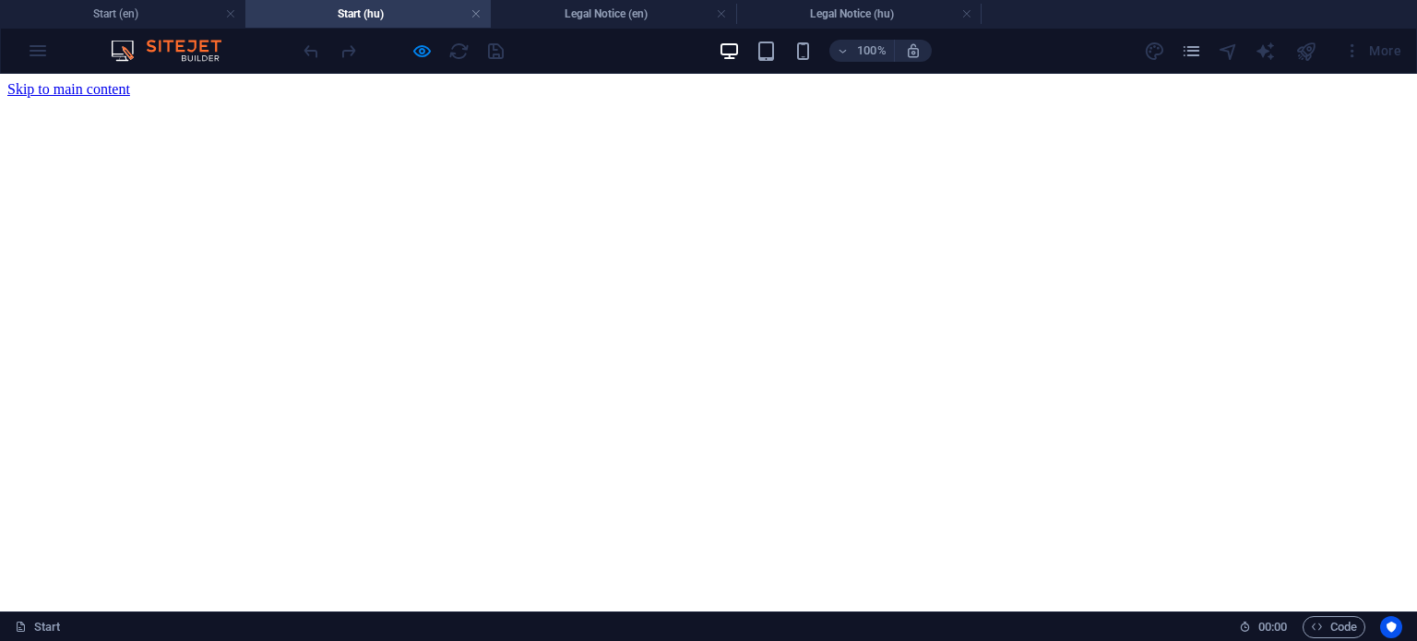
scroll to position [1827, 0]
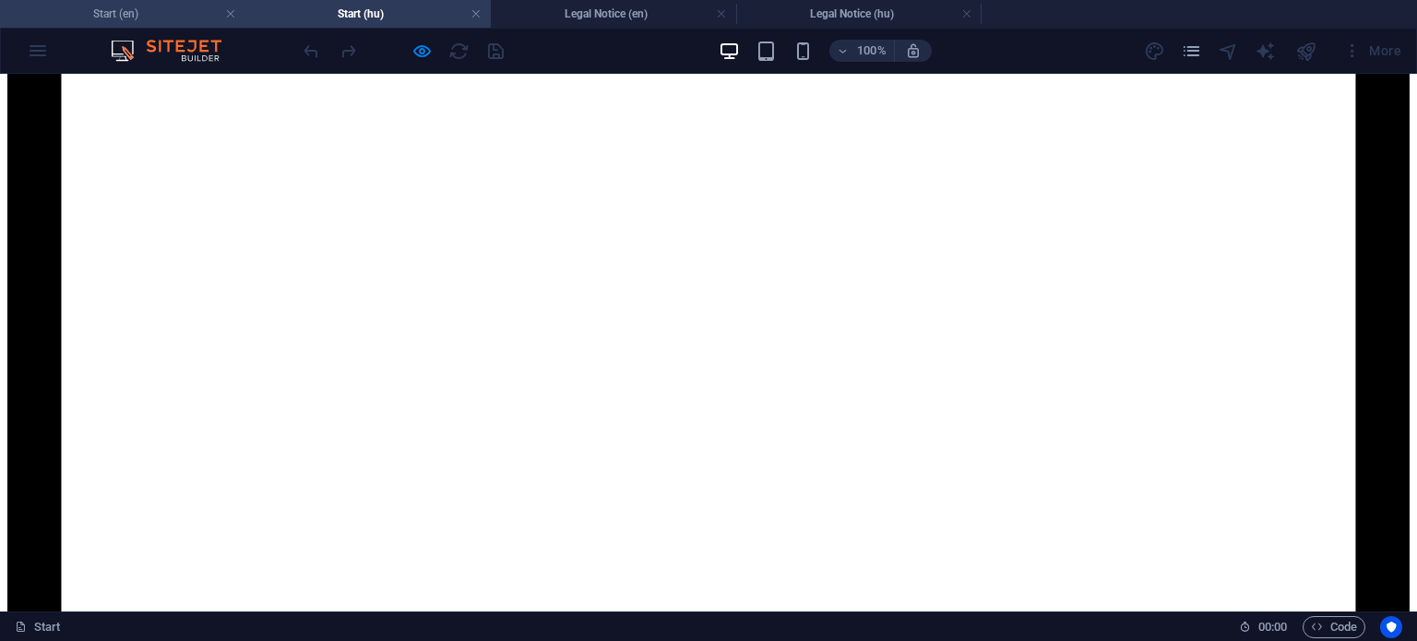
click at [147, 15] on h4 "Start (en)" at bounding box center [122, 14] width 245 height 20
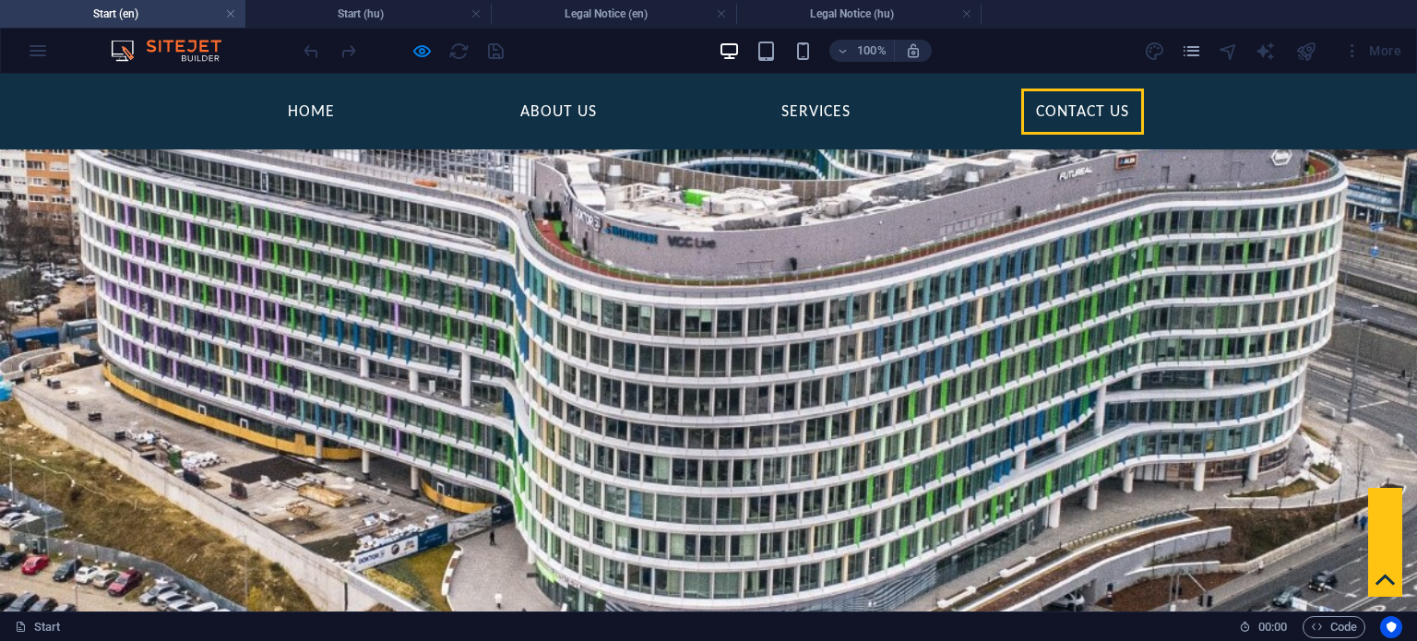
scroll to position [0, 0]
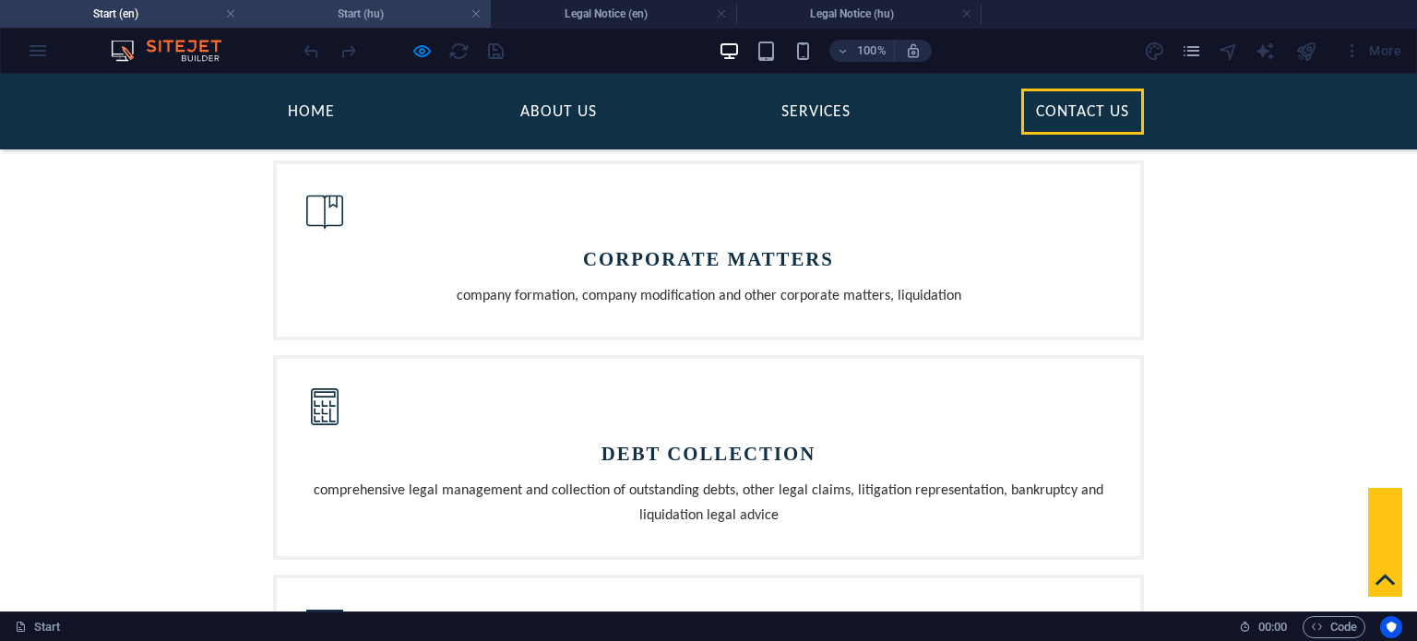
click at [373, 18] on h4 "Start (hu)" at bounding box center [367, 14] width 245 height 20
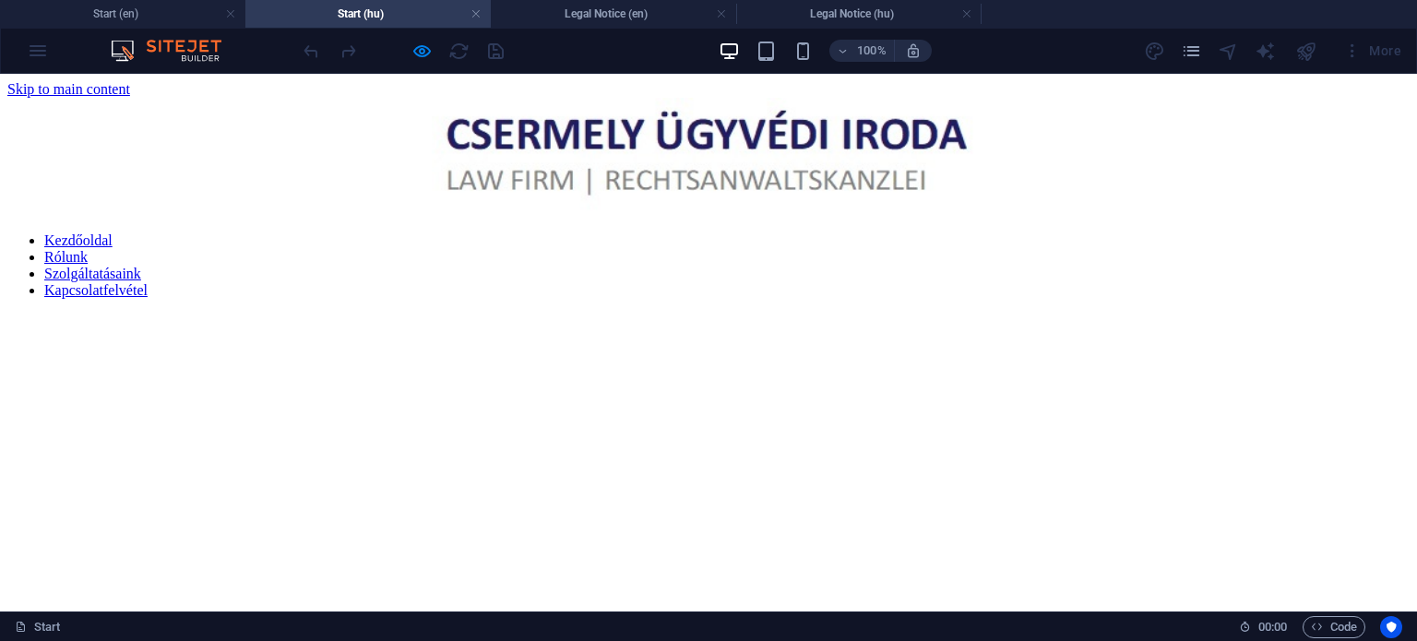
scroll to position [1827, 0]
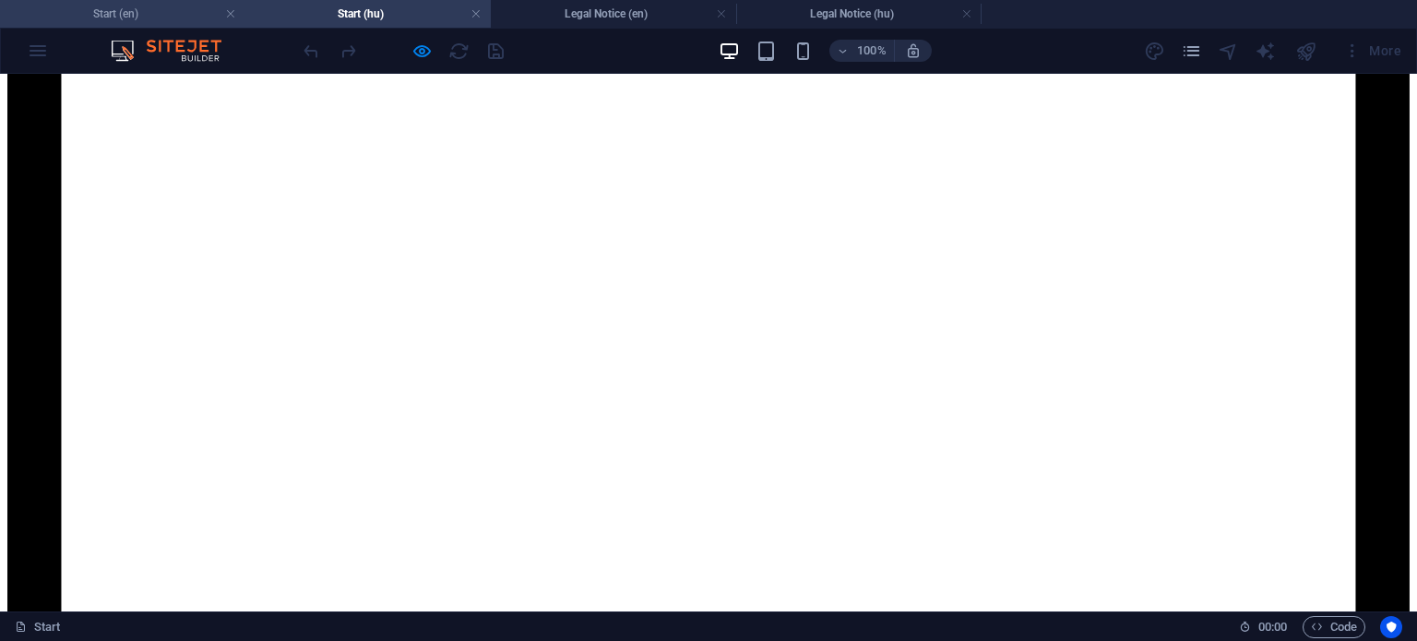
click at [149, 10] on h4 "Start (en)" at bounding box center [122, 14] width 245 height 20
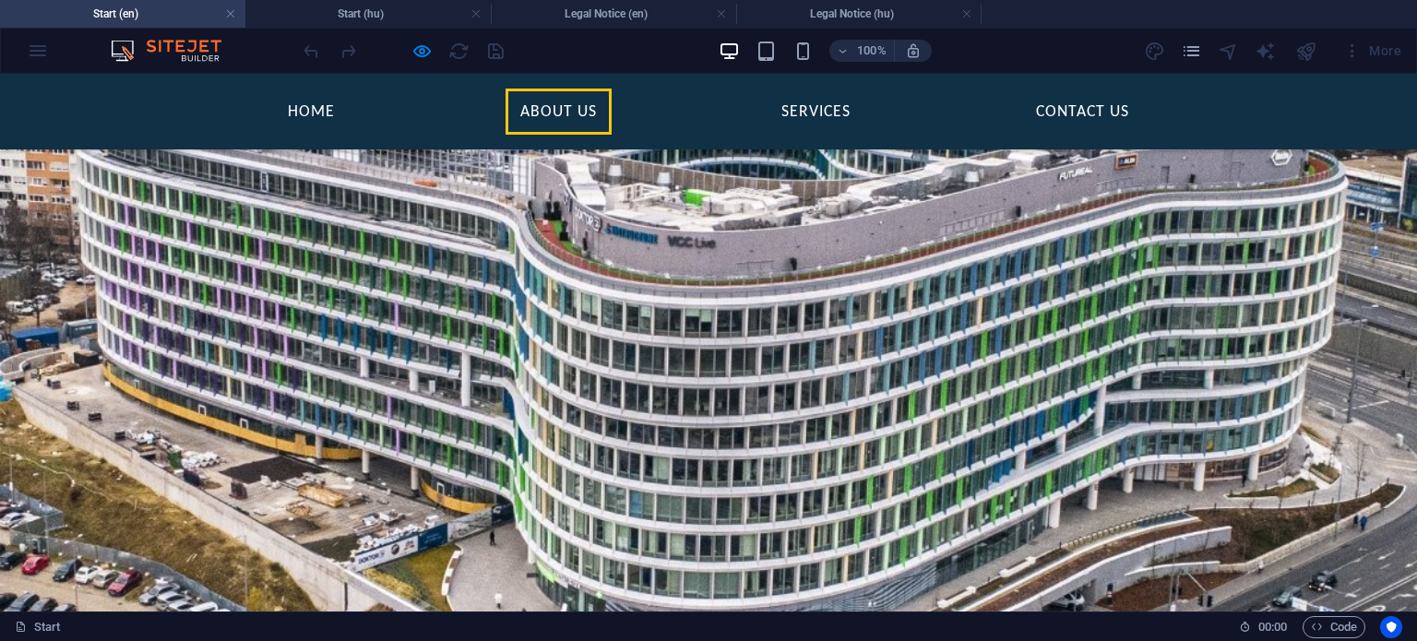
scroll to position [0, 0]
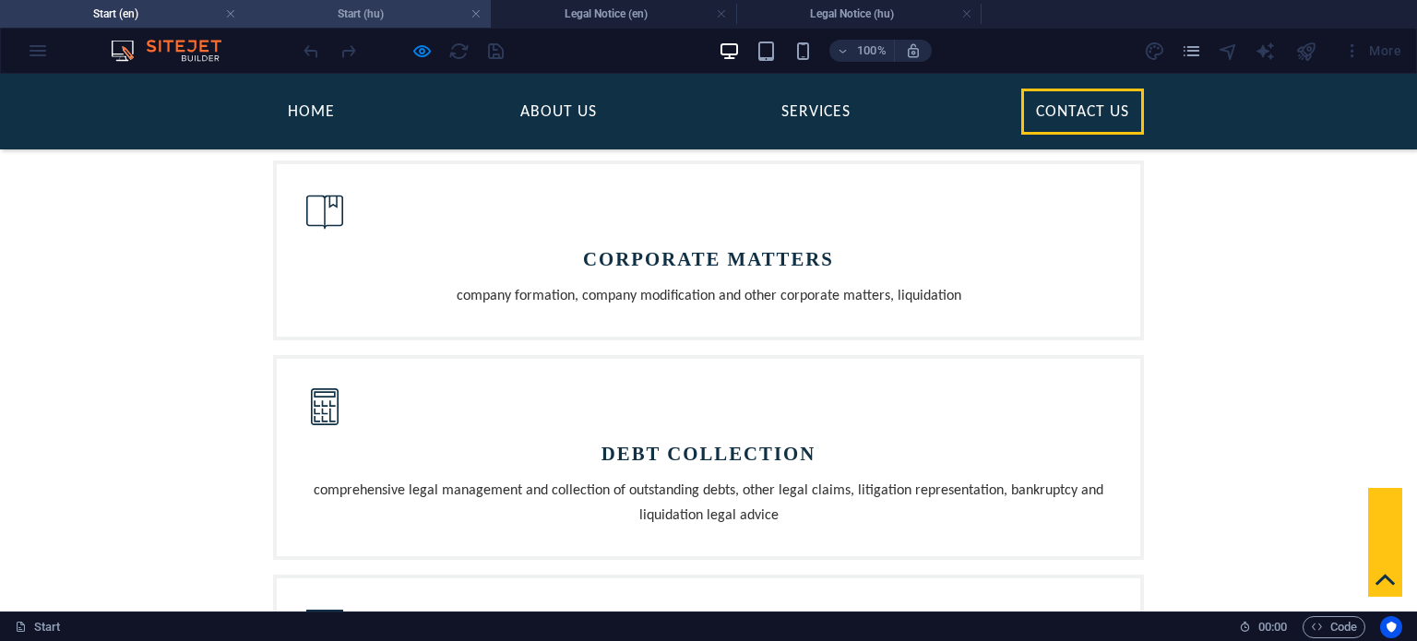
click at [373, 11] on h4 "Start (hu)" at bounding box center [367, 14] width 245 height 20
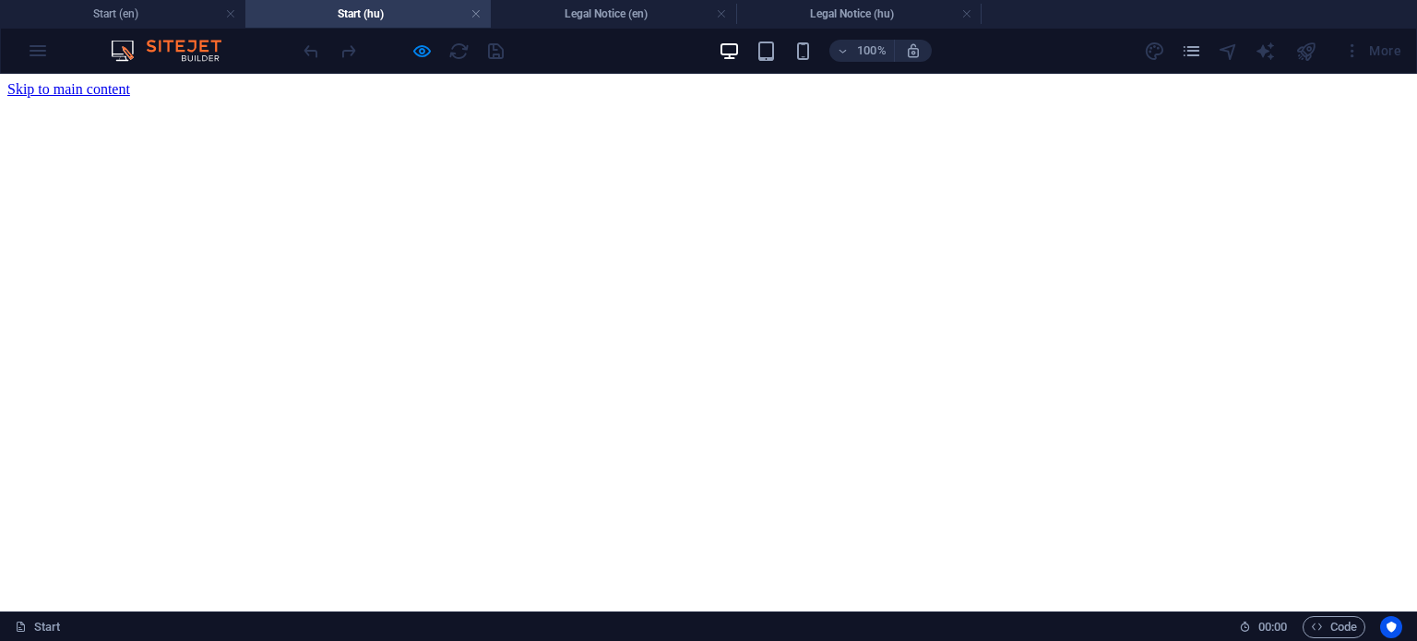
scroll to position [1827, 0]
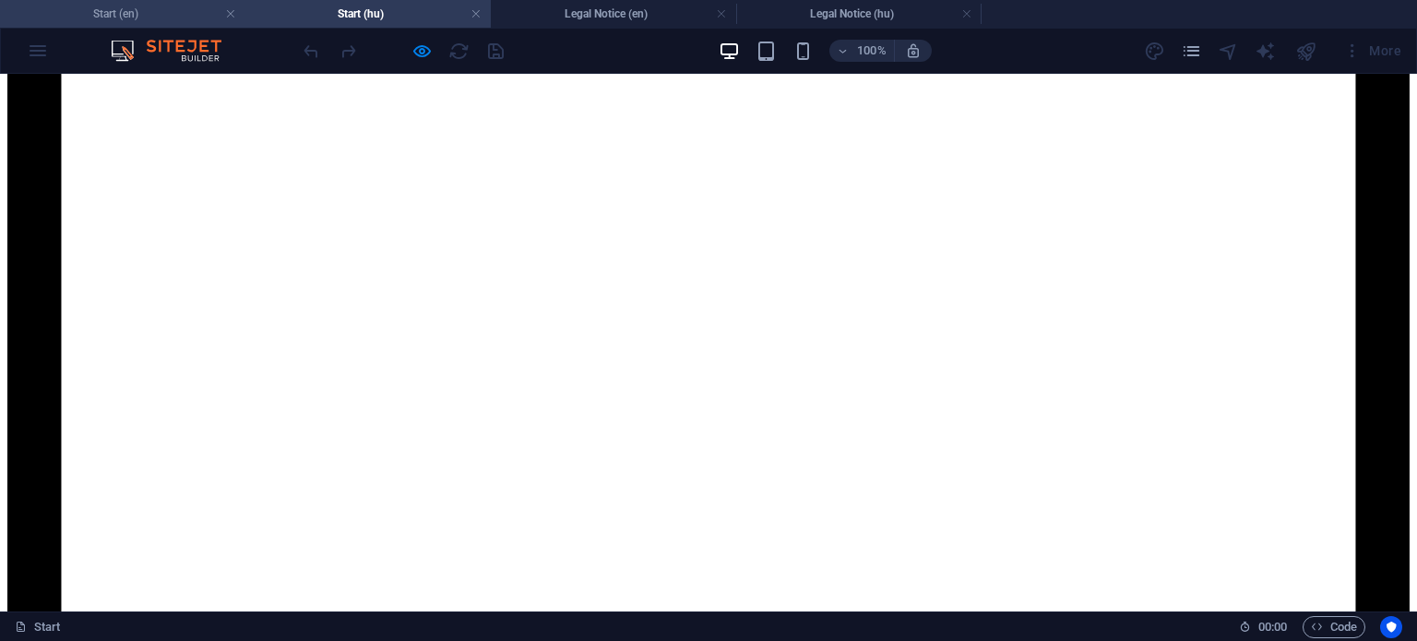
click at [175, 7] on h4 "Start (en)" at bounding box center [122, 14] width 245 height 20
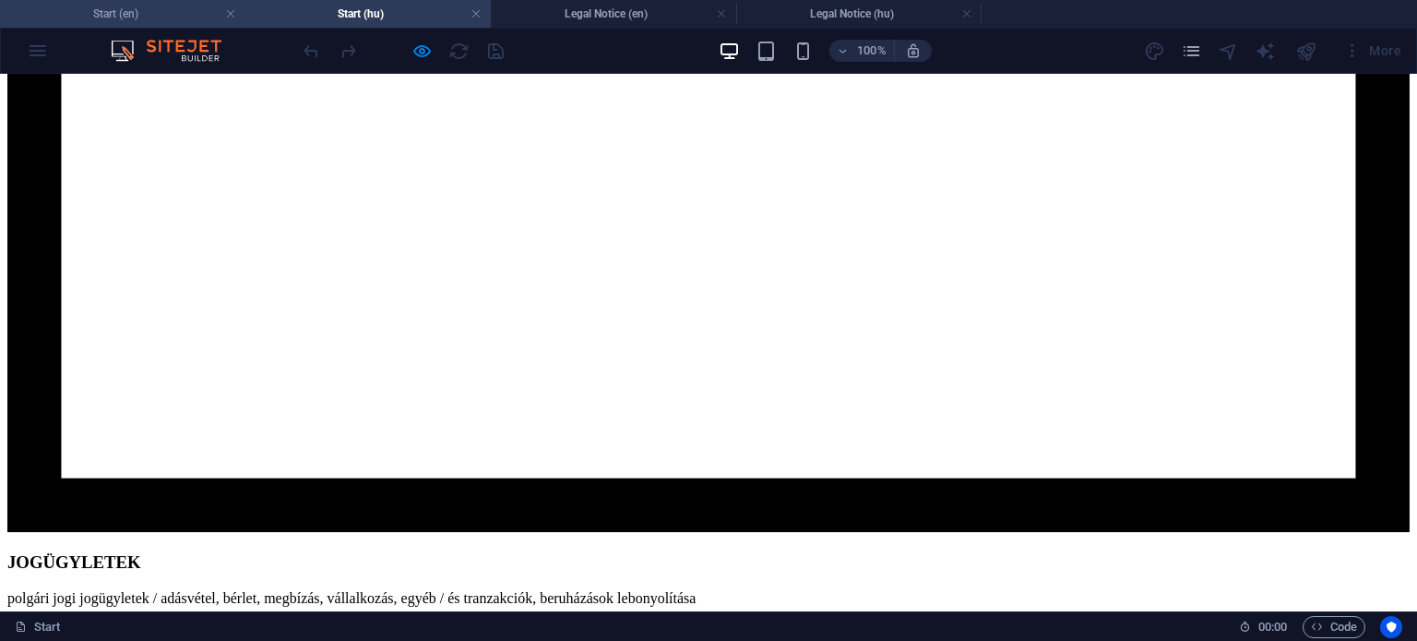
scroll to position [0, 0]
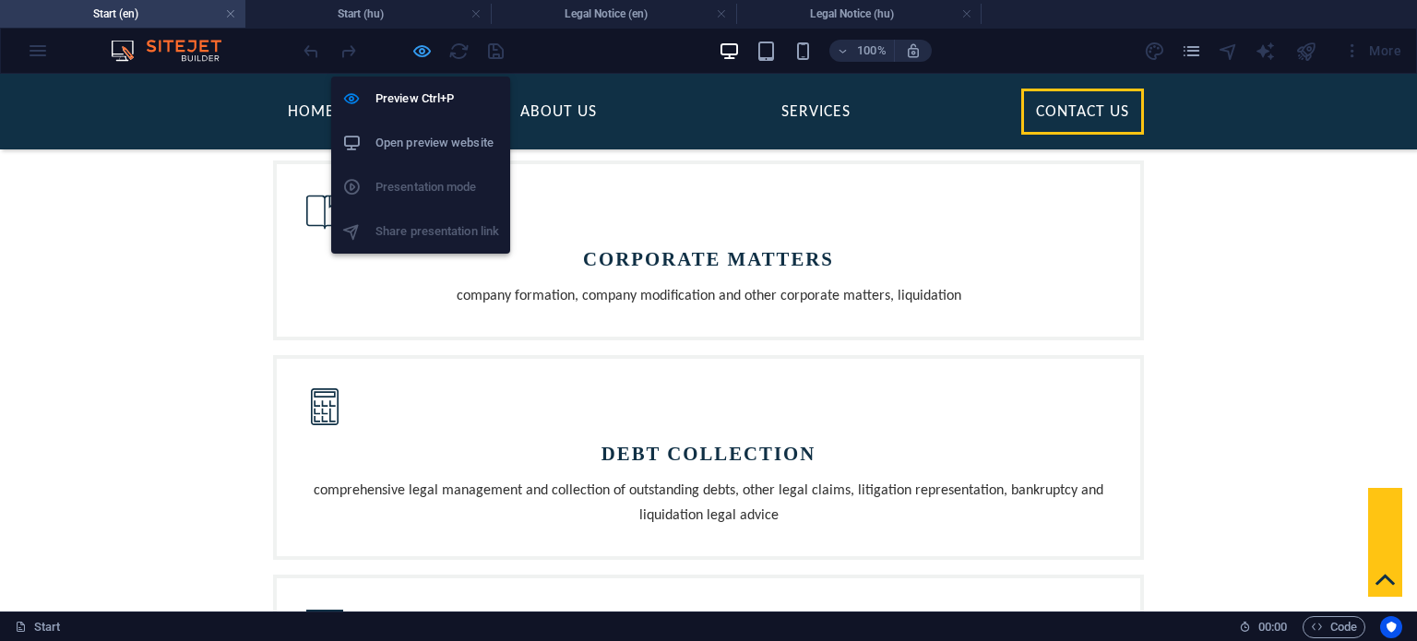
click at [418, 53] on icon "button" at bounding box center [421, 51] width 21 height 21
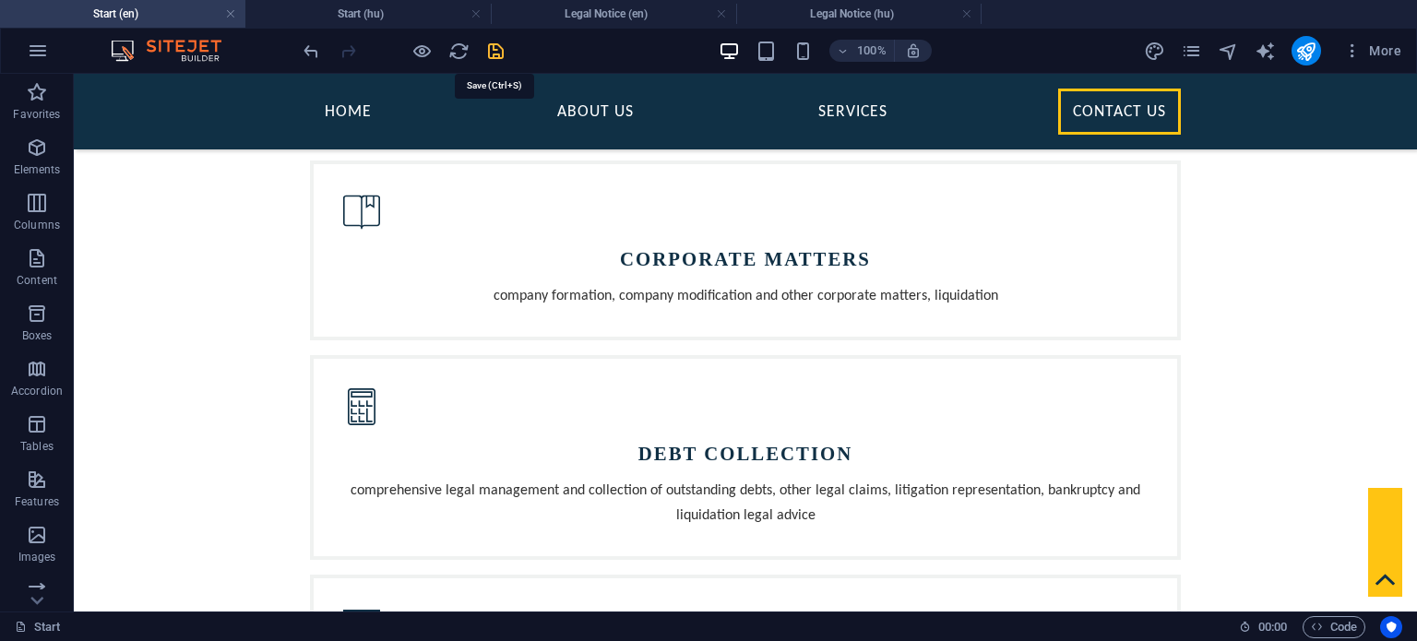
click at [501, 53] on icon "save" at bounding box center [495, 51] width 21 height 21
click at [961, 10] on link at bounding box center [966, 15] width 11 height 18
click at [717, 14] on link at bounding box center [721, 15] width 11 height 18
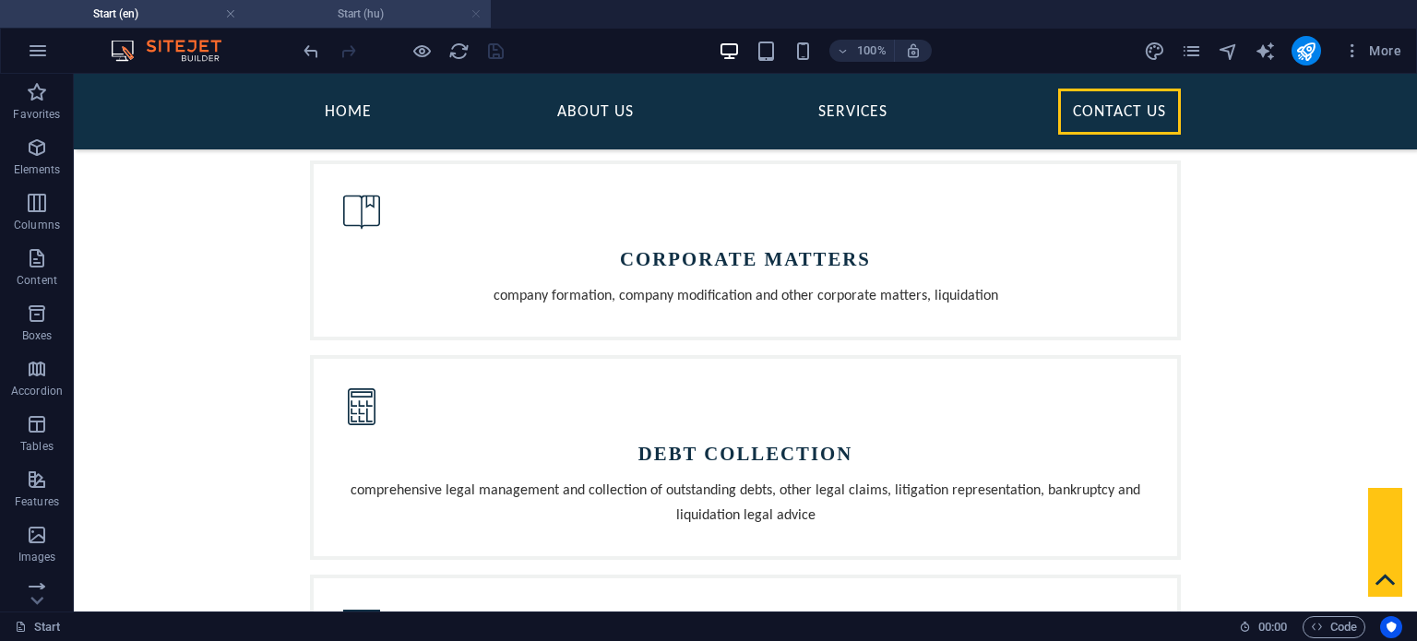
click at [479, 16] on link at bounding box center [475, 15] width 11 height 18
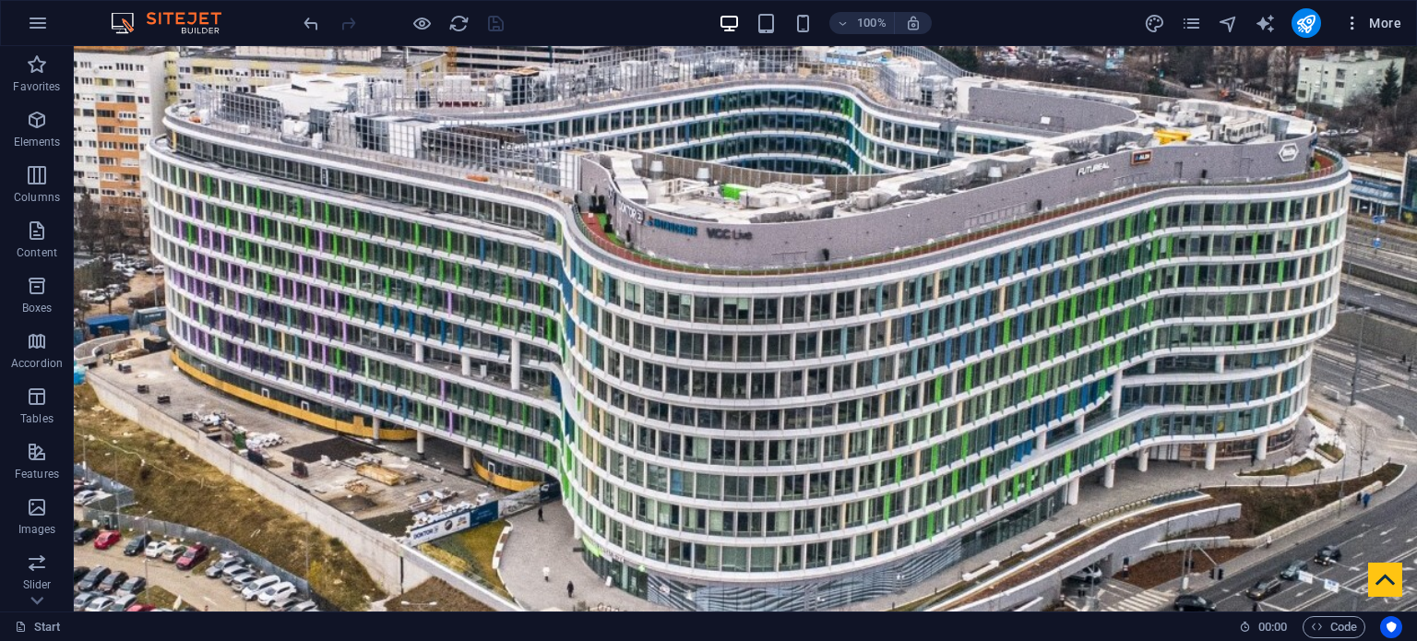
click at [1390, 20] on span "More" at bounding box center [1372, 23] width 58 height 18
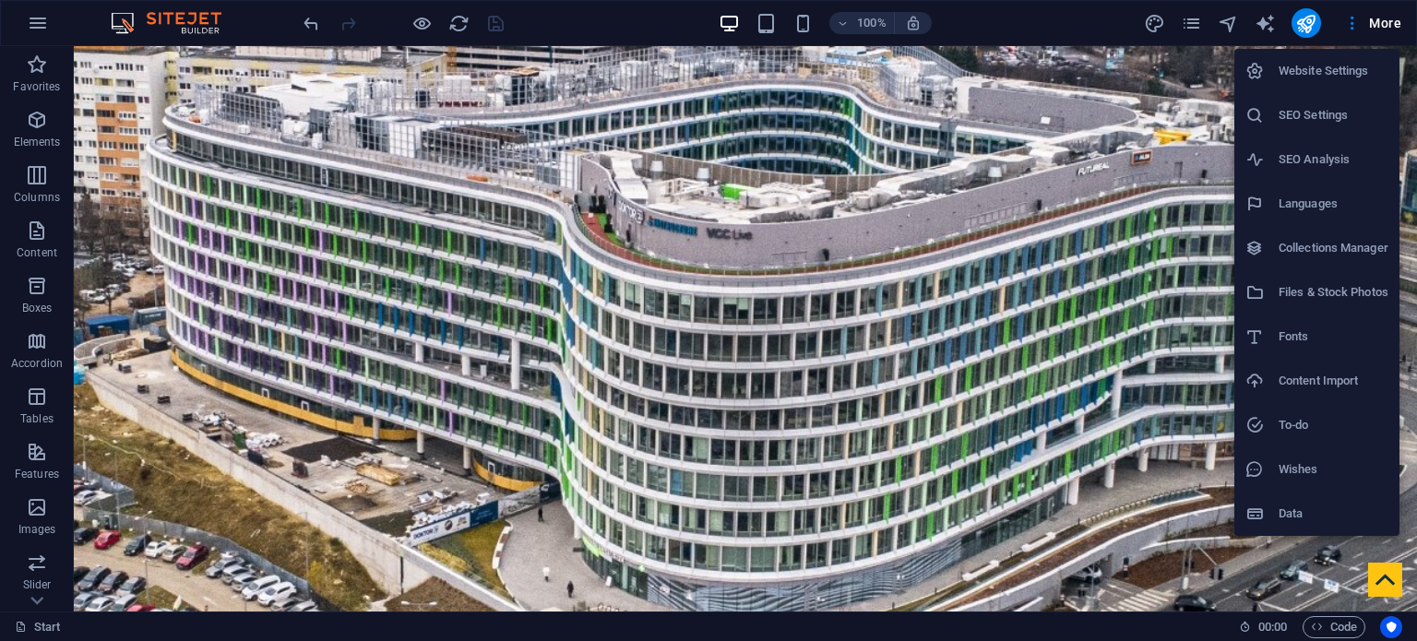
click at [1328, 65] on h6 "Website Settings" at bounding box center [1333, 71] width 110 height 22
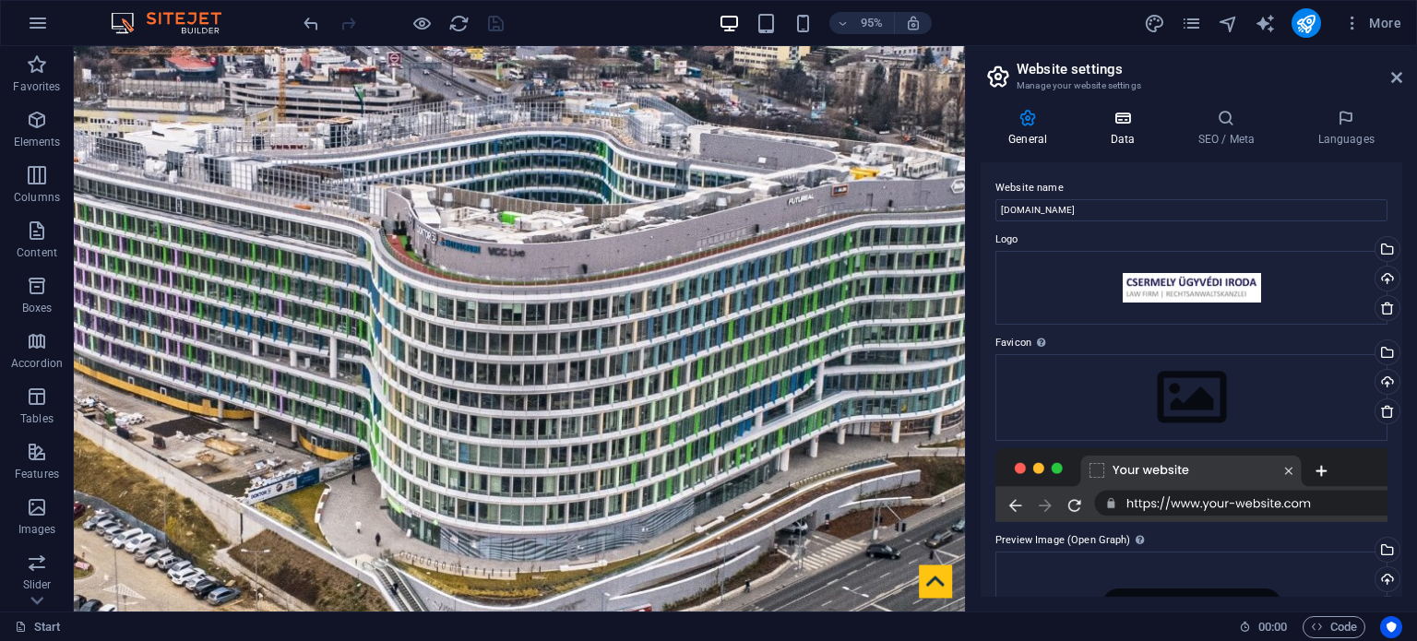
click at [1126, 126] on icon at bounding box center [1122, 118] width 80 height 18
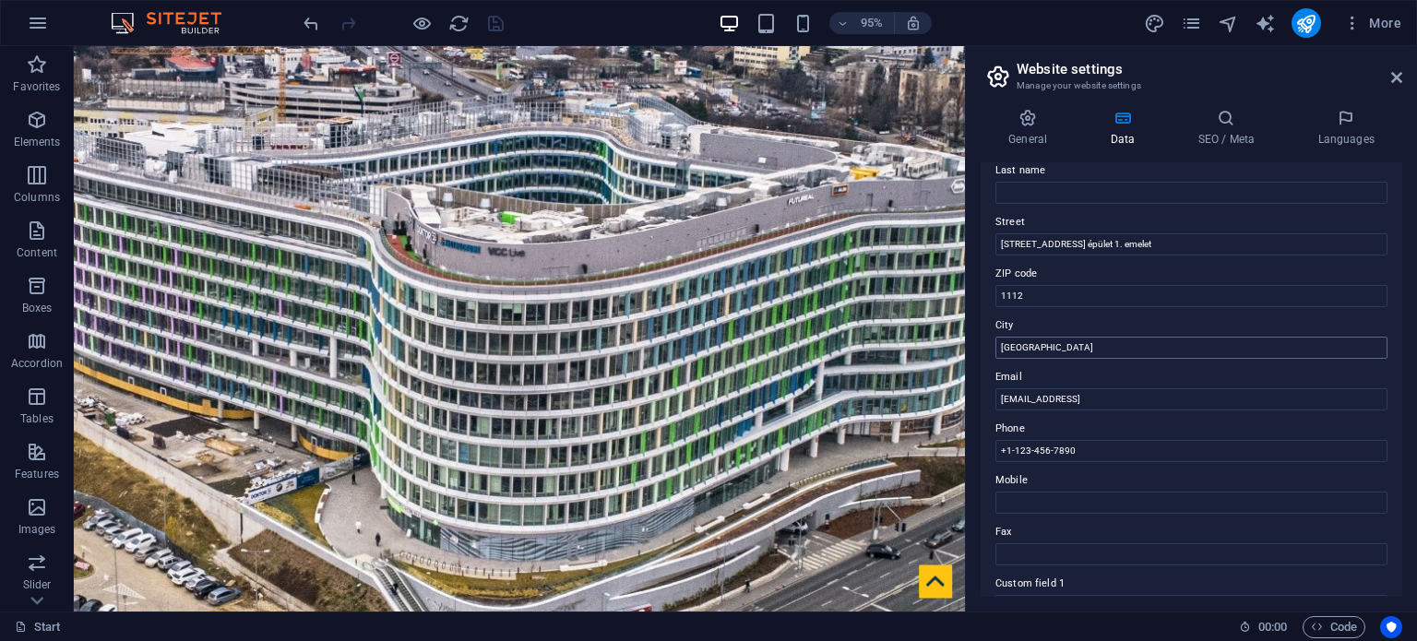
scroll to position [184, 0]
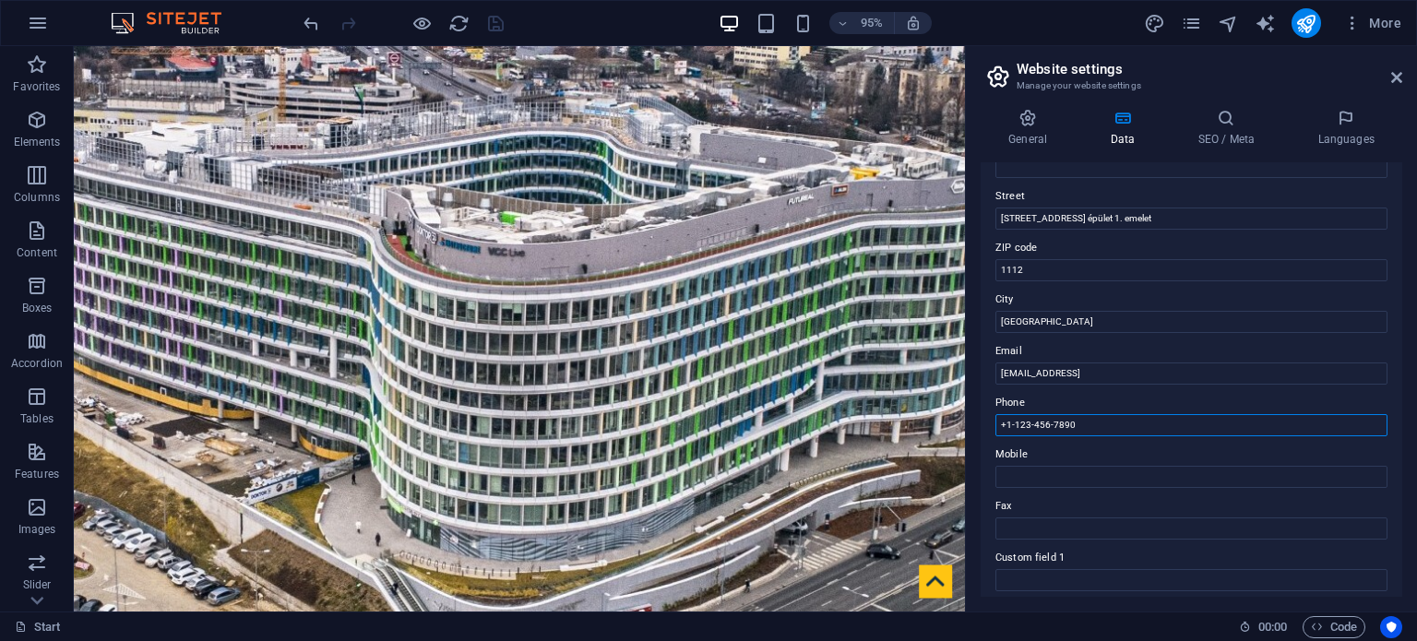
drag, startPoint x: 1167, startPoint y: 473, endPoint x: 1001, endPoint y: 453, distance: 167.3
click at [1094, 442] on div "Contact data for this website. This can be used everywhere on the website and w…" at bounding box center [1191, 379] width 422 height 434
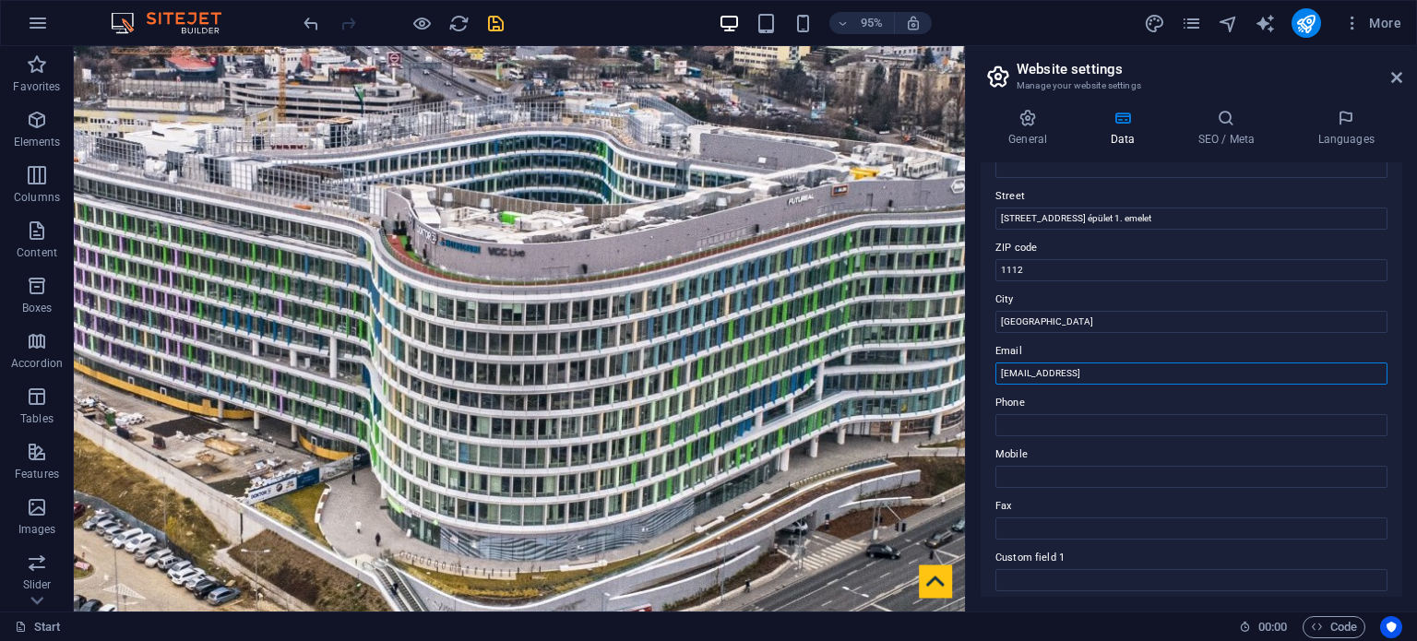
drag, startPoint x: 1235, startPoint y: 364, endPoint x: 978, endPoint y: 381, distance: 257.9
click at [978, 381] on div "General Data SEO / Meta Languages Website name [DOMAIN_NAME] Logo Drag files he…" at bounding box center [1191, 352] width 451 height 517
click at [1093, 395] on label "Phone" at bounding box center [1191, 403] width 392 height 22
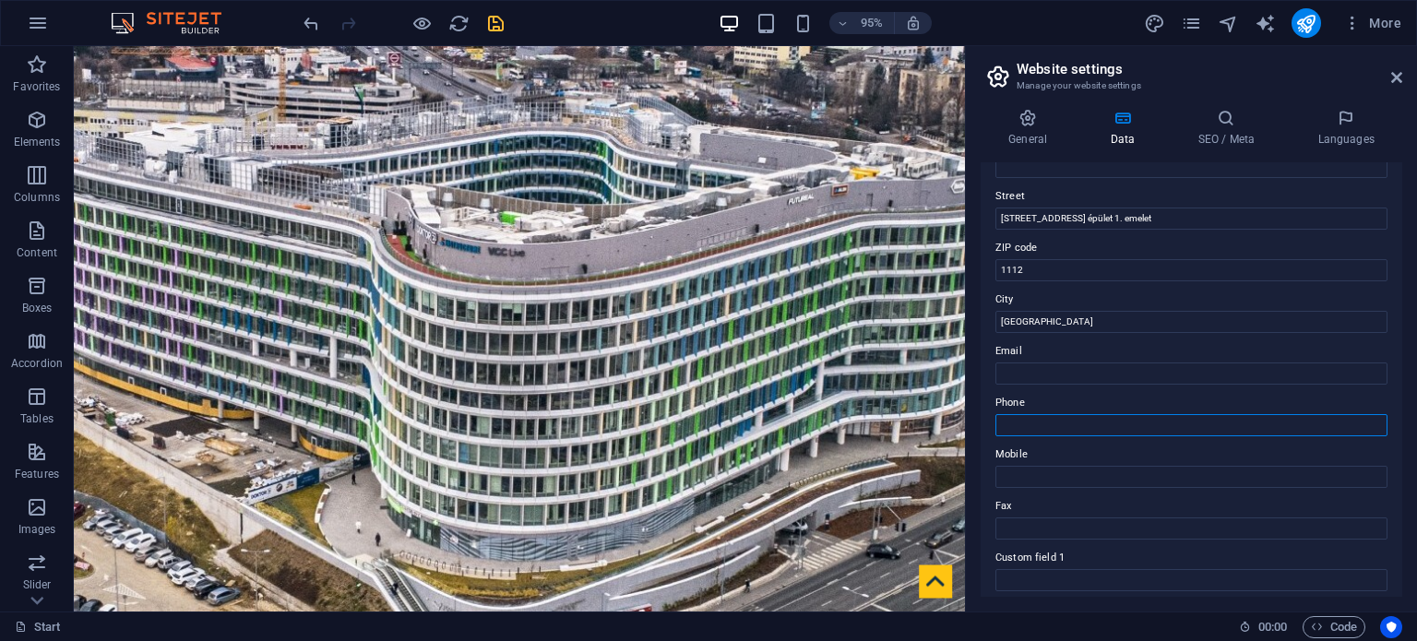
click at [1093, 414] on input "Phone" at bounding box center [1191, 425] width 392 height 22
click at [1114, 501] on label "Fax" at bounding box center [1191, 506] width 392 height 22
click at [1114, 517] on input "Fax" at bounding box center [1191, 528] width 392 height 22
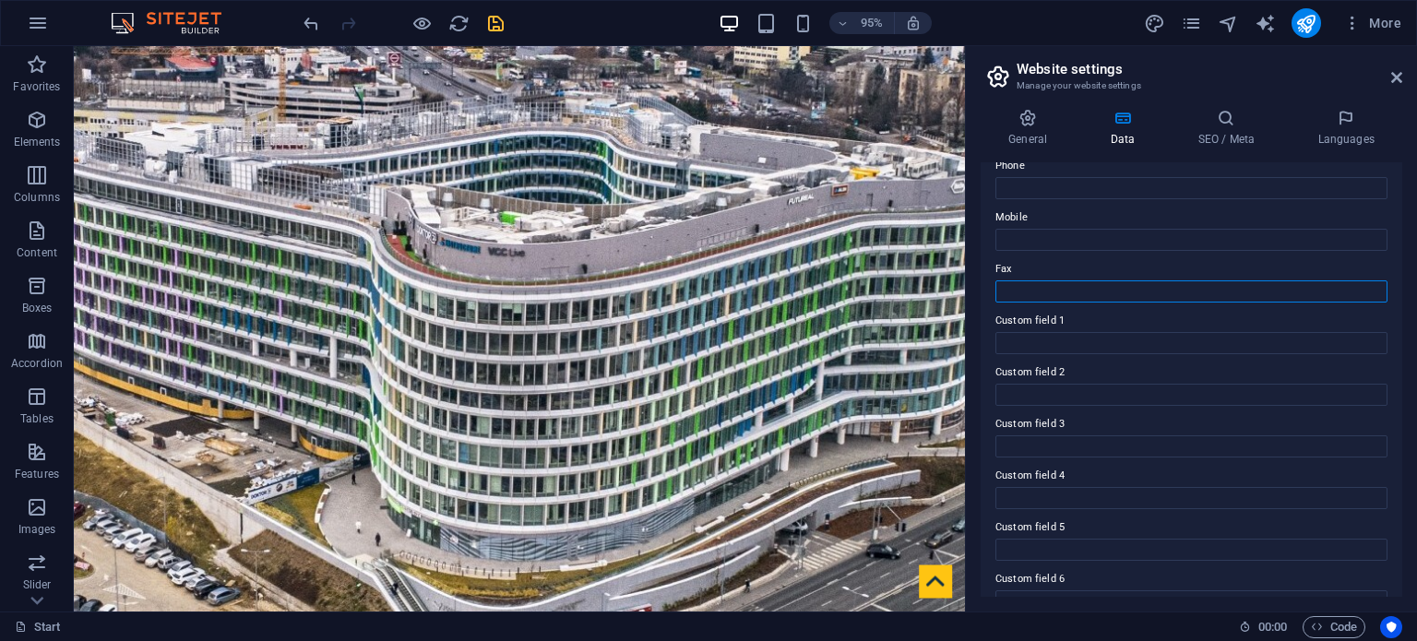
scroll to position [450, 0]
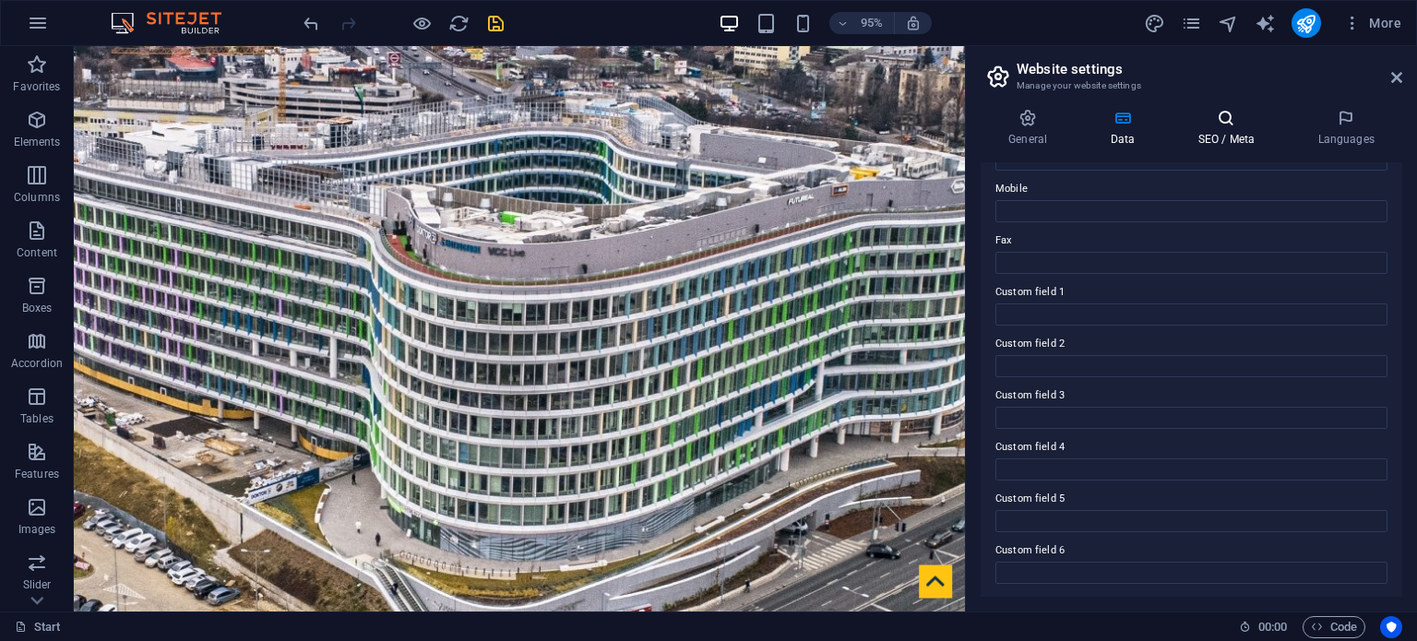
click at [1222, 121] on icon at bounding box center [1226, 118] width 113 height 18
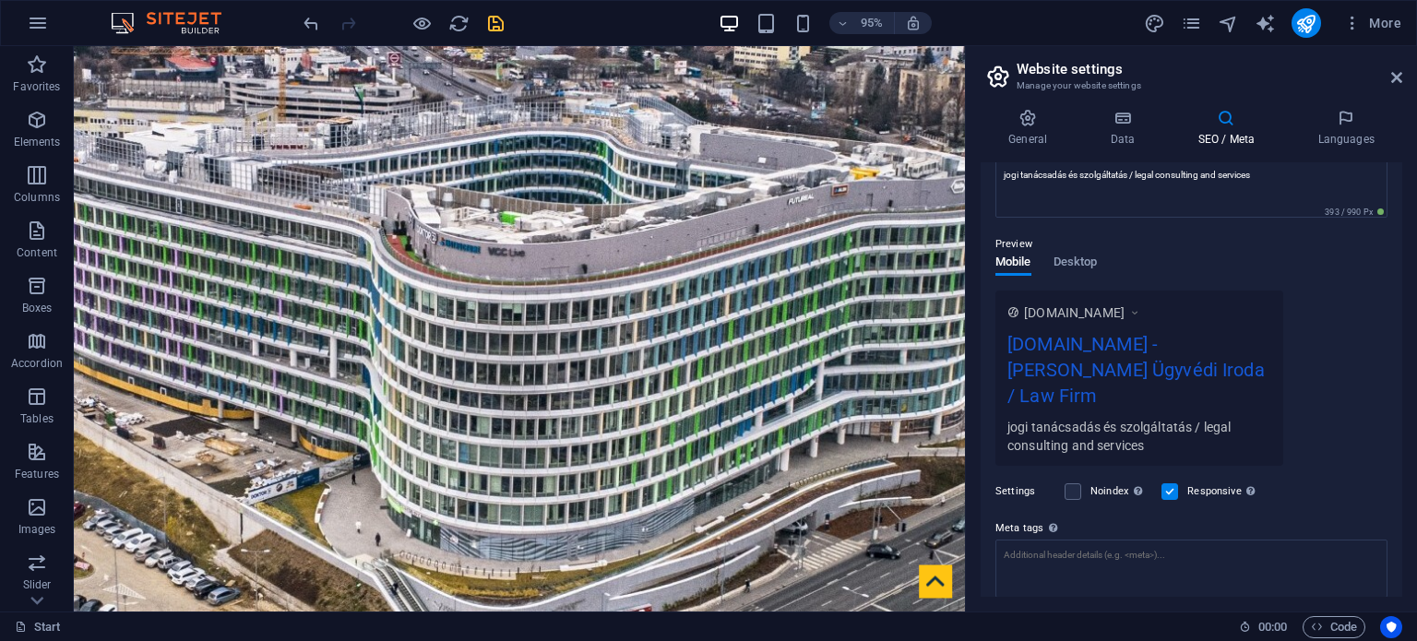
scroll to position [102, 0]
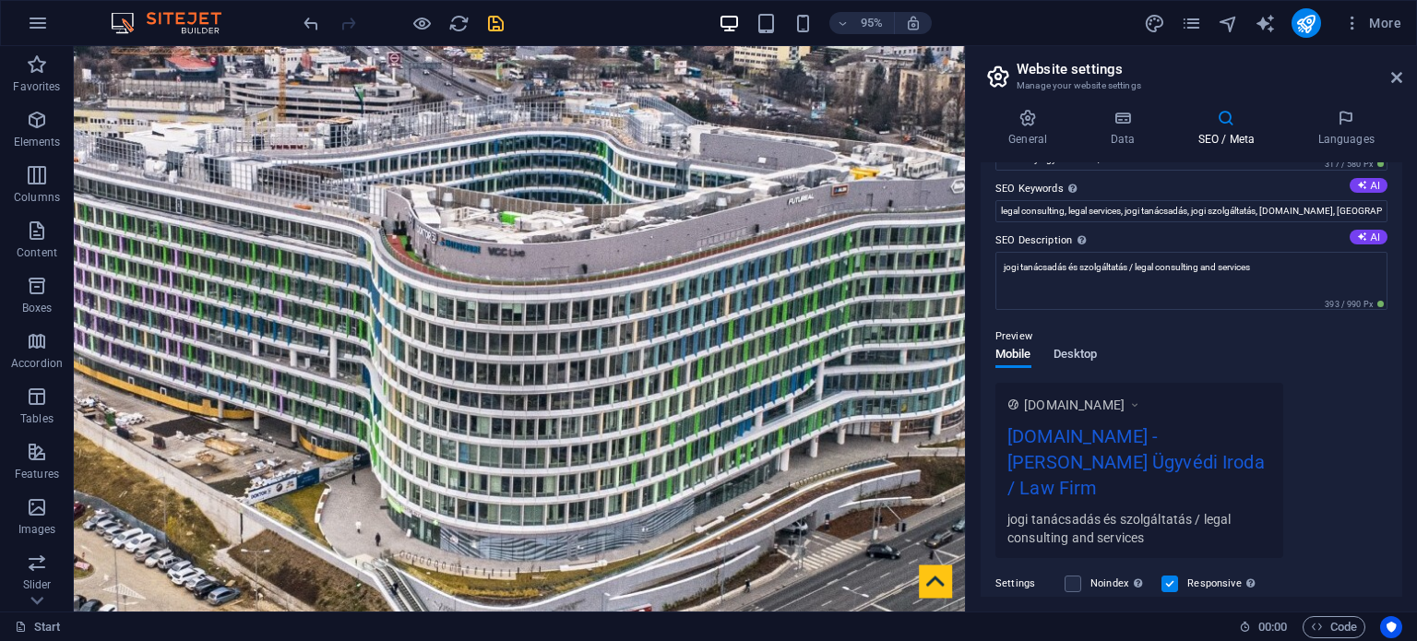
click at [1092, 350] on span "Desktop" at bounding box center [1075, 356] width 44 height 26
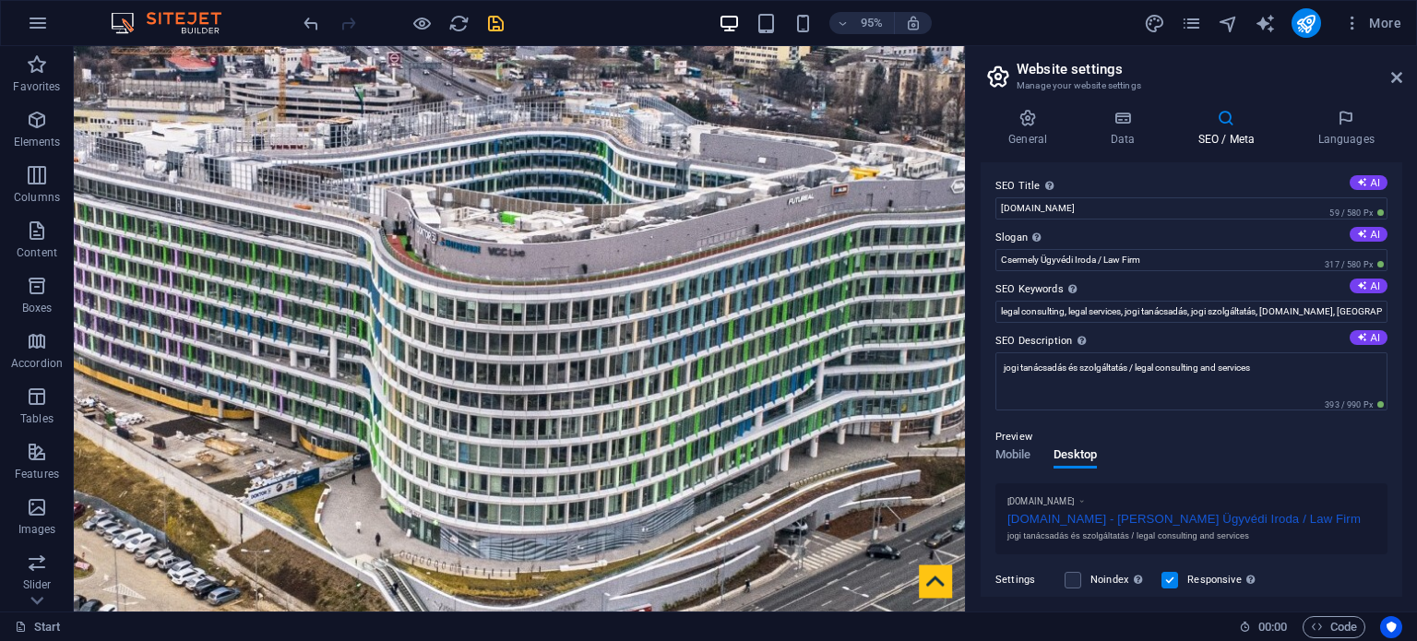
scroll to position [0, 0]
click at [1336, 125] on icon at bounding box center [1345, 118] width 113 height 18
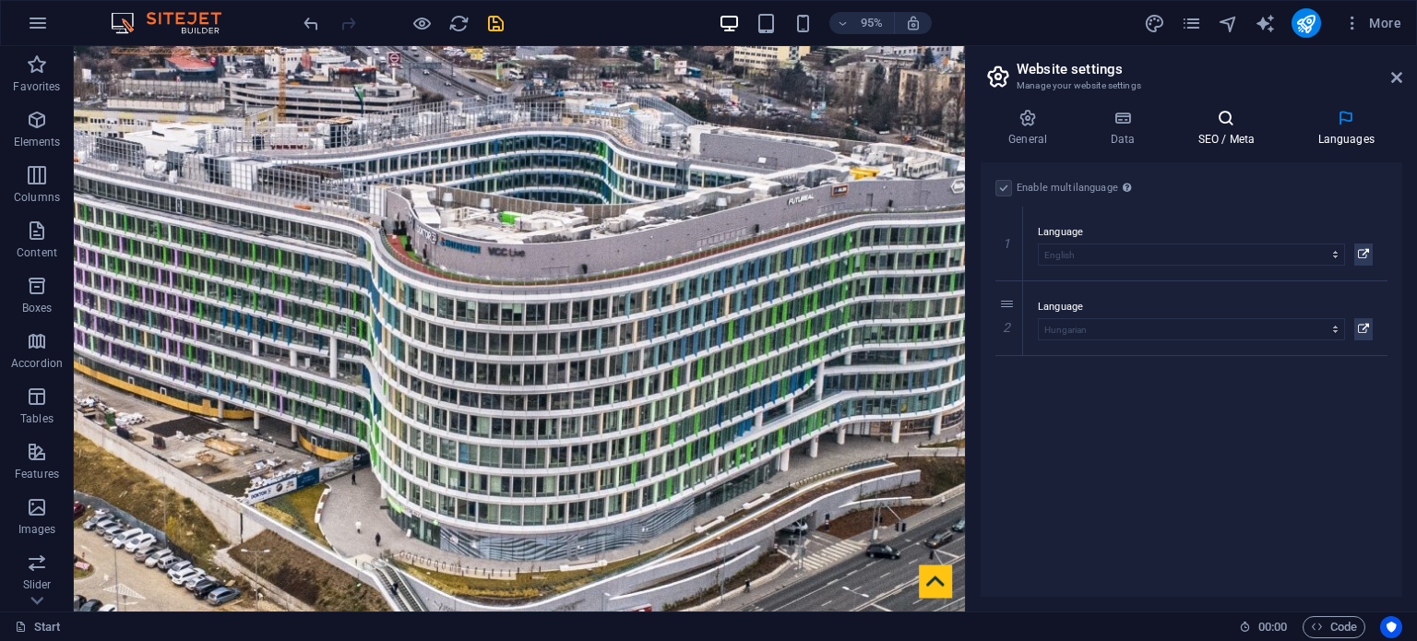
click at [1235, 130] on h4 "SEO / Meta" at bounding box center [1230, 128] width 120 height 39
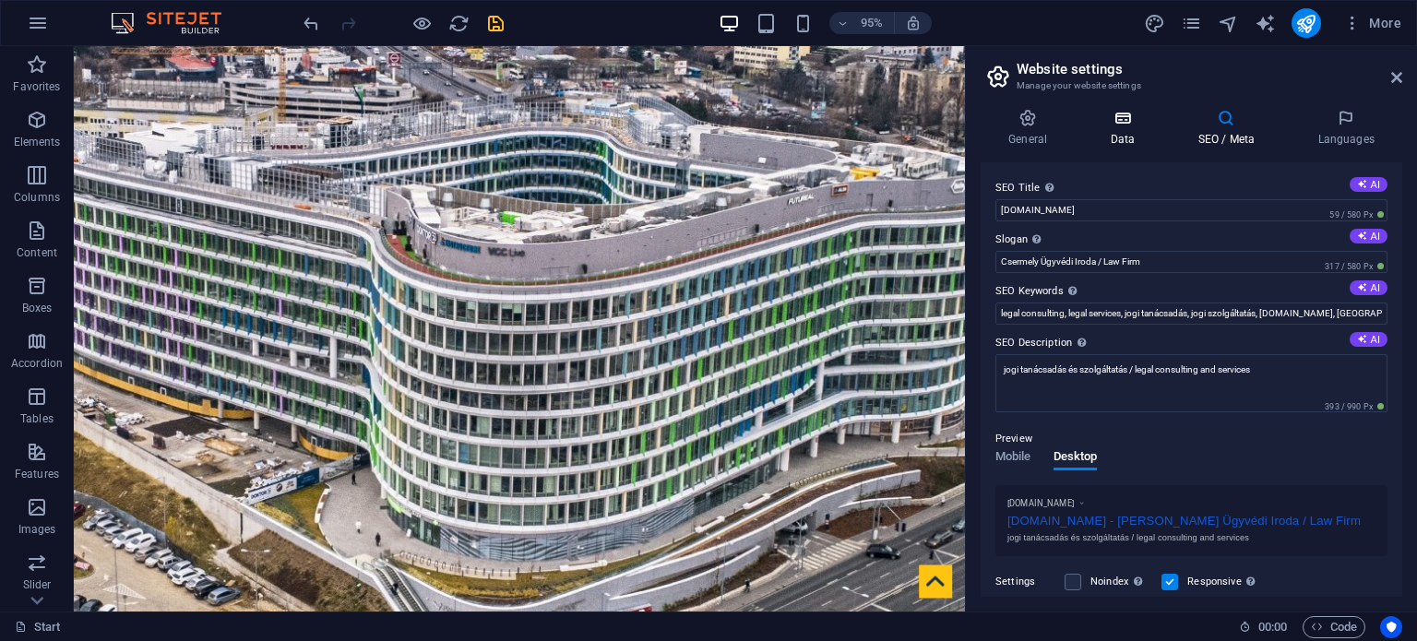
click at [1116, 123] on icon at bounding box center [1122, 118] width 80 height 18
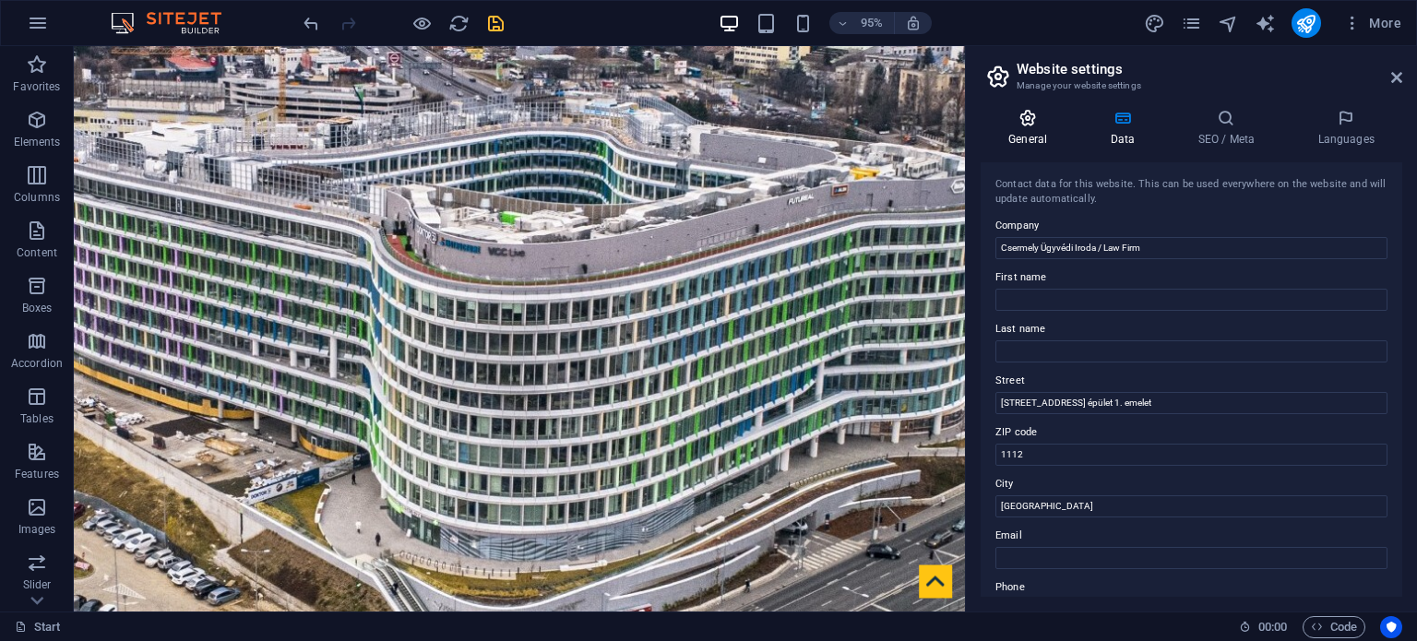
click at [1015, 118] on icon at bounding box center [1027, 118] width 94 height 18
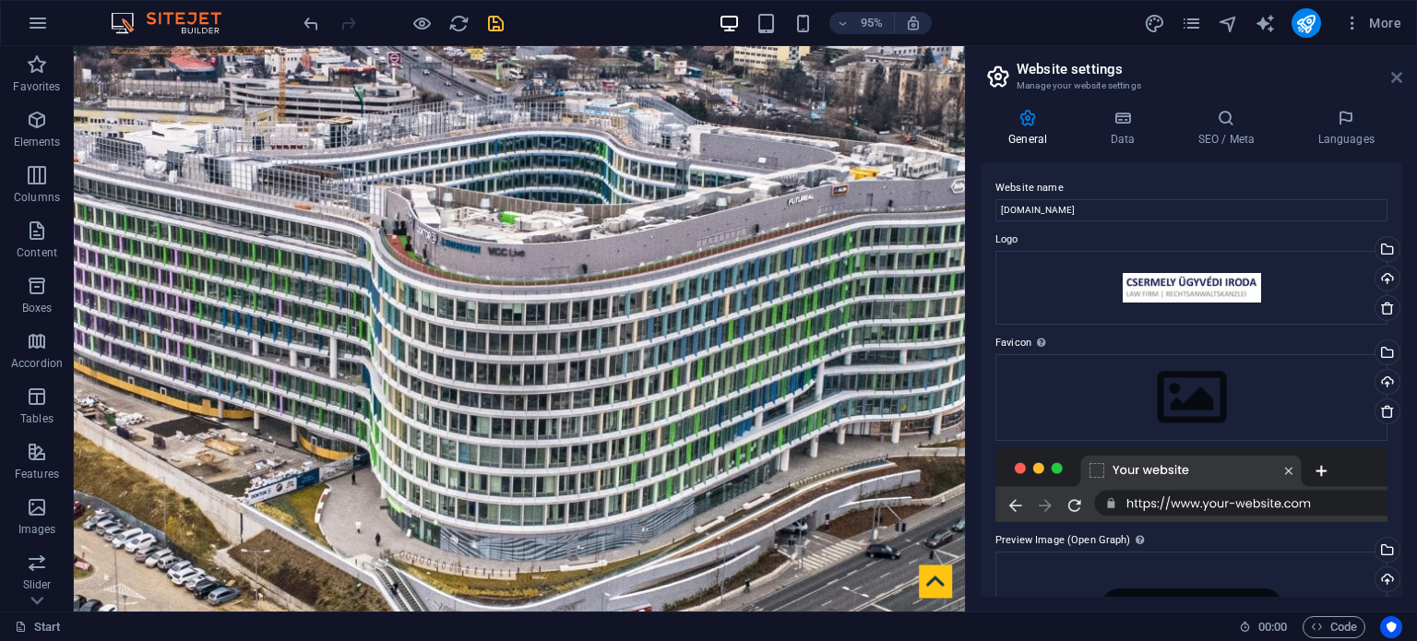
click at [1391, 80] on icon at bounding box center [1396, 77] width 11 height 15
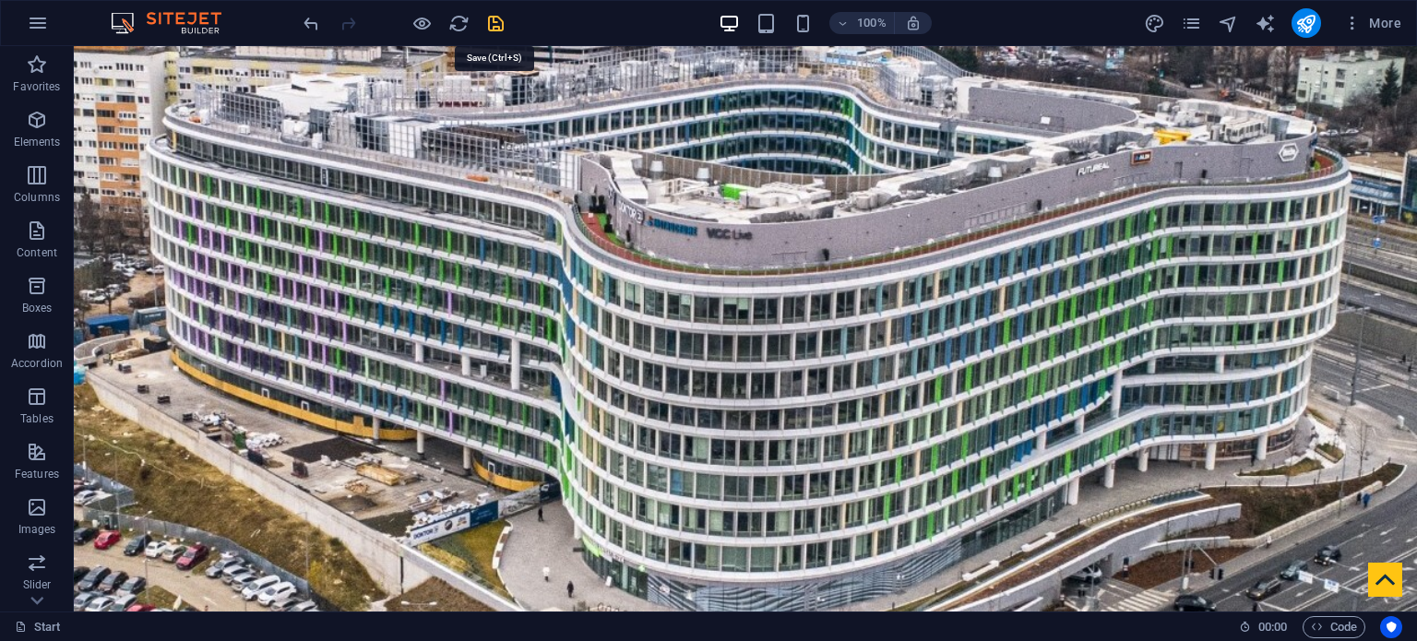
click at [494, 21] on icon "save" at bounding box center [495, 23] width 21 height 21
click at [1389, 18] on span "More" at bounding box center [1372, 23] width 58 height 18
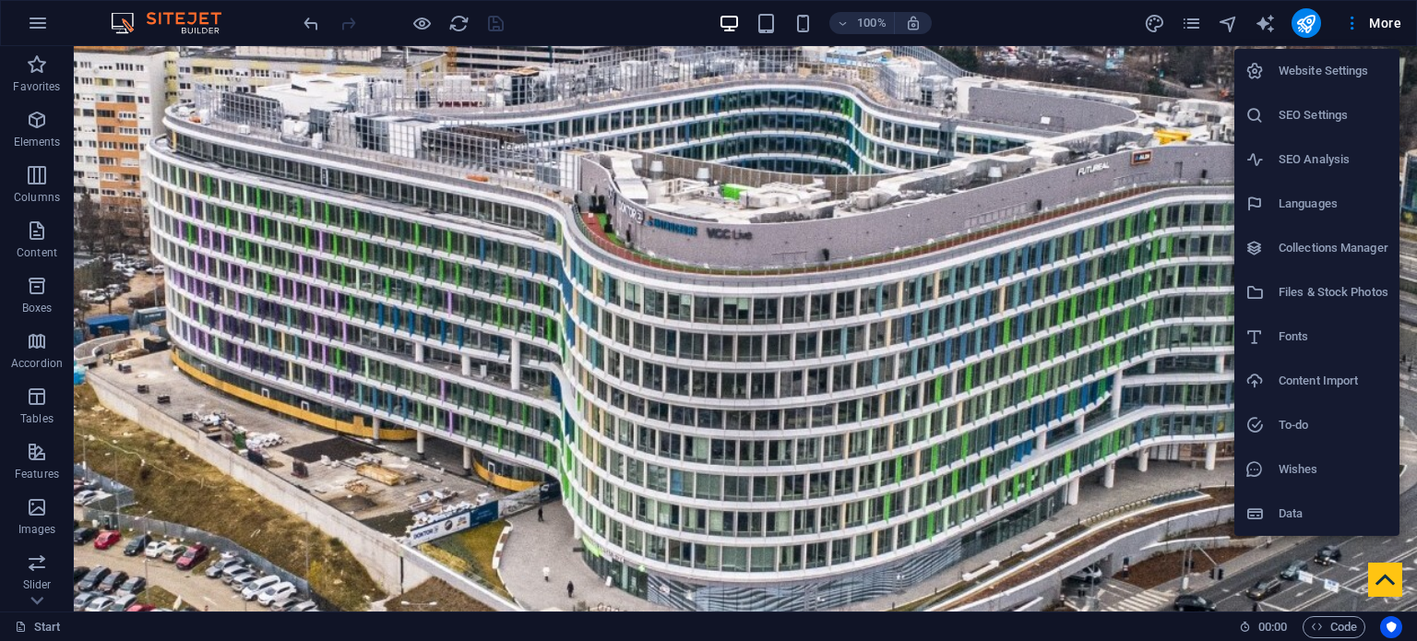
click at [1324, 84] on li "Website Settings" at bounding box center [1316, 71] width 165 height 44
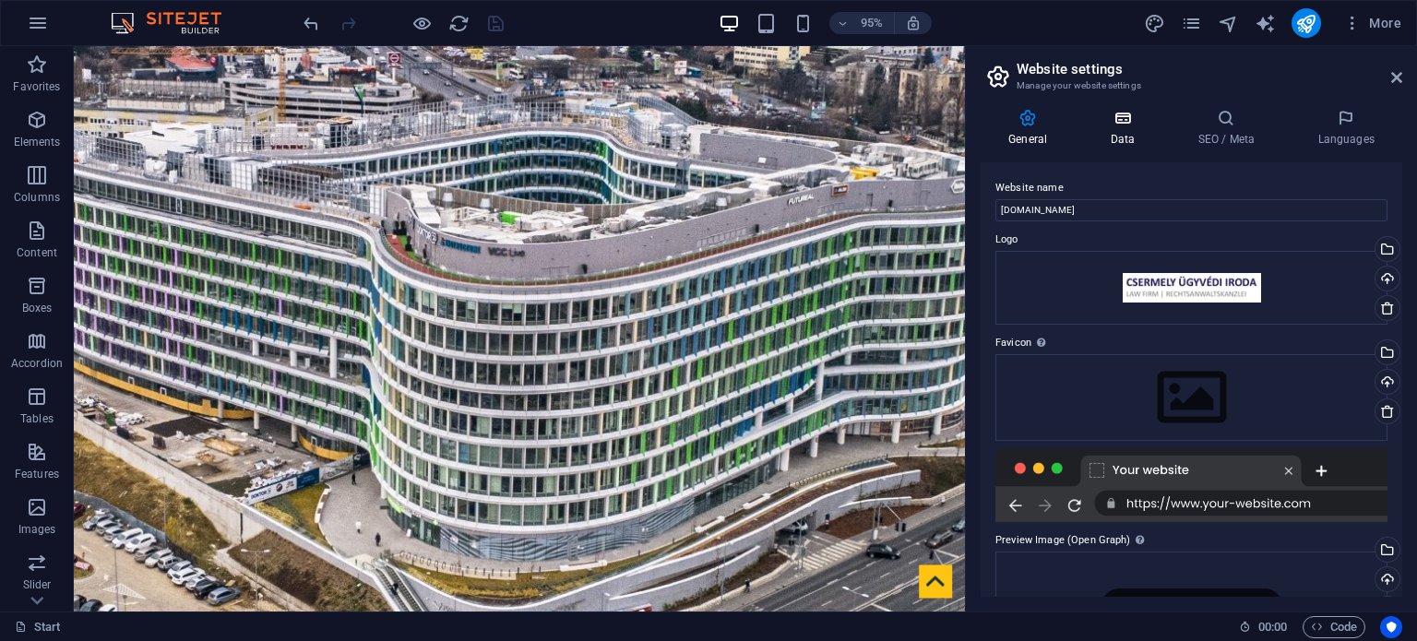
click at [1118, 121] on icon at bounding box center [1122, 118] width 80 height 18
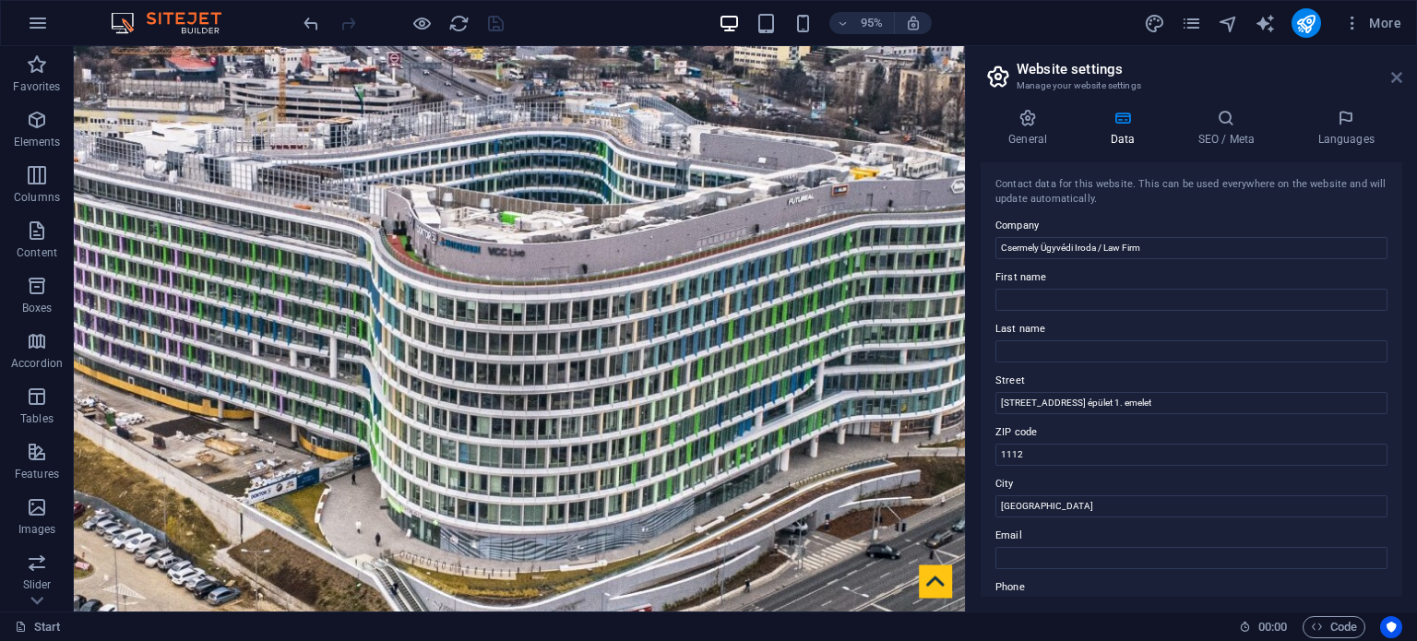
click at [1393, 76] on icon at bounding box center [1396, 77] width 11 height 15
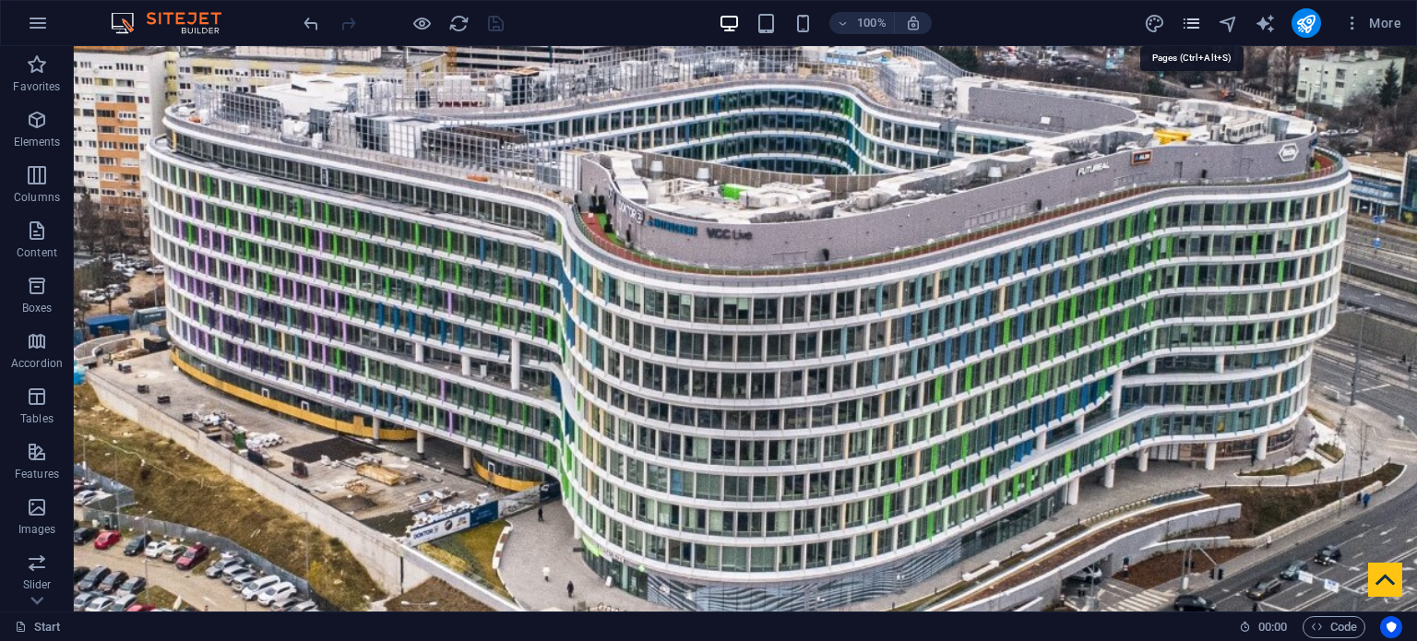
click at [1195, 28] on icon "pages" at bounding box center [1191, 23] width 21 height 21
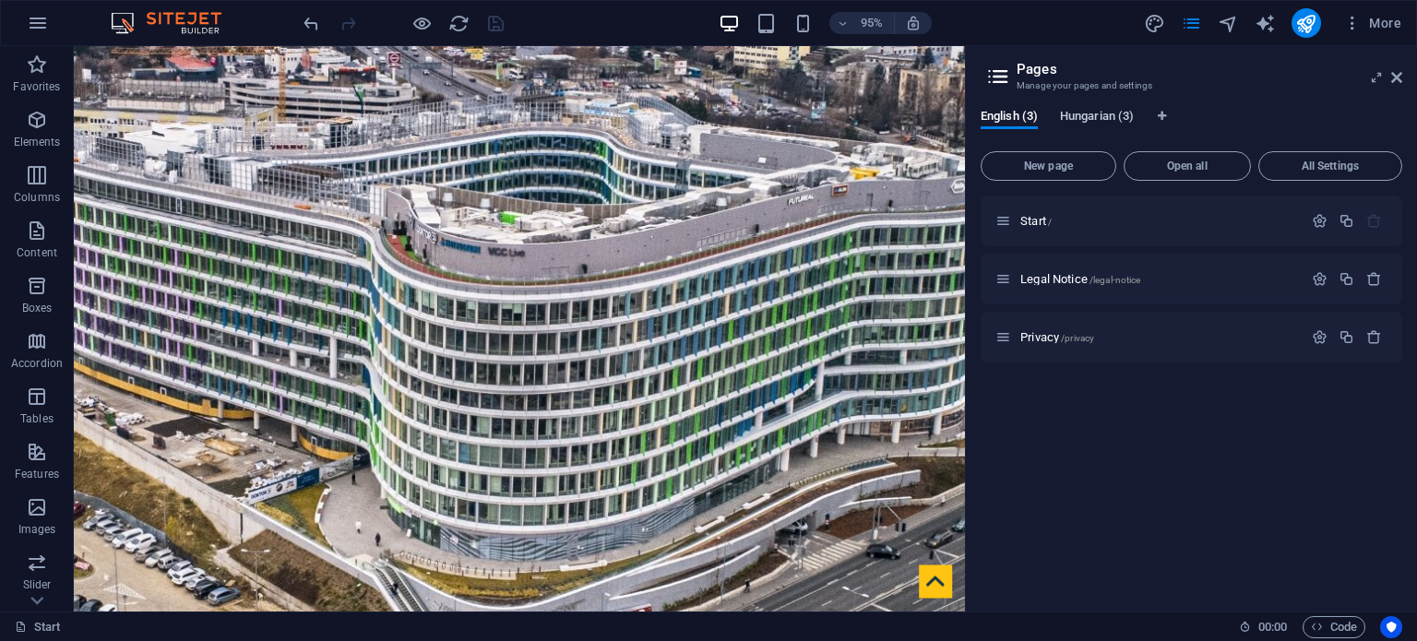
click at [1098, 119] on span "Hungarian (3)" at bounding box center [1097, 118] width 74 height 26
click at [1043, 214] on span "Start /" at bounding box center [1035, 221] width 31 height 14
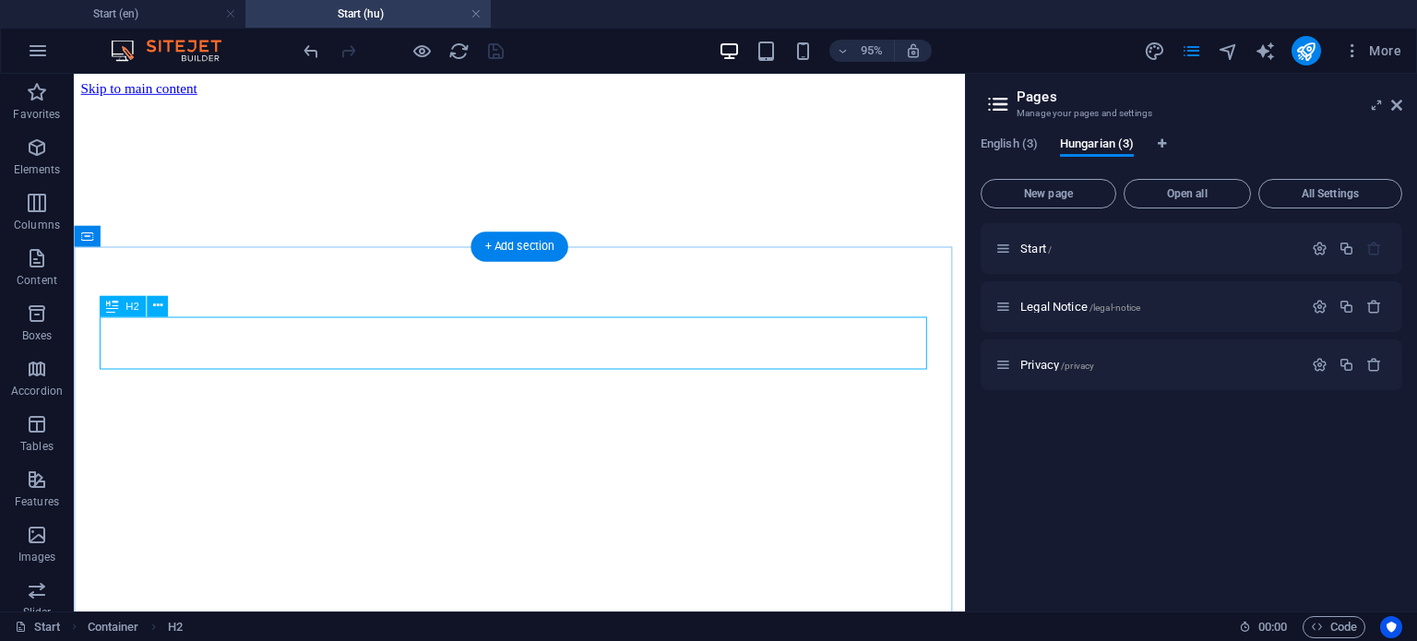
scroll to position [405, 0]
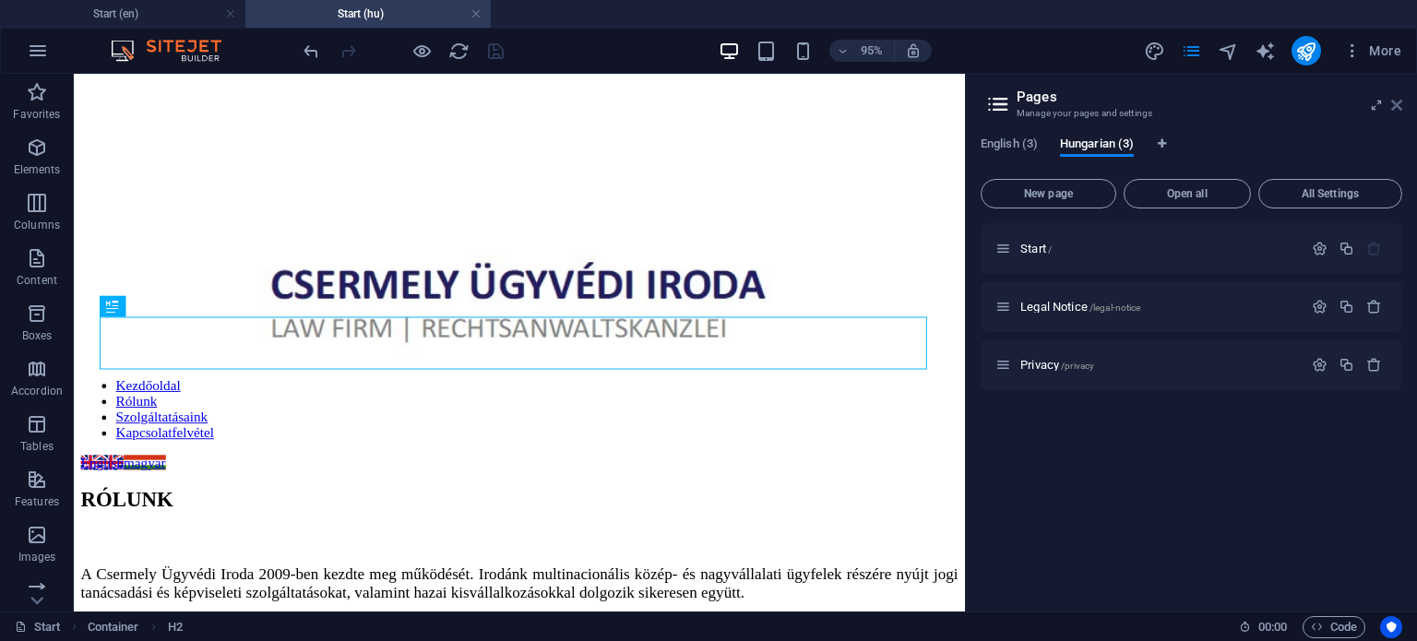
click at [1397, 100] on icon at bounding box center [1396, 105] width 11 height 15
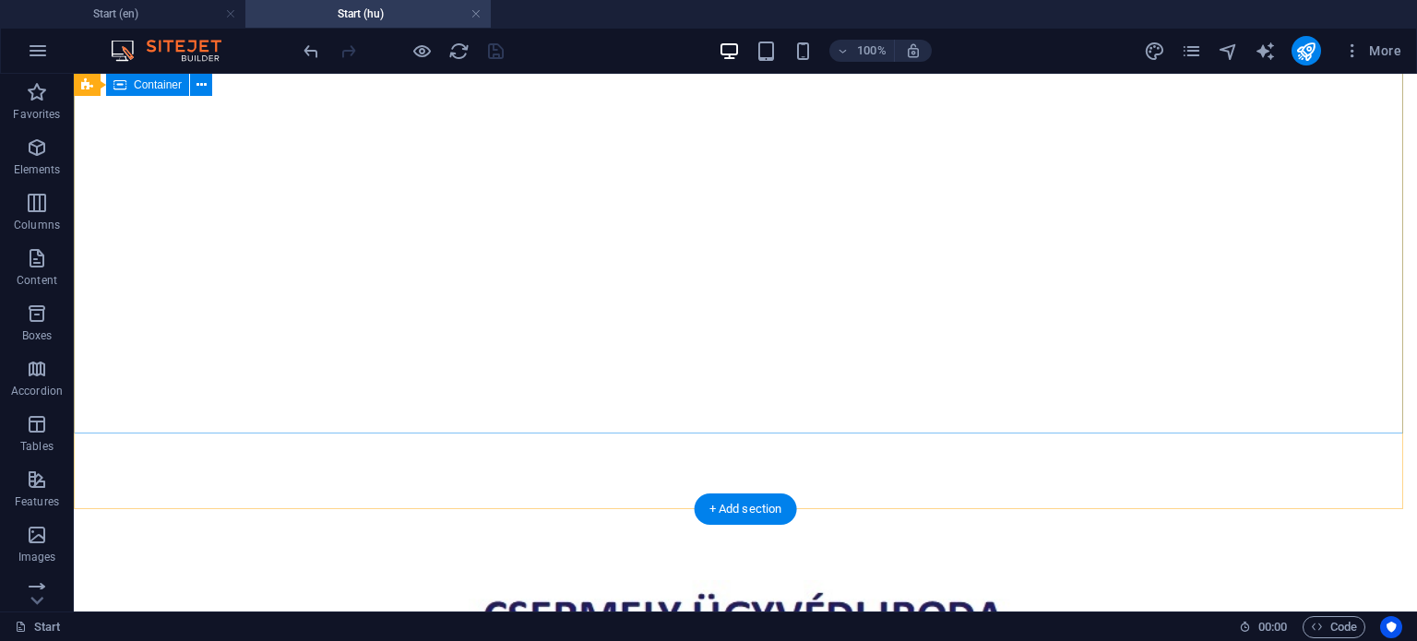
scroll to position [0, 0]
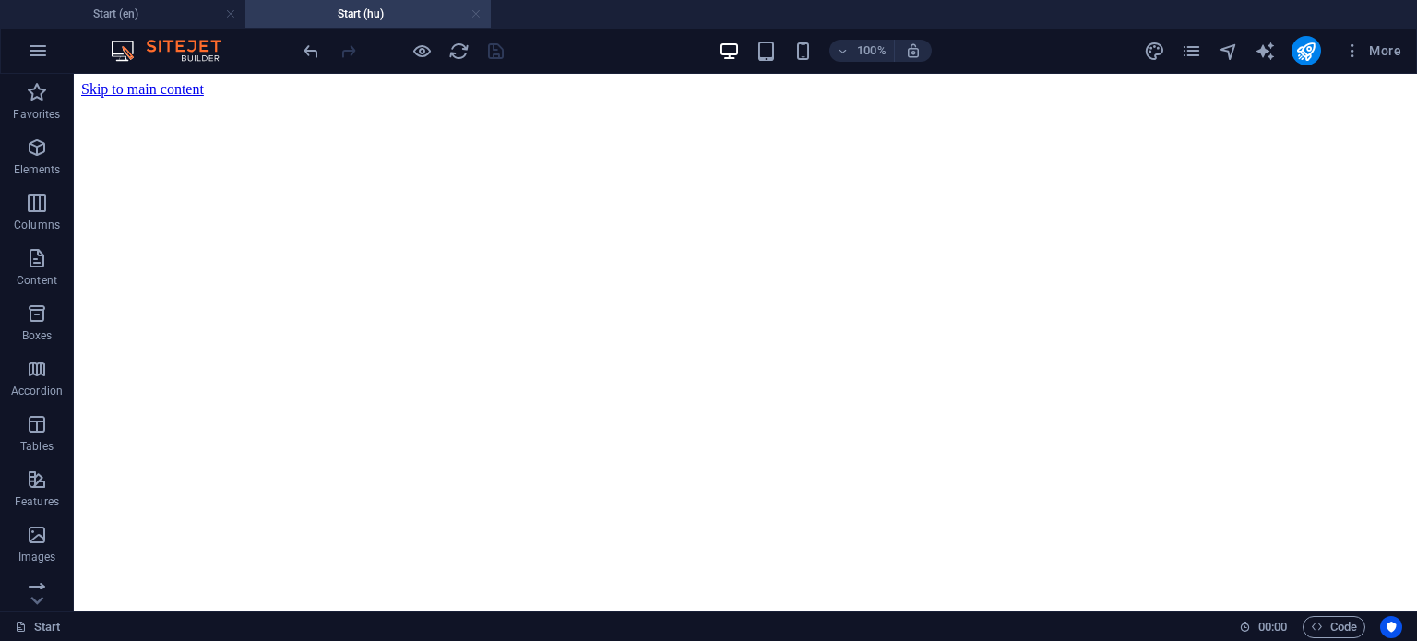
click at [480, 17] on link at bounding box center [475, 15] width 11 height 18
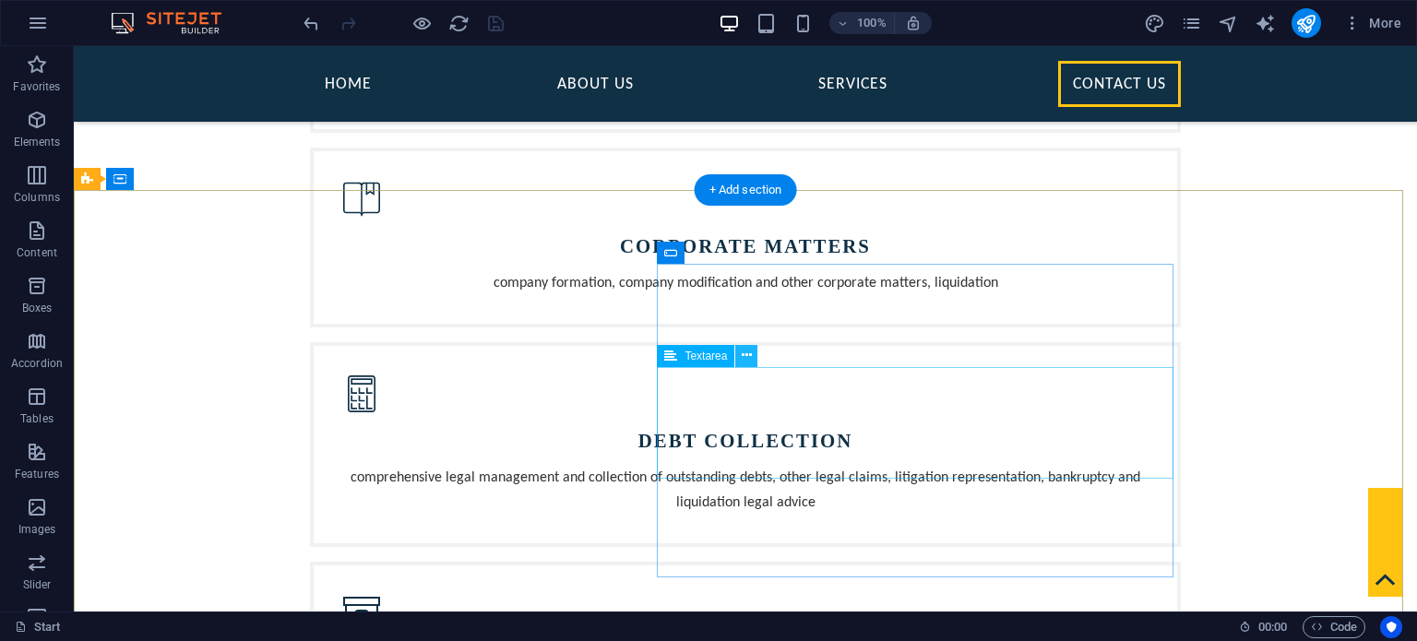
scroll to position [1752, 0]
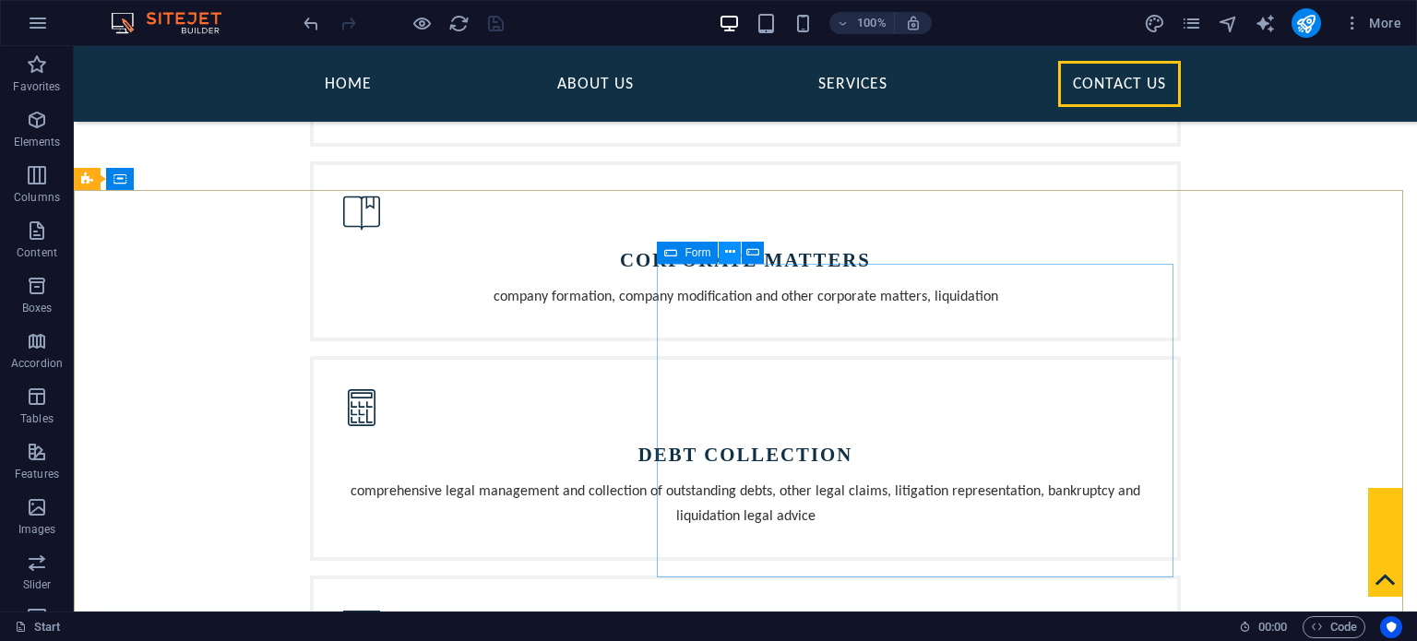
click at [730, 251] on icon at bounding box center [730, 252] width 10 height 19
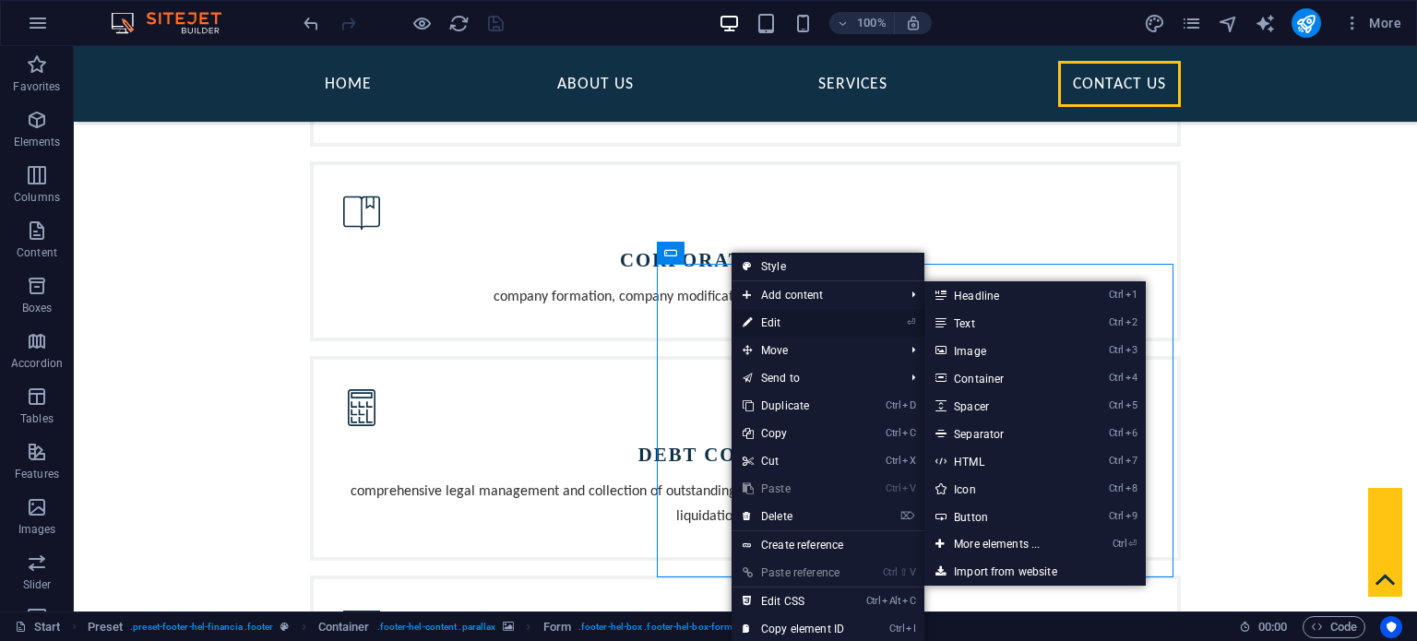
click at [803, 320] on link "⏎ Edit" at bounding box center [793, 323] width 124 height 28
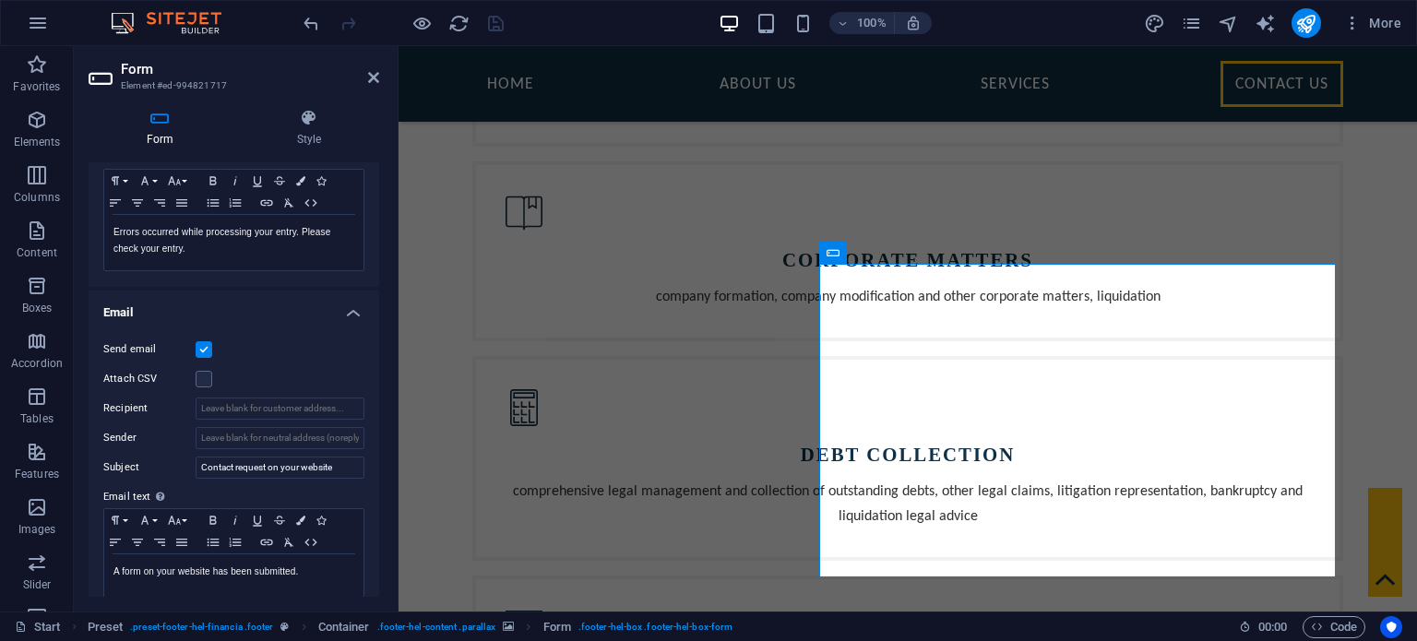
scroll to position [319, 0]
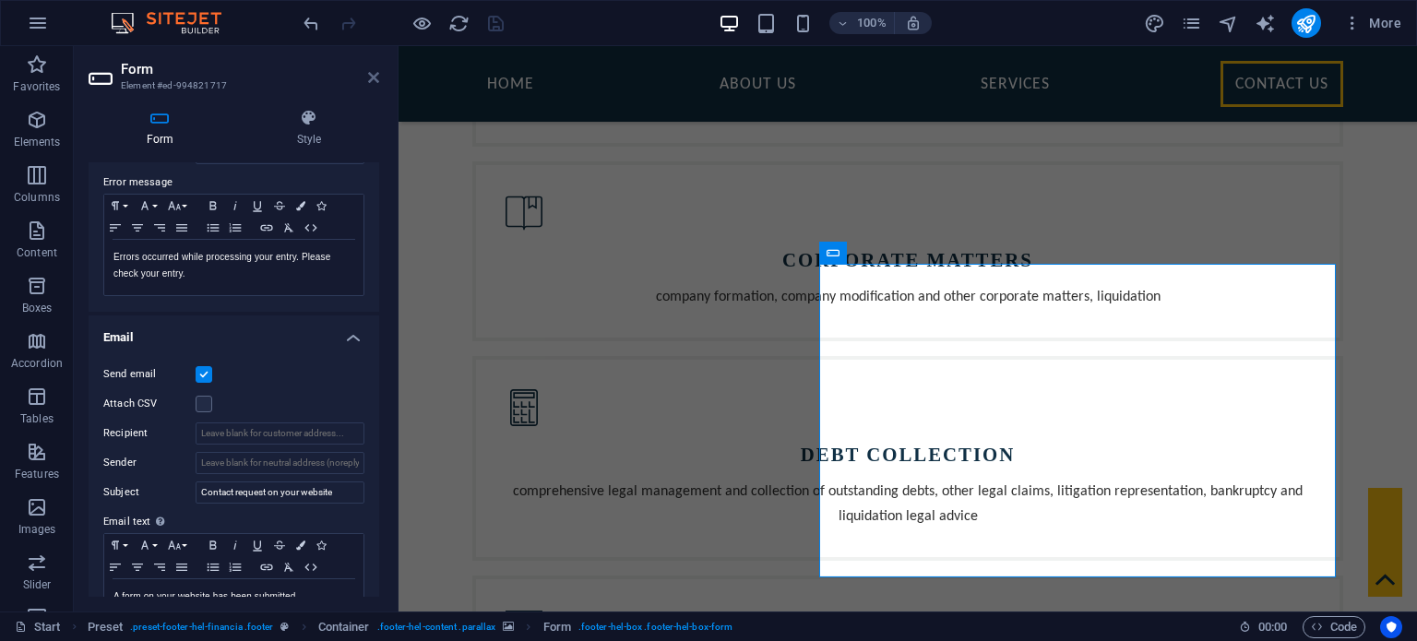
click at [371, 77] on icon at bounding box center [373, 77] width 11 height 15
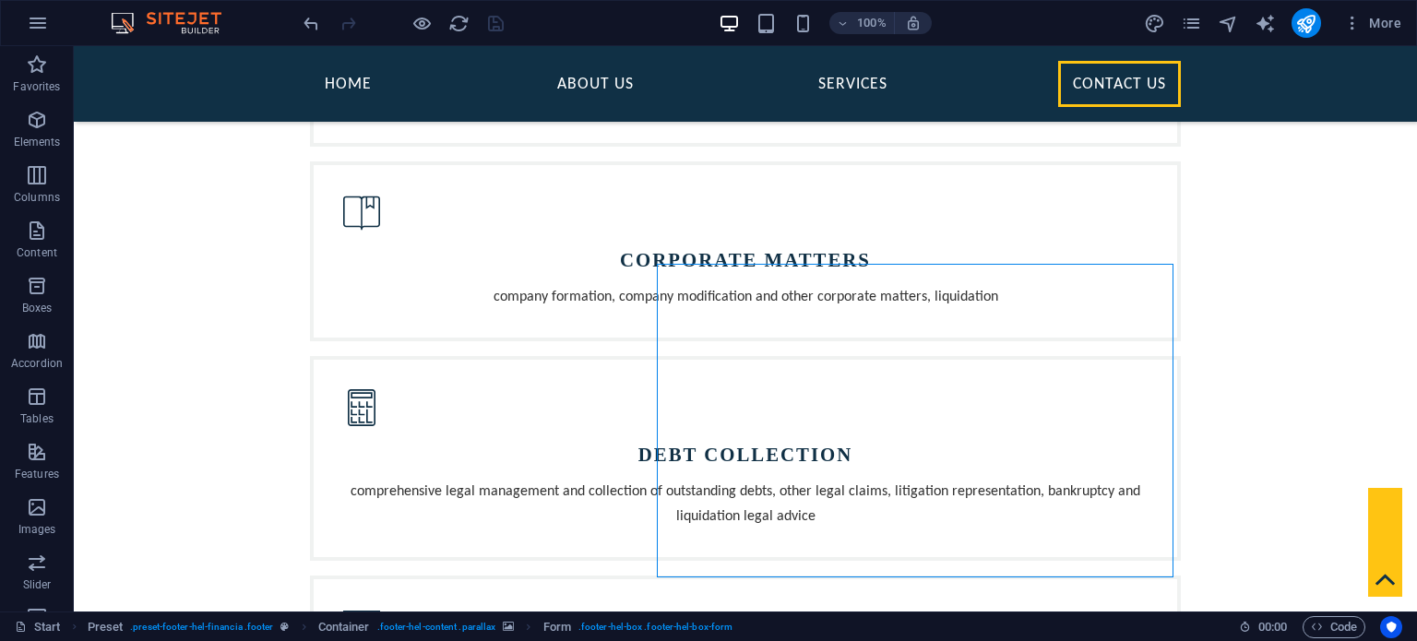
click at [1180, 21] on div "More" at bounding box center [1276, 23] width 265 height 30
click at [1188, 21] on icon "pages" at bounding box center [1191, 23] width 21 height 21
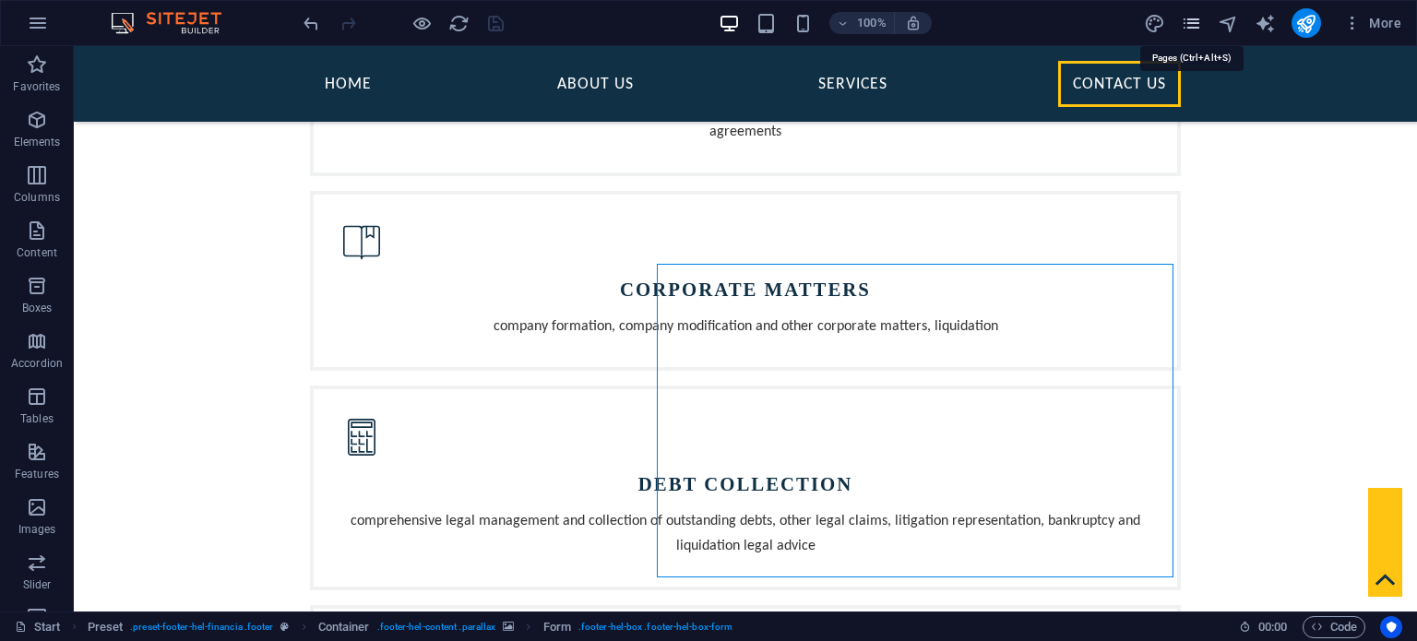
scroll to position [1782, 0]
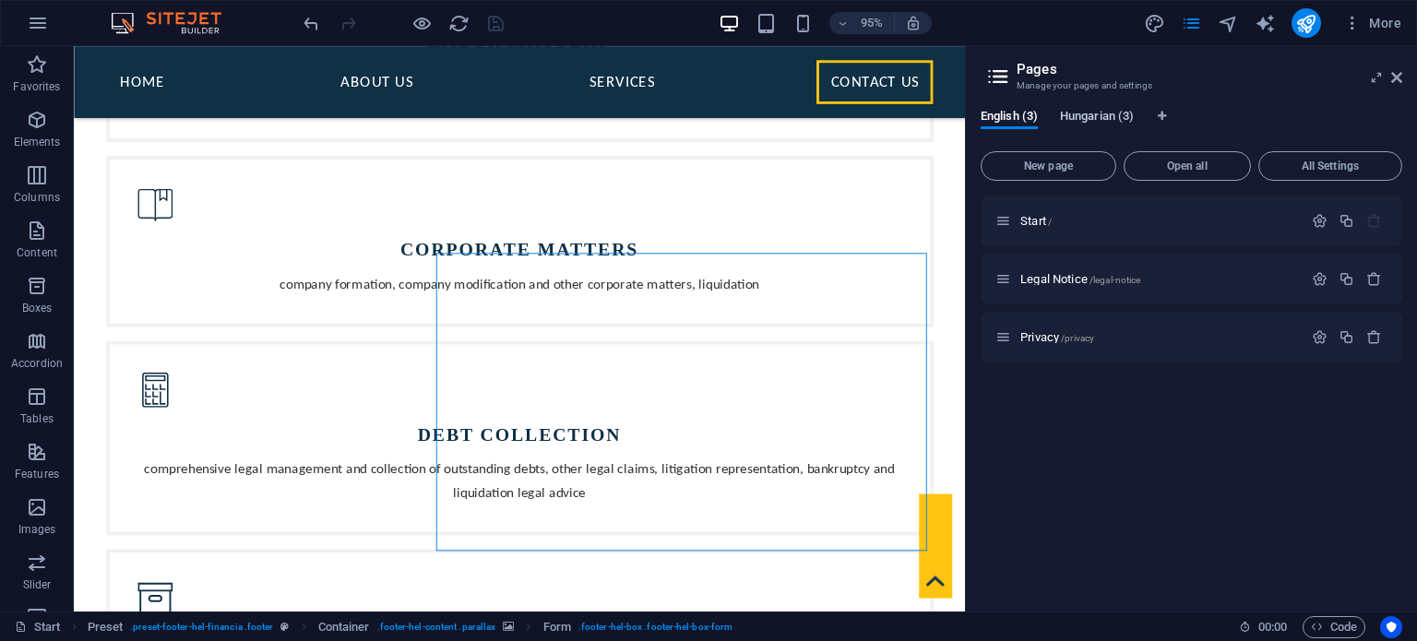
click at [1090, 115] on span "Hungarian (3)" at bounding box center [1097, 118] width 74 height 26
click at [1045, 217] on span "Start /" at bounding box center [1035, 221] width 31 height 14
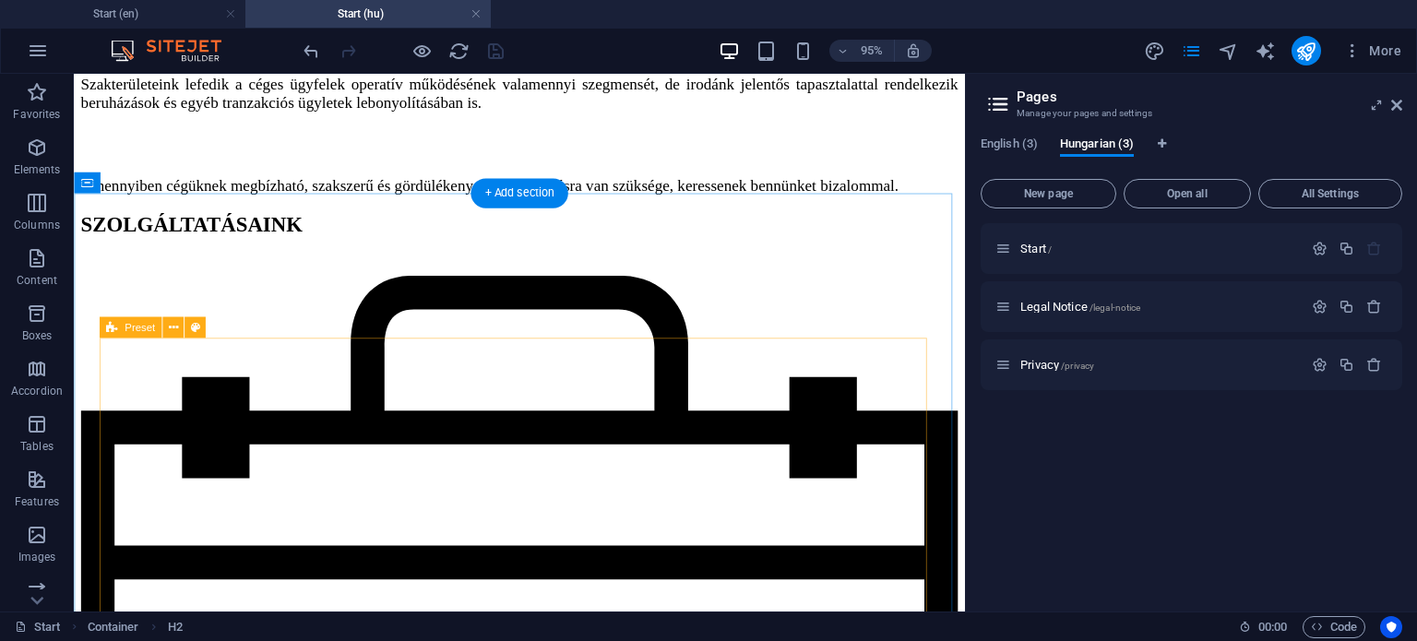
scroll to position [1235, 0]
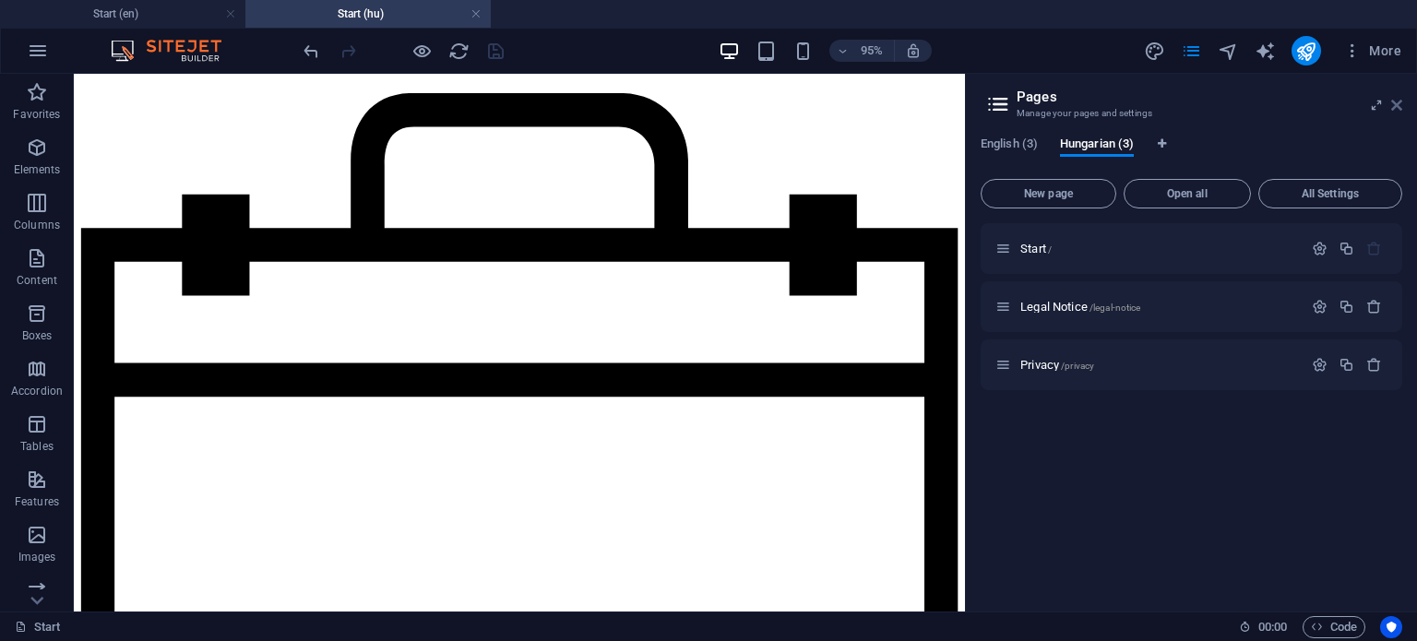
click at [1396, 106] on icon at bounding box center [1396, 105] width 11 height 15
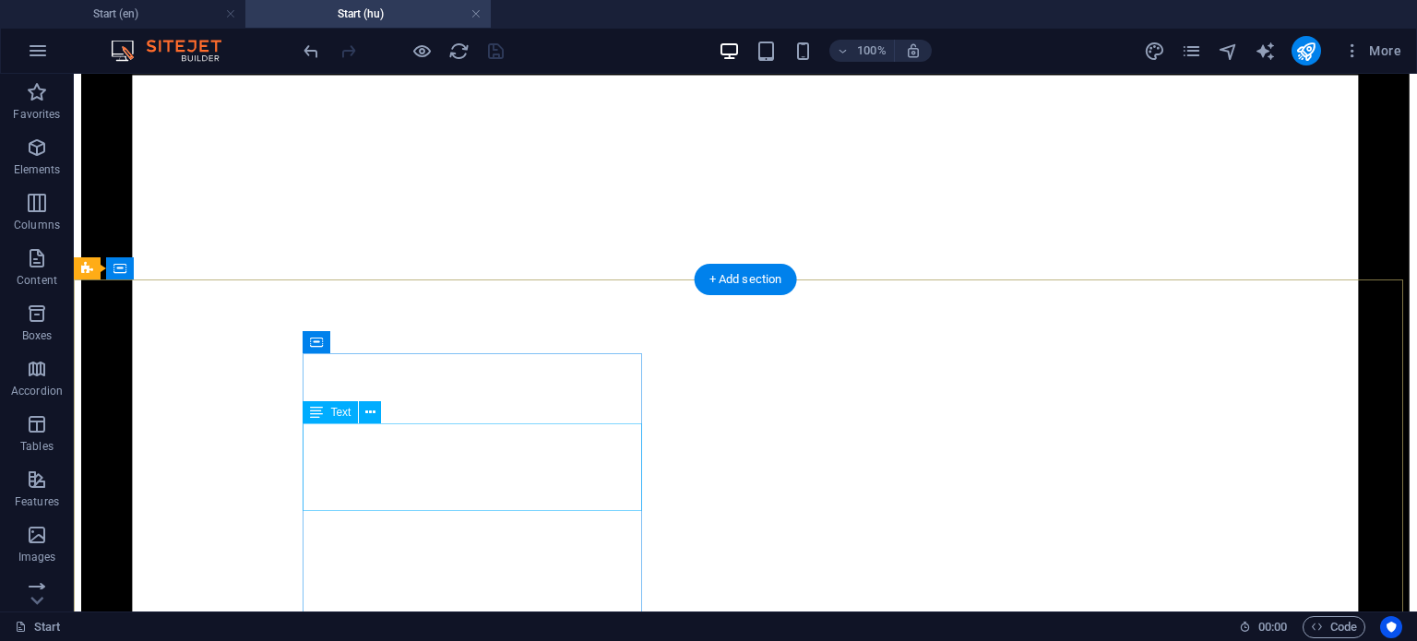
scroll to position [1660, 0]
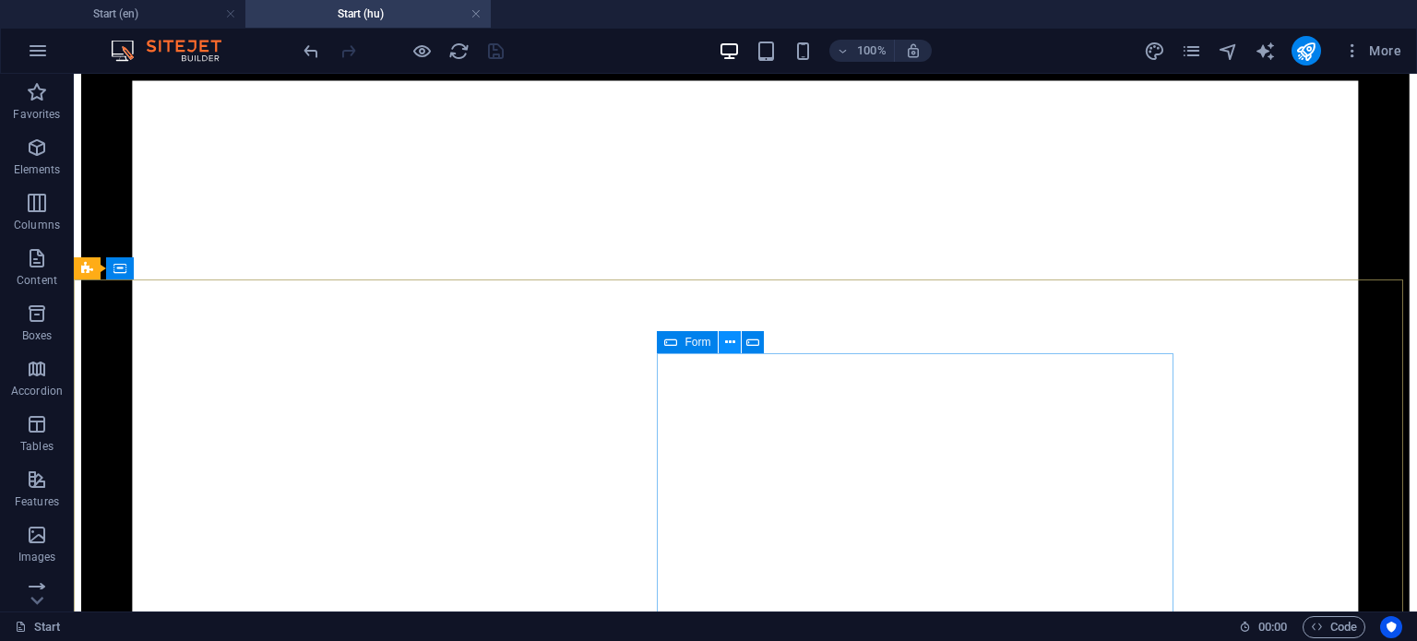
click at [723, 340] on button at bounding box center [730, 342] width 22 height 22
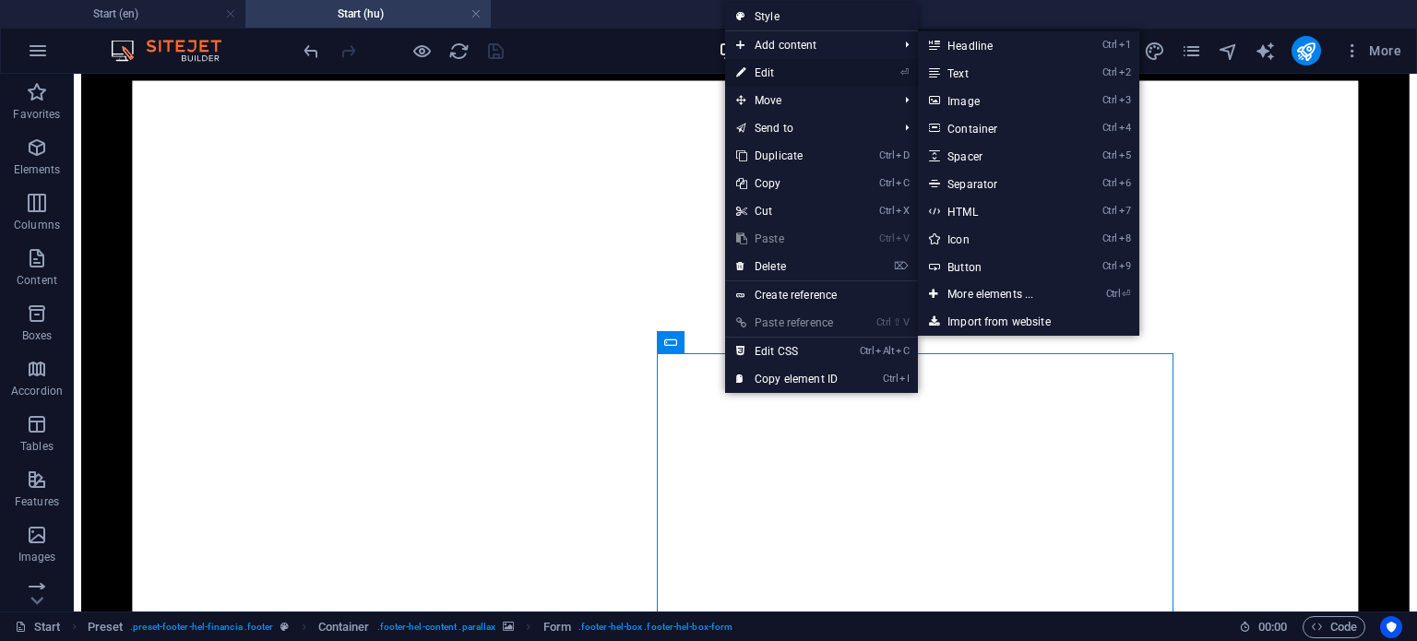
click at [809, 67] on link "⏎ Edit" at bounding box center [787, 73] width 124 height 28
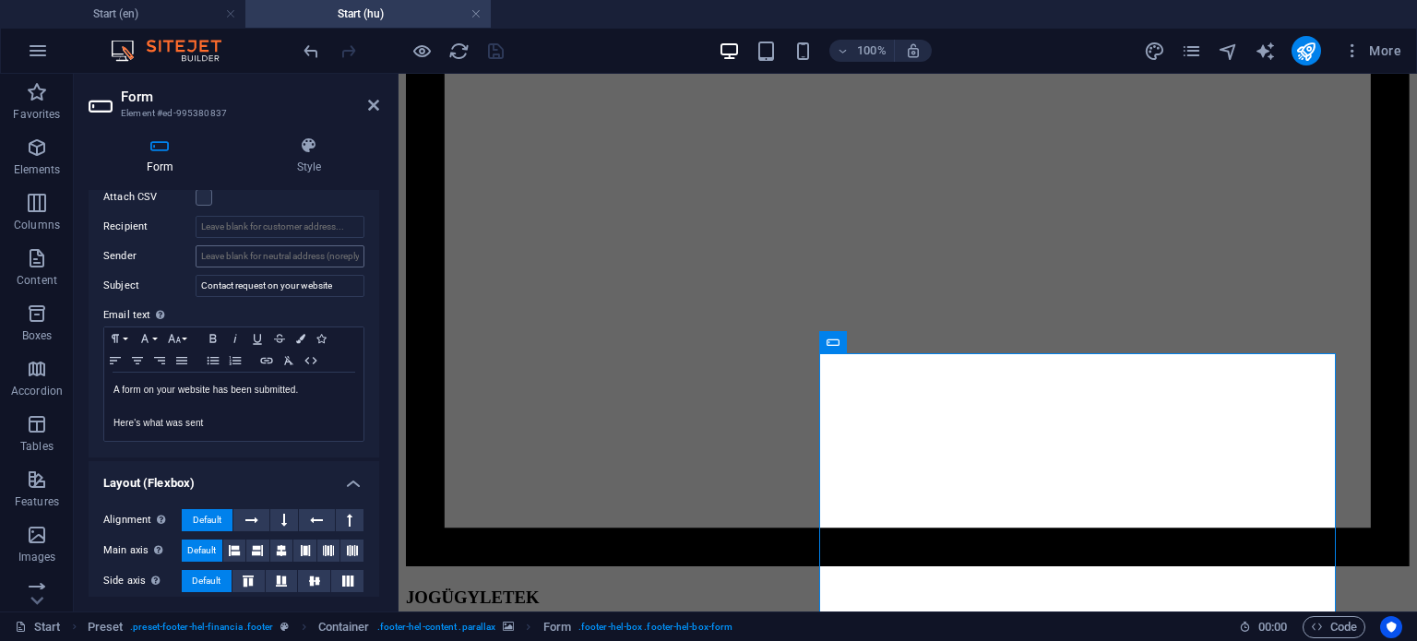
scroll to position [624, 0]
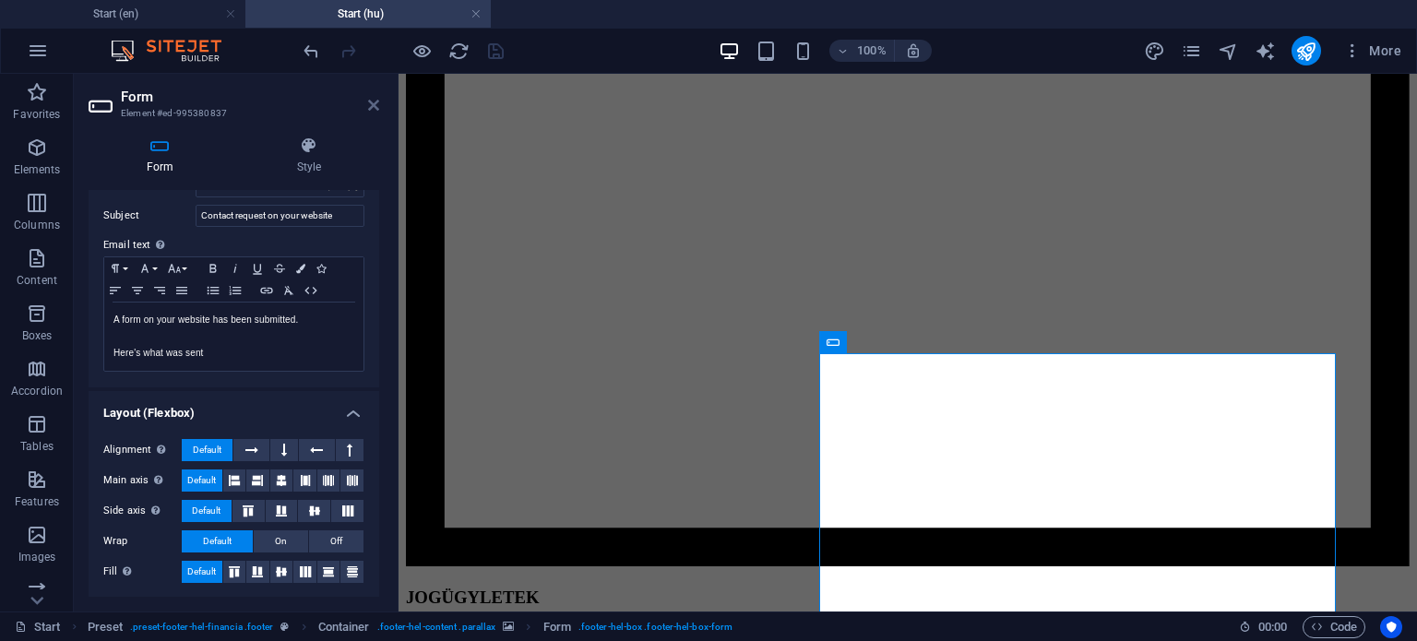
click at [375, 102] on icon at bounding box center [373, 105] width 11 height 15
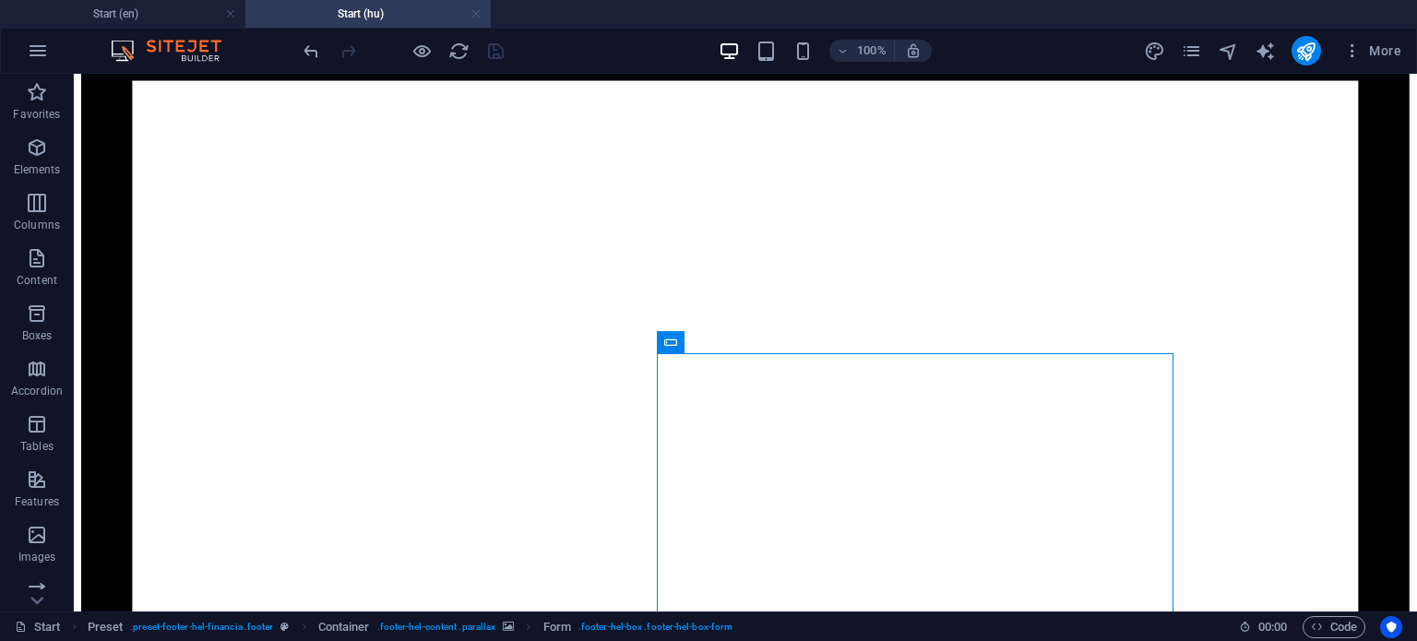
click at [477, 14] on link at bounding box center [475, 15] width 11 height 18
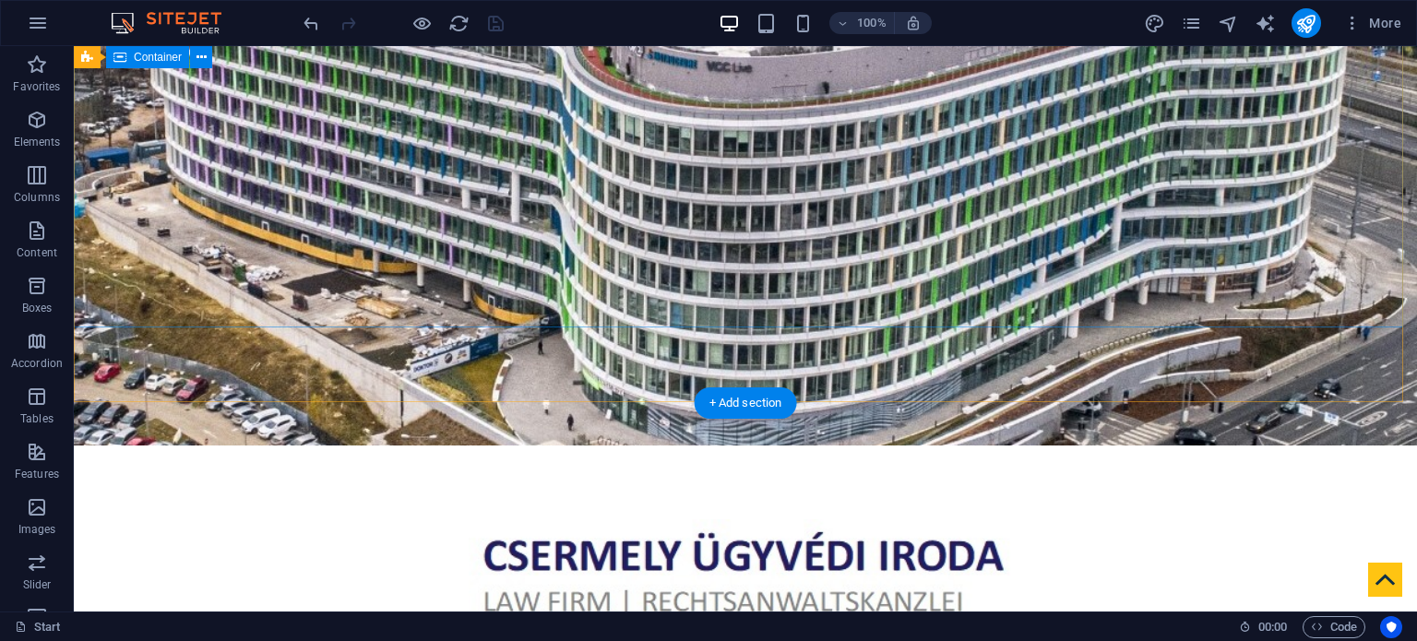
scroll to position [0, 0]
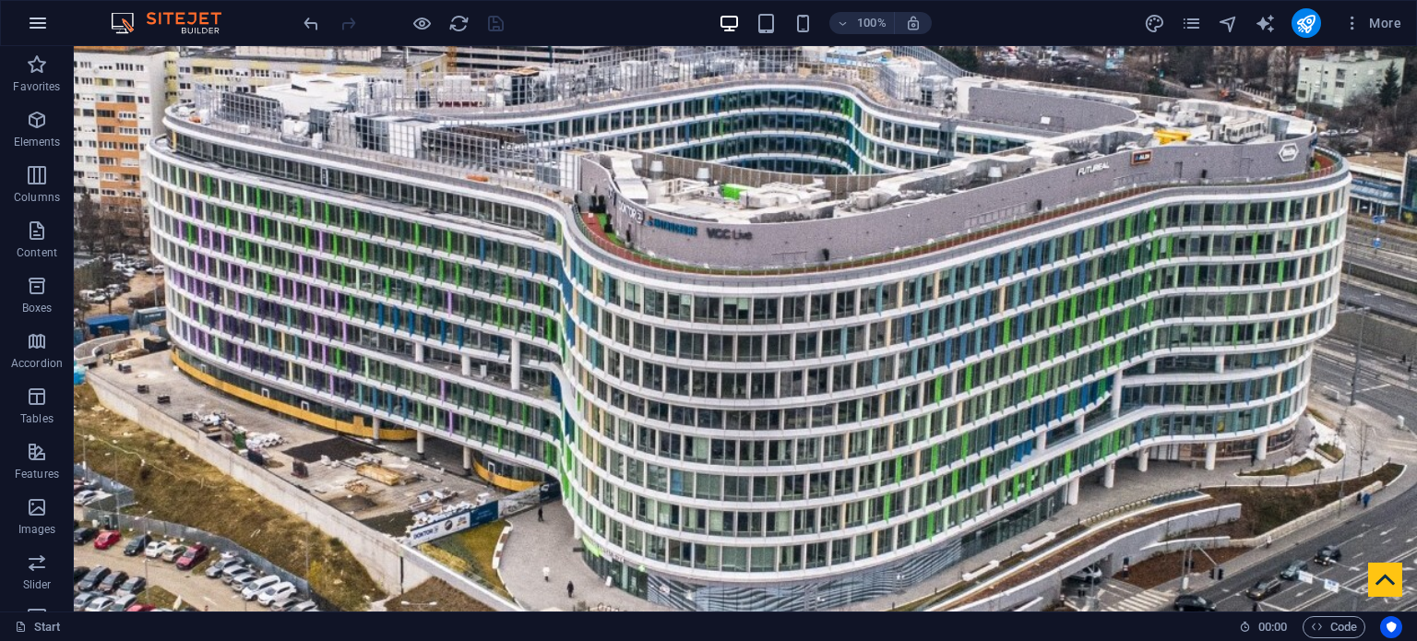
click at [33, 26] on icon "button" at bounding box center [38, 23] width 22 height 22
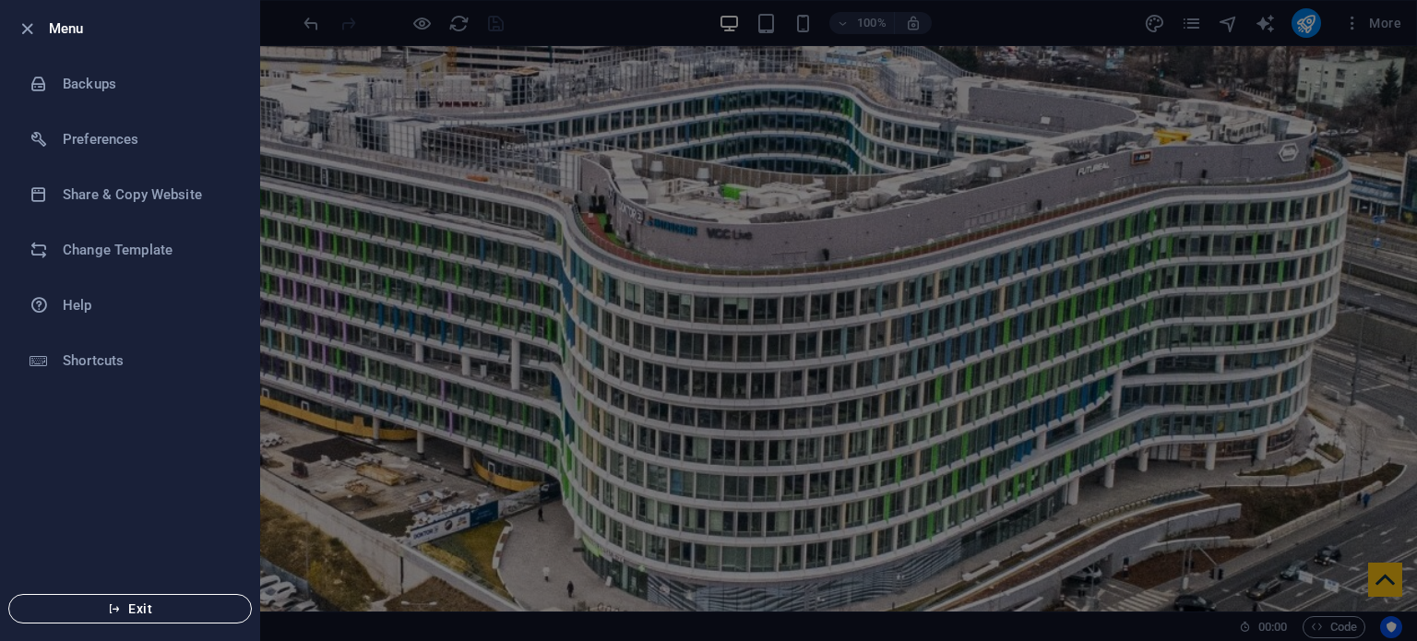
click at [146, 601] on span "Exit" at bounding box center [130, 608] width 212 height 15
